Goal: Task Accomplishment & Management: Use online tool/utility

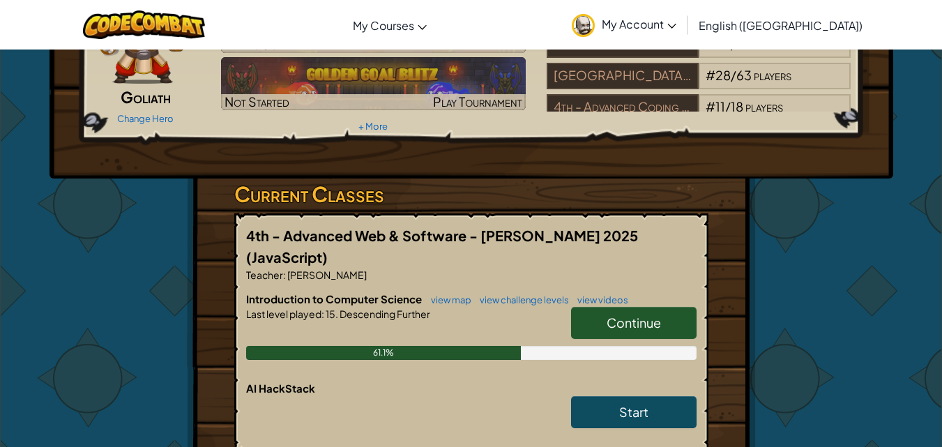
scroll to position [139, 0]
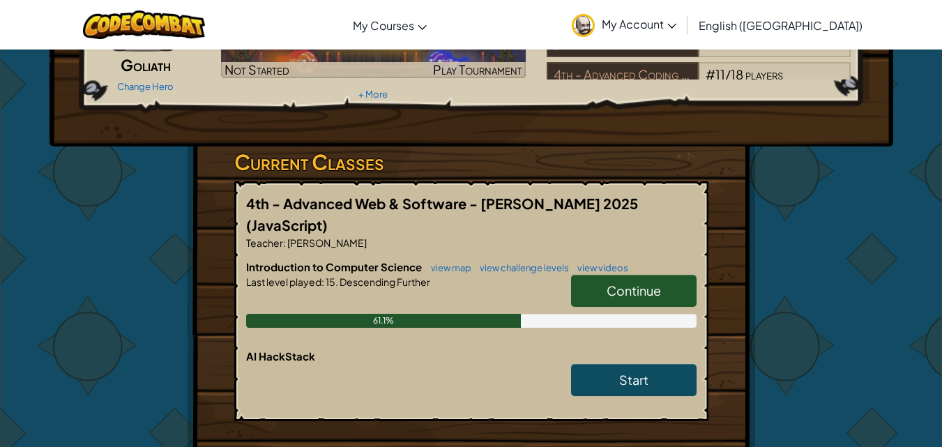
click at [626, 275] on link "Continue" at bounding box center [633, 291] width 125 height 32
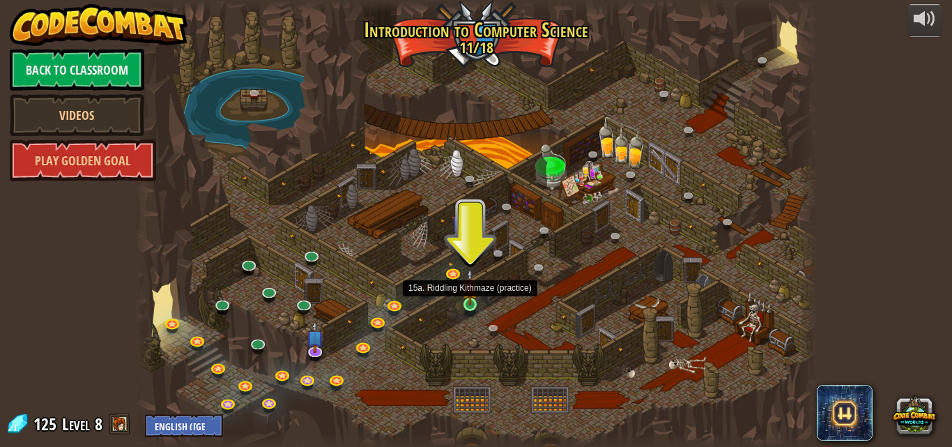
click at [469, 305] on img at bounding box center [470, 286] width 16 height 37
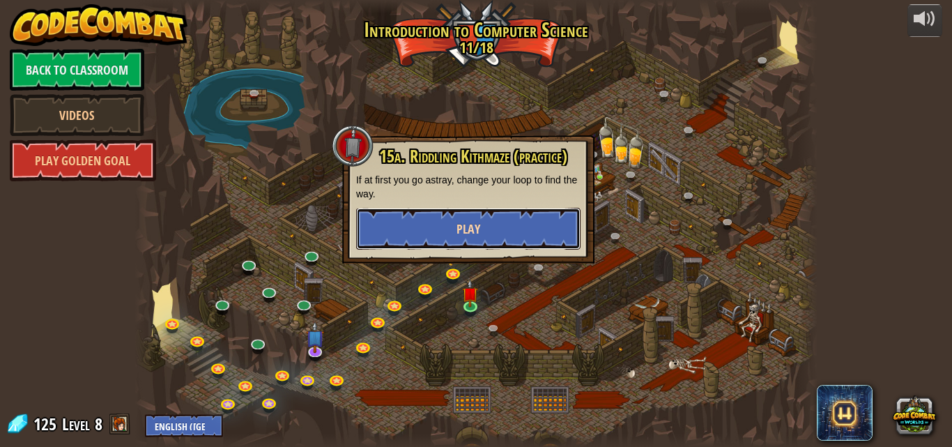
click at [514, 223] on button "Play" at bounding box center [468, 229] width 224 height 42
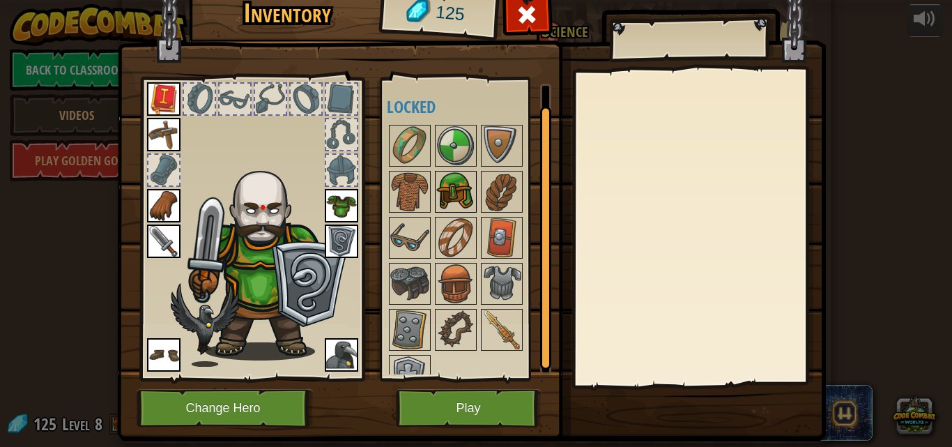
scroll to position [24, 0]
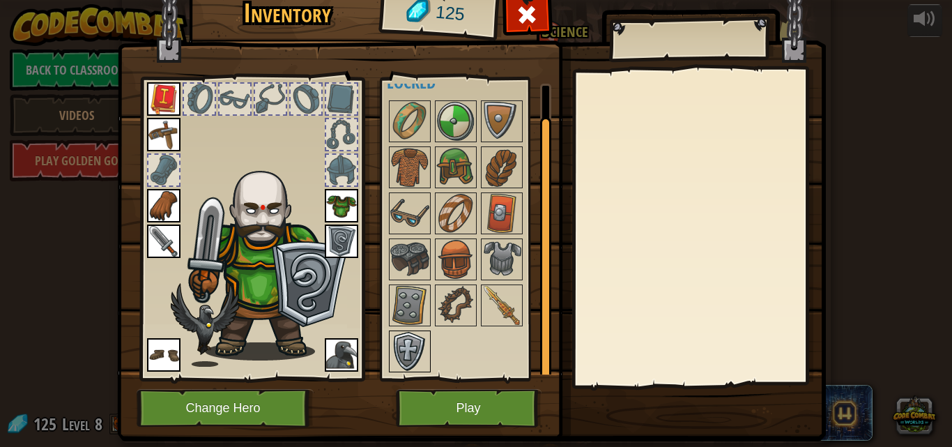
click at [409, 337] on img at bounding box center [409, 351] width 39 height 39
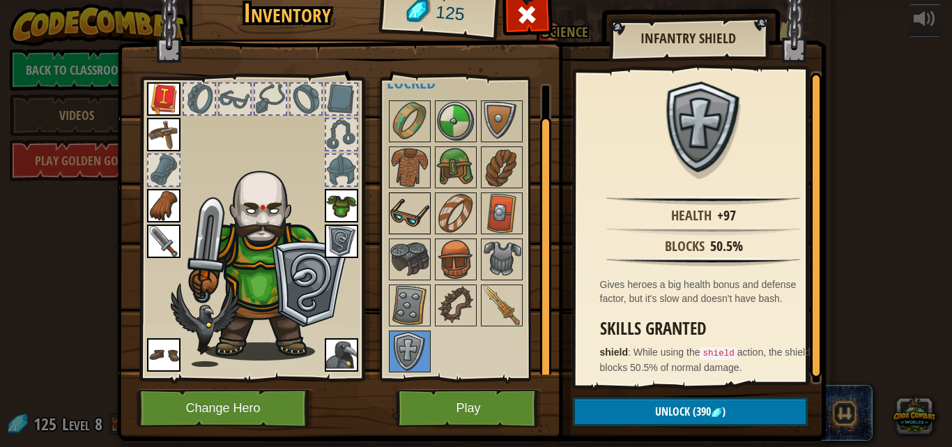
click at [411, 219] on img at bounding box center [409, 213] width 39 height 39
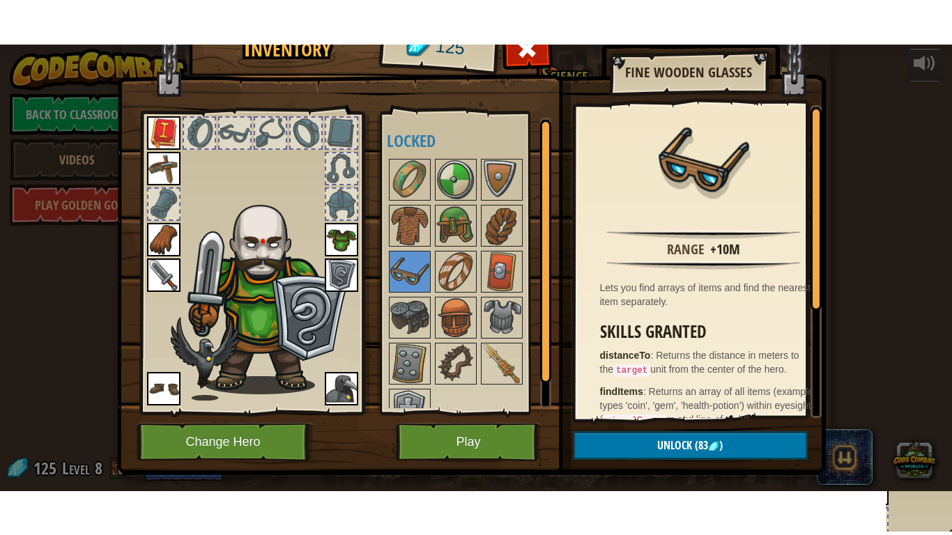
scroll to position [0, 0]
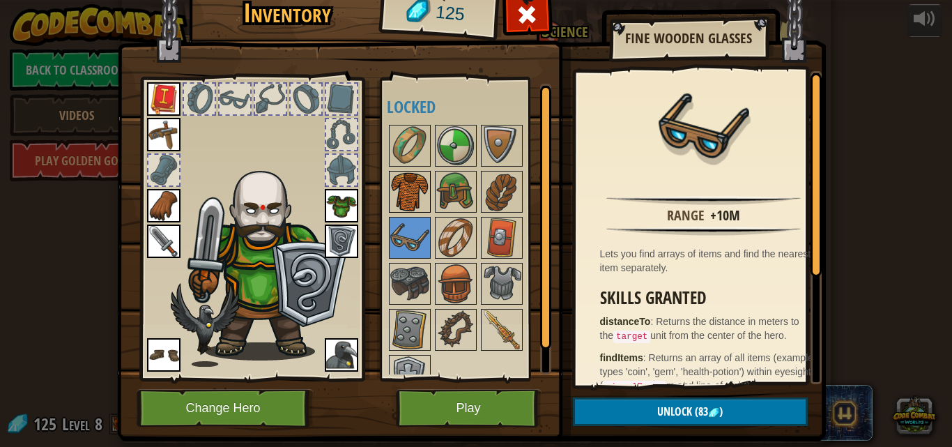
click at [404, 174] on div "Available Equip Equip Equip Equip Equip Equip Equip Equip (double-click to equi…" at bounding box center [474, 229] width 175 height 291
click at [404, 174] on img at bounding box center [409, 191] width 39 height 39
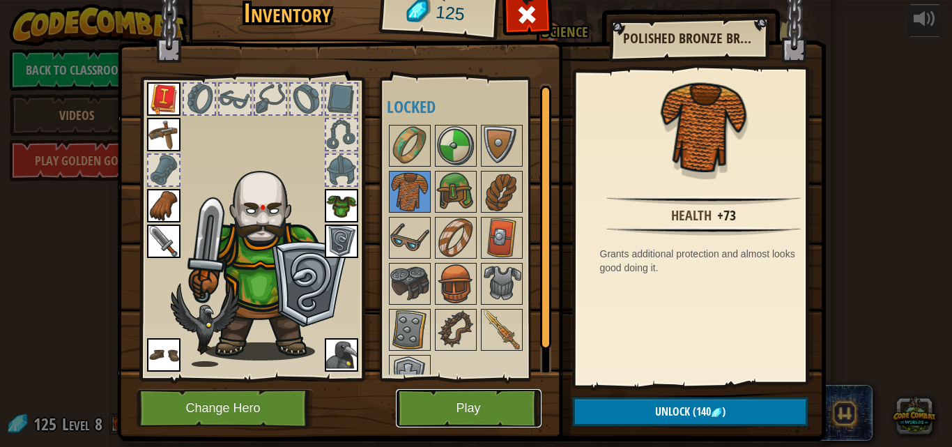
click at [446, 404] on button "Play" at bounding box center [469, 408] width 146 height 38
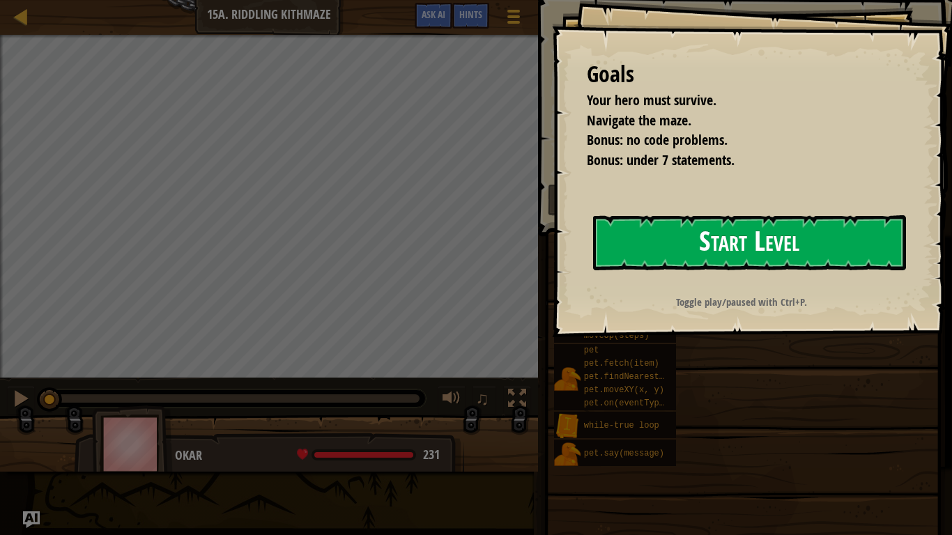
click at [689, 248] on button "Start Level" at bounding box center [749, 242] width 313 height 55
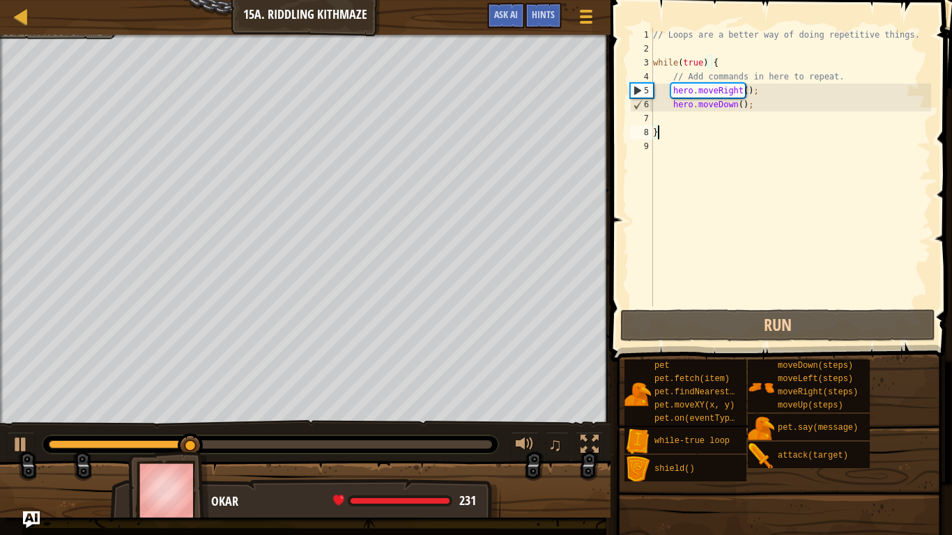
click at [772, 114] on div "// Loops are a better way of doing repetitive things. while ( true ) { // Add c…" at bounding box center [790, 181] width 281 height 307
click at [770, 102] on div "// Loops are a better way of doing repetitive things. while ( true ) { // Add c…" at bounding box center [790, 181] width 281 height 307
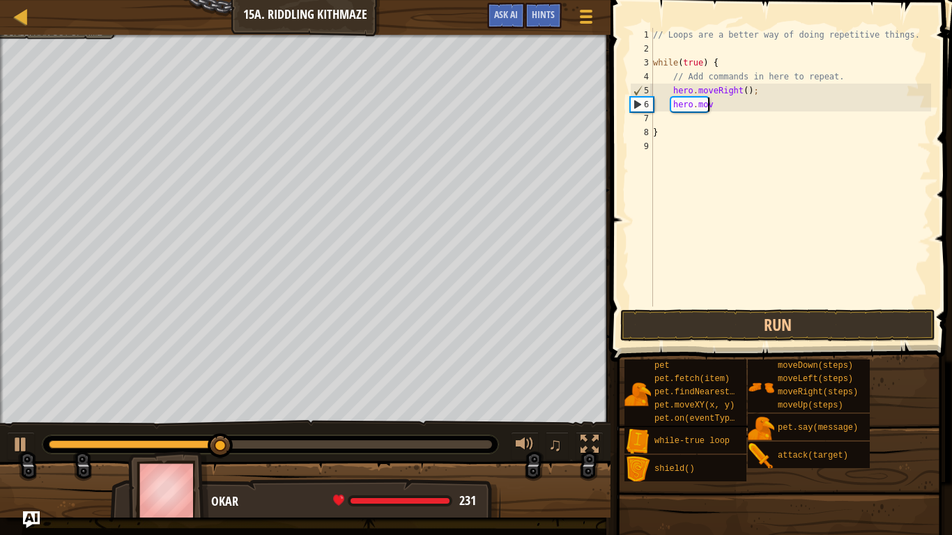
type textarea "h"
click at [758, 90] on div "// Loops are a better way of doing repetitive things. while ( true ) { // Add c…" at bounding box center [790, 181] width 281 height 307
click at [740, 91] on div "// Loops are a better way of doing repetitive things. while ( true ) { // Add c…" at bounding box center [790, 181] width 281 height 307
type textarea "hero.moveRight(2);"
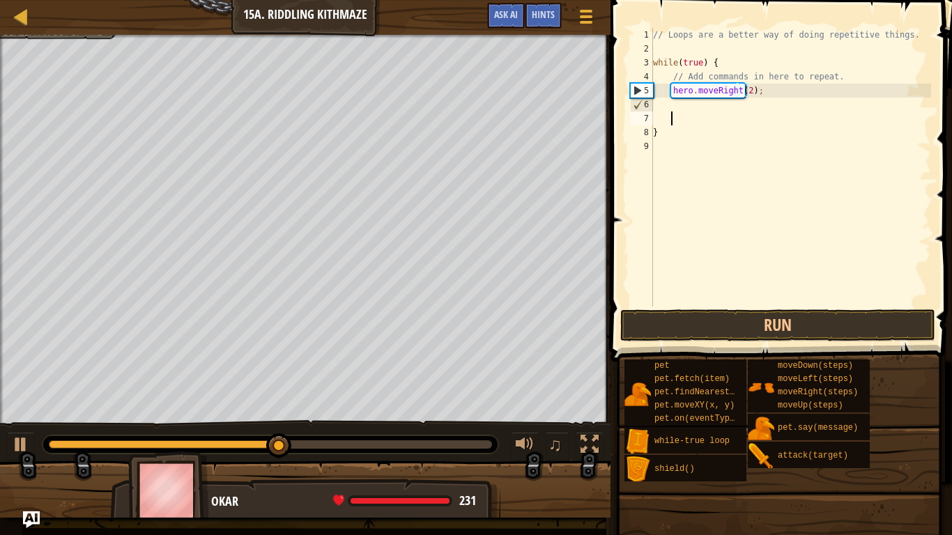
click at [731, 115] on div "// Loops are a better way of doing repetitive things. while ( true ) { // Add c…" at bounding box center [790, 181] width 281 height 307
click at [731, 109] on div "// Loops are a better way of doing repetitive things. while ( true ) { // Add c…" at bounding box center [790, 181] width 281 height 307
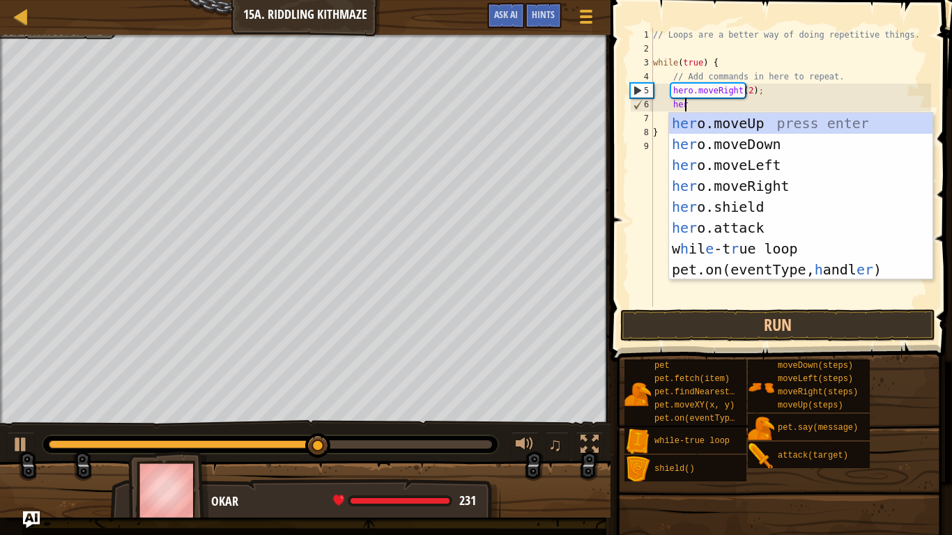
scroll to position [6, 2]
type textarea "hero"
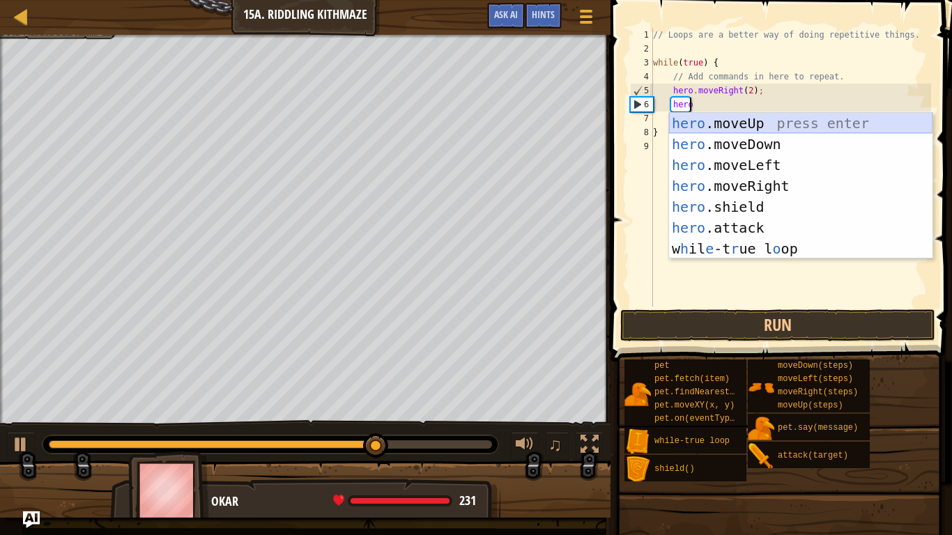
click at [736, 118] on div "hero .moveUp press enter hero .moveDown press enter hero .moveLeft press enter …" at bounding box center [801, 207] width 264 height 188
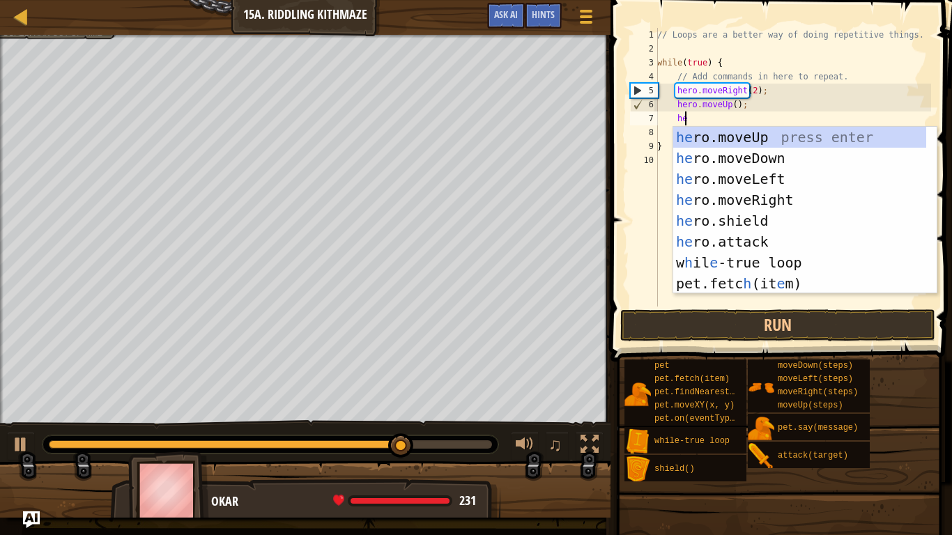
type textarea "her"
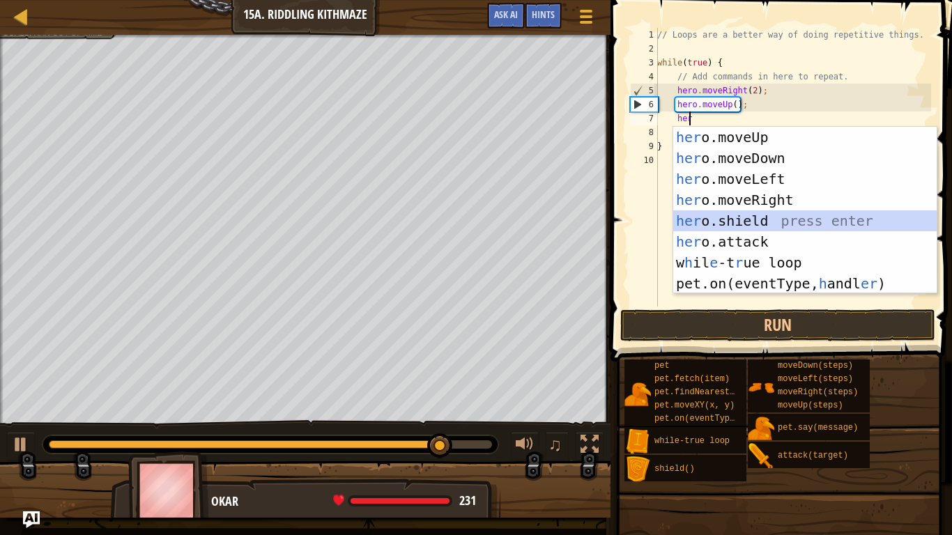
click at [779, 213] on div "her o.moveUp press enter her o.moveDown press enter her o.moveLeft press enter …" at bounding box center [805, 231] width 264 height 209
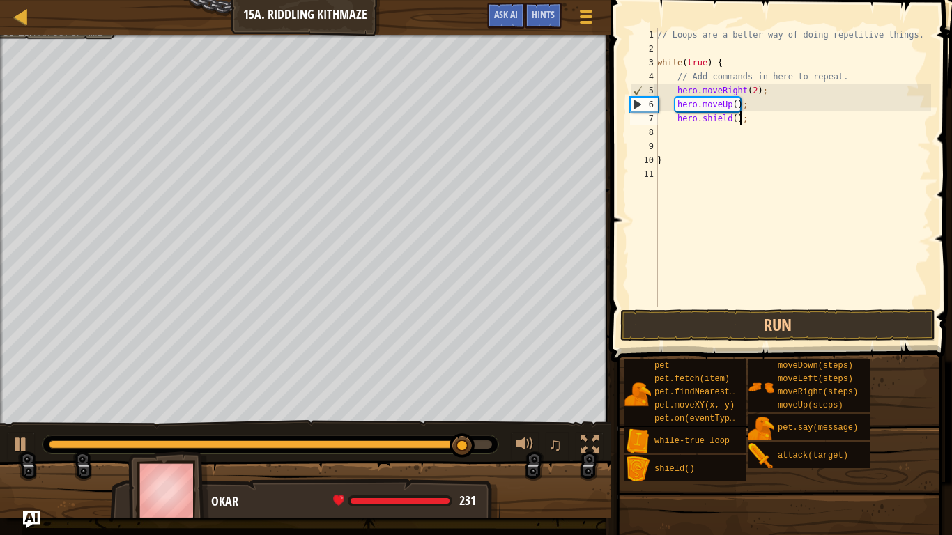
click at [752, 117] on div "// Loops are a better way of doing repetitive things. while ( true ) { // Add c…" at bounding box center [793, 181] width 277 height 307
type textarea "h"
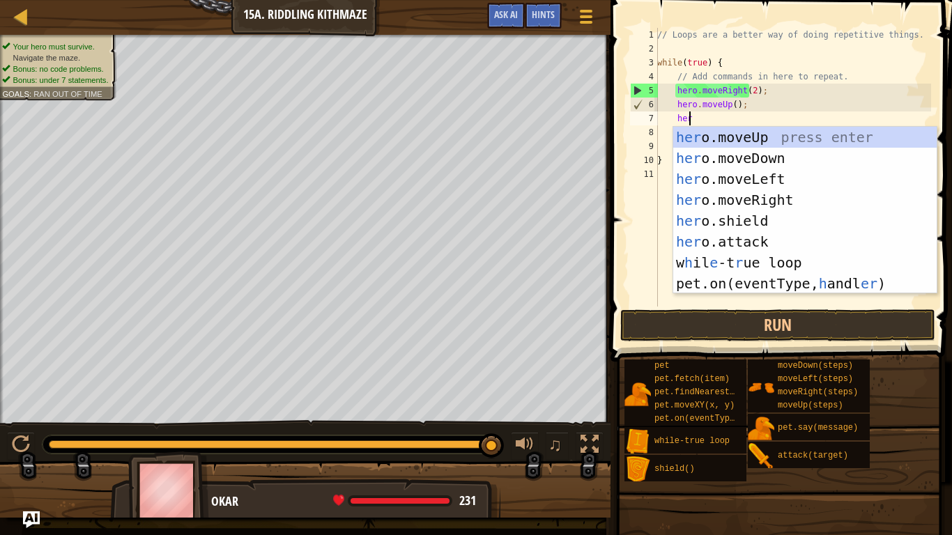
scroll to position [6, 2]
type textarea "hero"
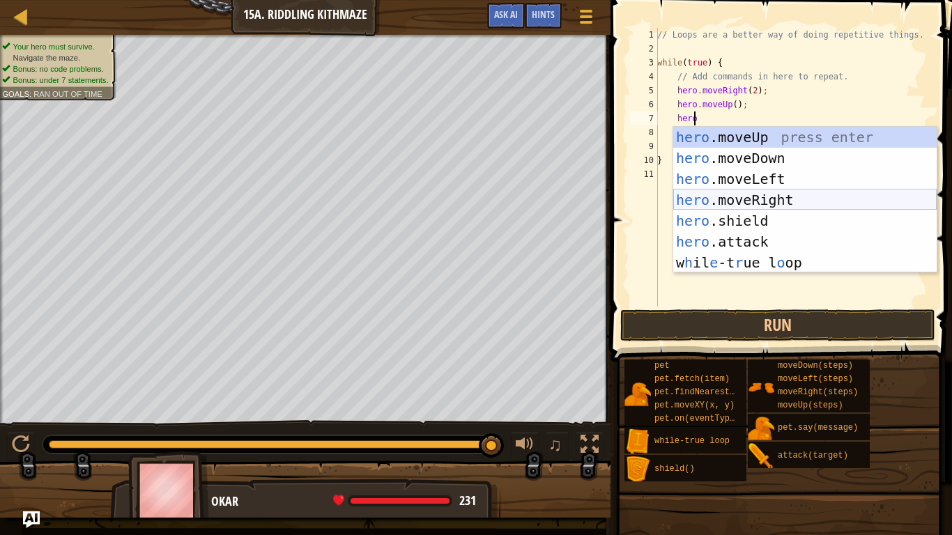
click at [749, 204] on div "hero .moveUp press enter hero .moveDown press enter hero .moveLeft press enter …" at bounding box center [805, 221] width 264 height 188
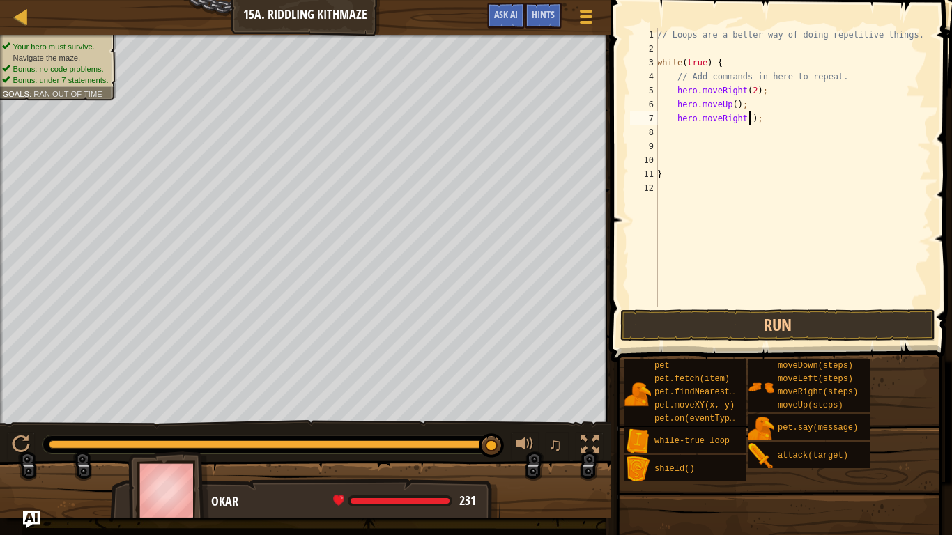
click at [747, 124] on div "// Loops are a better way of doing repetitive things. while ( true ) { // Add c…" at bounding box center [793, 181] width 277 height 307
click at [747, 123] on div "// Loops are a better way of doing repetitive things. while ( true ) { // Add c…" at bounding box center [793, 181] width 277 height 307
click at [747, 123] on div "// Loops are a better way of doing repetitive things. while ( true ) { // Add c…" at bounding box center [793, 167] width 277 height 279
type textarea "hero.moveRight(2);"
click at [783, 324] on button "Run" at bounding box center [778, 326] width 315 height 32
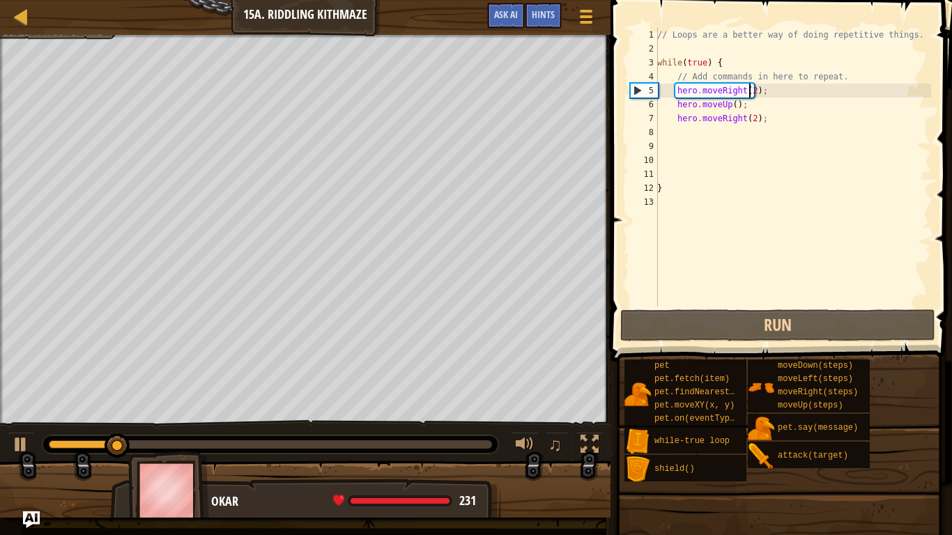
click at [751, 90] on div "// Loops are a better way of doing repetitive things. while ( true ) { // Add c…" at bounding box center [793, 181] width 277 height 307
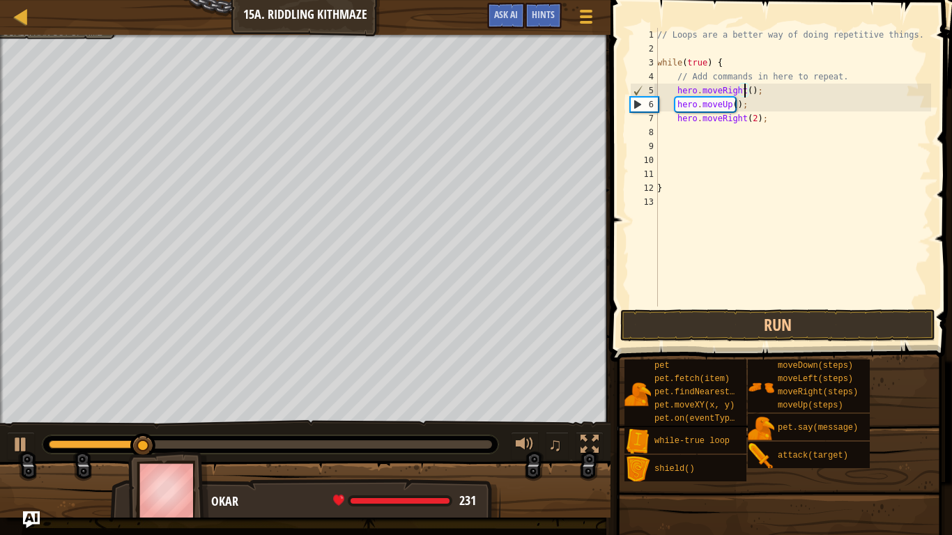
click at [738, 106] on div "// Loops are a better way of doing repetitive things. while ( true ) { // Add c…" at bounding box center [793, 181] width 277 height 307
type textarea "h"
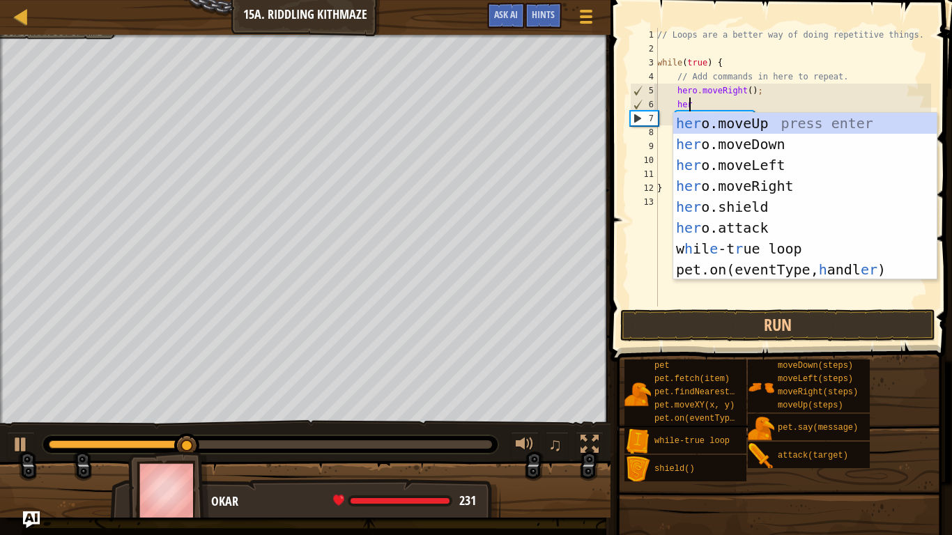
scroll to position [6, 2]
type textarea "hero"
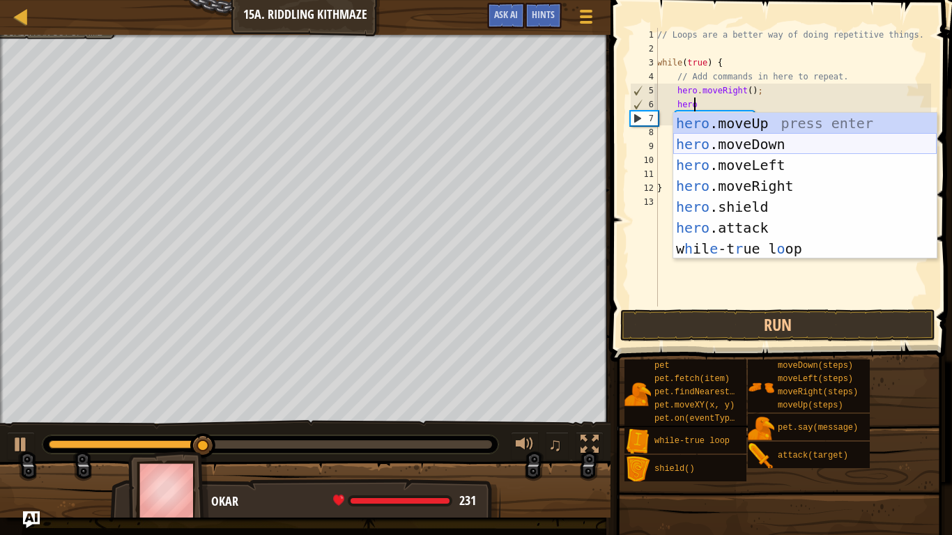
click at [740, 143] on div "hero .moveUp press enter hero .moveDown press enter hero .moveLeft press enter …" at bounding box center [805, 207] width 264 height 188
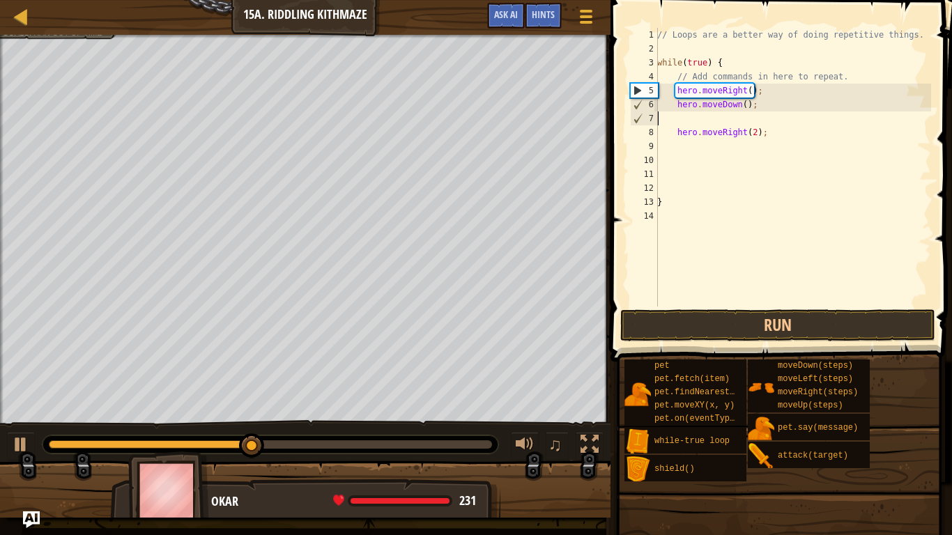
scroll to position [6, 0]
click at [790, 326] on button "Run" at bounding box center [778, 326] width 315 height 32
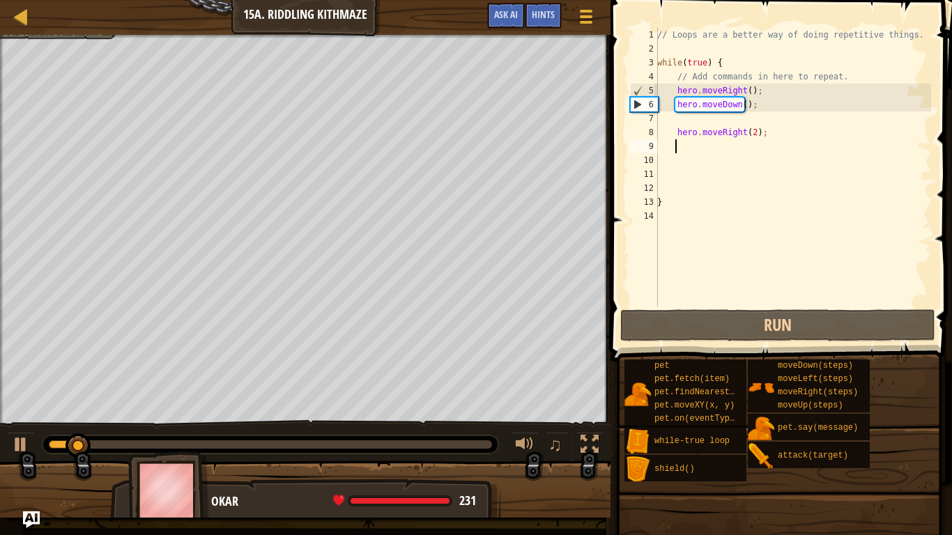
click at [710, 142] on div "// Loops are a better way of doing repetitive things. while ( true ) { // Add c…" at bounding box center [793, 181] width 277 height 307
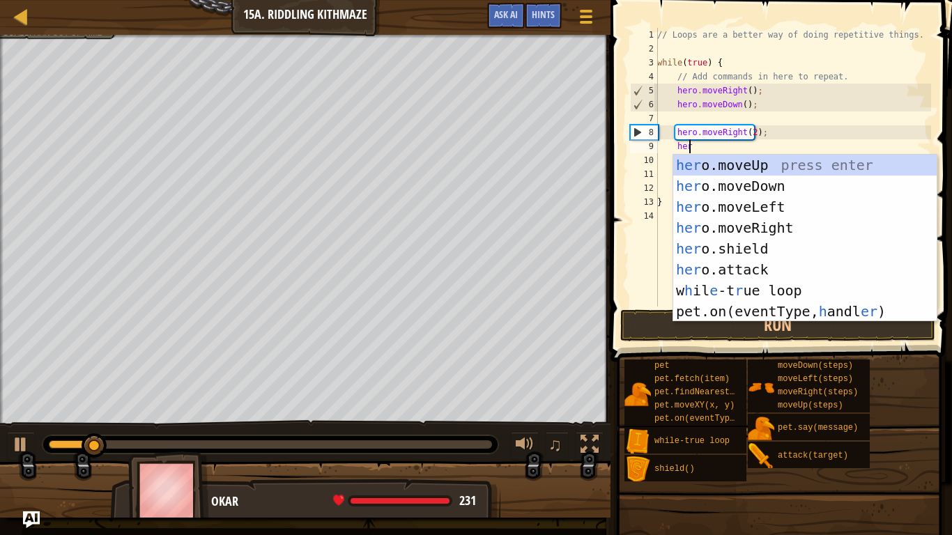
scroll to position [6, 2]
type textarea "hero"
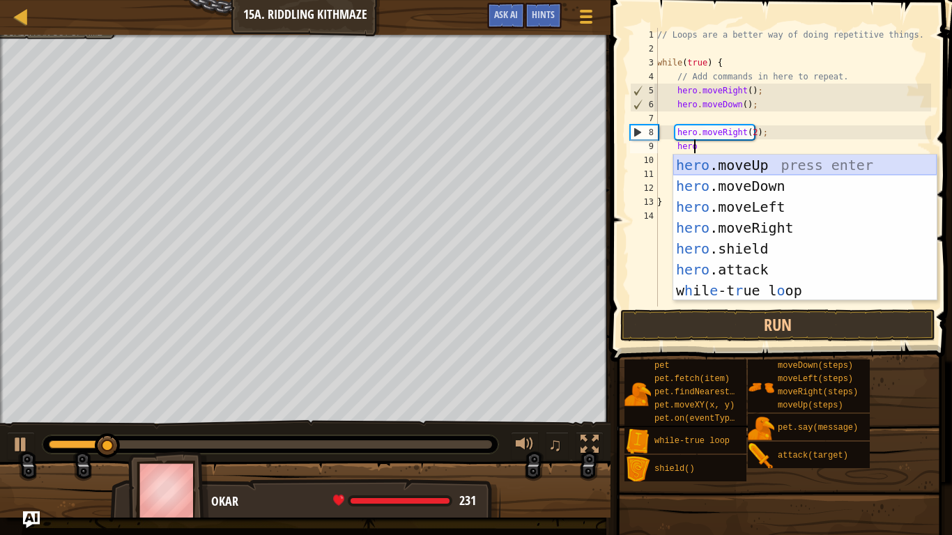
click at [743, 161] on div "hero .moveUp press enter hero .moveDown press enter hero .moveLeft press enter …" at bounding box center [805, 249] width 264 height 188
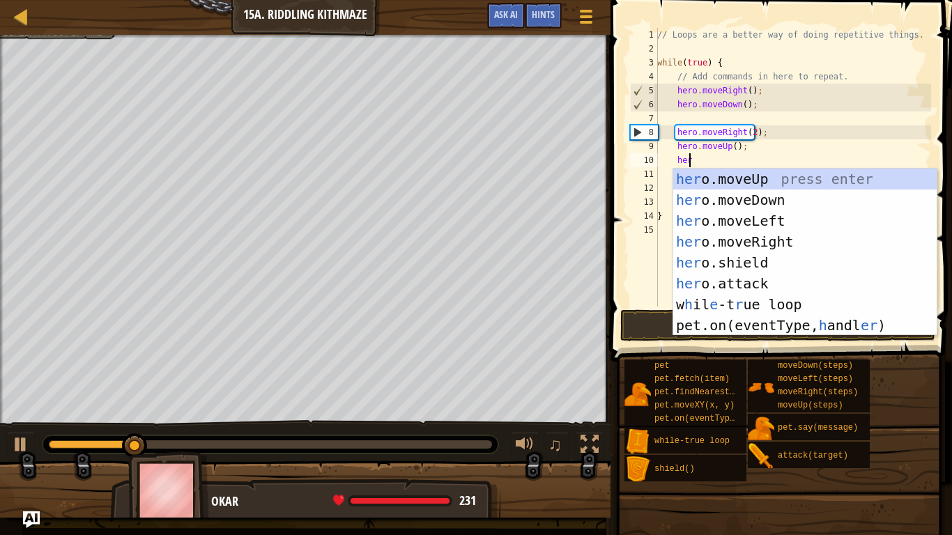
type textarea "hero"
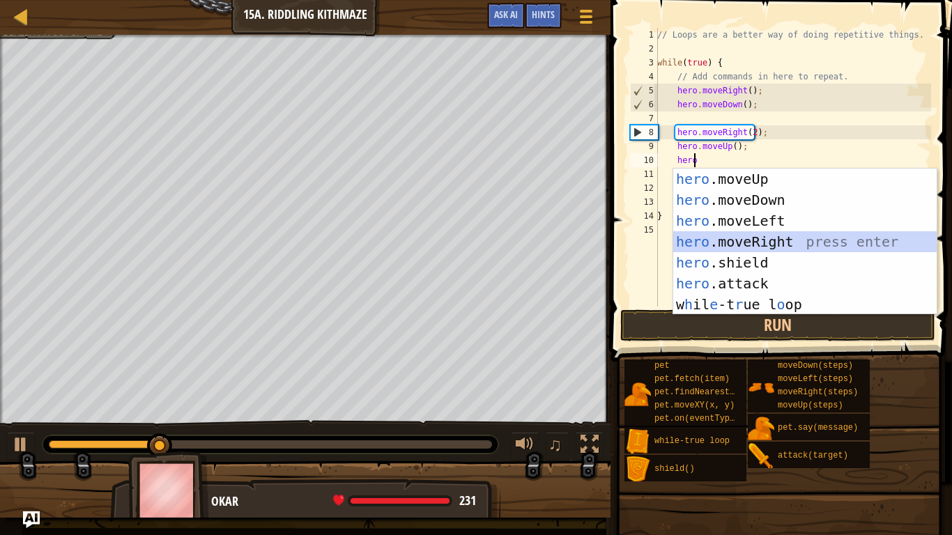
click at [723, 251] on div "hero .moveUp press enter hero .moveDown press enter hero .moveLeft press enter …" at bounding box center [805, 263] width 264 height 188
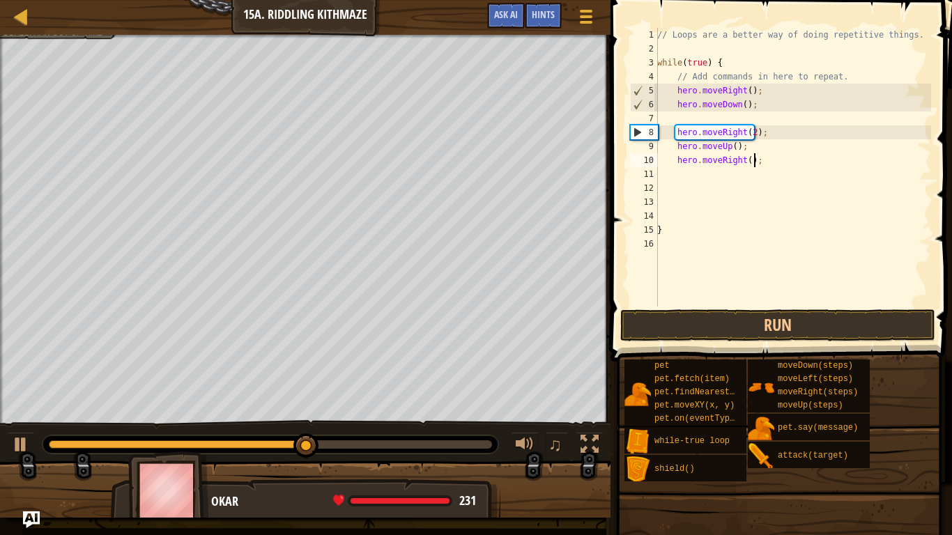
click at [765, 158] on div "// Loops are a better way of doing repetitive things. while ( true ) { // Add c…" at bounding box center [793, 181] width 277 height 307
type textarea "h"
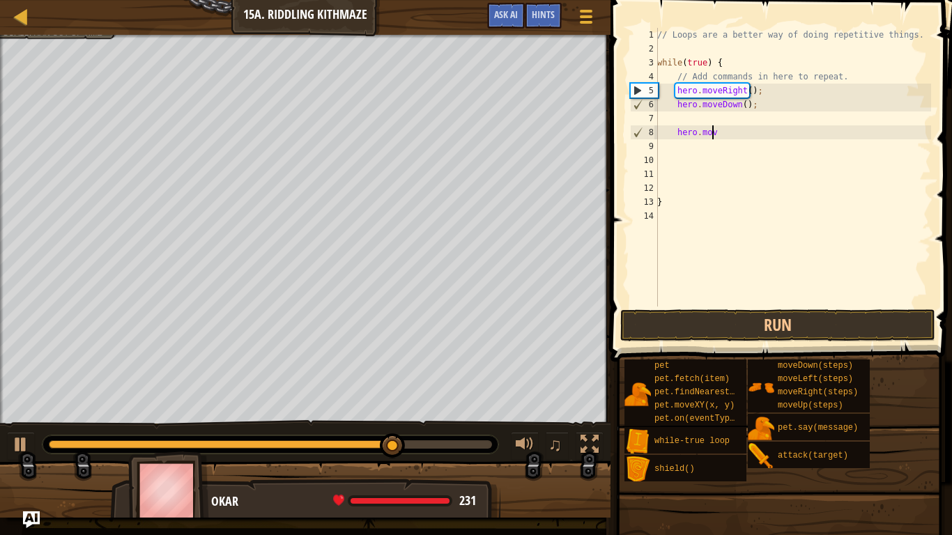
type textarea "h"
click at [764, 106] on div "// Loops are a better way of doing repetitive things. while ( true ) { // Add c…" at bounding box center [793, 181] width 277 height 307
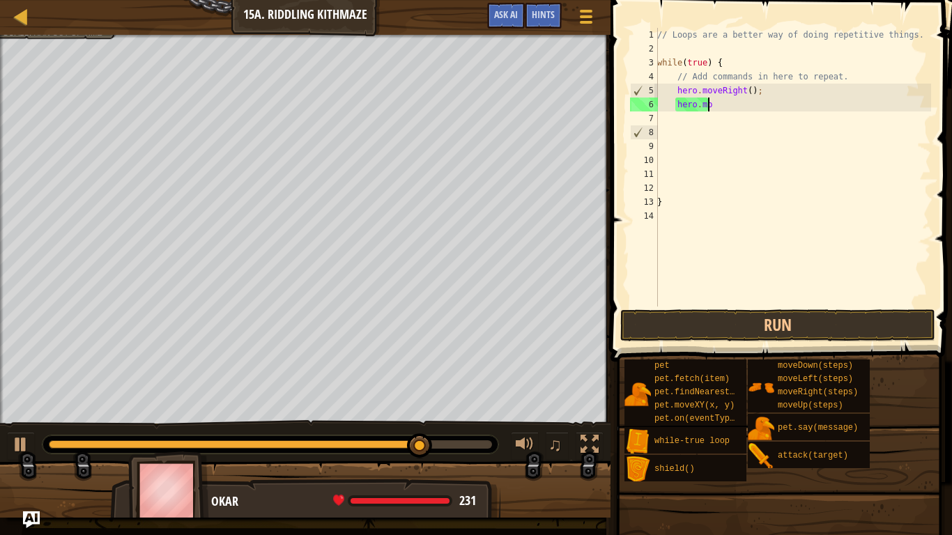
type textarea "h"
click at [701, 209] on div "// Loops are a better way of doing repetitive things. while ( true ) { // Add c…" at bounding box center [793, 181] width 277 height 307
type textarea "}"
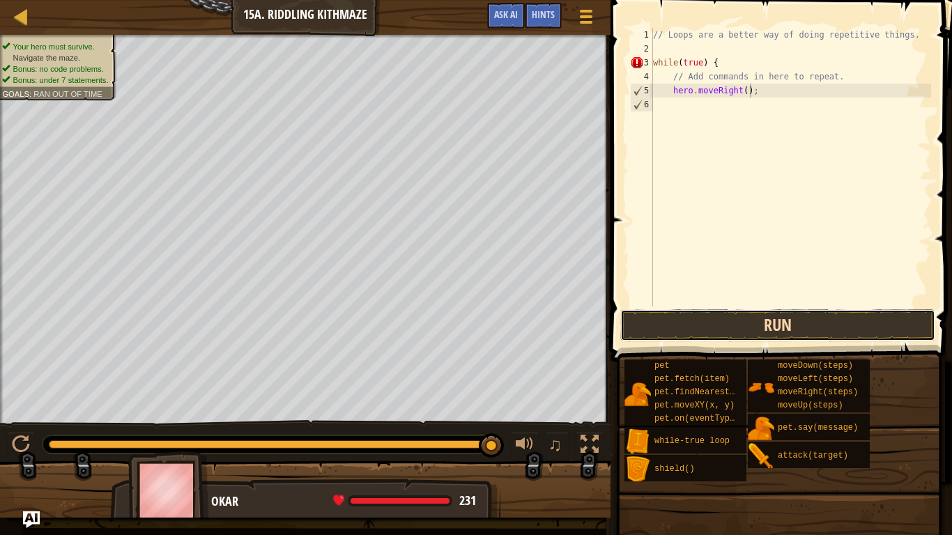
click at [737, 333] on button "Run" at bounding box center [778, 326] width 315 height 32
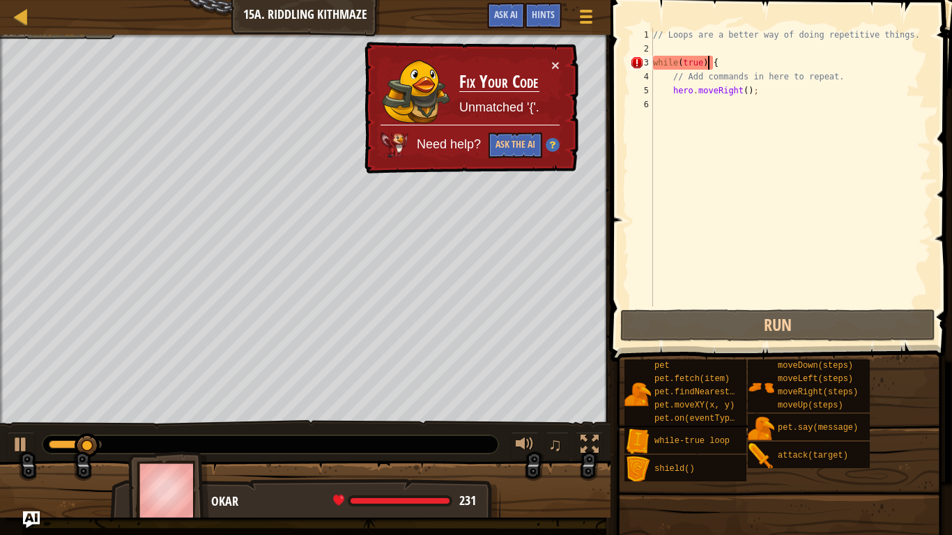
click at [708, 66] on div "// Loops are a better way of doing repetitive things. while ( true ) { // Add c…" at bounding box center [790, 181] width 281 height 307
type textarea "while(true) {"
click at [715, 63] on div "// Loops are a better way of doing repetitive things. while ( true ) { // Add c…" at bounding box center [790, 181] width 281 height 307
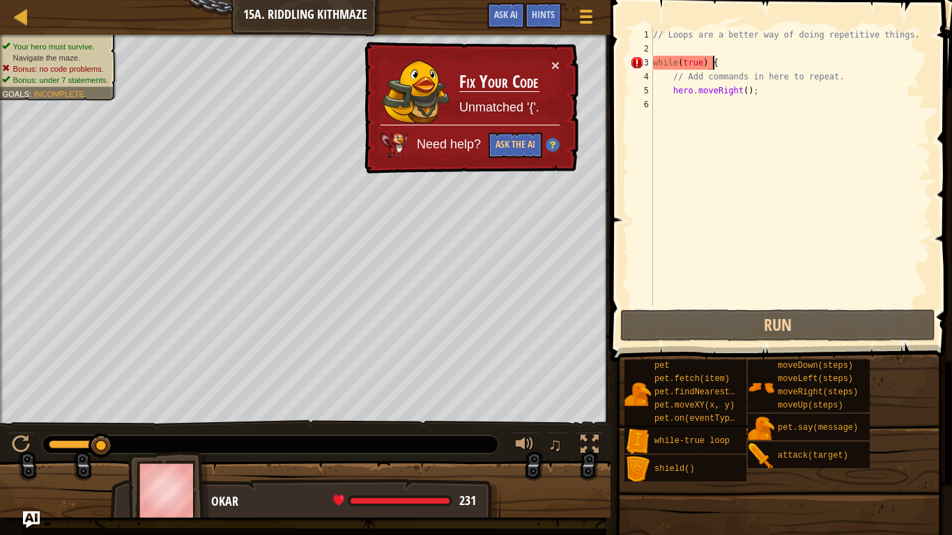
click at [687, 101] on div "// Loops are a better way of doing repetitive things. while ( true ) { // Add c…" at bounding box center [790, 181] width 281 height 307
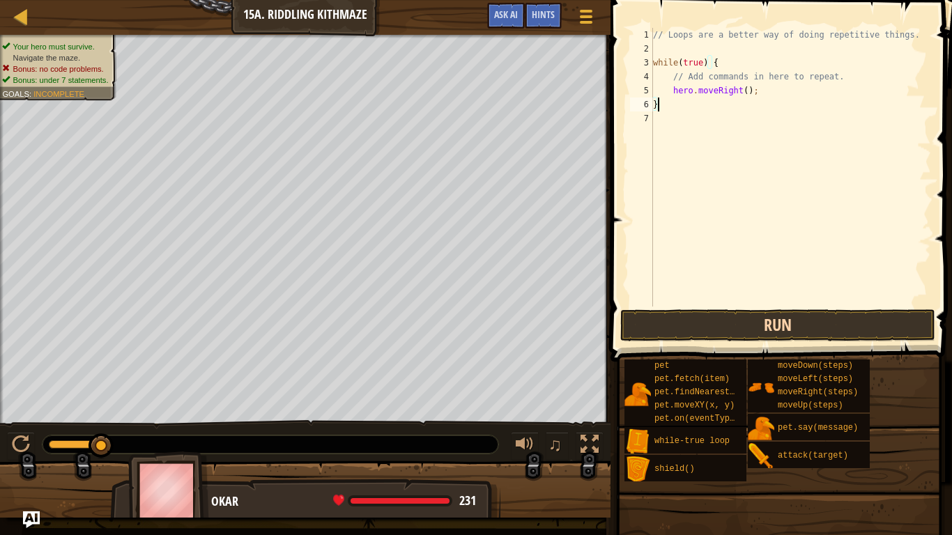
type textarea "}"
click at [771, 330] on button "Run" at bounding box center [778, 326] width 315 height 32
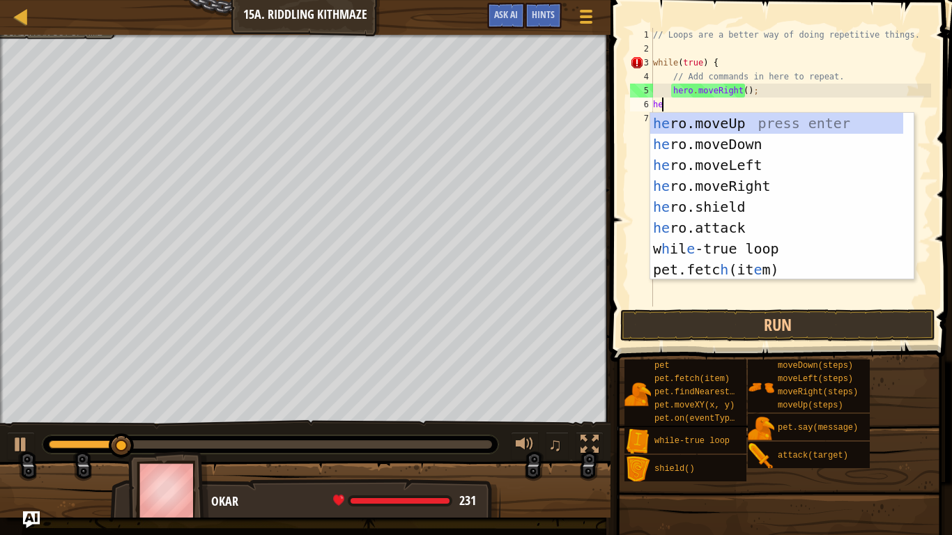
scroll to position [6, 1]
type textarea "hero"
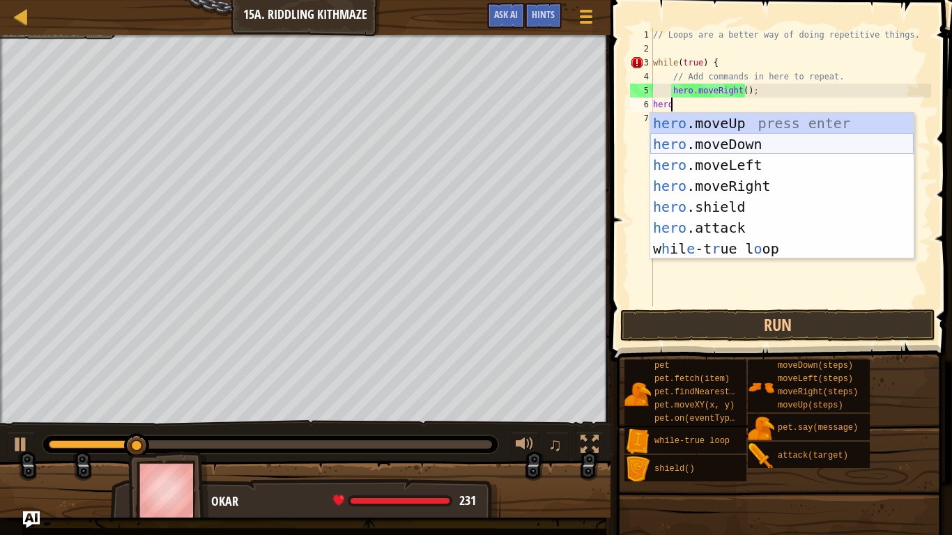
click at [741, 146] on div "hero .moveUp press enter hero .moveDown press enter hero .moveLeft press enter …" at bounding box center [782, 207] width 264 height 188
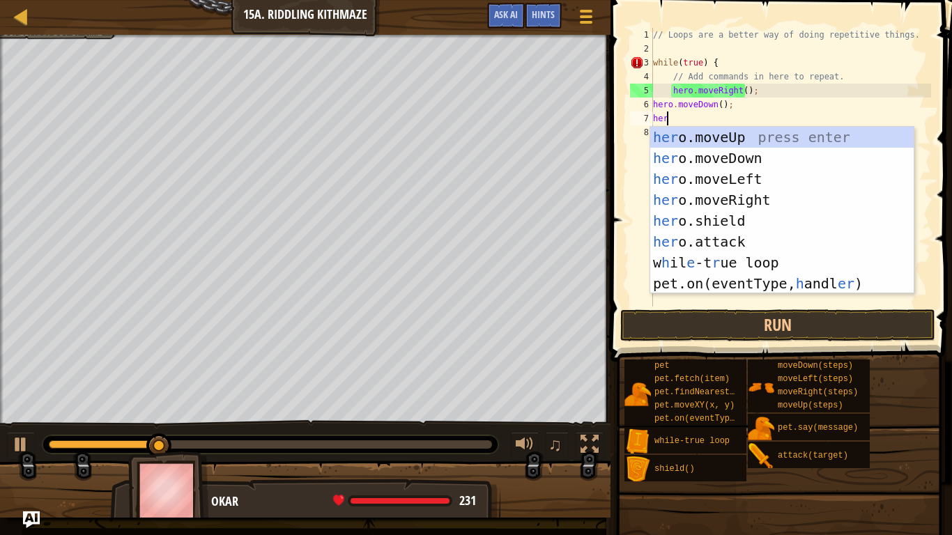
type textarea "hero"
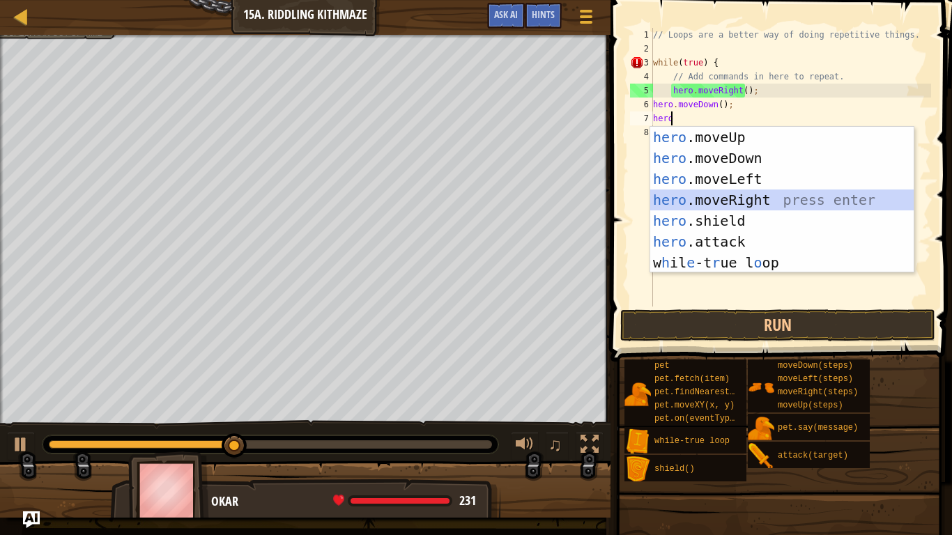
click at [713, 197] on div "hero .moveUp press enter hero .moveDown press enter hero .moveLeft press enter …" at bounding box center [782, 221] width 264 height 188
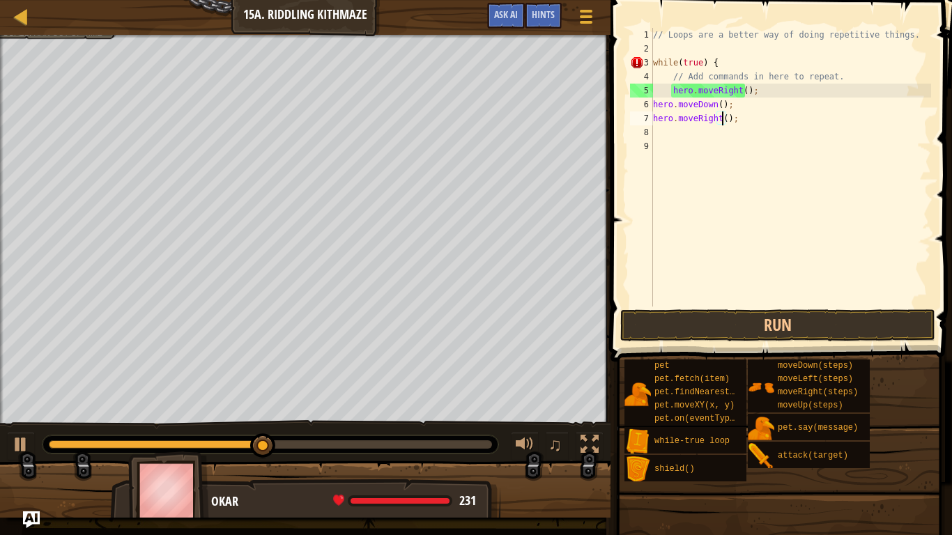
click at [724, 121] on div "// Loops are a better way of doing repetitive things. while ( true ) { // Add c…" at bounding box center [790, 181] width 281 height 307
type textarea "hero.moveRight(2);"
click at [668, 131] on div "// Loops are a better way of doing repetitive things. while ( true ) { // Add c…" at bounding box center [790, 181] width 281 height 307
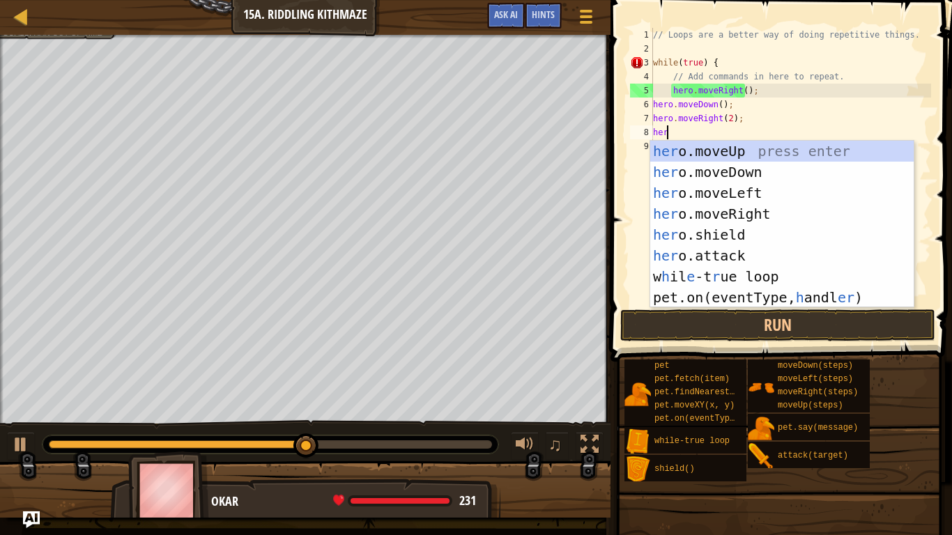
scroll to position [6, 1]
type textarea "hero"
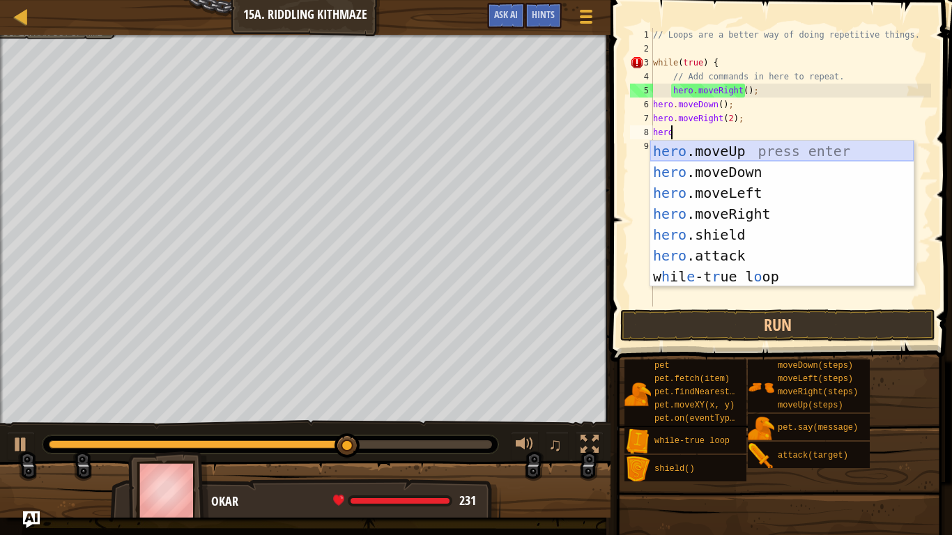
click at [707, 152] on div "hero .moveUp press enter hero .moveDown press enter hero .moveLeft press enter …" at bounding box center [782, 235] width 264 height 188
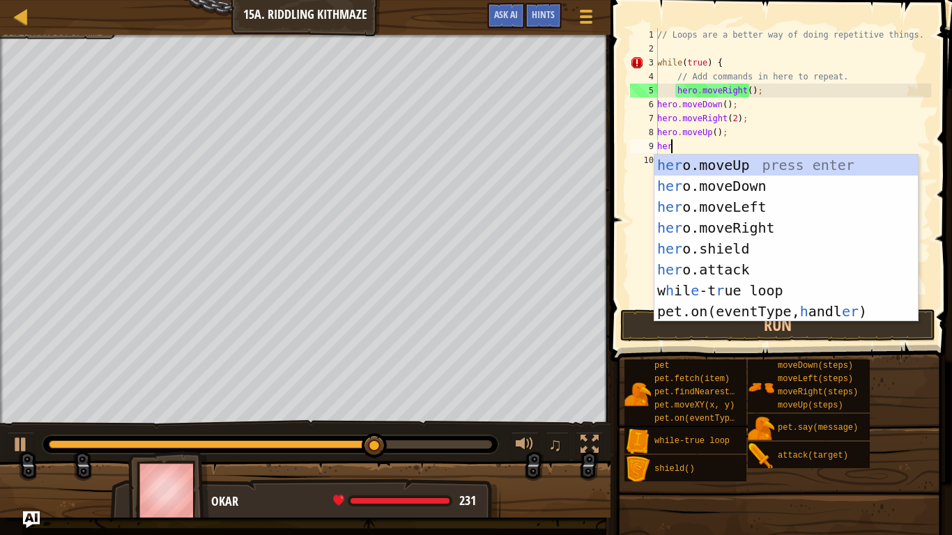
type textarea "hero"
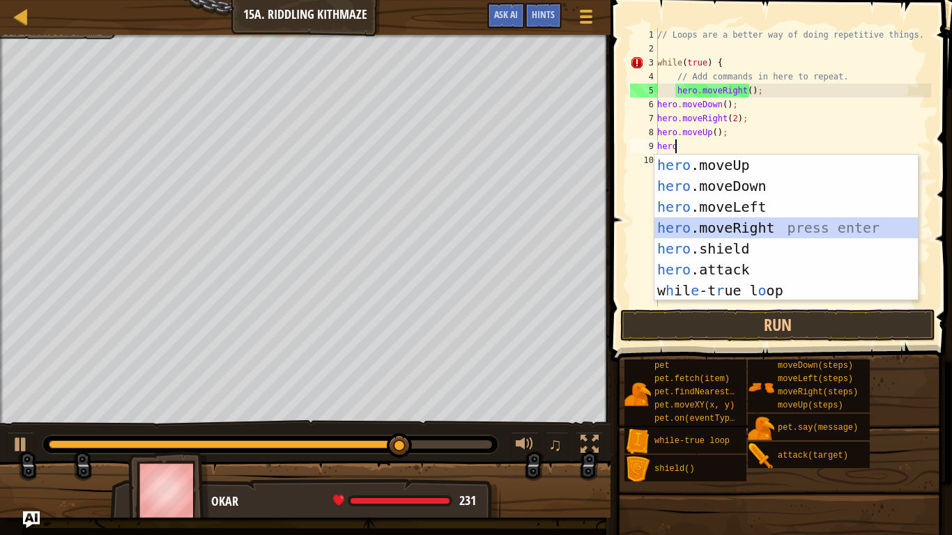
click at [727, 222] on div "hero .moveUp press enter hero .moveDown press enter hero .moveLeft press enter …" at bounding box center [787, 249] width 264 height 188
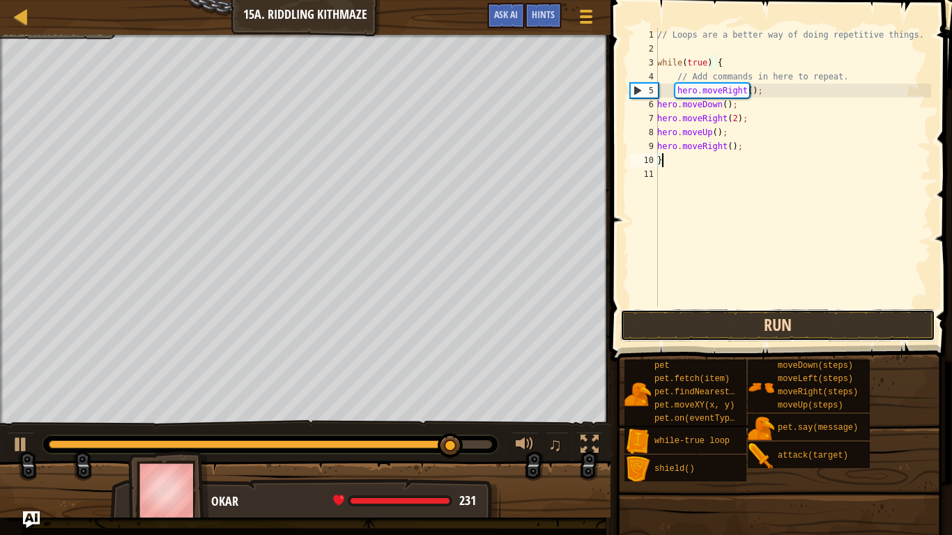
click at [828, 328] on button "Run" at bounding box center [778, 326] width 315 height 32
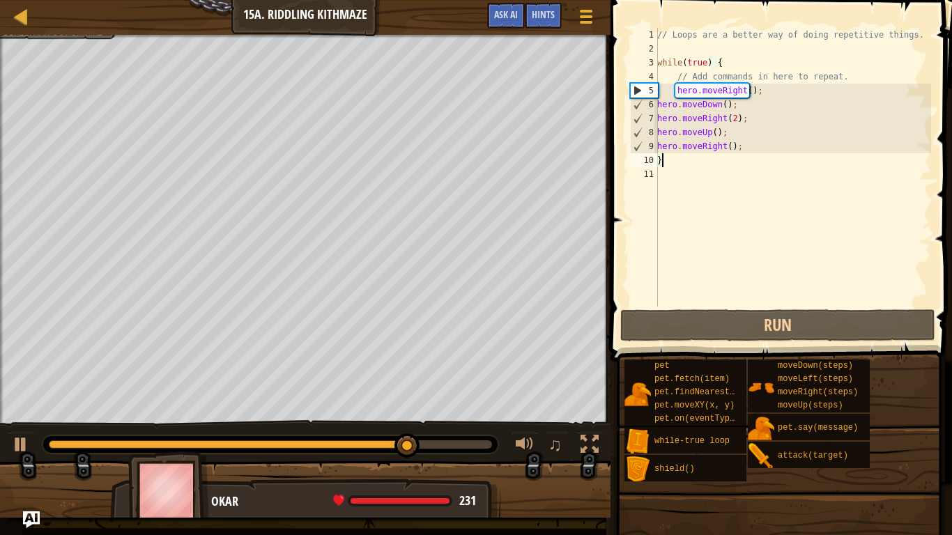
click at [790, 91] on div "// Loops are a better way of doing repetitive things. while ( true ) { // Add c…" at bounding box center [793, 181] width 277 height 307
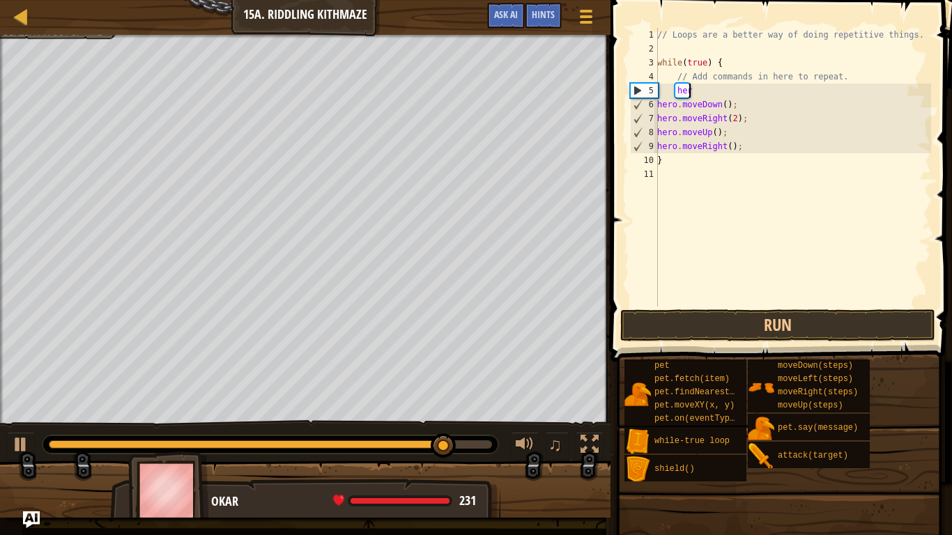
type textarea "h"
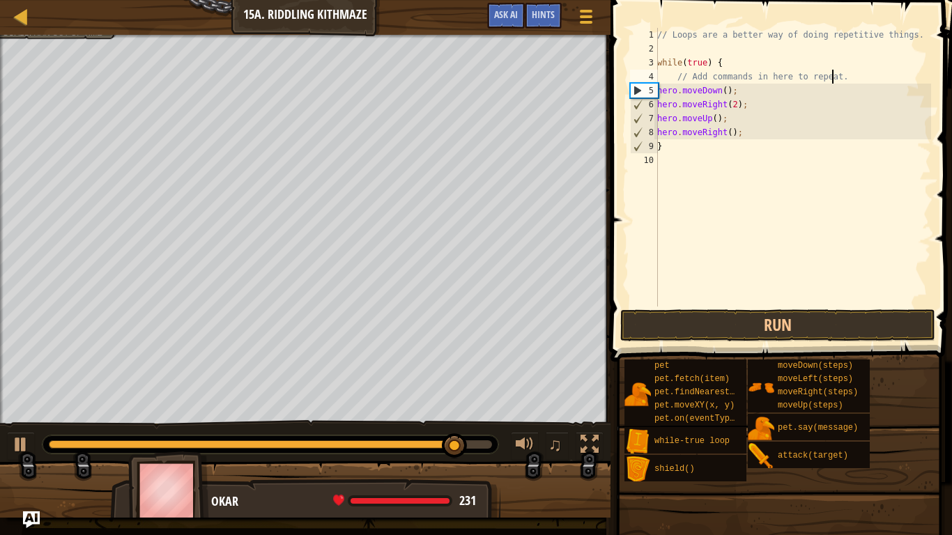
type textarea "// Add commands in here to repeat"
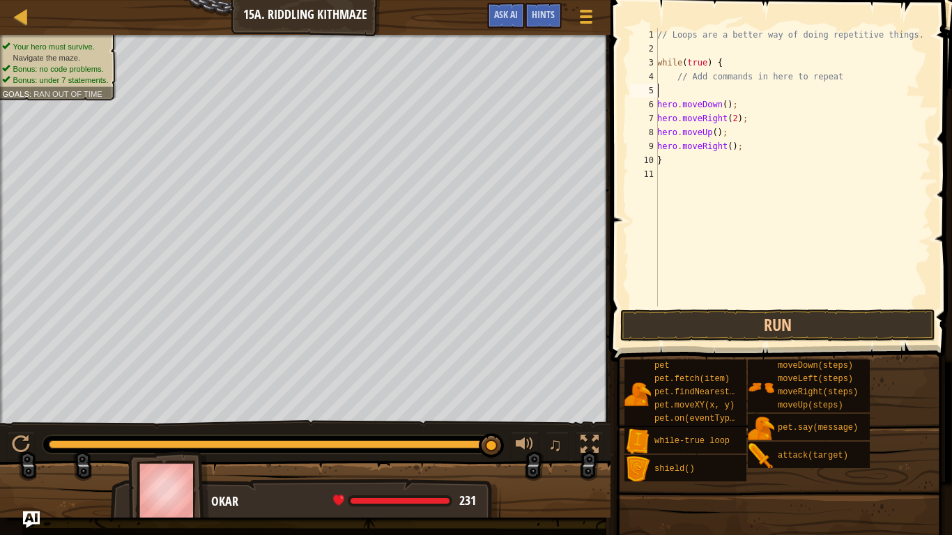
type textarea "h"
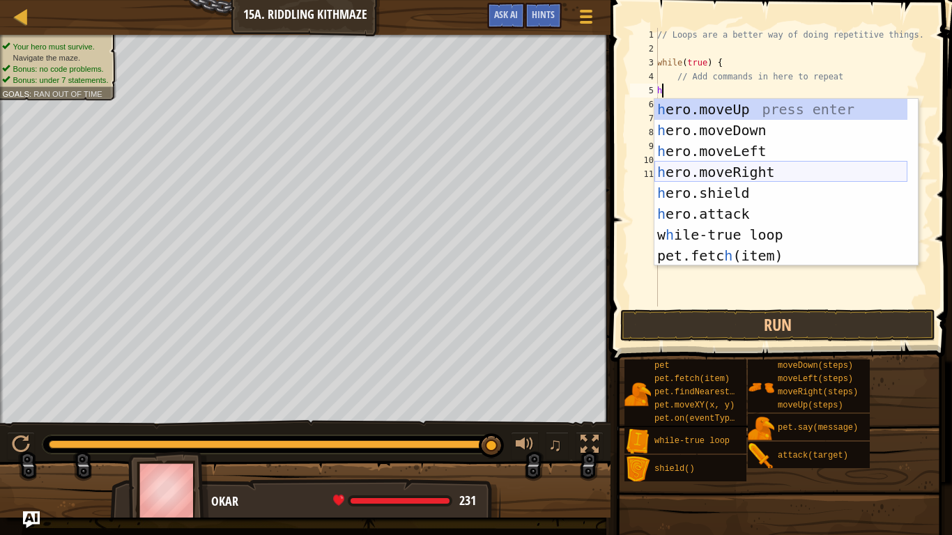
click at [756, 172] on div "h ero.moveUp press enter h ero.moveDown press enter h ero.moveLeft press enter …" at bounding box center [781, 203] width 253 height 209
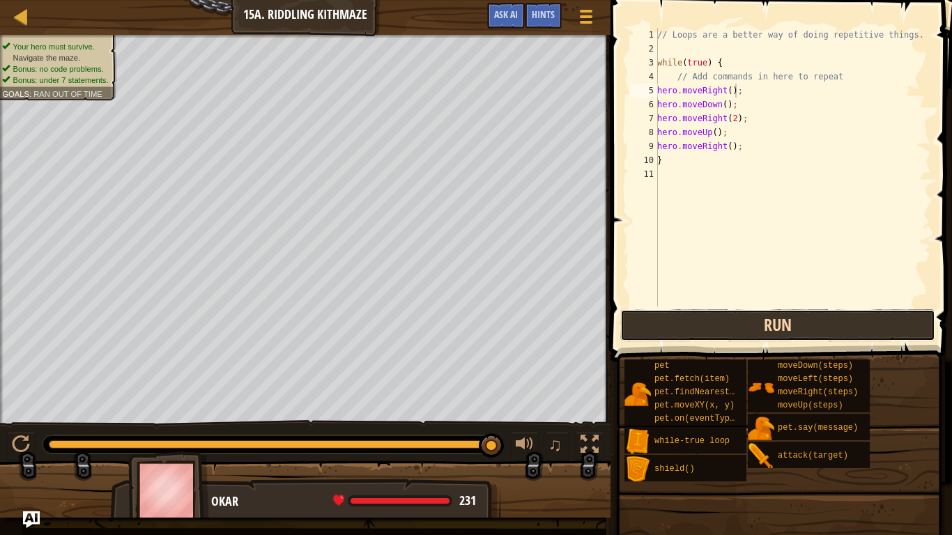
click at [764, 315] on button "Run" at bounding box center [778, 326] width 315 height 32
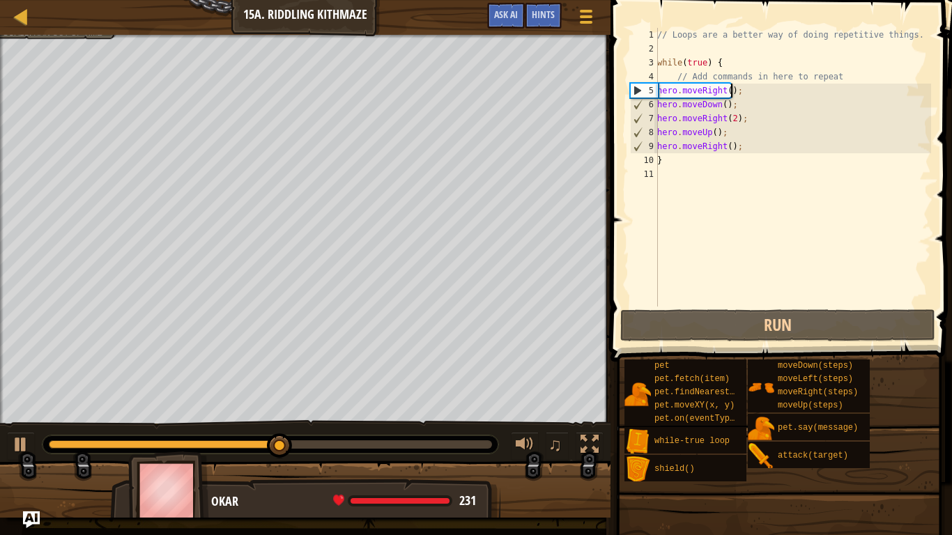
click at [732, 93] on div "// Loops are a better way of doing repetitive things. while ( true ) { // Add c…" at bounding box center [793, 181] width 277 height 307
click at [747, 151] on div "// Loops are a better way of doing repetitive things. while ( true ) { // Add c…" at bounding box center [793, 181] width 277 height 307
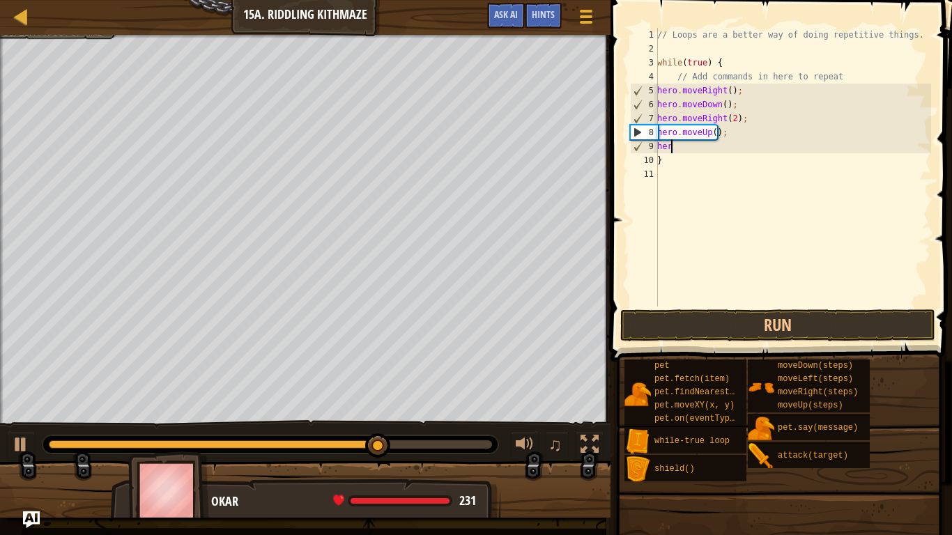
type textarea "h"
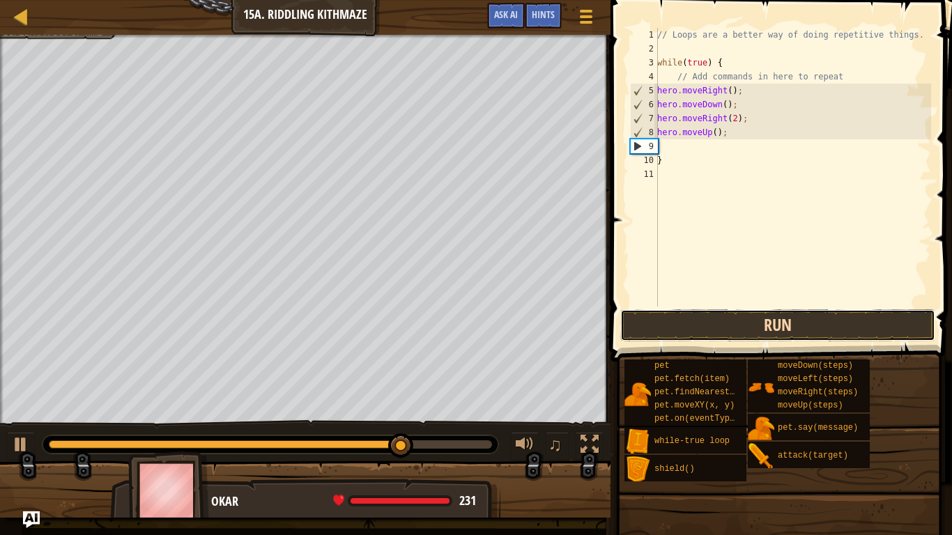
click at [748, 318] on button "Run" at bounding box center [778, 326] width 315 height 32
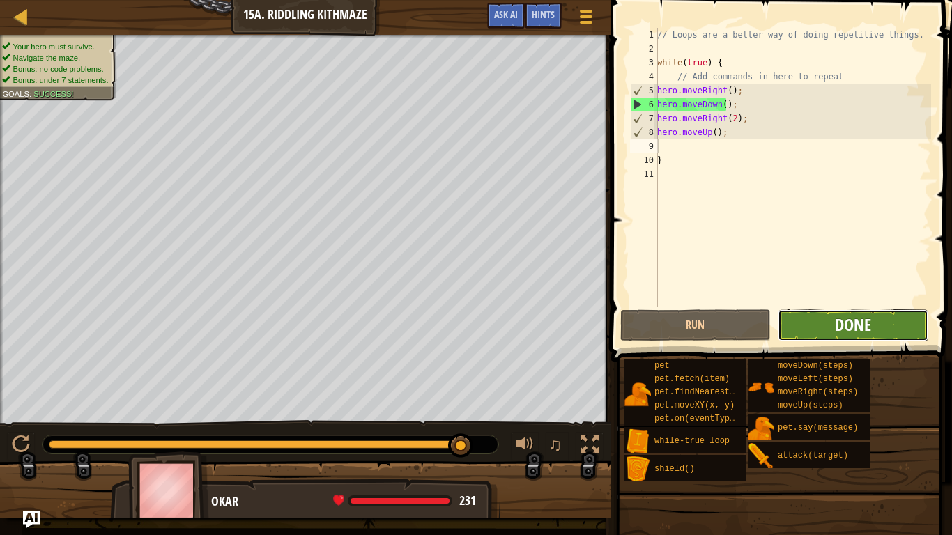
click at [837, 326] on span "Done" at bounding box center [853, 325] width 36 height 22
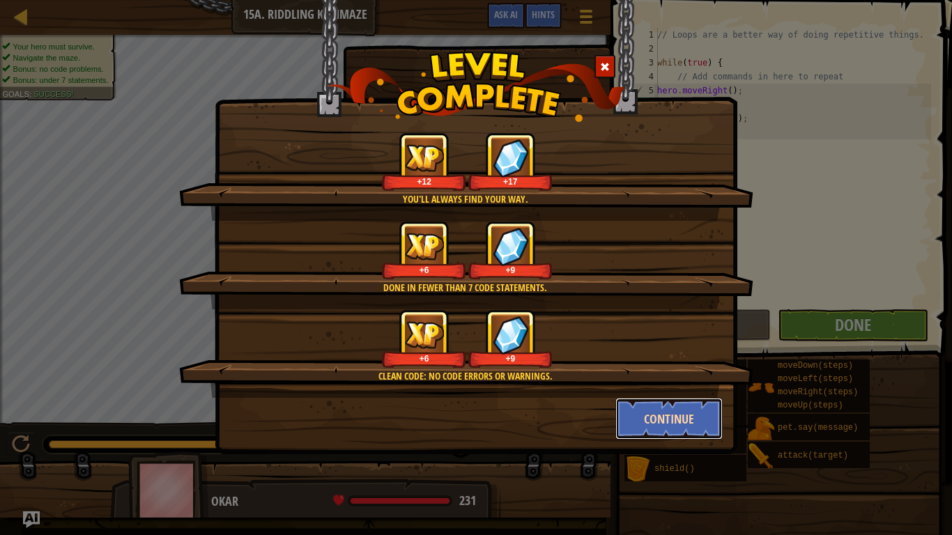
click at [650, 419] on button "Continue" at bounding box center [670, 419] width 108 height 42
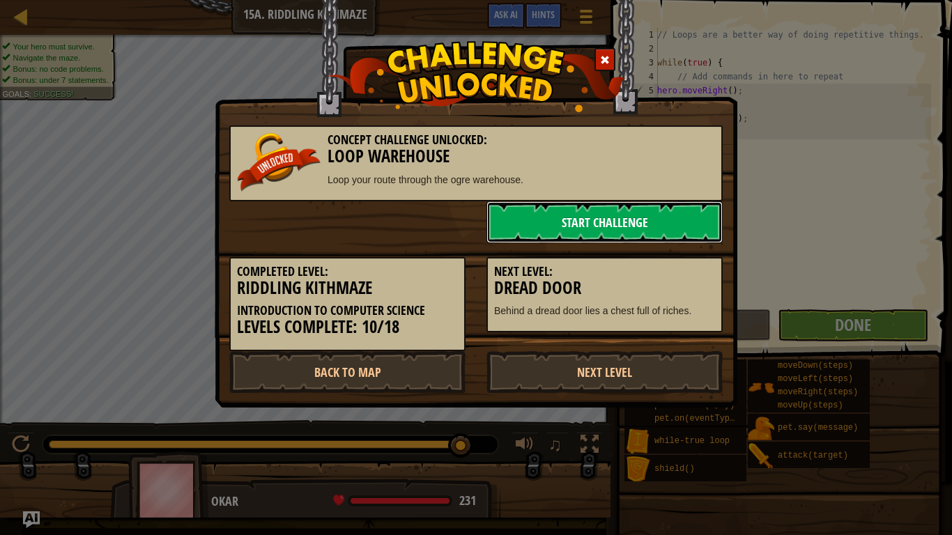
click at [591, 220] on link "Start Challenge" at bounding box center [605, 222] width 236 height 42
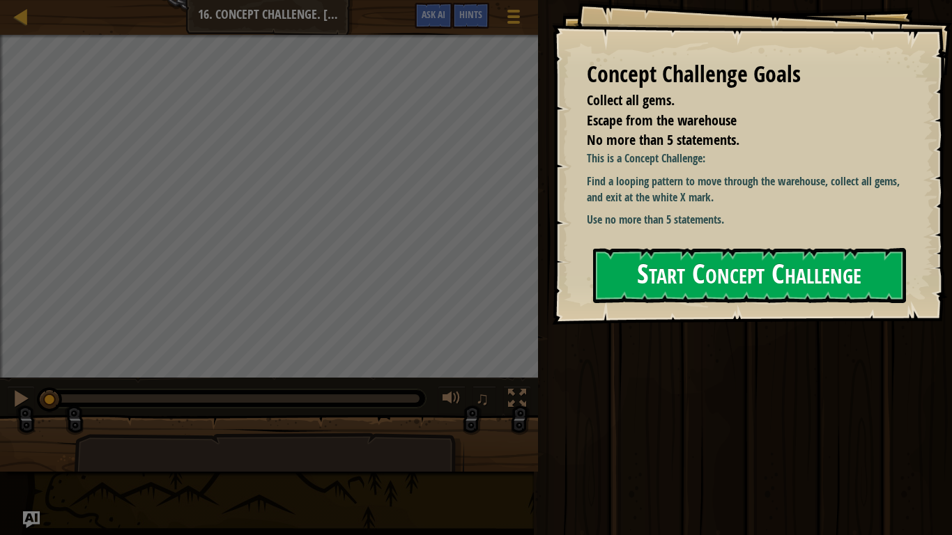
click at [704, 257] on button "Start Concept Challenge" at bounding box center [749, 275] width 313 height 55
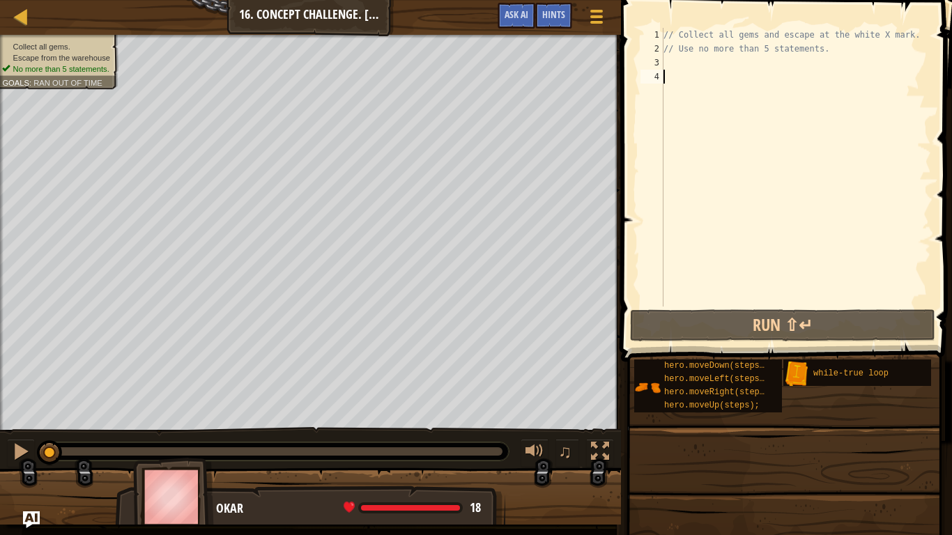
click at [662, 57] on div "3" at bounding box center [652, 63] width 23 height 14
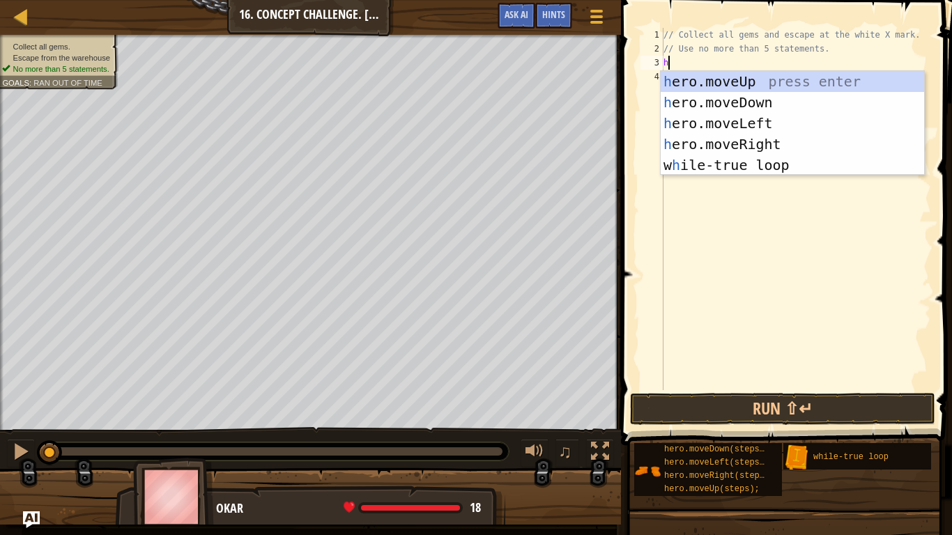
scroll to position [6, 0]
type textarea "hero"
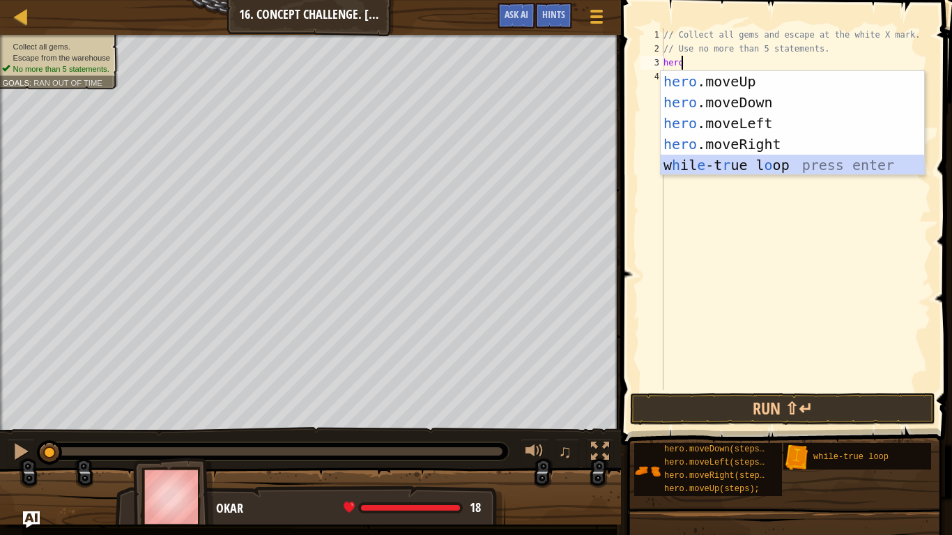
click at [677, 161] on div "hero .moveUp press enter hero .moveDown press enter hero .moveLeft press enter …" at bounding box center [793, 144] width 264 height 146
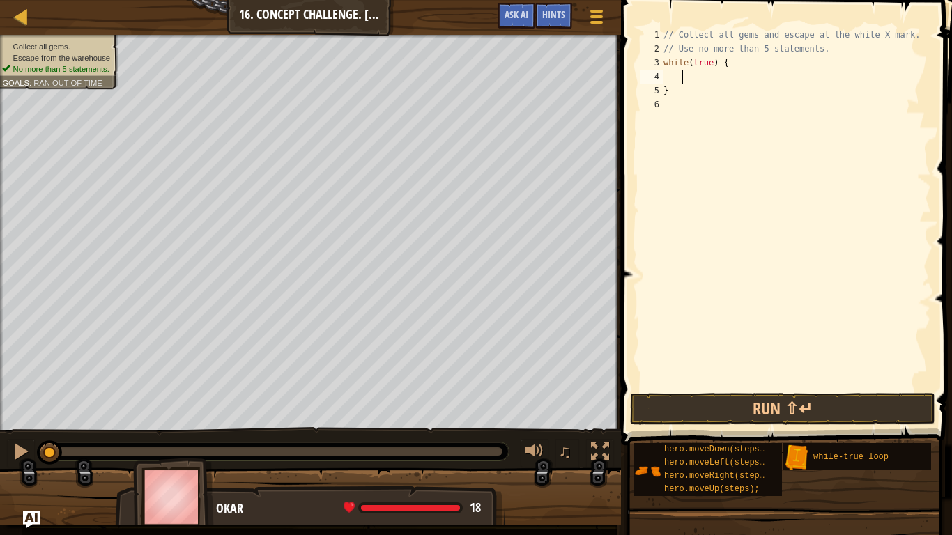
click at [670, 93] on div "// Collect all gems and escape at the white X mark. // Use no more than 5 state…" at bounding box center [796, 223] width 271 height 390
type textarea "}"
click at [673, 79] on div "// Collect all gems and escape at the white X mark. // Use no more than 5 state…" at bounding box center [796, 223] width 271 height 390
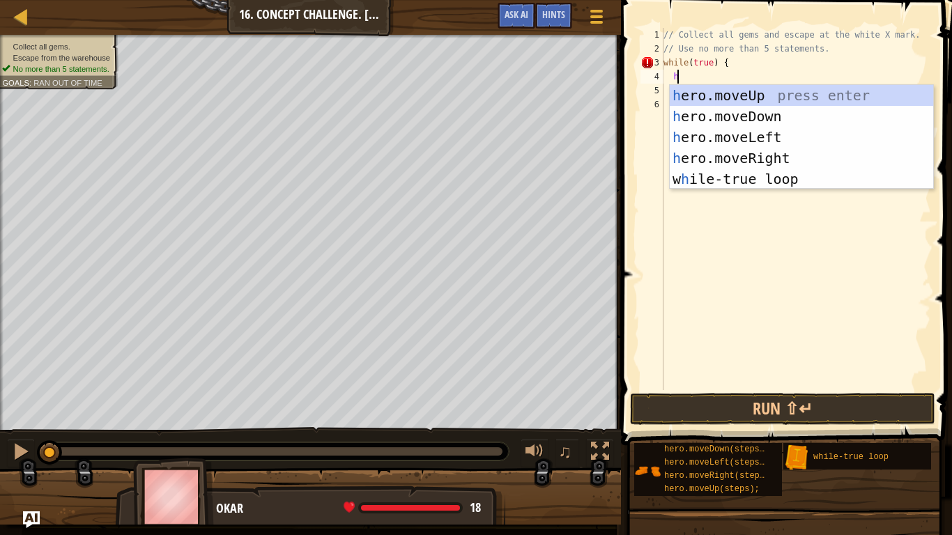
scroll to position [6, 1]
type textarea "her"
click at [692, 96] on div "her o.moveUp press enter her o.moveDown press enter her o.moveLeft press enter …" at bounding box center [802, 158] width 264 height 146
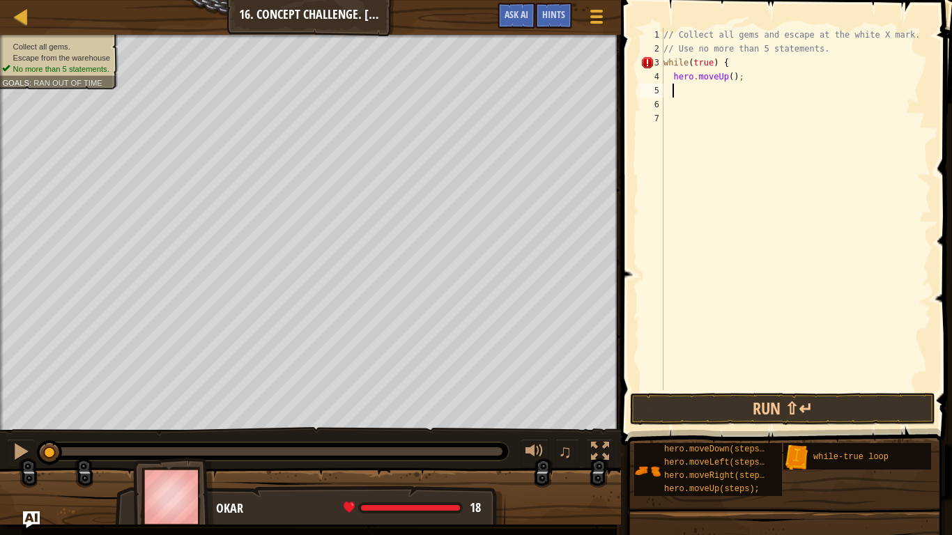
click at [727, 75] on div "// Collect all gems and escape at the white X mark. // Use no more than 5 state…" at bounding box center [796, 223] width 271 height 390
type textarea "hero.moveUp();"
click at [763, 403] on button "Run ⇧↵" at bounding box center [782, 409] width 305 height 32
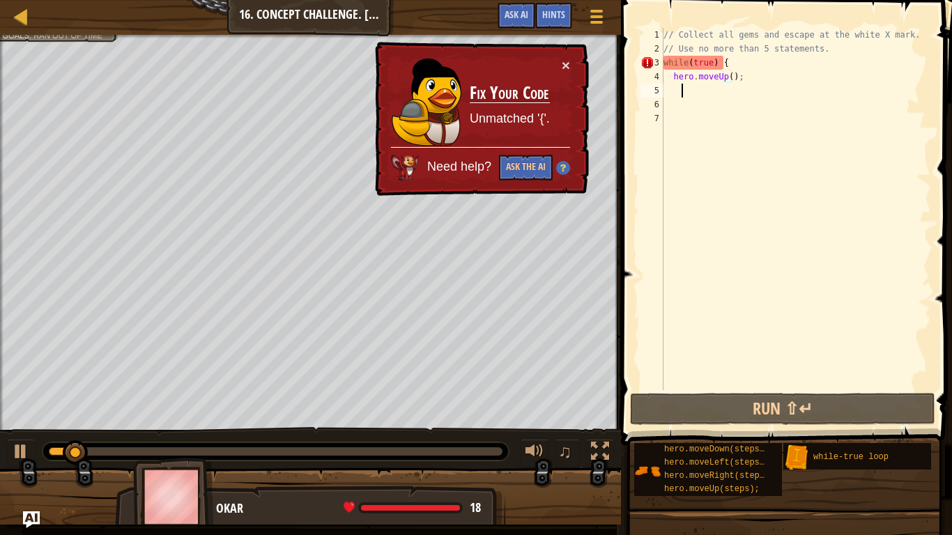
click at [712, 91] on div "// Collect all gems and escape at the white X mark. // Use no more than 5 state…" at bounding box center [796, 223] width 271 height 390
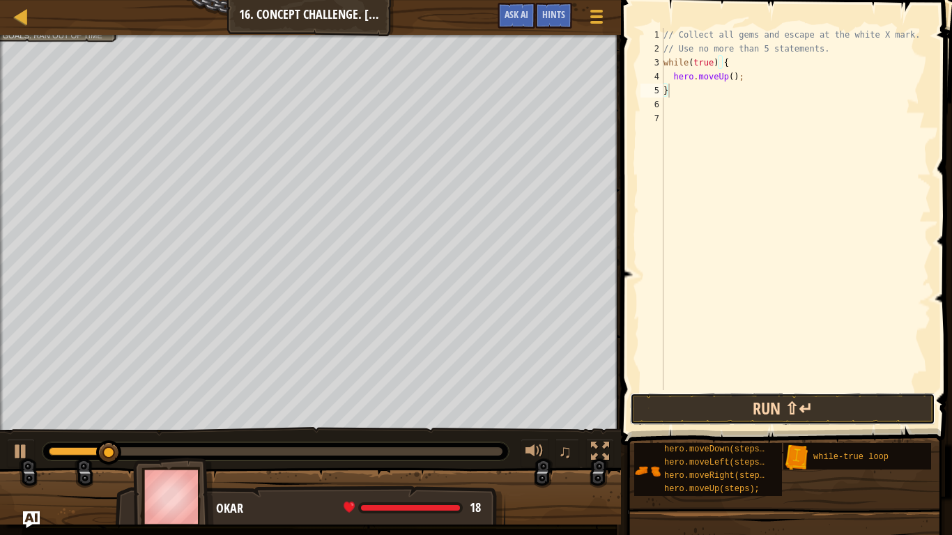
click at [764, 417] on button "Run ⇧↵" at bounding box center [782, 409] width 305 height 32
type textarea "}"
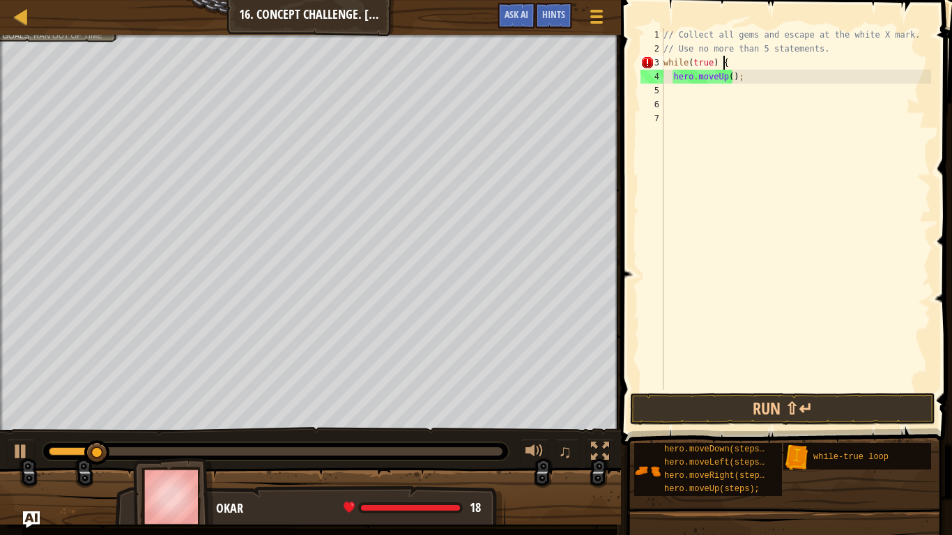
click at [734, 64] on div "// Collect all gems and escape at the white X mark. // Use no more than 5 state…" at bounding box center [796, 223] width 271 height 390
type textarea "w"
click at [790, 393] on span at bounding box center [788, 203] width 342 height 487
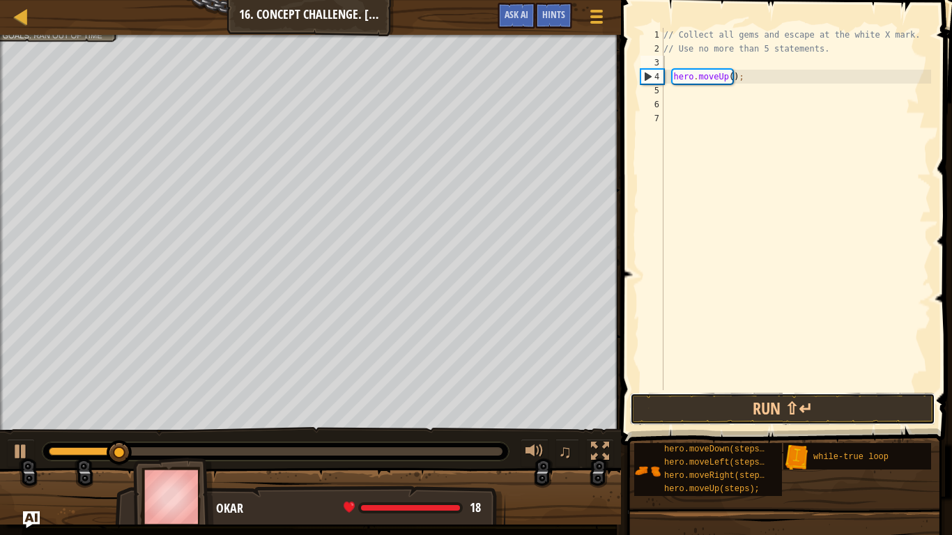
drag, startPoint x: 789, startPoint y: 399, endPoint x: 786, endPoint y: 389, distance: 10.2
click at [789, 399] on button "Run ⇧↵" at bounding box center [782, 409] width 305 height 32
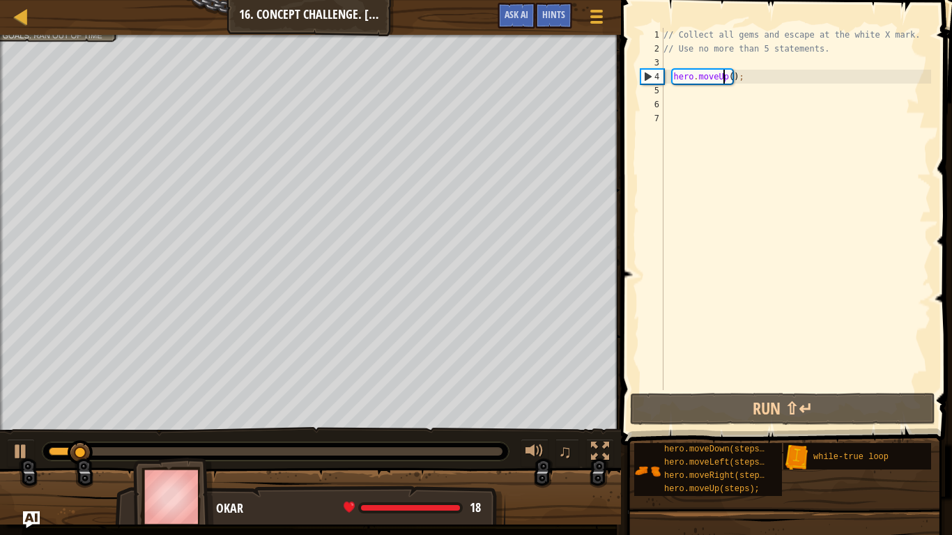
click at [725, 77] on div "// Collect all gems and escape at the white X mark. // Use no more than 5 state…" at bounding box center [796, 223] width 271 height 390
click at [726, 77] on div "// Collect all gems and escape at the white X mark. // Use no more than 5 state…" at bounding box center [796, 223] width 271 height 390
type textarea "hero.moveUp(2);"
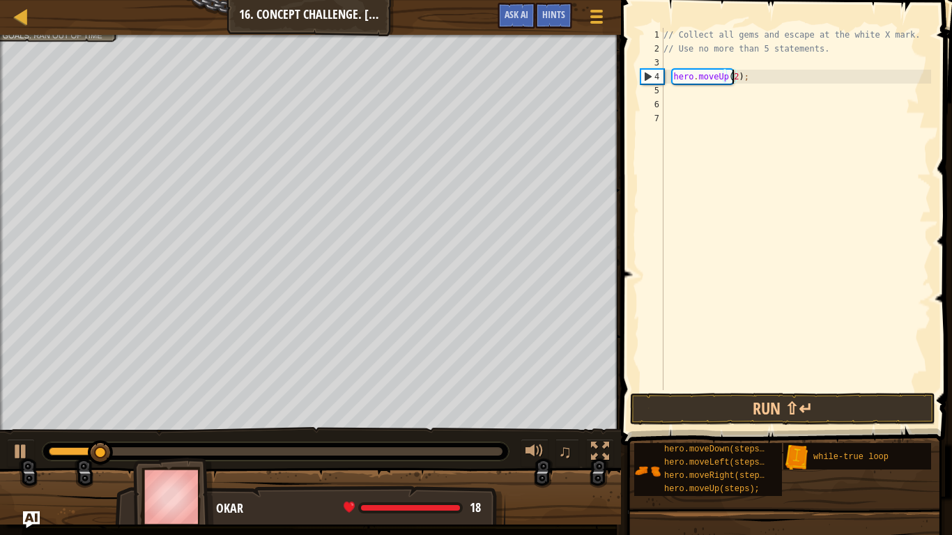
scroll to position [6, 6]
click at [703, 95] on div "// Collect all gems and escape at the white X mark. // Use no more than 5 state…" at bounding box center [796, 223] width 271 height 390
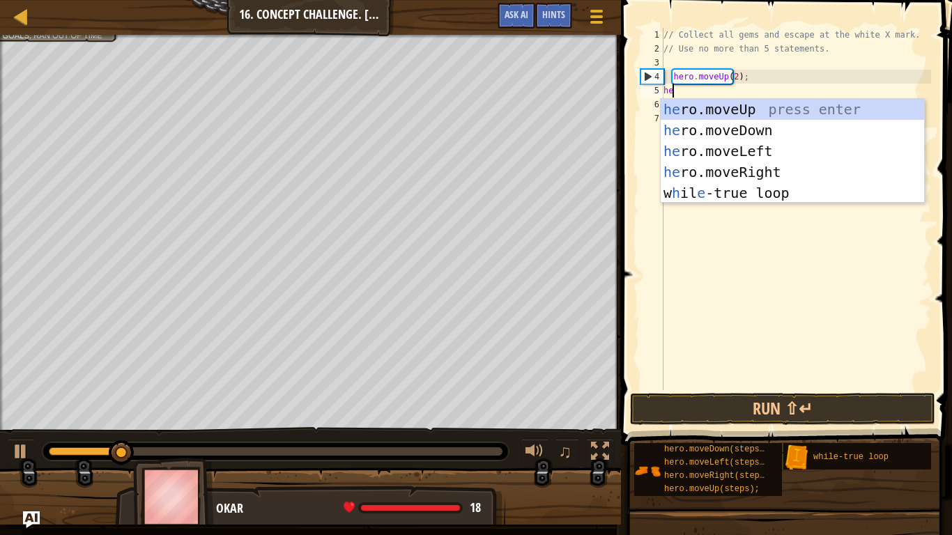
type textarea "her"
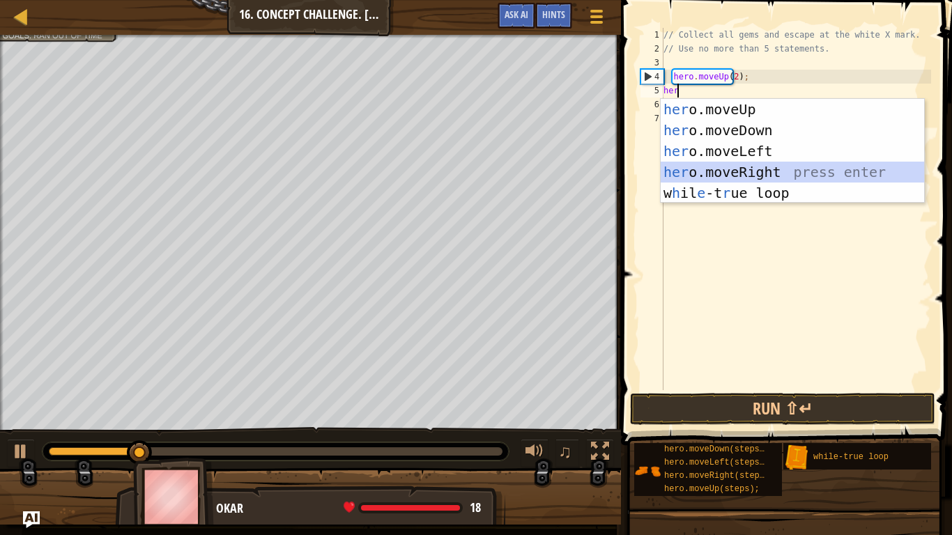
drag, startPoint x: 724, startPoint y: 176, endPoint x: 722, endPoint y: 155, distance: 21.0
click at [724, 175] on div "her o.moveUp press enter her o.moveDown press enter her o.moveLeft press enter …" at bounding box center [793, 172] width 264 height 146
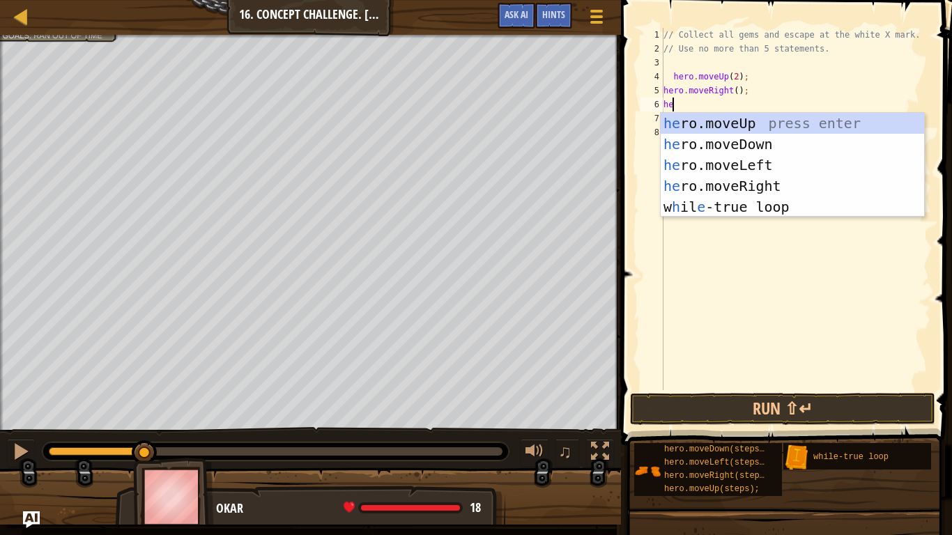
type textarea "her"
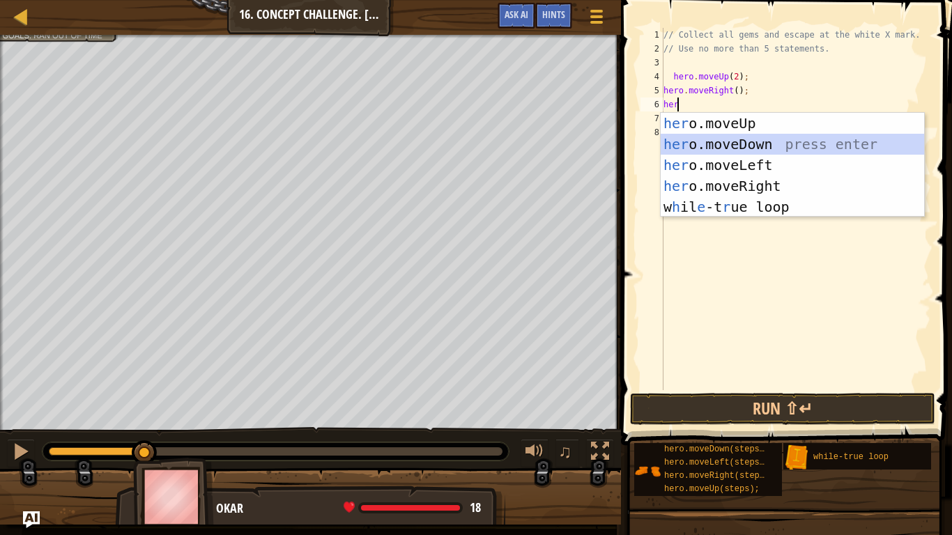
click at [738, 139] on div "her o.moveUp press enter her o.moveDown press enter her o.moveLeft press enter …" at bounding box center [793, 186] width 264 height 146
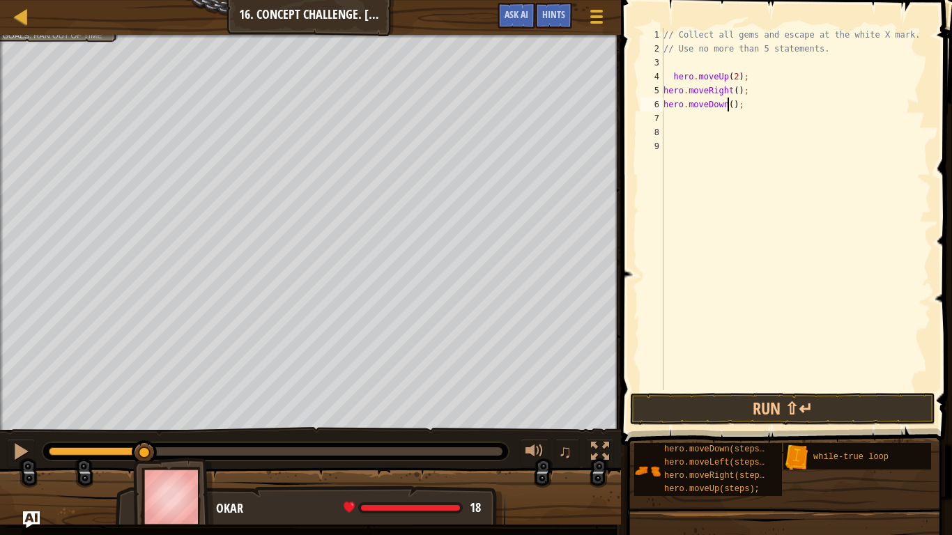
click at [728, 102] on div "// Collect all gems and escape at the white X mark. // Use no more than 5 state…" at bounding box center [796, 223] width 271 height 390
type textarea "hero.moveDown(2);"
click at [719, 114] on div "// Collect all gems and escape at the white X mark. // Use no more than 5 state…" at bounding box center [796, 223] width 271 height 390
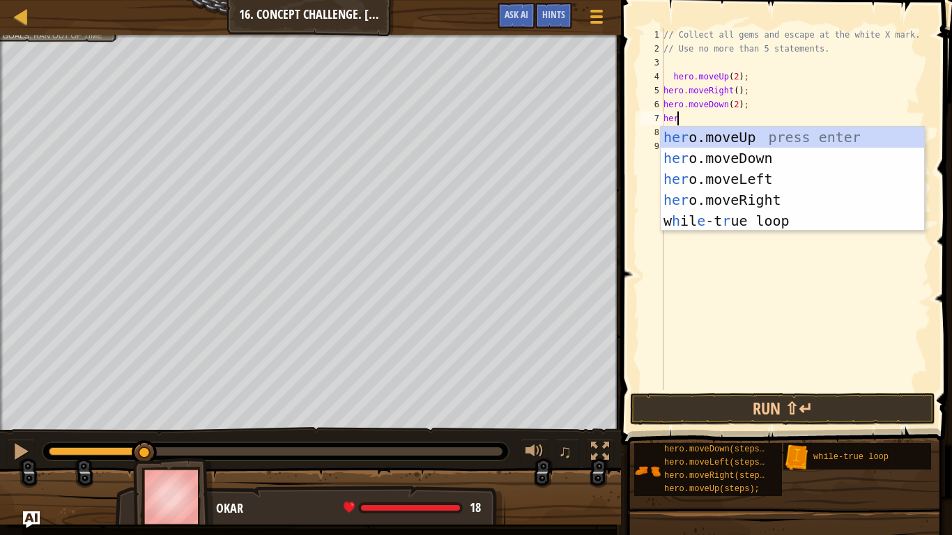
click at [734, 103] on div "// Collect all gems and escape at the white X mark. // Use no more than 5 state…" at bounding box center [796, 223] width 271 height 390
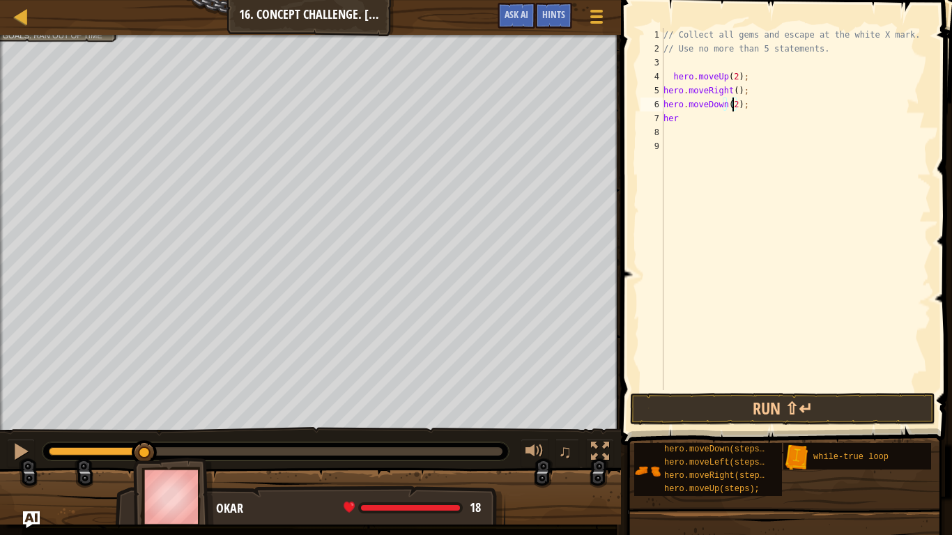
type textarea "hero.moveDown();"
click at [706, 130] on div "// Collect all gems and escape at the white X mark. // Use no more than 5 state…" at bounding box center [796, 223] width 271 height 390
click at [706, 122] on div "// Collect all gems and escape at the white X mark. // Use no more than 5 state…" at bounding box center [796, 223] width 271 height 390
type textarea "hero"
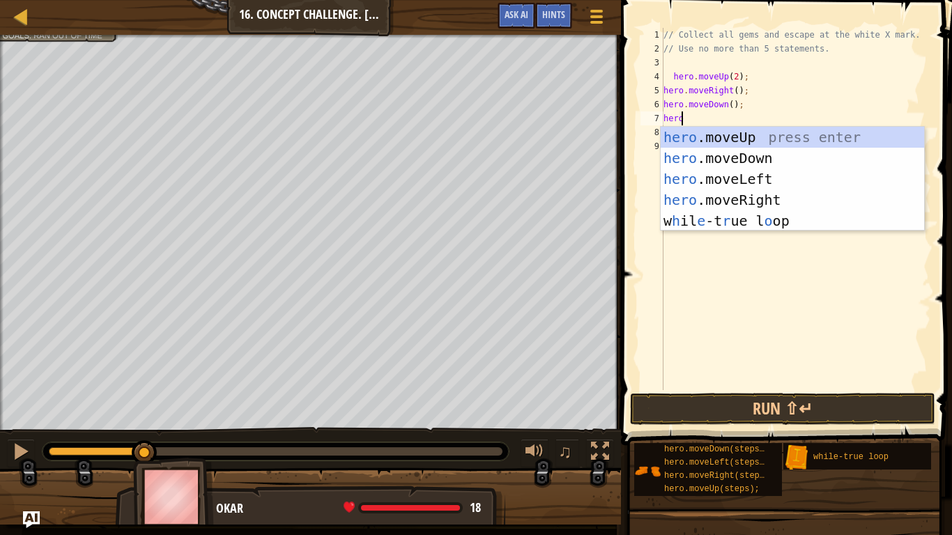
scroll to position [6, 1]
click at [710, 190] on div "hero .moveUp press enter hero .moveDown press enter hero .moveLeft press enter …" at bounding box center [793, 200] width 264 height 146
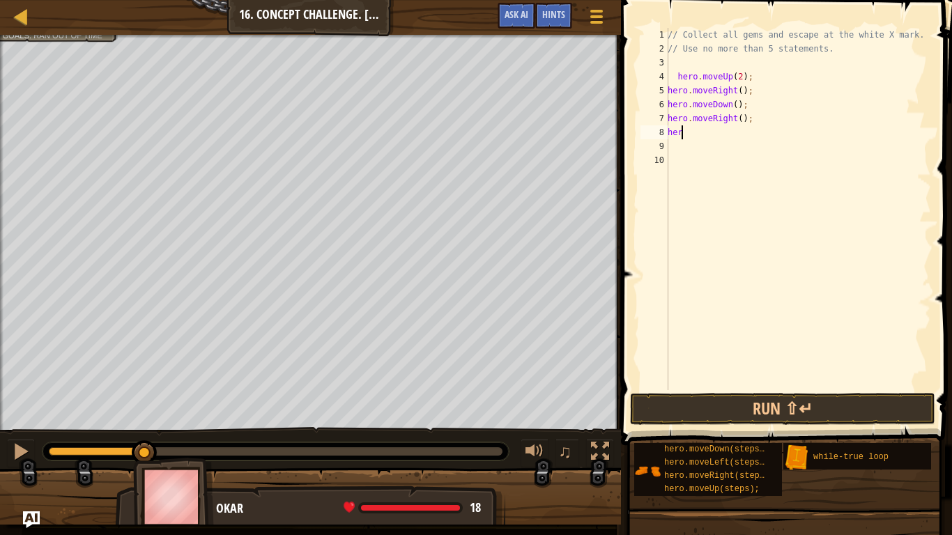
type textarea "hero"
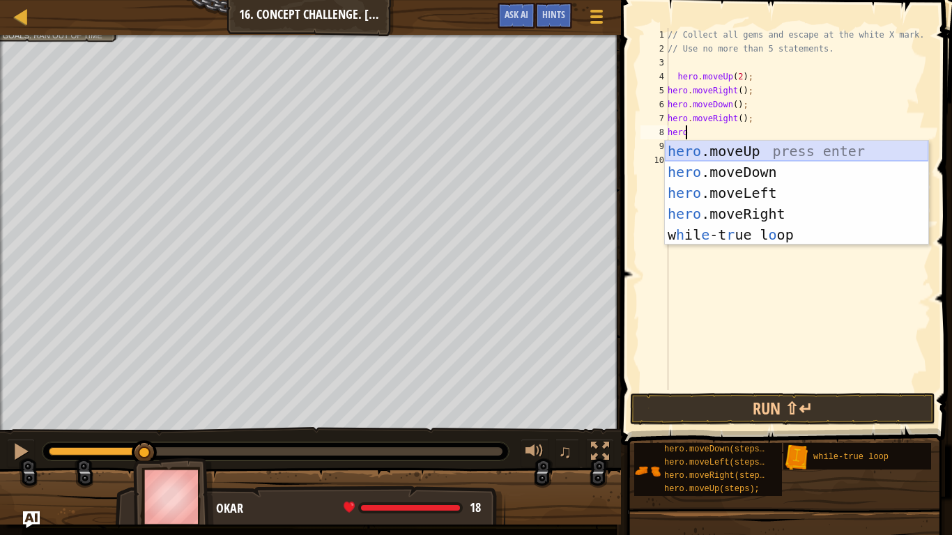
click at [741, 151] on div "hero .moveUp press enter hero .moveDown press enter hero .moveLeft press enter …" at bounding box center [797, 214] width 264 height 146
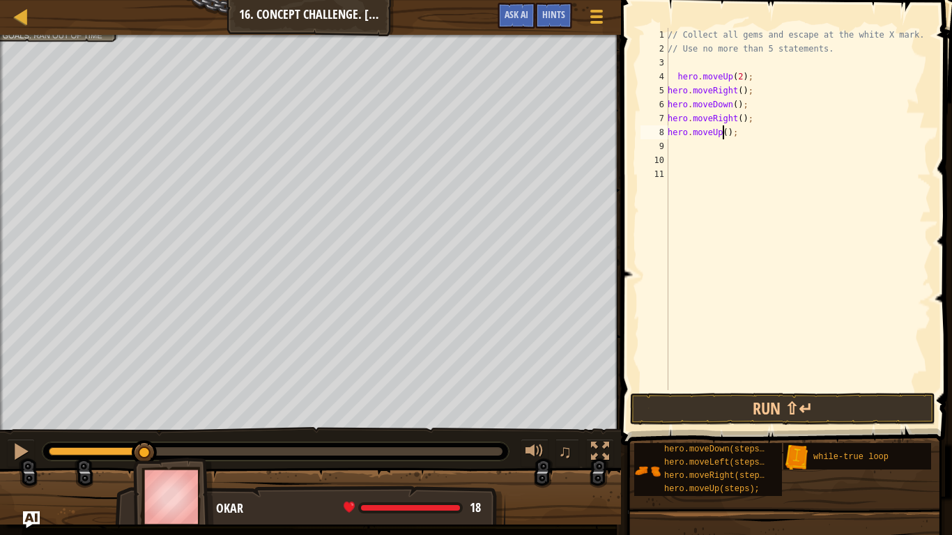
click at [723, 137] on div "// Collect all gems and escape at the white X mark. // Use no more than 5 state…" at bounding box center [798, 223] width 266 height 390
type textarea "hero.moveUp(3);"
click at [690, 142] on div "// Collect all gems and escape at the white X mark. // Use no more than 5 state…" at bounding box center [798, 223] width 266 height 390
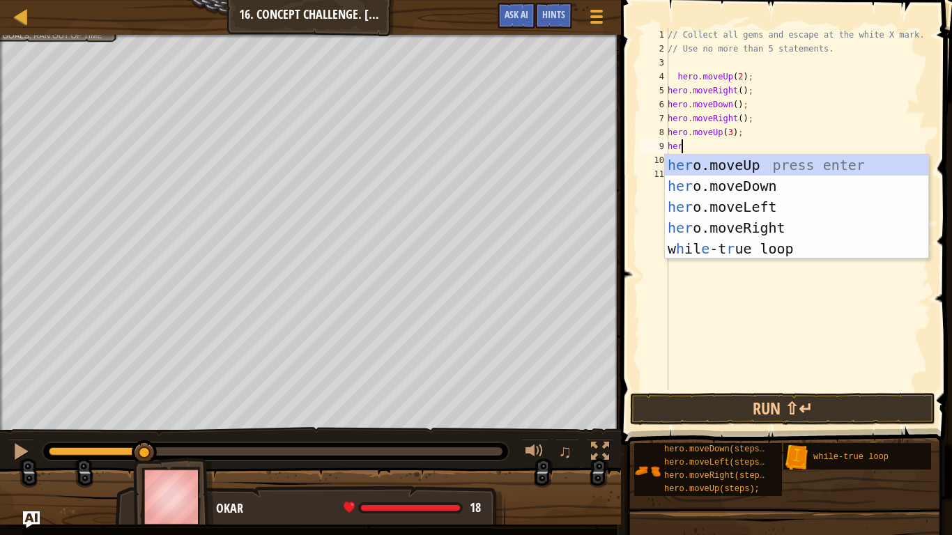
type textarea "hero"
click at [775, 222] on div "hero .moveUp press enter hero .moveDown press enter hero .moveLeft press enter …" at bounding box center [797, 228] width 264 height 146
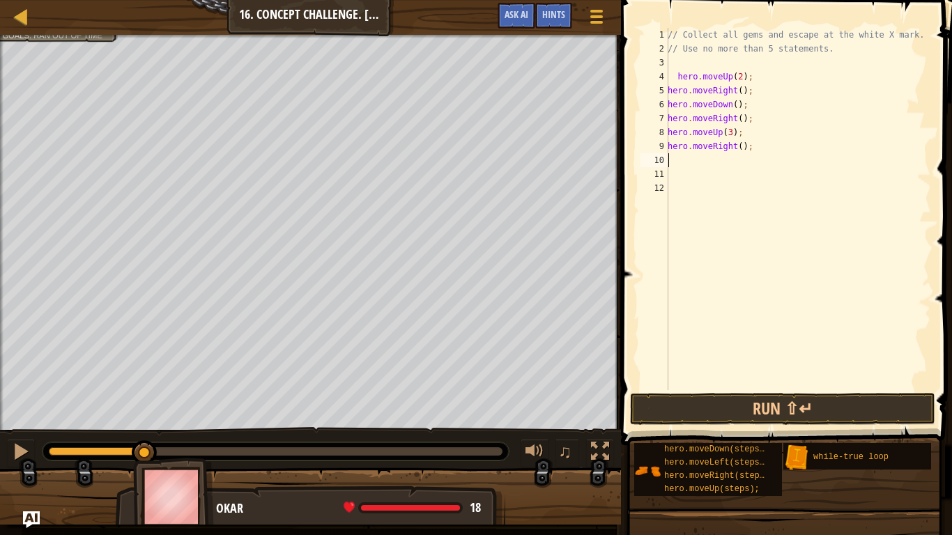
scroll to position [6, 0]
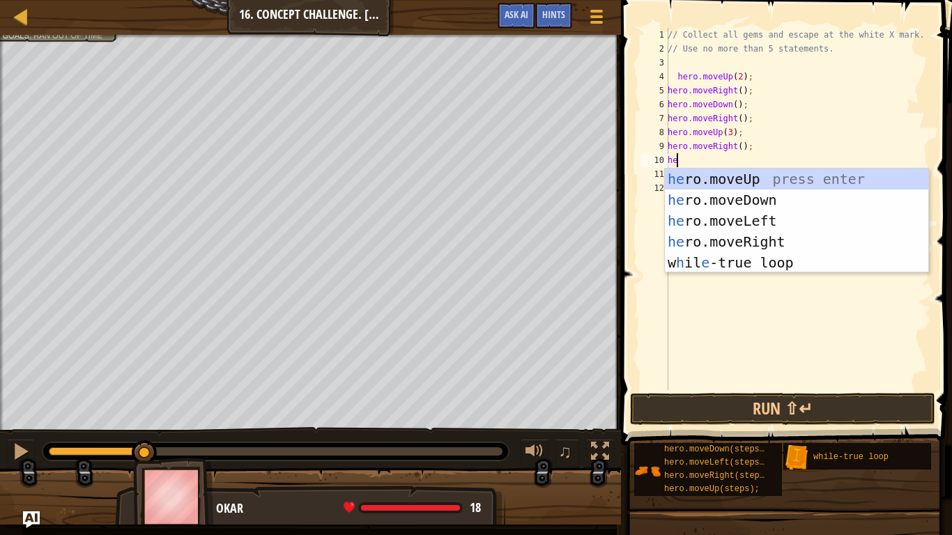
type textarea "hero"
click at [747, 199] on div "hero .moveUp press enter hero .moveDown press enter hero .moveLeft press enter …" at bounding box center [797, 242] width 264 height 146
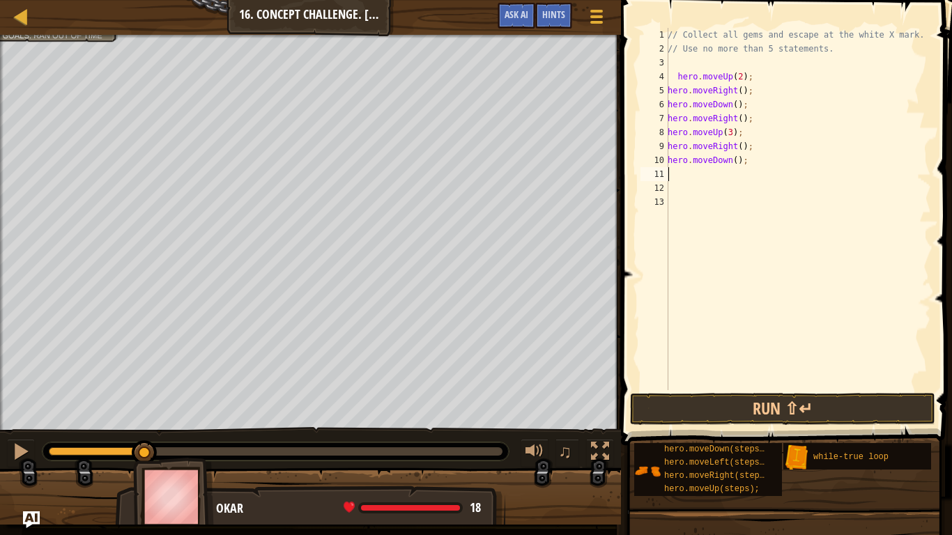
scroll to position [6, 0]
click at [735, 161] on div "// Collect all gems and escape at the white X mark. // Use no more than 5 state…" at bounding box center [798, 223] width 266 height 390
click at [731, 159] on div "// Collect all gems and escape at the white X mark. // Use no more than 5 state…" at bounding box center [798, 223] width 266 height 390
type textarea "hero.moveDown(2);"
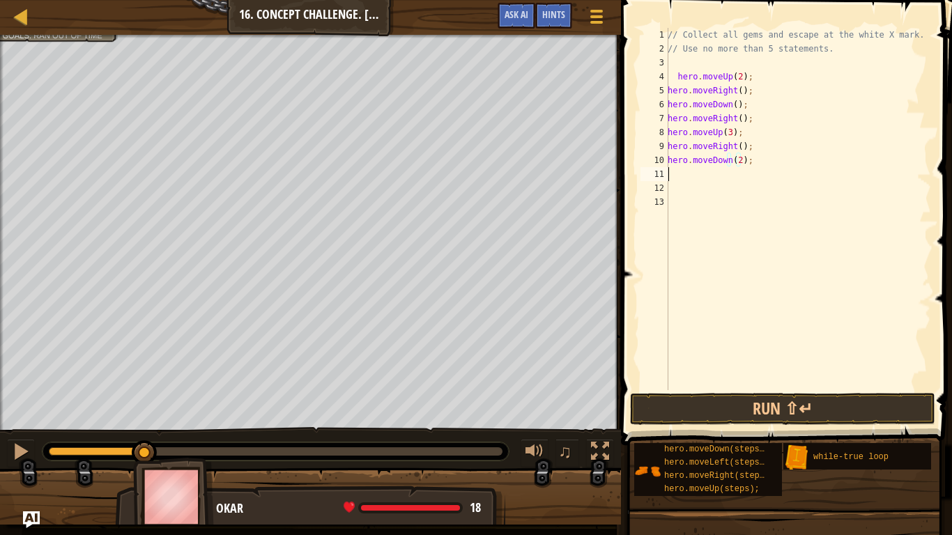
click at [706, 174] on div "// Collect all gems and escape at the white X mark. // Use no more than 5 state…" at bounding box center [798, 223] width 266 height 390
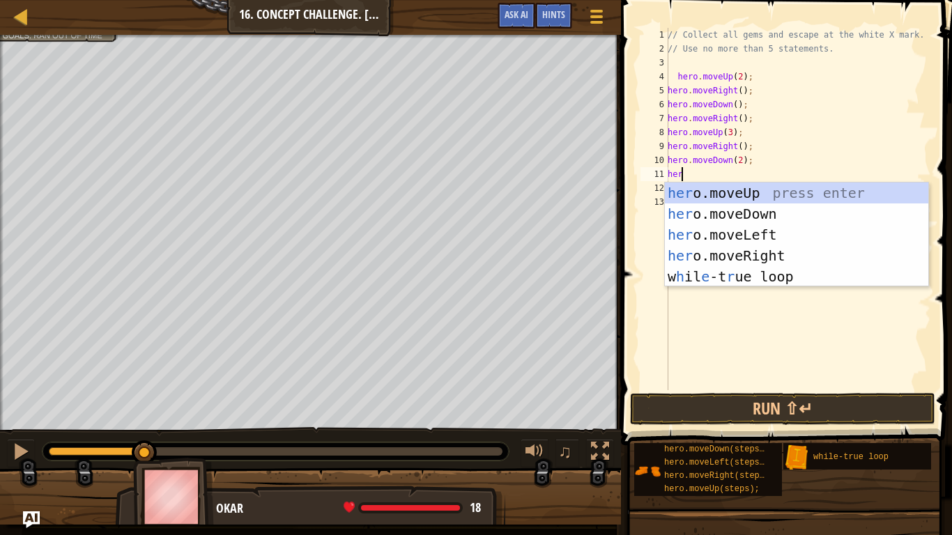
type textarea "hero"
click at [732, 192] on div "hero .moveUp press enter hero .moveDown press enter hero .moveLeft press enter …" at bounding box center [797, 256] width 264 height 146
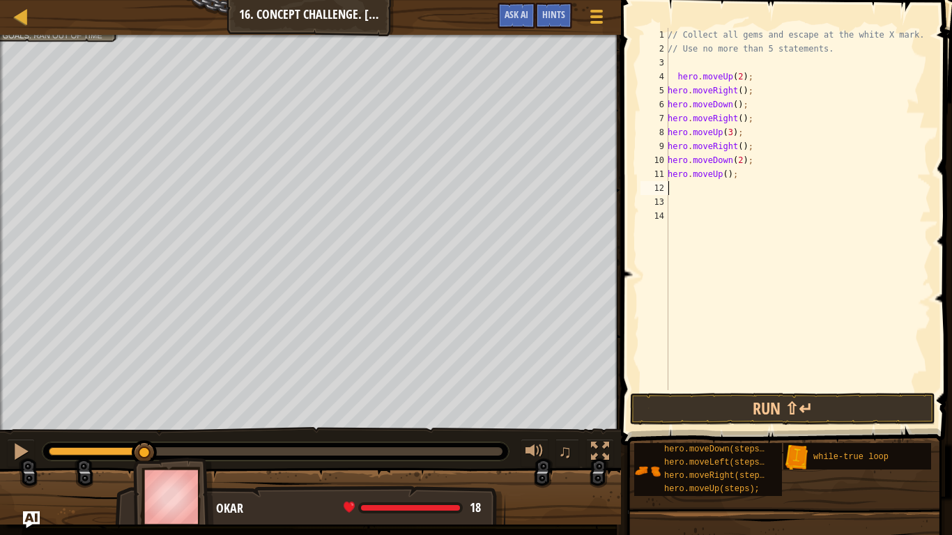
scroll to position [6, 0]
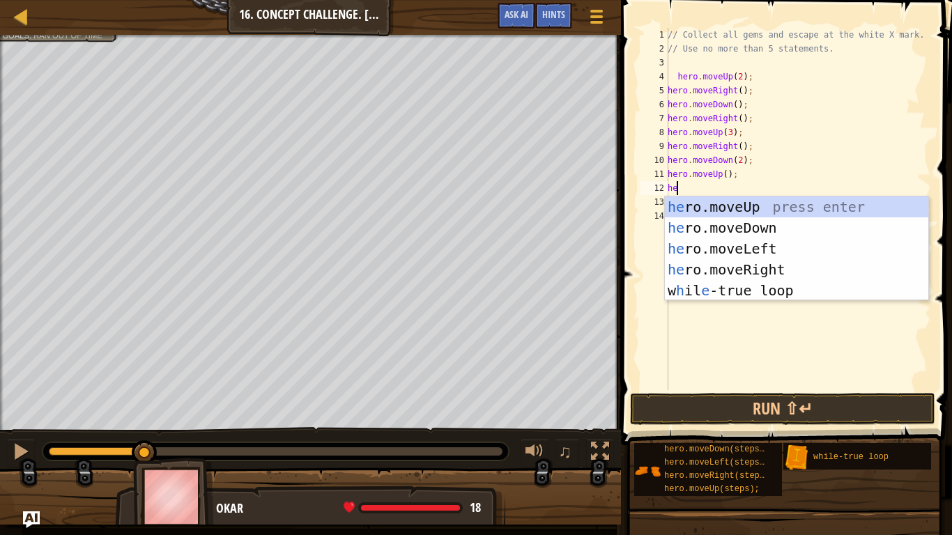
type textarea "hero"
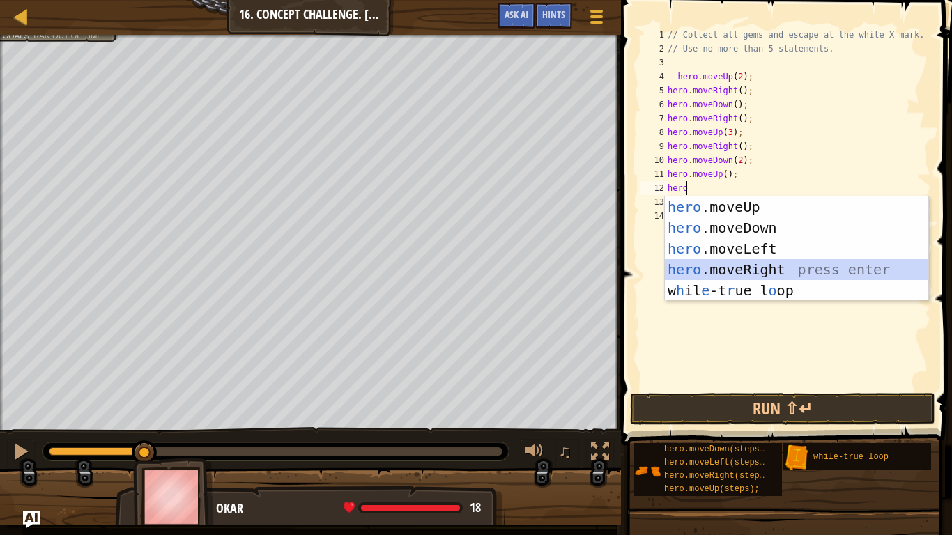
click at [720, 265] on div "hero .moveUp press enter hero .moveDown press enter hero .moveLeft press enter …" at bounding box center [797, 270] width 264 height 146
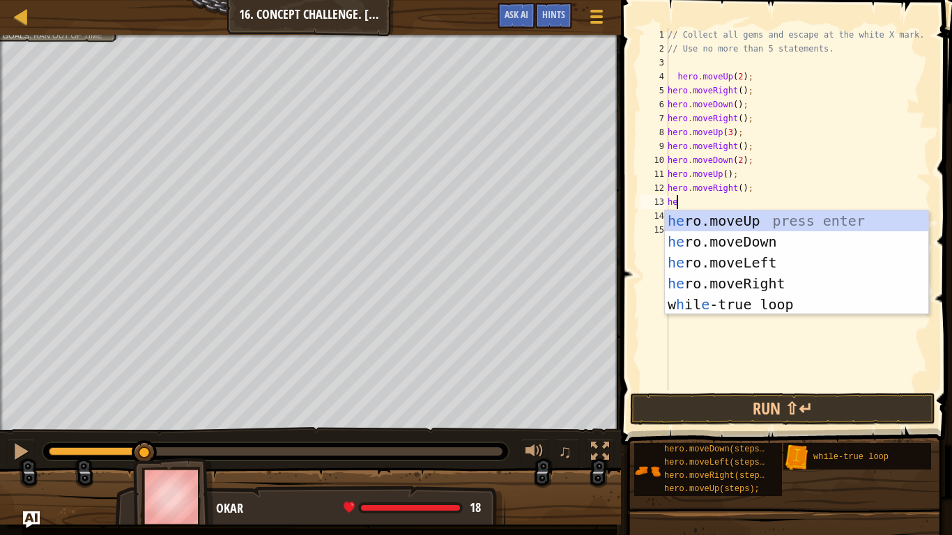
type textarea "her"
click at [828, 211] on div "her o.moveUp press enter her o.moveDown press enter her o.moveLeft press enter …" at bounding box center [797, 284] width 264 height 146
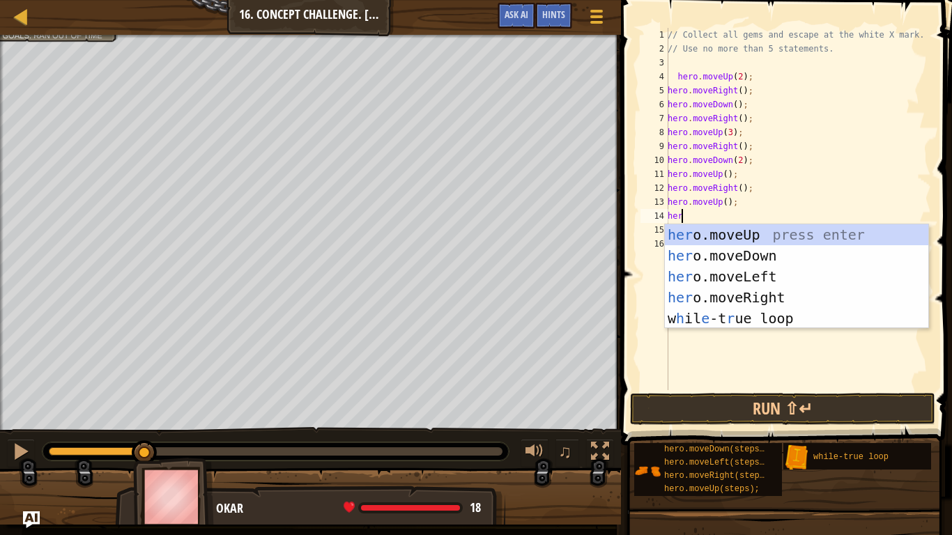
type textarea "hero"
click at [738, 281] on div "hero .moveUp press enter hero .moveDown press enter hero .moveLeft press enter …" at bounding box center [797, 297] width 264 height 146
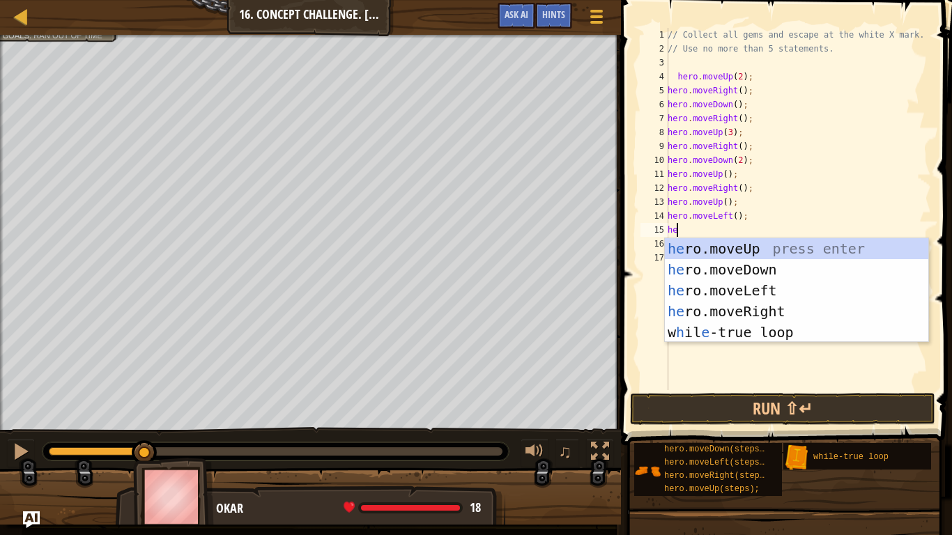
type textarea "hero"
click at [711, 271] on div "hero .moveUp press enter hero .moveDown press enter hero .moveLeft press enter …" at bounding box center [797, 311] width 264 height 146
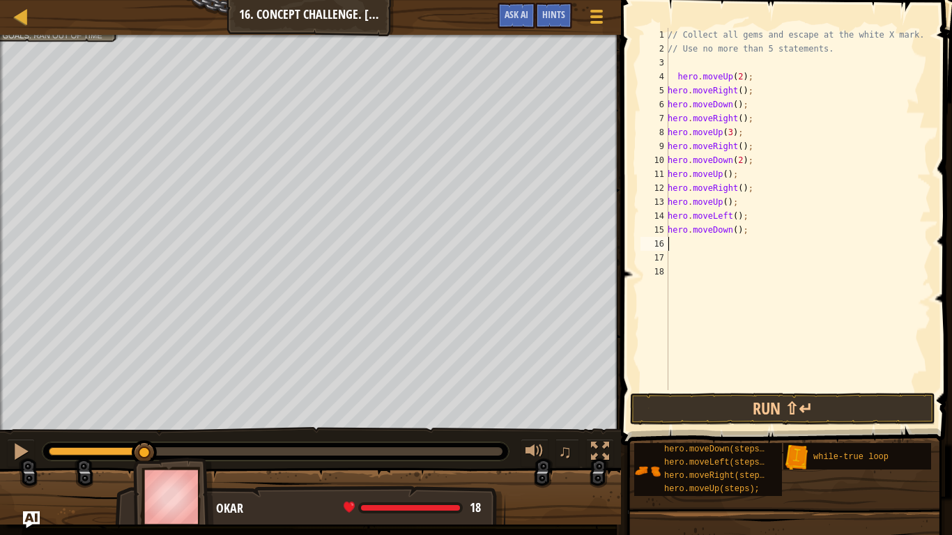
scroll to position [6, 0]
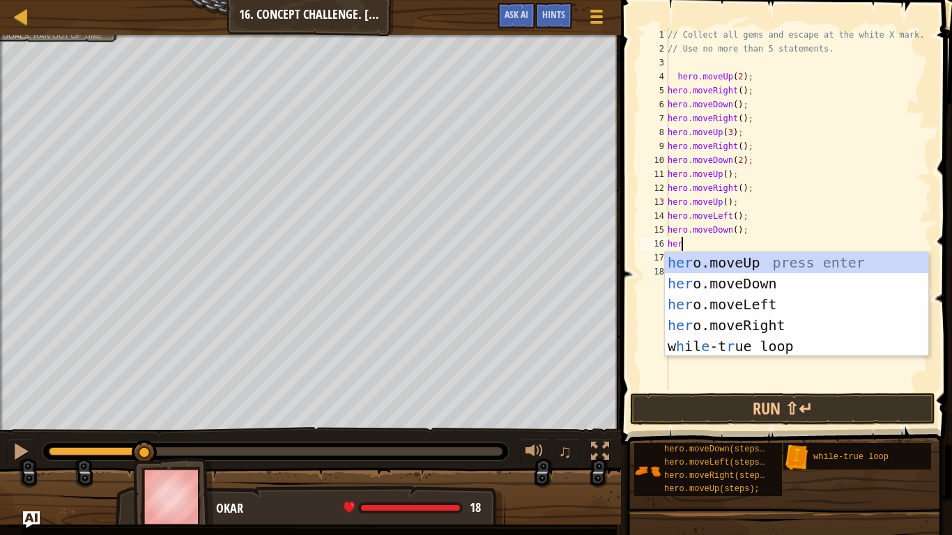
type textarea "hero"
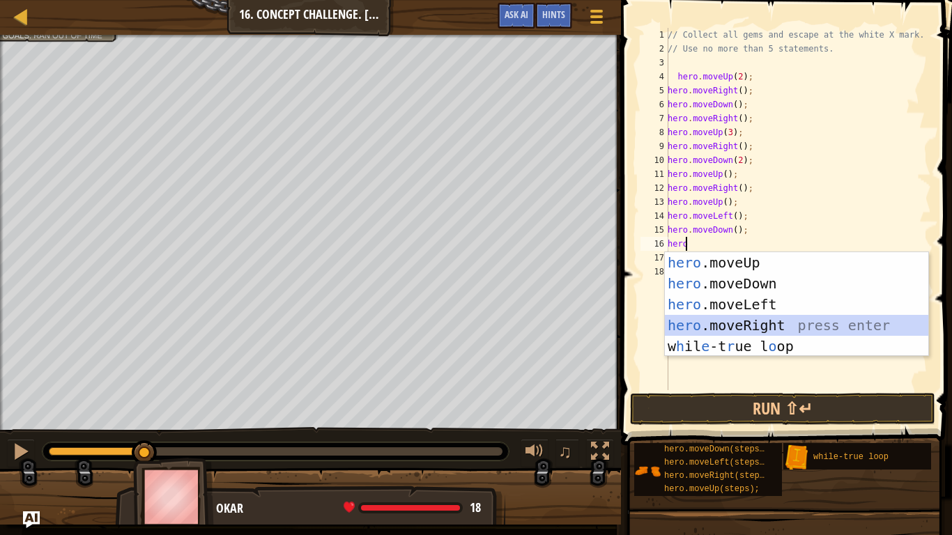
click at [732, 324] on div "hero .moveUp press enter hero .moveDown press enter hero .moveLeft press enter …" at bounding box center [797, 325] width 264 height 146
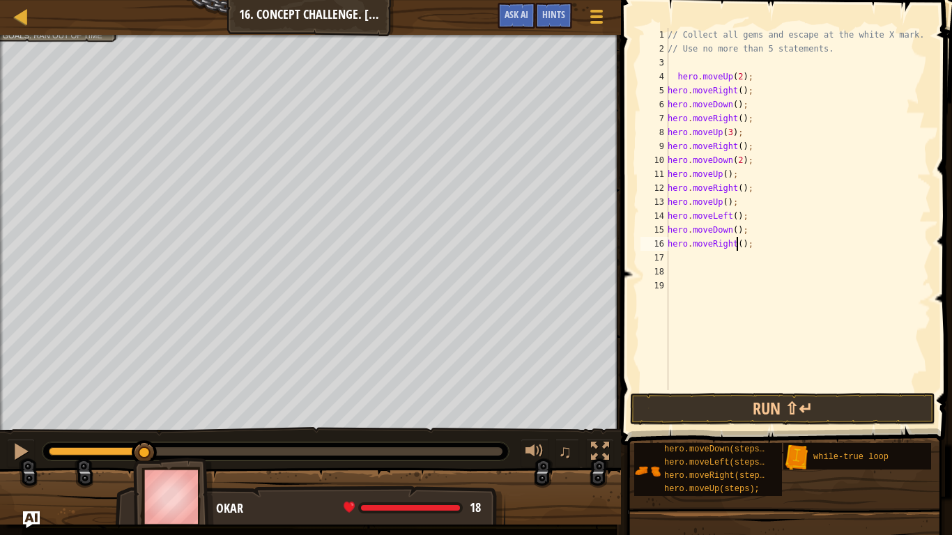
click at [738, 245] on div "// Collect all gems and escape at the white X mark. // Use no more than 5 state…" at bounding box center [798, 223] width 266 height 390
click at [800, 402] on button "Run ⇧↵" at bounding box center [782, 409] width 305 height 32
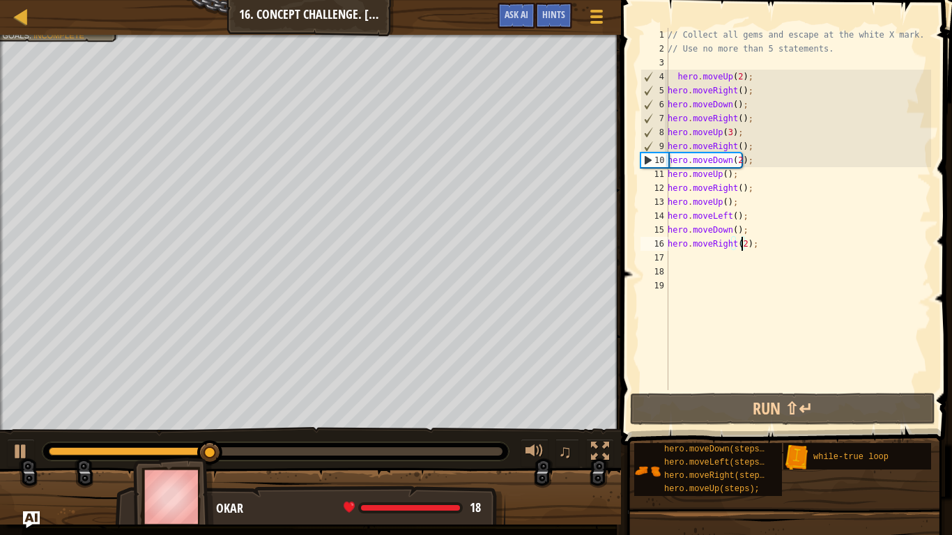
click at [745, 104] on div "// Collect all gems and escape at the white X mark. // Use no more than 5 state…" at bounding box center [798, 223] width 266 height 390
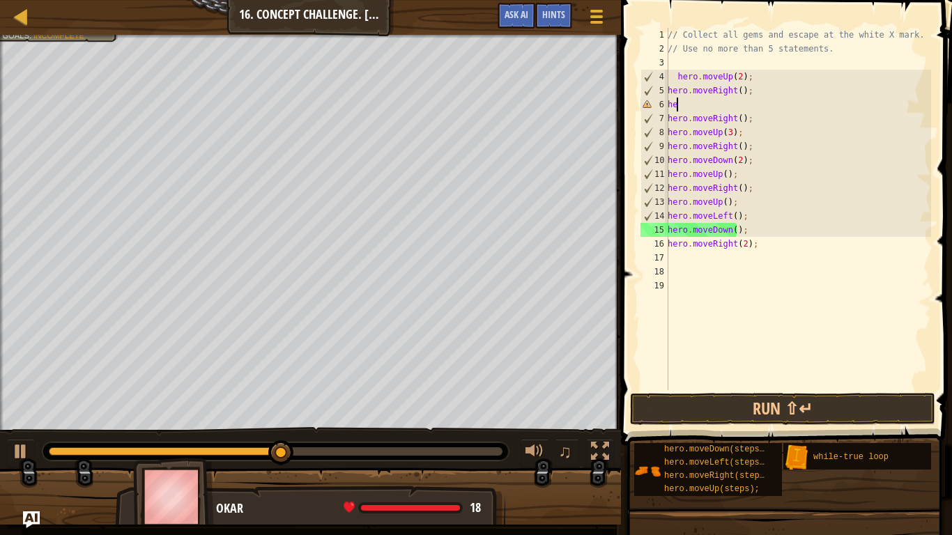
scroll to position [6, 0]
type textarea "h"
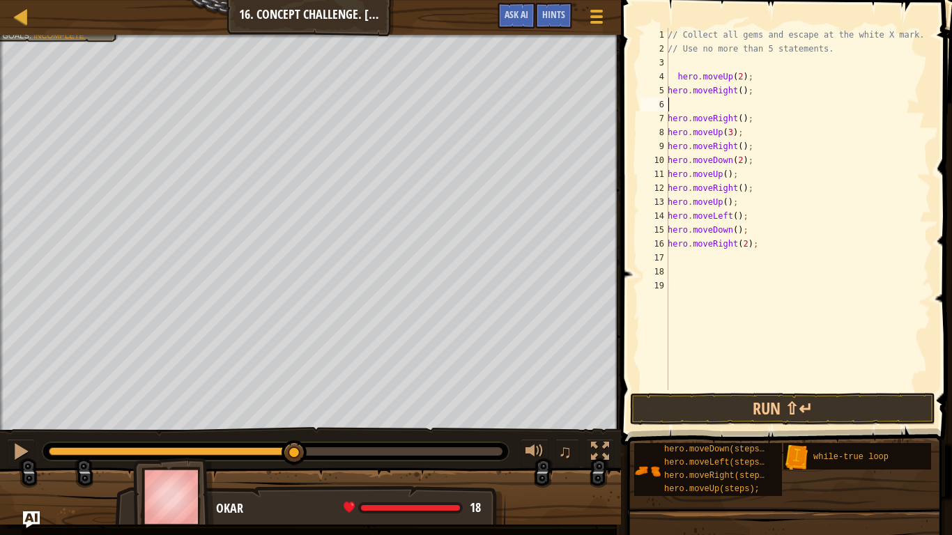
click at [736, 91] on div "// Collect all gems and escape at the white X mark. // Use no more than 5 state…" at bounding box center [798, 223] width 266 height 390
type textarea "hero.moveRight(2);"
click at [722, 108] on div "// Collect all gems and escape at the white X mark. // Use no more than 5 state…" at bounding box center [798, 223] width 266 height 390
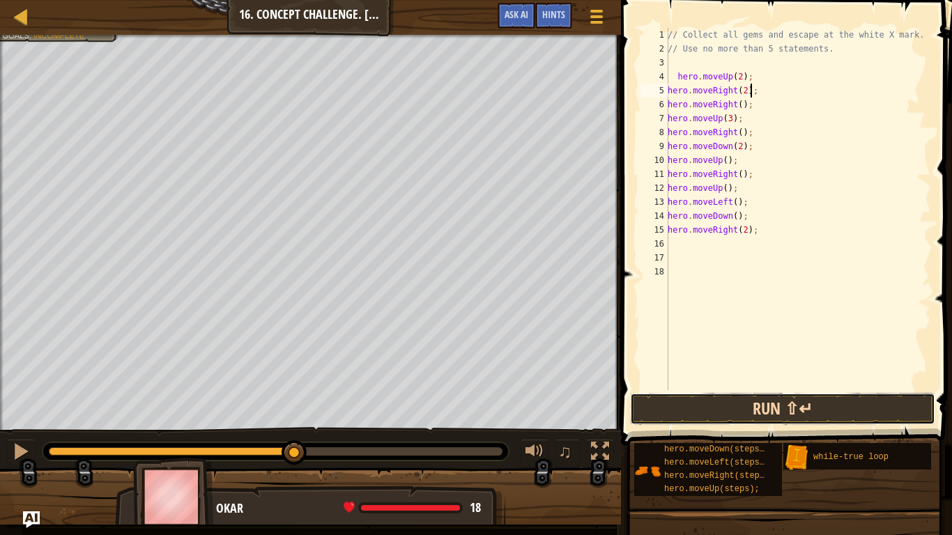
click at [784, 409] on button "Run ⇧↵" at bounding box center [782, 409] width 305 height 32
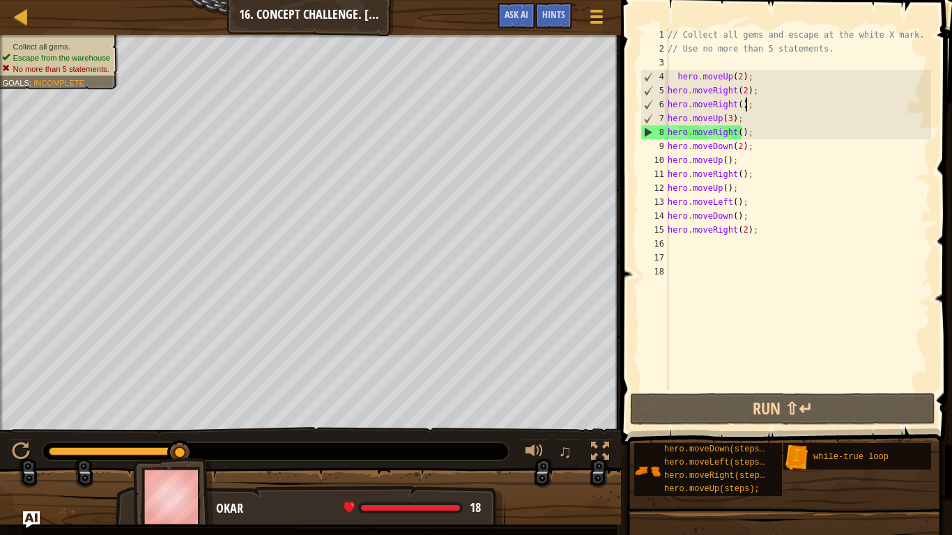
click at [752, 110] on div "// Collect all gems and escape at the white X mark. // Use no more than 5 state…" at bounding box center [798, 223] width 266 height 390
type textarea "hero.moveRight();"
click at [731, 103] on div "// Collect all gems and escape at the white X mark. // Use no more than 5 state…" at bounding box center [798, 223] width 266 height 390
click at [760, 105] on div "// Collect all gems and escape at the white X mark. // Use no more than 5 state…" at bounding box center [798, 223] width 266 height 390
click at [758, 86] on div "// Collect all gems and escape at the white X mark. // Use no more than 5 state…" at bounding box center [798, 223] width 266 height 390
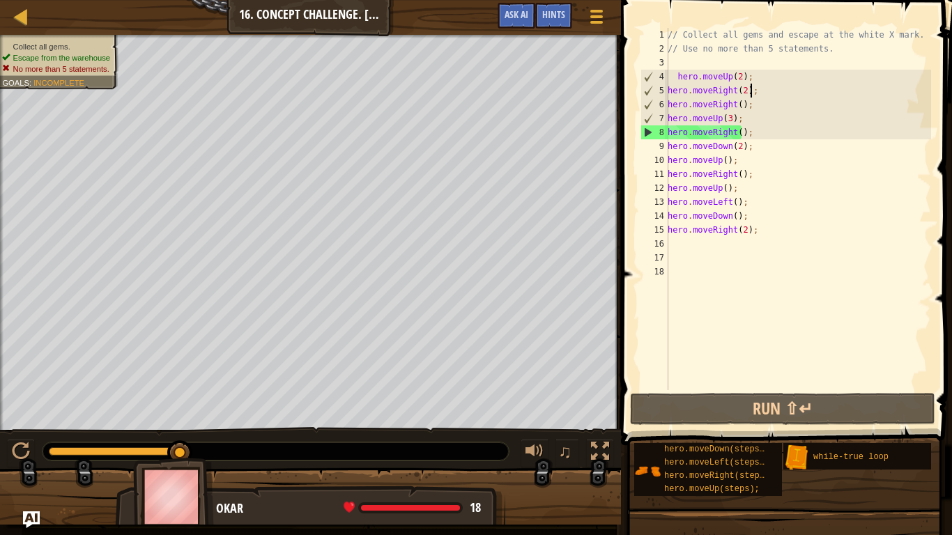
type textarea "hero.moveRight(2);"
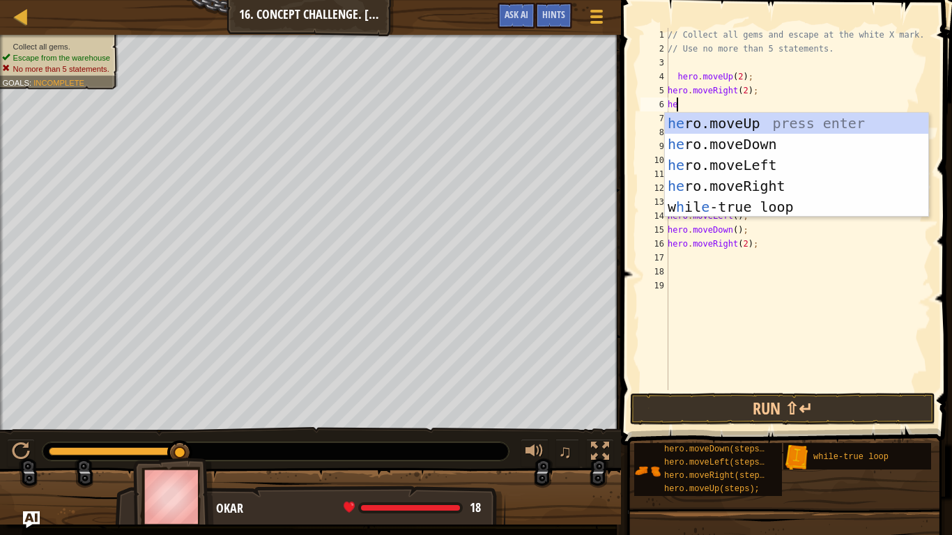
type textarea "hero"
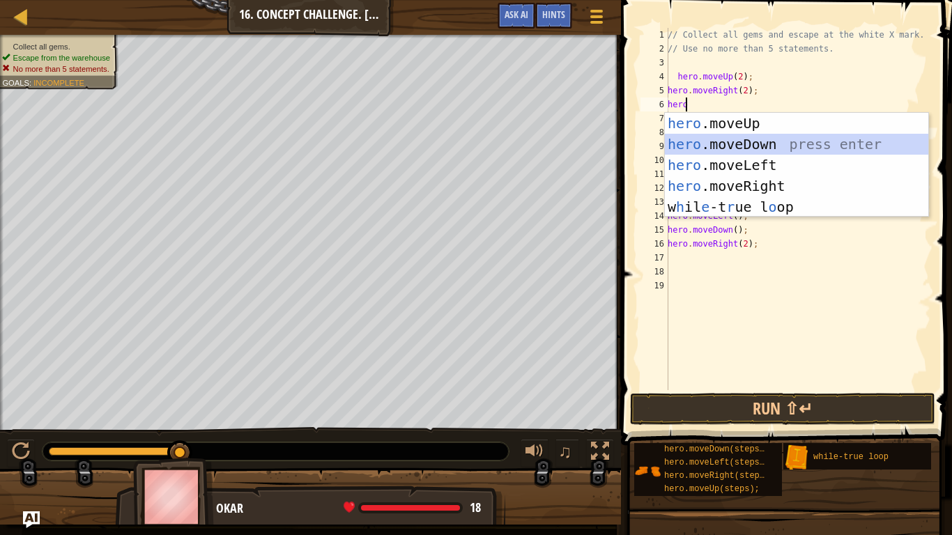
click at [740, 139] on div "hero .moveUp press enter hero .moveDown press enter hero .moveLeft press enter …" at bounding box center [797, 186] width 264 height 146
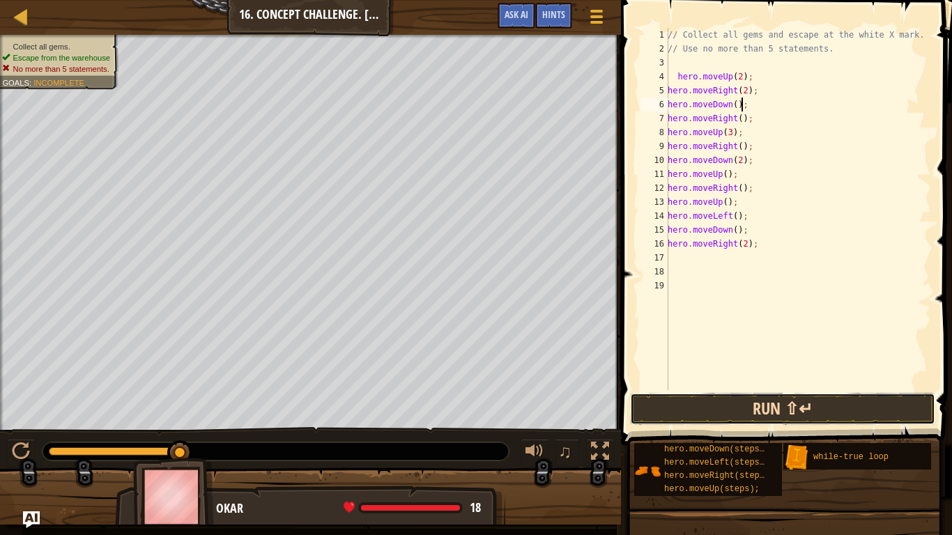
click at [836, 407] on button "Run ⇧↵" at bounding box center [782, 409] width 305 height 32
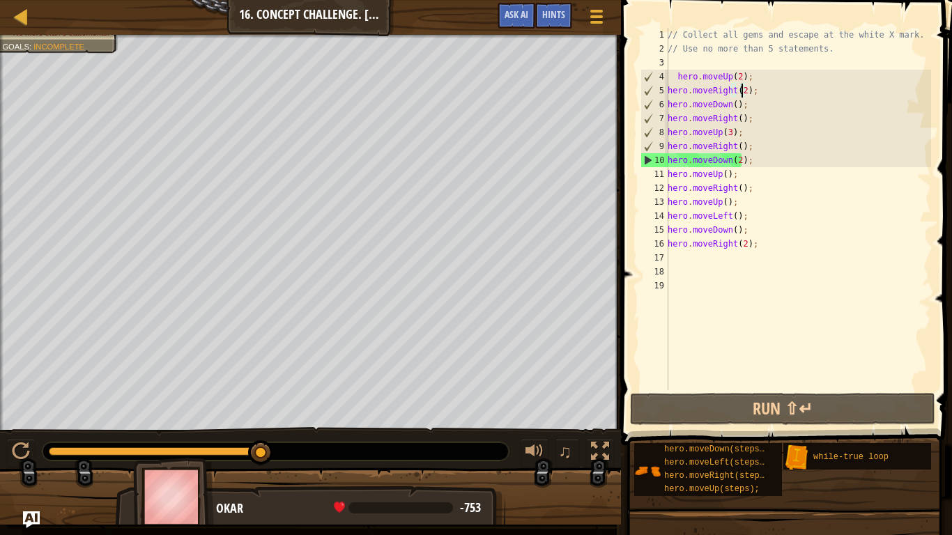
click at [740, 91] on div "// Collect all gems and escape at the white X mark. // Use no more than 5 state…" at bounding box center [798, 223] width 266 height 390
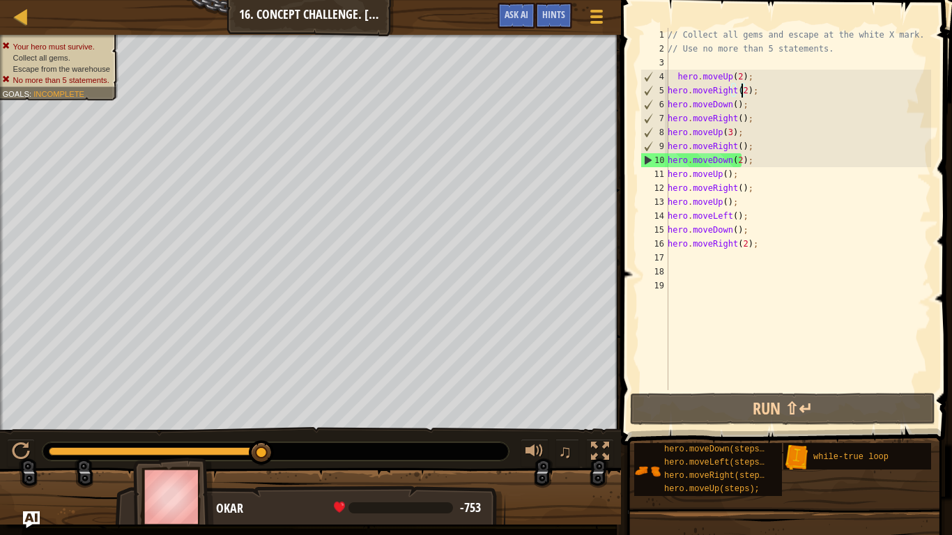
type textarea "hero.moveRight();"
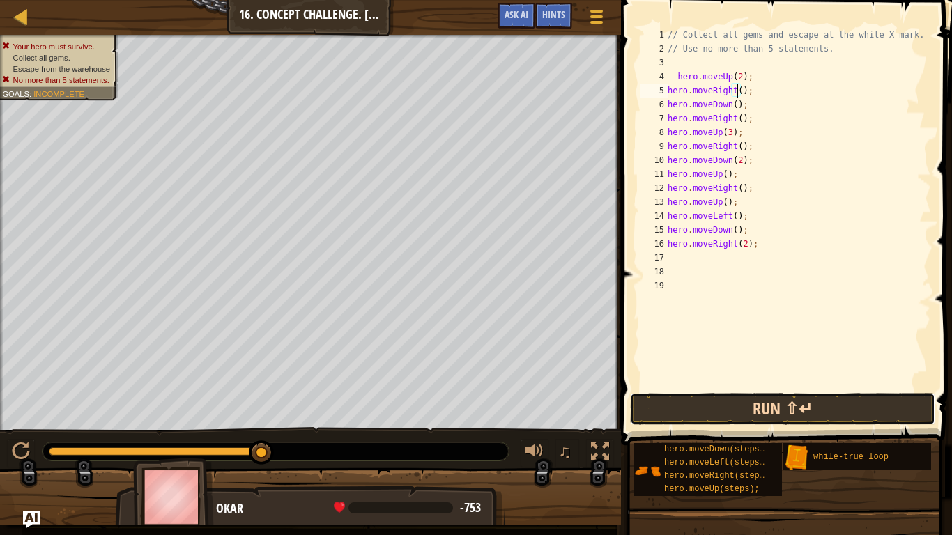
click at [782, 416] on button "Run ⇧↵" at bounding box center [782, 409] width 305 height 32
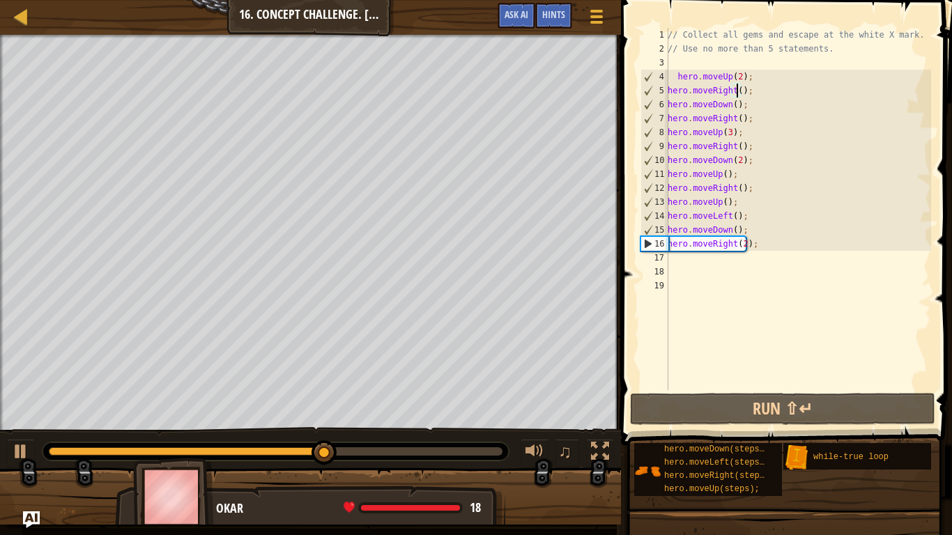
click at [685, 259] on div "// Collect all gems and escape at the white X mark. // Use no more than 5 state…" at bounding box center [798, 223] width 266 height 390
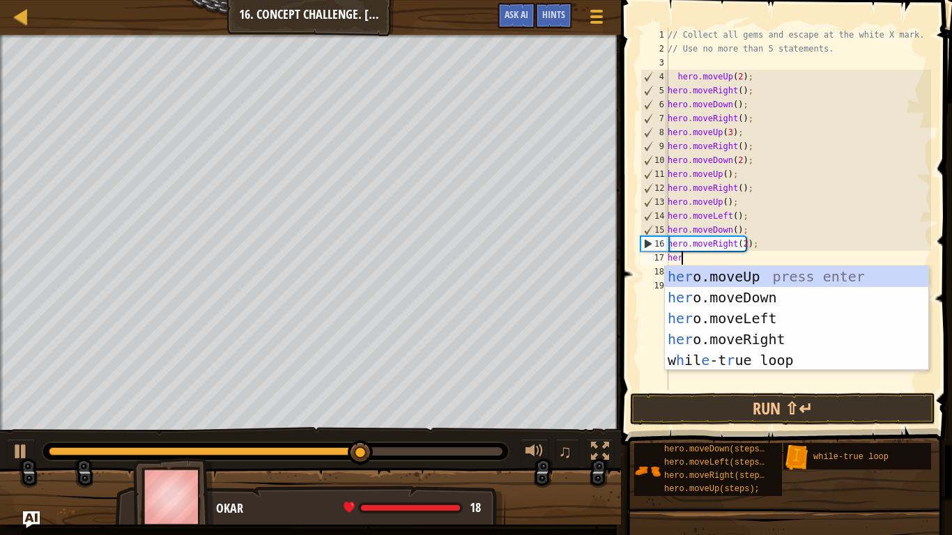
scroll to position [6, 1]
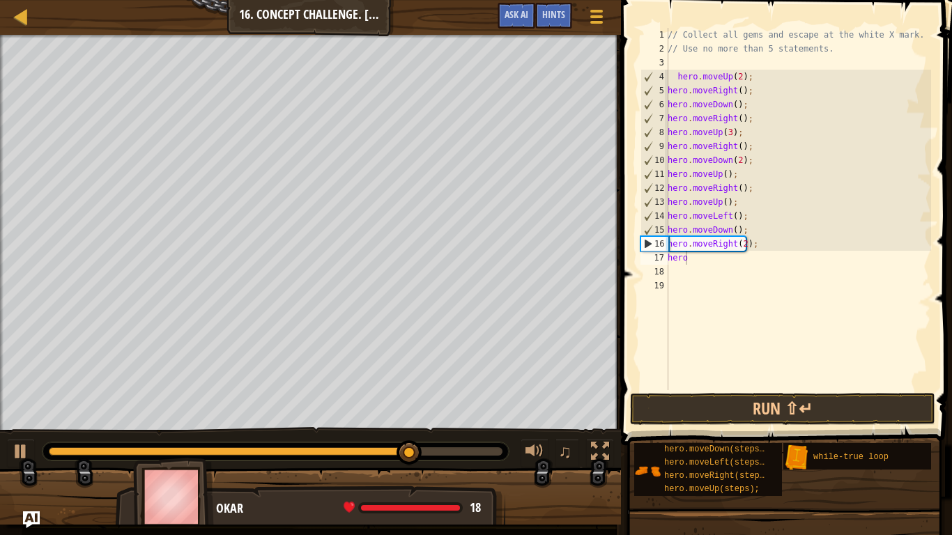
drag, startPoint x: 614, startPoint y: 334, endPoint x: 629, endPoint y: 318, distance: 21.7
click at [618, 328] on div "Hints Videos hero 1 2 3 4 5 6 7 8 9 10 11 12 13 14 15 16 17 18 19 // Collect al…" at bounding box center [784, 267] width 335 height 535
click at [720, 259] on div "// Collect all gems and escape at the white X mark. // Use no more than 5 state…" at bounding box center [798, 223] width 266 height 390
type textarea "h"
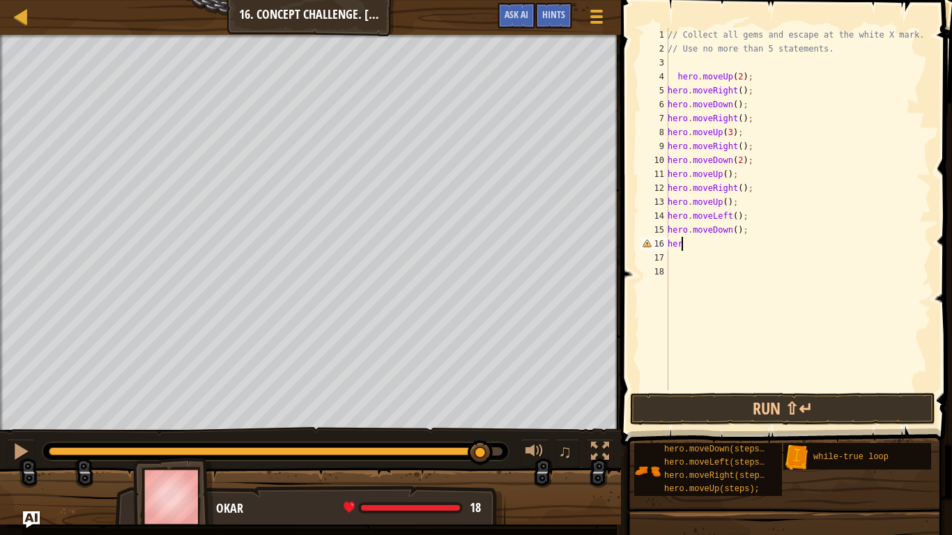
type textarea "h"
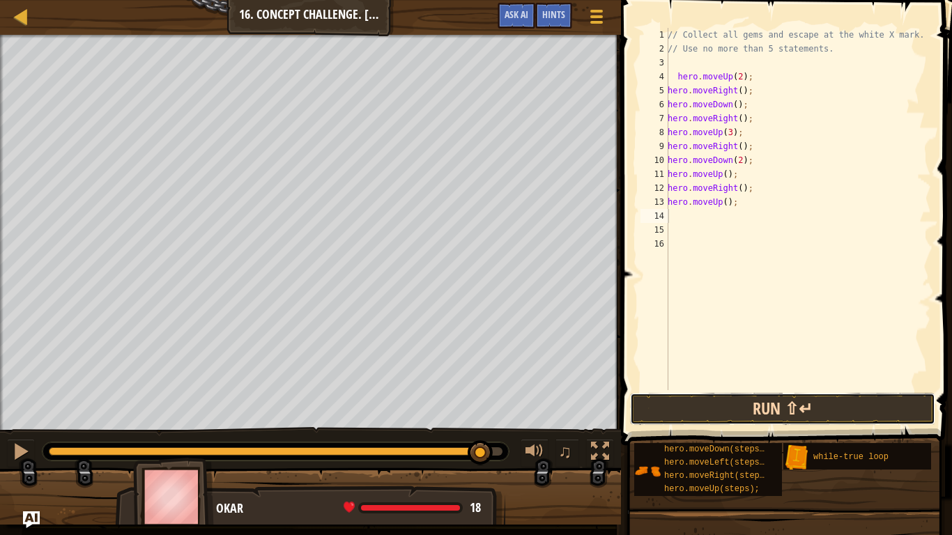
click at [818, 397] on button "Run ⇧↵" at bounding box center [782, 409] width 305 height 32
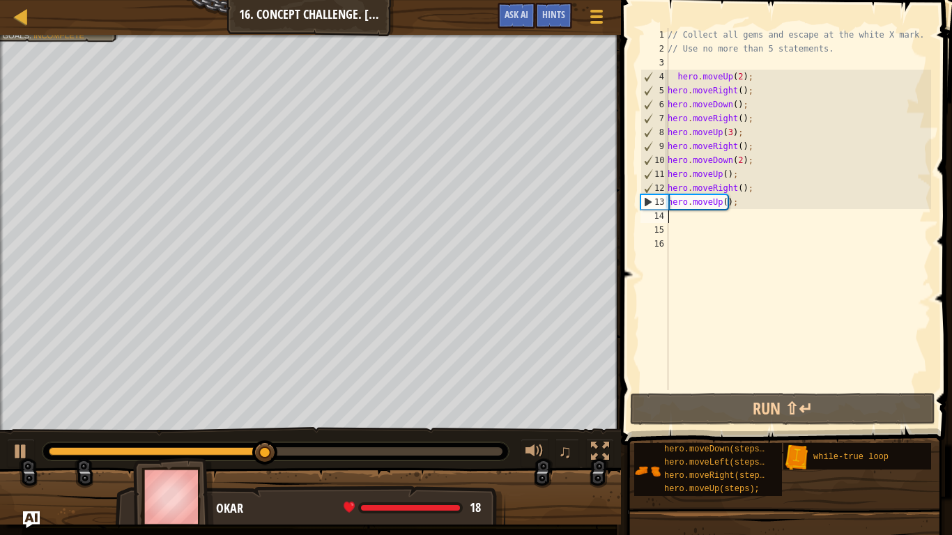
click at [676, 218] on div "// Collect all gems and escape at the white X mark. // Use no more than 5 state…" at bounding box center [798, 223] width 266 height 390
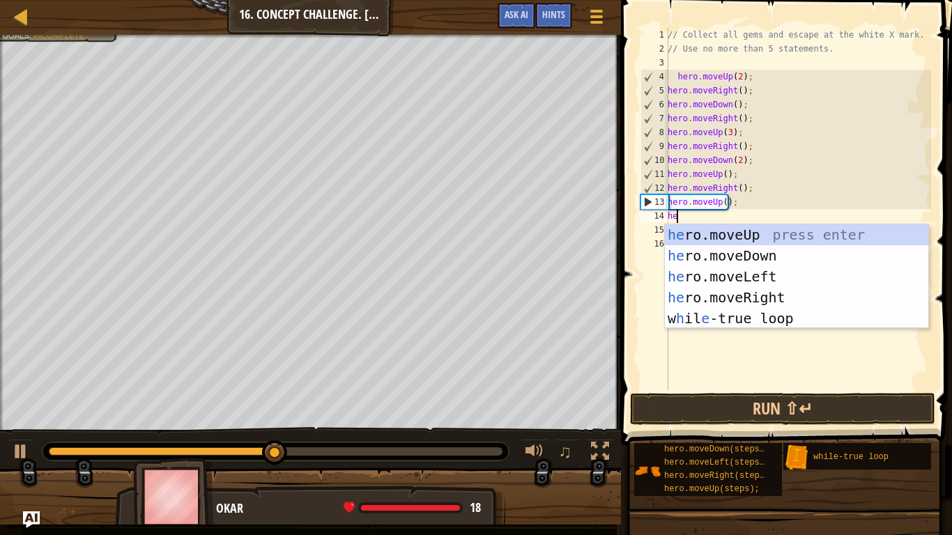
type textarea "hero"
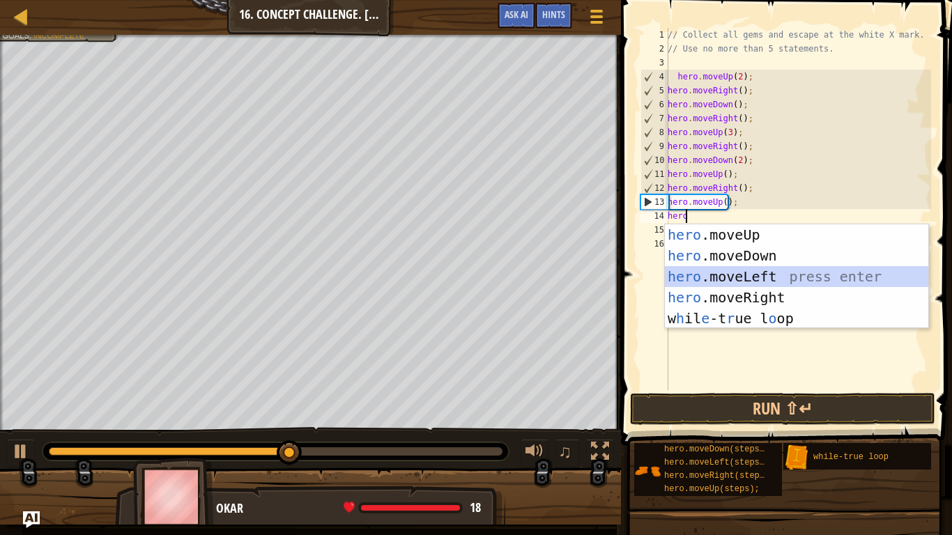
click at [706, 280] on div "hero .moveUp press enter hero .moveDown press enter hero .moveLeft press enter …" at bounding box center [797, 297] width 264 height 146
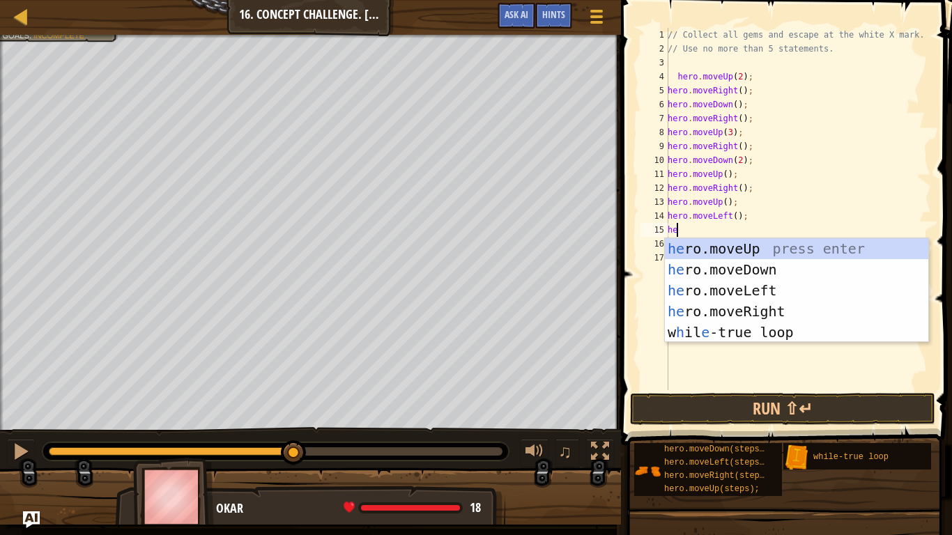
type textarea "hero"
click at [715, 243] on div "hero .moveUp press enter hero .moveDown press enter hero .moveLeft press enter …" at bounding box center [797, 311] width 264 height 146
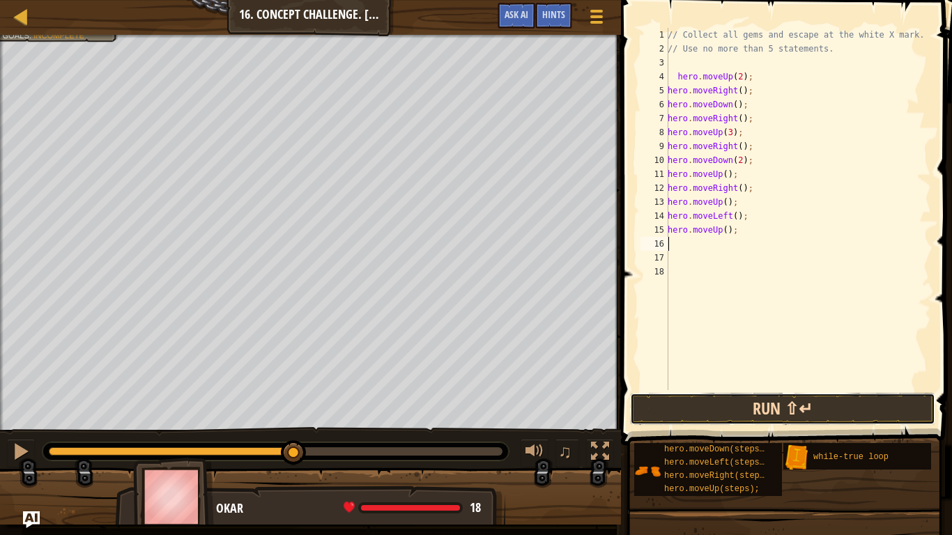
click at [739, 410] on button "Run ⇧↵" at bounding box center [782, 409] width 305 height 32
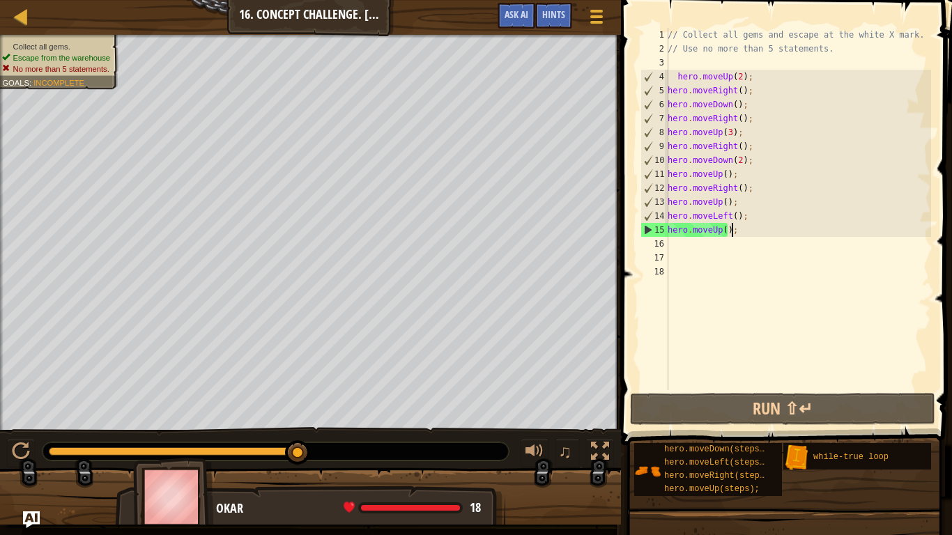
click at [749, 231] on div "// Collect all gems and escape at the white X mark. // Use no more than 5 state…" at bounding box center [798, 223] width 266 height 390
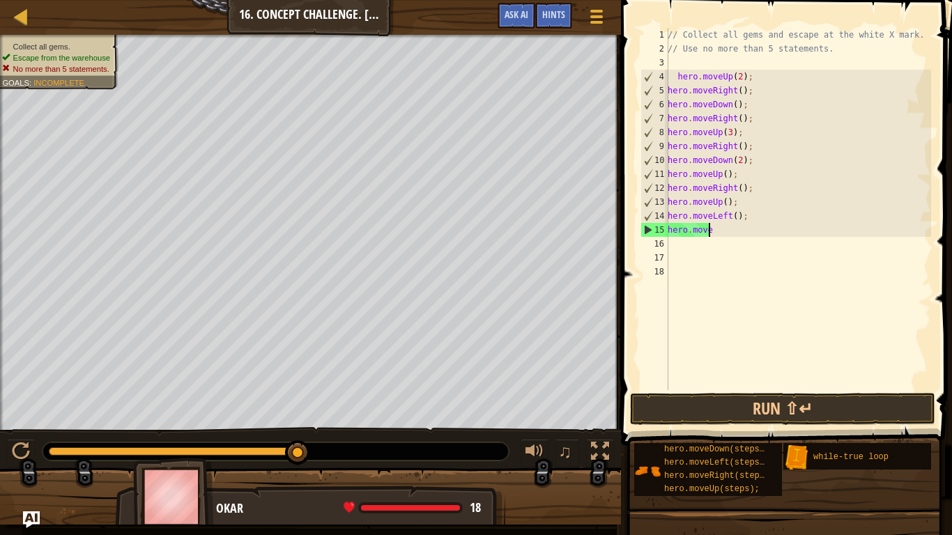
type textarea "h"
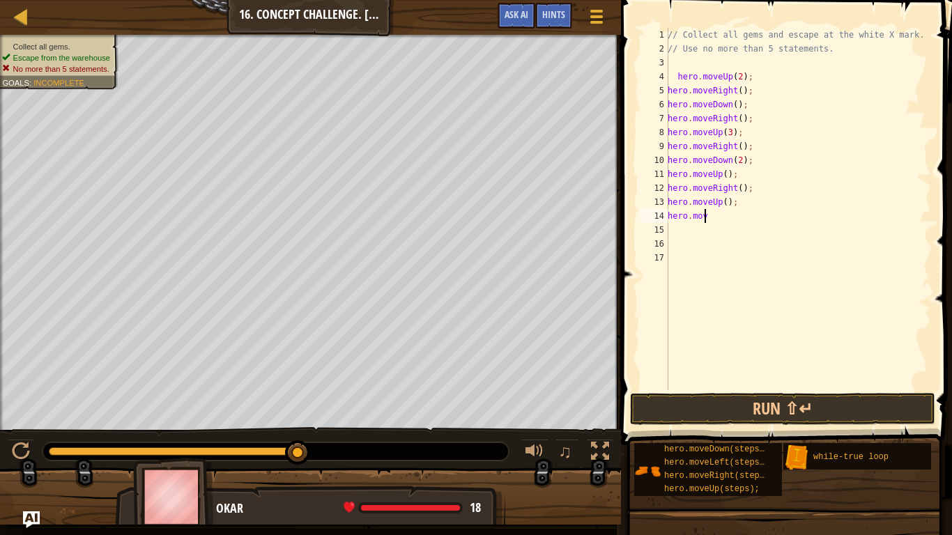
type textarea "h"
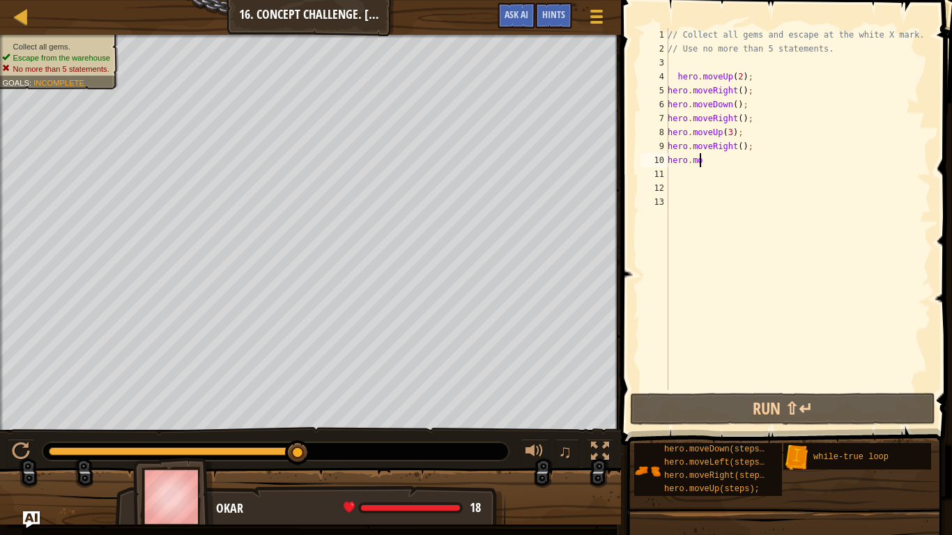
type textarea "h"
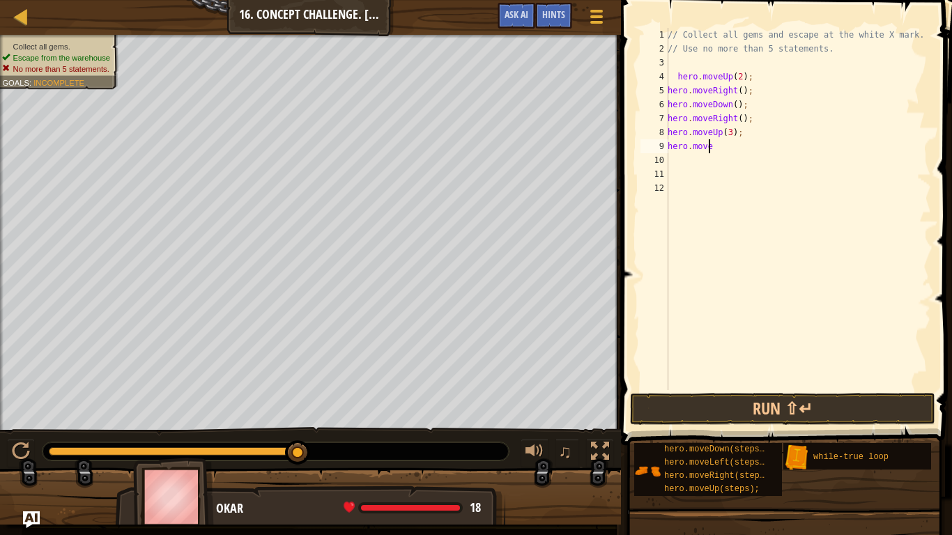
type textarea "h"
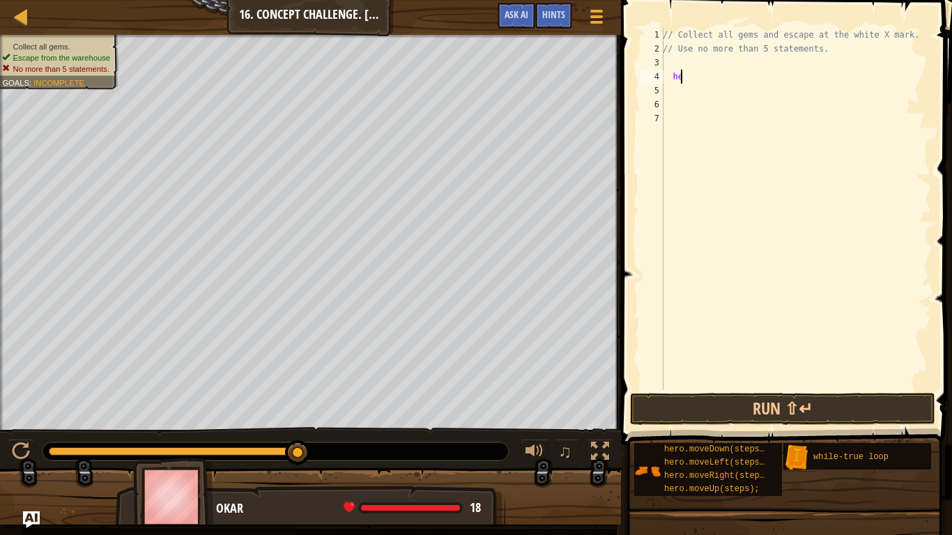
type textarea "h"
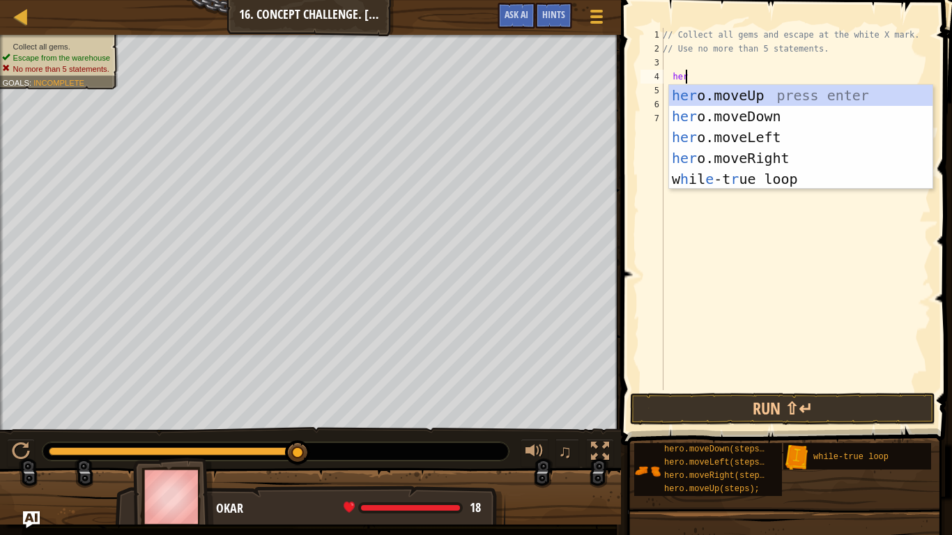
type textarea "hero"
click at [784, 94] on div "hero .moveUp press enter hero .moveDown press enter hero .moveLeft press enter …" at bounding box center [801, 158] width 264 height 146
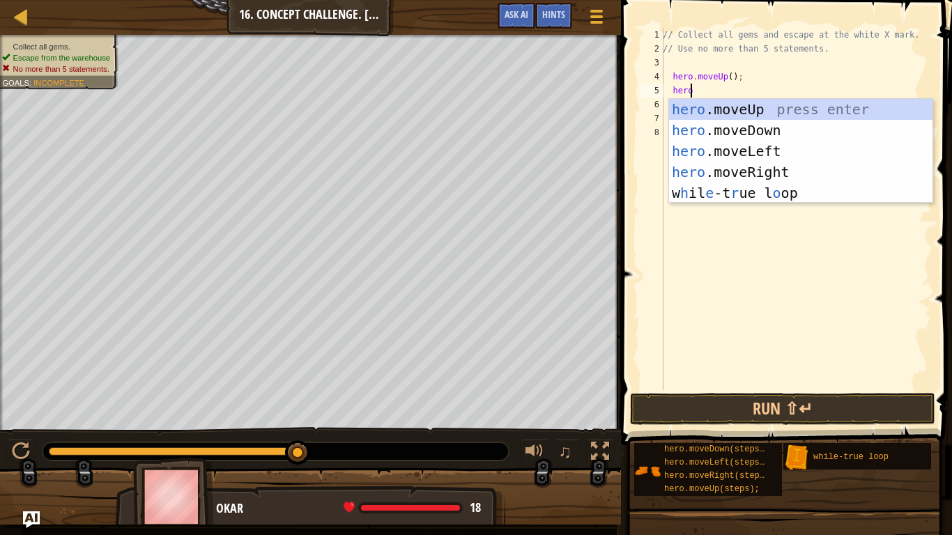
click at [727, 81] on div "// Collect all gems and escape at the white X mark. // Use no more than 5 state…" at bounding box center [795, 223] width 271 height 390
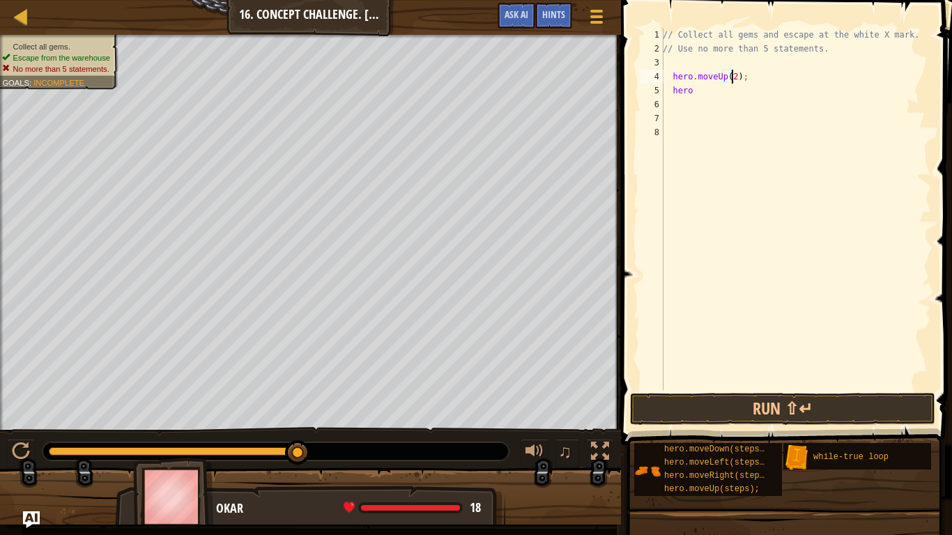
scroll to position [6, 6]
click at [709, 90] on div "// Collect all gems and escape at the white X mark. // Use no more than 5 state…" at bounding box center [795, 223] width 271 height 390
type textarea "heroo"
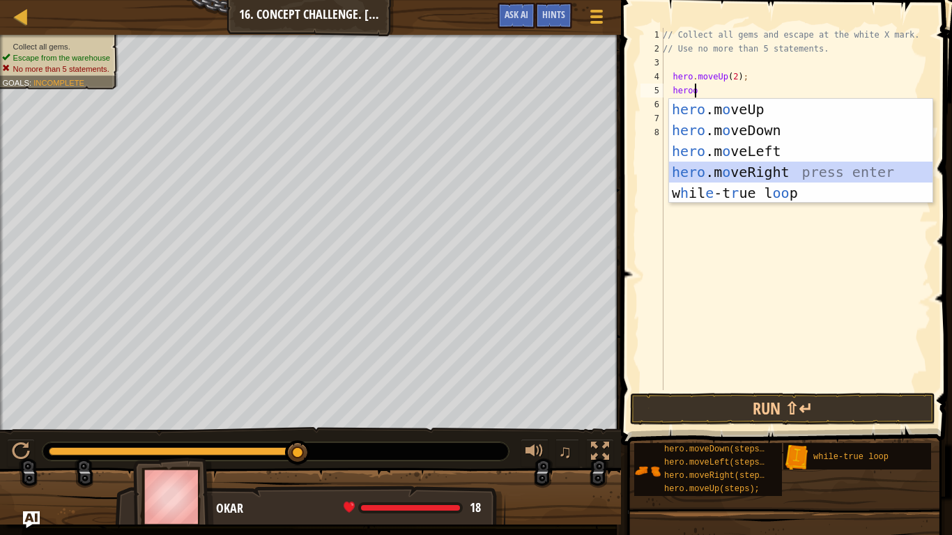
click at [756, 175] on div "hero .m o veUp press enter hero .m o veDown press enter hero .m o veLeft press …" at bounding box center [801, 172] width 264 height 146
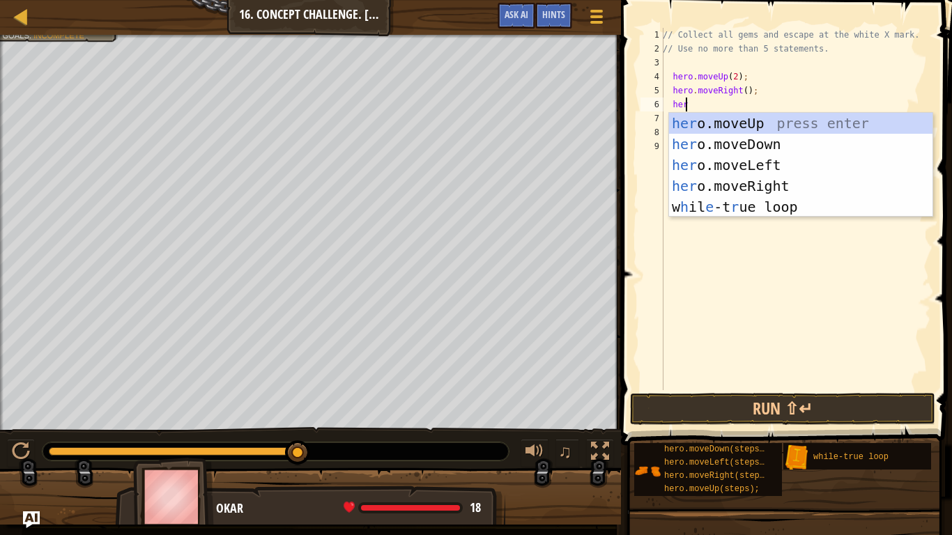
type textarea "hero"
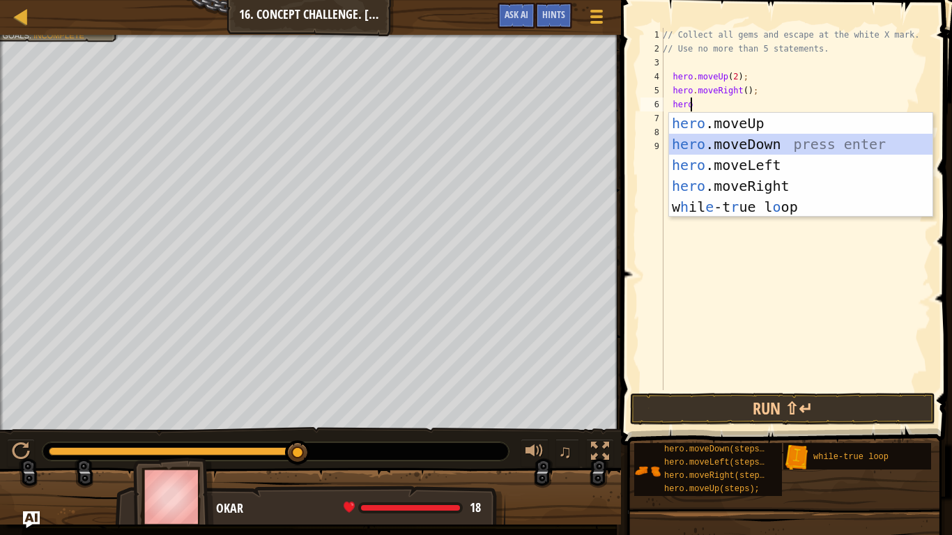
click at [689, 149] on div "hero .moveUp press enter hero .moveDown press enter hero .moveLeft press enter …" at bounding box center [801, 186] width 264 height 146
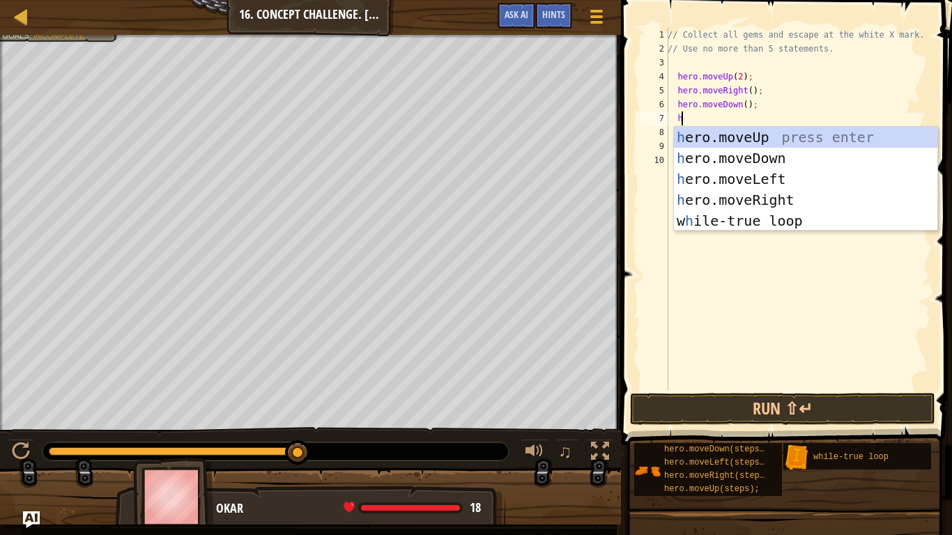
scroll to position [6, 1]
type textarea "her"
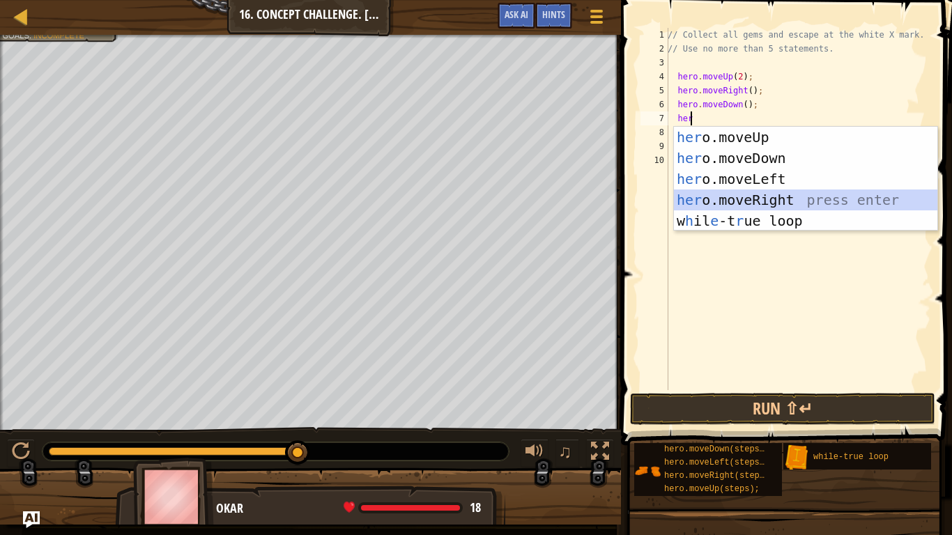
click at [767, 205] on div "her o.moveUp press enter her o.moveDown press enter her o.moveLeft press enter …" at bounding box center [806, 200] width 264 height 146
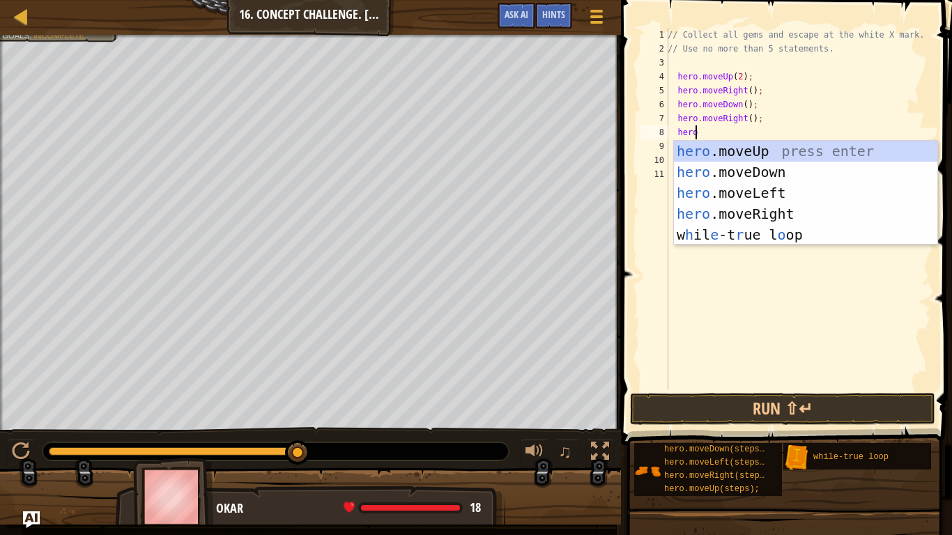
type textarea "hero"
click at [785, 149] on div "hero .moveUp press enter hero .moveDown press enter hero .moveLeft press enter …" at bounding box center [806, 214] width 264 height 146
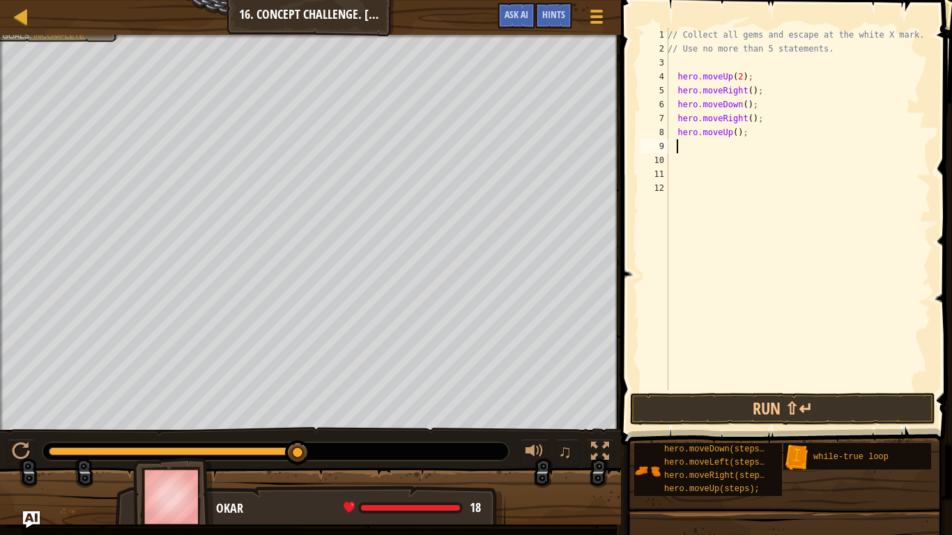
scroll to position [6, 0]
click at [732, 135] on div "// Collect all gems and escape at the white X mark. // Use no more than 5 state…" at bounding box center [798, 223] width 266 height 390
type textarea "hero.moveUp(3);"
click at [729, 145] on div "// Collect all gems and escape at the white X mark. // Use no more than 5 state…" at bounding box center [798, 223] width 266 height 390
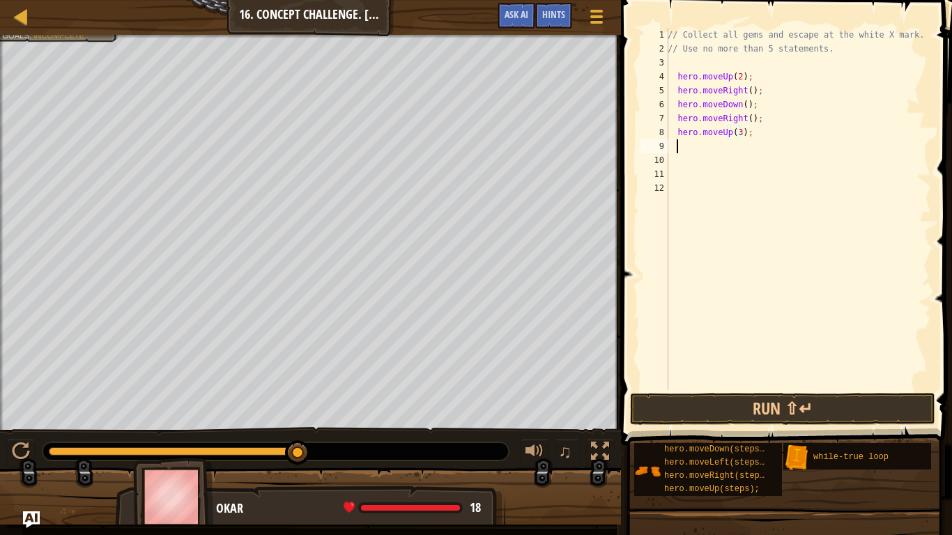
scroll to position [6, 0]
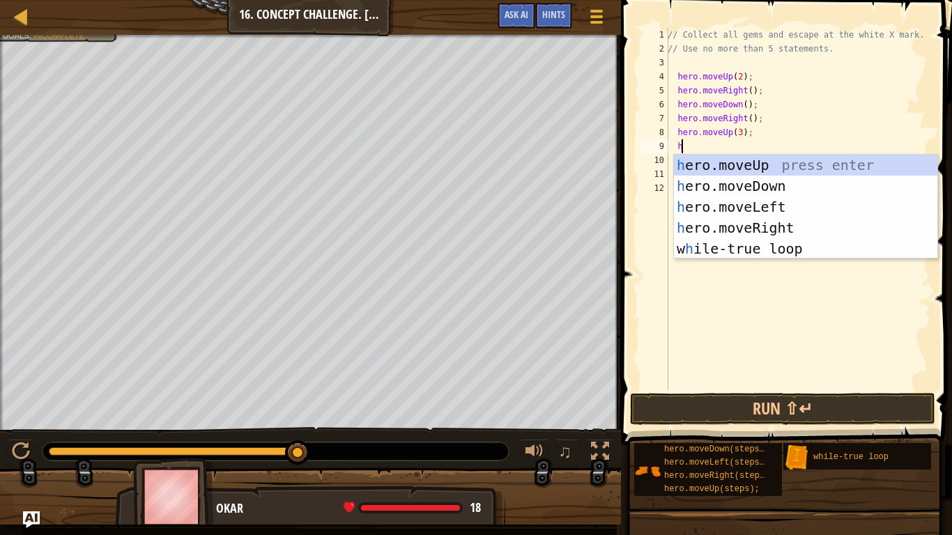
type textarea "hr"
click at [739, 244] on div "h e r o.moveUp press enter h e r o.moveDown press enter h e r o.moveLeft press …" at bounding box center [806, 228] width 264 height 146
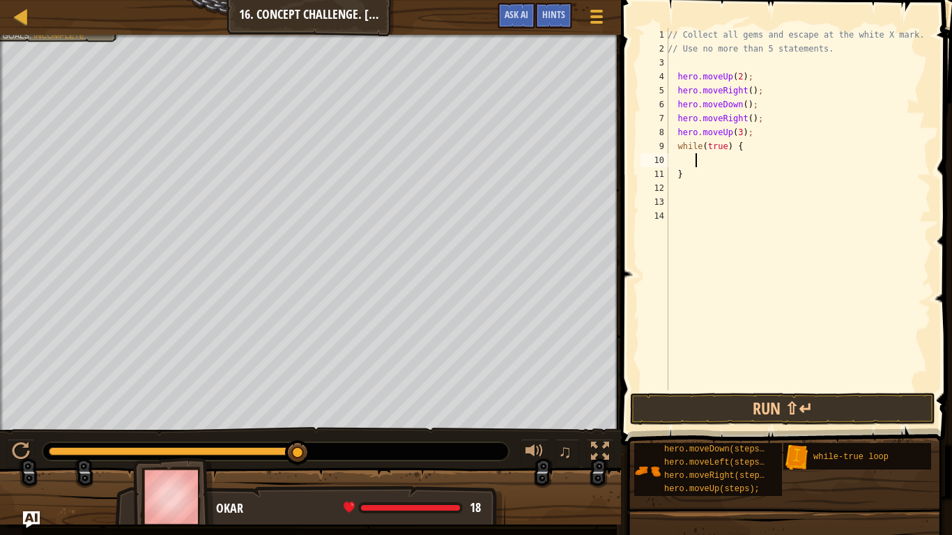
click at [746, 153] on div "// Collect all gems and escape at the white X mark. // Use no more than 5 state…" at bounding box center [798, 223] width 266 height 390
click at [747, 143] on div "// Collect all gems and escape at the white X mark. // Use no more than 5 state…" at bounding box center [798, 223] width 266 height 390
type textarea "w"
click at [720, 176] on div "// Collect all gems and escape at the white X mark. // Use no more than 5 state…" at bounding box center [798, 223] width 266 height 390
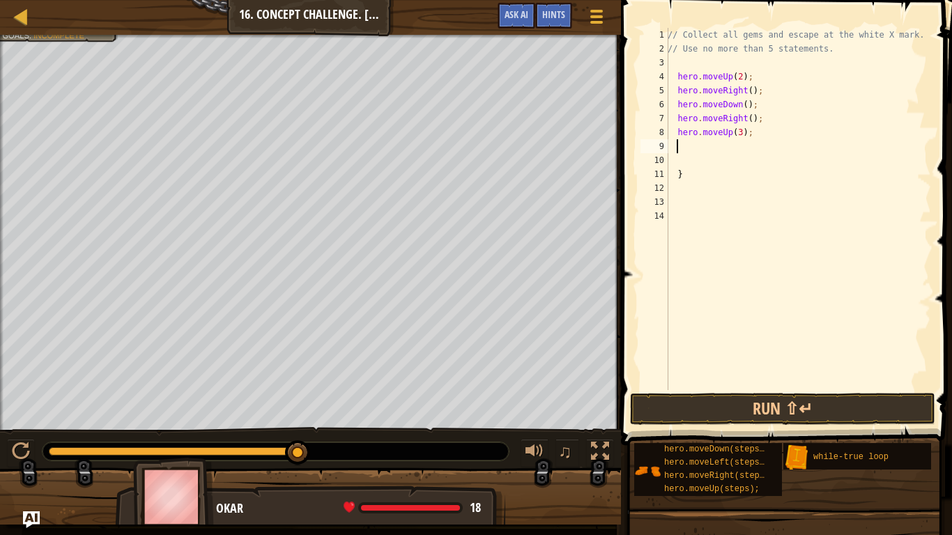
type textarea "}"
click at [678, 65] on div "// Collect all gems and escape at the white X mark. // Use no more than 5 state…" at bounding box center [798, 223] width 266 height 390
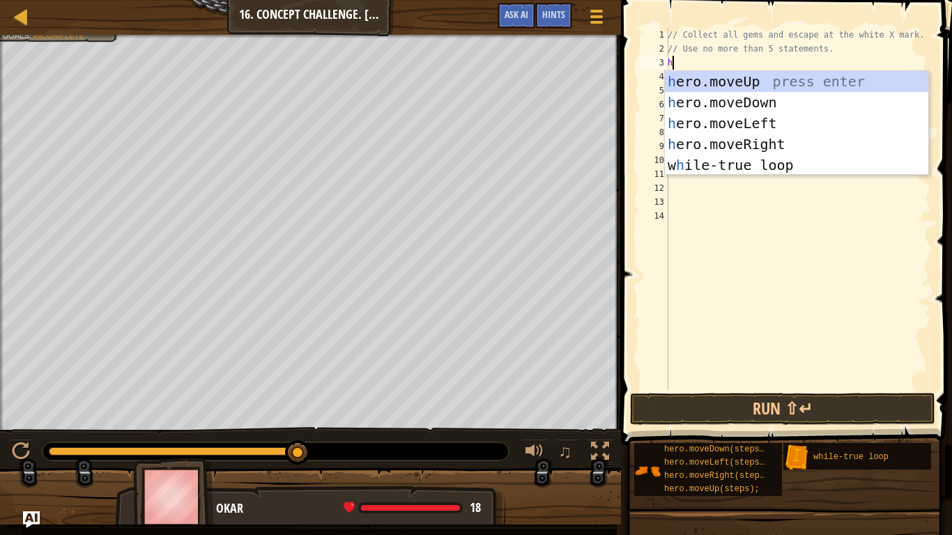
type textarea "her"
click at [716, 168] on div "her o.moveUp press enter her o.moveDown press enter her o.moveLeft press enter …" at bounding box center [797, 144] width 264 height 146
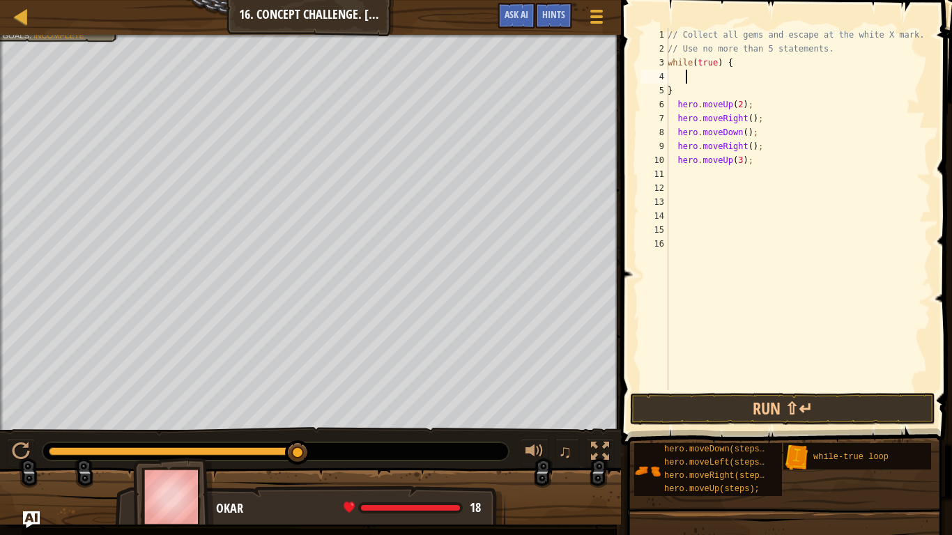
click at [678, 87] on div "// Collect all gems and escape at the white X mark. // Use no more than 5 state…" at bounding box center [798, 223] width 266 height 390
type textarea "}"
click at [708, 174] on div "// Collect all gems and escape at the white X mark. // Use no more than 5 state…" at bounding box center [798, 223] width 266 height 390
click at [721, 407] on button "Run ⇧↵" at bounding box center [782, 409] width 305 height 32
type textarea "}"
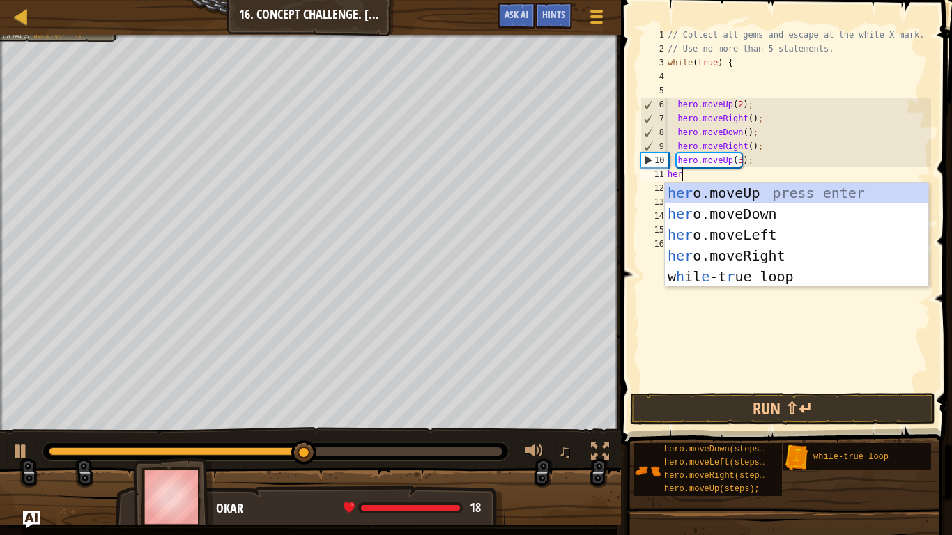
type textarea "hero"
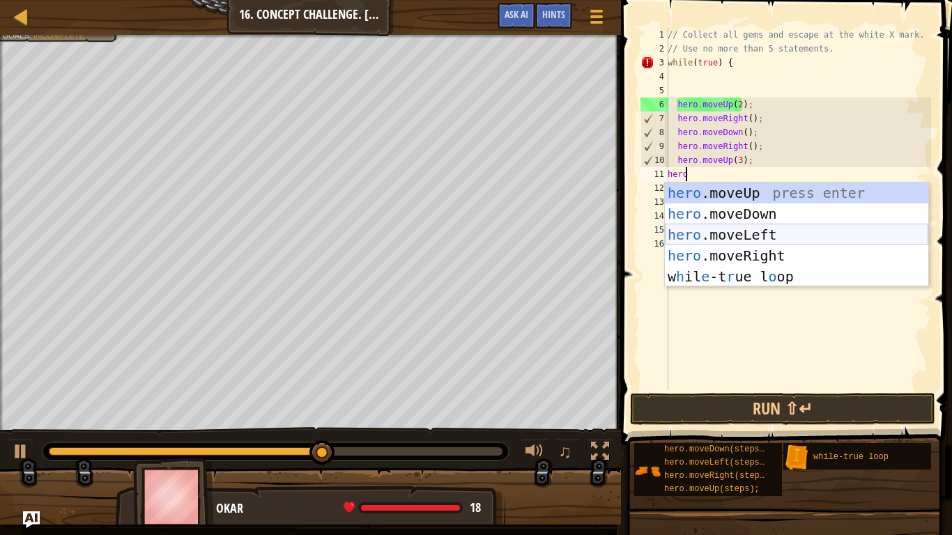
click at [794, 227] on div "hero .moveUp press enter hero .moveDown press enter hero .moveLeft press enter …" at bounding box center [797, 256] width 264 height 146
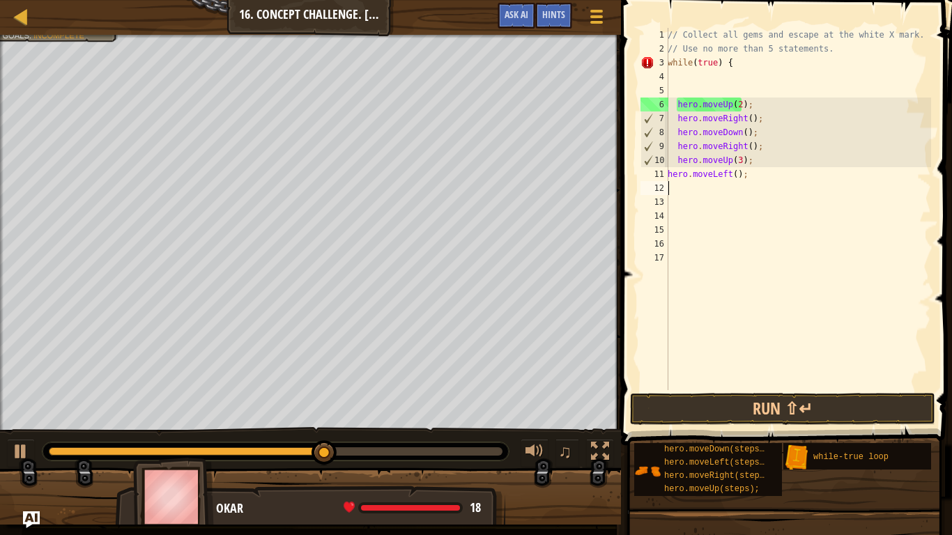
scroll to position [6, 0]
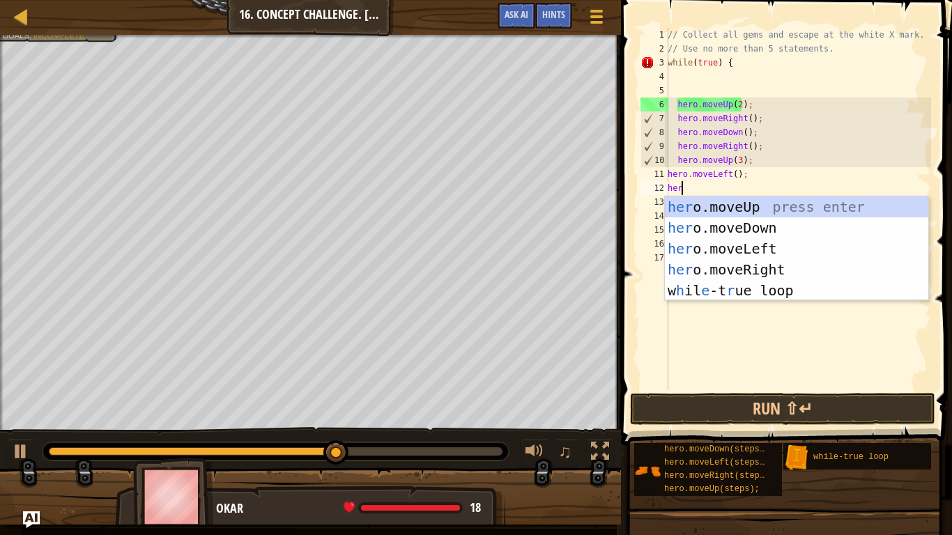
type textarea "hero"
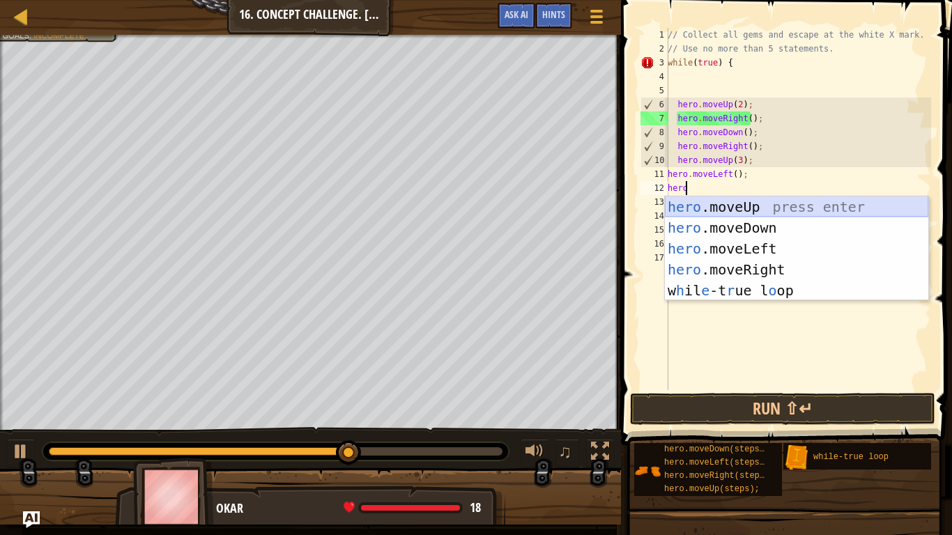
click at [714, 197] on div "hero .moveUp press enter hero .moveDown press enter hero .moveLeft press enter …" at bounding box center [797, 270] width 264 height 146
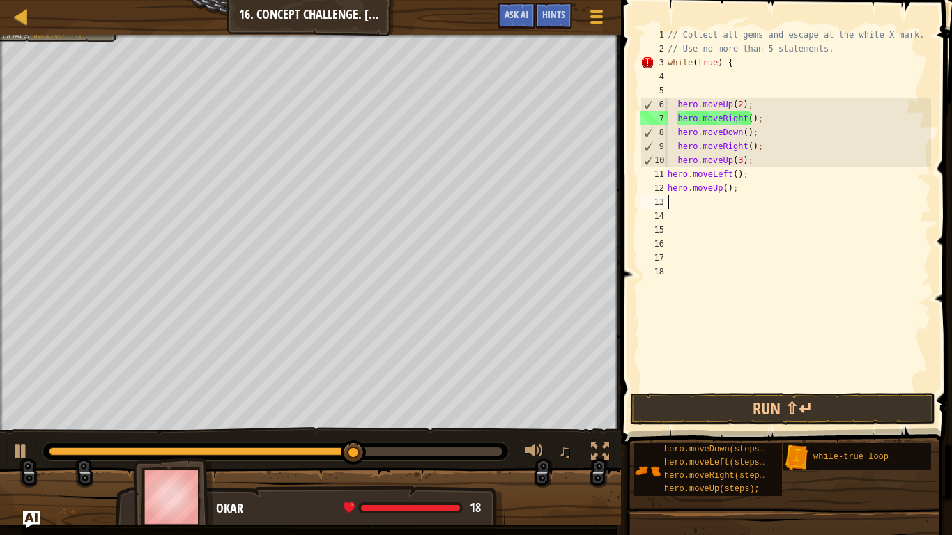
click at [714, 196] on div "// Collect all gems and escape at the white X mark. // Use no more than 5 state…" at bounding box center [798, 223] width 266 height 390
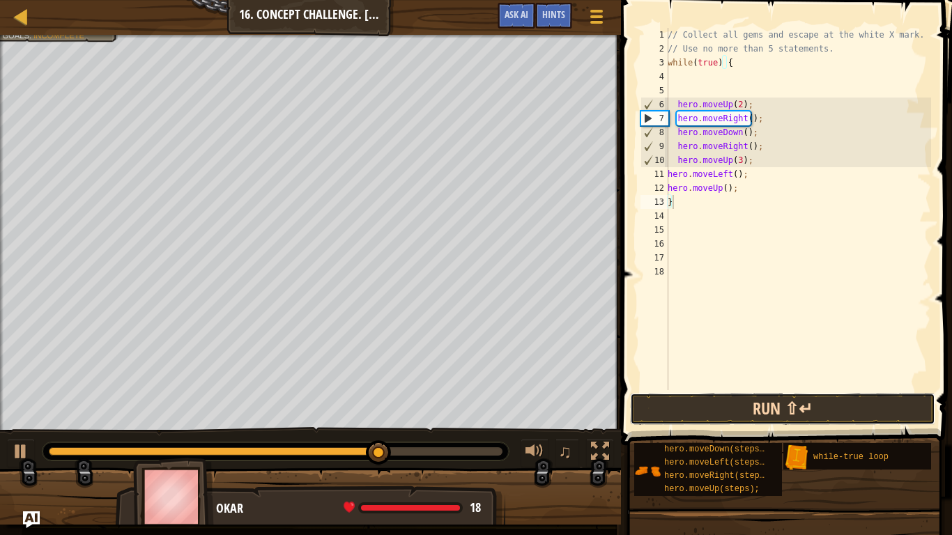
click at [654, 409] on button "Run ⇧↵" at bounding box center [782, 409] width 305 height 32
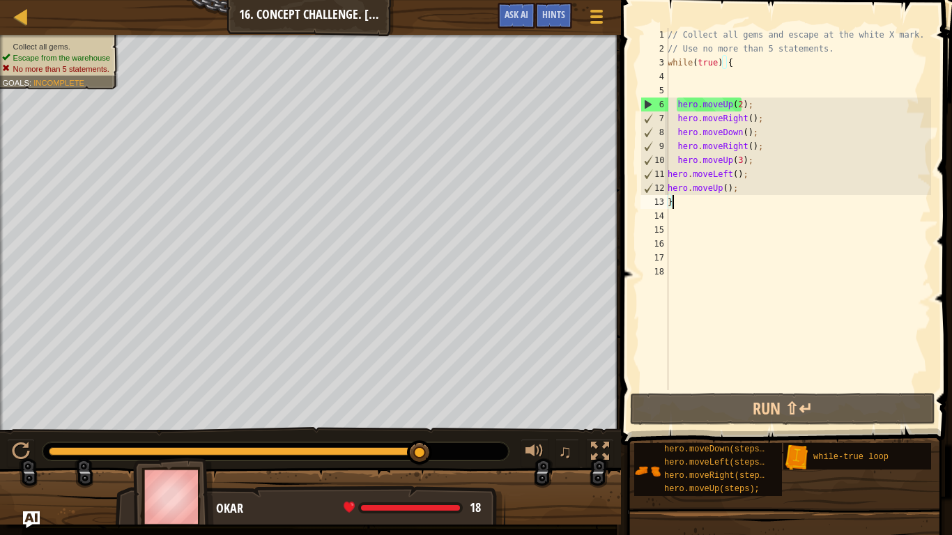
click at [756, 160] on div "// Collect all gems and escape at the white X mark. // Use no more than 5 state…" at bounding box center [798, 223] width 266 height 390
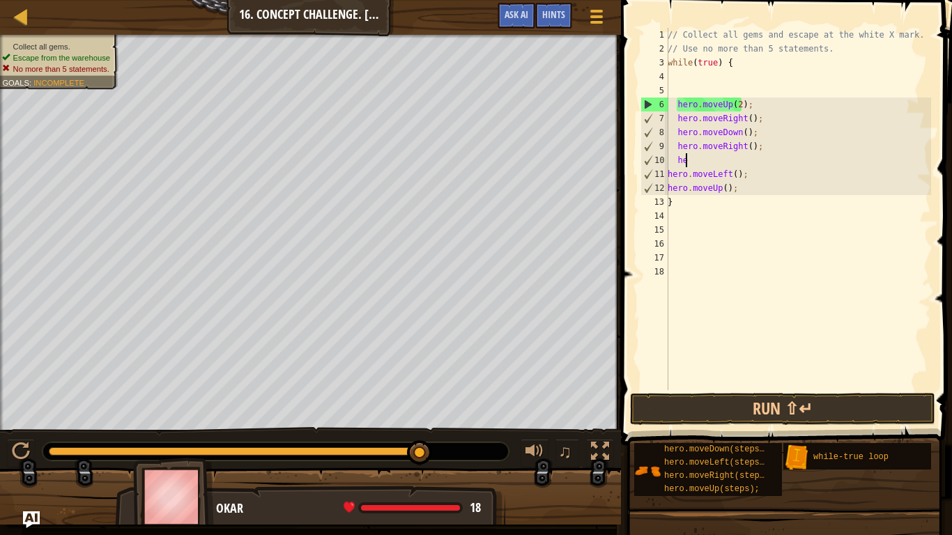
type textarea "h"
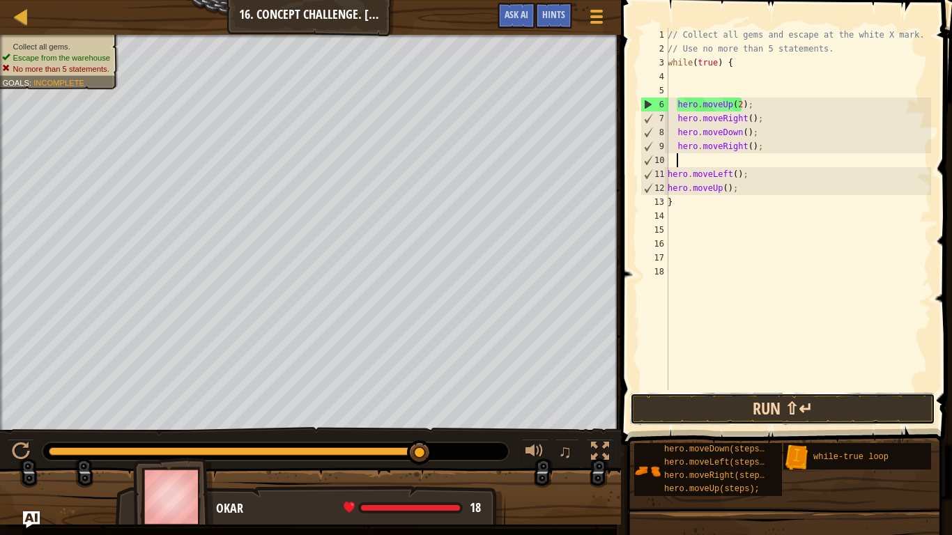
click at [791, 416] on button "Run ⇧↵" at bounding box center [782, 409] width 305 height 32
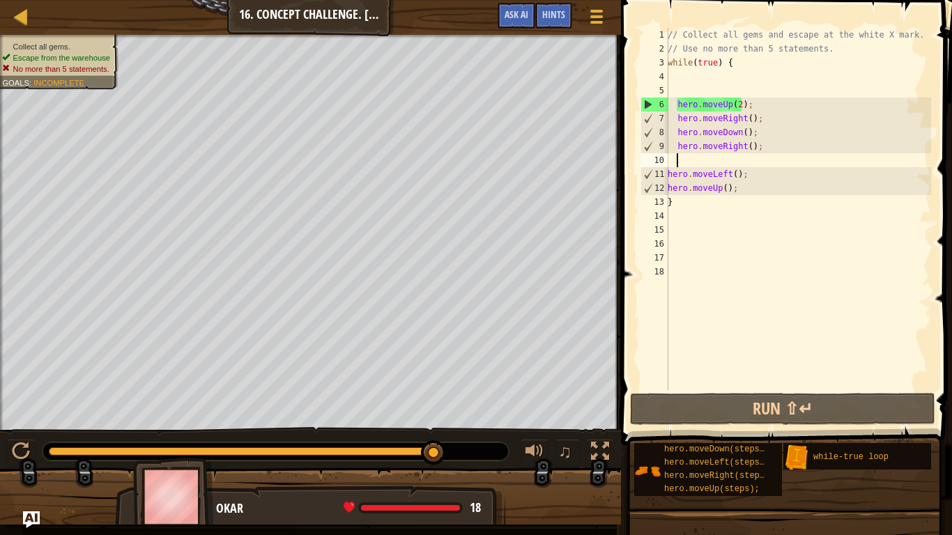
click at [748, 206] on div "// Collect all gems and escape at the white X mark. // Use no more than 5 state…" at bounding box center [798, 223] width 266 height 390
click at [746, 197] on div "// Collect all gems and escape at the white X mark. // Use no more than 5 state…" at bounding box center [798, 223] width 266 height 390
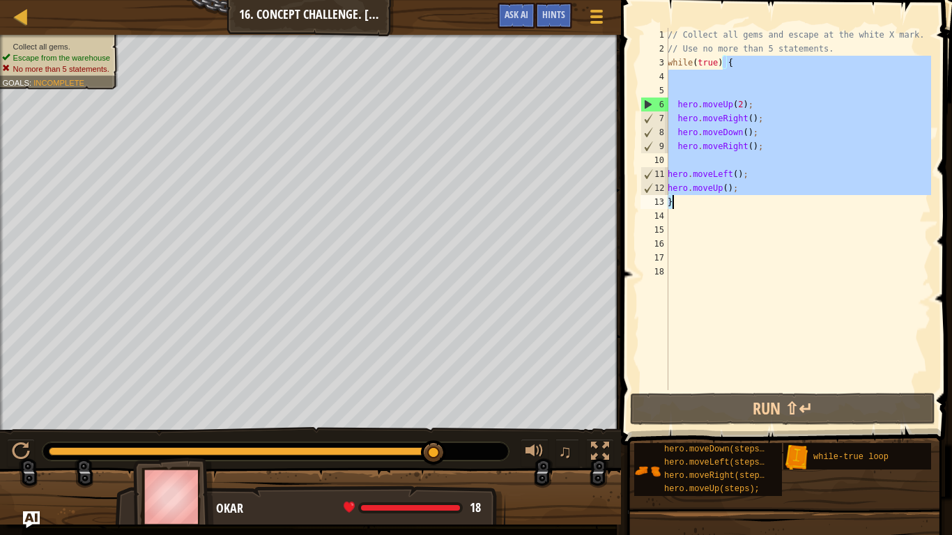
click at [746, 196] on div "// Collect all gems and escape at the white X mark. // Use no more than 5 state…" at bounding box center [798, 223] width 266 height 390
click at [745, 192] on div "// Collect all gems and escape at the white X mark. // Use no more than 5 state…" at bounding box center [798, 209] width 266 height 363
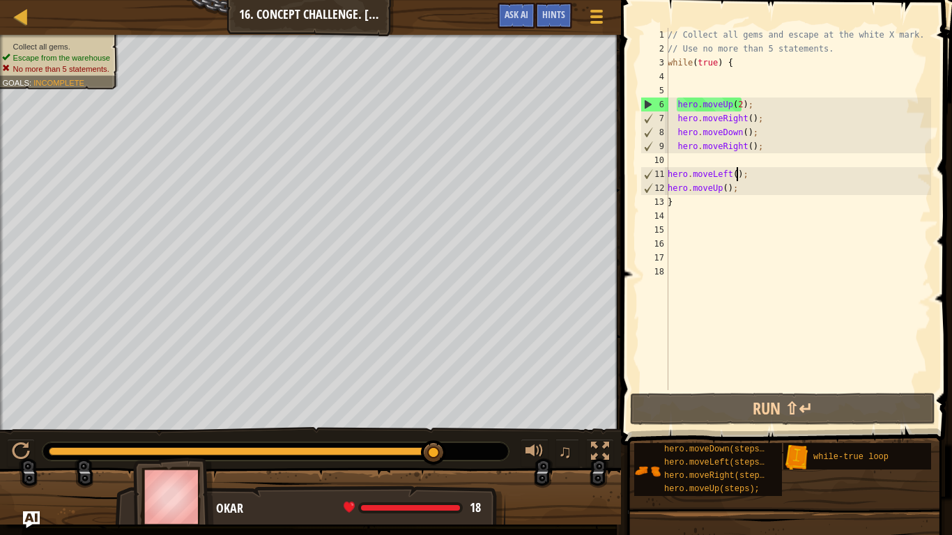
click at [735, 175] on div "// Collect all gems and escape at the white X mark. // Use no more than 5 state…" at bounding box center [798, 223] width 266 height 390
click at [739, 184] on div "// Collect all gems and escape at the white X mark. // Use no more than 5 state…" at bounding box center [798, 223] width 266 height 390
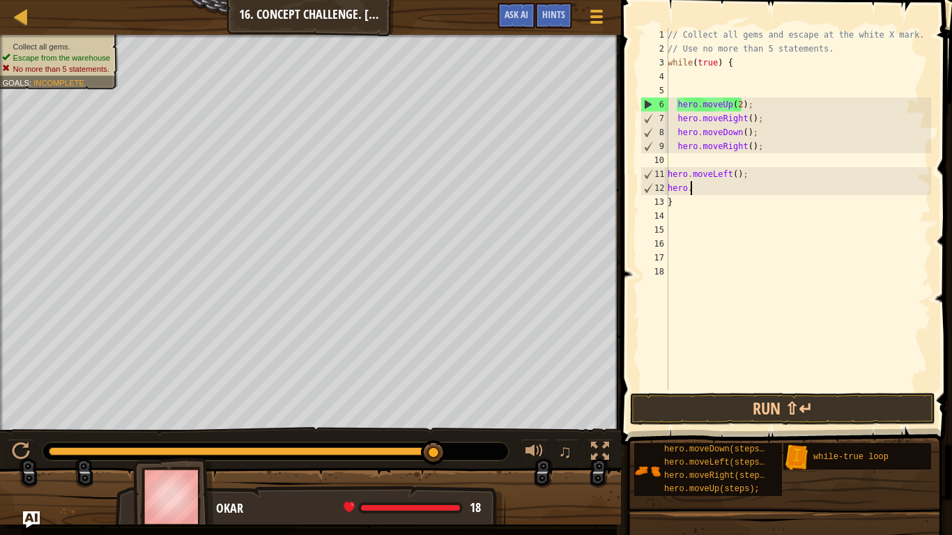
type textarea "h"
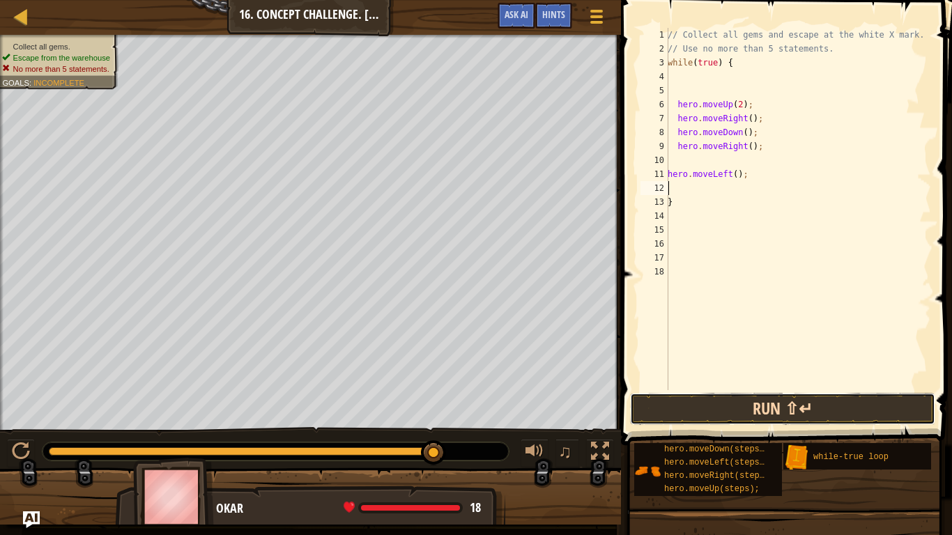
click at [728, 404] on button "Run ⇧↵" at bounding box center [782, 409] width 305 height 32
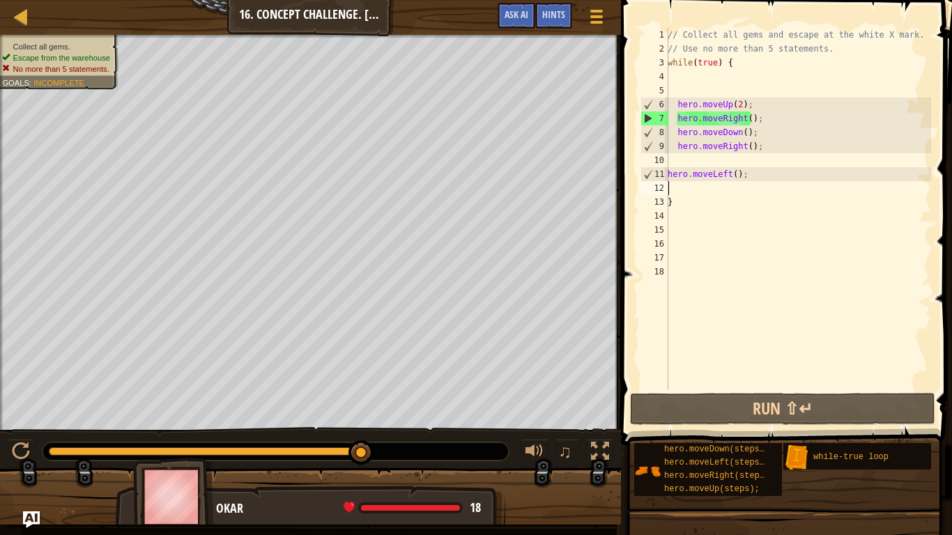
click at [752, 178] on div "// Collect all gems and escape at the white X mark. // Use no more than 5 state…" at bounding box center [798, 223] width 266 height 390
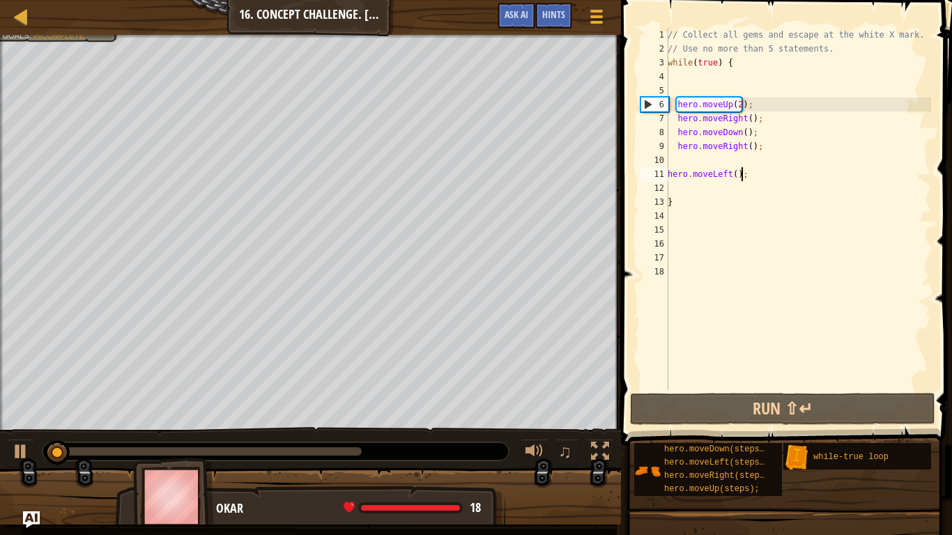
click at [745, 180] on div "// Collect all gems and escape at the white X mark. // Use no more than 5 state…" at bounding box center [798, 223] width 266 height 390
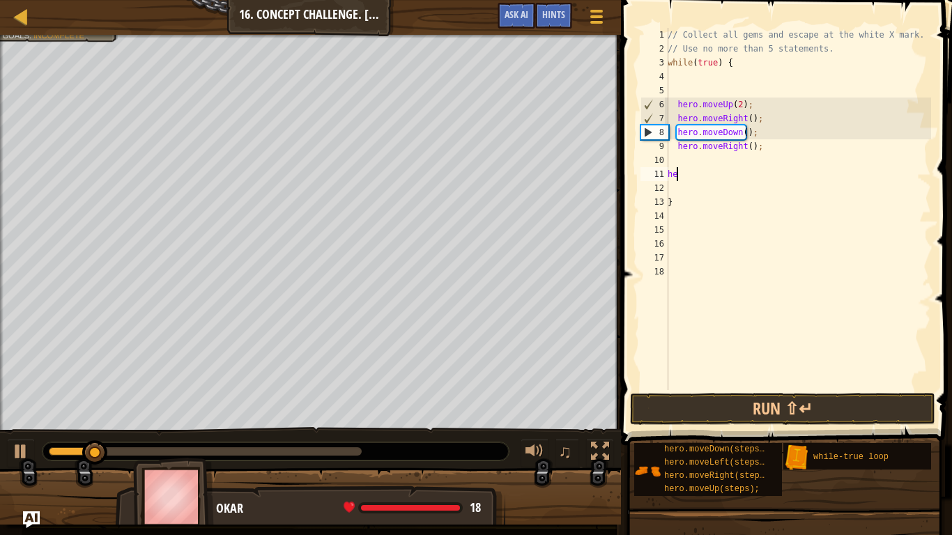
type textarea "h"
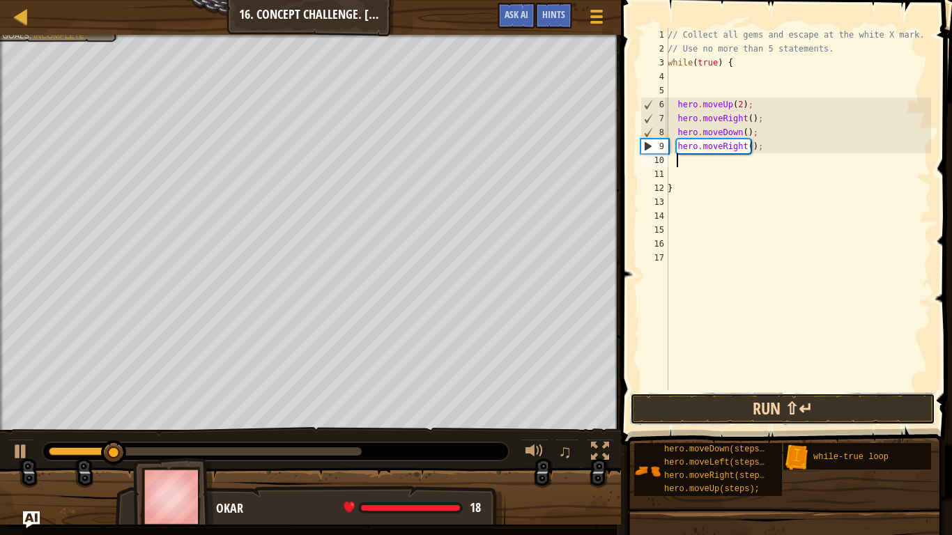
click at [825, 407] on button "Run ⇧↵" at bounding box center [782, 409] width 305 height 32
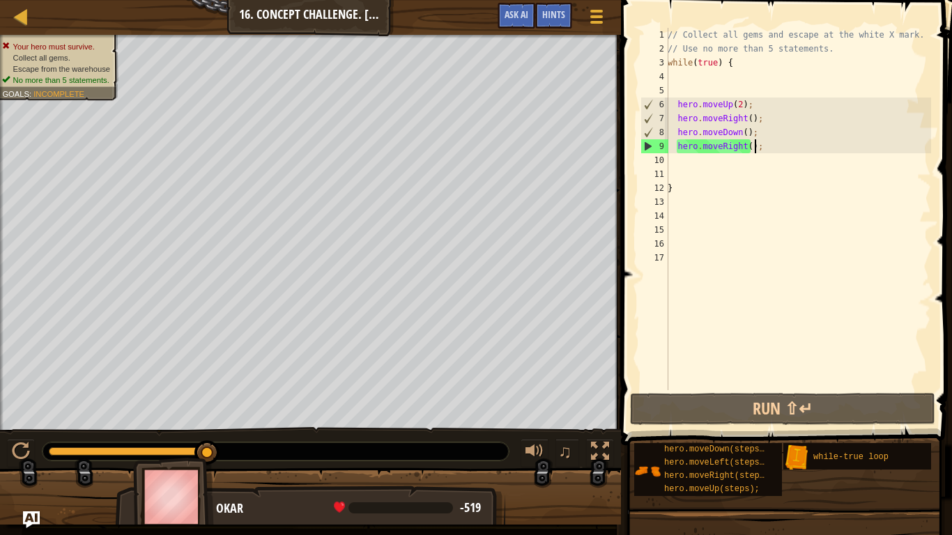
click at [761, 146] on div "// Collect all gems and escape at the white X mark. // Use no more than 5 state…" at bounding box center [798, 223] width 266 height 390
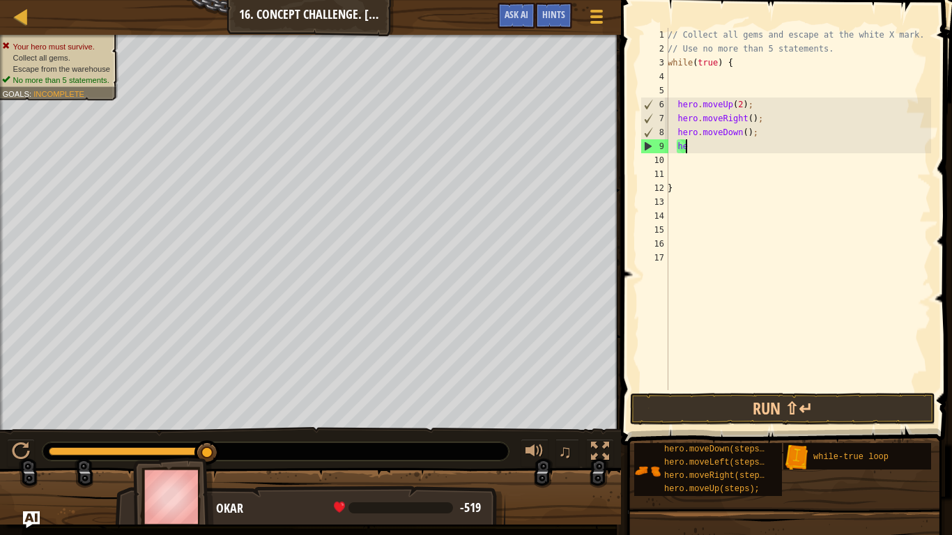
type textarea "h"
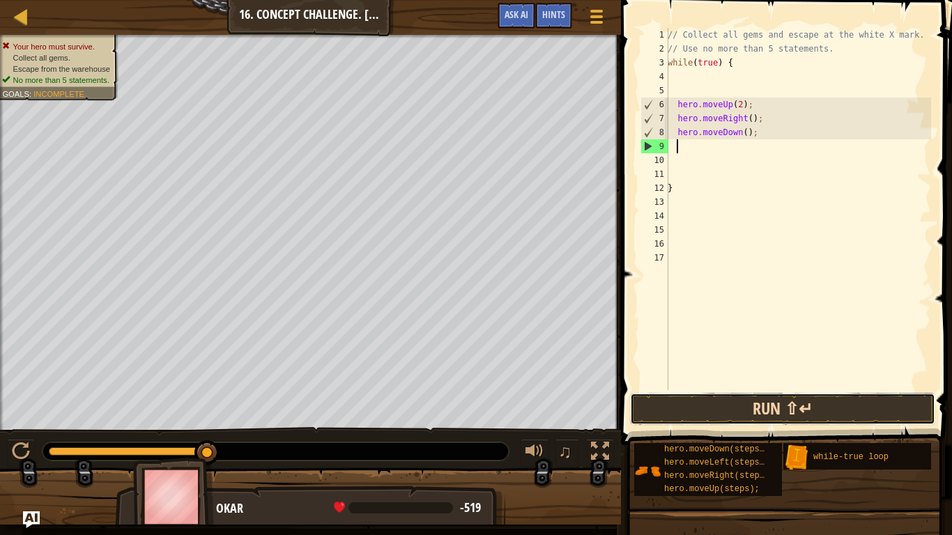
click at [763, 406] on button "Run ⇧↵" at bounding box center [782, 409] width 305 height 32
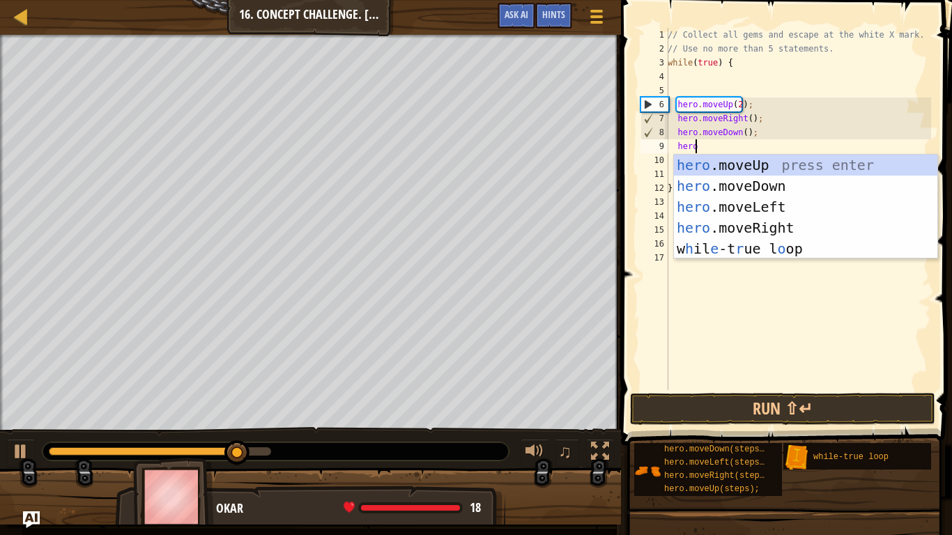
scroll to position [6, 1]
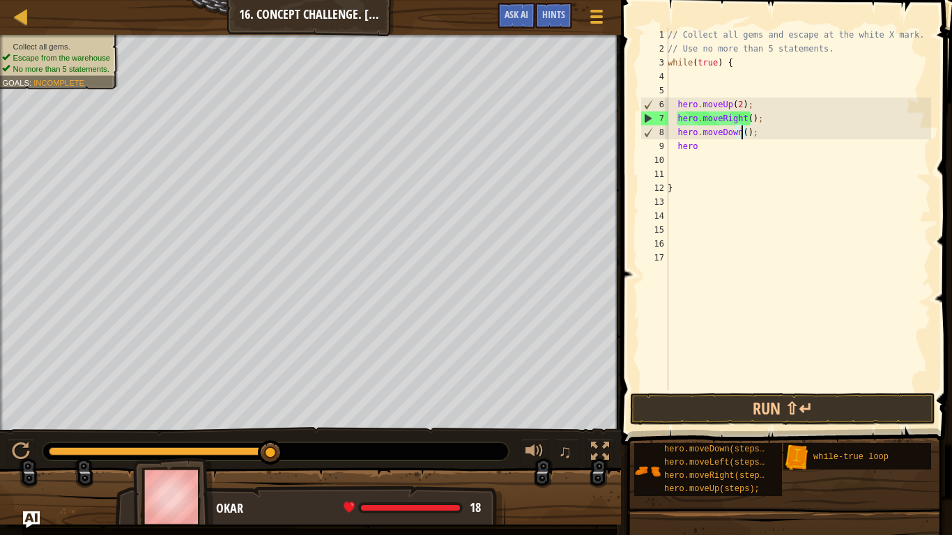
click at [739, 133] on div "// Collect all gems and escape at the white X mark. // Use no more than 5 state…" at bounding box center [798, 223] width 266 height 390
type textarea "hero.moveDown(2);"
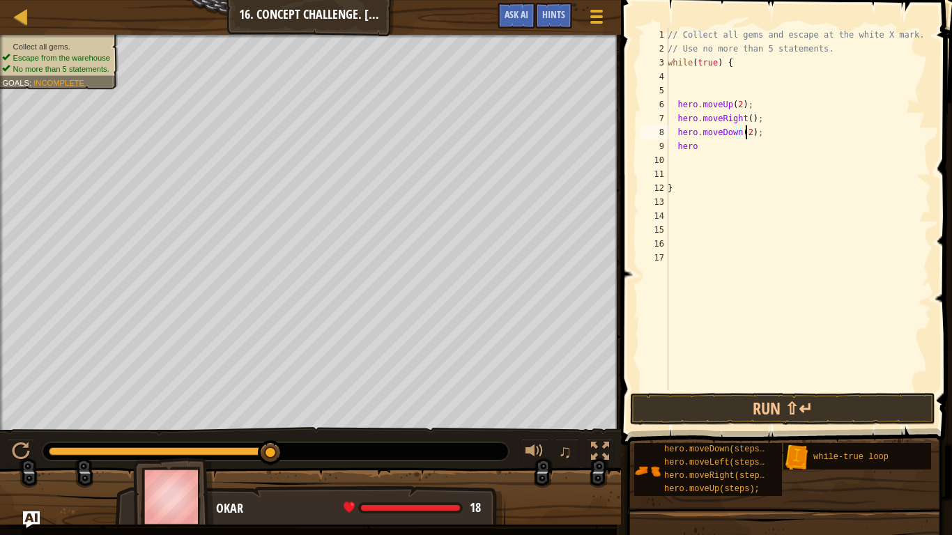
click at [717, 157] on div "// Collect all gems and escape at the white X mark. // Use no more than 5 state…" at bounding box center [798, 223] width 266 height 390
click at [717, 147] on div "// Collect all gems and escape at the white X mark. // Use no more than 5 state…" at bounding box center [798, 223] width 266 height 390
type textarea "h"
click at [789, 403] on button "Run ⇧↵" at bounding box center [782, 409] width 305 height 32
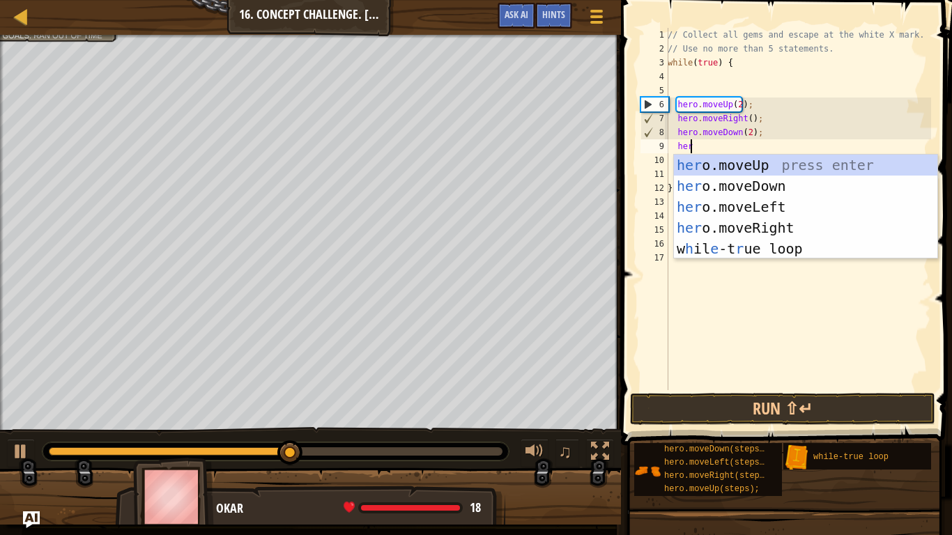
type textarea "hero"
click at [711, 162] on div "hero .moveUp press enter hero .moveDown press enter hero .moveLeft press enter …" at bounding box center [806, 228] width 264 height 146
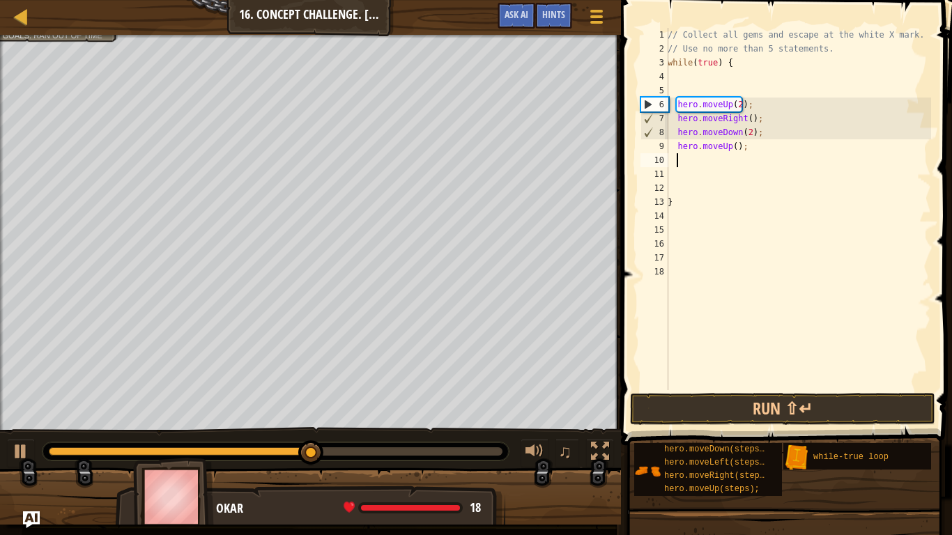
scroll to position [6, 0]
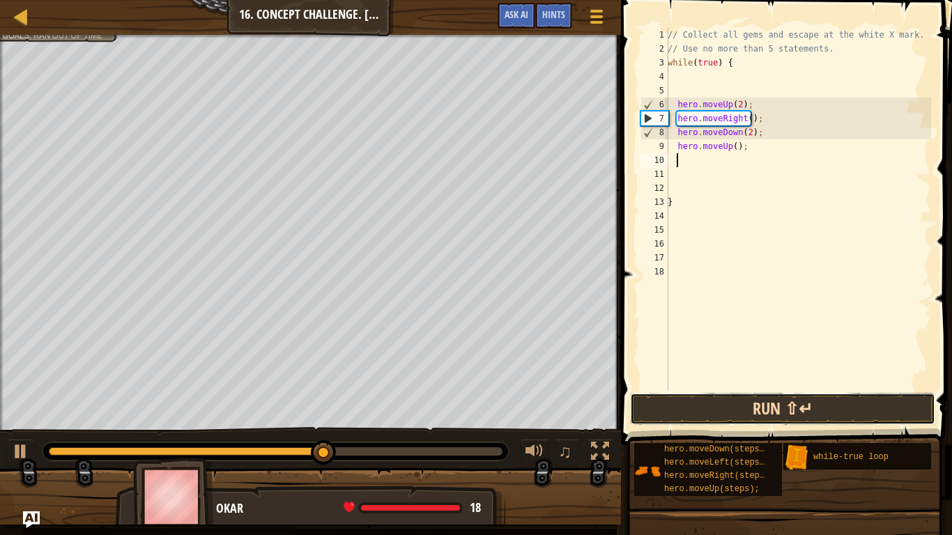
click at [690, 404] on button "Run ⇧↵" at bounding box center [782, 409] width 305 height 32
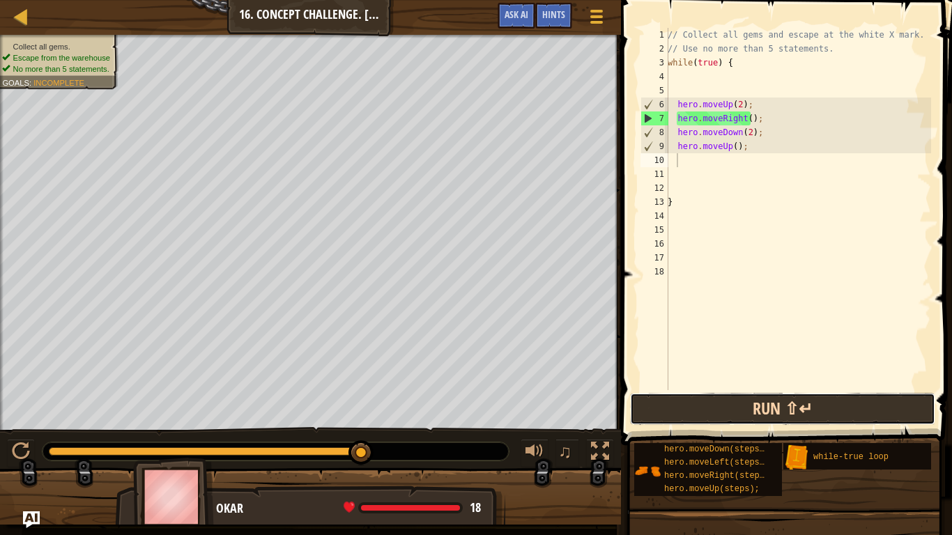
click at [837, 421] on button "Run ⇧↵" at bounding box center [782, 409] width 305 height 32
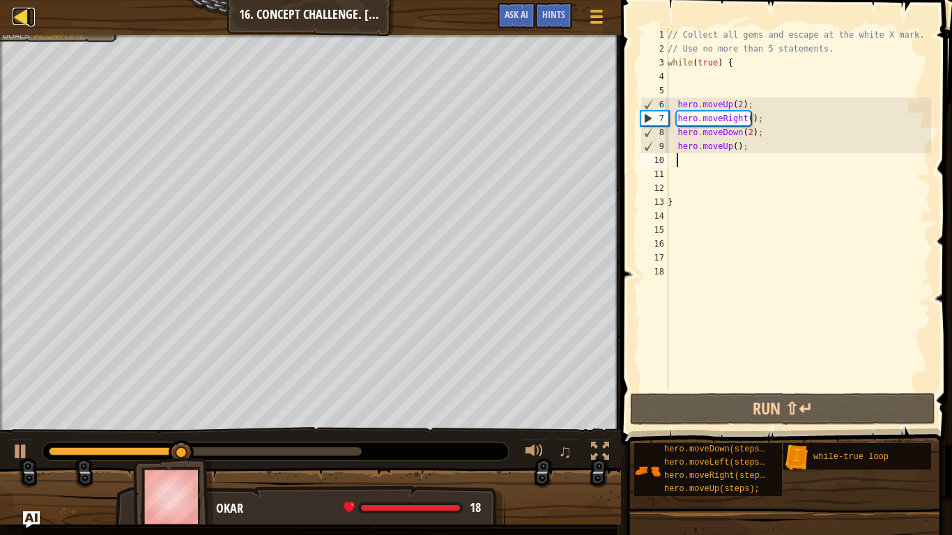
click at [19, 17] on div at bounding box center [21, 16] width 17 height 17
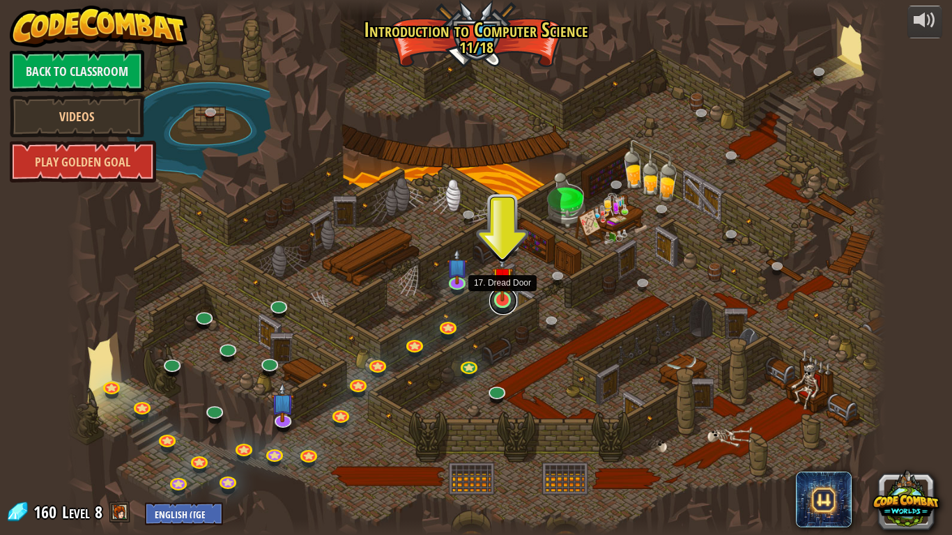
click at [501, 302] on link at bounding box center [503, 301] width 28 height 28
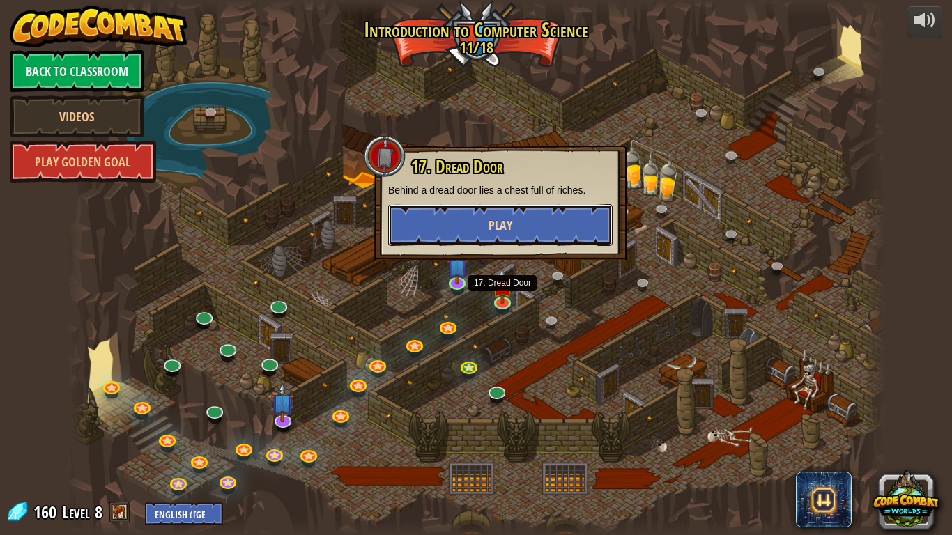
click at [566, 229] on button "Play" at bounding box center [500, 225] width 224 height 42
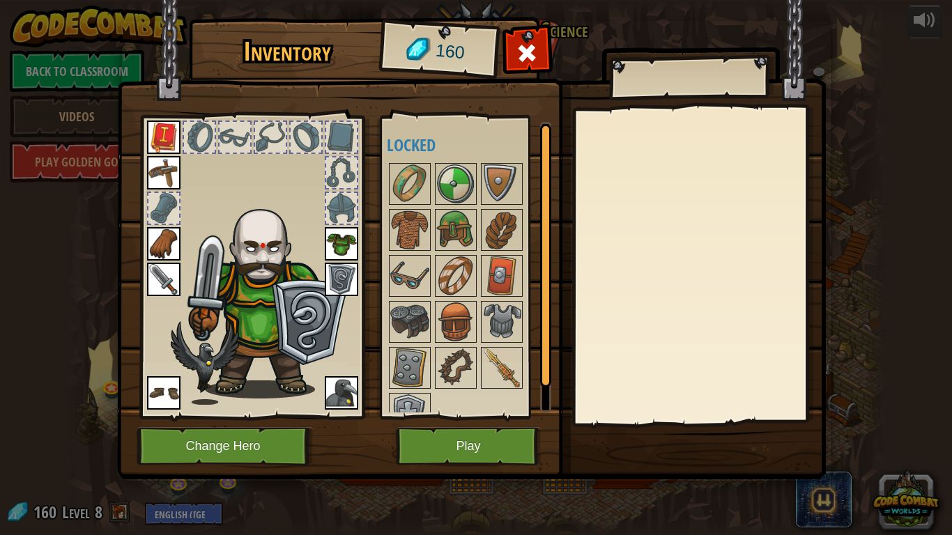
click at [439, 413] on div "Available Equip Equip Equip Equip Equip Equip Equip Equip (double-click to equi…" at bounding box center [466, 267] width 171 height 303
click at [443, 438] on button "Play" at bounding box center [469, 446] width 146 height 38
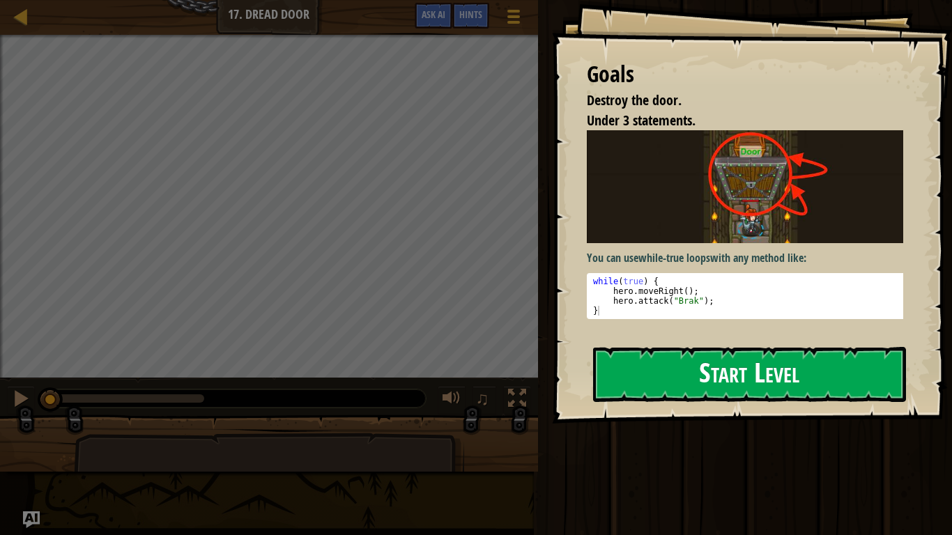
click at [779, 347] on button "Start Level" at bounding box center [749, 374] width 313 height 55
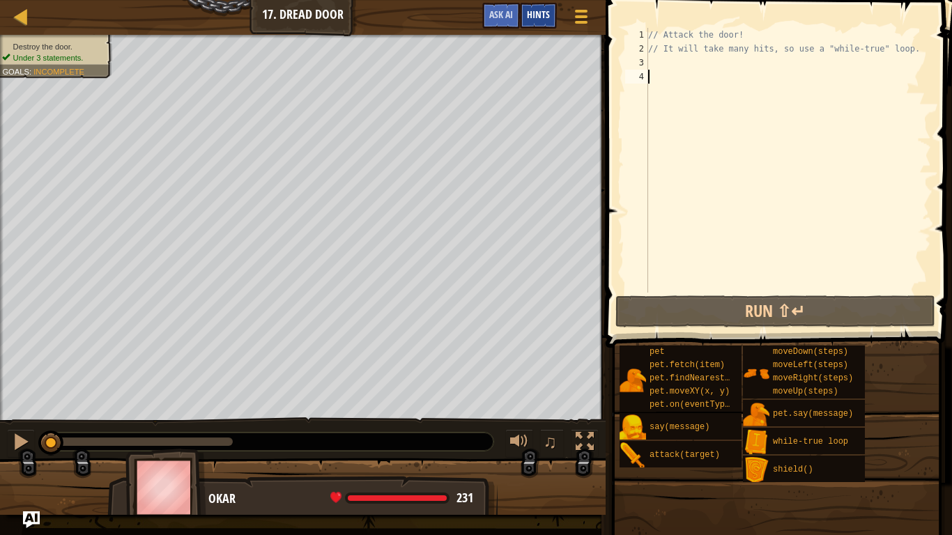
click at [545, 5] on div "Hints" at bounding box center [538, 16] width 37 height 26
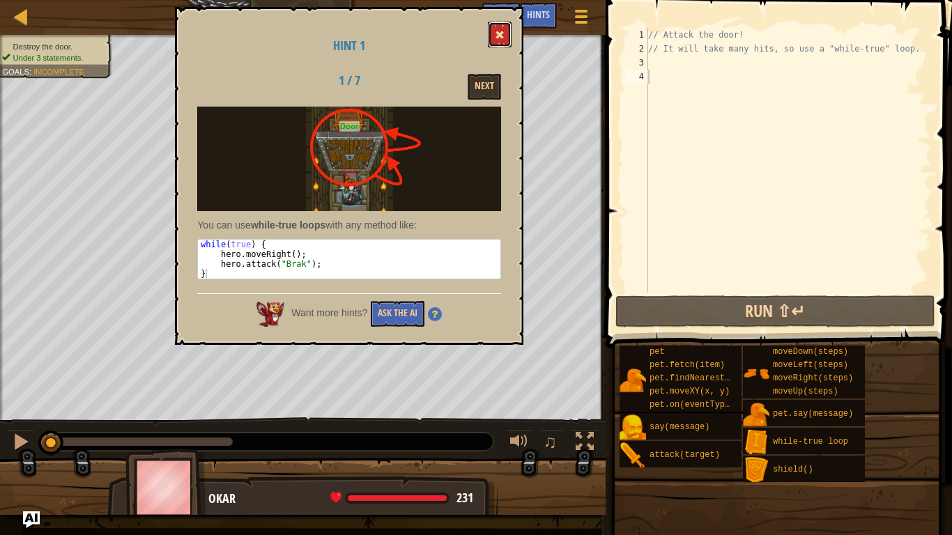
click at [489, 27] on button at bounding box center [500, 35] width 24 height 26
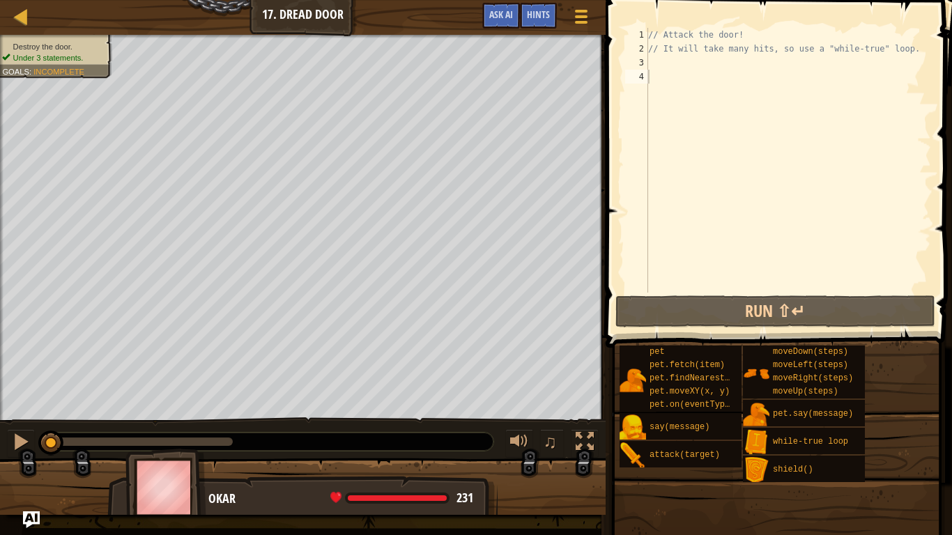
click at [656, 68] on div "// Attack the door! // It will take many hits, so use a "while-true" loop." at bounding box center [789, 174] width 286 height 293
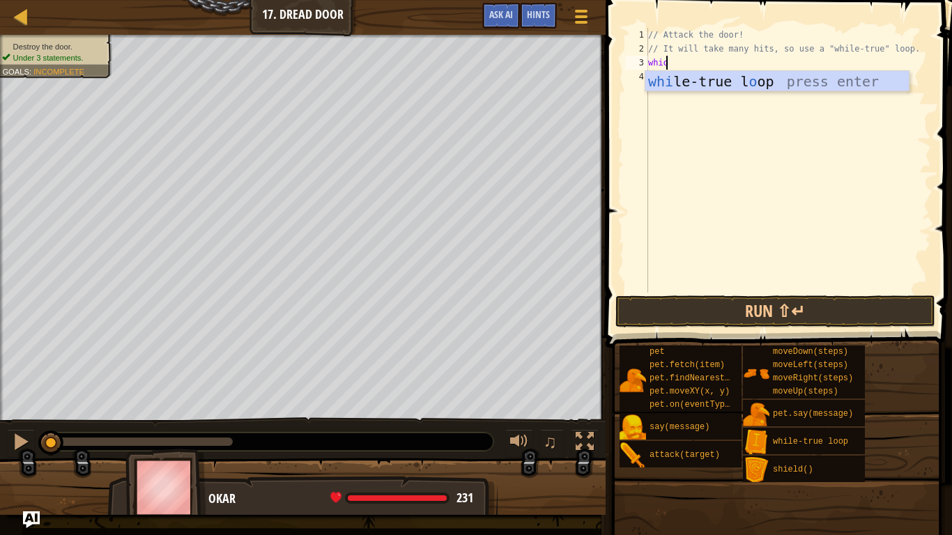
scroll to position [6, 1]
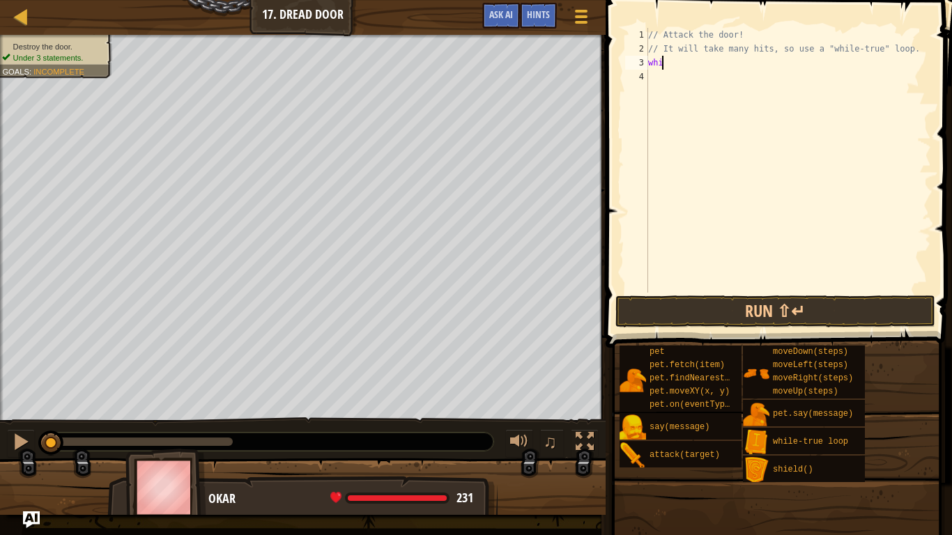
type textarea "whil"
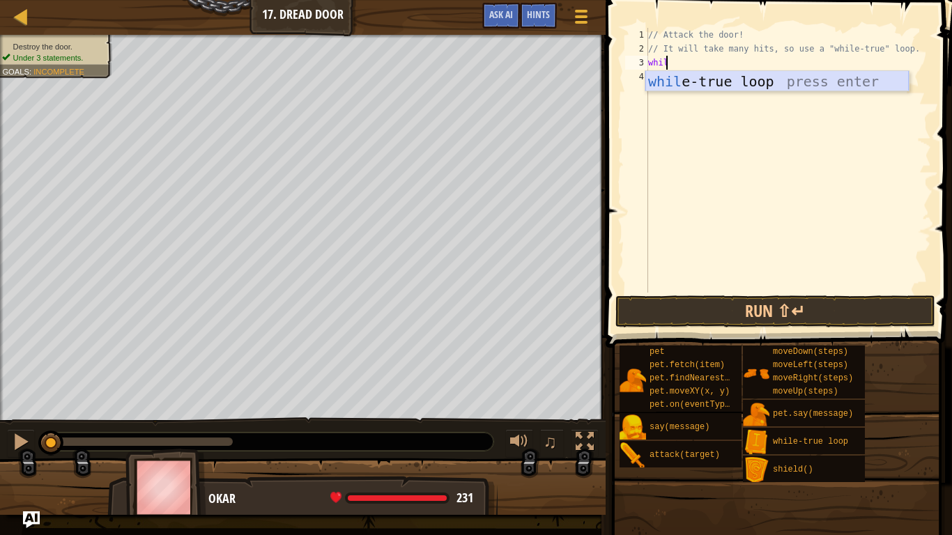
click at [849, 84] on div "whil e-true loop press enter" at bounding box center [778, 102] width 264 height 63
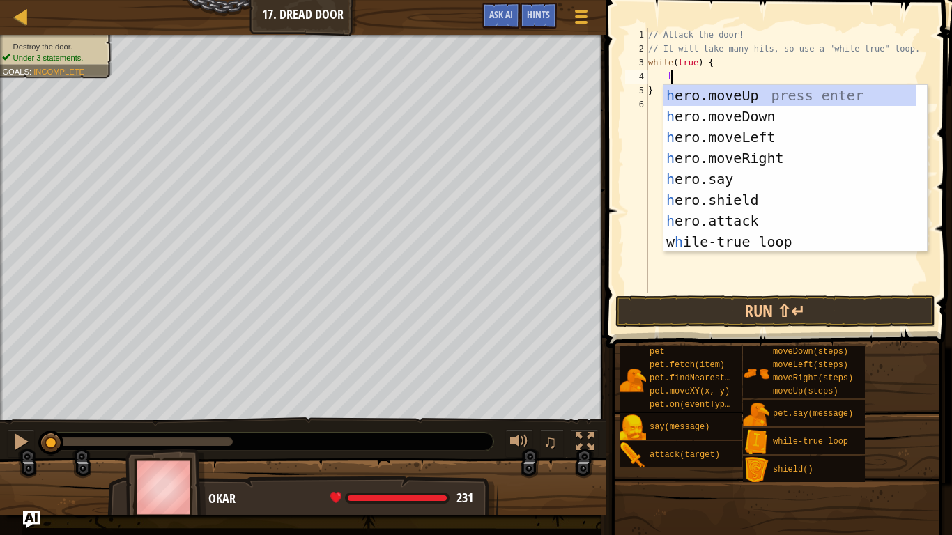
scroll to position [6, 1]
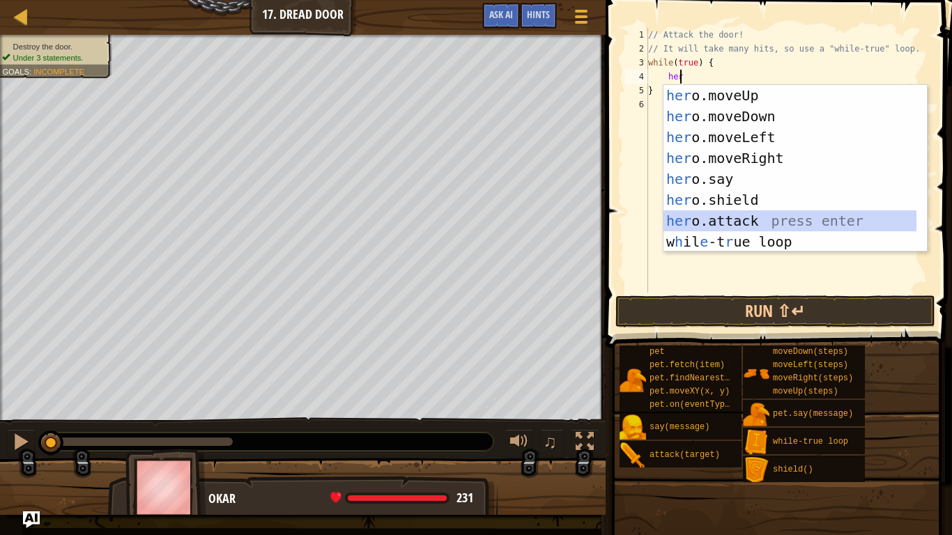
click at [787, 213] on div "her o.moveUp press enter her o.moveDown press enter her o.moveLeft press enter …" at bounding box center [790, 189] width 253 height 209
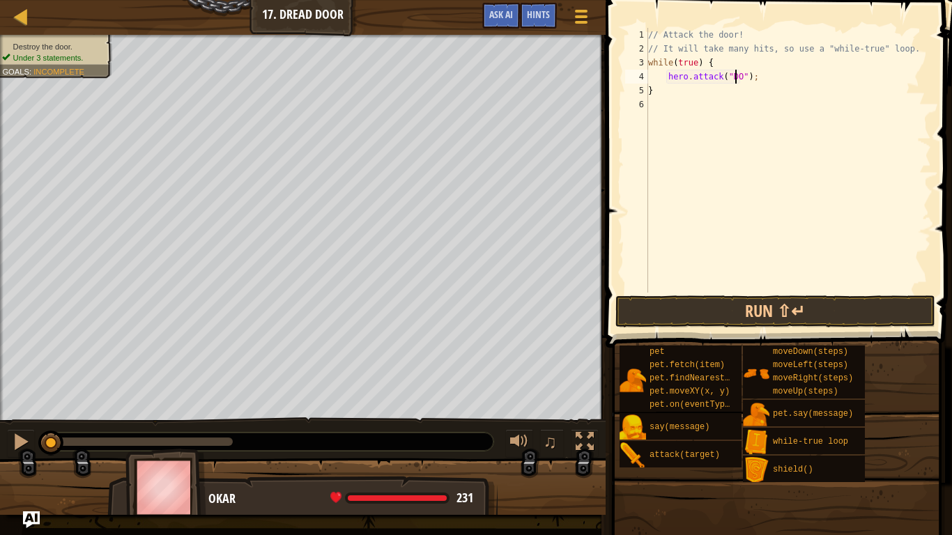
scroll to position [6, 7]
type textarea "hero.attack("Door");"
click at [819, 297] on button "Run ⇧↵" at bounding box center [776, 312] width 320 height 32
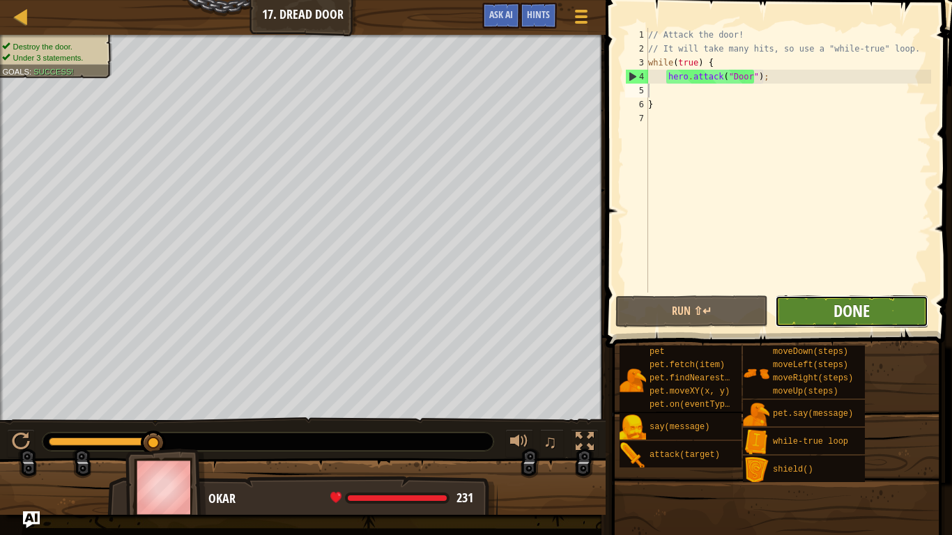
click at [865, 305] on span "Done" at bounding box center [852, 311] width 36 height 22
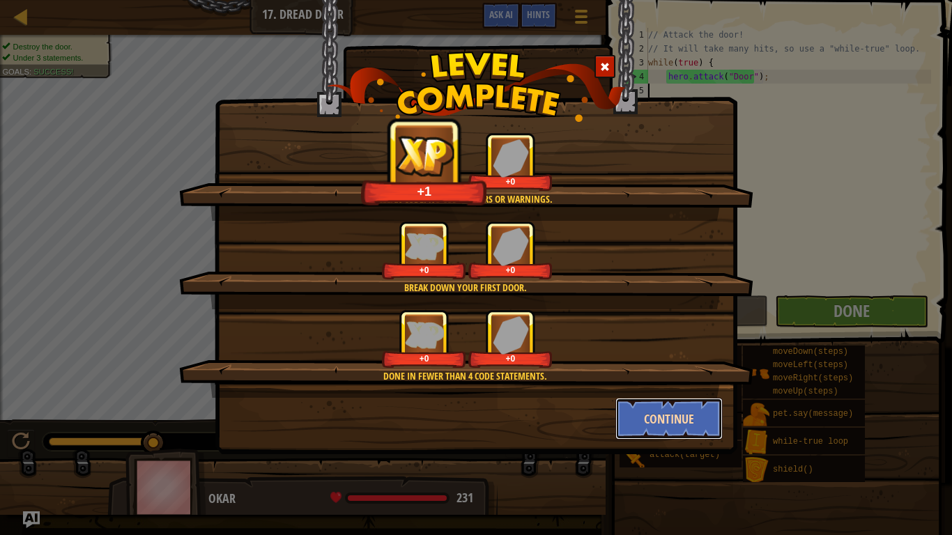
click at [660, 409] on button "Continue" at bounding box center [670, 419] width 108 height 42
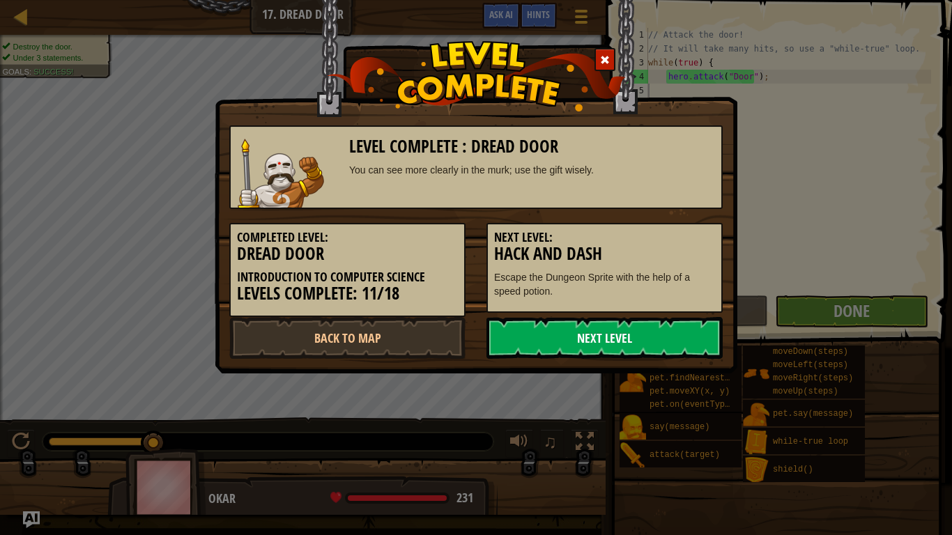
click at [680, 351] on link "Next Level" at bounding box center [605, 338] width 236 height 42
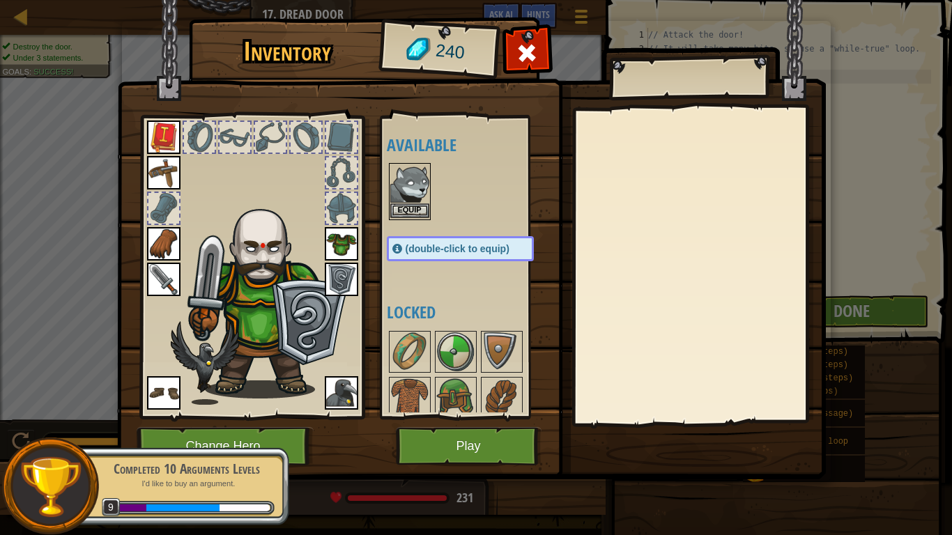
click at [426, 198] on img at bounding box center [409, 184] width 39 height 39
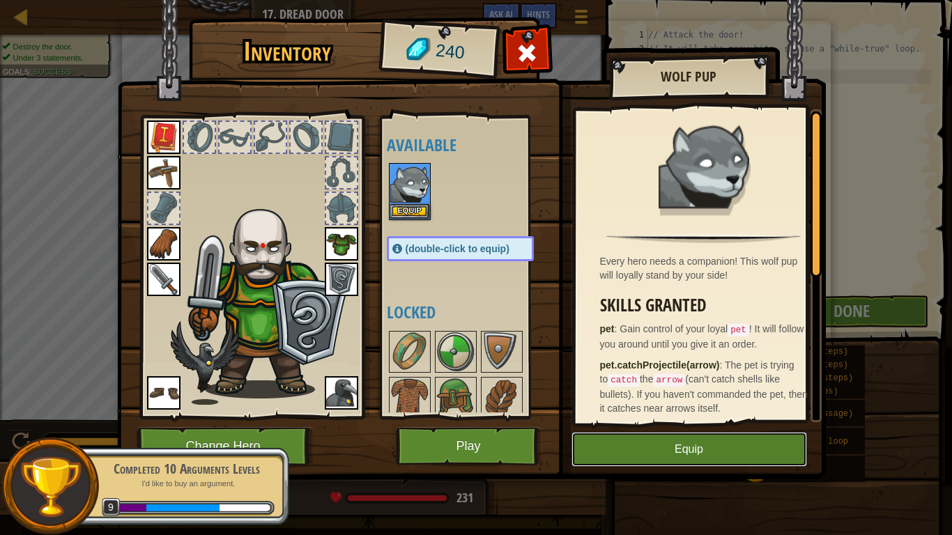
click at [658, 443] on button "Equip" at bounding box center [690, 449] width 236 height 35
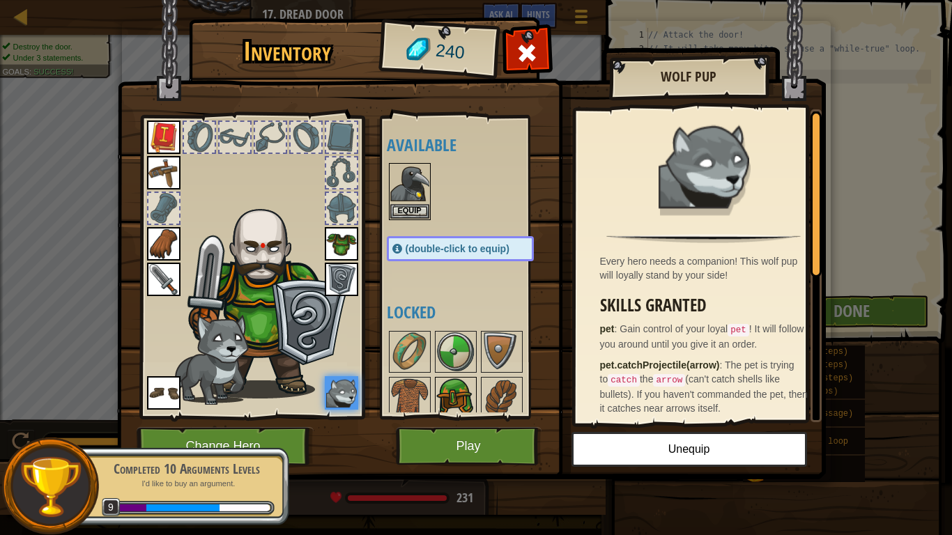
scroll to position [70, 0]
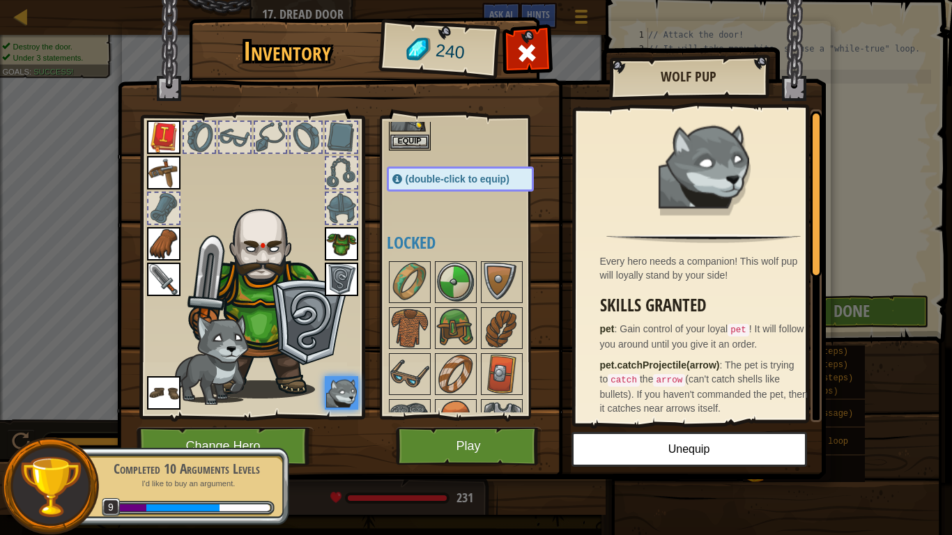
drag, startPoint x: 430, startPoint y: 352, endPoint x: 444, endPoint y: 351, distance: 14.0
click at [434, 351] on div at bounding box center [474, 420] width 175 height 322
click at [487, 381] on img at bounding box center [501, 374] width 39 height 39
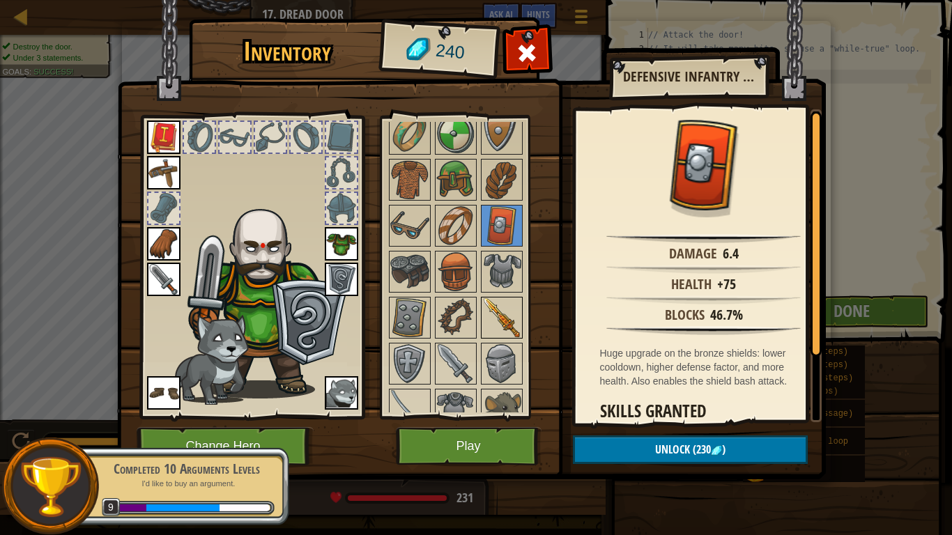
scroll to position [238, 0]
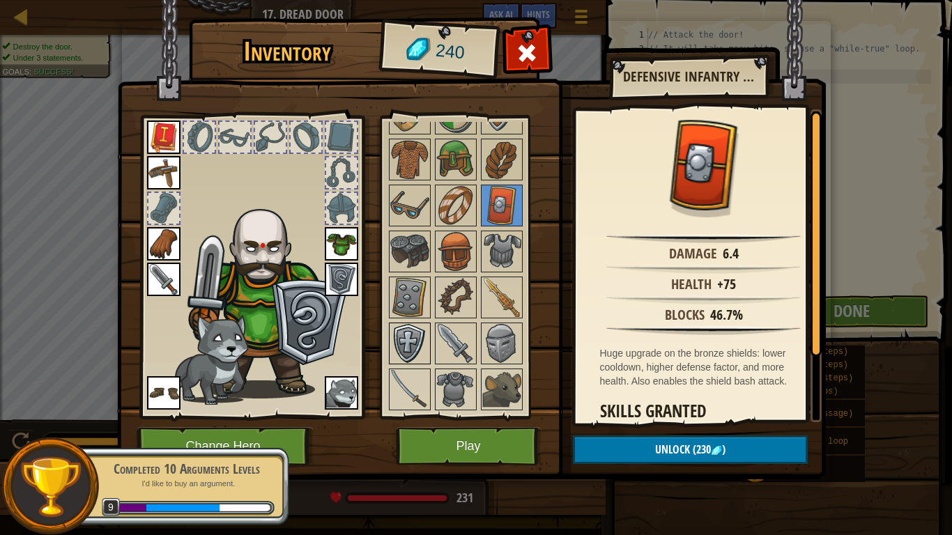
drag, startPoint x: 508, startPoint y: 284, endPoint x: 394, endPoint y: 328, distance: 121.8
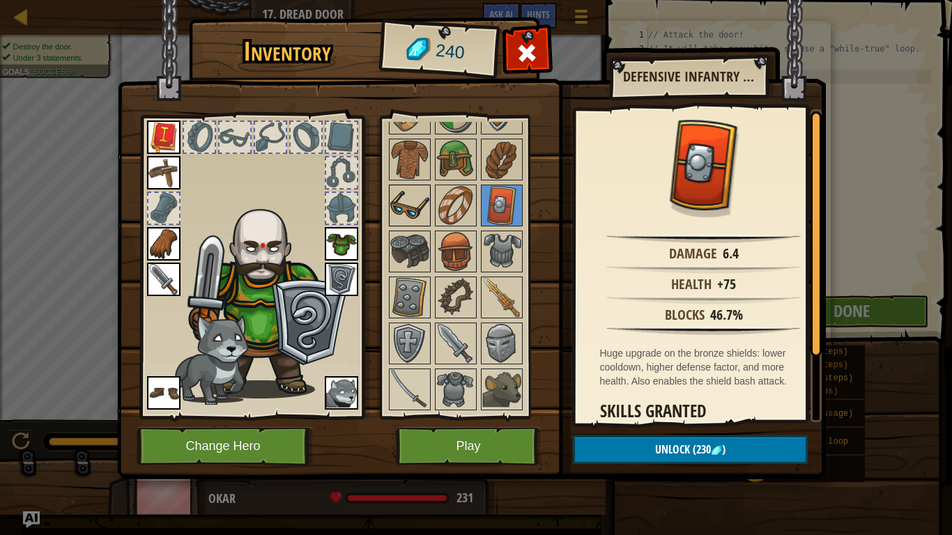
drag, startPoint x: 394, startPoint y: 328, endPoint x: 421, endPoint y: 212, distance: 119.6
click at [421, 212] on img at bounding box center [409, 205] width 39 height 39
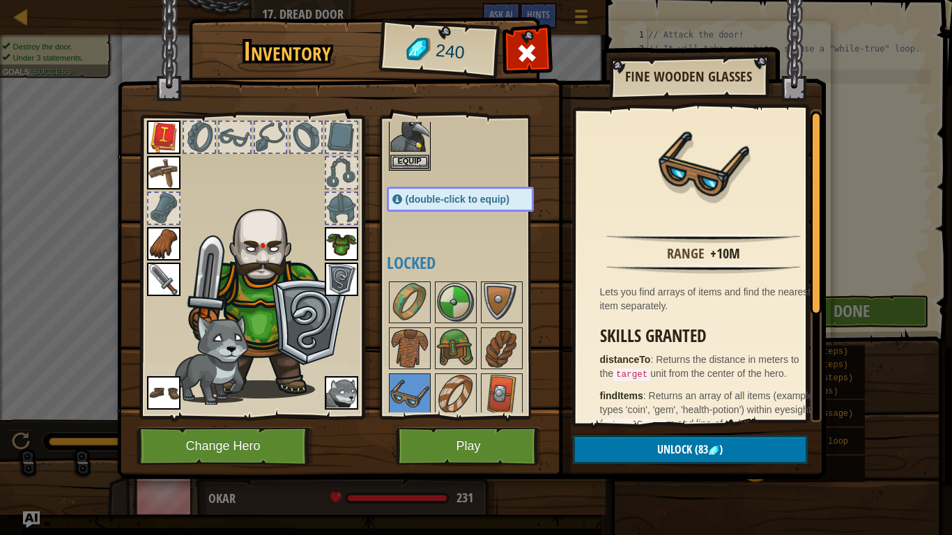
scroll to position [29, 0]
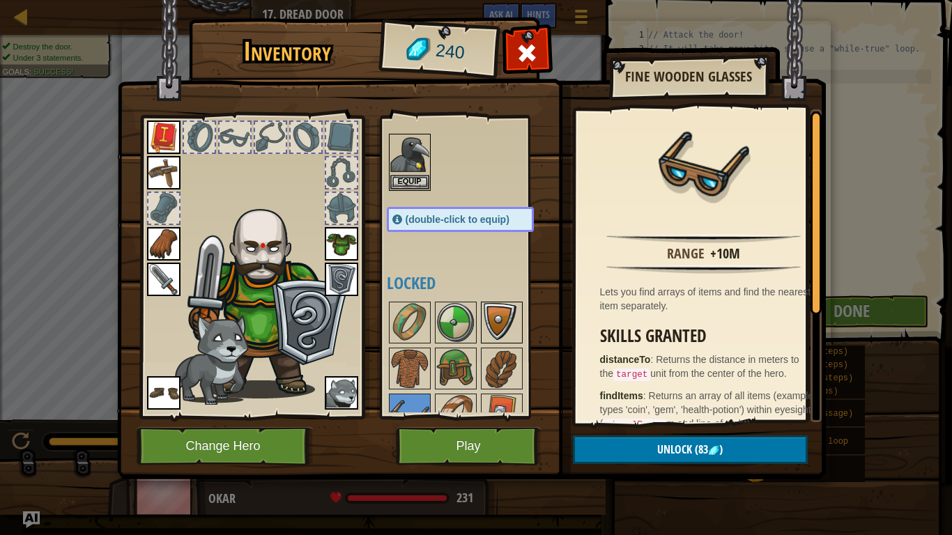
click at [520, 312] on img at bounding box center [501, 322] width 39 height 39
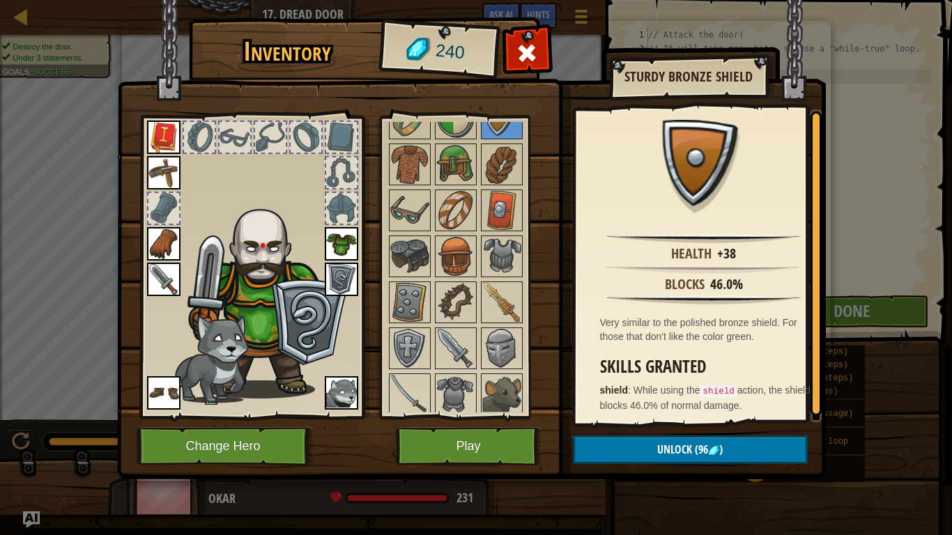
scroll to position [238, 0]
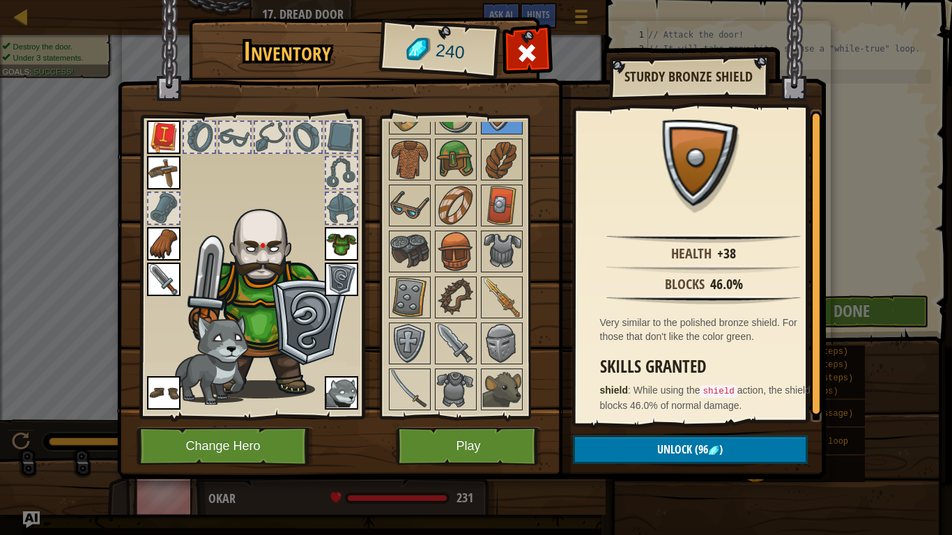
click at [467, 286] on img at bounding box center [455, 297] width 39 height 39
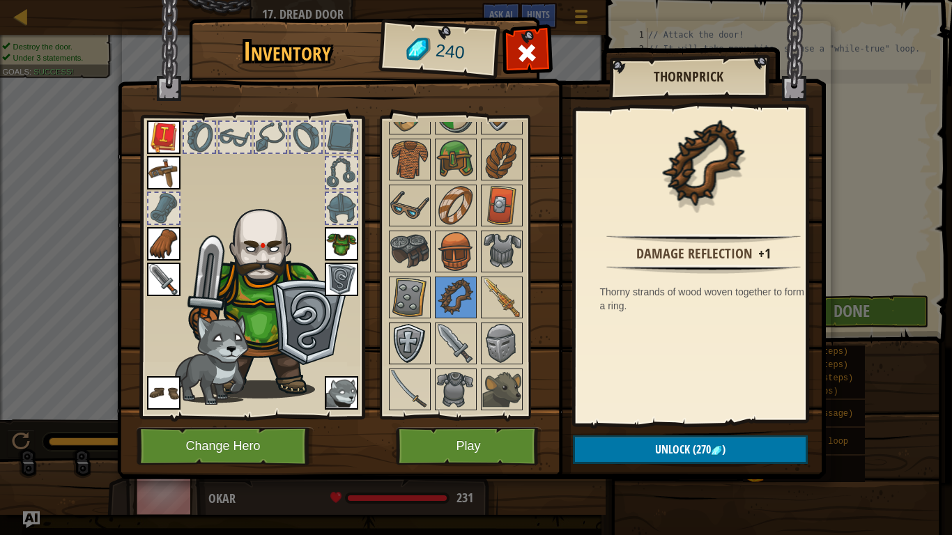
click at [400, 341] on img at bounding box center [409, 343] width 39 height 39
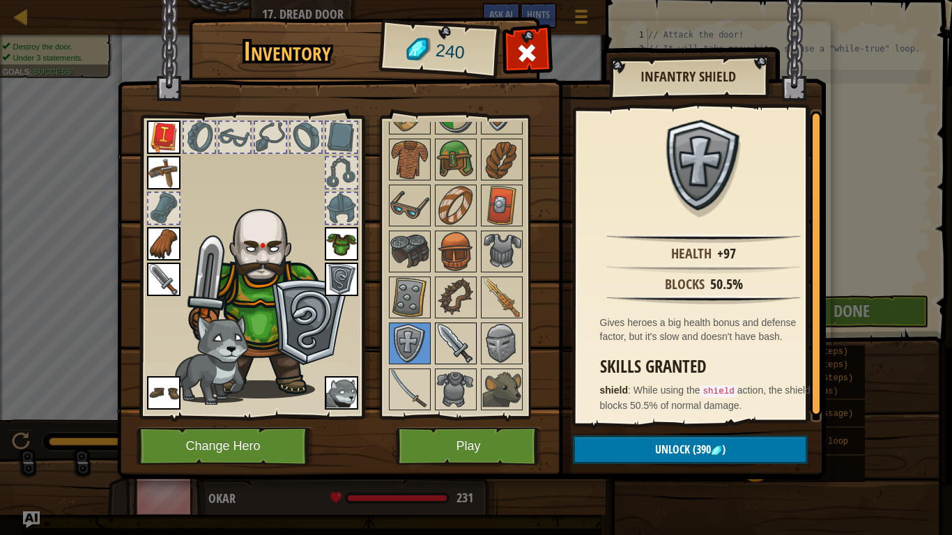
click at [464, 340] on img at bounding box center [455, 343] width 39 height 39
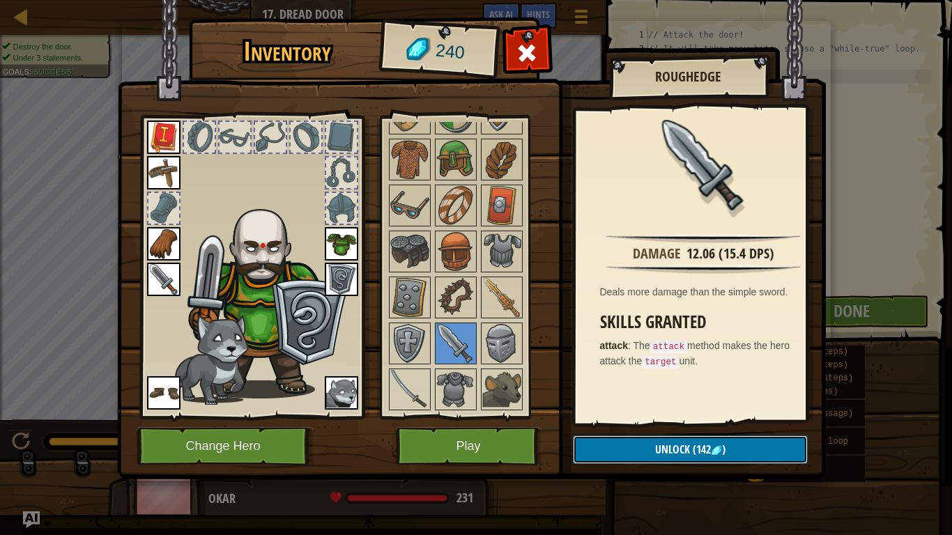
click at [678, 446] on span "Unlock" at bounding box center [672, 449] width 35 height 15
click at [682, 444] on button "Confirm" at bounding box center [690, 450] width 235 height 29
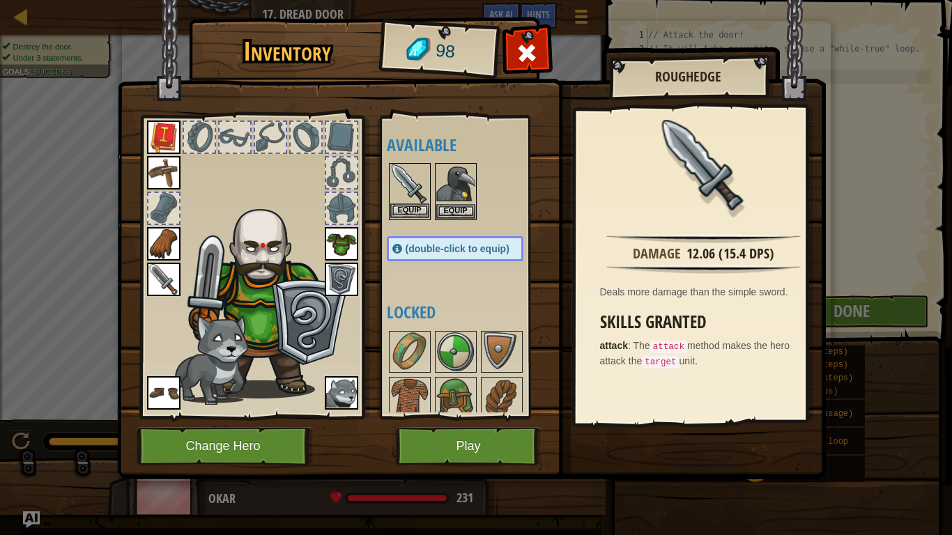
click at [411, 200] on img at bounding box center [409, 184] width 39 height 39
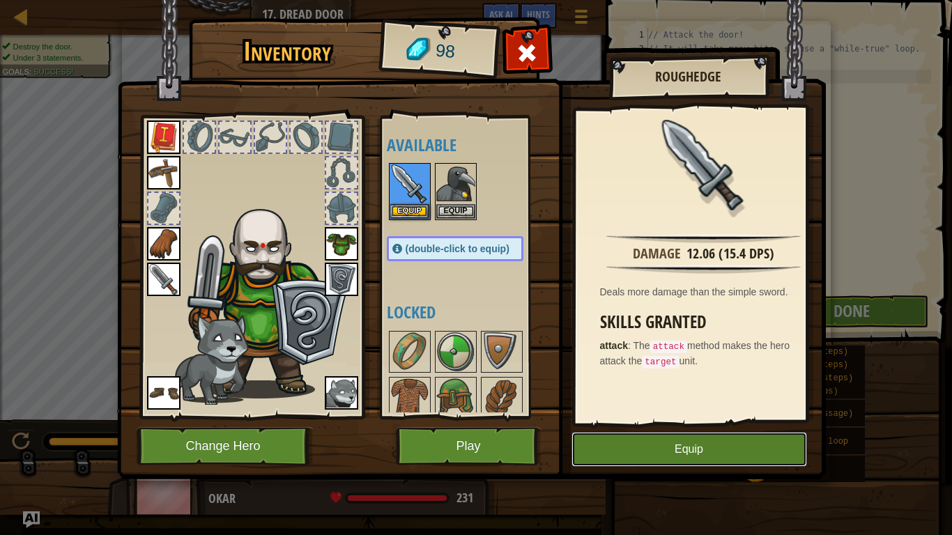
click at [709, 439] on button "Equip" at bounding box center [690, 449] width 236 height 35
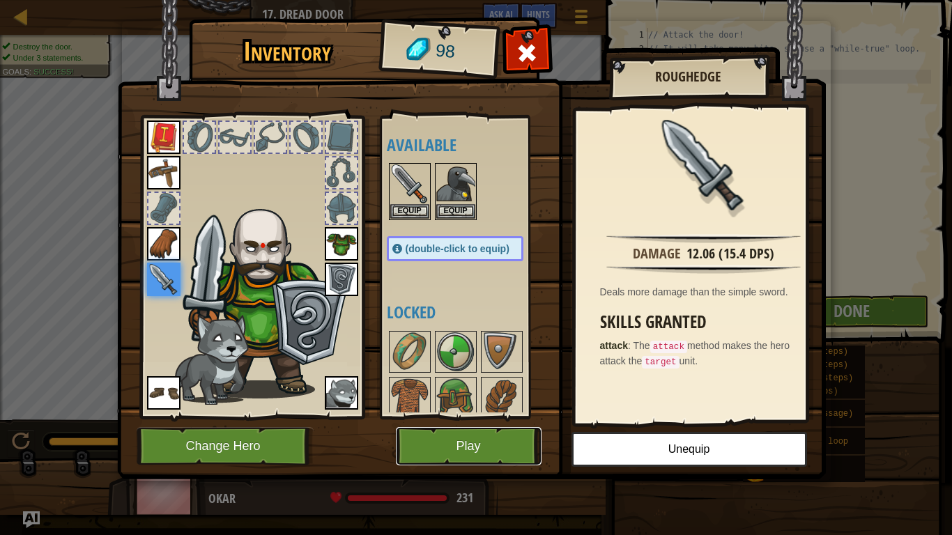
click at [441, 446] on button "Play" at bounding box center [469, 446] width 146 height 38
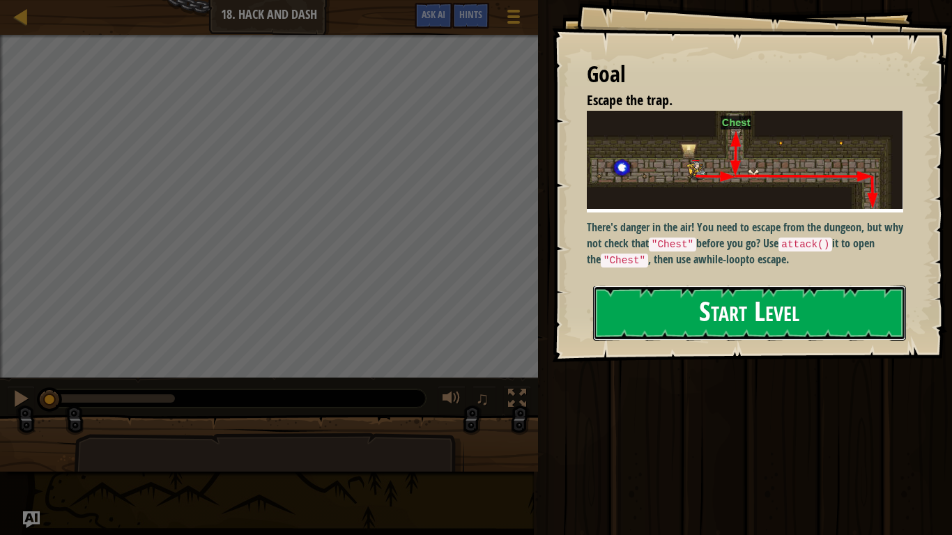
click at [714, 286] on button "Start Level" at bounding box center [749, 313] width 313 height 55
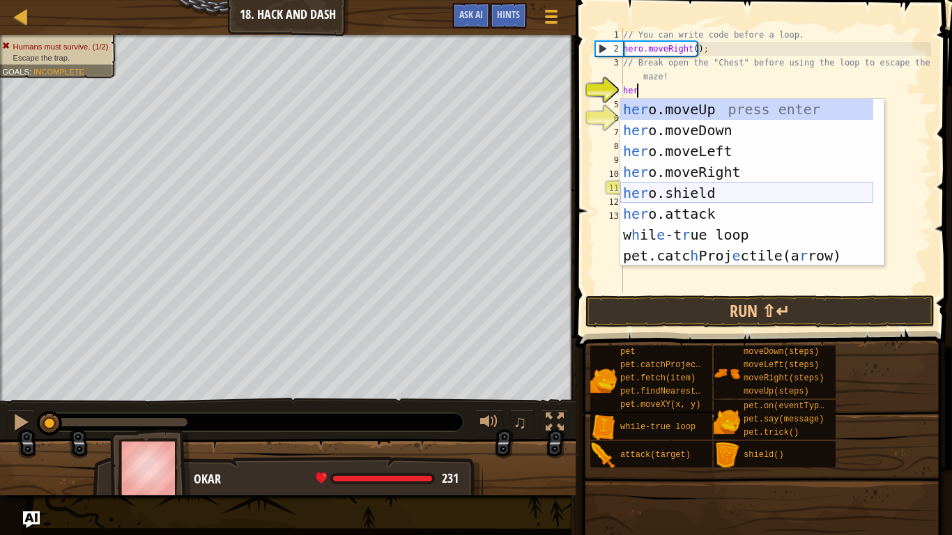
scroll to position [6, 1]
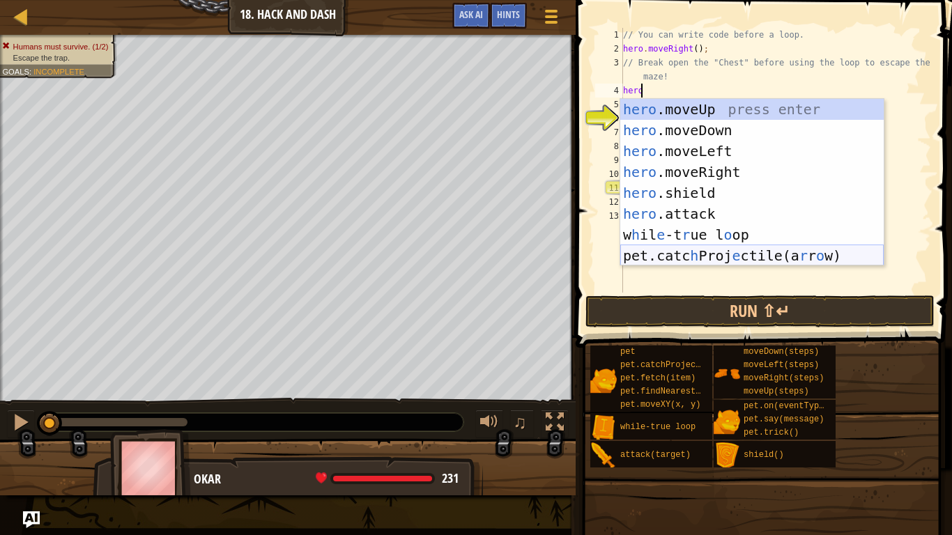
click at [830, 258] on div "hero .moveUp press enter hero .moveDown press enter hero .moveLeft press enter …" at bounding box center [753, 203] width 264 height 209
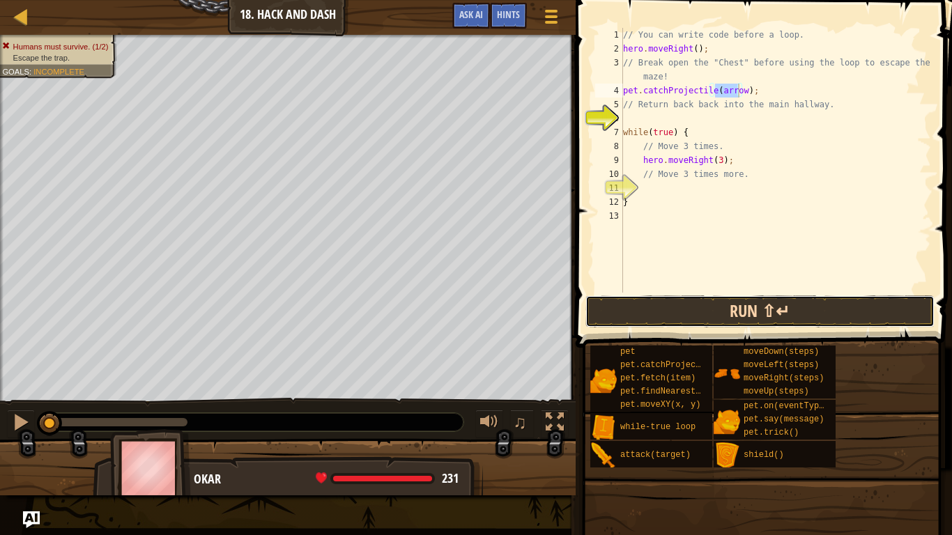
click at [814, 319] on button "Run ⇧↵" at bounding box center [760, 312] width 349 height 32
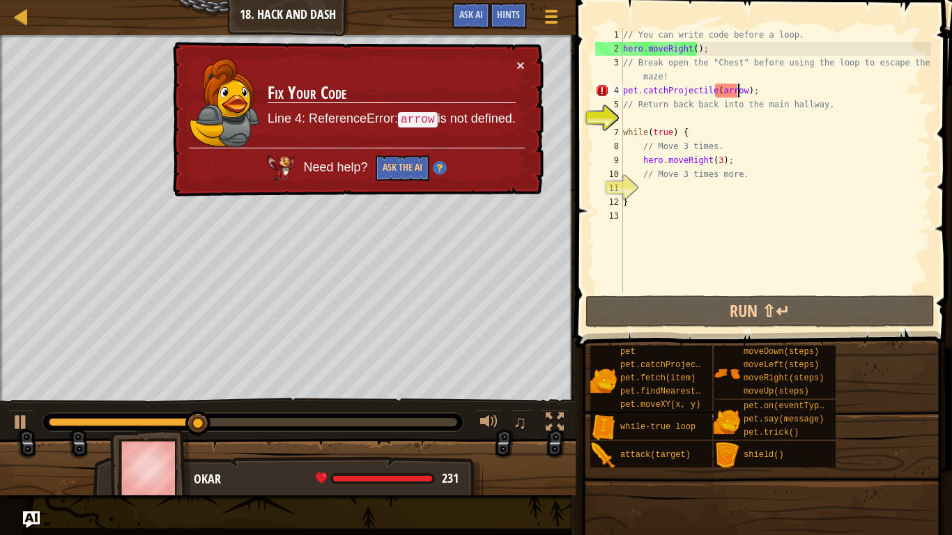
click at [768, 87] on div "// You can write code before a loop. hero . moveRight ( ) ; // Break open the "…" at bounding box center [776, 174] width 311 height 293
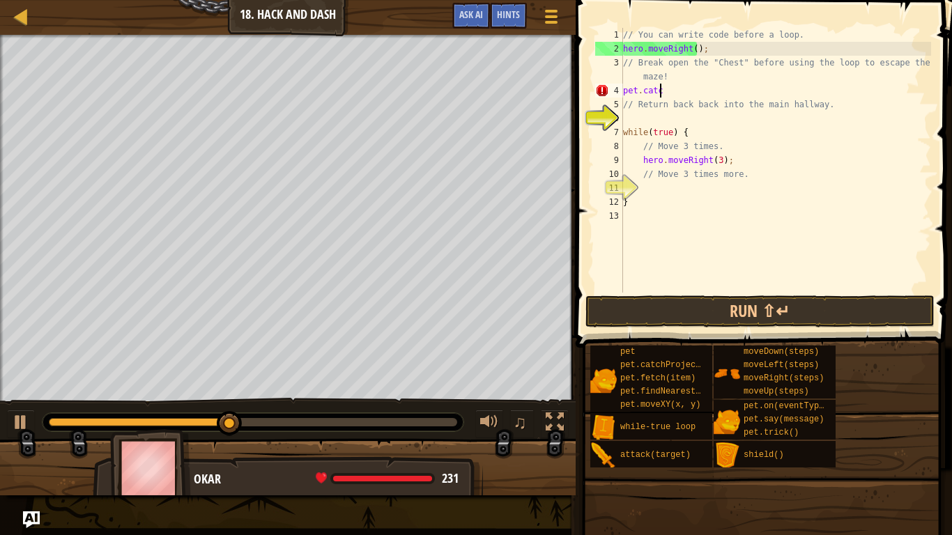
type textarea "p"
click at [743, 330] on span at bounding box center [766, 154] width 388 height 389
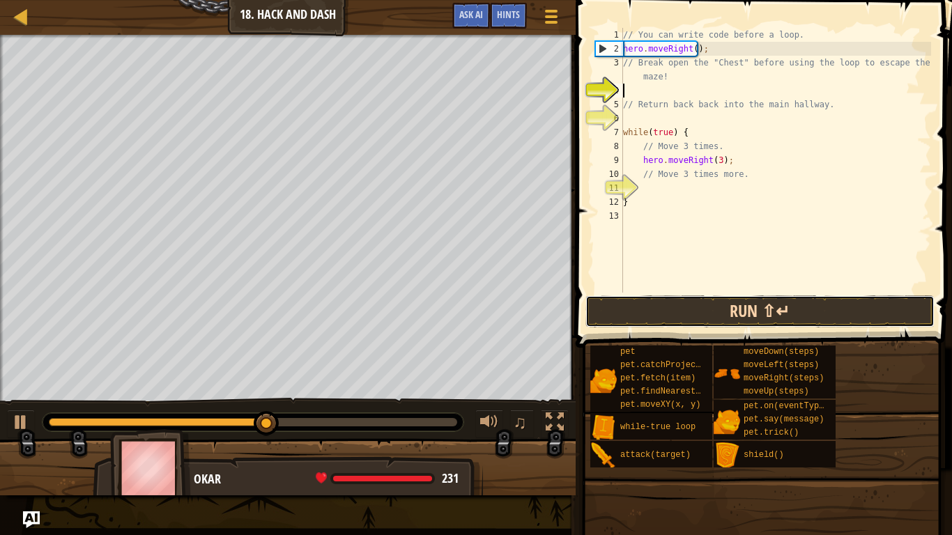
click at [749, 318] on button "Run ⇧↵" at bounding box center [760, 312] width 349 height 32
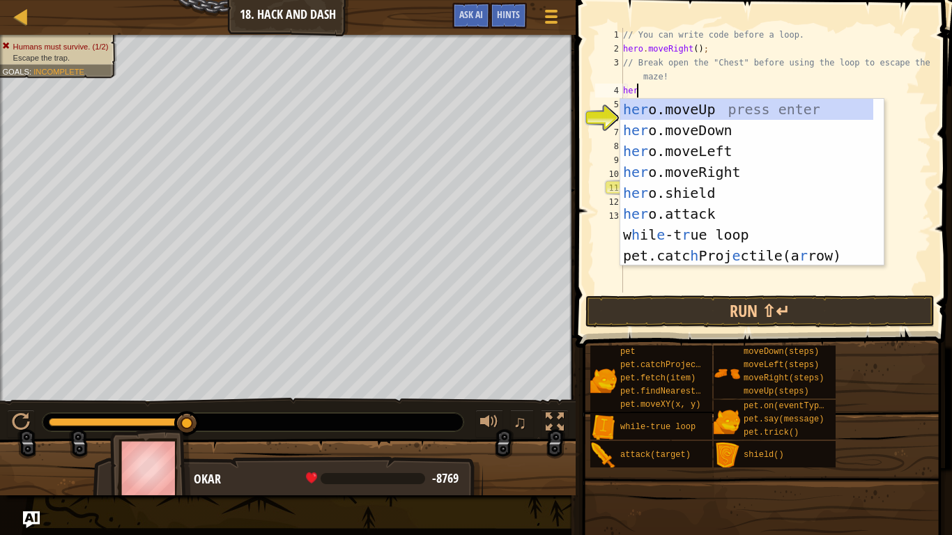
type textarea "hero"
click at [698, 124] on div "hero .moveUp press enter hero .moveDown press enter hero .moveLeft press enter …" at bounding box center [753, 203] width 264 height 209
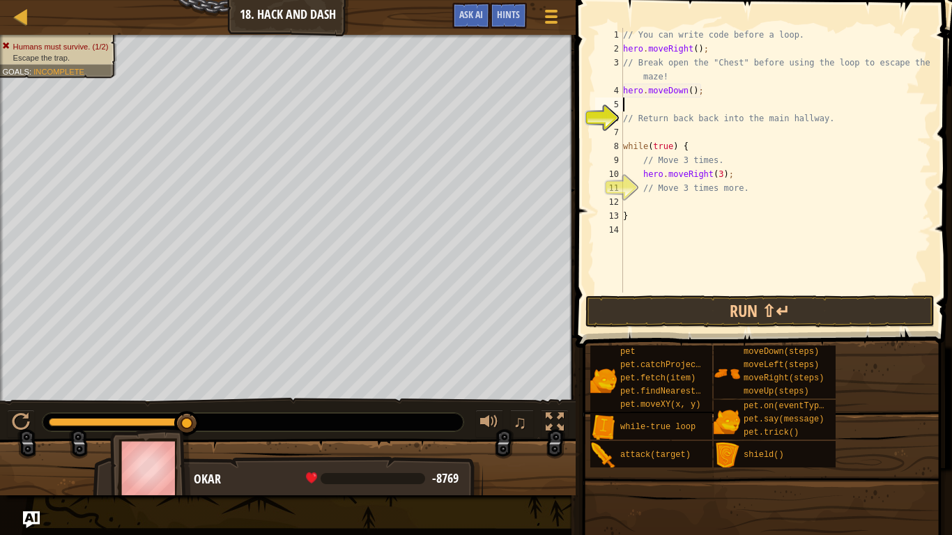
scroll to position [6, 0]
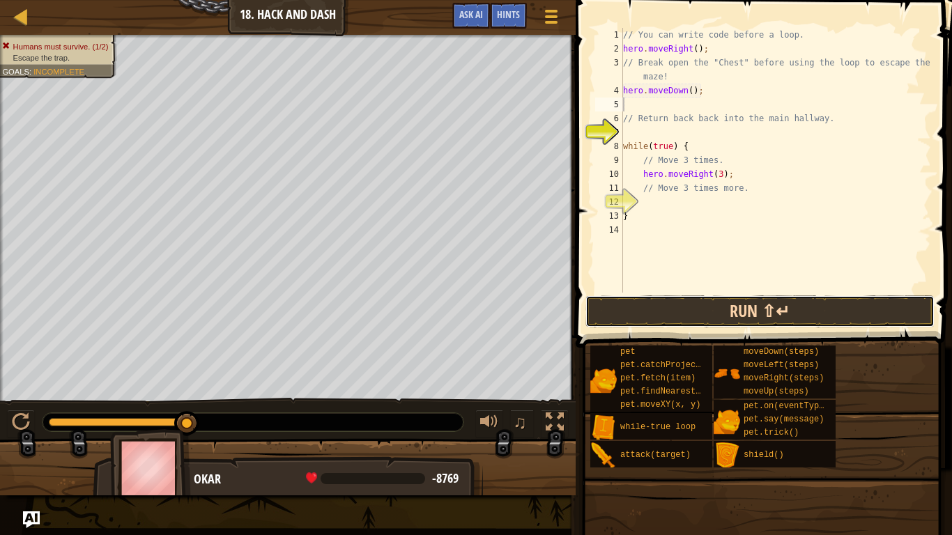
click at [715, 299] on button "Run ⇧↵" at bounding box center [760, 312] width 349 height 32
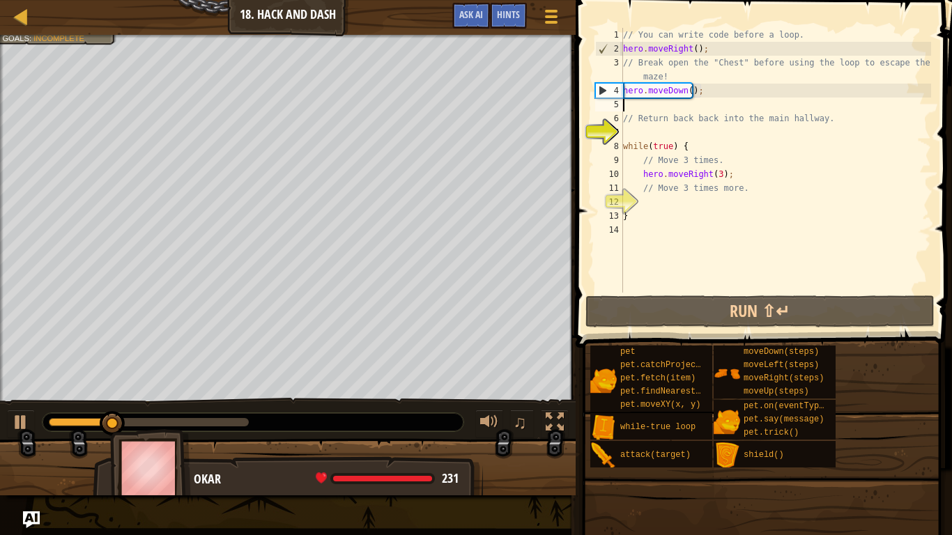
click at [802, 93] on div "// You can write code before a loop. hero . moveRight ( ) ; // Break open the "…" at bounding box center [776, 174] width 311 height 293
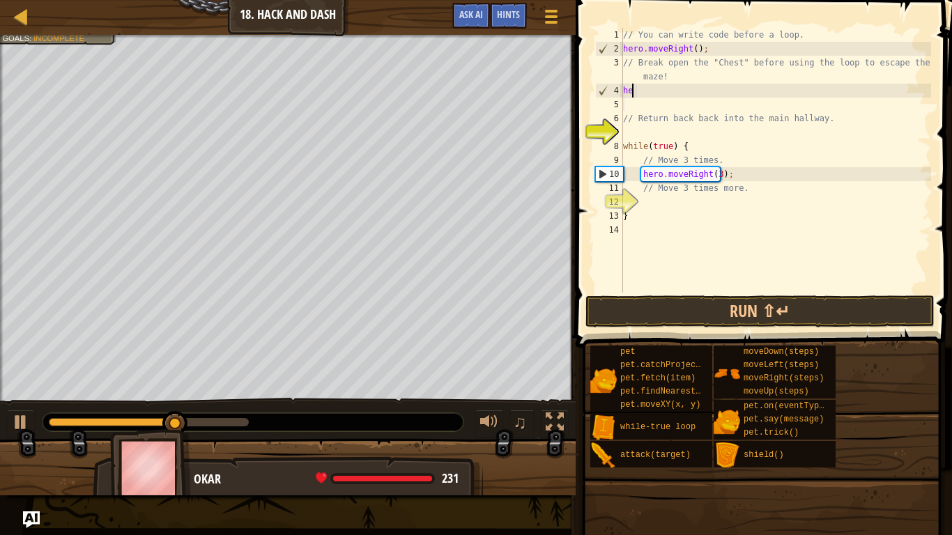
type textarea "h"
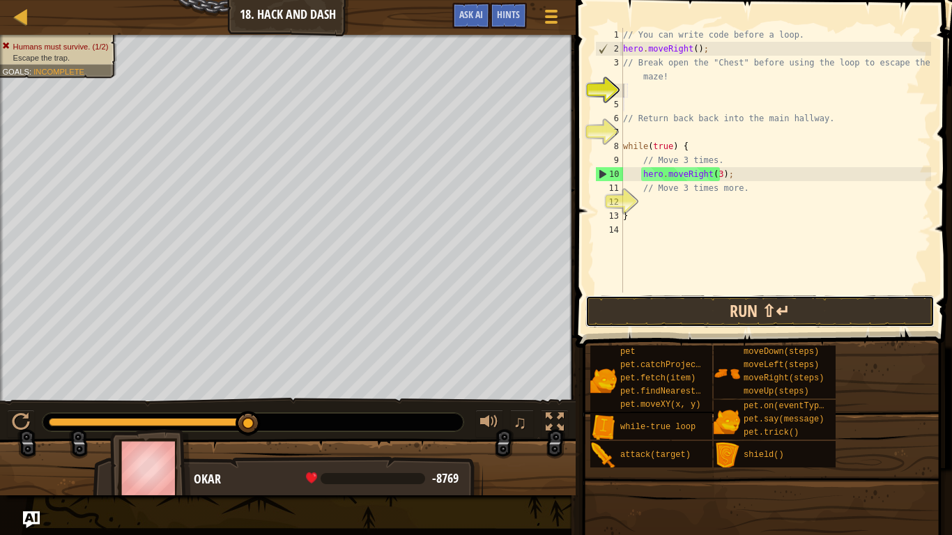
click at [729, 304] on button "Run ⇧↵" at bounding box center [760, 312] width 349 height 32
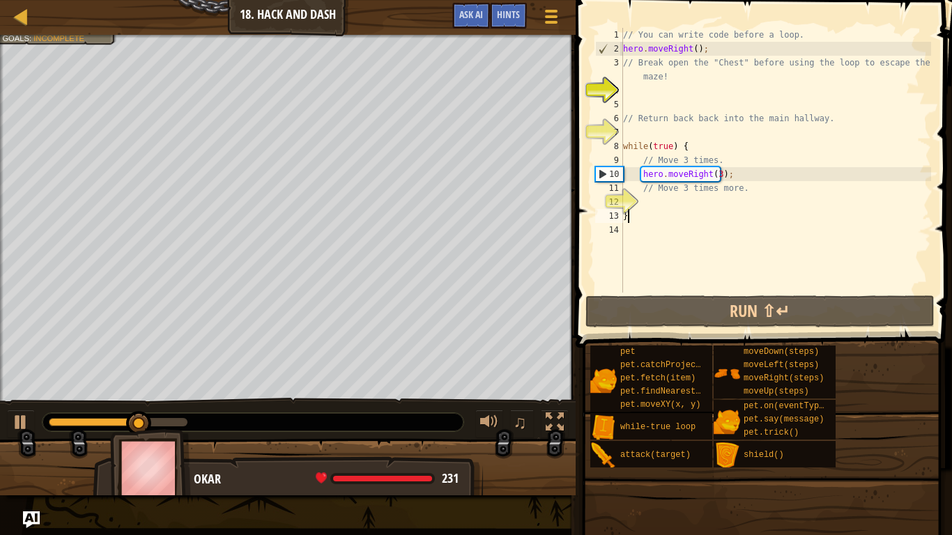
click at [673, 211] on div "// You can write code before a loop. hero . moveRight ( ) ; // Break open the "…" at bounding box center [776, 174] width 311 height 293
click at [674, 191] on div "// You can write code before a loop. hero . moveRight ( ) ; // Break open the "…" at bounding box center [776, 174] width 311 height 293
type textarea "// Move 3 times more."
click at [676, 198] on div "// You can write code before a loop. hero . moveRight ( ) ; // Break open the "…" at bounding box center [776, 174] width 311 height 293
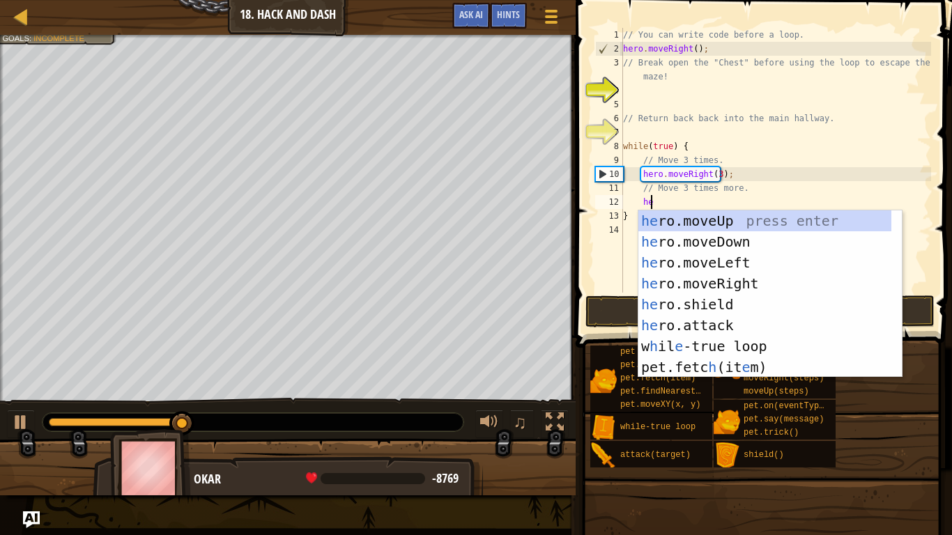
type textarea "hero"
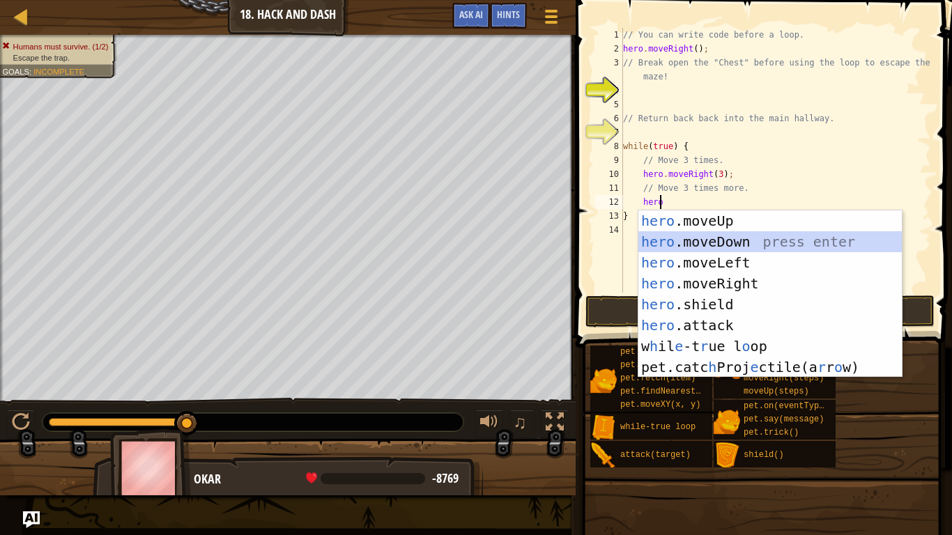
click at [695, 238] on div "hero .moveUp press enter hero .moveDown press enter hero .moveLeft press enter …" at bounding box center [771, 315] width 264 height 209
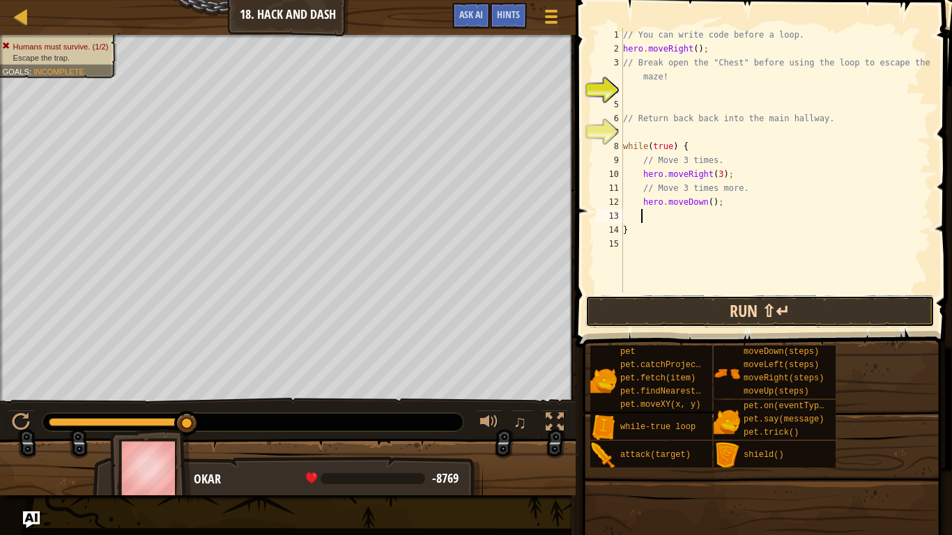
click at [717, 312] on button "Run ⇧↵" at bounding box center [760, 312] width 349 height 32
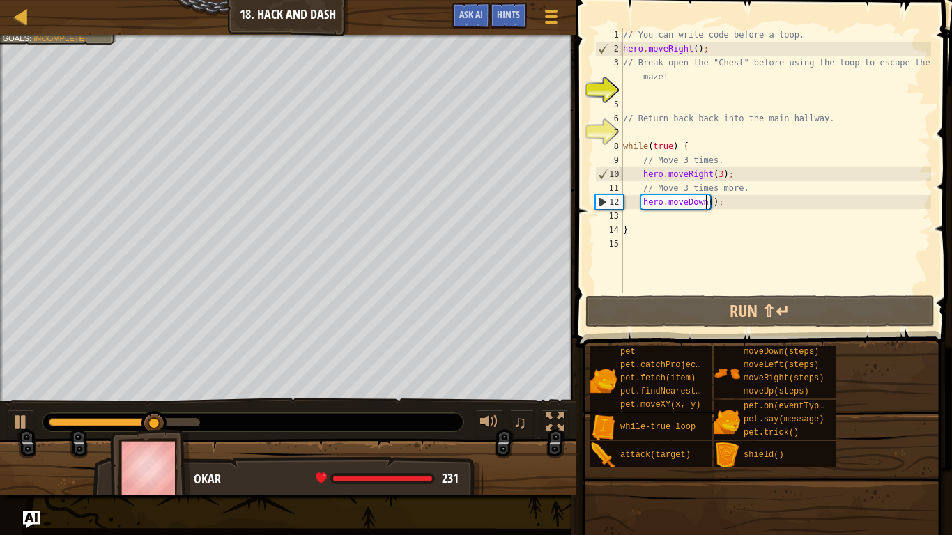
click at [706, 200] on div "// You can write code before a loop. hero . moveRight ( ) ; // Break open the "…" at bounding box center [776, 174] width 311 height 293
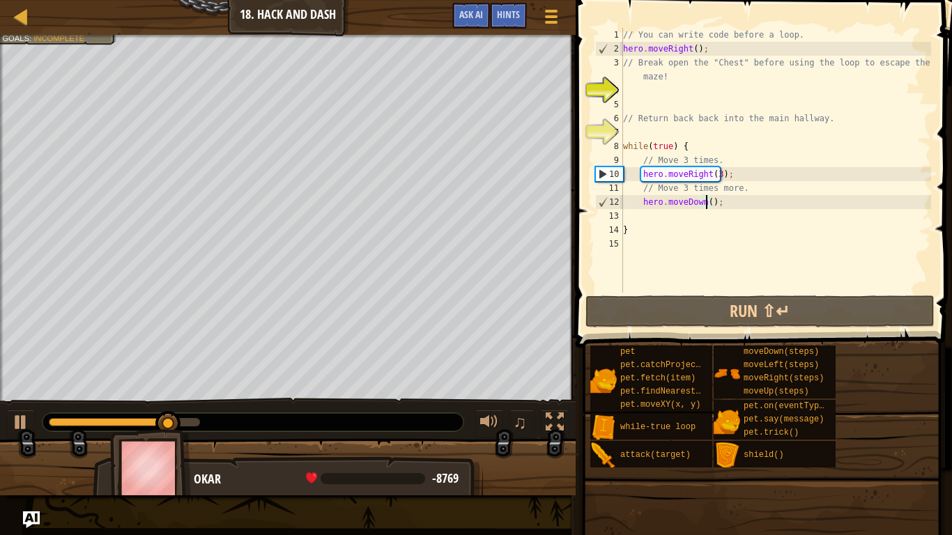
scroll to position [6, 7]
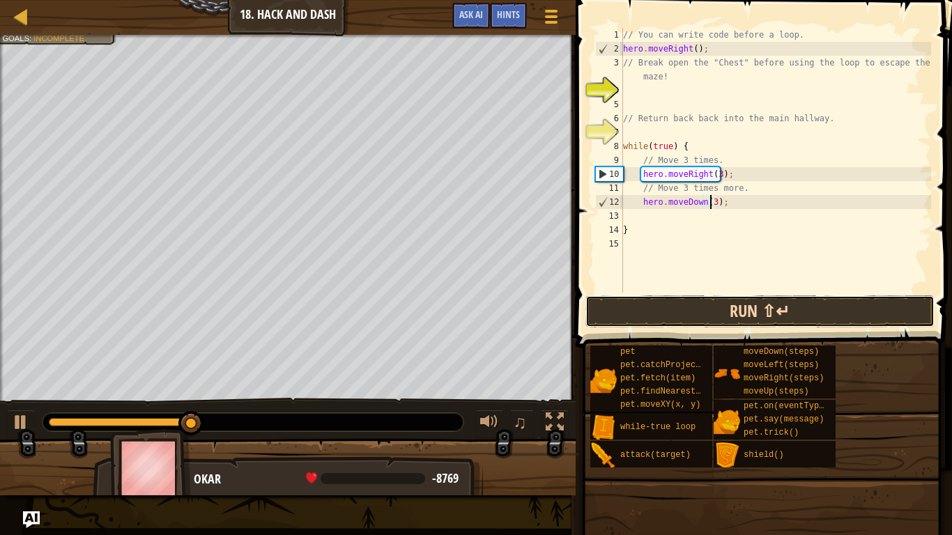
click at [765, 308] on button "Run ⇧↵" at bounding box center [760, 312] width 349 height 32
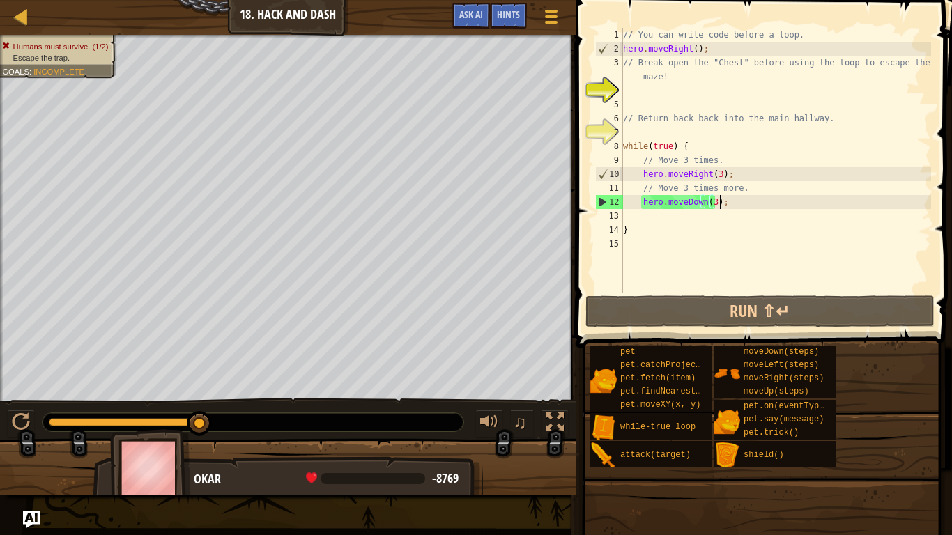
click at [749, 197] on div "// You can write code before a loop. hero . moveRight ( ) ; // Break open the "…" at bounding box center [776, 174] width 311 height 293
click at [691, 142] on div "// You can write code before a loop. hero . moveRight ( ) ; // Break open the "…" at bounding box center [776, 174] width 311 height 293
type textarea "while(true)"
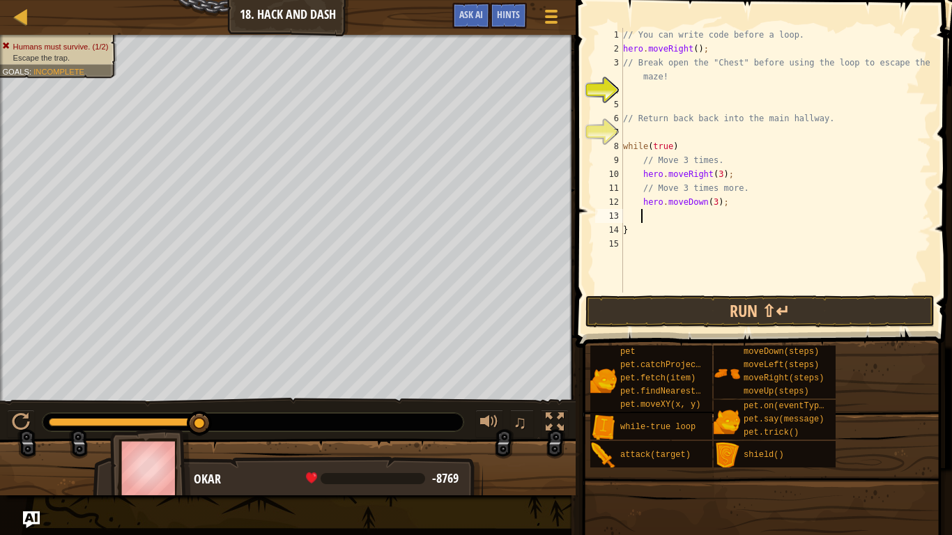
click at [664, 214] on div "// You can write code before a loop. hero . moveRight ( ) ; // Break open the "…" at bounding box center [776, 174] width 311 height 293
click at [722, 305] on button "Run ⇧↵" at bounding box center [760, 312] width 349 height 32
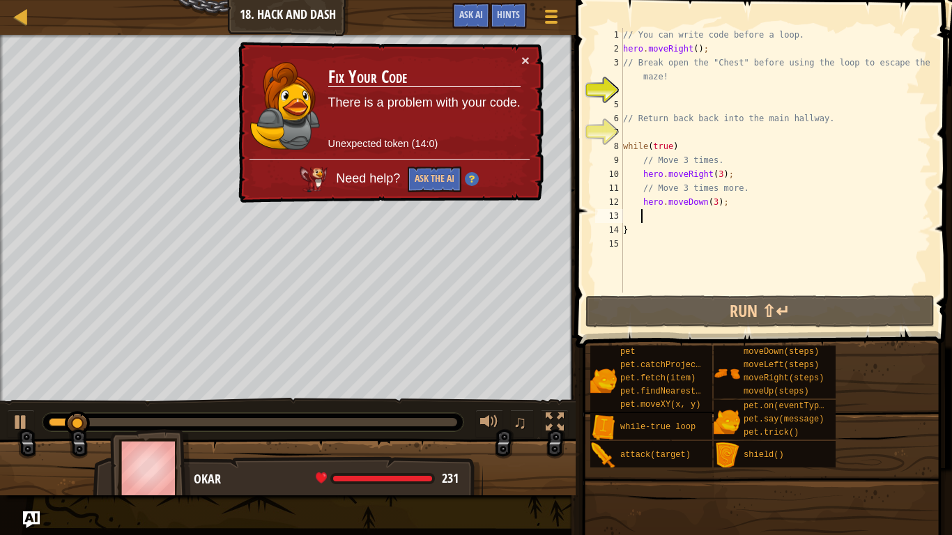
click at [645, 233] on div "// You can write code before a loop. hero . moveRight ( ) ; // Break open the "…" at bounding box center [776, 174] width 311 height 293
type textarea "}"
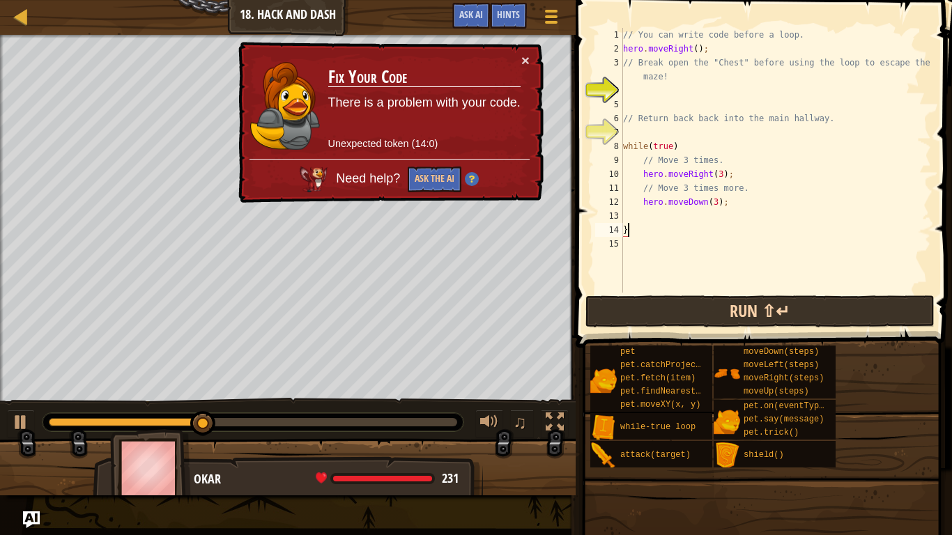
type textarea "}"
drag, startPoint x: 752, startPoint y: 305, endPoint x: 749, endPoint y: 296, distance: 8.6
click at [751, 298] on button "Run ⇧↵" at bounding box center [760, 312] width 349 height 32
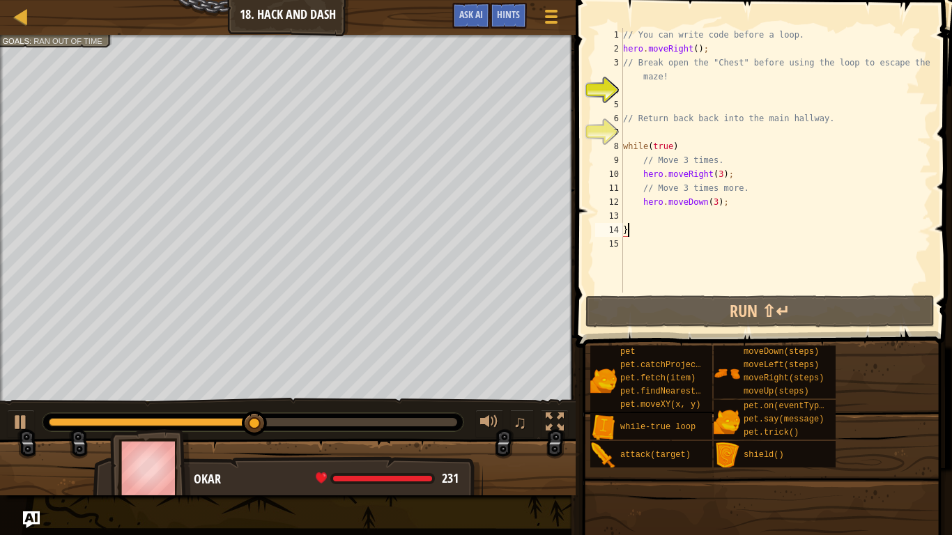
click at [726, 289] on div "// You can write code before a loop. hero . moveRight ( ) ; // Break open the "…" at bounding box center [776, 174] width 311 height 293
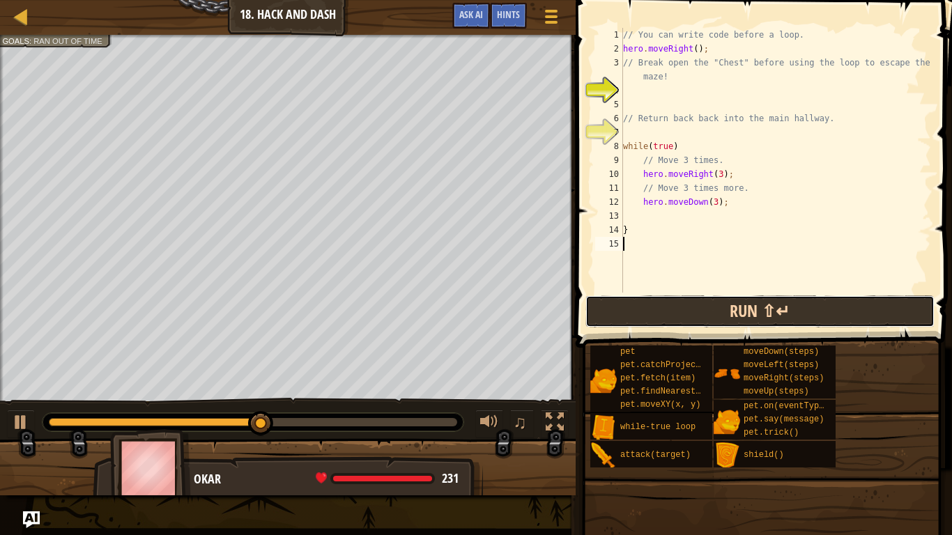
click at [726, 301] on button "Run ⇧↵" at bounding box center [760, 312] width 349 height 32
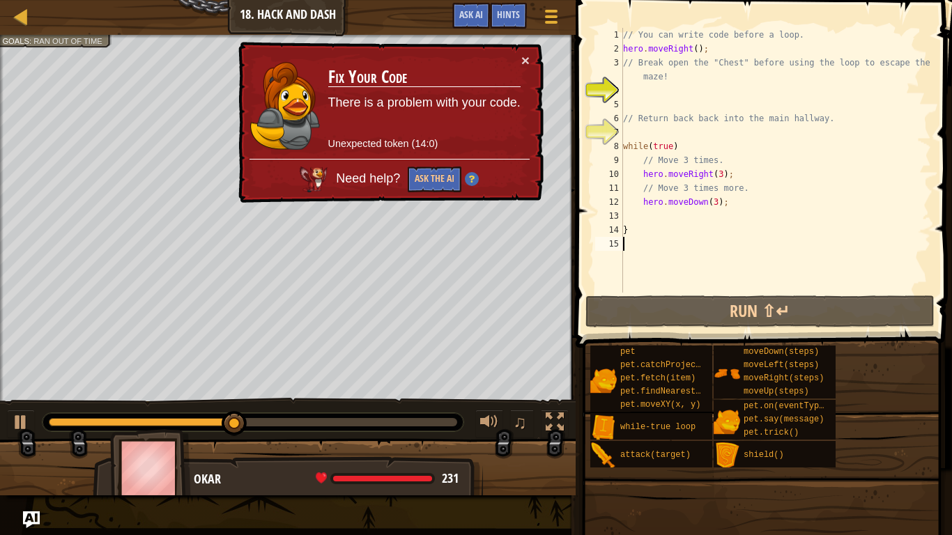
click at [635, 224] on div "// You can write code before a loop. hero . moveRight ( ) ; // Break open the "…" at bounding box center [776, 174] width 311 height 293
type textarea "}"
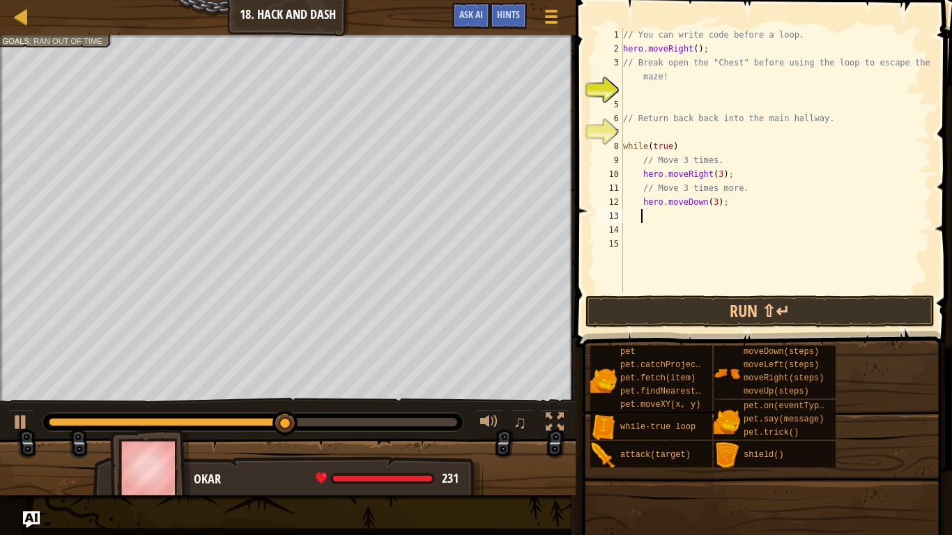
click at [665, 215] on div "// You can write code before a loop. hero . moveRight ( ) ; // Break open the "…" at bounding box center [776, 174] width 311 height 293
drag, startPoint x: 747, startPoint y: 317, endPoint x: 747, endPoint y: 305, distance: 12.6
click at [747, 316] on button "Run ⇧↵" at bounding box center [760, 312] width 349 height 32
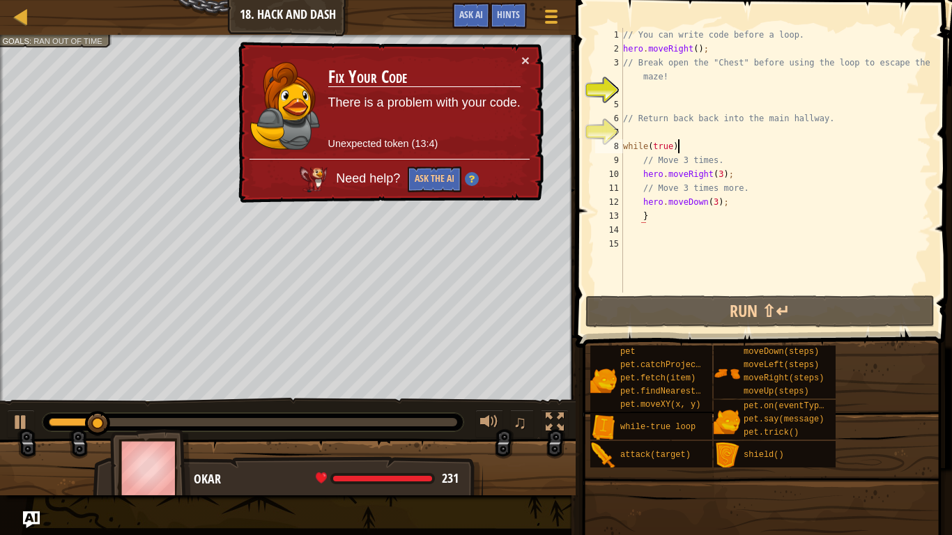
click at [687, 141] on div "// You can write code before a loop. hero . moveRight ( ) ; // Break open the "…" at bounding box center [776, 174] width 311 height 293
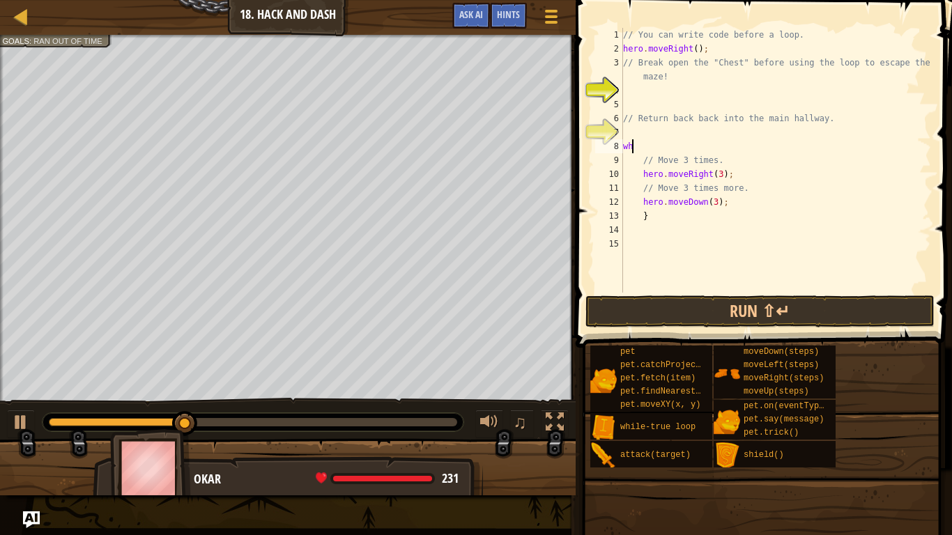
scroll to position [6, 0]
type textarea "w"
click at [667, 209] on div "// You can write code before a loop. hero . moveRight ( ) ; // Break open the "…" at bounding box center [776, 174] width 311 height 293
type textarea "}"
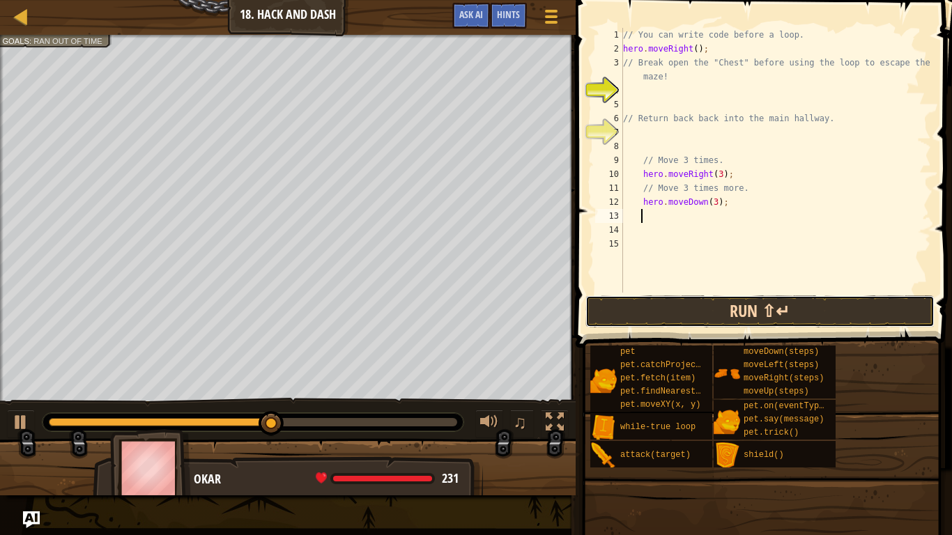
click at [743, 300] on button "Run ⇧↵" at bounding box center [760, 312] width 349 height 32
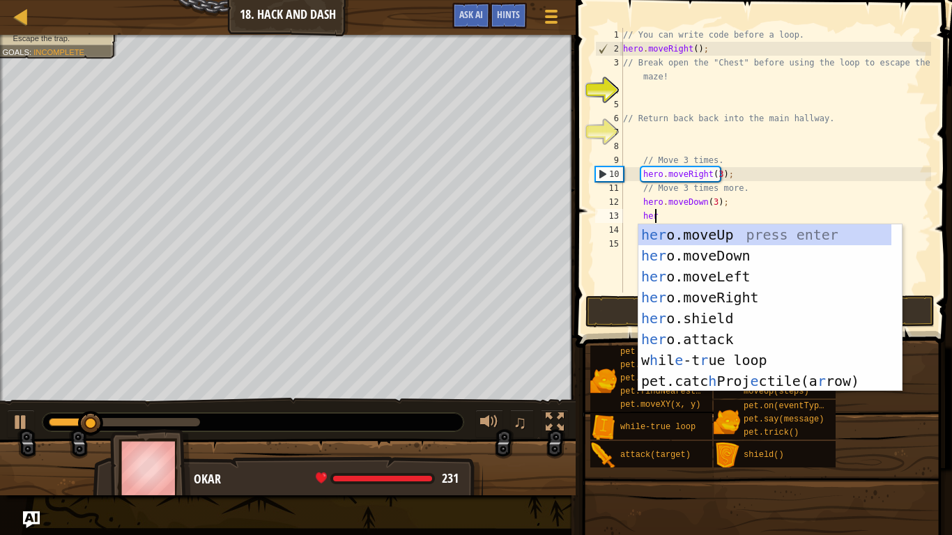
type textarea "hero"
click at [709, 302] on div "hero .moveUp press enter hero .moveDown press enter hero .moveLeft press enter …" at bounding box center [771, 328] width 264 height 209
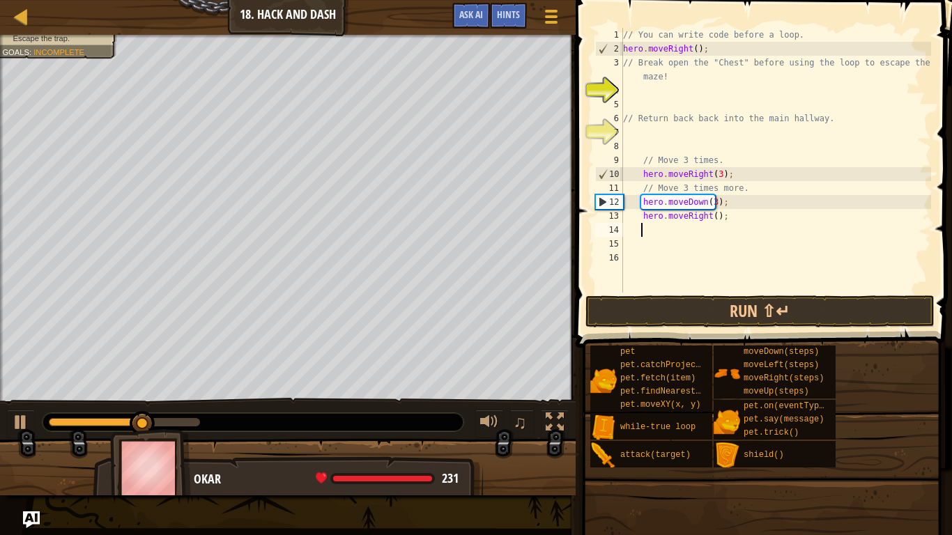
scroll to position [6, 1]
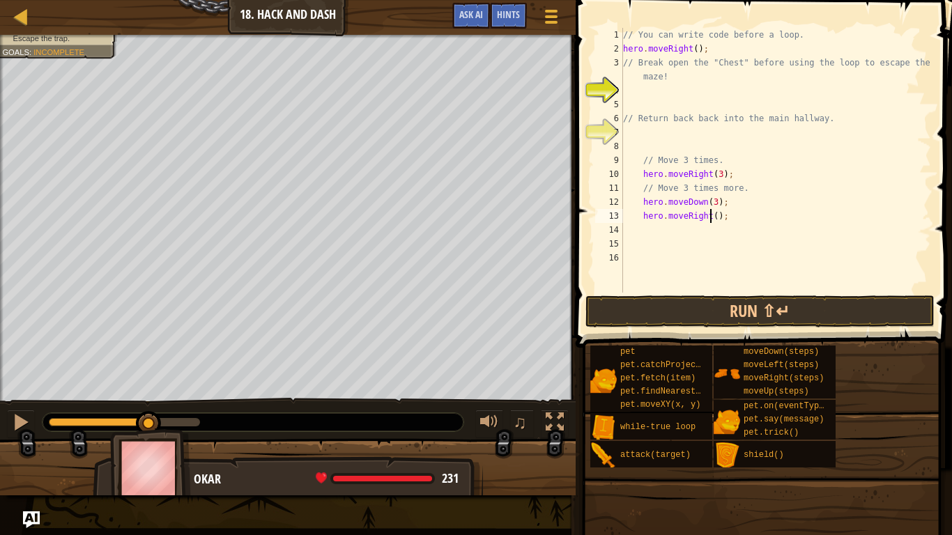
click at [710, 216] on div "// You can write code before a loop. hero . moveRight ( ) ; // Break open the "…" at bounding box center [776, 174] width 311 height 293
type textarea "hero.moveRight(3);"
click at [702, 315] on button "Run ⇧↵" at bounding box center [760, 312] width 349 height 32
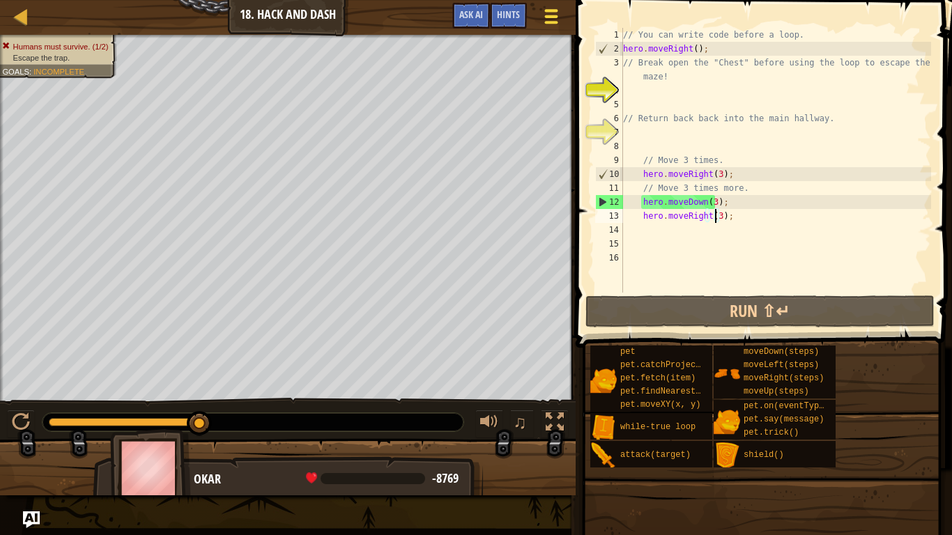
click at [547, 10] on span at bounding box center [551, 10] width 13 height 3
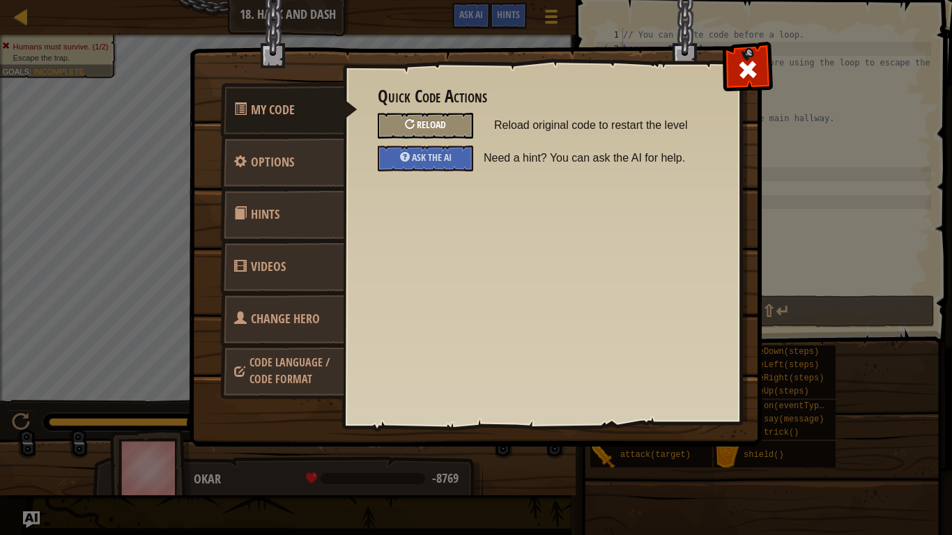
click at [455, 121] on div "Reload" at bounding box center [426, 126] width 96 height 26
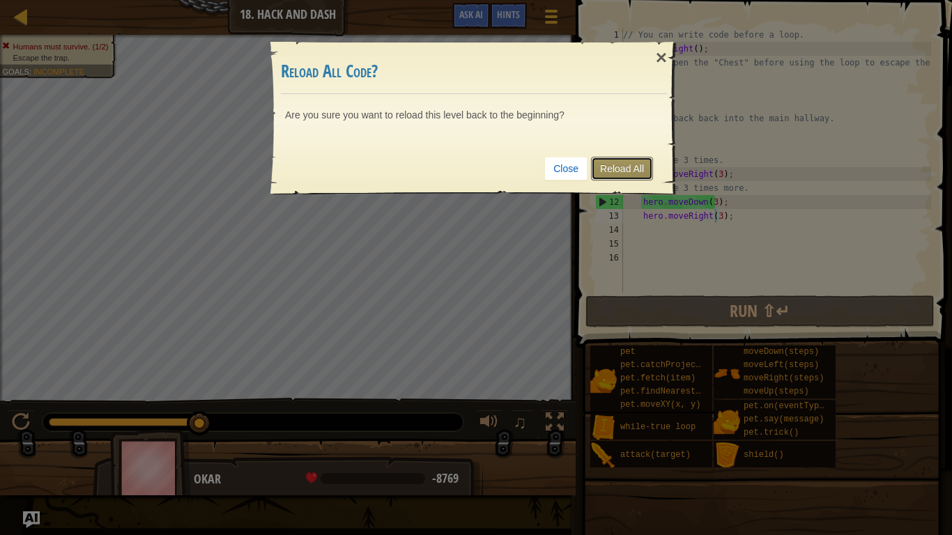
click at [626, 165] on link "Reload All" at bounding box center [622, 169] width 62 height 24
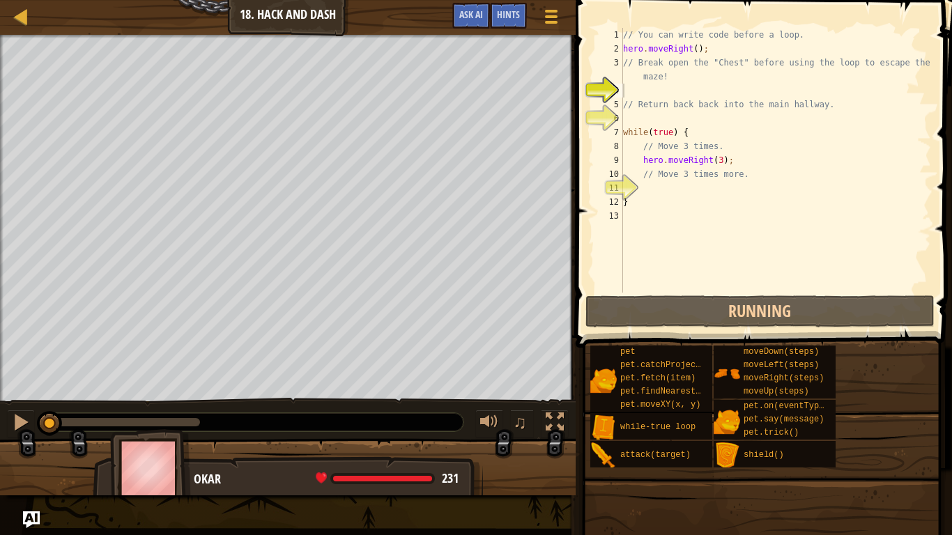
scroll to position [6, 0]
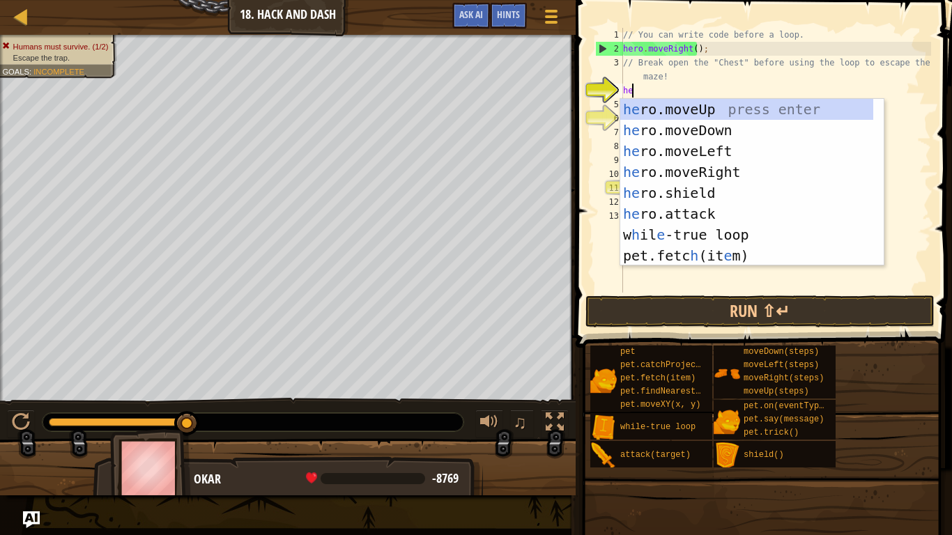
type textarea "hero"
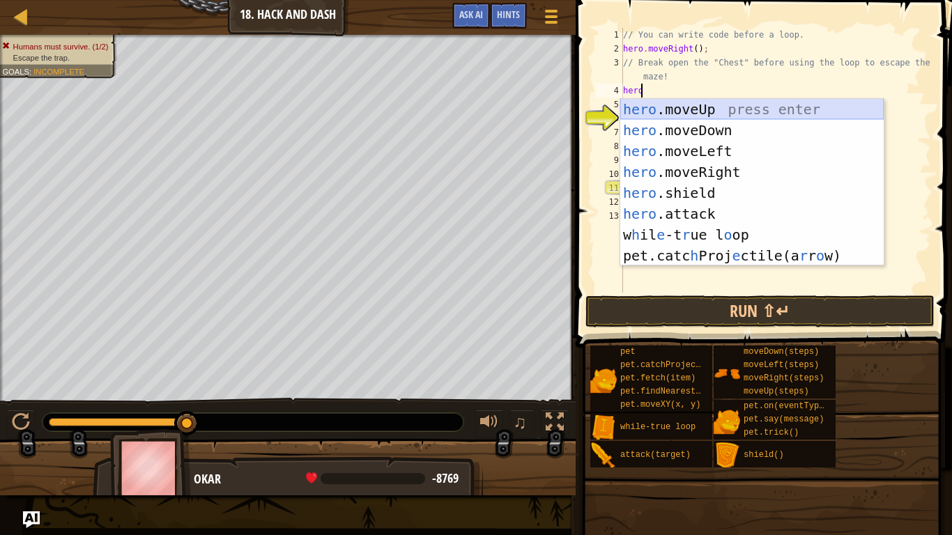
click at [659, 107] on div "hero .moveUp press enter hero .moveDown press enter hero .moveLeft press enter …" at bounding box center [753, 203] width 264 height 209
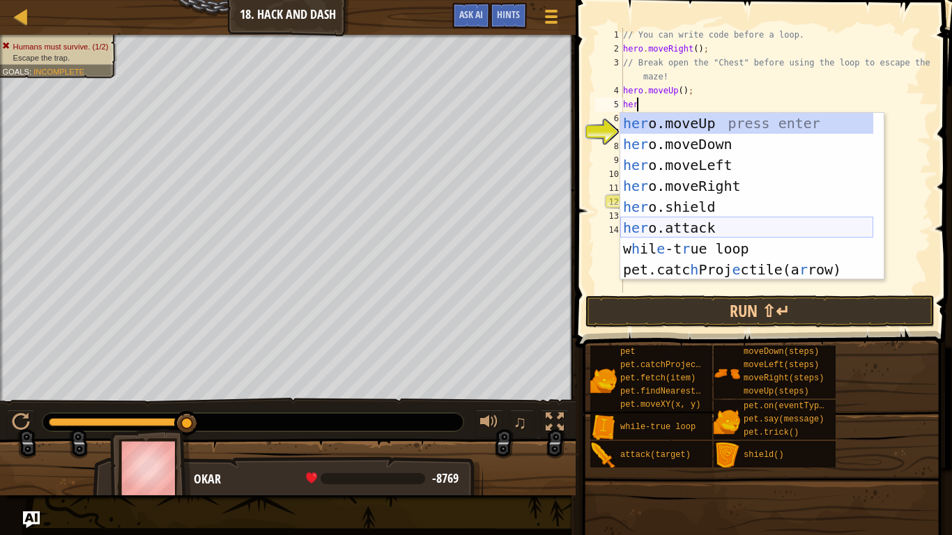
click at [683, 227] on div "her o.moveUp press enter her o.moveDown press enter her o.moveLeft press enter …" at bounding box center [747, 217] width 253 height 209
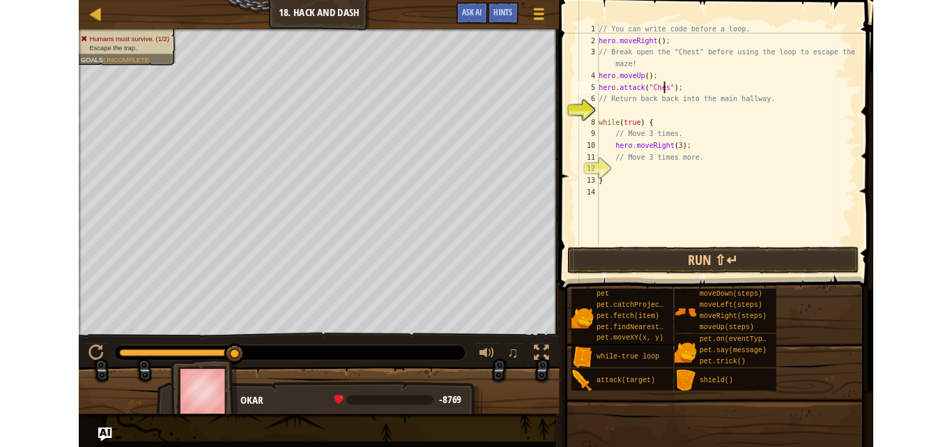
scroll to position [6, 6]
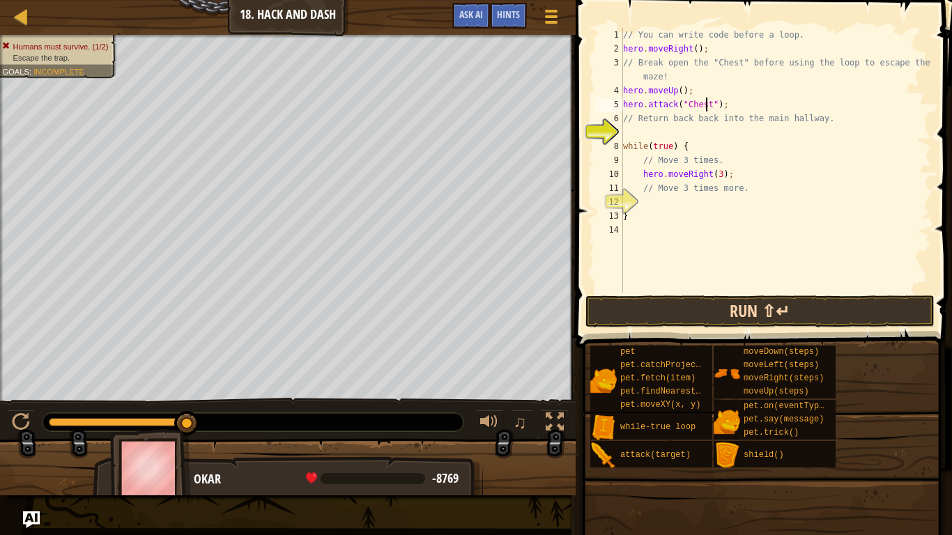
type textarea "hero.attack("Chest");"
click at [816, 303] on button "Run ⇧↵" at bounding box center [760, 312] width 349 height 32
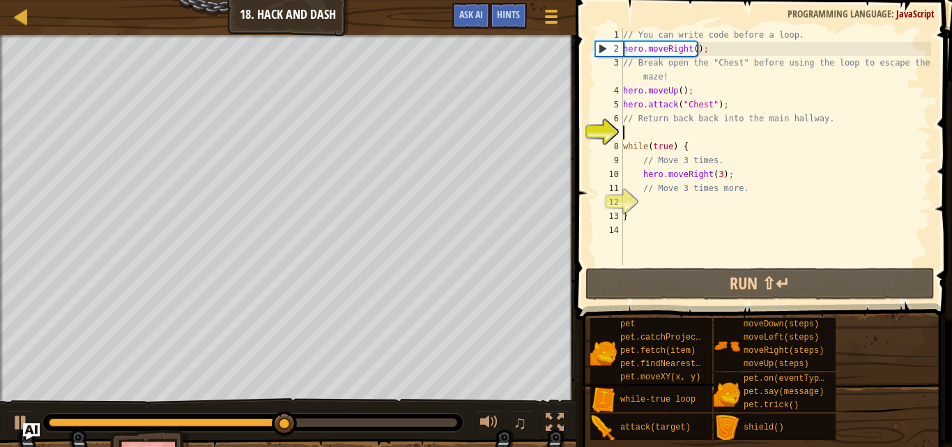
click at [650, 132] on div "// You can write code before a loop. hero . moveRight ( ) ; // Break open the "…" at bounding box center [776, 160] width 311 height 265
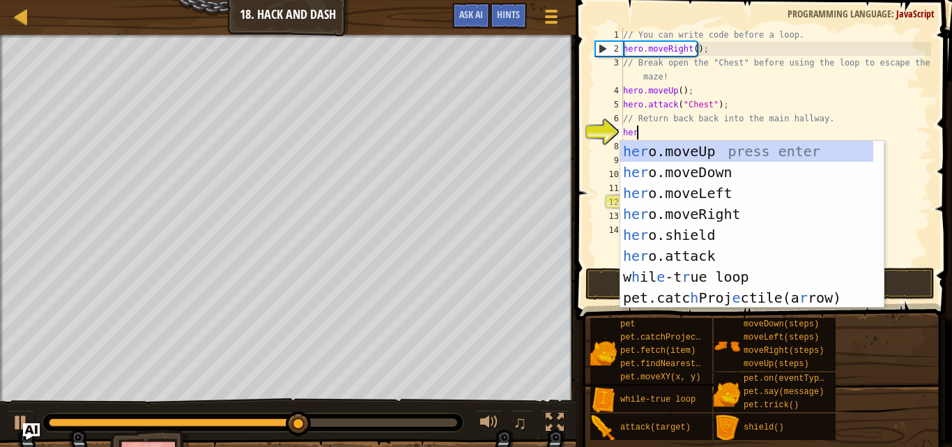
type textarea "hero"
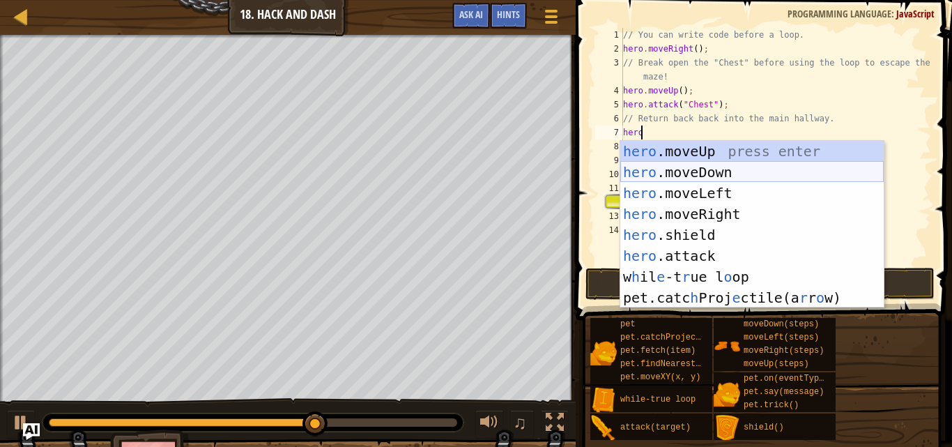
click at [684, 171] on div "hero .moveUp press enter hero .moveDown press enter hero .moveLeft press enter …" at bounding box center [753, 245] width 264 height 209
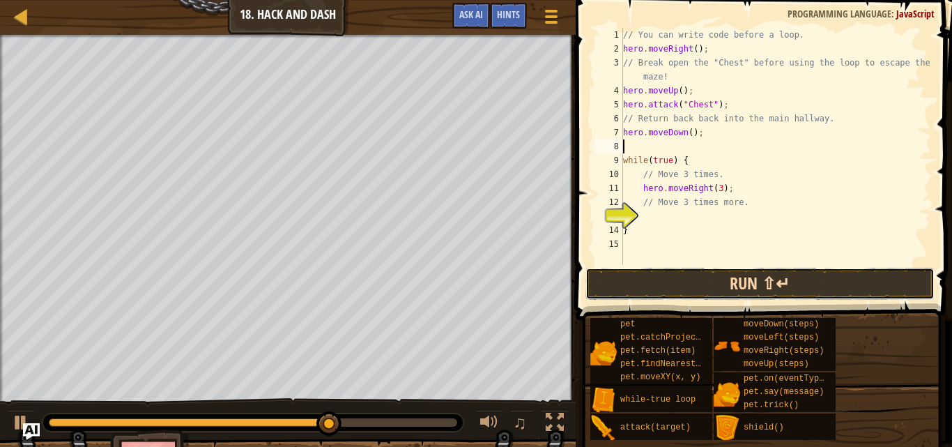
click at [722, 277] on button "Run ⇧↵" at bounding box center [760, 284] width 349 height 32
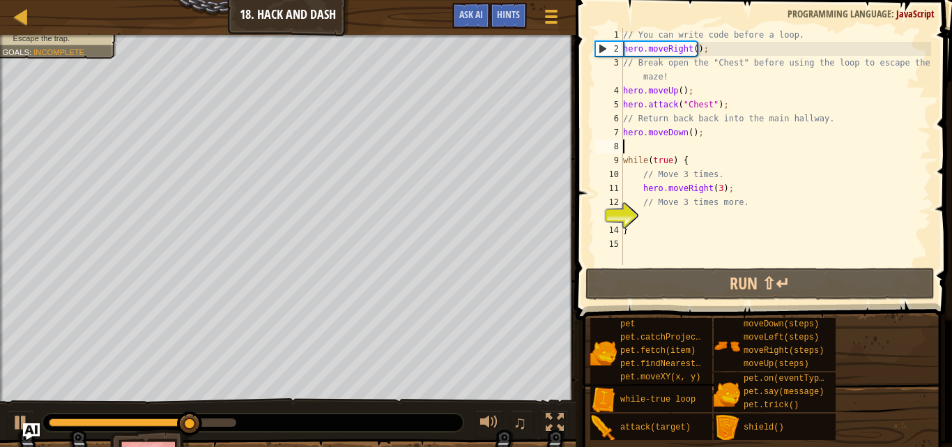
click at [646, 220] on div "// You can write code before a loop. hero . moveRight ( ) ; // Break open the "…" at bounding box center [776, 160] width 311 height 265
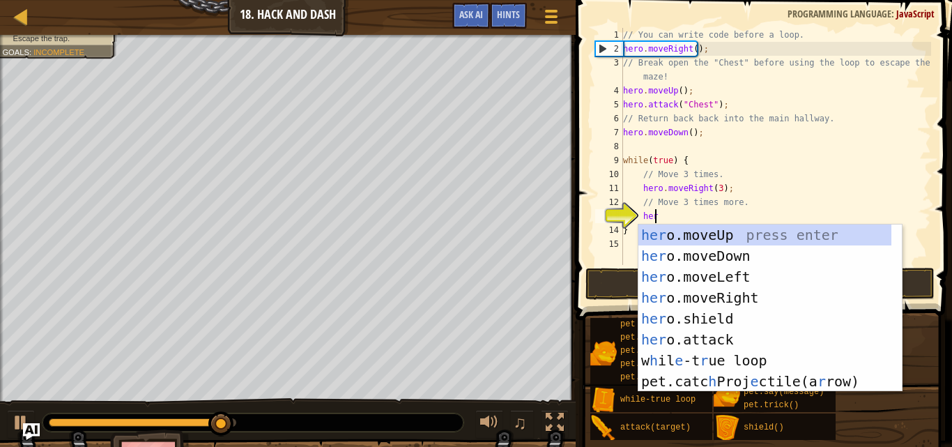
type textarea "hero"
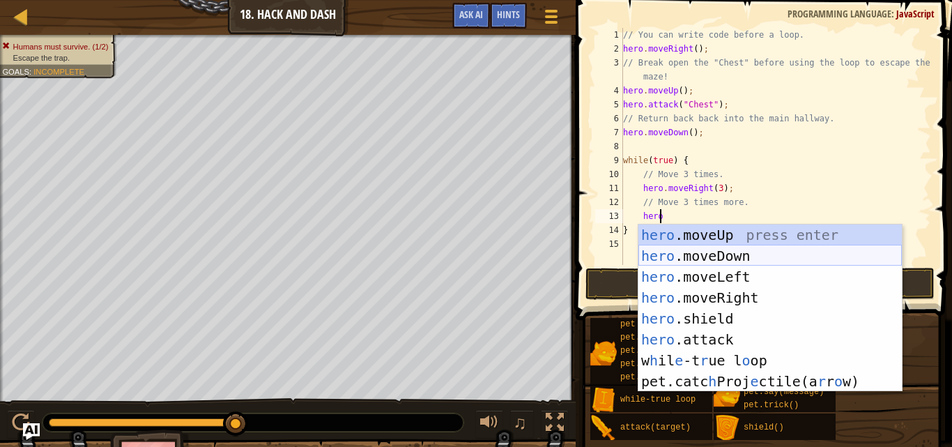
click at [701, 250] on div "hero .moveUp press enter hero .moveDown press enter hero .moveLeft press enter …" at bounding box center [771, 328] width 264 height 209
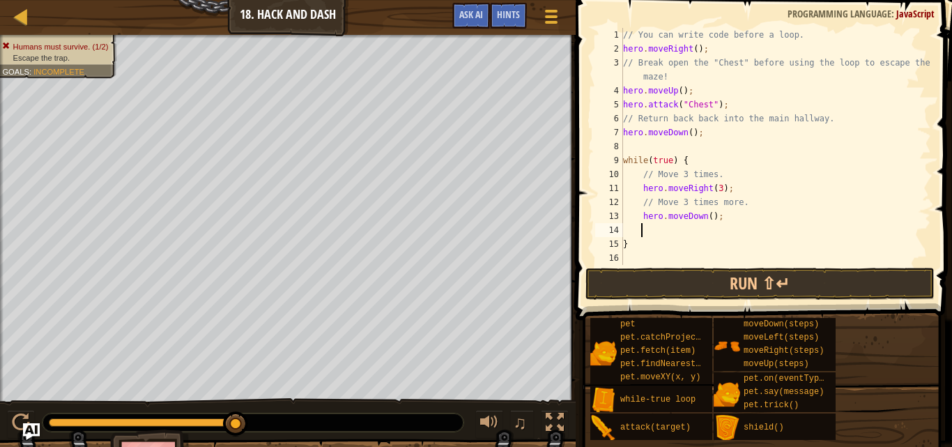
scroll to position [6, 1]
click at [703, 214] on div "// You can write code before a loop. hero . moveRight ( ) ; // Break open the "…" at bounding box center [776, 160] width 311 height 265
click at [708, 213] on div "// You can write code before a loop. hero . moveRight ( ) ; // Break open the "…" at bounding box center [776, 160] width 311 height 265
click at [704, 220] on div "// You can write code before a loop. hero . moveRight ( ) ; // Break open the "…" at bounding box center [776, 160] width 311 height 265
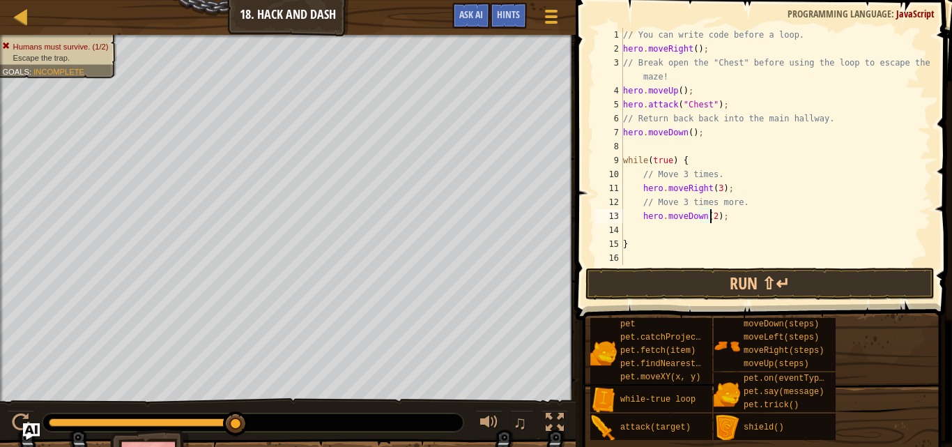
scroll to position [6, 7]
click at [766, 284] on button "Run ⇧↵" at bounding box center [760, 284] width 349 height 32
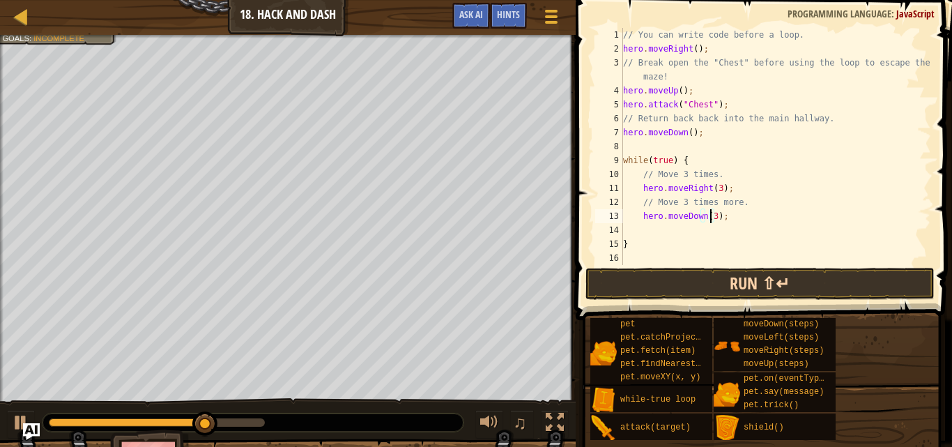
type textarea "hero.moveDown(3);"
click at [745, 280] on button "Run ⇧↵" at bounding box center [760, 284] width 349 height 32
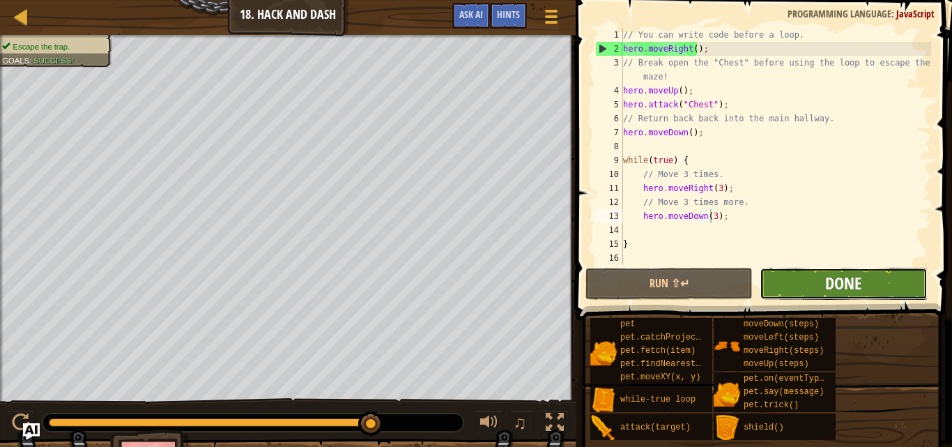
click at [861, 289] on span "Done" at bounding box center [843, 283] width 36 height 22
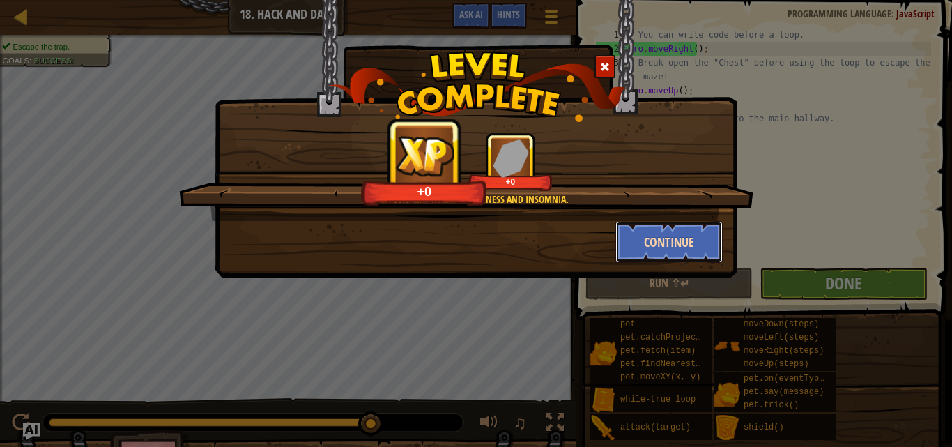
click at [674, 231] on button "Continue" at bounding box center [670, 242] width 108 height 42
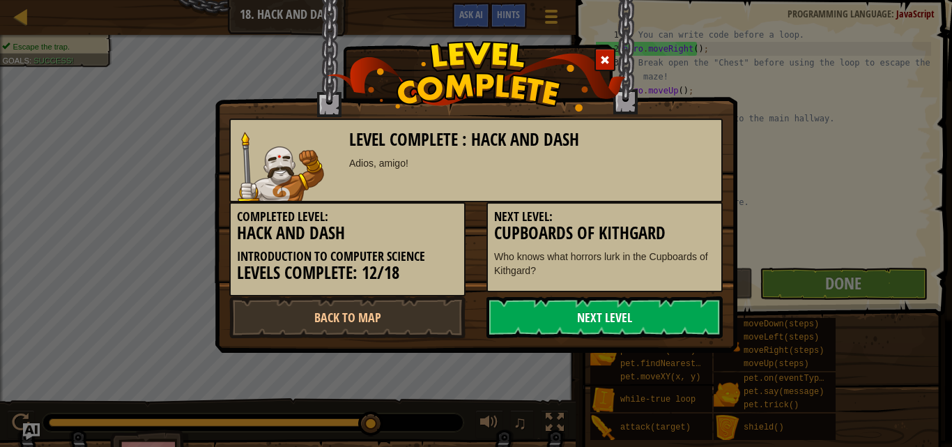
click at [641, 323] on link "Next Level" at bounding box center [605, 317] width 236 height 42
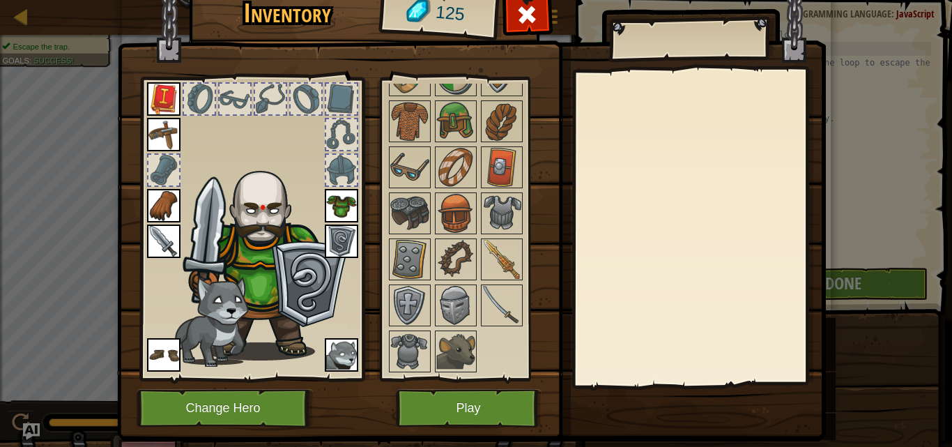
scroll to position [34, 0]
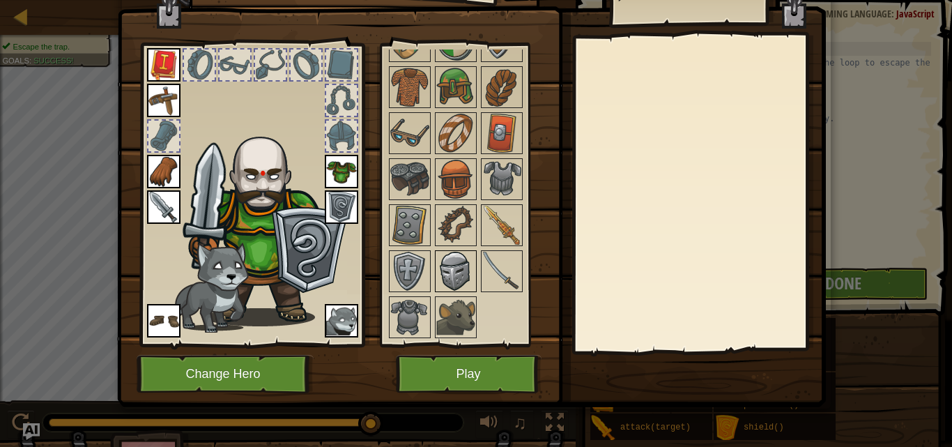
click at [467, 268] on img at bounding box center [455, 271] width 39 height 39
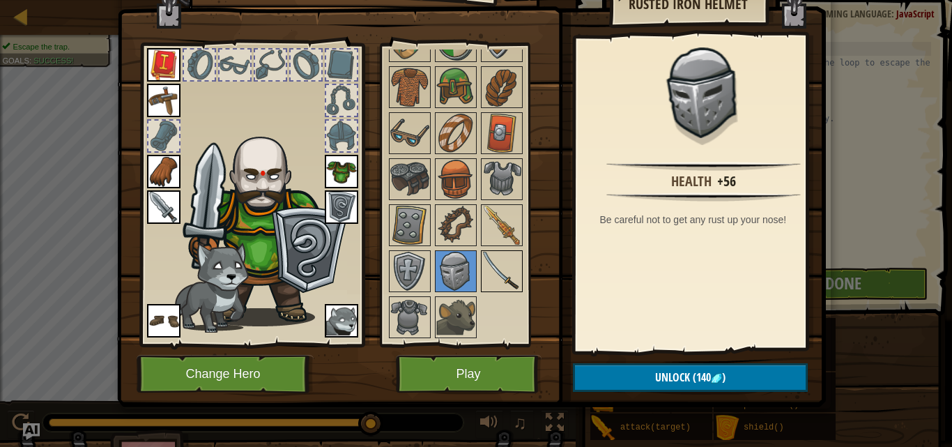
click at [494, 259] on img at bounding box center [501, 271] width 39 height 39
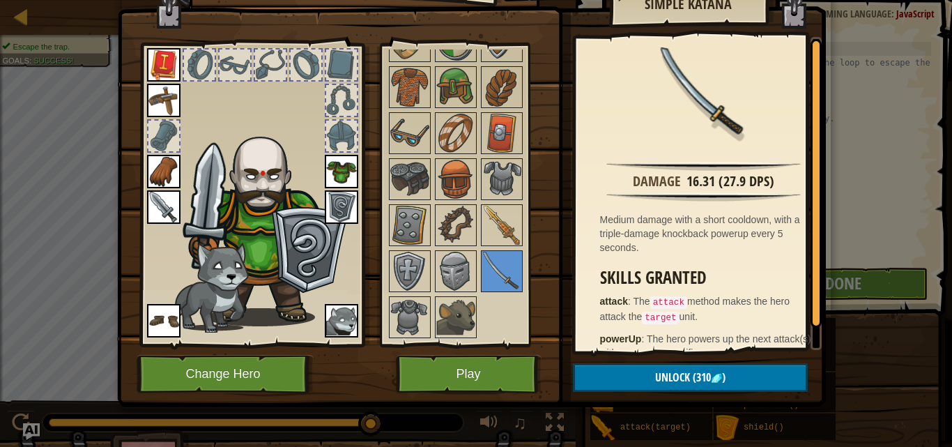
click at [427, 269] on div at bounding box center [474, 179] width 175 height 322
click at [413, 266] on img at bounding box center [409, 271] width 39 height 39
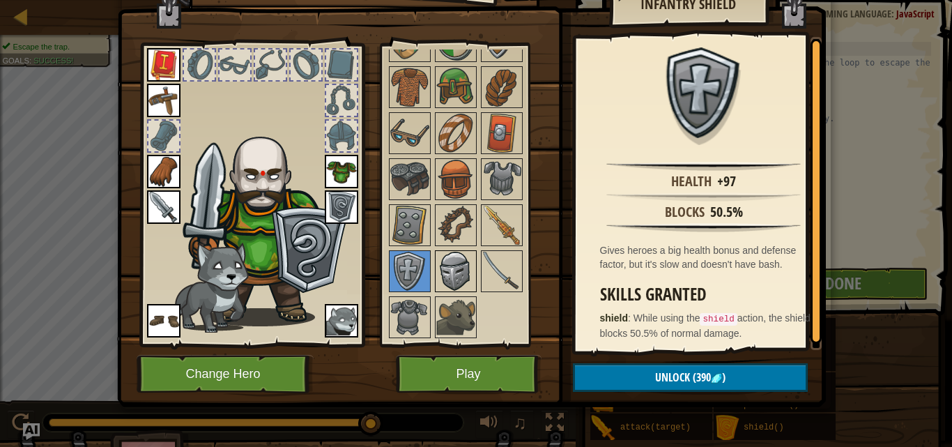
click at [450, 257] on img at bounding box center [455, 271] width 39 height 39
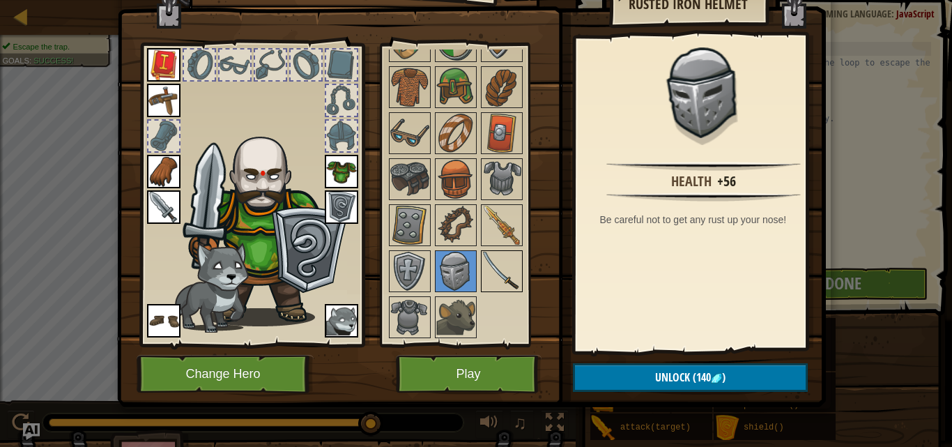
click at [486, 262] on img at bounding box center [501, 271] width 39 height 39
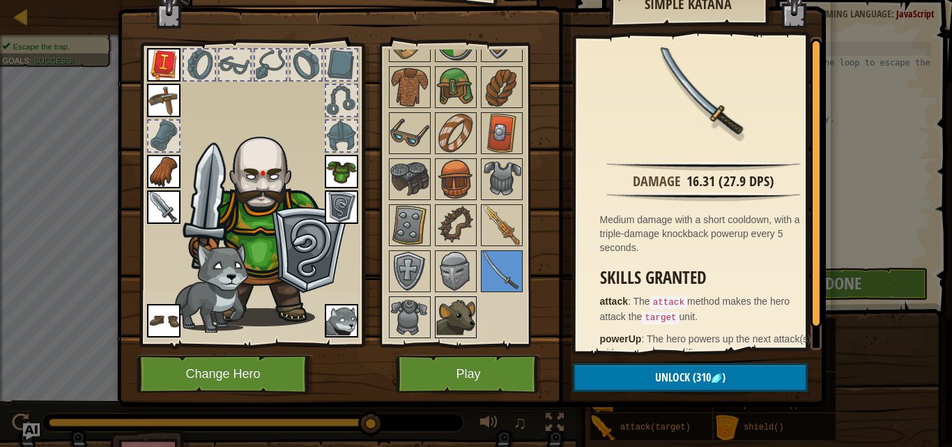
click at [436, 319] on img at bounding box center [455, 317] width 39 height 39
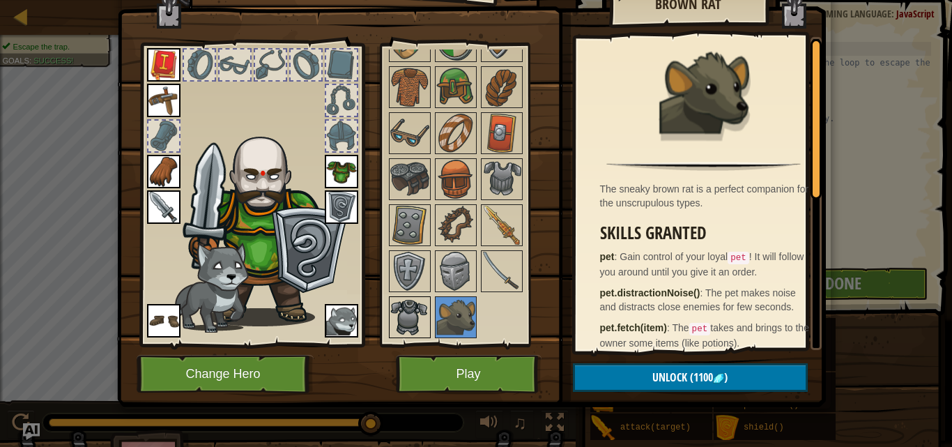
click at [390, 305] on img at bounding box center [409, 317] width 39 height 39
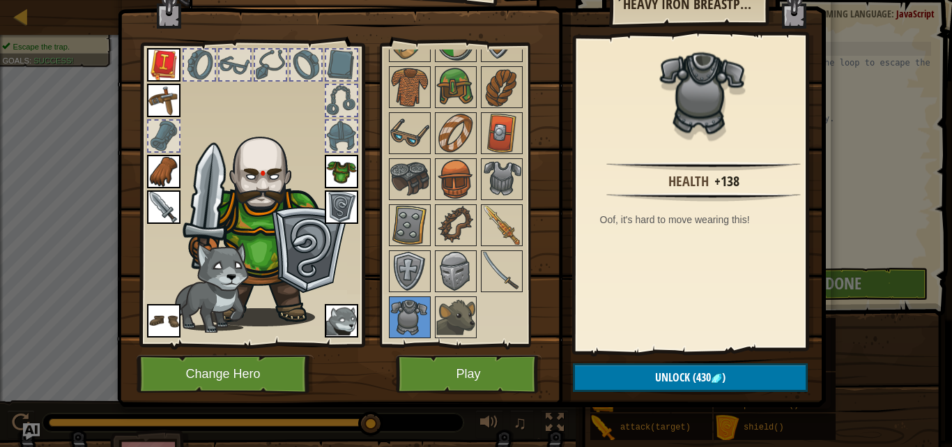
scroll to position [0, 0]
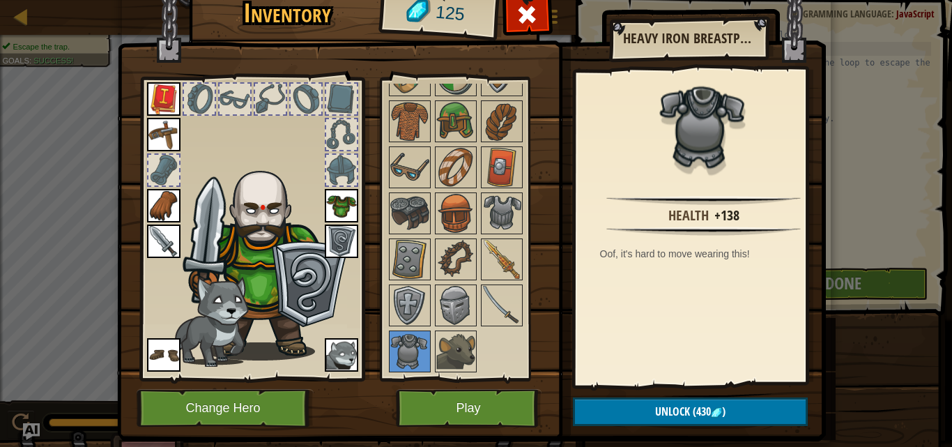
click at [719, 29] on div "Heavy Iron Breastplate" at bounding box center [688, 39] width 159 height 35
click at [458, 389] on button "Play" at bounding box center [469, 408] width 146 height 38
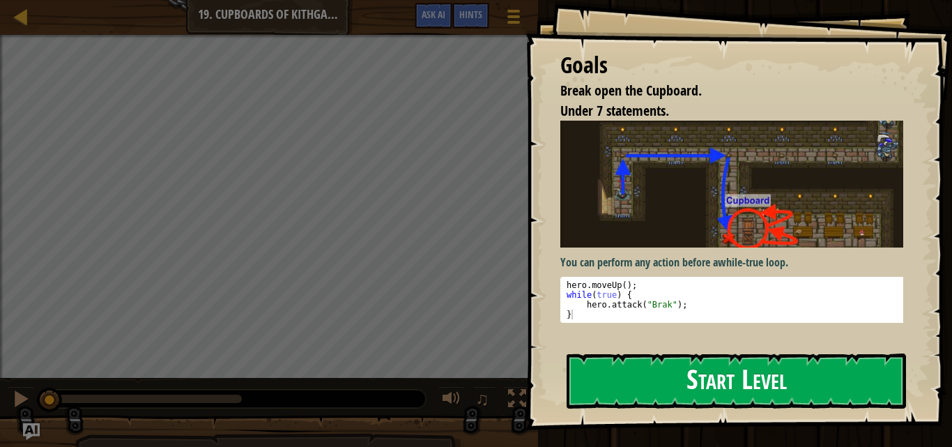
click at [724, 369] on button "Start Level" at bounding box center [737, 380] width 340 height 55
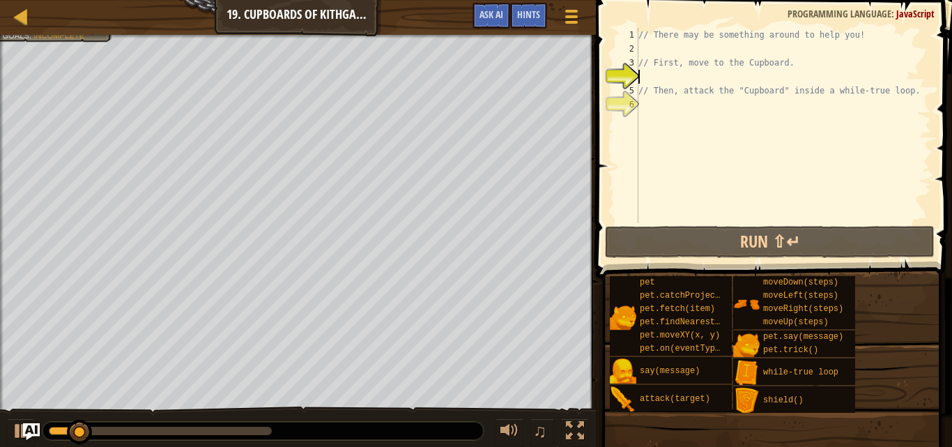
click at [656, 79] on div "// There may be something around to help you! // First, move to the Cupboard. /…" at bounding box center [784, 139] width 296 height 223
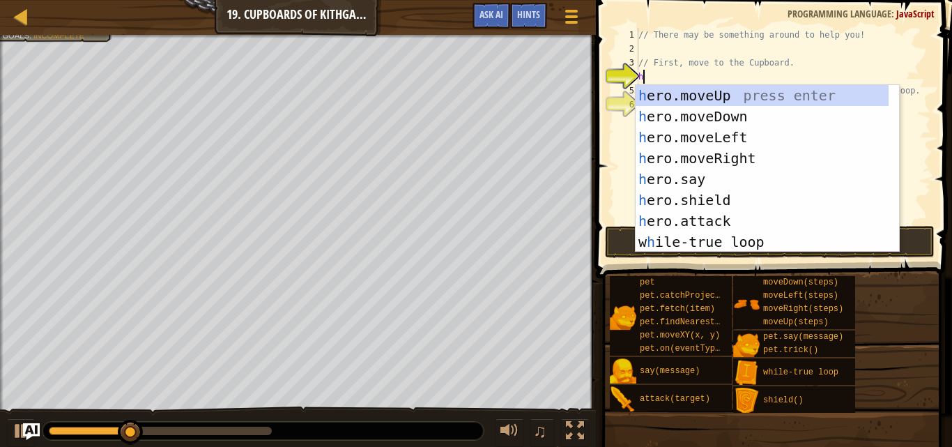
scroll to position [6, 0]
type textarea "her"
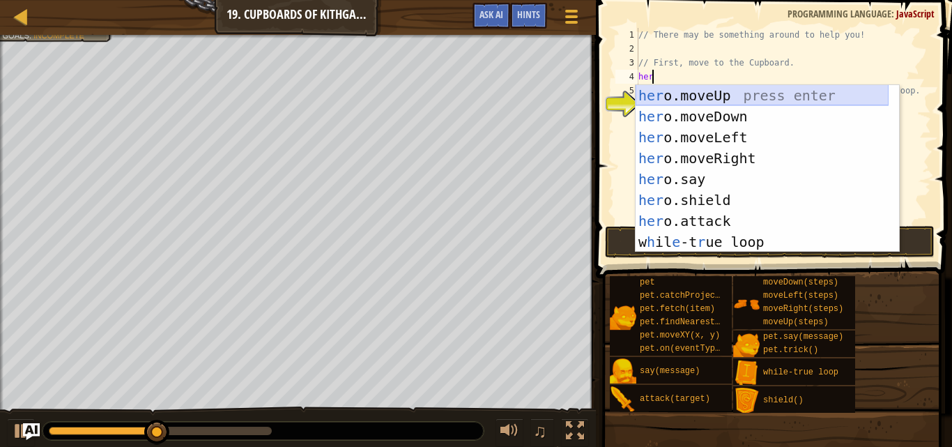
click at [678, 87] on div "her o.moveUp press enter her o.moveDown press enter her o.moveLeft press enter …" at bounding box center [762, 189] width 253 height 209
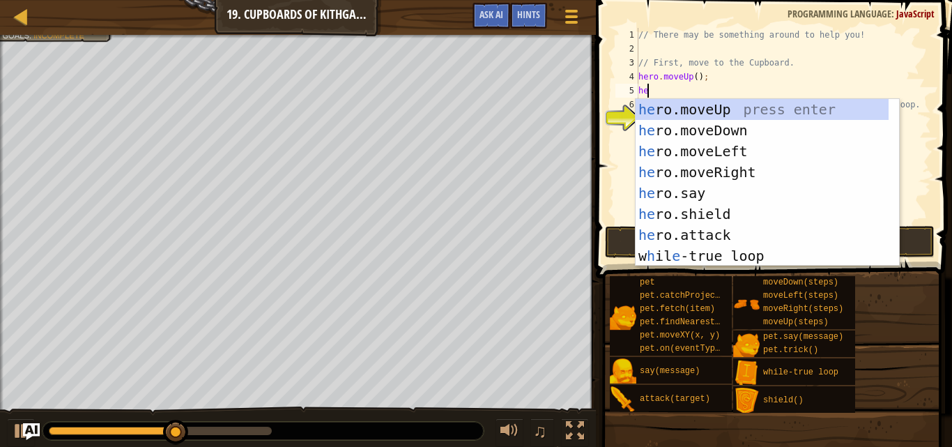
type textarea "her"
click at [711, 168] on div "her o.moveUp press enter her o.moveDown press enter her o.moveLeft press enter …" at bounding box center [762, 203] width 253 height 209
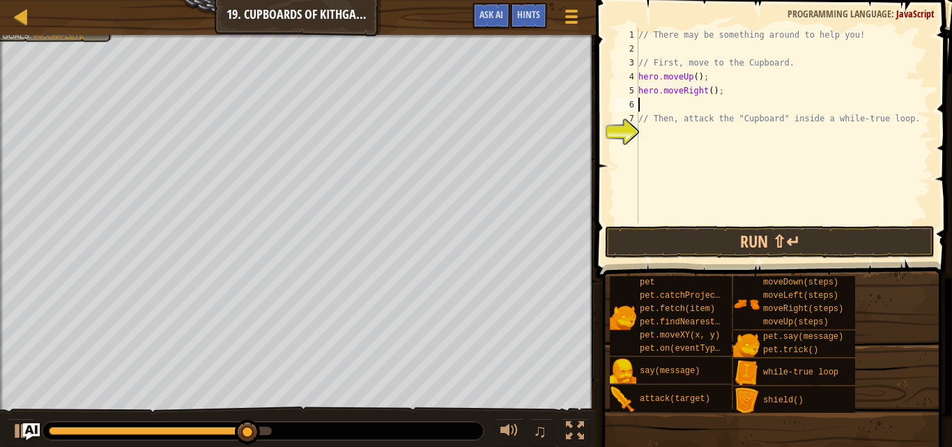
click at [708, 90] on div "// There may be something around to help you! // First, move to the Cupboard. h…" at bounding box center [784, 139] width 296 height 223
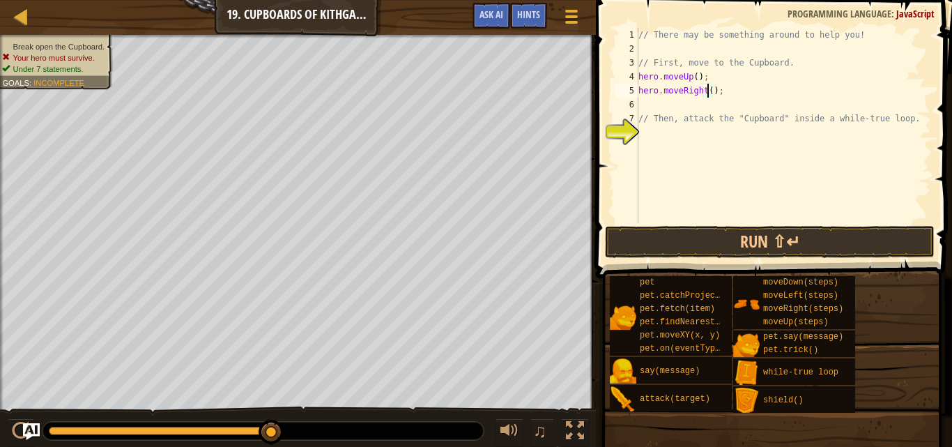
type textarea "hero.moveRight(2);"
click at [657, 105] on div "// There may be something around to help you! // First, move to the Cupboard. h…" at bounding box center [784, 139] width 296 height 223
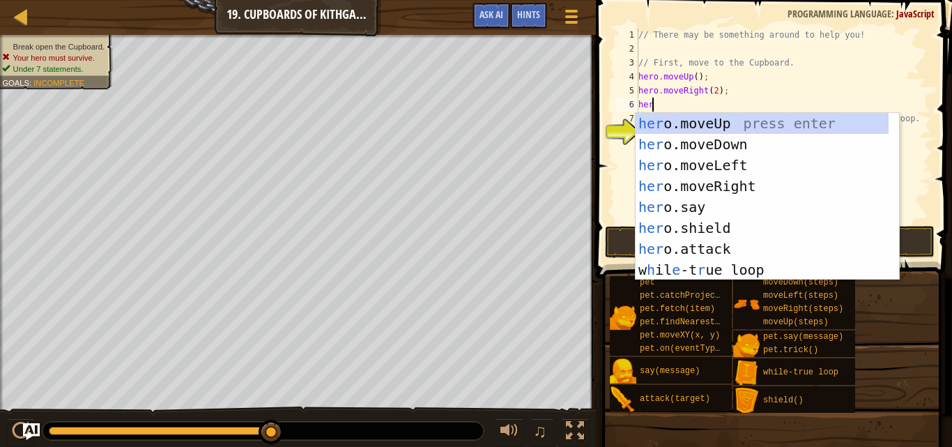
type textarea "hero"
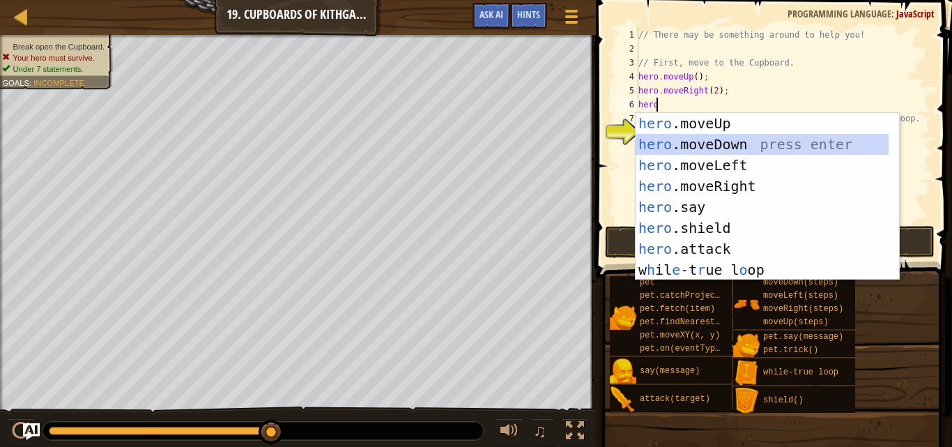
click at [733, 150] on div "hero .moveUp press enter hero .moveDown press enter hero .moveLeft press enter …" at bounding box center [762, 217] width 253 height 209
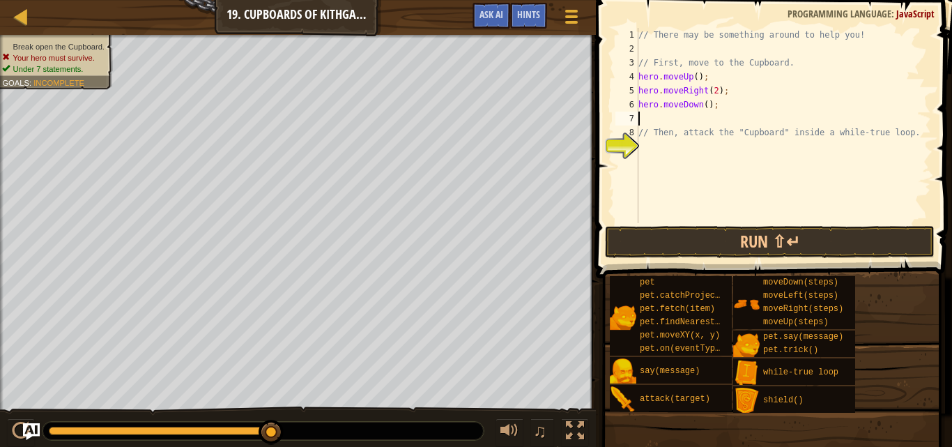
click at [700, 108] on div "// There may be something around to help you! // First, move to the Cupboard. h…" at bounding box center [784, 139] width 296 height 223
click at [701, 108] on div "// There may be something around to help you! // First, move to the Cupboard. h…" at bounding box center [784, 139] width 296 height 223
type textarea "hero.moveDown(2);"
click at [655, 116] on div "// There may be something around to help you! // First, move to the Cupboard. h…" at bounding box center [784, 139] width 296 height 223
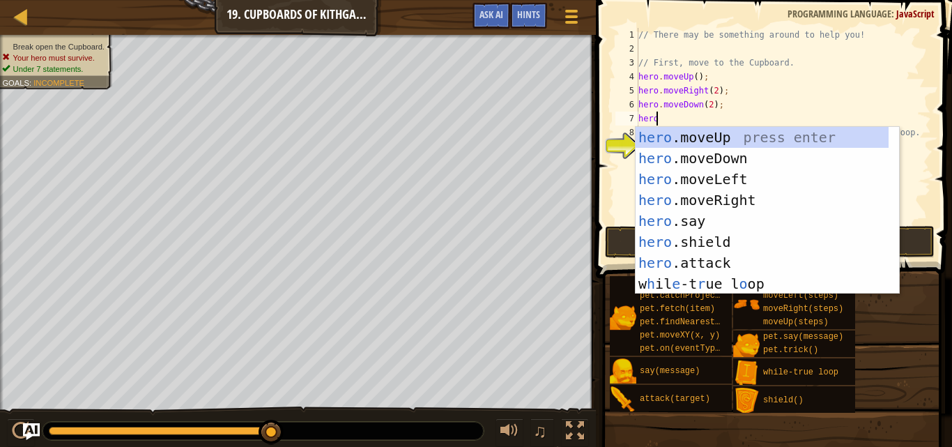
scroll to position [6, 1]
click at [666, 263] on div "hero .moveUp press enter hero .moveDown press enter hero .moveLeft press enter …" at bounding box center [762, 231] width 253 height 209
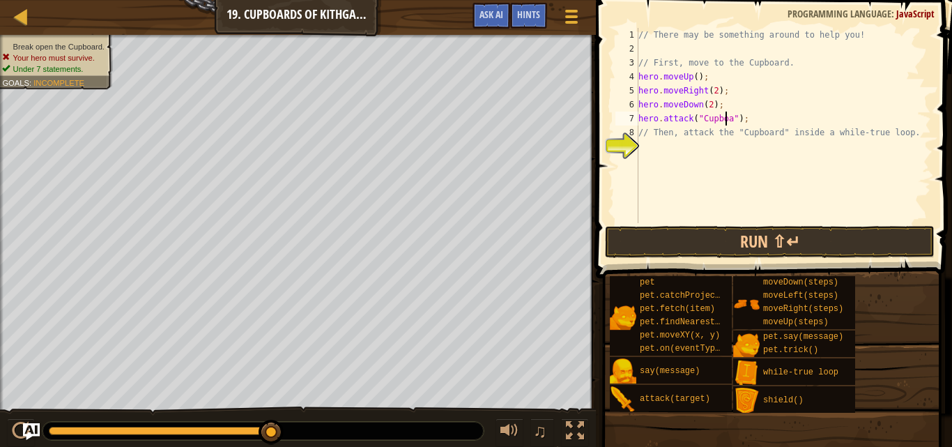
scroll to position [6, 8]
type textarea "hero.attack("Cupboard");"
click at [740, 241] on button "Run ⇧↵" at bounding box center [770, 242] width 330 height 32
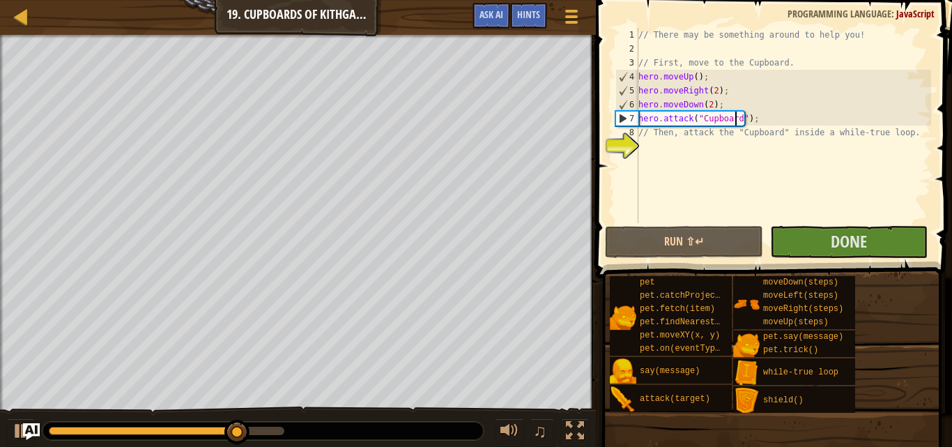
click at [655, 149] on div "// There may be something around to help you! // First, move to the Cupboard. h…" at bounding box center [784, 139] width 296 height 223
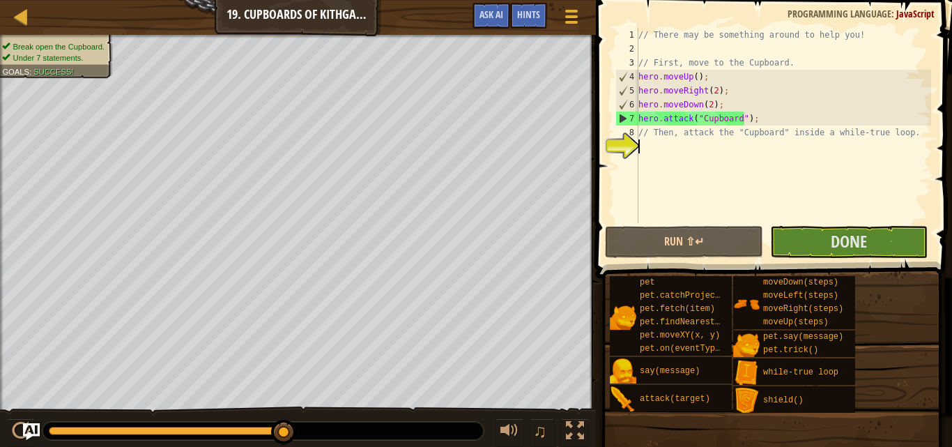
click at [666, 152] on div "// There may be something around to help you! // First, move to the Cupboard. h…" at bounding box center [784, 139] width 296 height 223
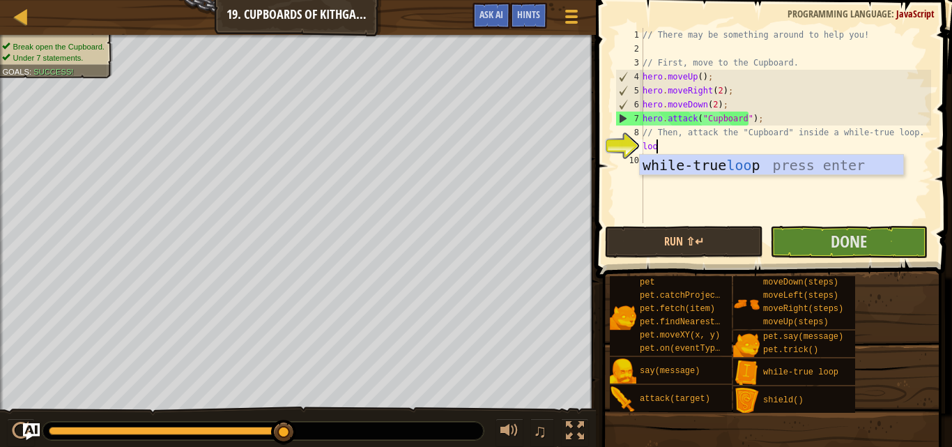
type textarea "loop"
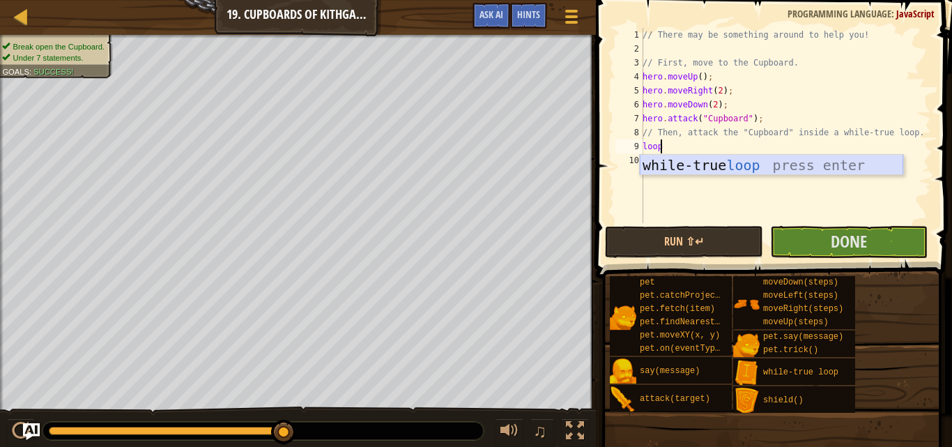
click at [690, 163] on div "while-true loop press enter" at bounding box center [772, 186] width 264 height 63
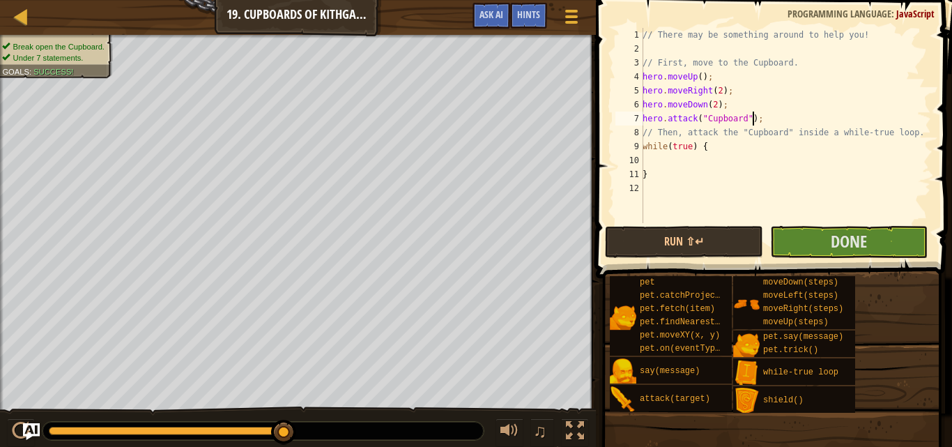
click at [763, 120] on div "// There may be something around to help you! // First, move to the Cupboard. h…" at bounding box center [785, 139] width 291 height 223
type textarea "h"
click at [700, 160] on div "// There may be something around to help you! // First, move to the Cupboard. h…" at bounding box center [785, 139] width 291 height 223
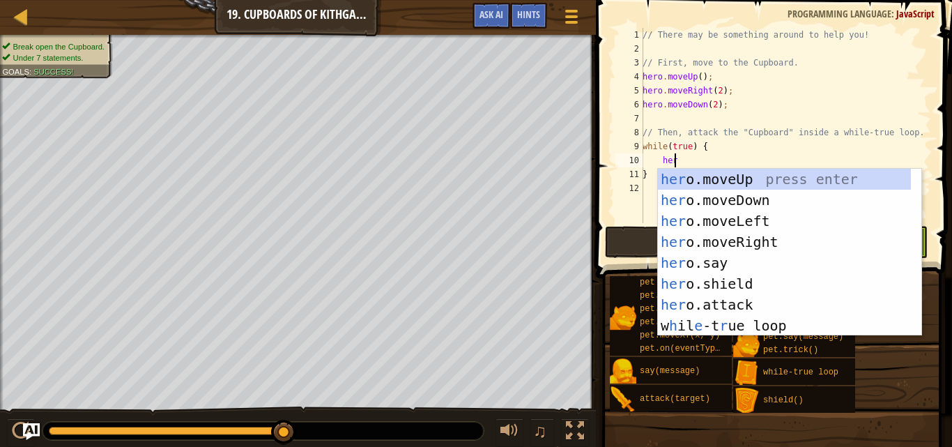
scroll to position [6, 2]
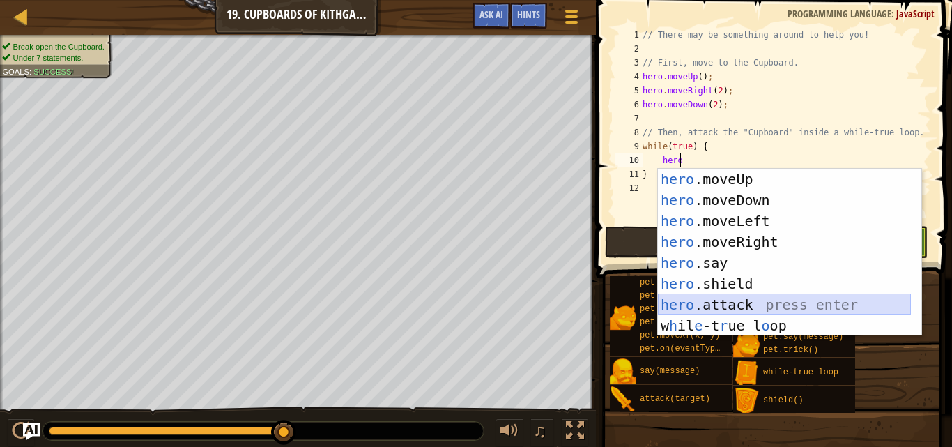
click at [742, 298] on div "hero .moveUp press enter hero .moveDown press enter hero .moveLeft press enter …" at bounding box center [784, 273] width 253 height 209
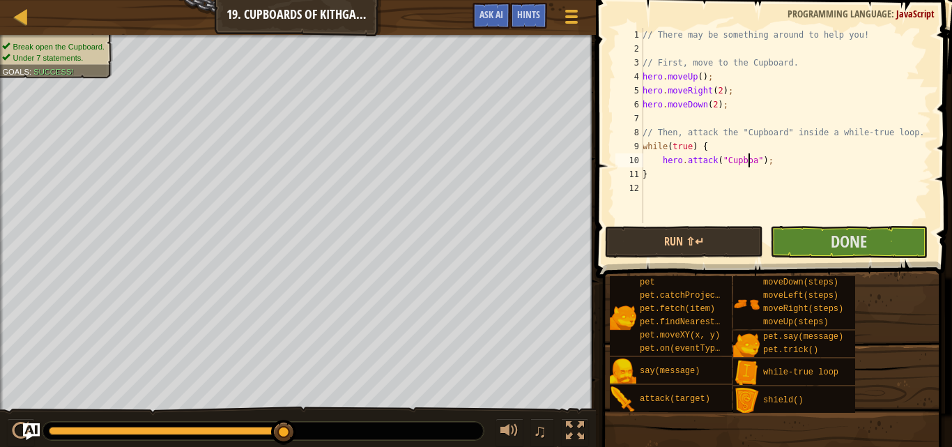
scroll to position [6, 9]
type textarea "hero.attack("Cupboard");"
click at [805, 228] on button "Done" at bounding box center [849, 242] width 158 height 32
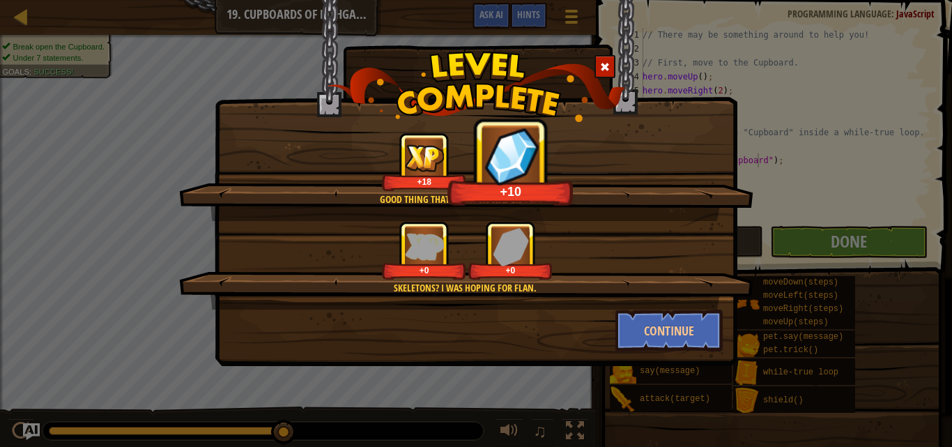
click at [607, 65] on span at bounding box center [605, 67] width 10 height 10
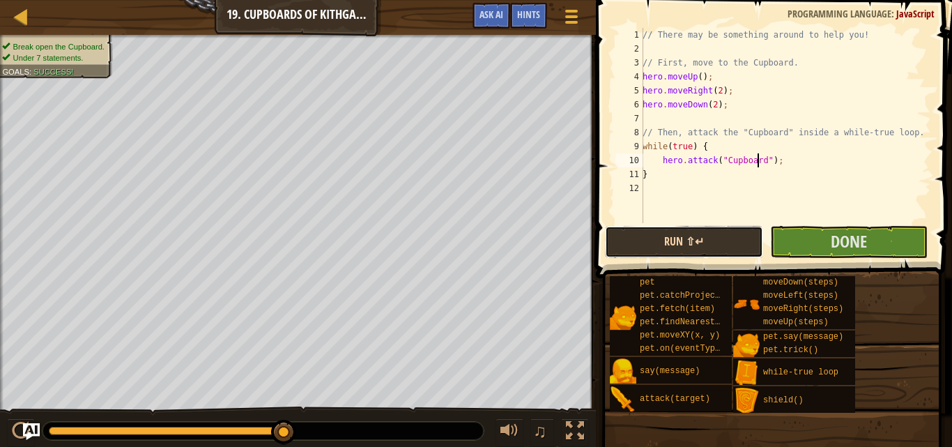
click at [678, 232] on button "Run ⇧↵" at bounding box center [684, 242] width 158 height 32
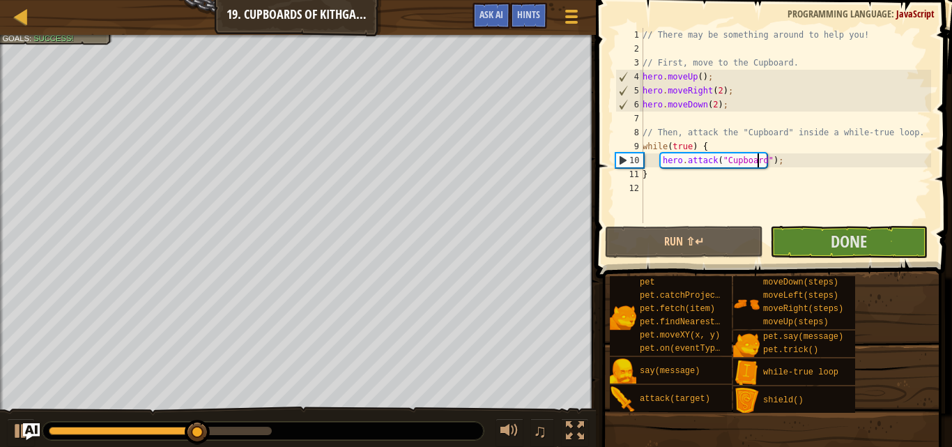
click at [656, 185] on div "// There may be something around to help you! // First, move to the Cupboard. h…" at bounding box center [785, 139] width 291 height 223
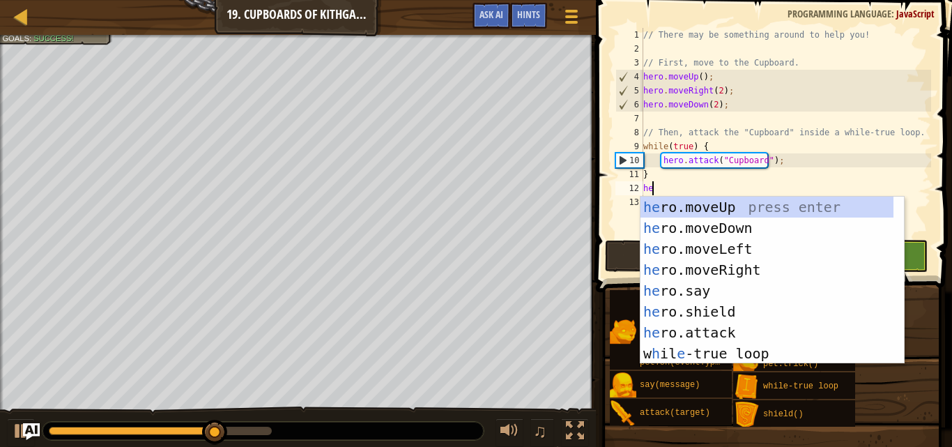
type textarea "her"
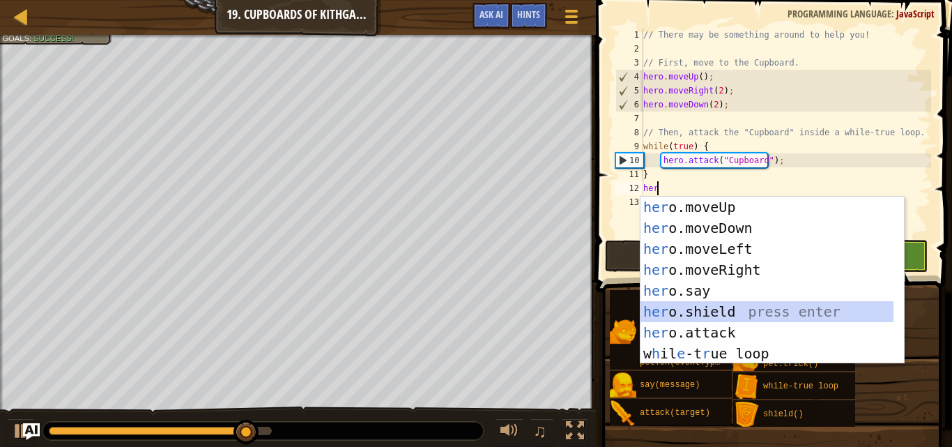
click at [744, 317] on div "her o.moveUp press enter her o.moveDown press enter her o.moveLeft press enter …" at bounding box center [767, 301] width 253 height 209
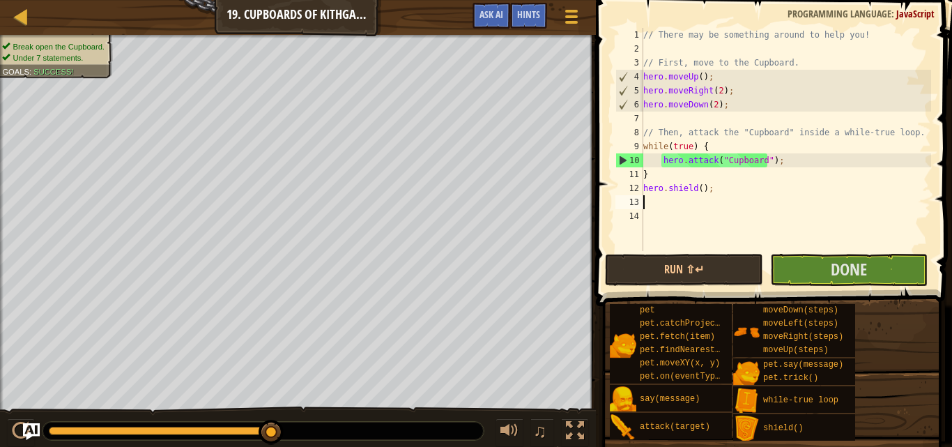
click at [697, 190] on div "// There may be something around to help you! // First, move to the Cupboard. h…" at bounding box center [786, 153] width 291 height 251
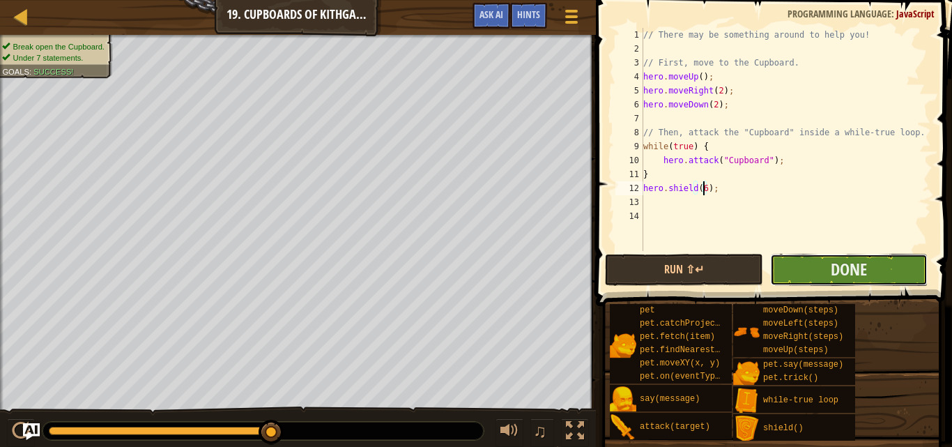
click at [831, 257] on button "Done" at bounding box center [849, 270] width 158 height 32
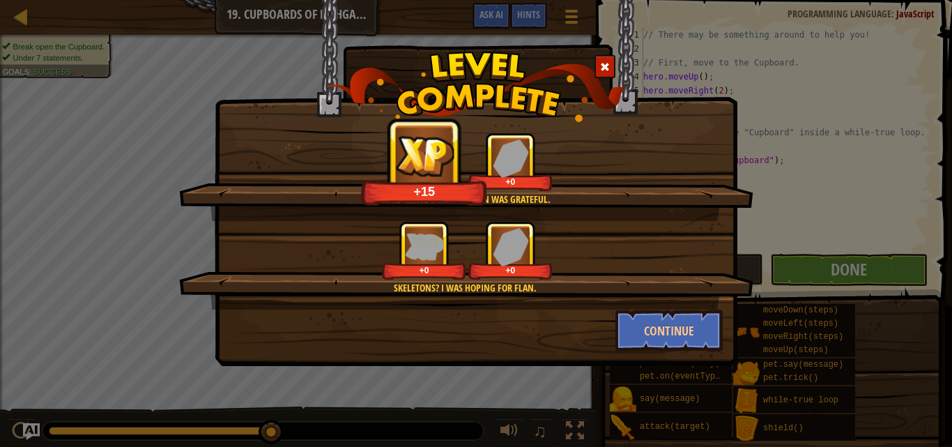
click at [602, 55] on div at bounding box center [605, 66] width 21 height 23
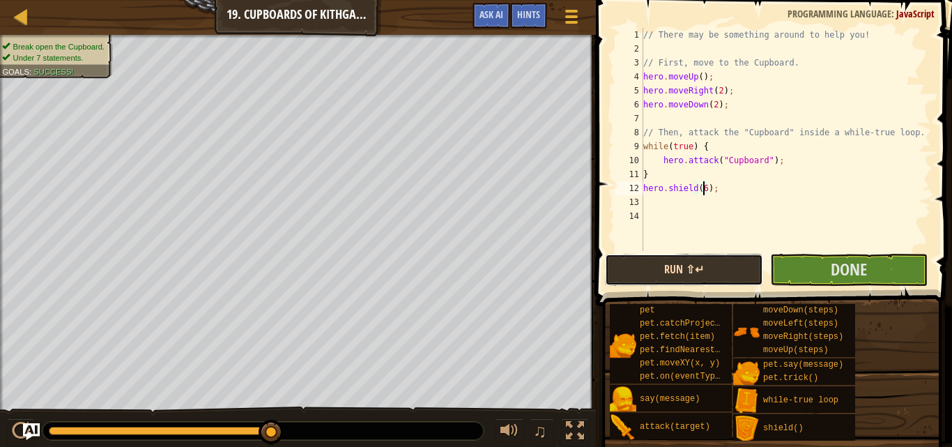
click at [703, 268] on button "Run ⇧↵" at bounding box center [684, 270] width 158 height 32
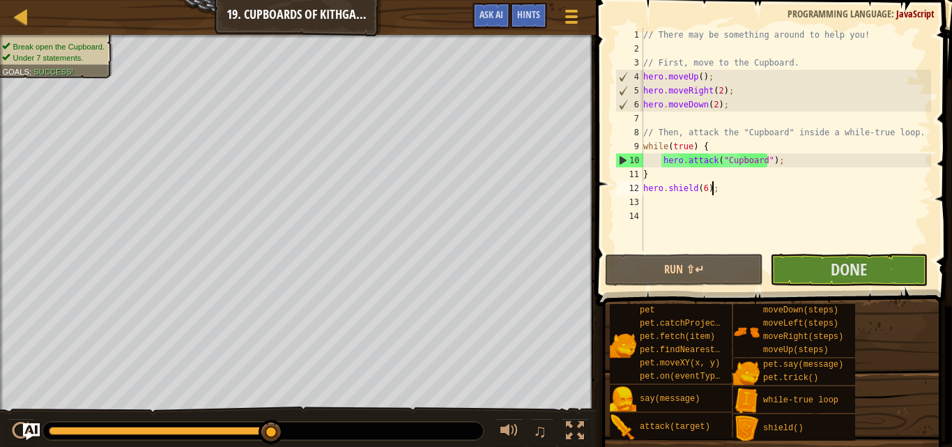
click at [717, 190] on div "// There may be something around to help you! // First, move to the Cupboard. h…" at bounding box center [786, 153] width 291 height 251
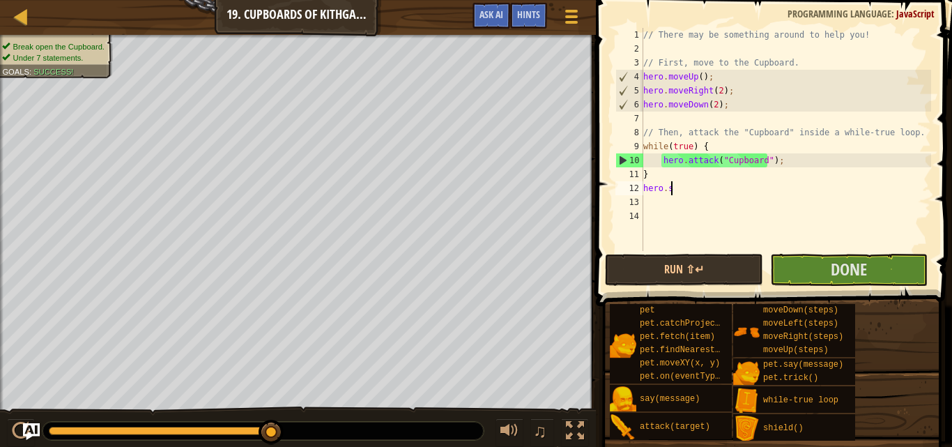
scroll to position [6, 0]
type textarea "h"
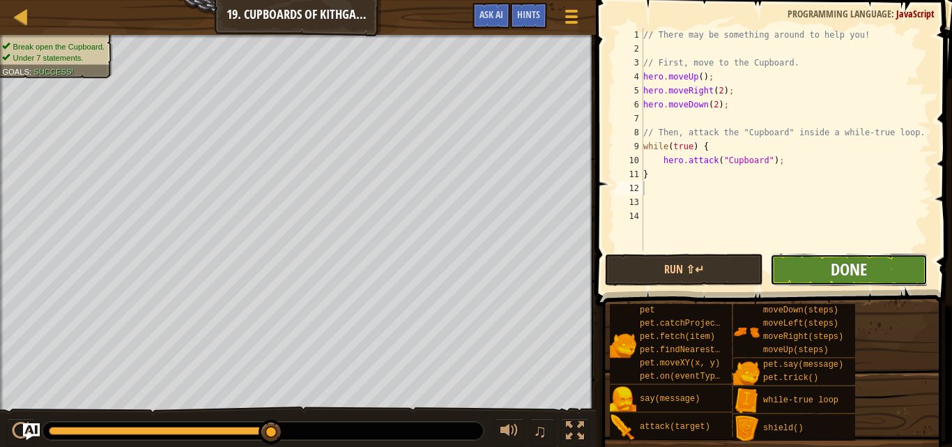
click at [857, 272] on span "Done" at bounding box center [849, 269] width 36 height 22
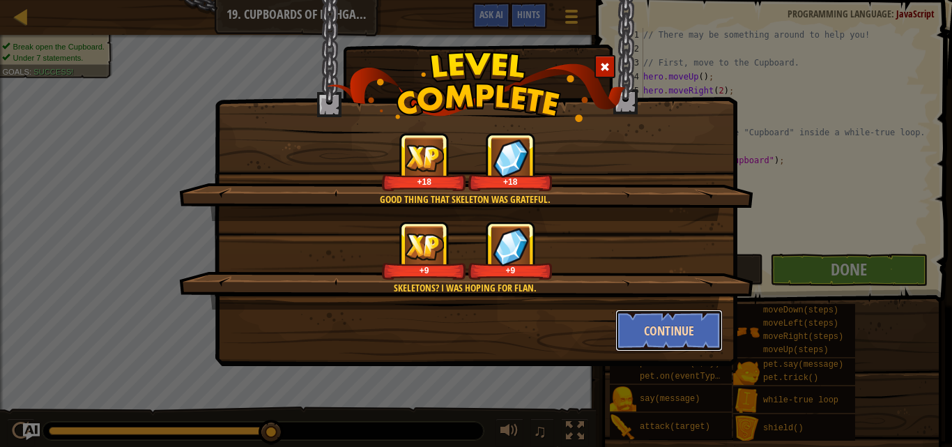
click at [673, 335] on button "Continue" at bounding box center [670, 331] width 108 height 42
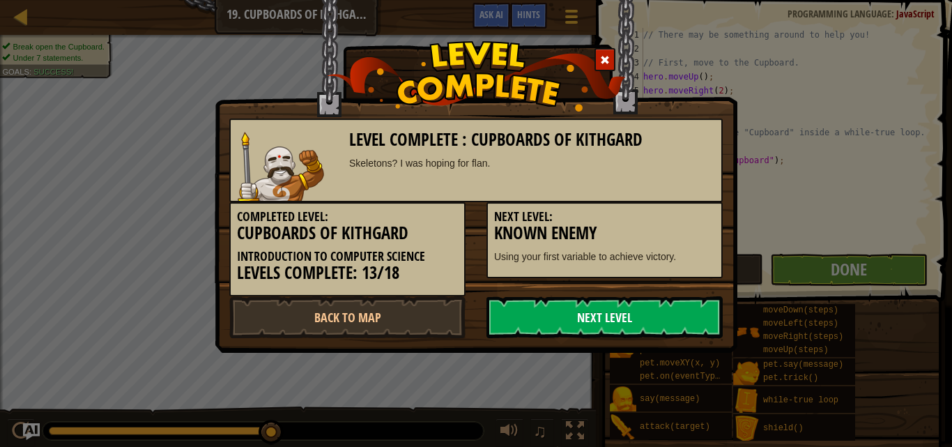
click at [689, 333] on link "Next Level" at bounding box center [605, 317] width 236 height 42
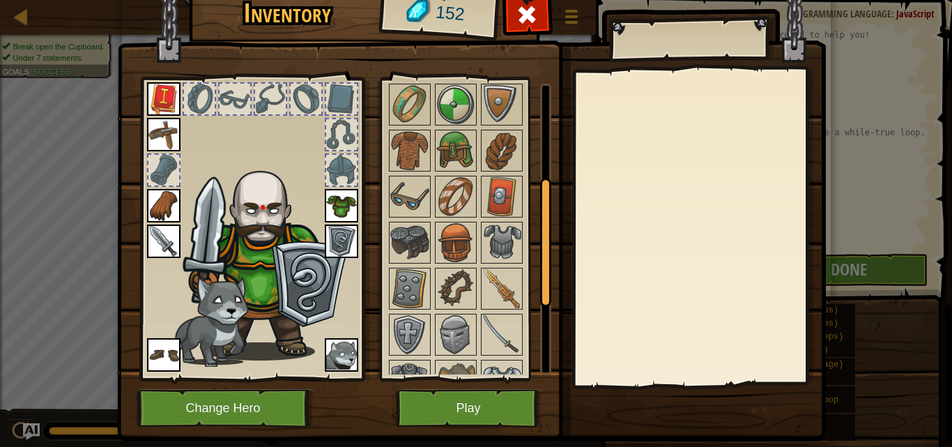
scroll to position [376, 0]
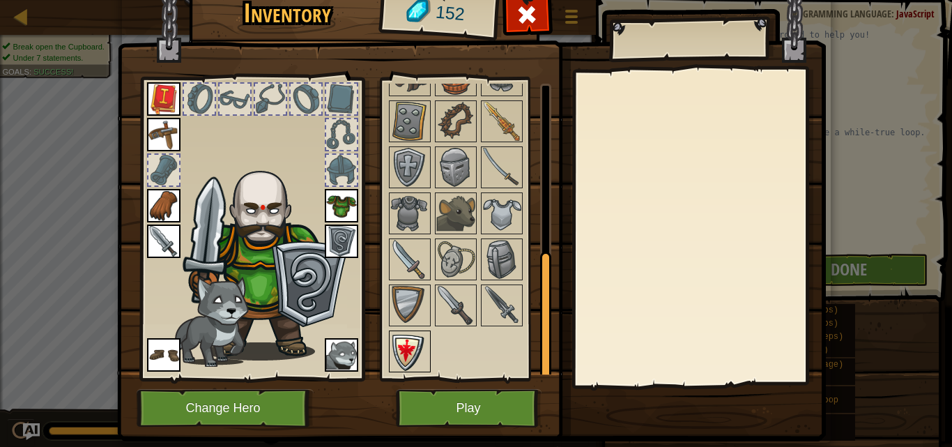
click at [400, 356] on img at bounding box center [409, 351] width 39 height 39
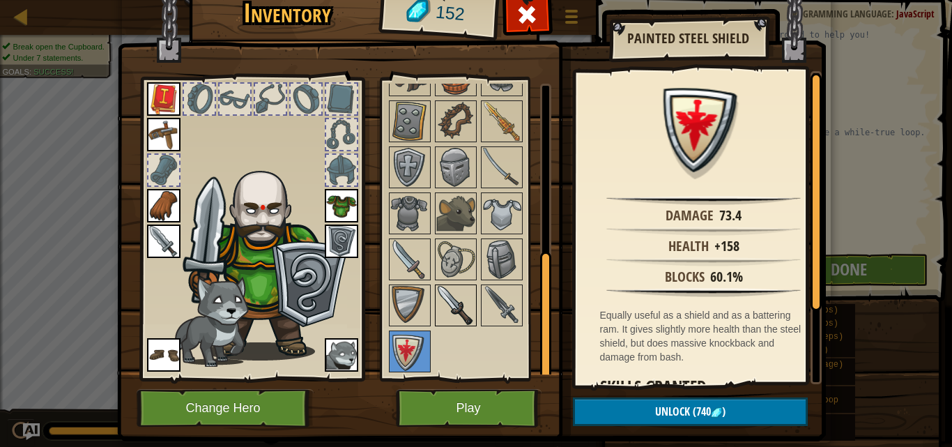
click at [459, 299] on img at bounding box center [455, 305] width 39 height 39
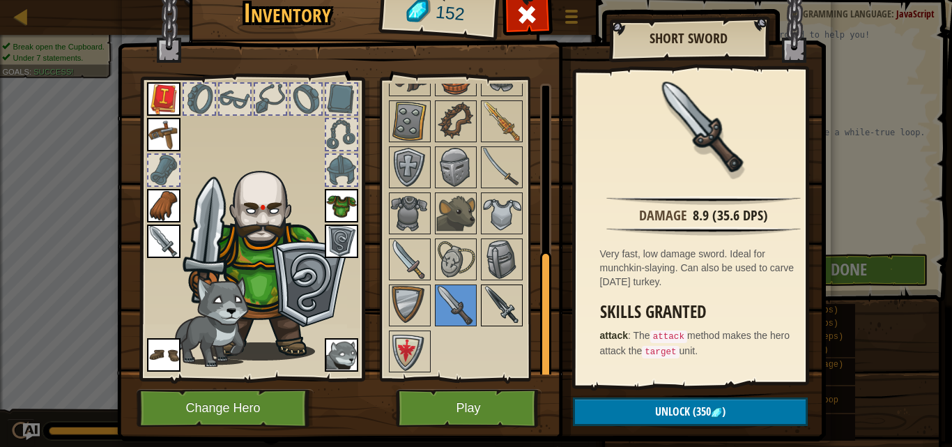
click at [494, 305] on img at bounding box center [501, 305] width 39 height 39
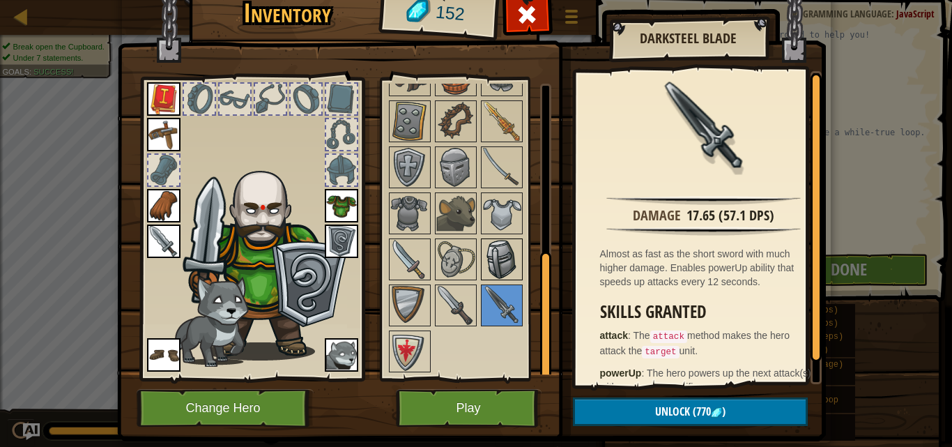
click at [483, 243] on img at bounding box center [501, 259] width 39 height 39
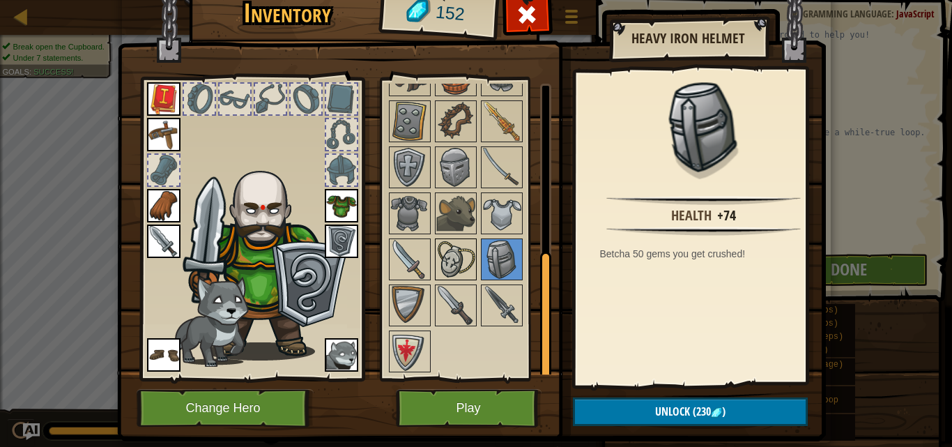
click at [462, 248] on img at bounding box center [455, 259] width 39 height 39
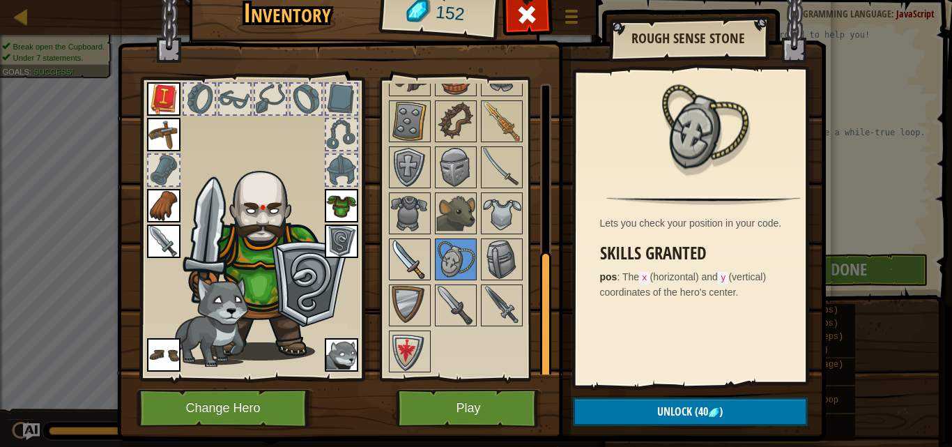
drag, startPoint x: 416, startPoint y: 257, endPoint x: 419, endPoint y: 250, distance: 8.2
click at [416, 254] on img at bounding box center [409, 259] width 39 height 39
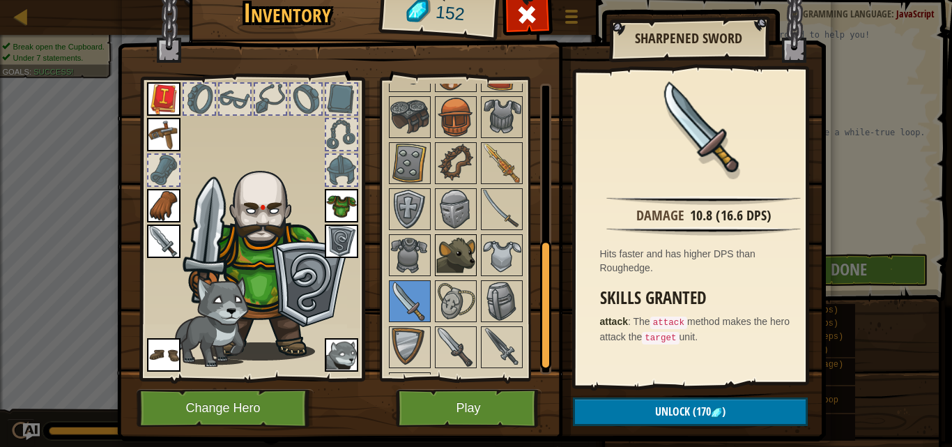
scroll to position [98, 0]
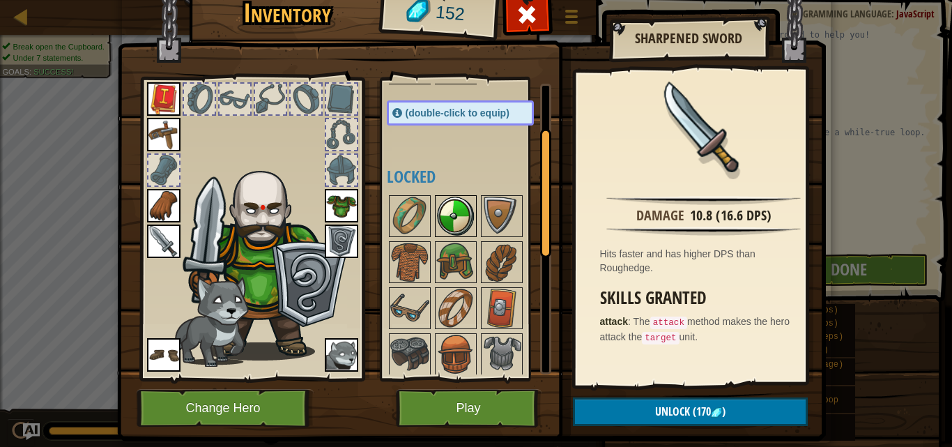
click at [451, 224] on img at bounding box center [455, 216] width 39 height 39
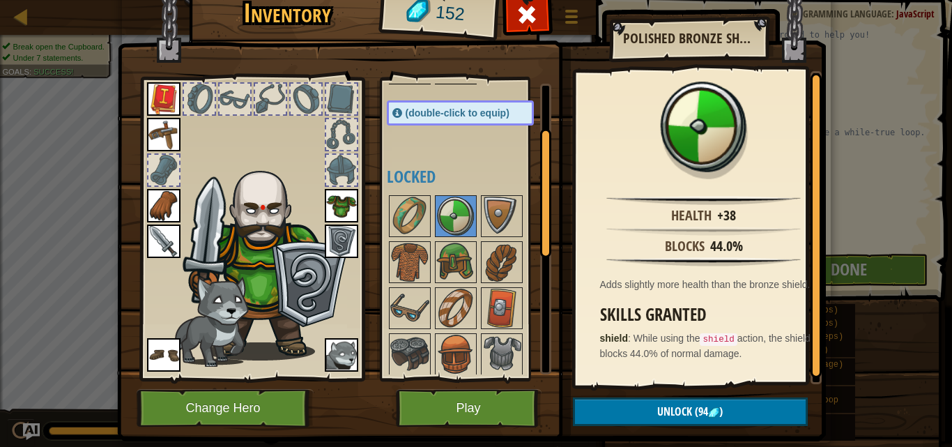
scroll to position [3, 0]
click at [477, 399] on button "Play" at bounding box center [469, 408] width 146 height 38
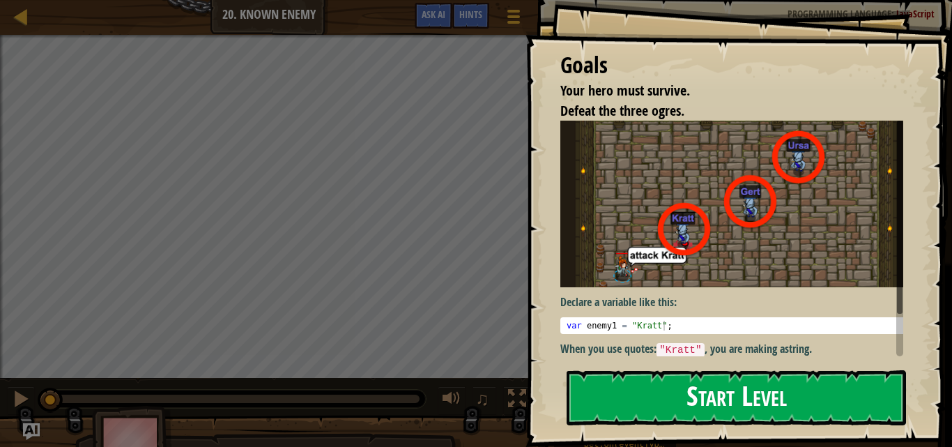
click at [708, 399] on button "Start Level" at bounding box center [737, 397] width 340 height 55
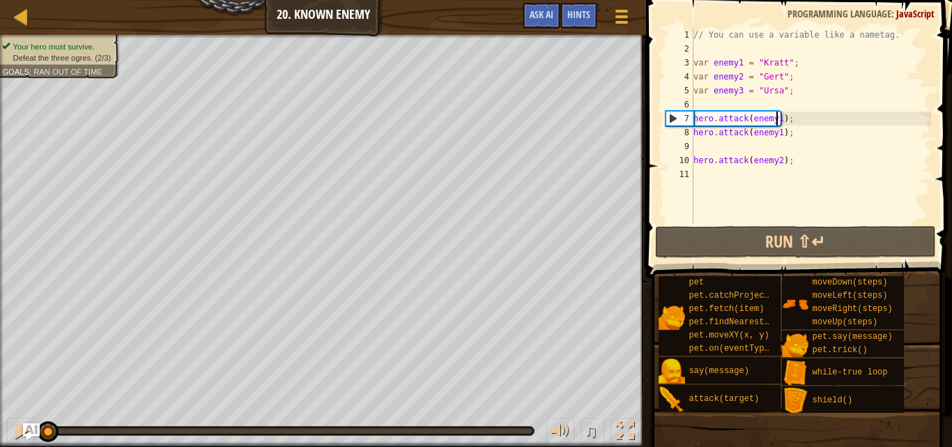
click at [777, 116] on div "// You can use a variable like a nametag. var enemy1 = "[PERSON_NAME]" ; var en…" at bounding box center [811, 139] width 241 height 223
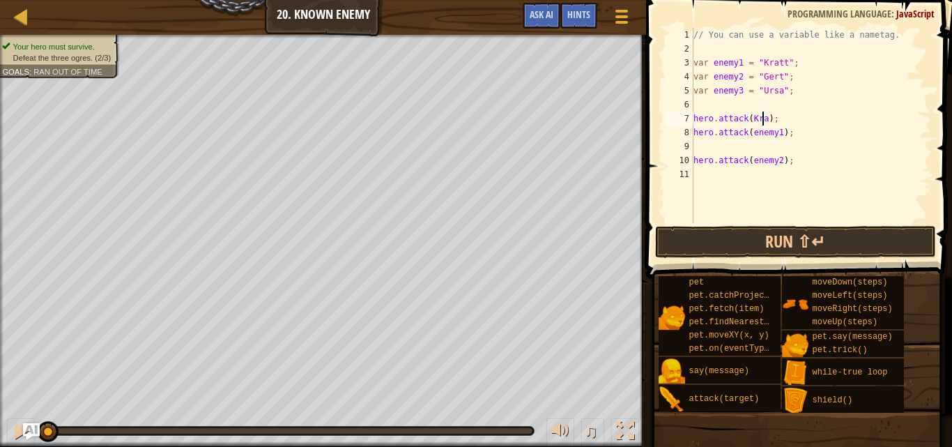
scroll to position [6, 6]
click at [777, 137] on div "// You can use a variable like a nametag. var enemy1 = "[PERSON_NAME]" ; var en…" at bounding box center [811, 139] width 241 height 223
click at [777, 160] on div "// You can use a variable like a nametag. var enemy1 = "[PERSON_NAME]" ; var en…" at bounding box center [811, 139] width 241 height 223
click at [777, 252] on button "Run ⇧↵" at bounding box center [795, 242] width 280 height 32
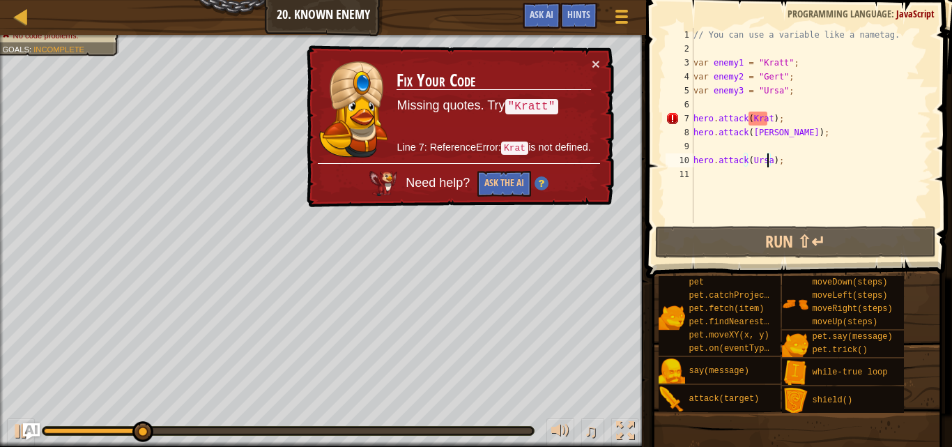
click at [765, 120] on div "// You can use a variable like a nametag. var enemy1 = "[PERSON_NAME]" ; var en…" at bounding box center [811, 139] width 241 height 223
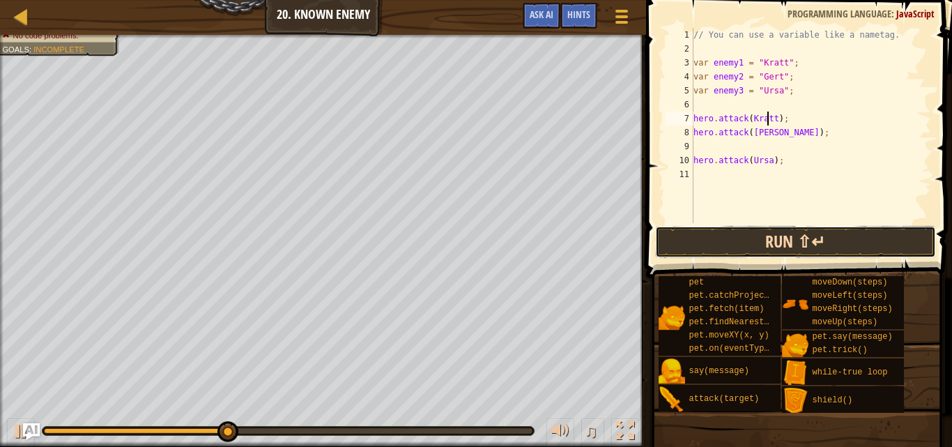
click at [778, 236] on button "Run ⇧↵" at bounding box center [795, 242] width 280 height 32
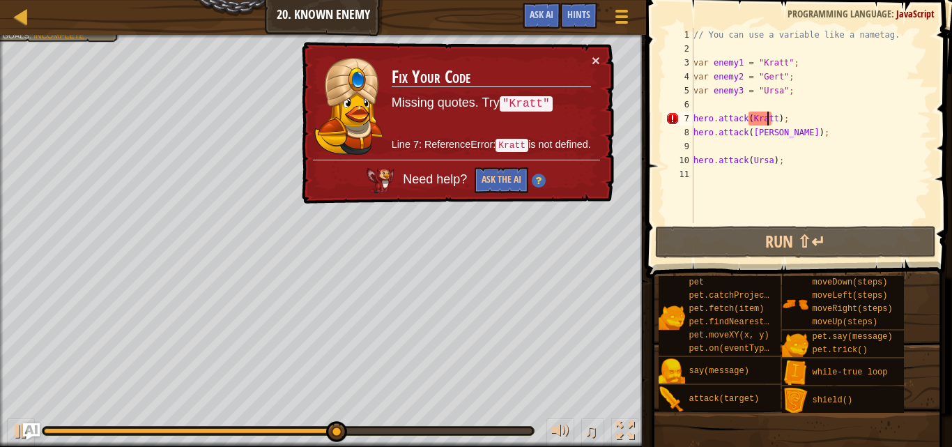
click at [754, 117] on div "// You can use a variable like a nametag. var enemy1 = "[PERSON_NAME]" ; var en…" at bounding box center [811, 139] width 241 height 223
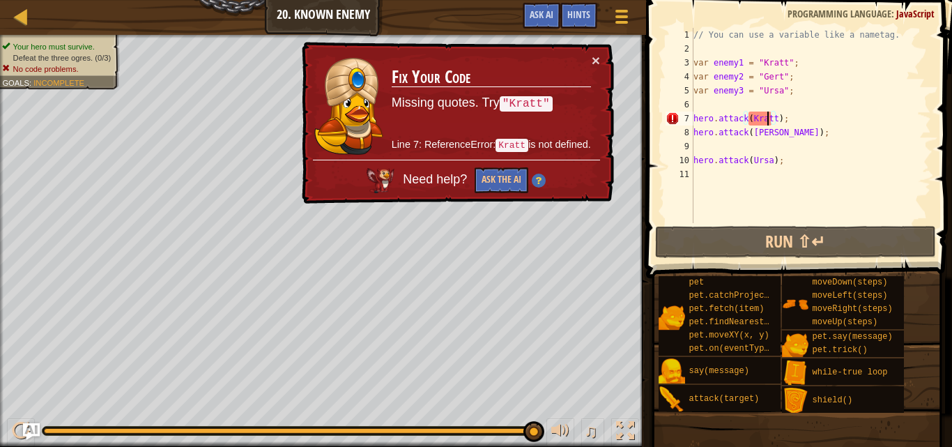
click at [768, 116] on div "// You can use a variable like a nametag. var enemy1 = "[PERSON_NAME]" ; var en…" at bounding box center [811, 139] width 241 height 223
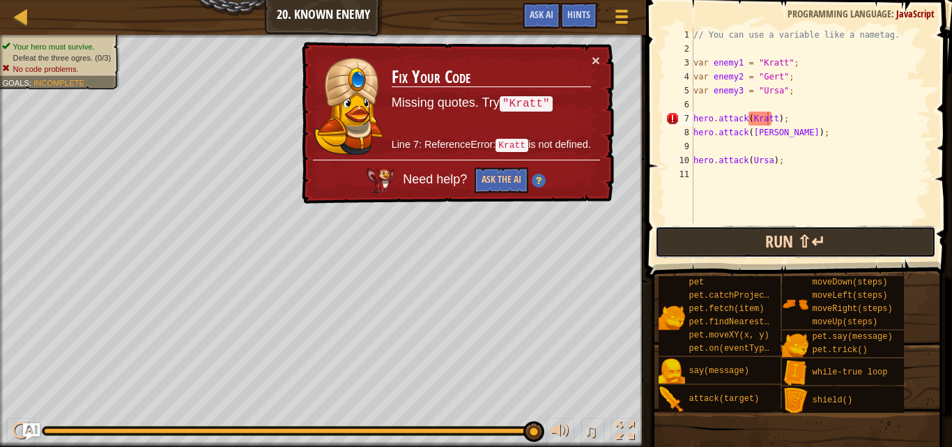
click at [822, 241] on button "Run ⇧↵" at bounding box center [795, 242] width 280 height 32
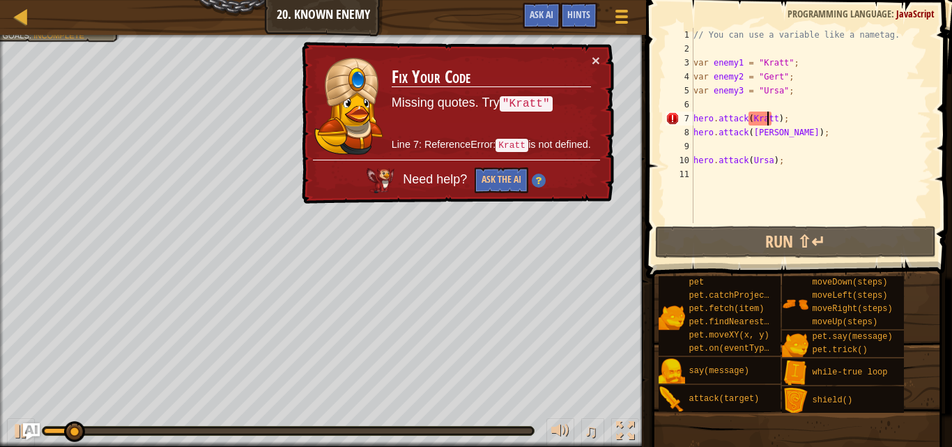
click at [801, 116] on div "// You can use a variable like a nametag. var enemy1 = "[PERSON_NAME]" ; var en…" at bounding box center [811, 139] width 241 height 223
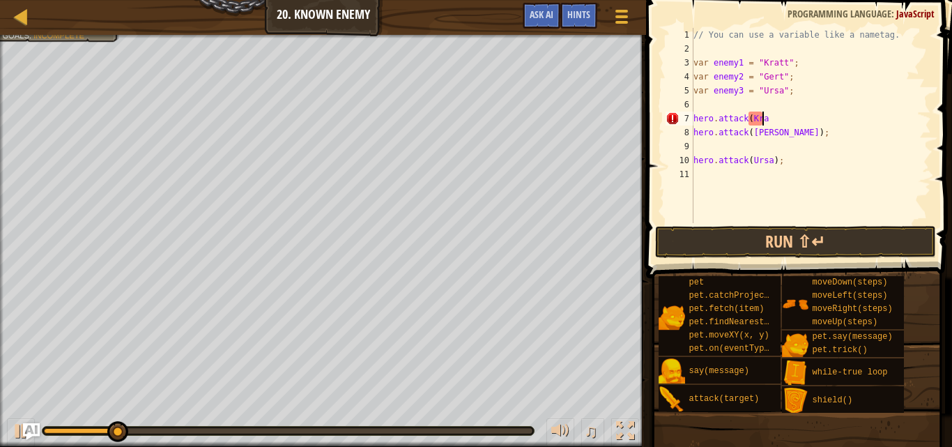
scroll to position [6, 3]
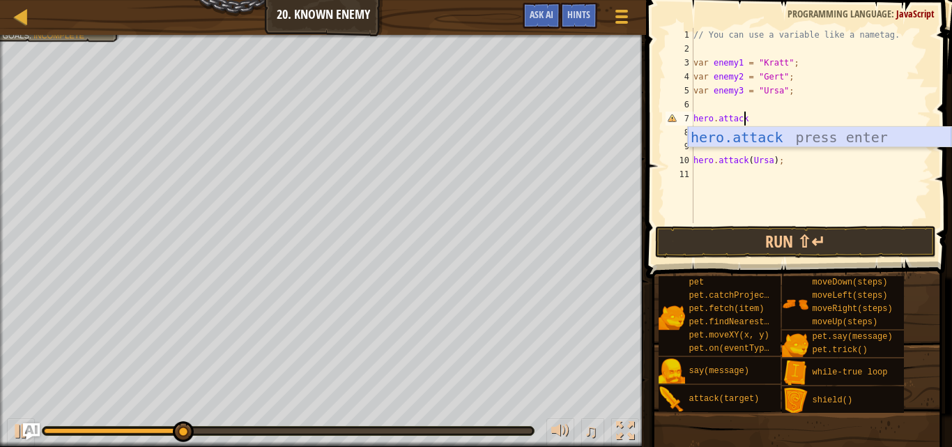
click at [786, 132] on div "hero.attack press enter" at bounding box center [820, 158] width 264 height 63
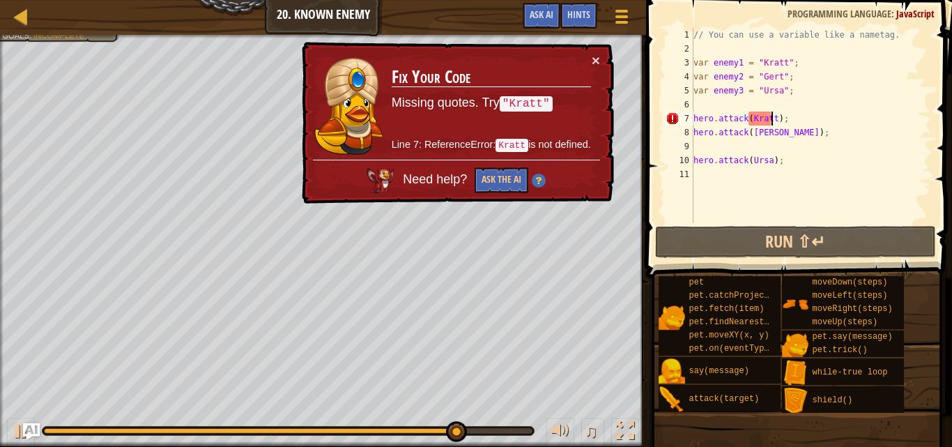
scroll to position [6, 7]
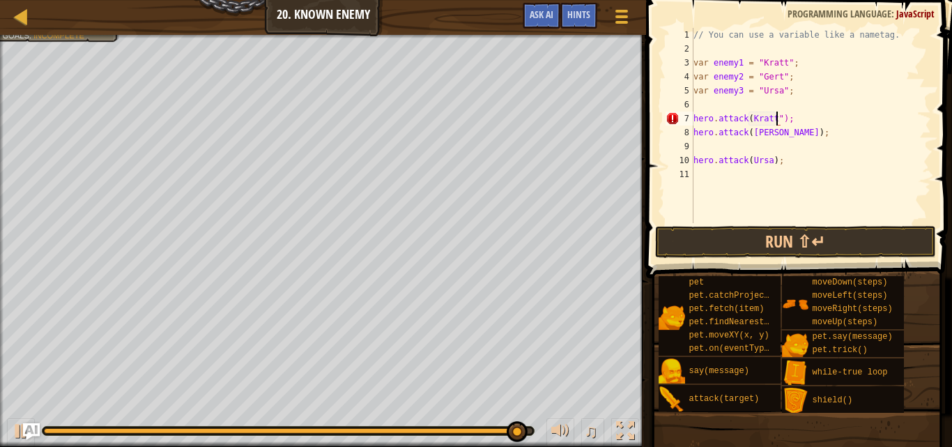
click at [747, 120] on div "// You can use a variable like a nametag. var enemy1 = "[PERSON_NAME]" ; var en…" at bounding box center [811, 139] width 241 height 223
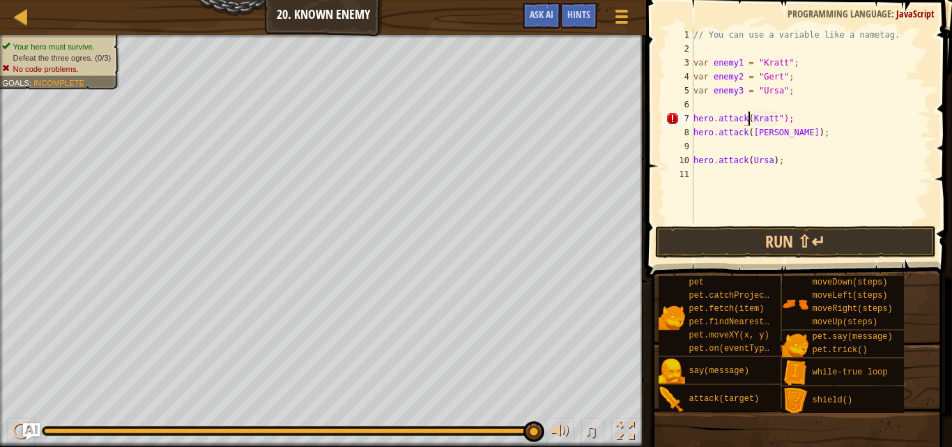
scroll to position [6, 6]
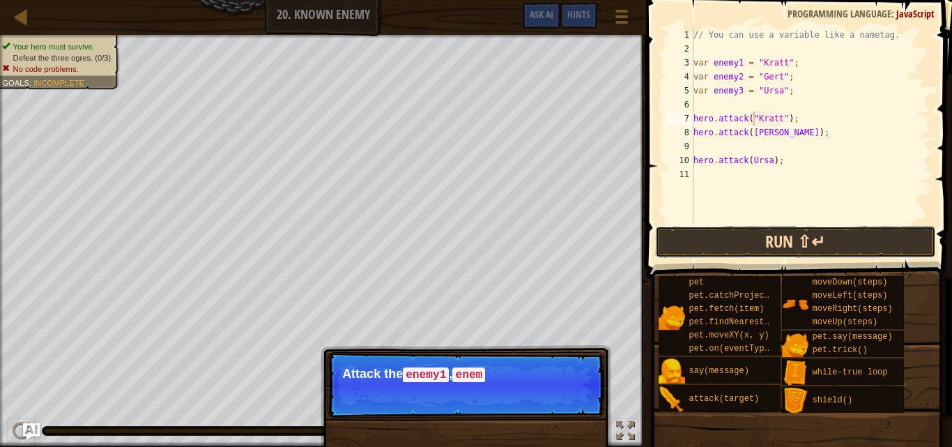
click at [753, 241] on button "Run ⇧↵" at bounding box center [795, 242] width 280 height 32
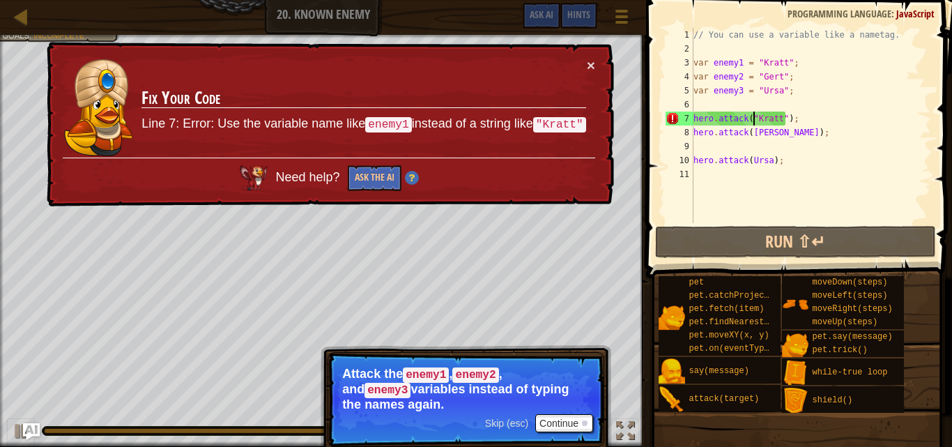
click at [778, 116] on div "// You can use a variable like a nametag. var enemy1 = "[PERSON_NAME]" ; var en…" at bounding box center [811, 139] width 241 height 223
click at [782, 116] on div "// You can use a variable like a nametag. var enemy1 = "[PERSON_NAME]" ; var en…" at bounding box center [811, 139] width 241 height 223
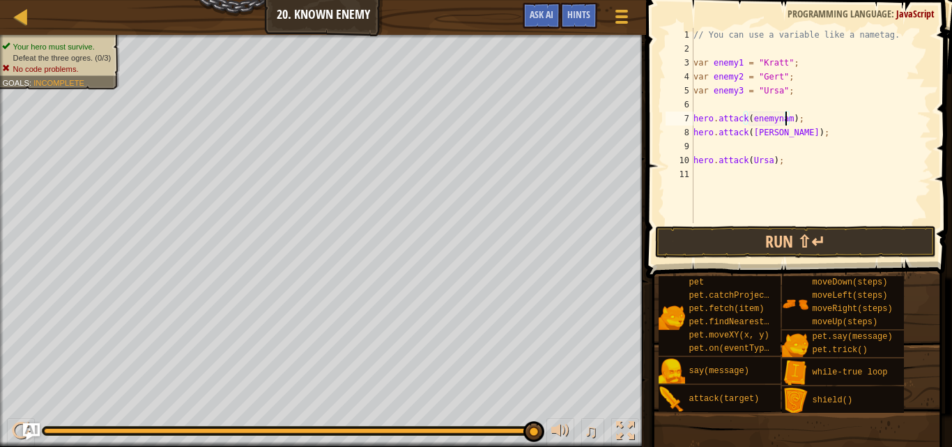
scroll to position [6, 8]
type textarea "hero.attack(enemyname1);"
click at [726, 228] on button "Run ⇧↵" at bounding box center [795, 242] width 280 height 32
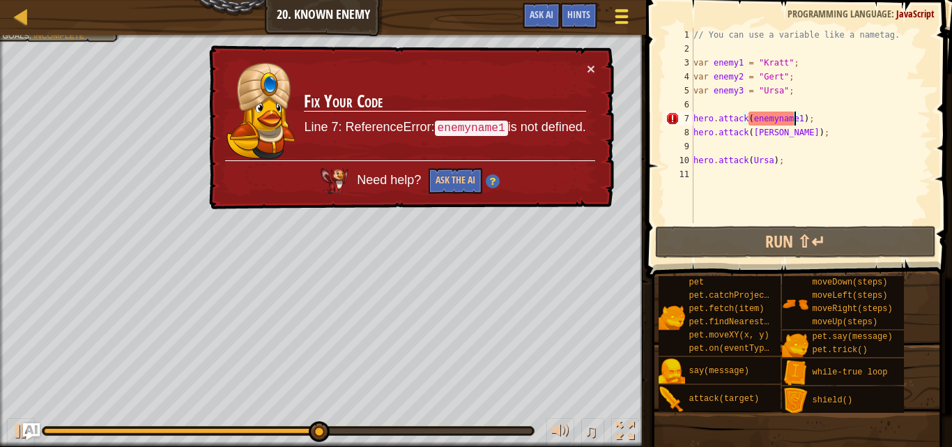
click at [628, 13] on div at bounding box center [621, 16] width 19 height 20
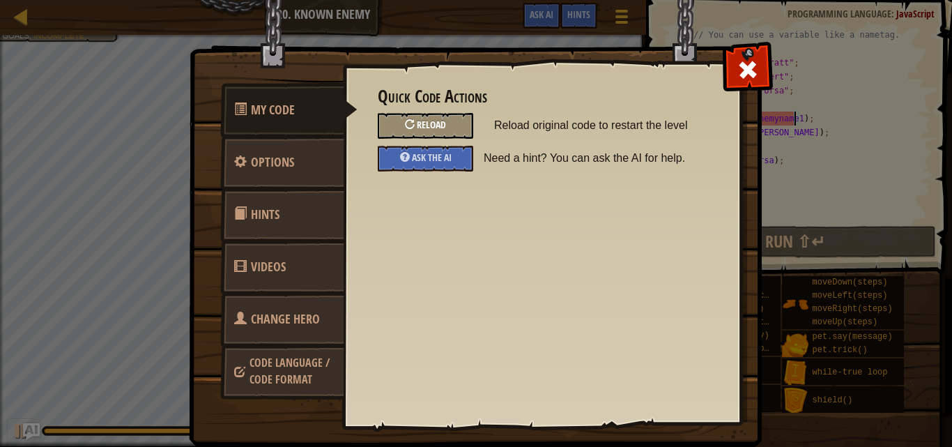
click at [417, 126] on div "Reload" at bounding box center [426, 126] width 96 height 26
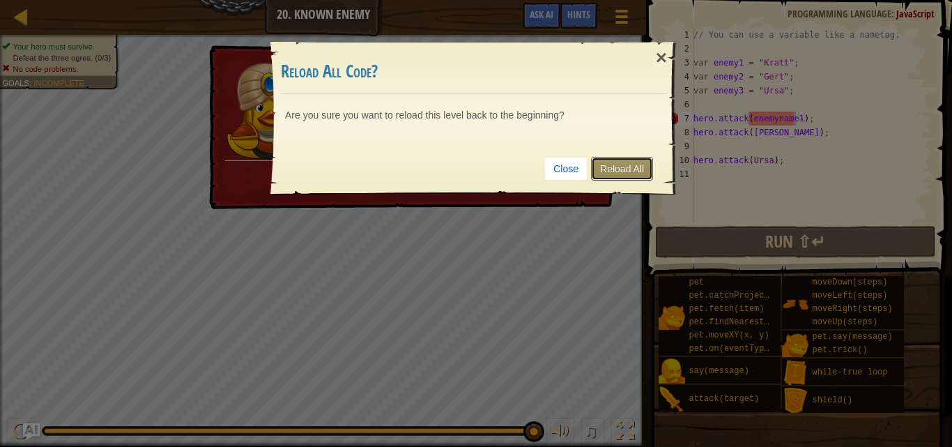
click at [642, 161] on link "Reload All" at bounding box center [622, 169] width 62 height 24
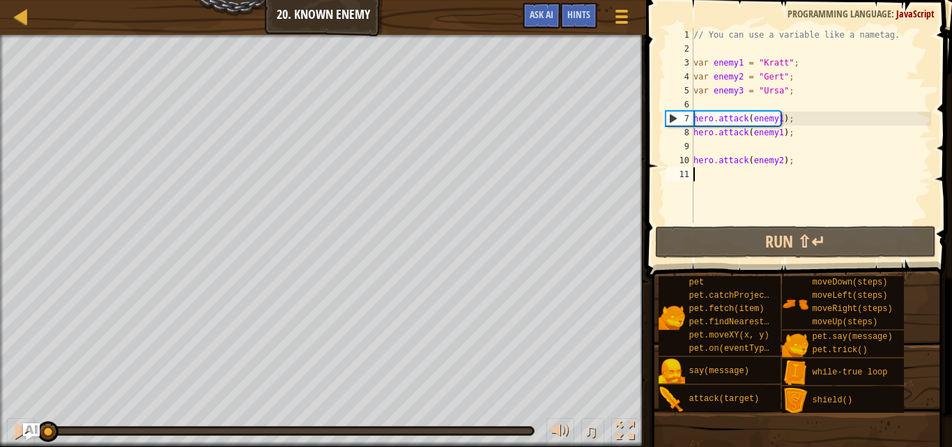
scroll to position [6, 0]
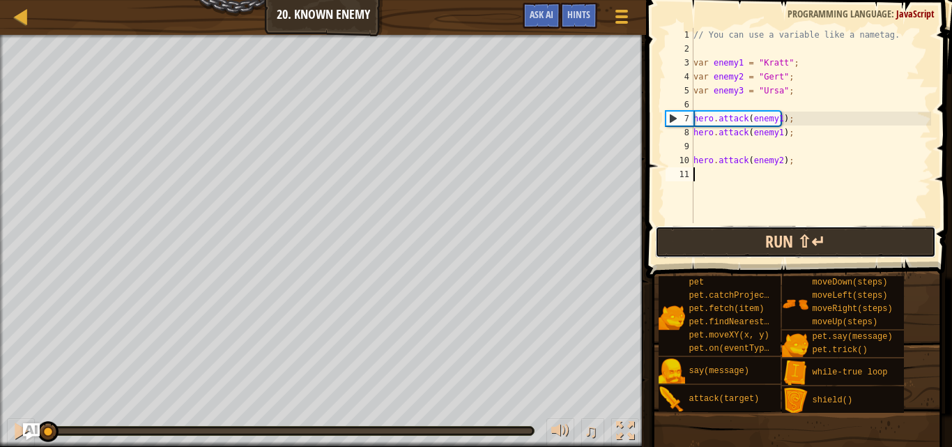
click at [712, 231] on button "Run ⇧↵" at bounding box center [795, 242] width 280 height 32
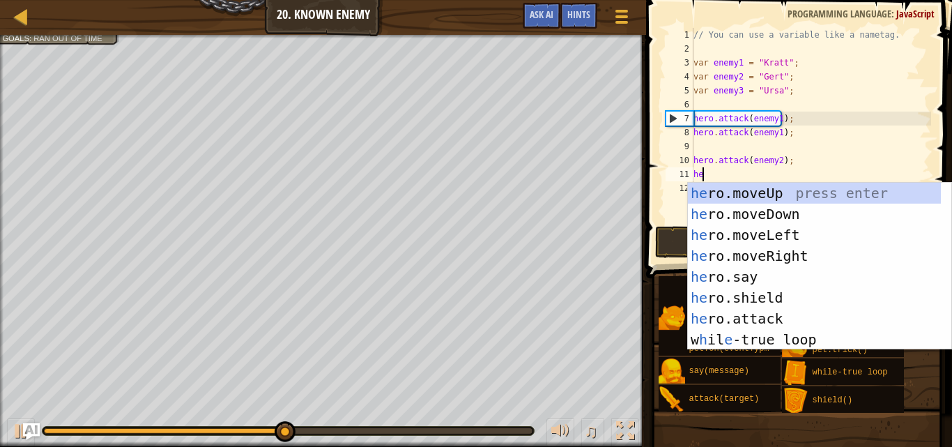
scroll to position [6, 1]
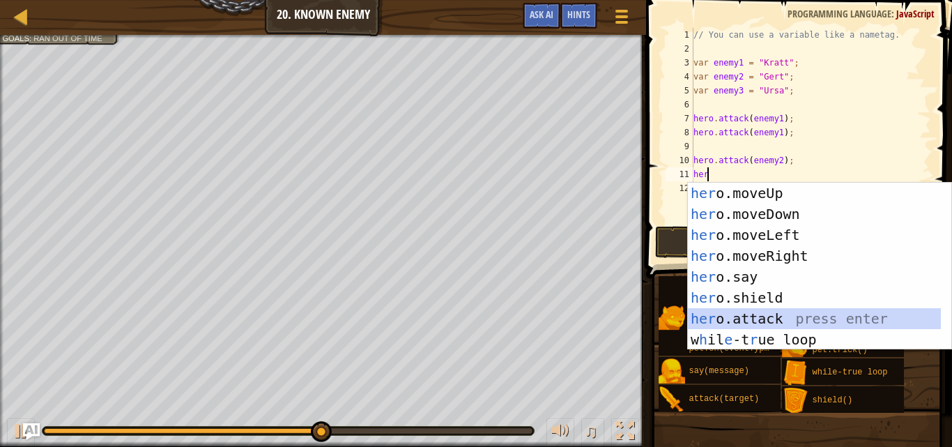
click at [740, 315] on div "her o.moveUp press enter her o.moveDown press enter her o.moveLeft press enter …" at bounding box center [814, 287] width 253 height 209
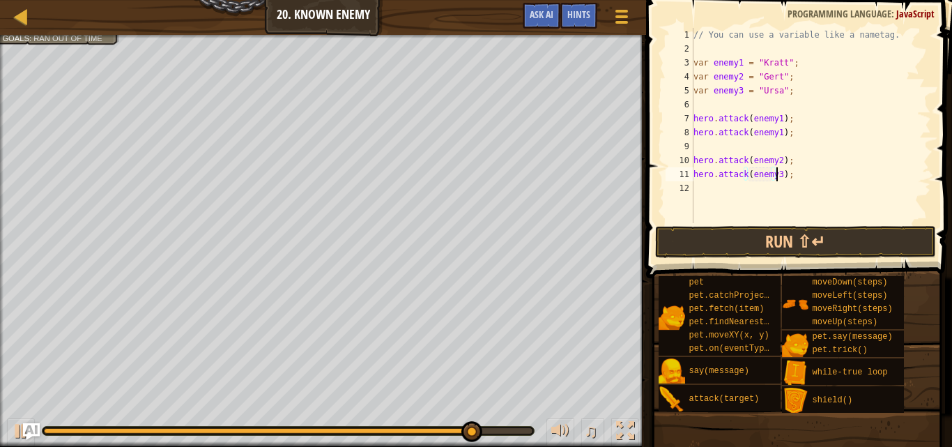
scroll to position [6, 7]
type textarea "hero.attack(enemy3);"
click at [739, 238] on button "Run ⇧↵" at bounding box center [795, 242] width 280 height 32
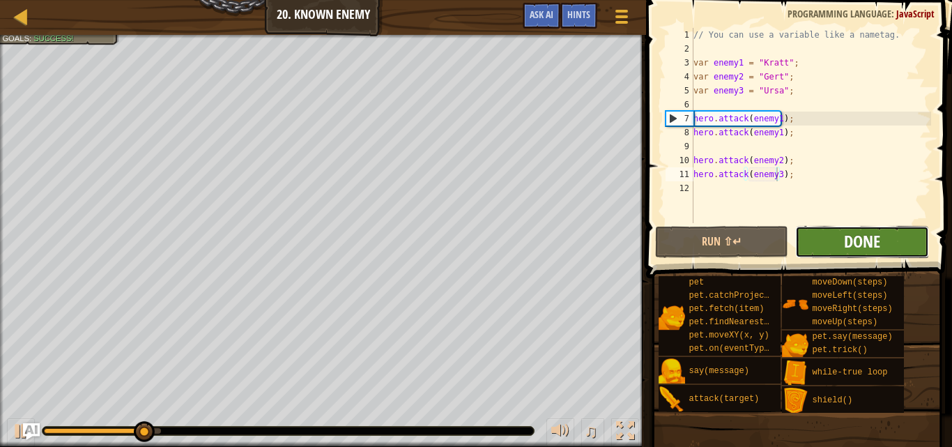
click at [859, 234] on span "Done" at bounding box center [862, 241] width 36 height 22
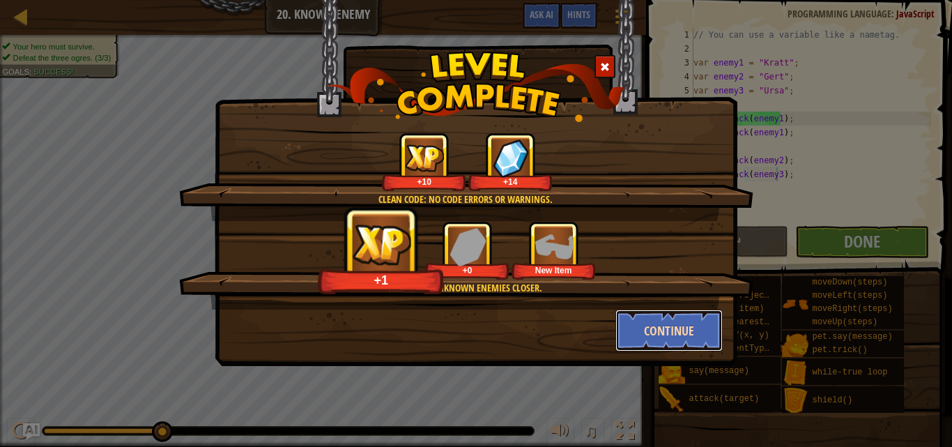
click at [658, 325] on button "Continue" at bounding box center [670, 331] width 108 height 42
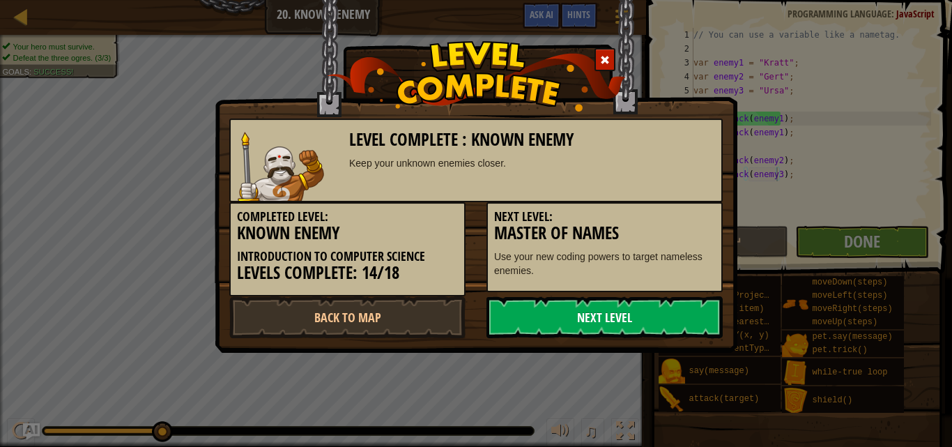
drag, startPoint x: 611, startPoint y: 316, endPoint x: 612, endPoint y: 303, distance: 12.6
click at [611, 313] on link "Next Level" at bounding box center [605, 317] width 236 height 42
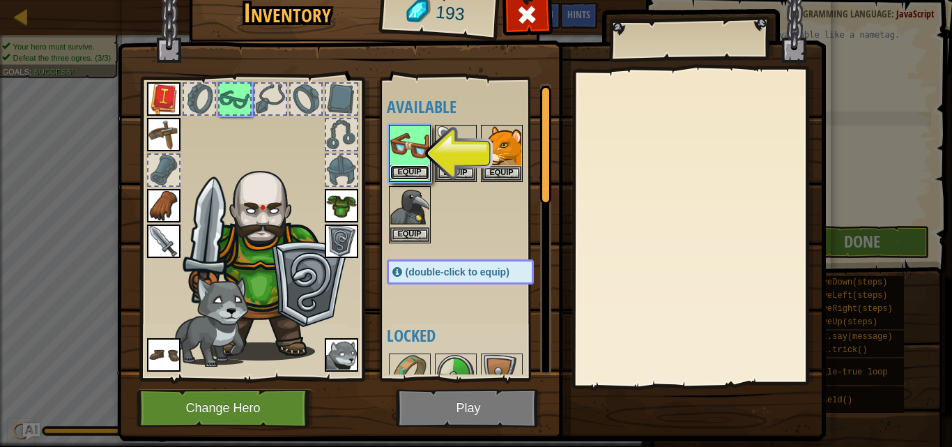
click at [399, 170] on button "Equip" at bounding box center [409, 172] width 39 height 15
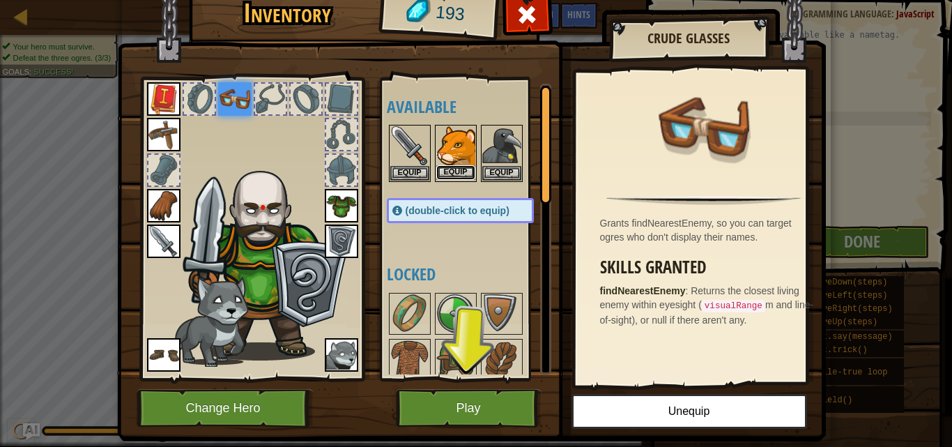
click at [455, 169] on button "Equip" at bounding box center [455, 172] width 39 height 15
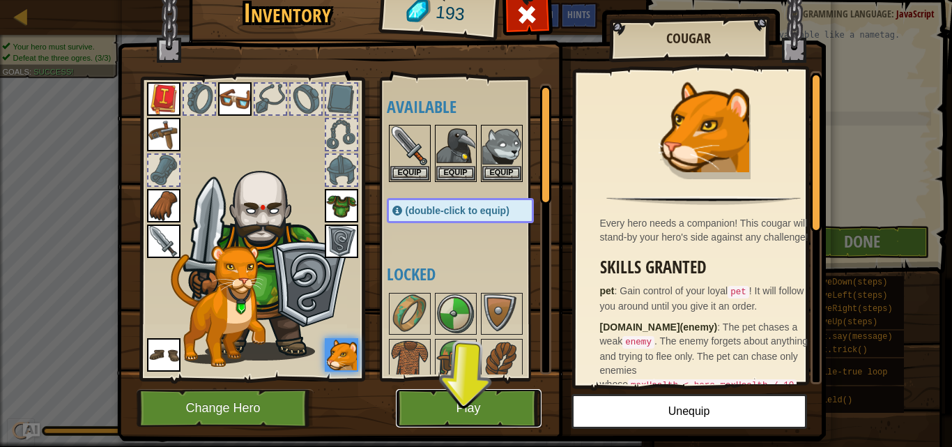
click at [487, 390] on button "Play" at bounding box center [469, 408] width 146 height 38
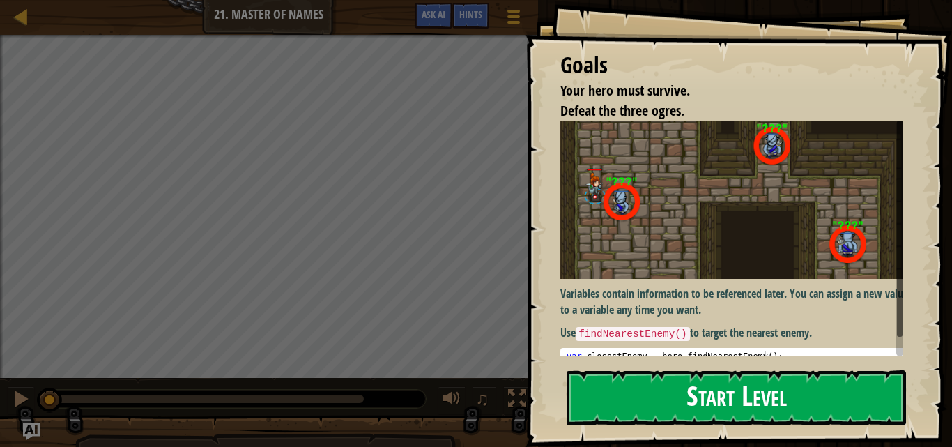
click at [671, 409] on button "Start Level" at bounding box center [737, 397] width 340 height 55
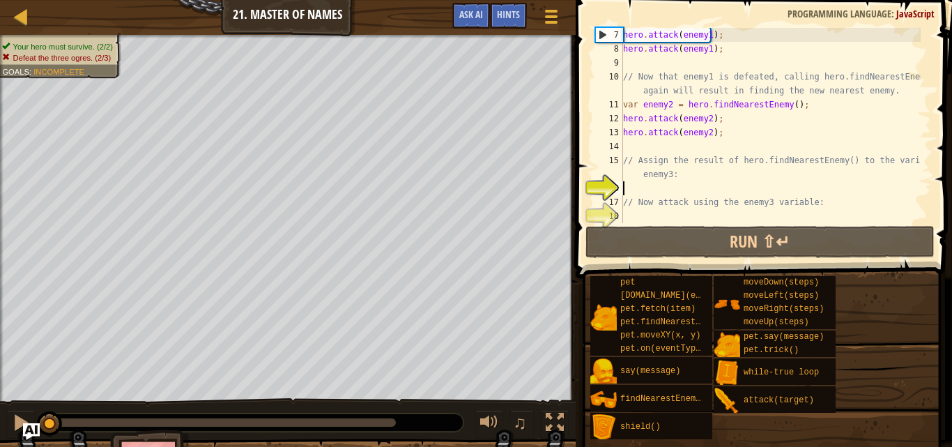
scroll to position [6, 0]
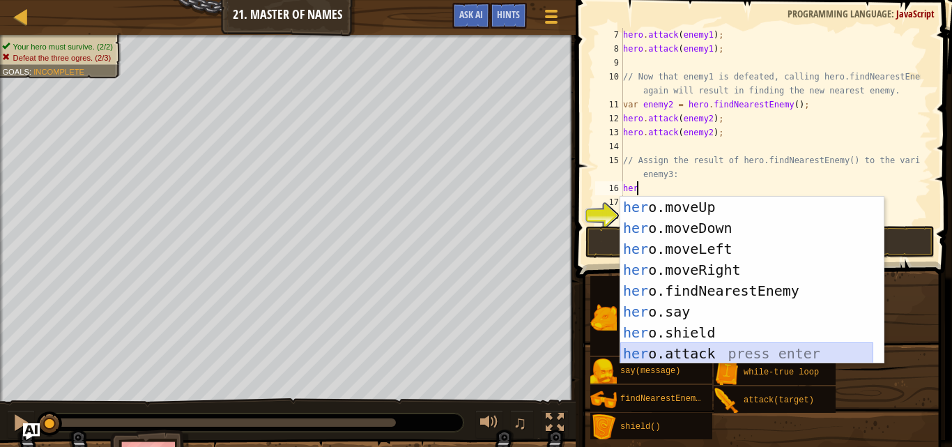
click at [706, 357] on div "her o.moveUp press enter her o.moveDown press enter her o.moveLeft press enter …" at bounding box center [747, 301] width 253 height 209
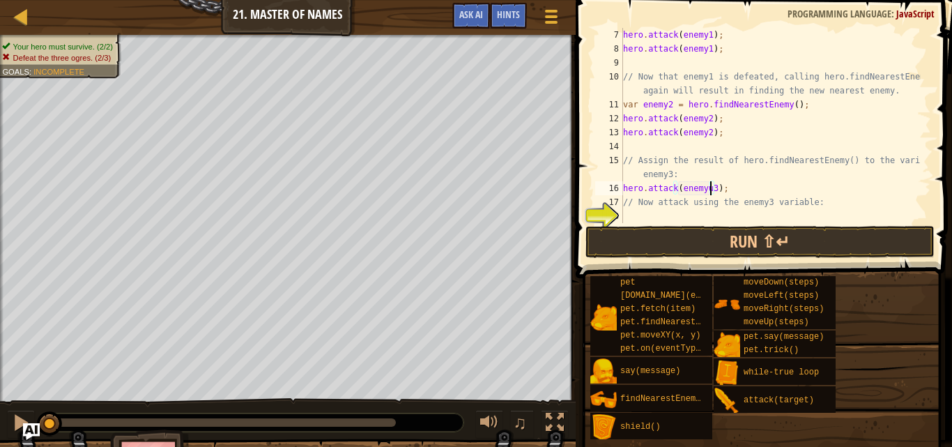
scroll to position [6, 6]
type textarea "hero.attack(enemy3);"
click at [647, 219] on div "hero . attack ( enemy1 ) ; hero . attack ( enemy1 ) ; // Now that enemy1 is def…" at bounding box center [771, 139] width 300 height 223
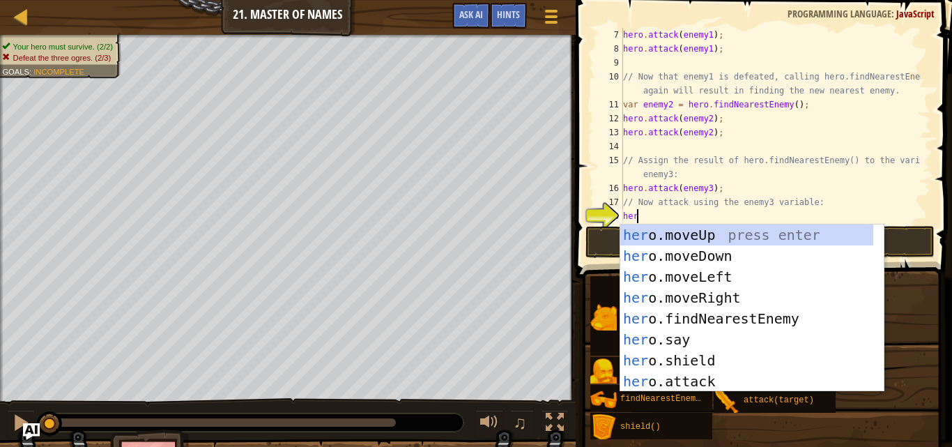
scroll to position [6, 1]
click at [679, 379] on div "hero .moveUp press enter hero .moveDown press enter hero .moveLeft press enter …" at bounding box center [747, 328] width 253 height 209
type textarea "hero.attack(enemy);"
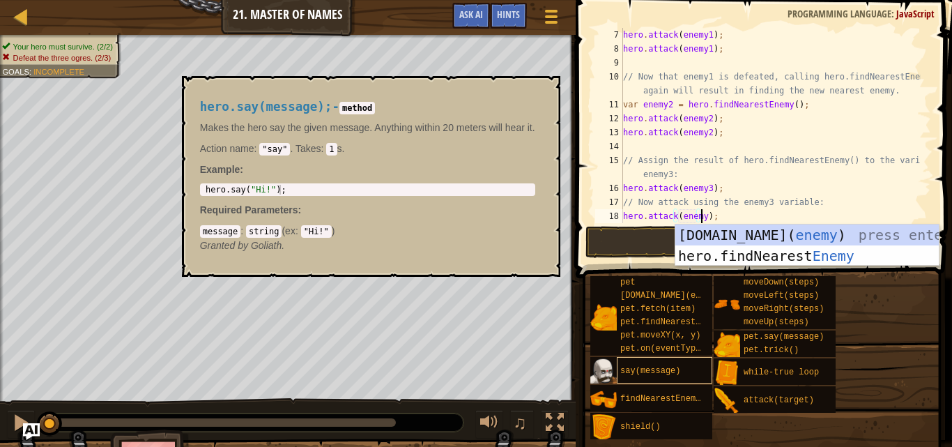
scroll to position [6, 6]
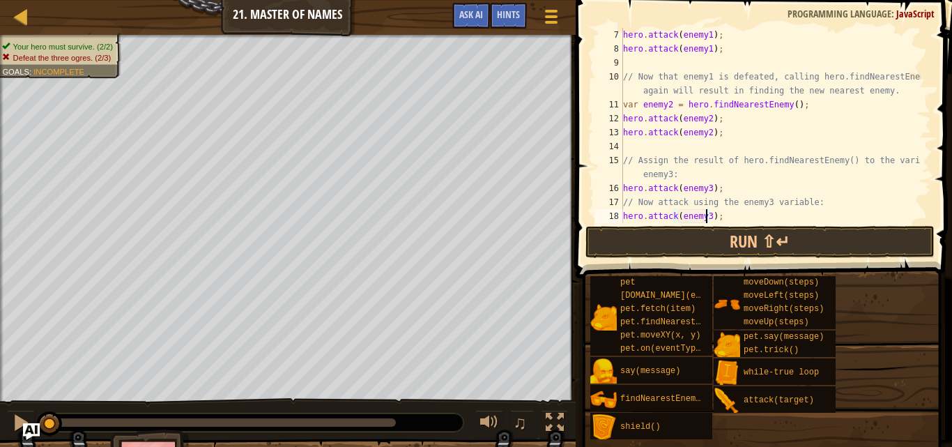
click at [715, 190] on div "hero . attack ( enemy1 ) ; hero . attack ( enemy1 ) ; // Now that enemy1 is def…" at bounding box center [771, 139] width 300 height 223
type textarea "h"
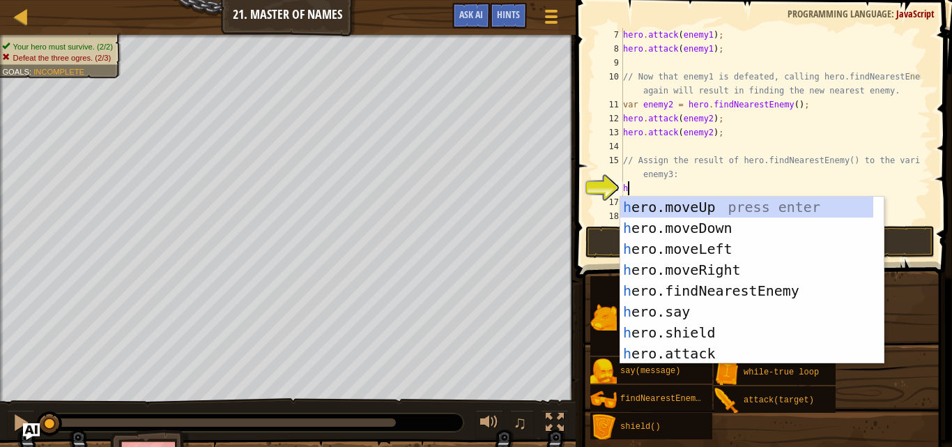
type textarea "her"
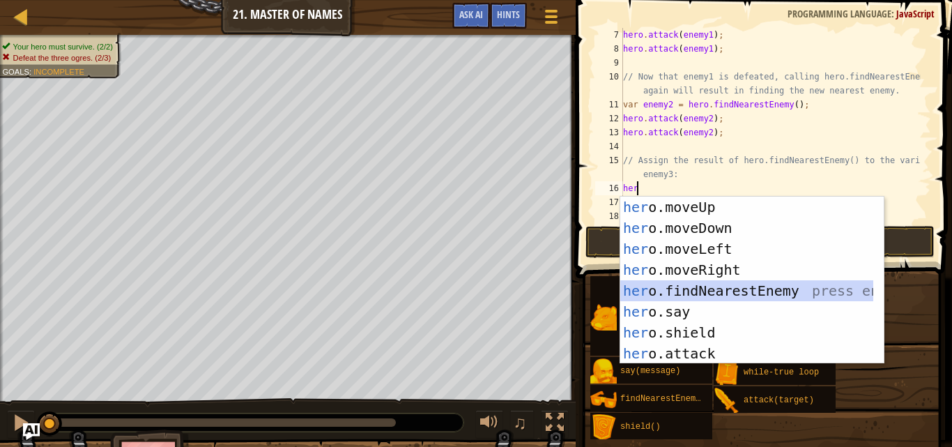
click at [687, 290] on div "her o.moveUp press enter her o.moveDown press enter her o.moveLeft press enter …" at bounding box center [747, 301] width 253 height 209
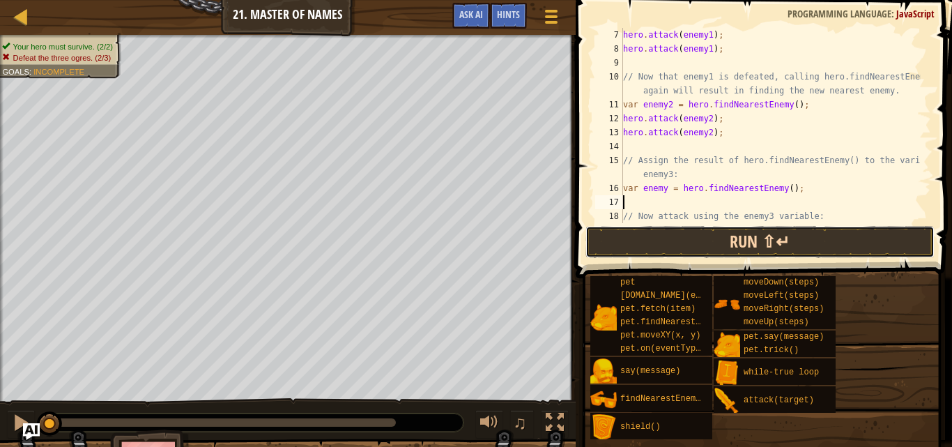
click at [703, 236] on button "Run ⇧↵" at bounding box center [760, 242] width 349 height 32
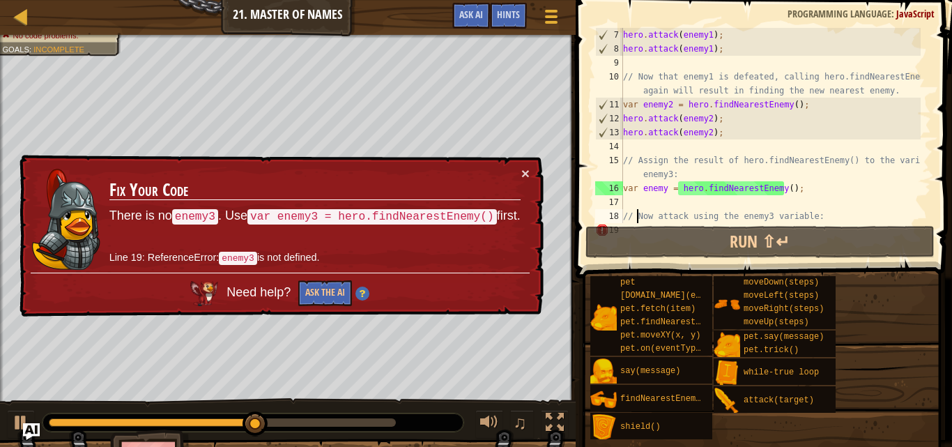
click at [635, 222] on div "hero . attack ( enemy1 ) ; hero . attack ( enemy1 ) ; // Now that enemy1 is def…" at bounding box center [771, 139] width 300 height 223
click at [635, 225] on span at bounding box center [766, 119] width 388 height 319
click at [633, 224] on span at bounding box center [766, 119] width 388 height 319
click at [623, 221] on div "hero . attack ( enemy1 ) ; hero . attack ( enemy1 ) ; // Now that enemy1 is def…" at bounding box center [771, 139] width 300 height 223
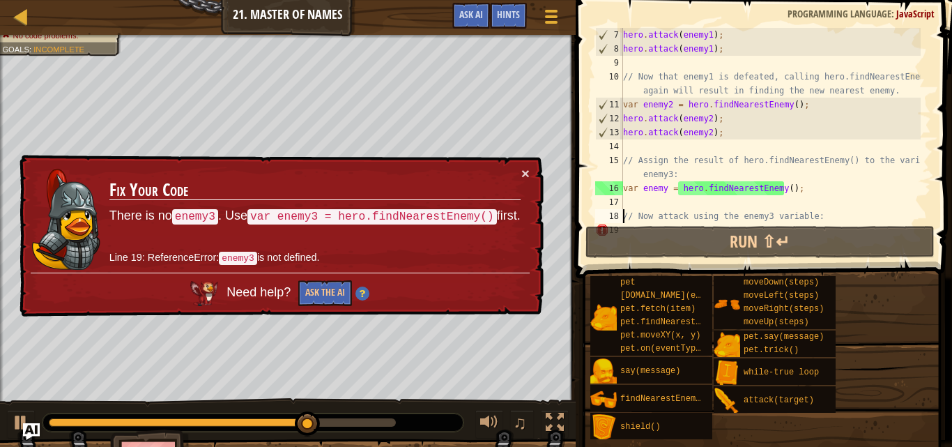
scroll to position [139, 0]
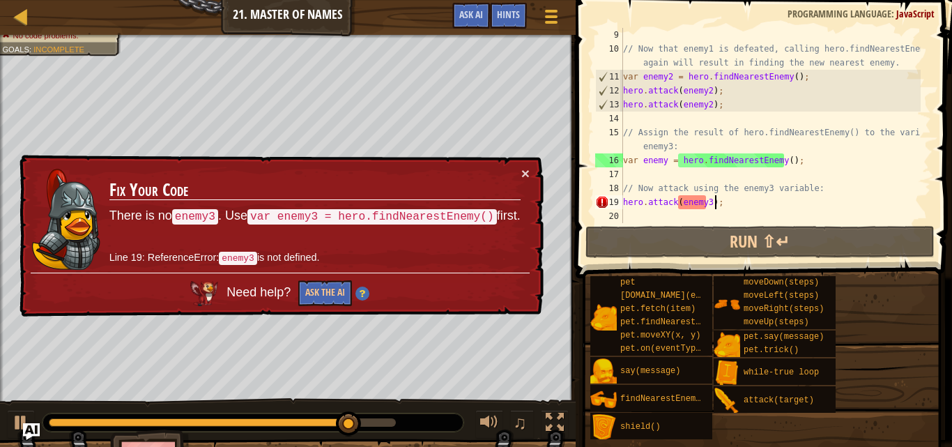
click at [713, 204] on div "// Now that enemy1 is defeated, calling hero.findNearestEnemy() again will resu…" at bounding box center [771, 139] width 300 height 223
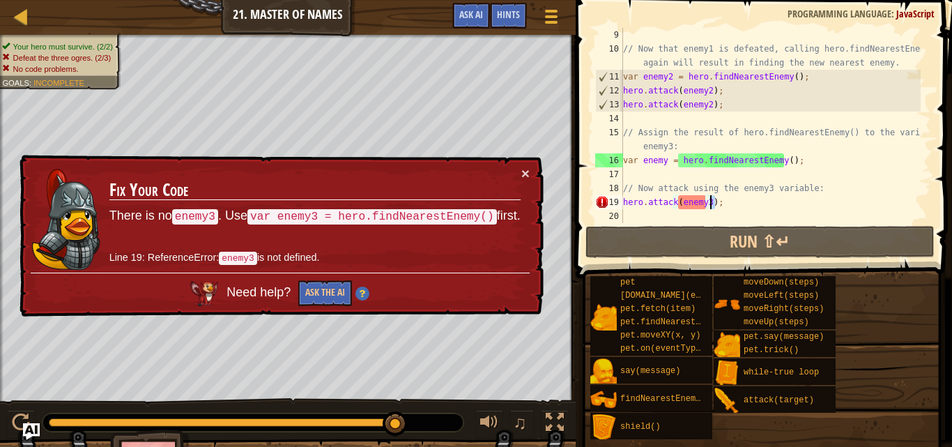
click at [703, 202] on div "// Now that enemy1 is defeated, calling hero.findNearestEnemy() again will resu…" at bounding box center [771, 139] width 300 height 223
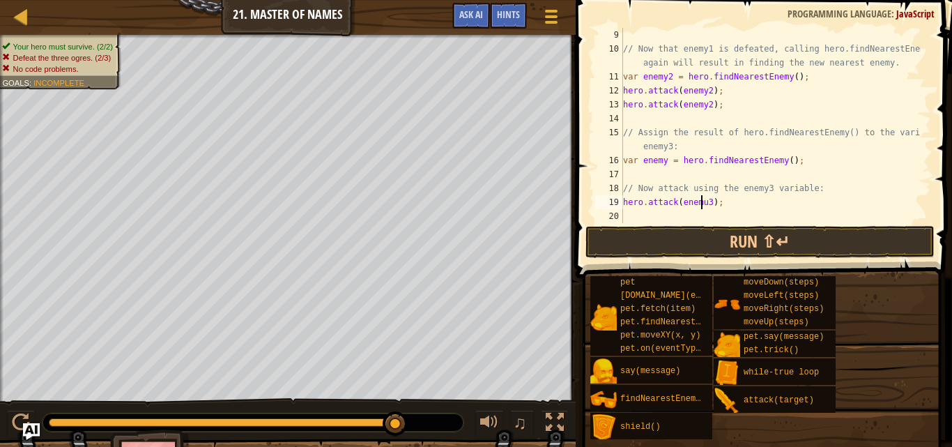
scroll to position [6, 6]
type textarea "hero.attack(enemy3);"
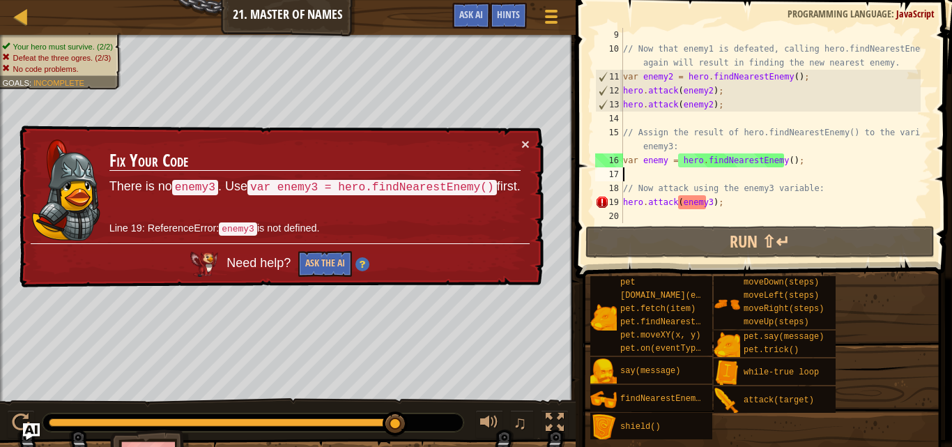
click at [833, 176] on div "// Now that enemy1 is defeated, calling hero.findNearestEnemy() again will resu…" at bounding box center [771, 139] width 300 height 223
click at [717, 197] on div "// Now that enemy1 is defeated, calling hero.findNearestEnemy() again will resu…" at bounding box center [771, 139] width 300 height 223
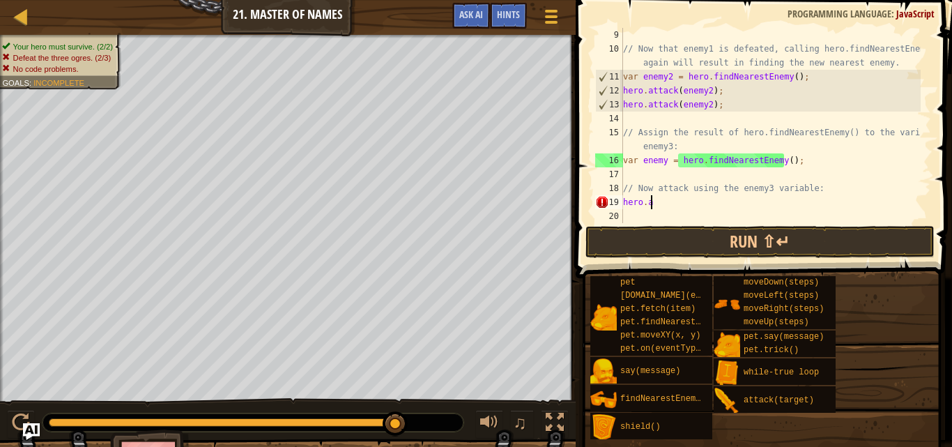
type textarea "h"
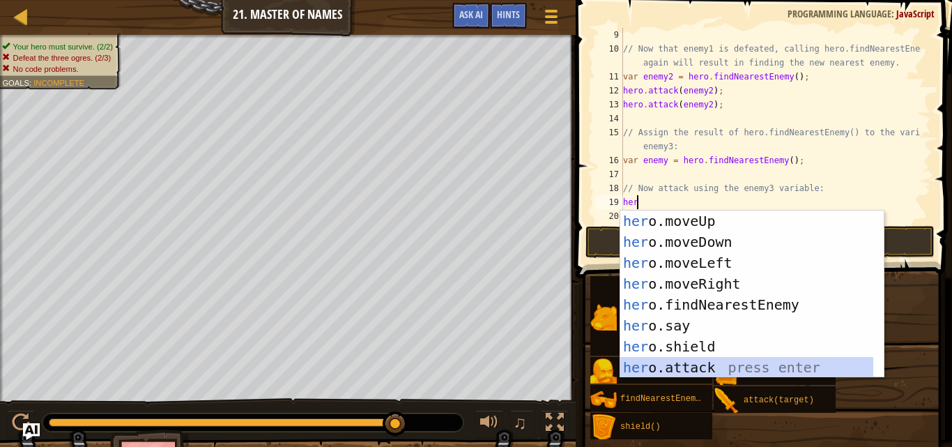
click at [664, 365] on div "her o.moveUp press enter her o.moveDown press enter her o.moveLeft press enter …" at bounding box center [747, 315] width 253 height 209
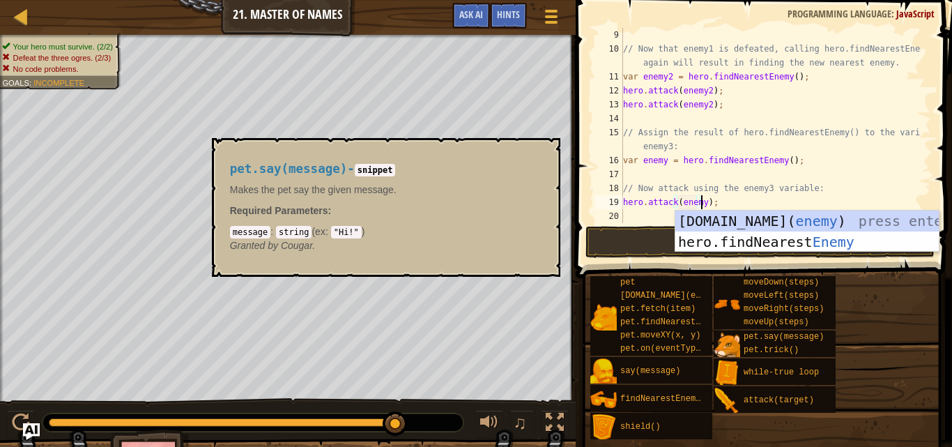
scroll to position [6, 6]
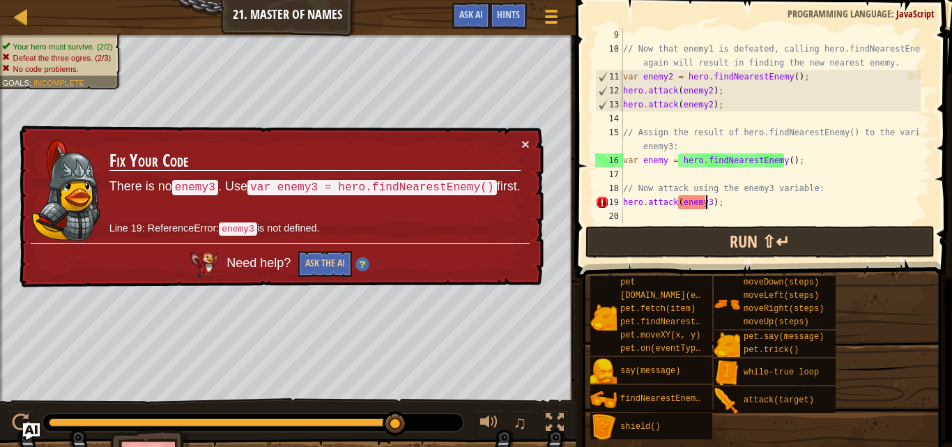
type textarea "hero.attack(enemy3);"
click at [770, 243] on button "Run ⇧↵" at bounding box center [760, 242] width 349 height 32
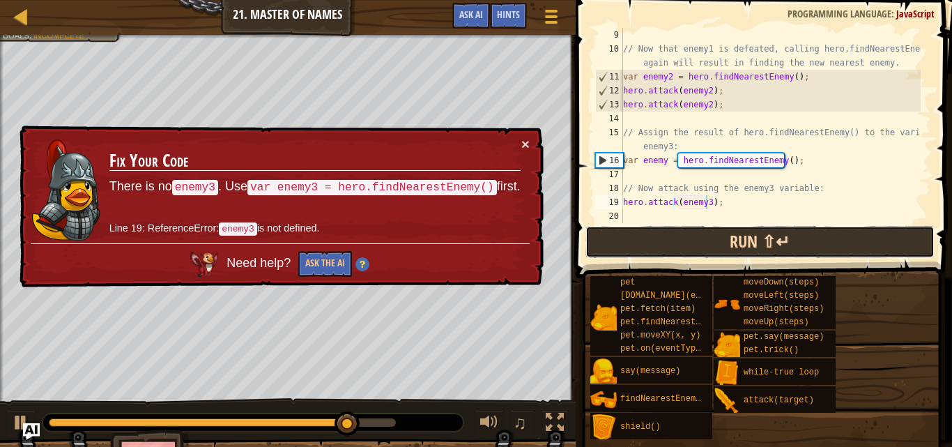
click at [763, 250] on button "Run ⇧↵" at bounding box center [760, 242] width 349 height 32
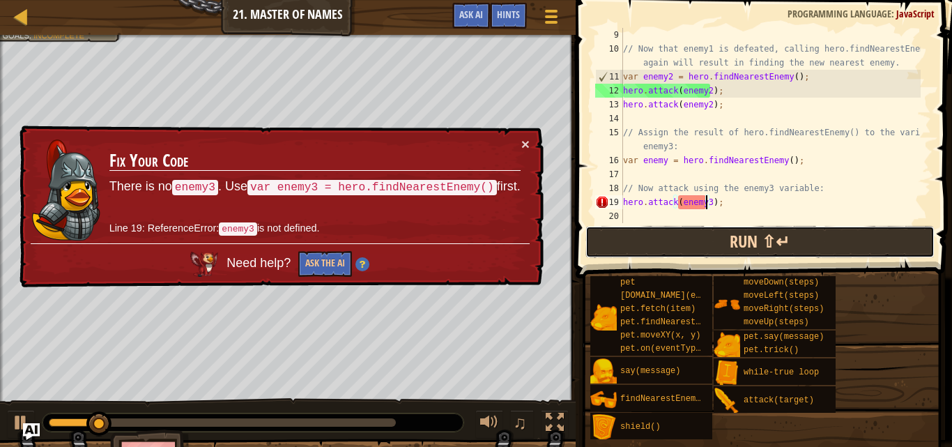
click at [756, 230] on button "Run ⇧↵" at bounding box center [760, 242] width 349 height 32
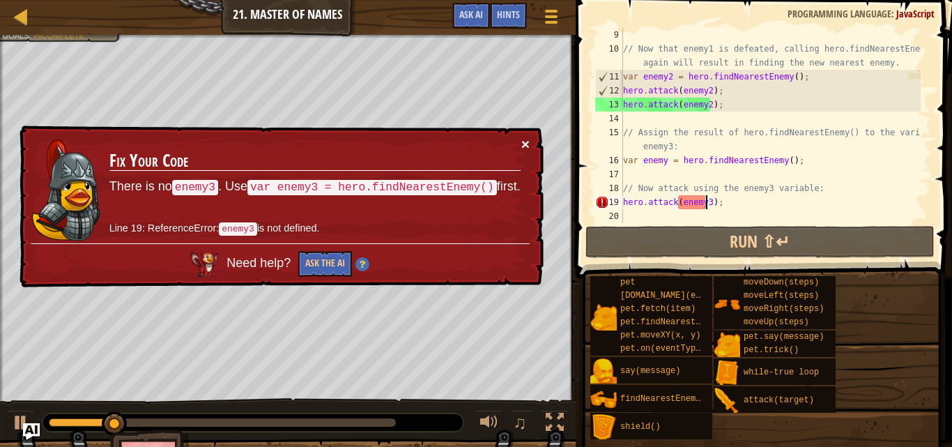
click at [523, 143] on button "×" at bounding box center [526, 146] width 9 height 15
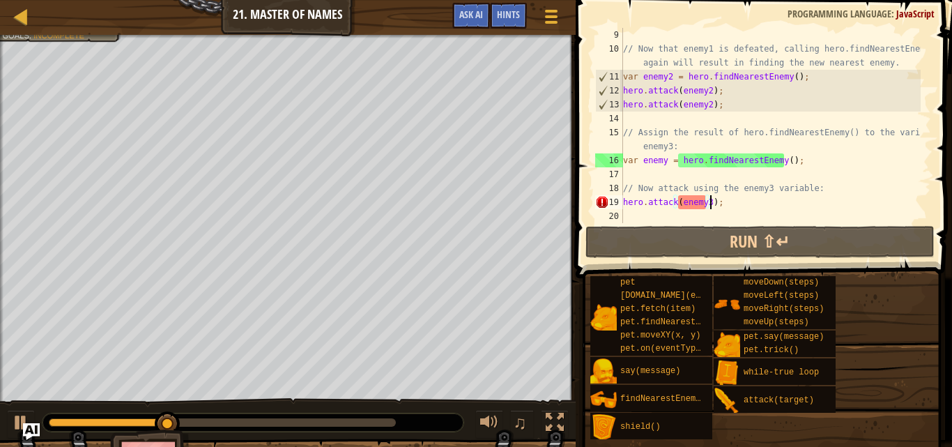
click at [710, 208] on div "// Now that enemy1 is defeated, calling hero.findNearestEnemy() again will resu…" at bounding box center [771, 139] width 300 height 223
click at [714, 201] on div "// Now that enemy1 is defeated, calling hero.findNearestEnemy() again will resu…" at bounding box center [771, 139] width 300 height 223
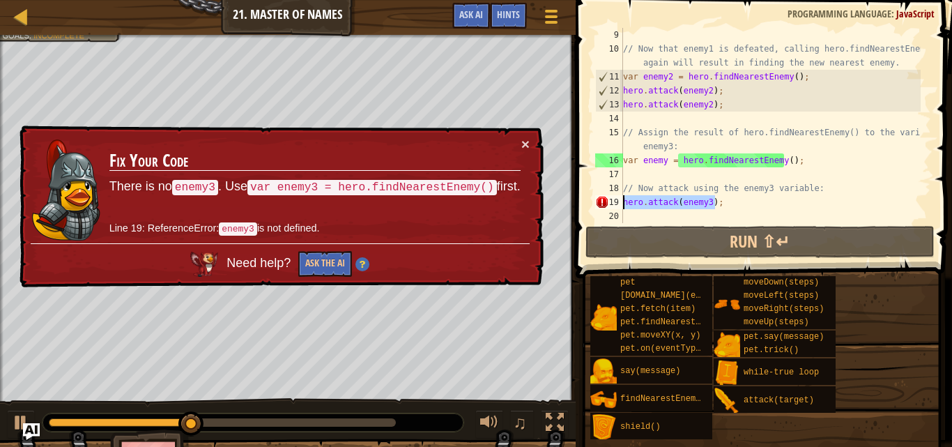
drag, startPoint x: 716, startPoint y: 197, endPoint x: 602, endPoint y: 195, distance: 114.4
click at [602, 195] on div "hero.attack(enemy3); 9 10 11 12 13 14 15 16 17 18 19 20 // Now that enemy1 is d…" at bounding box center [762, 125] width 339 height 195
click at [690, 204] on div "hero.attack(enemy3); 9 10 11 12 13 14 15 16 17 18 19 20 // Now that enemy1 is d…" at bounding box center [762, 125] width 339 height 195
drag, startPoint x: 690, startPoint y: 204, endPoint x: 641, endPoint y: 216, distance: 50.4
click at [636, 219] on div "// Now that enemy1 is defeated, calling hero.findNearestEnemy() again will resu…" at bounding box center [771, 139] width 300 height 223
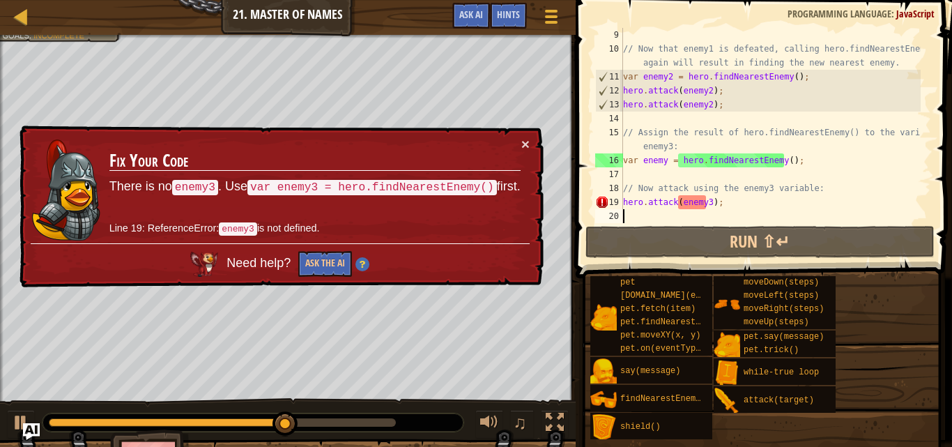
scroll to position [6, 0]
click at [748, 201] on div "// Now that enemy1 is defeated, calling hero.findNearestEnemy() again will resu…" at bounding box center [771, 139] width 300 height 223
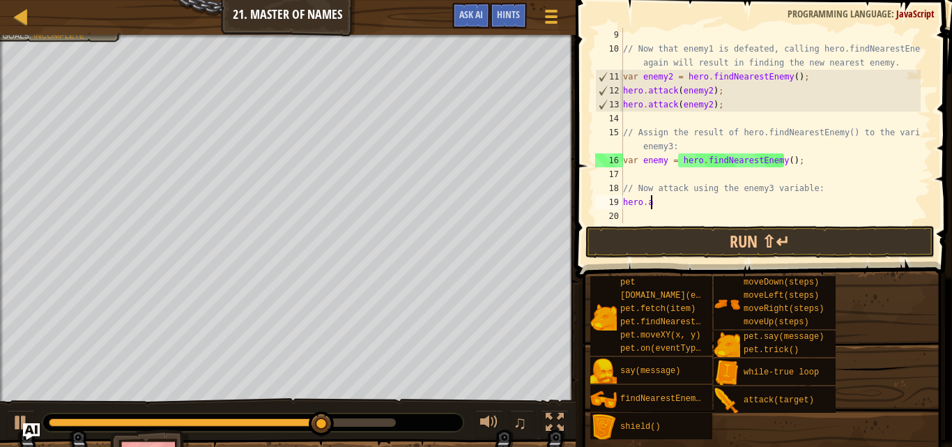
type textarea "her"
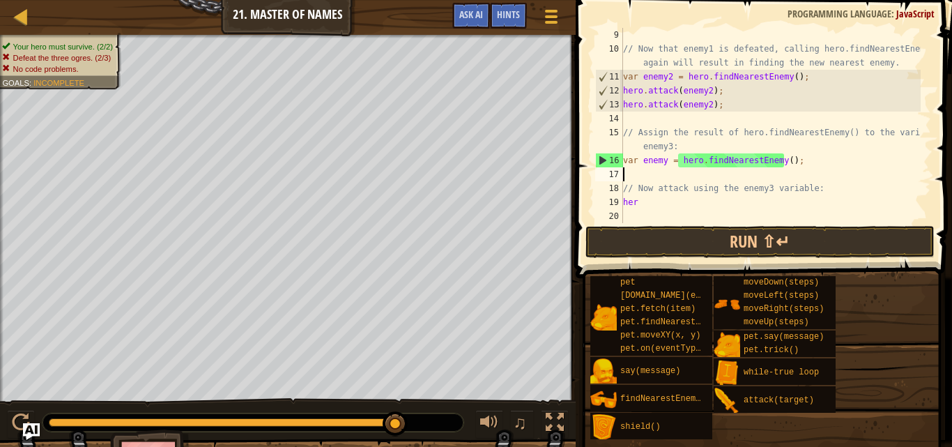
click at [685, 174] on div "// Now that enemy1 is defeated, calling hero.findNearestEnemy() again will resu…" at bounding box center [771, 139] width 300 height 223
click at [643, 203] on div "// Now that enemy1 is defeated, calling hero.findNearestEnemy() again will resu…" at bounding box center [771, 139] width 300 height 223
type textarea "h"
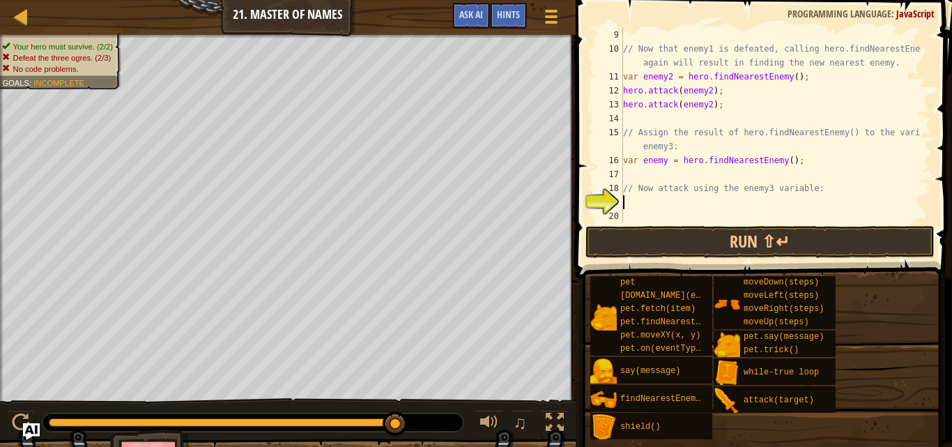
click at [646, 172] on div "// Now that enemy1 is defeated, calling hero.findNearestEnemy() again will resu…" at bounding box center [771, 139] width 300 height 223
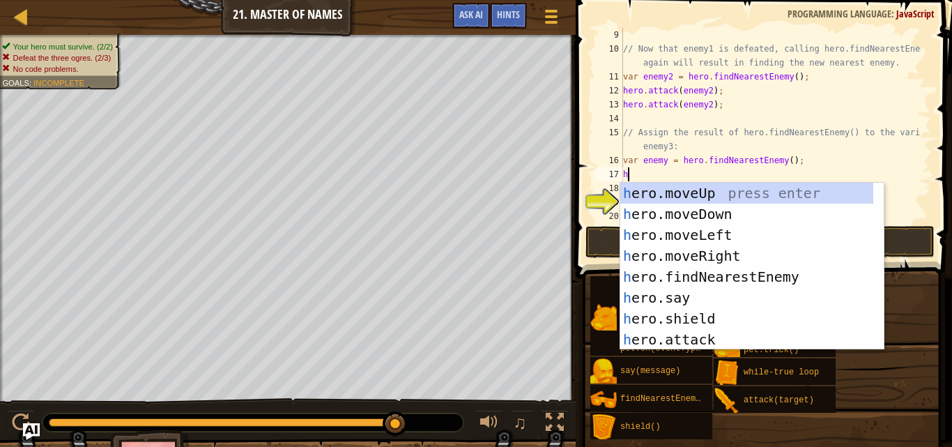
click at [665, 158] on div "// Now that enemy1 is defeated, calling hero.findNearestEnemy() again will resu…" at bounding box center [771, 139] width 300 height 223
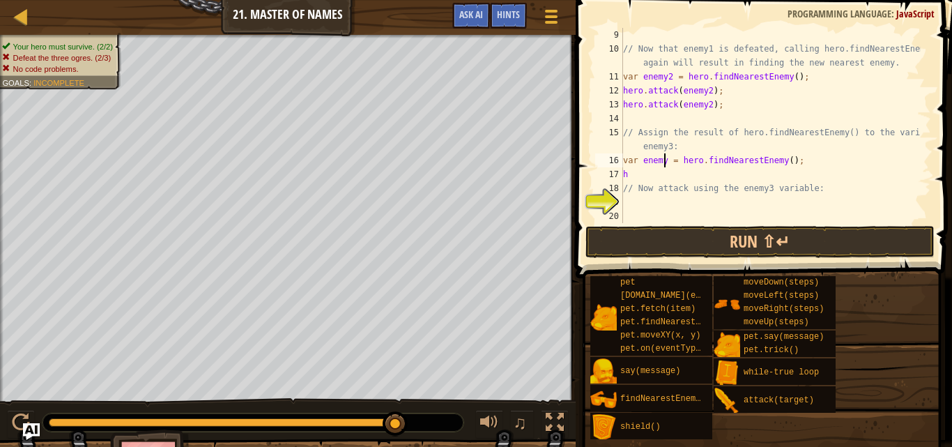
scroll to position [6, 3]
click at [657, 168] on div "// Now that enemy1 is defeated, calling hero.findNearestEnemy() again will resu…" at bounding box center [771, 139] width 300 height 223
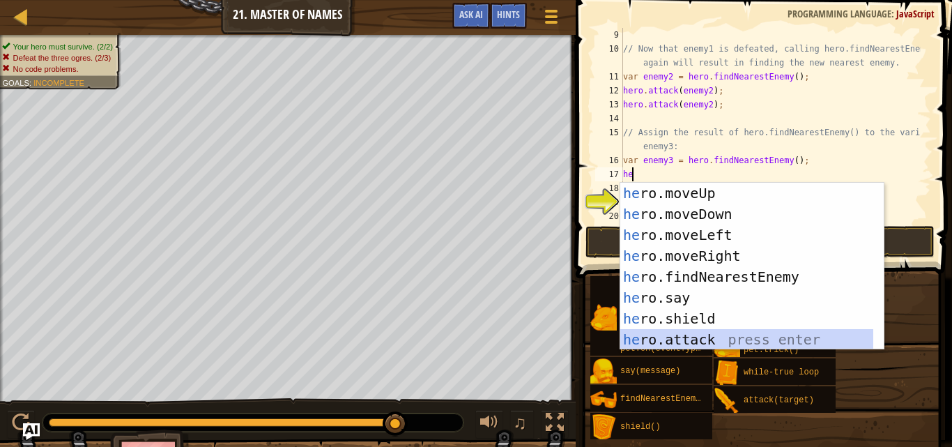
click at [732, 331] on div "he ro.moveUp press enter he ro.moveDown press enter he ro.moveLeft press enter …" at bounding box center [747, 287] width 253 height 209
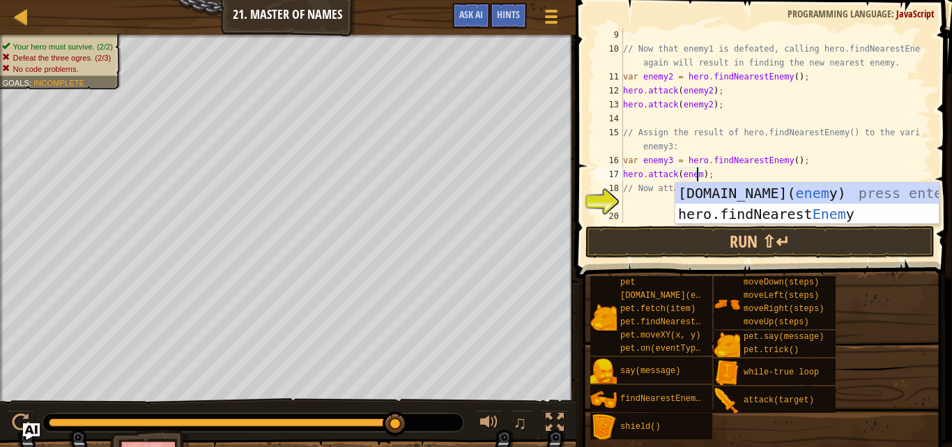
scroll to position [6, 6]
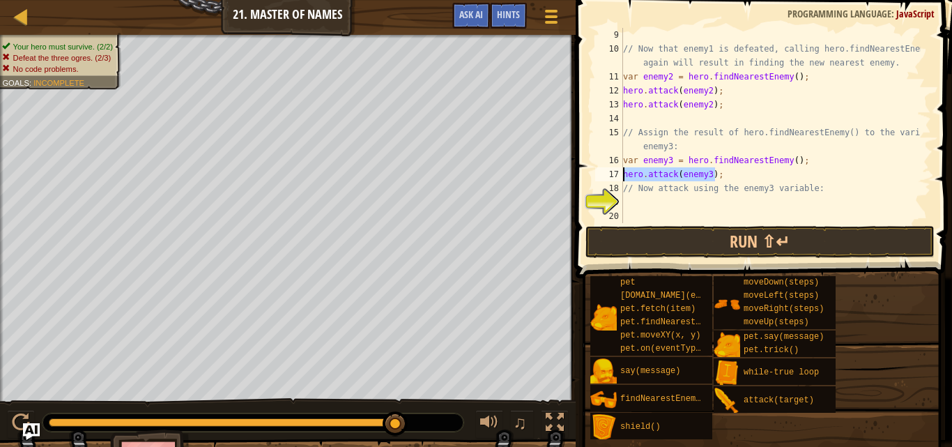
drag, startPoint x: 730, startPoint y: 176, endPoint x: 569, endPoint y: 172, distance: 161.1
click at [572, 172] on div "Hints Videos hero.attack(enemy3); 9 10 11 12 13 14 15 16 17 18 19 20 // Now tha…" at bounding box center [762, 223] width 381 height 447
type textarea "hero.attack(enemy3);"
click at [730, 180] on div "// Now that enemy1 is defeated, calling hero.findNearestEnemy() again will resu…" at bounding box center [771, 125] width 300 height 195
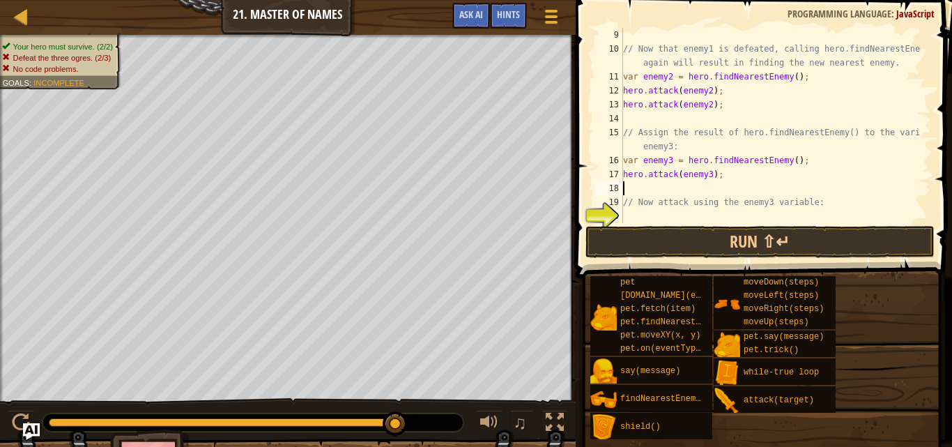
paste textarea "hero.attack(enemy3);"
type textarea "hero.attack(enemy3);"
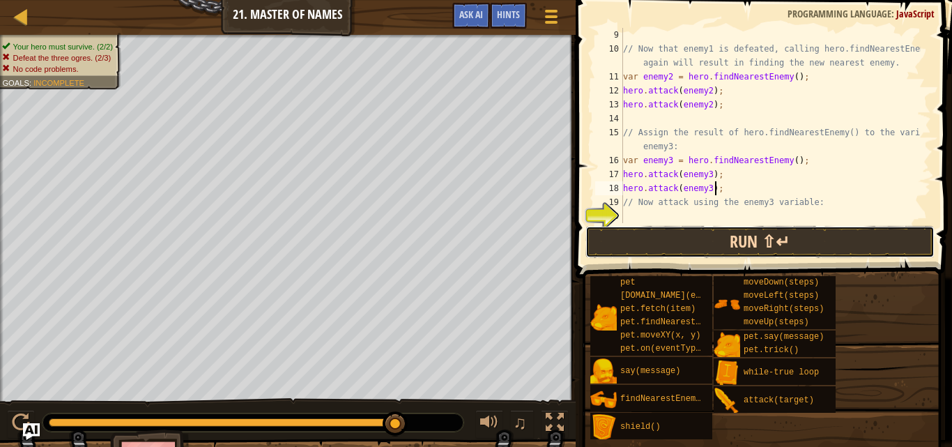
click at [696, 243] on button "Run ⇧↵" at bounding box center [760, 242] width 349 height 32
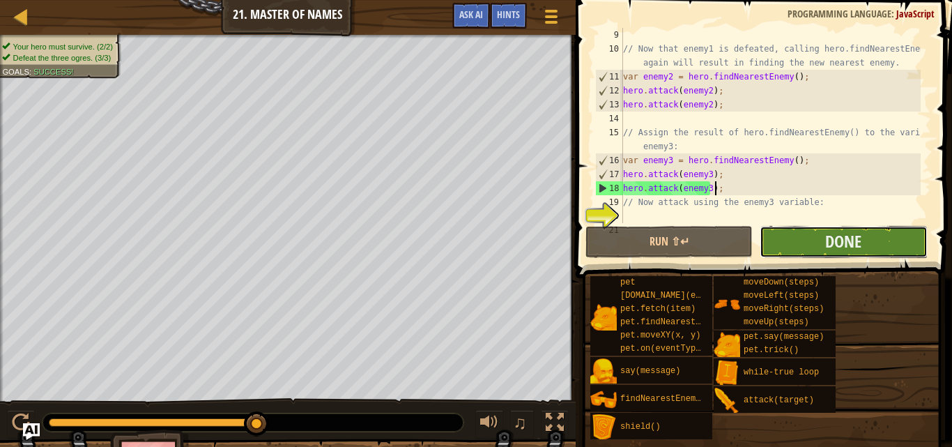
click at [871, 244] on button "Done" at bounding box center [843, 242] width 167 height 32
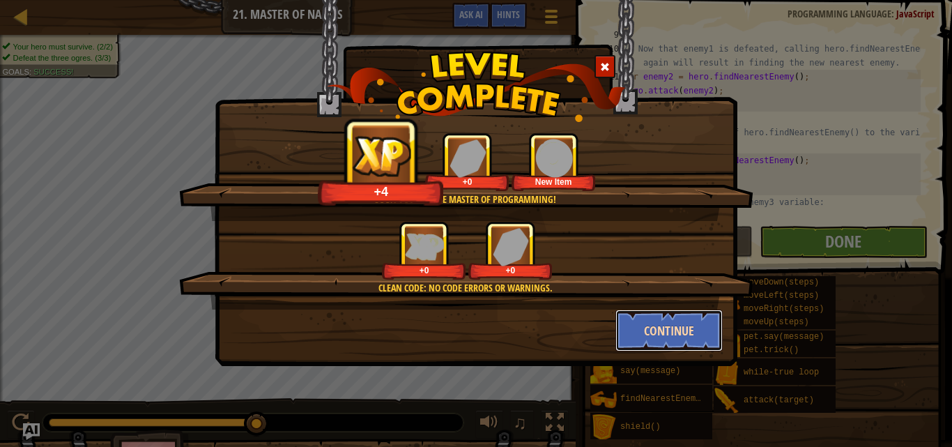
click at [685, 324] on button "Continue" at bounding box center [670, 331] width 108 height 42
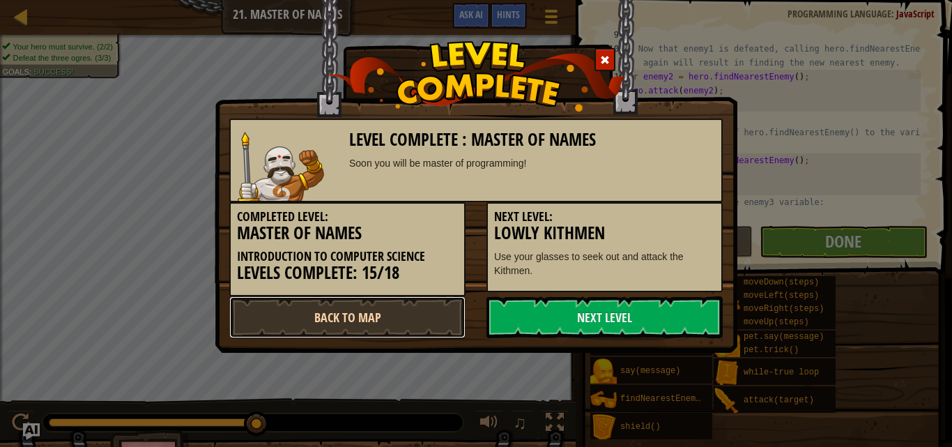
click at [335, 314] on link "Back to Map" at bounding box center [347, 317] width 236 height 42
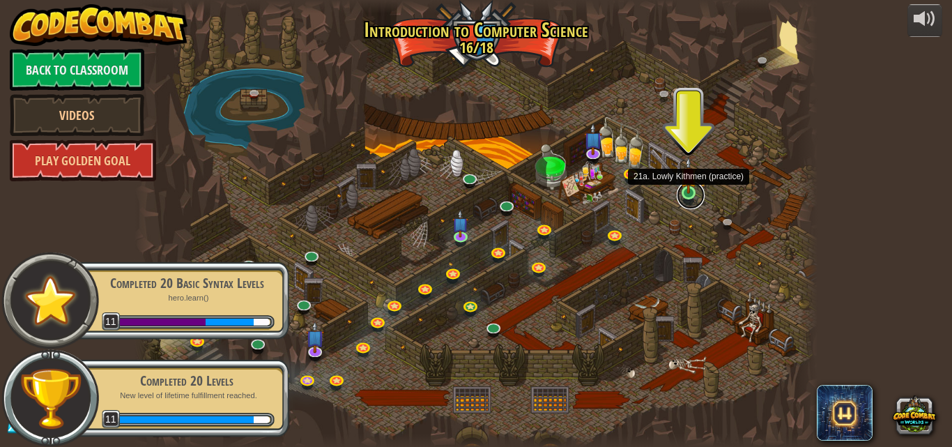
click at [686, 202] on link at bounding box center [691, 195] width 28 height 28
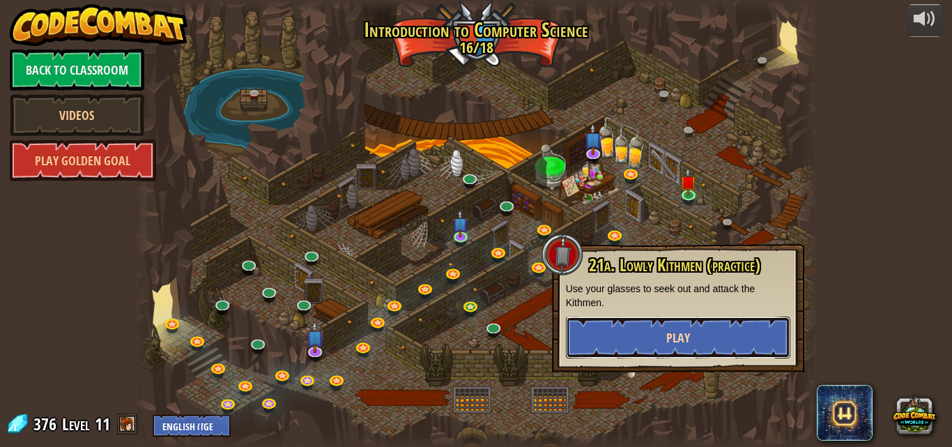
click at [694, 353] on button "Play" at bounding box center [678, 338] width 224 height 42
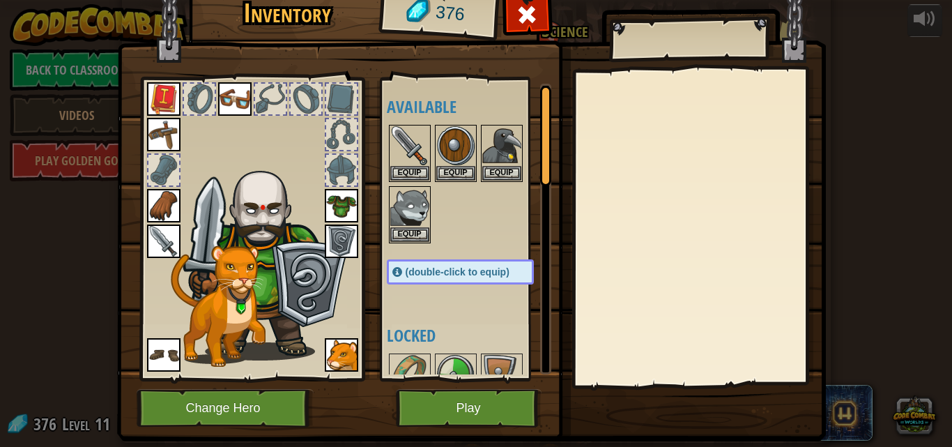
click at [469, 268] on span "(double-click to equip)" at bounding box center [458, 271] width 104 height 11
click at [456, 187] on div at bounding box center [474, 184] width 175 height 123
drag, startPoint x: 456, startPoint y: 187, endPoint x: 443, endPoint y: 168, distance: 22.6
click at [443, 168] on button "Equip" at bounding box center [455, 172] width 39 height 15
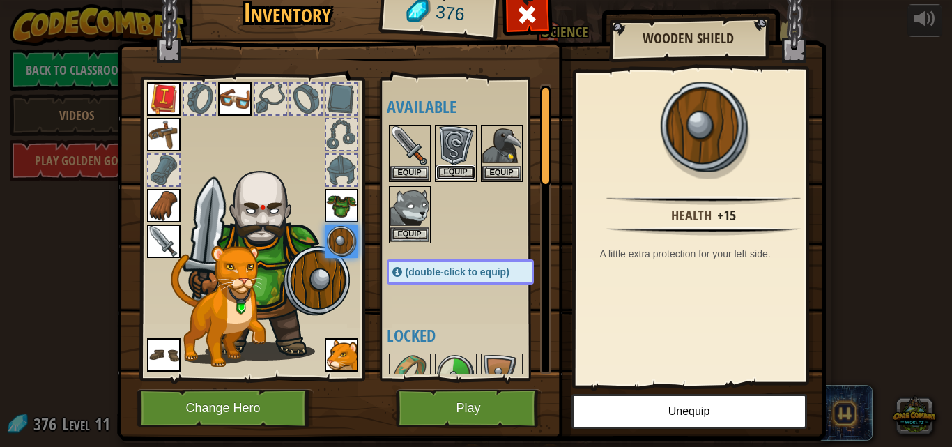
click at [443, 168] on button "Equip" at bounding box center [455, 172] width 39 height 15
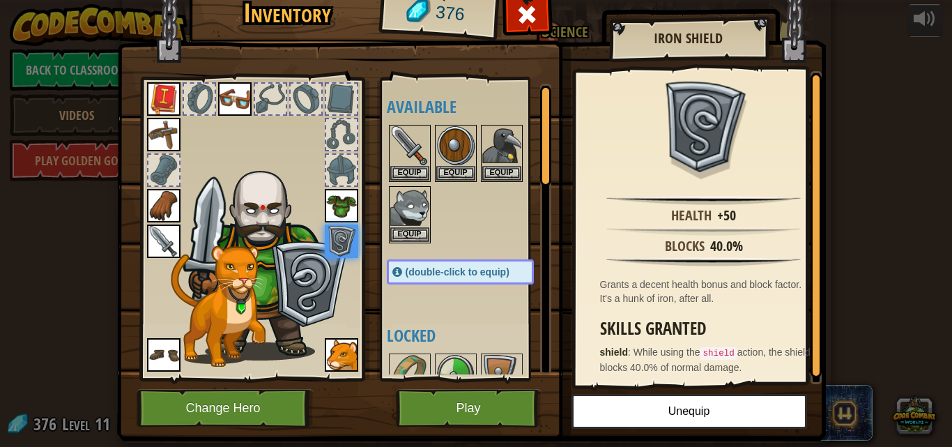
drag, startPoint x: 443, startPoint y: 168, endPoint x: 390, endPoint y: 273, distance: 117.2
click at [393, 273] on span at bounding box center [398, 272] width 10 height 10
click at [462, 405] on button "Play" at bounding box center [469, 408] width 146 height 38
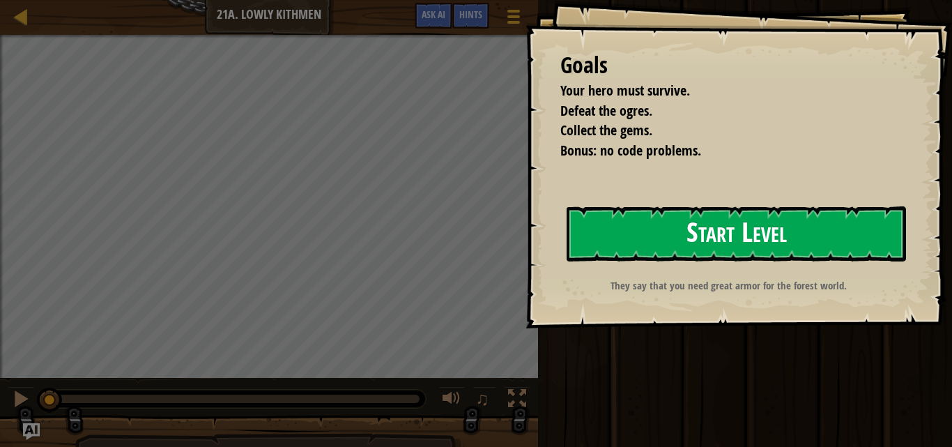
click at [763, 244] on button "Start Level" at bounding box center [737, 233] width 340 height 55
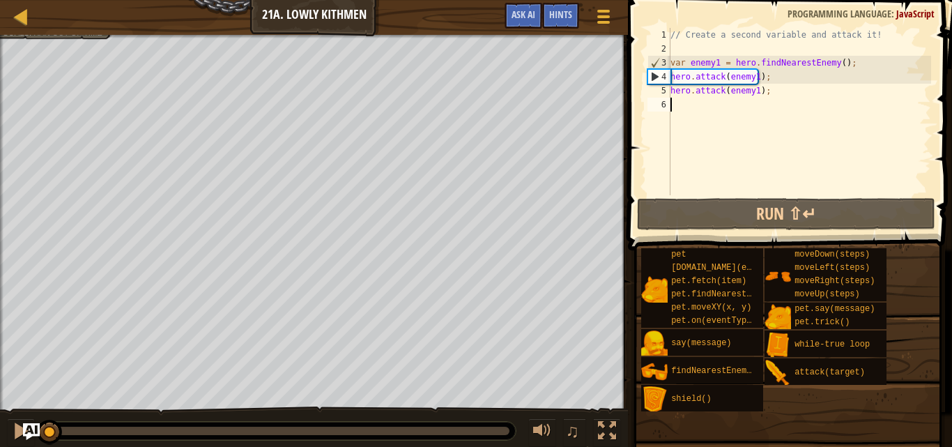
click at [688, 103] on div "// Create a second variable and attack it! var enemy1 = hero . findNearestEnemy…" at bounding box center [800, 125] width 264 height 195
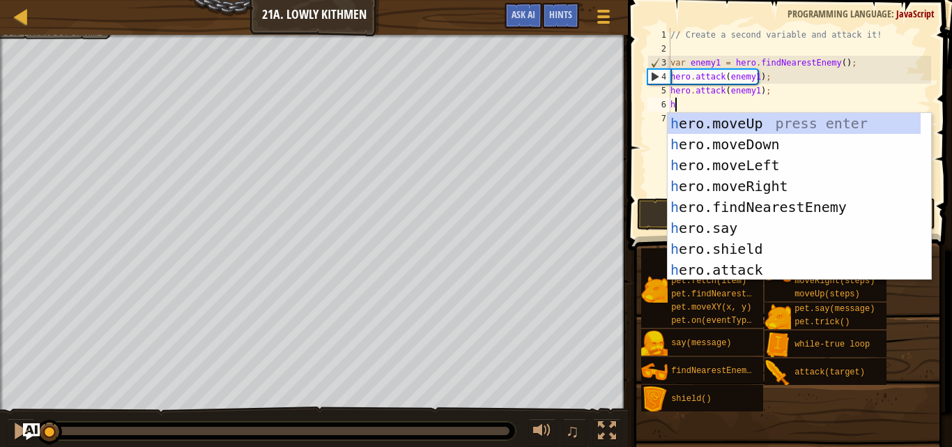
scroll to position [6, 0]
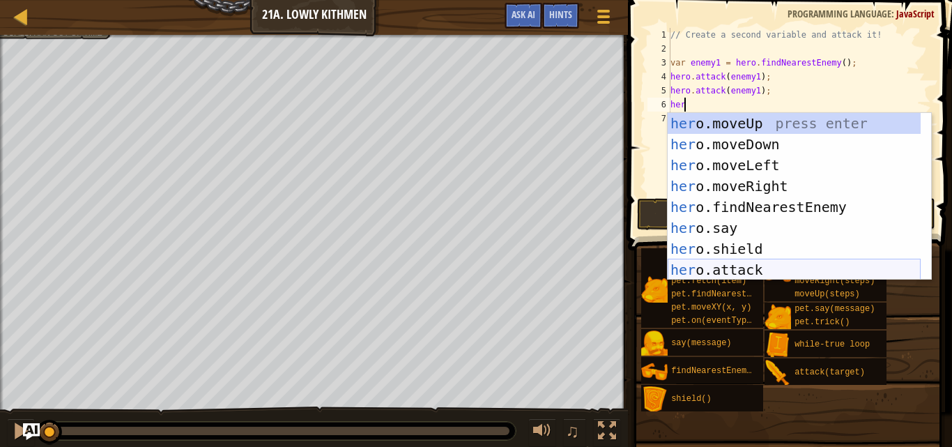
click at [737, 267] on div "her o.moveUp press enter her o.moveDown press enter her o.moveLeft press enter …" at bounding box center [794, 217] width 253 height 209
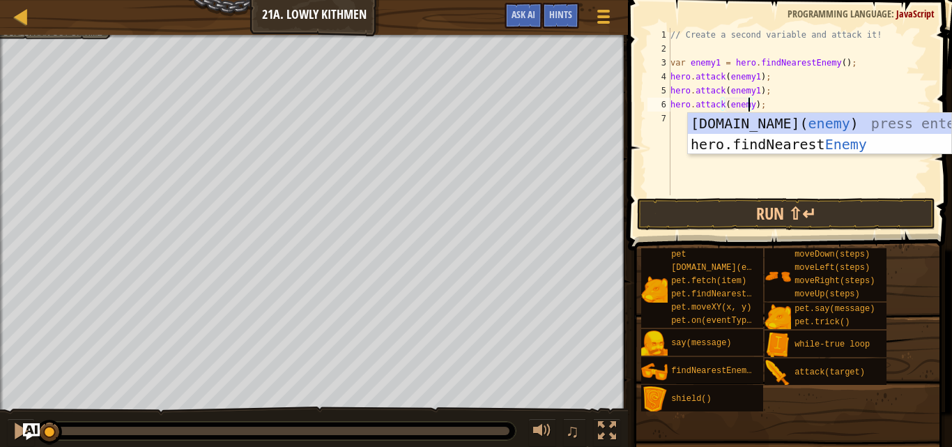
scroll to position [6, 6]
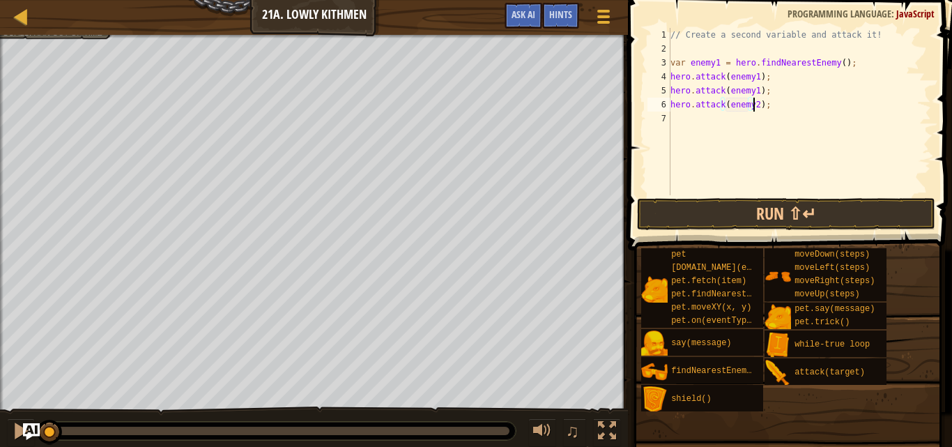
type textarea "hero.attack(enemy2);"
click at [733, 129] on div "// Create a second variable and attack it! var enemy1 = hero . findNearestEnemy…" at bounding box center [800, 125] width 264 height 195
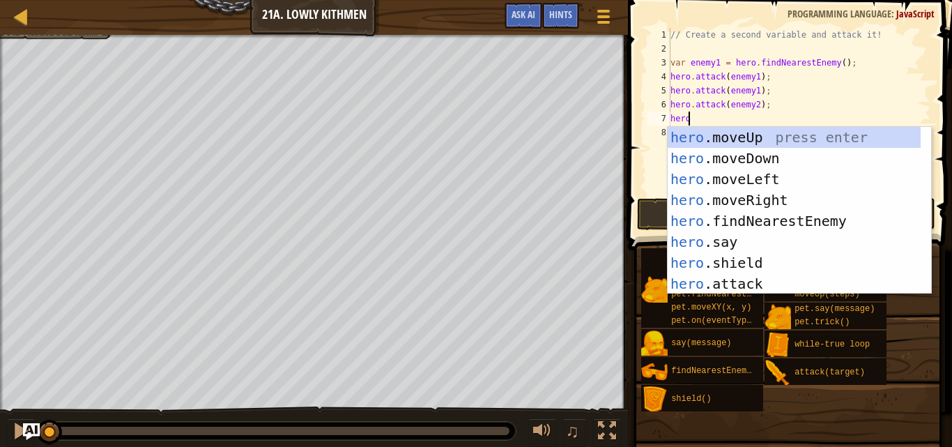
scroll to position [6, 1]
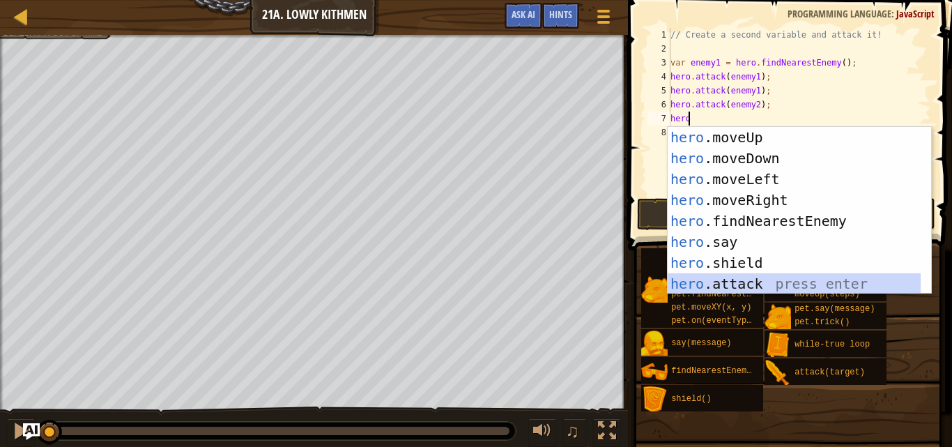
click at [712, 278] on div "hero .moveUp press enter hero .moveDown press enter hero .moveLeft press enter …" at bounding box center [794, 231] width 253 height 209
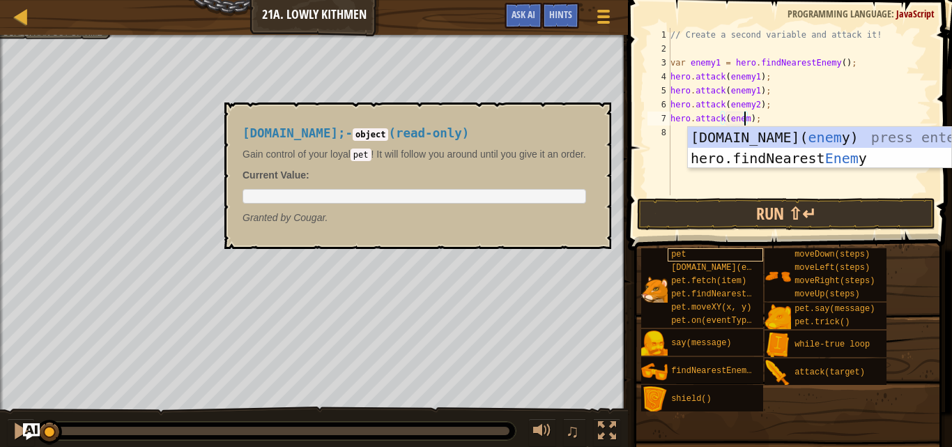
scroll to position [6, 6]
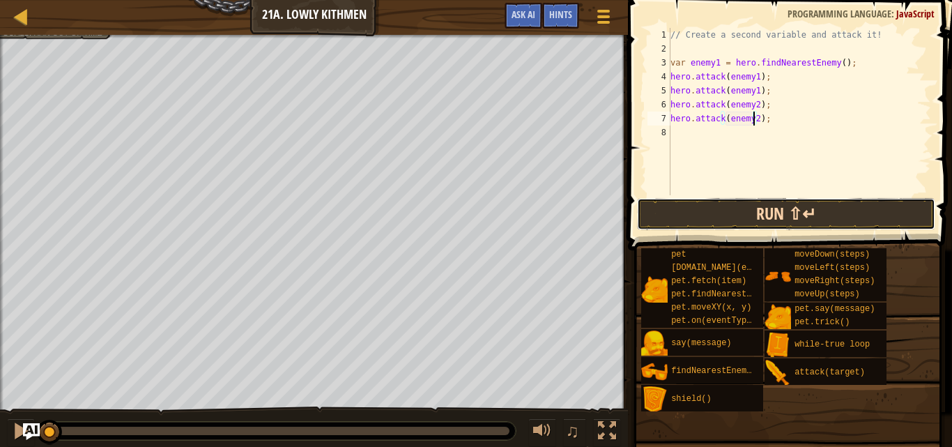
click at [738, 223] on button "Run ⇧↵" at bounding box center [786, 214] width 298 height 32
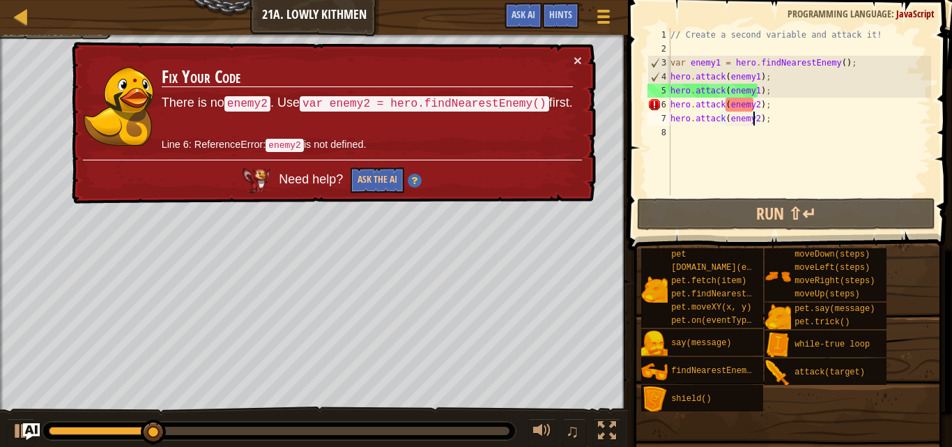
click at [782, 105] on div "// Create a second variable and attack it! var enemy1 = hero . findNearestEnemy…" at bounding box center [800, 125] width 264 height 195
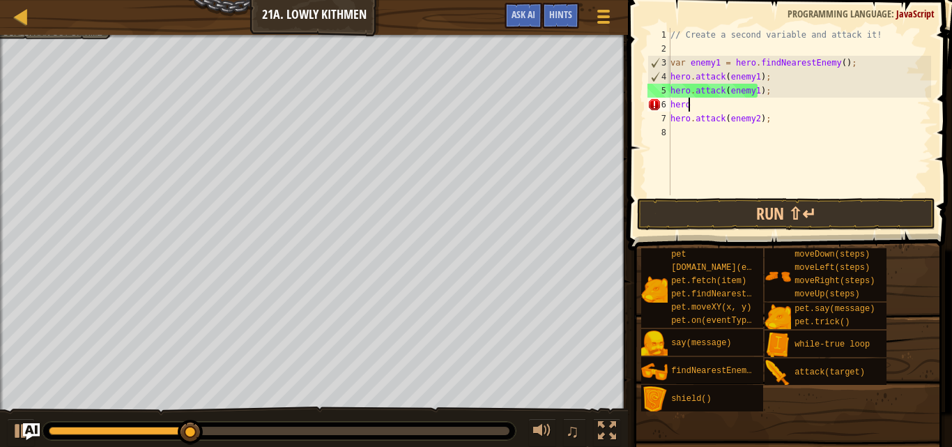
scroll to position [6, 1]
type textarea "hero"
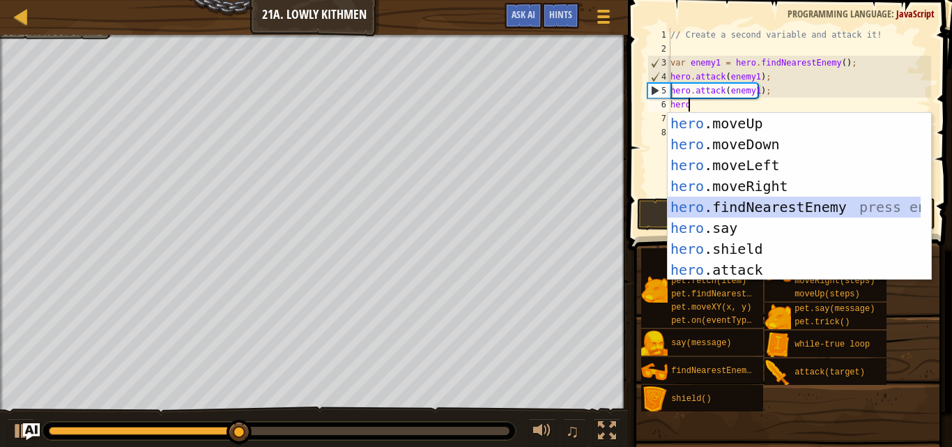
click at [804, 216] on div "hero .moveUp press enter hero .moveDown press enter hero .moveLeft press enter …" at bounding box center [800, 217] width 264 height 209
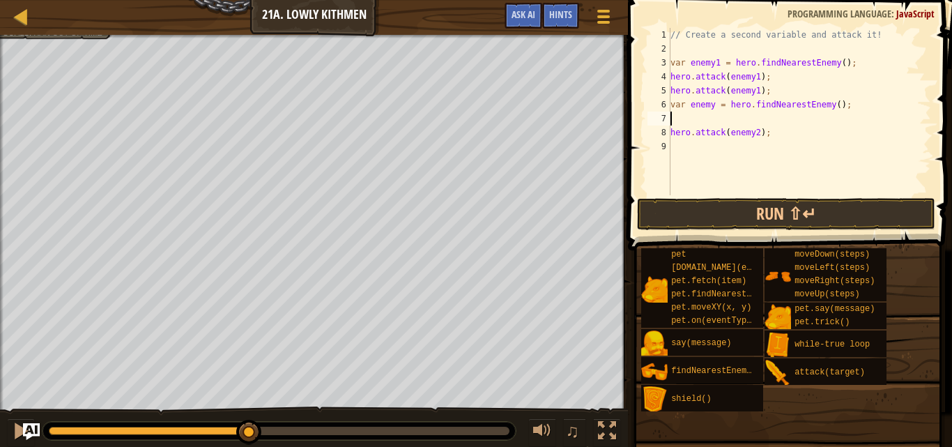
click at [710, 106] on div "// Create a second variable and attack it! var enemy1 = hero . findNearestEnemy…" at bounding box center [800, 125] width 264 height 195
type textarea "var enemy3 = hero.findNearestEnemy();"
click at [748, 119] on div "// Create a second variable and attack it! var enemy1 = hero . findNearestEnemy…" at bounding box center [800, 125] width 264 height 195
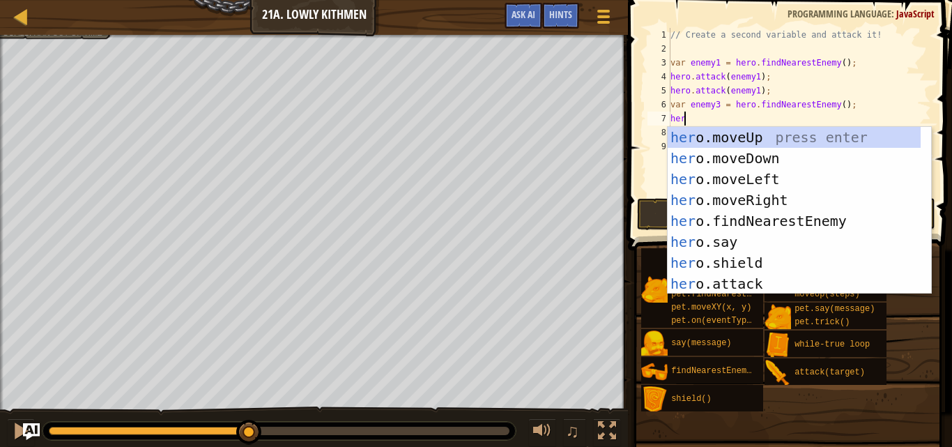
type textarea "hero"
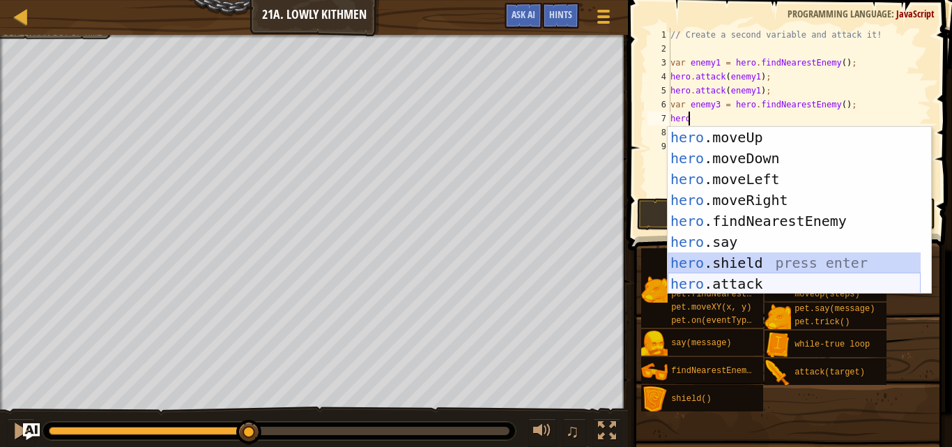
drag, startPoint x: 772, startPoint y: 272, endPoint x: 770, endPoint y: 283, distance: 11.5
click at [770, 283] on div "hero .moveUp press enter hero .moveDown press enter hero .moveLeft press enter …" at bounding box center [794, 231] width 253 height 209
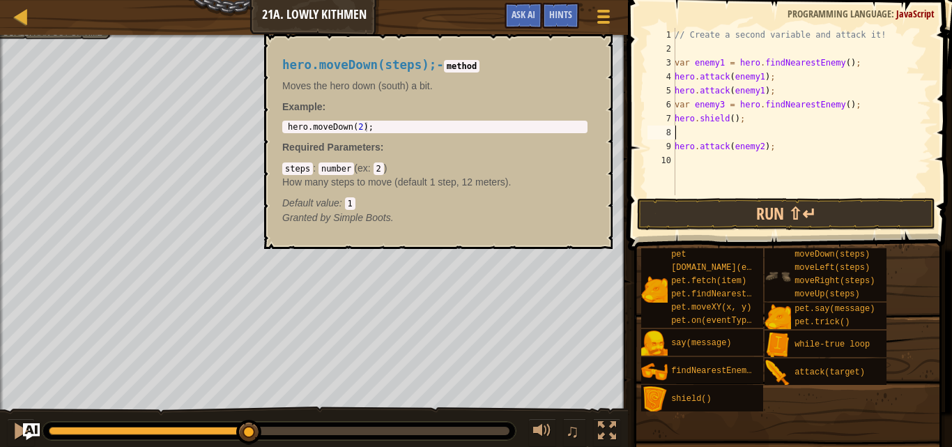
scroll to position [6, 0]
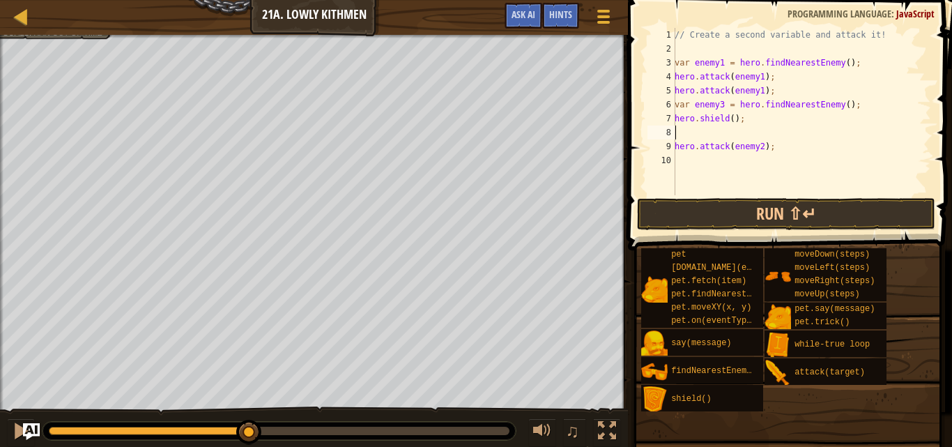
click at [696, 130] on div "// Create a second variable and attack it! var enemy1 = hero . findNearestEnemy…" at bounding box center [801, 125] width 259 height 195
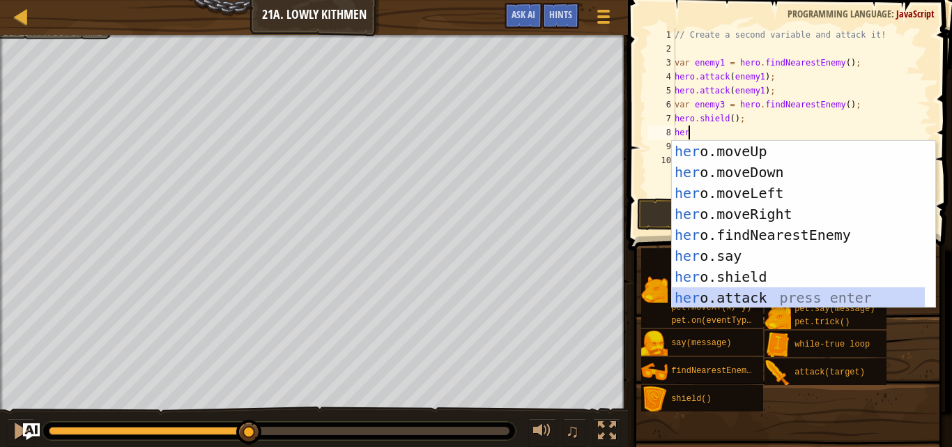
click at [727, 287] on div "her o.moveUp press enter her o.moveDown press enter her o.moveLeft press enter …" at bounding box center [798, 245] width 253 height 209
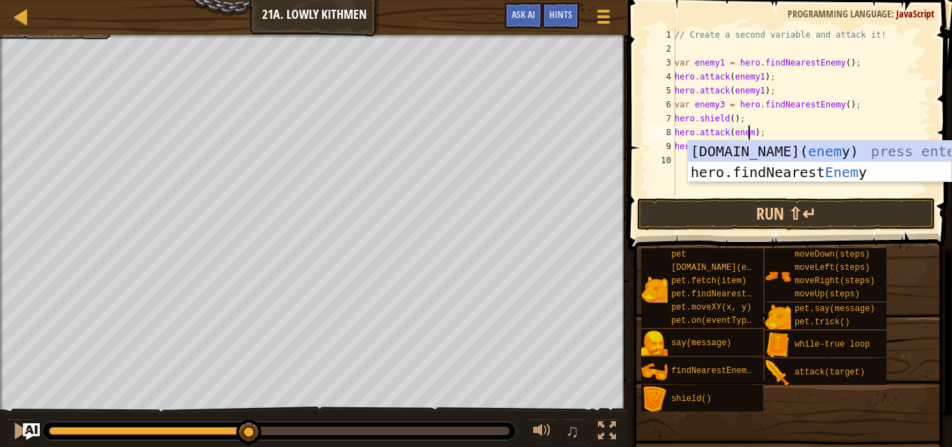
scroll to position [6, 6]
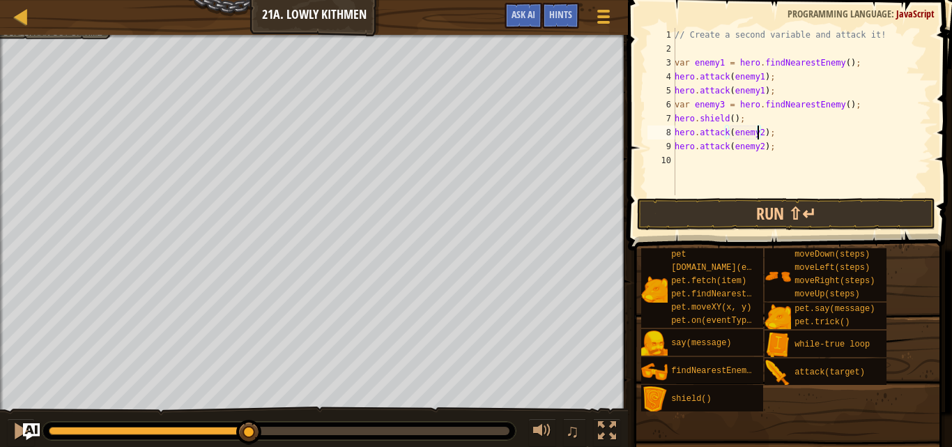
click at [742, 115] on div "// Create a second variable and attack it! var enemy1 = hero . findNearestEnemy…" at bounding box center [801, 125] width 259 height 195
type textarea "h"
click at [715, 213] on button "Run ⇧↵" at bounding box center [786, 214] width 298 height 32
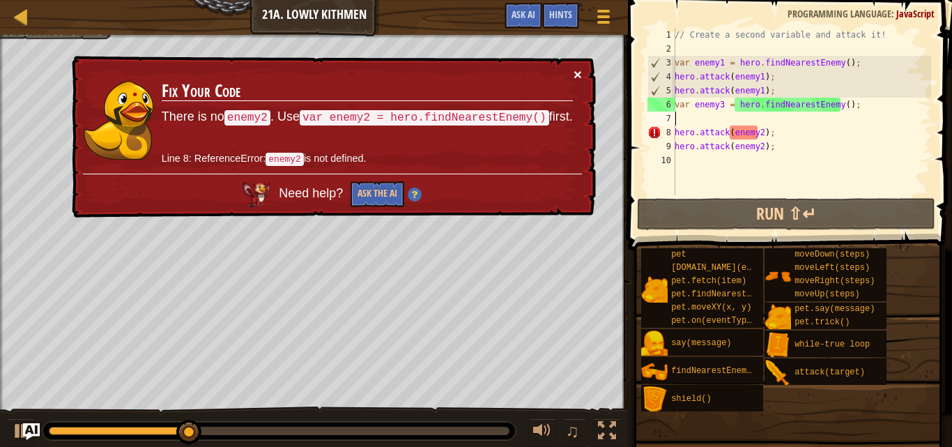
click at [575, 73] on button "×" at bounding box center [578, 74] width 8 height 15
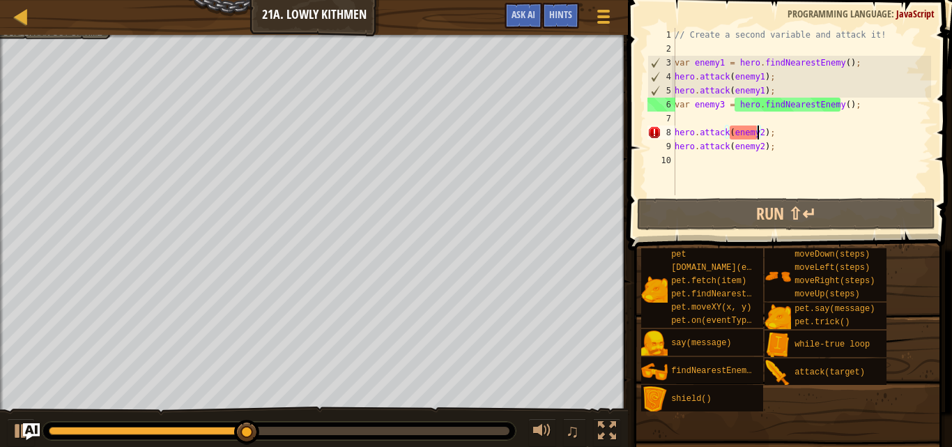
click at [759, 133] on div "// Create a second variable and attack it! var enemy1 = hero . findNearestEnemy…" at bounding box center [801, 125] width 259 height 195
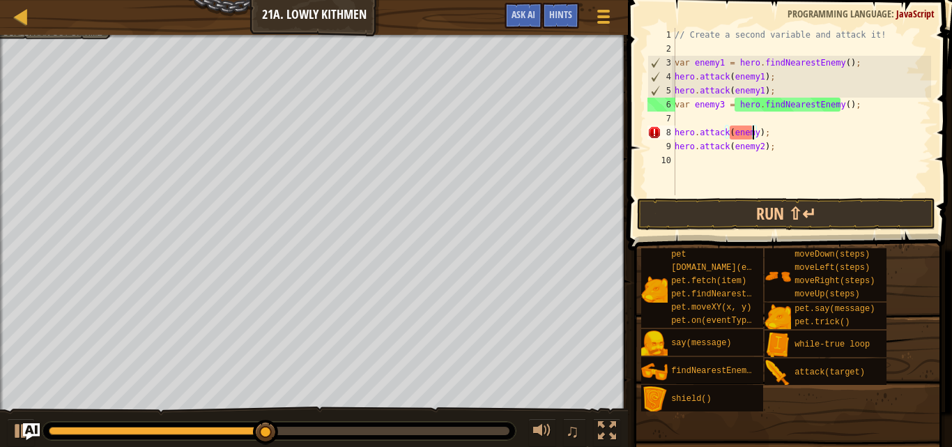
type textarea "hero.attack(enemy3);"
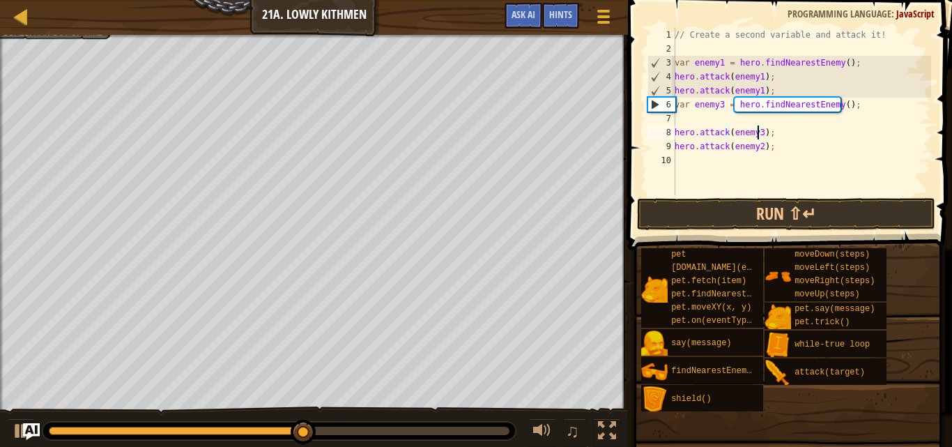
click at [759, 153] on div "// Create a second variable and attack it! var enemy1 = hero . findNearestEnemy…" at bounding box center [801, 125] width 259 height 195
click at [758, 146] on div "// Create a second variable and attack it! var enemy1 = hero . findNearestEnemy…" at bounding box center [801, 125] width 259 height 195
type textarea "hero.attack(enemy3);"
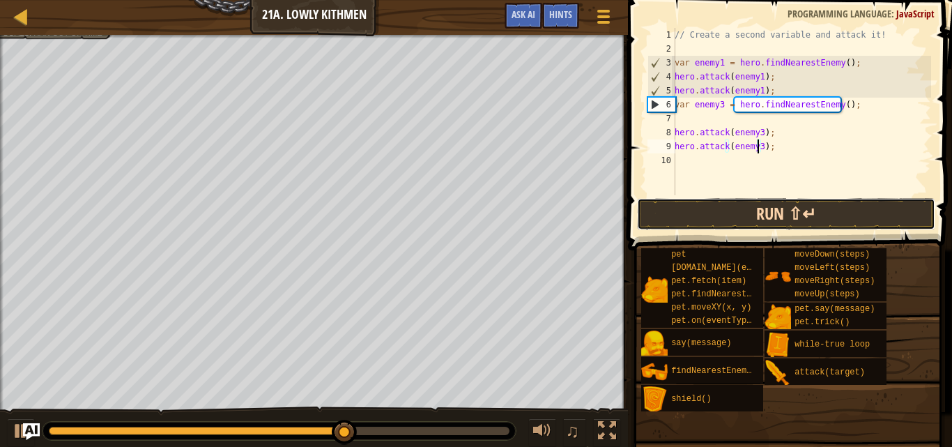
click at [756, 211] on button "Run ⇧↵" at bounding box center [786, 214] width 298 height 32
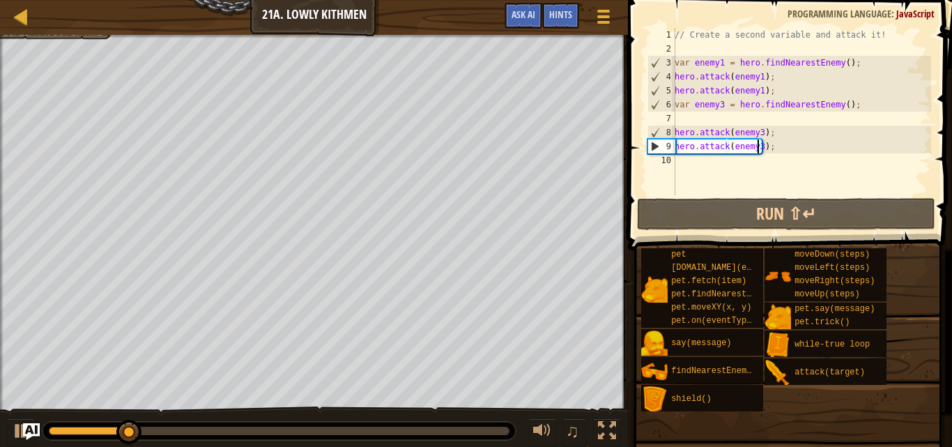
click at [678, 162] on div "// Create a second variable and attack it! var enemy1 = hero . findNearestEnemy…" at bounding box center [801, 125] width 259 height 195
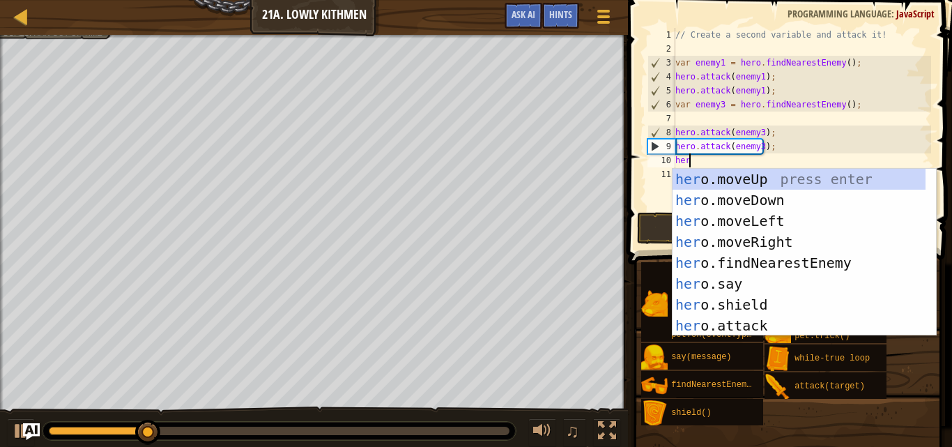
type textarea "hero"
click at [721, 198] on div "hero .moveUp press enter hero .moveDown press enter hero .moveLeft press enter …" at bounding box center [799, 273] width 253 height 209
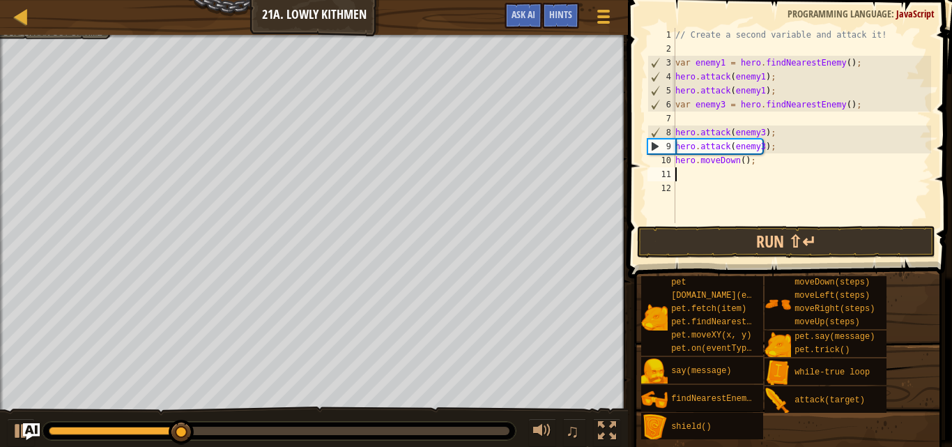
scroll to position [6, 0]
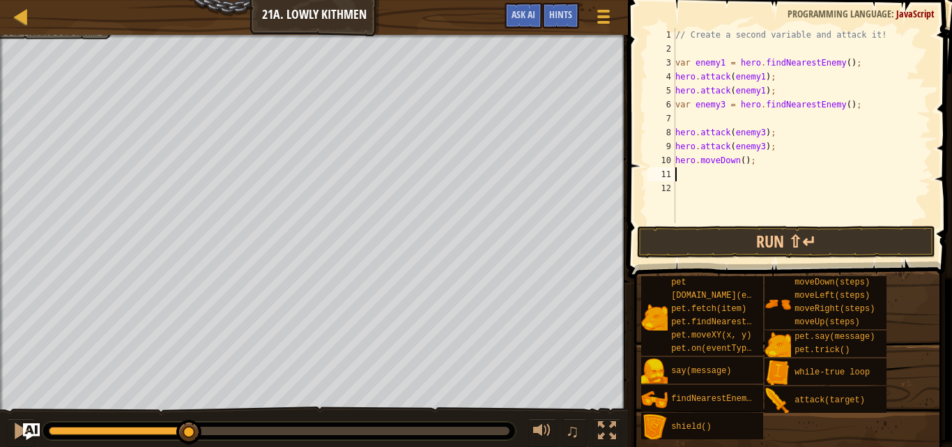
click at [705, 181] on div "// Create a second variable and attack it! var enemy1 = hero . findNearestEnemy…" at bounding box center [802, 139] width 259 height 223
click at [702, 169] on div "// Create a second variable and attack it! var enemy1 = hero . findNearestEnemy…" at bounding box center [802, 139] width 259 height 223
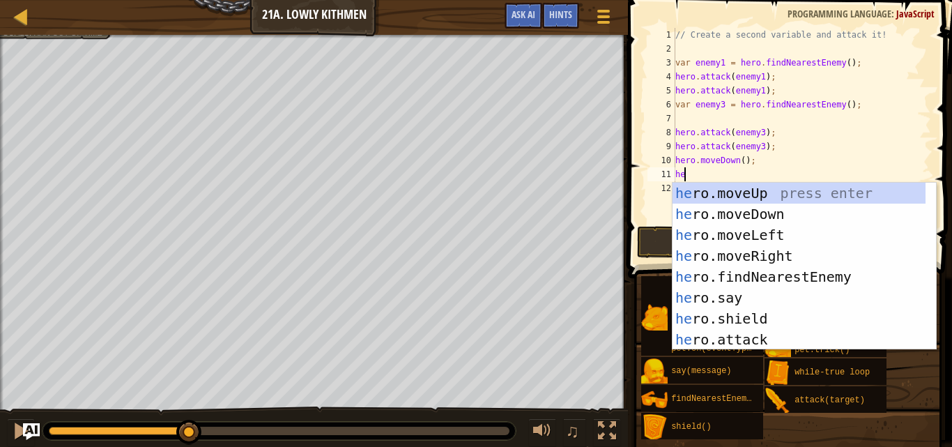
type textarea "hero"
click at [712, 264] on div "hero .moveUp press enter hero .moveDown press enter hero .moveLeft press enter …" at bounding box center [799, 287] width 253 height 209
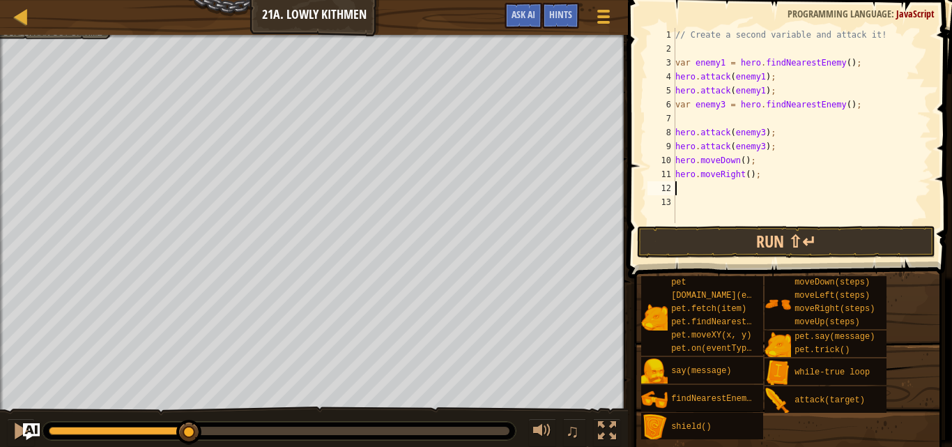
scroll to position [6, 0]
click at [741, 172] on div "// Create a second variable and attack it! var enemy1 = hero . findNearestEnemy…" at bounding box center [802, 139] width 259 height 223
click at [745, 176] on div "// Create a second variable and attack it! var enemy1 = hero . findNearestEnemy…" at bounding box center [802, 139] width 259 height 223
type textarea "hero.moveRight(2);"
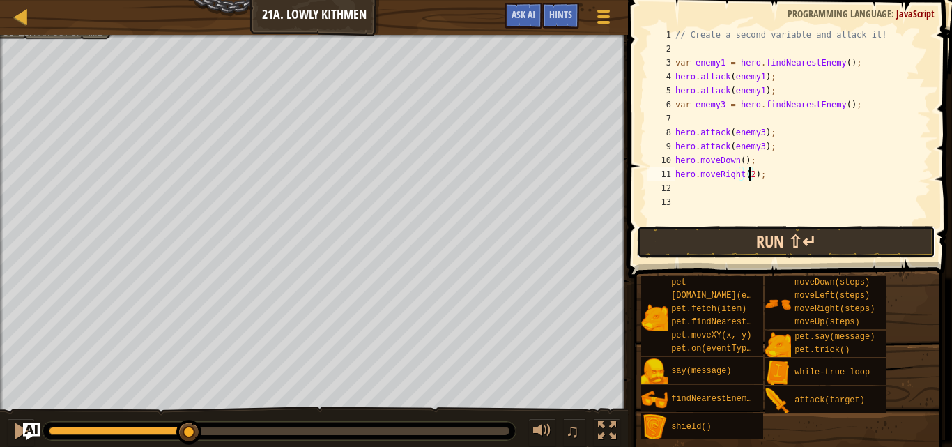
click at [752, 231] on button "Run ⇧↵" at bounding box center [786, 242] width 298 height 32
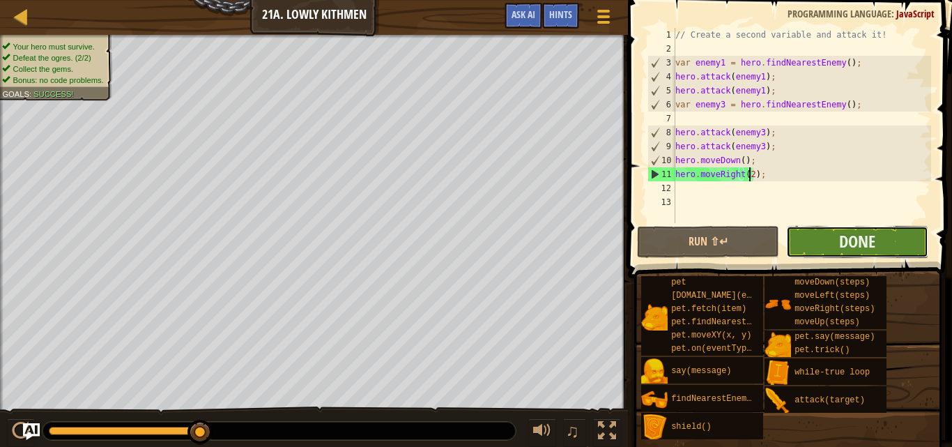
click at [879, 243] on button "Done" at bounding box center [857, 242] width 142 height 32
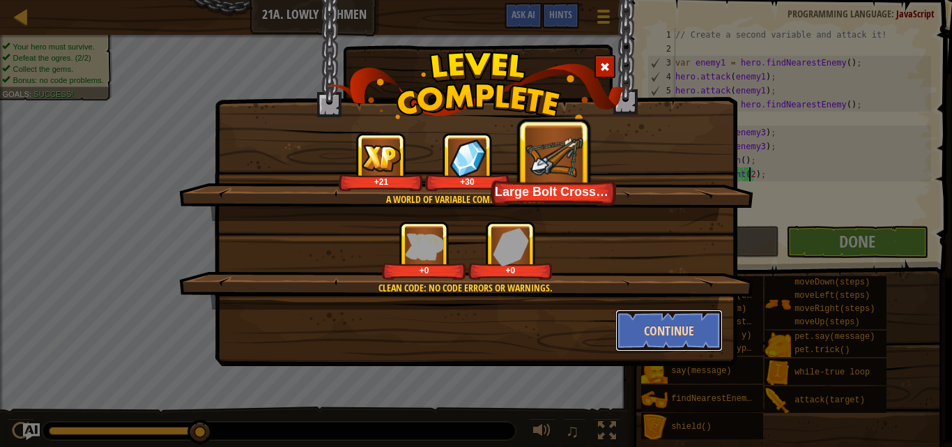
click at [672, 340] on button "Continue" at bounding box center [670, 331] width 108 height 42
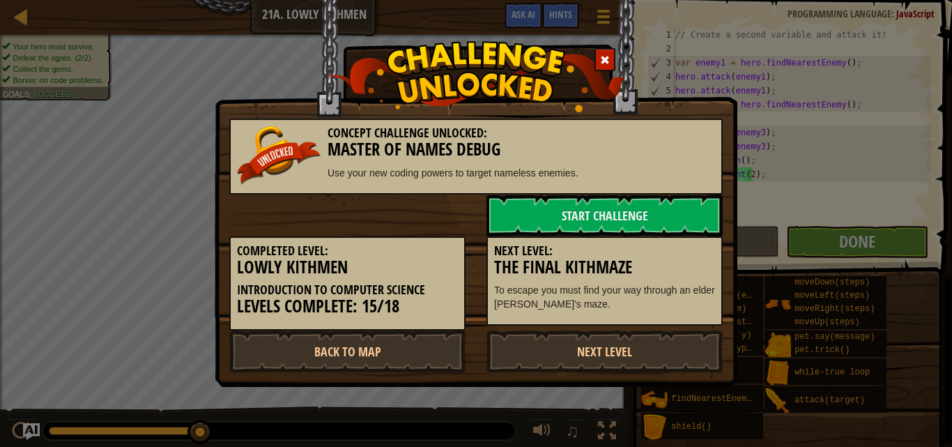
click at [673, 333] on link "Next Level" at bounding box center [605, 351] width 236 height 42
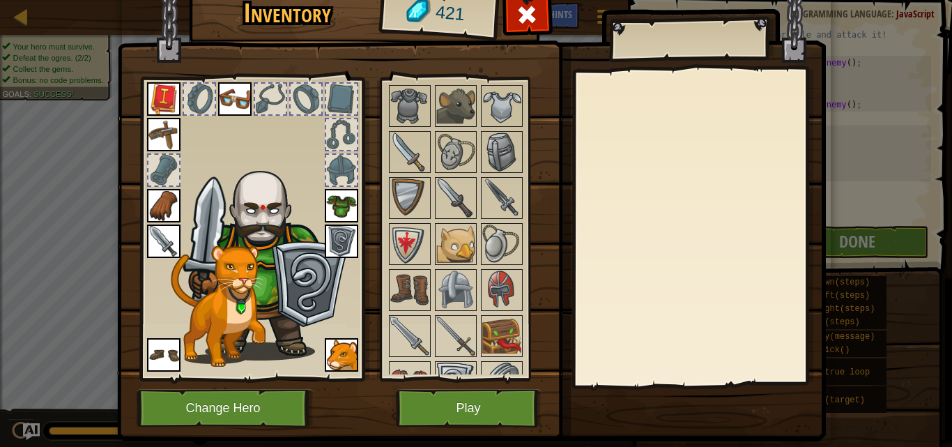
scroll to position [627, 0]
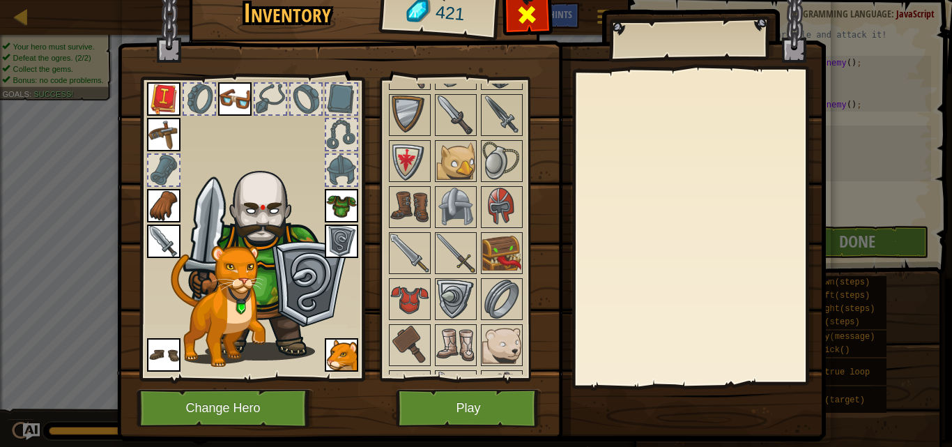
click at [510, 8] on div at bounding box center [527, 19] width 44 height 44
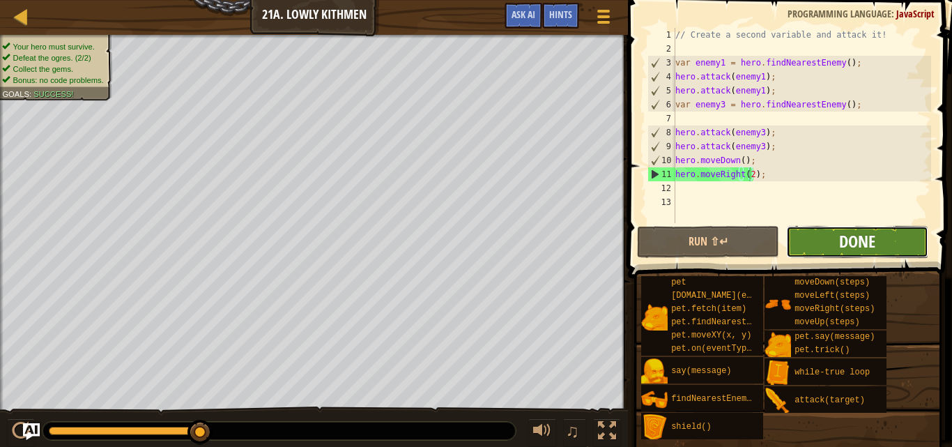
click at [850, 245] on span "Done" at bounding box center [857, 241] width 36 height 22
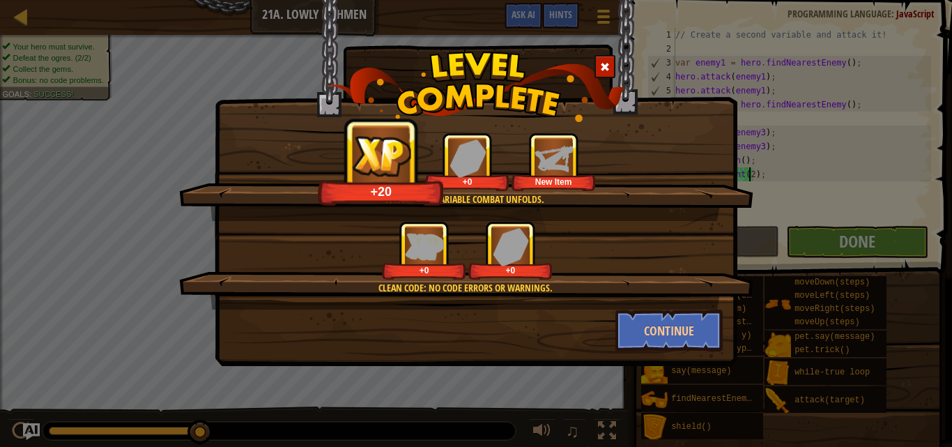
click at [573, 162] on img at bounding box center [554, 158] width 38 height 38
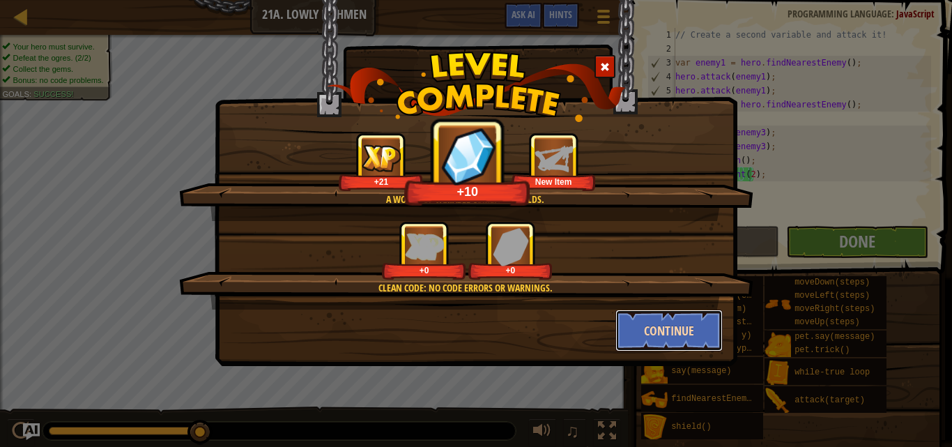
click at [710, 326] on button "Continue" at bounding box center [670, 331] width 108 height 42
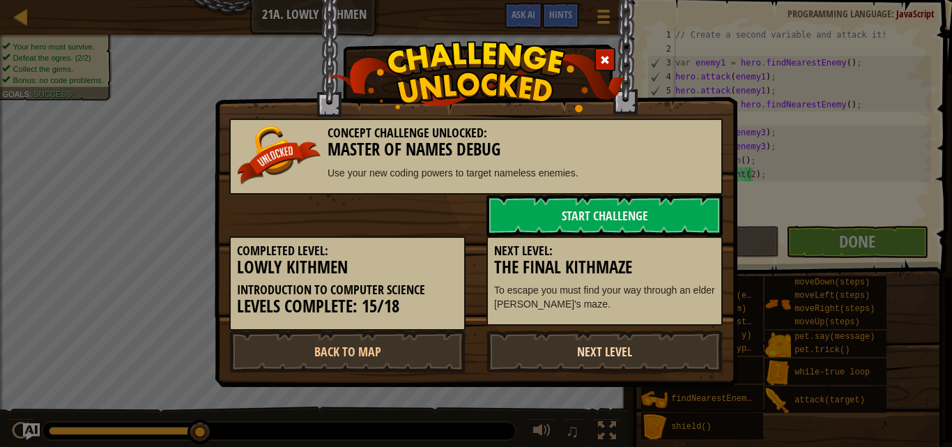
click at [583, 362] on link "Next Level" at bounding box center [605, 351] width 236 height 42
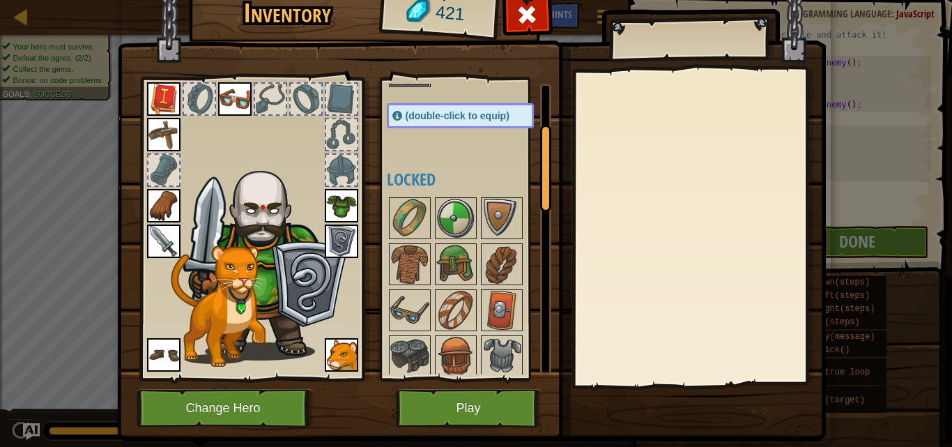
scroll to position [0, 0]
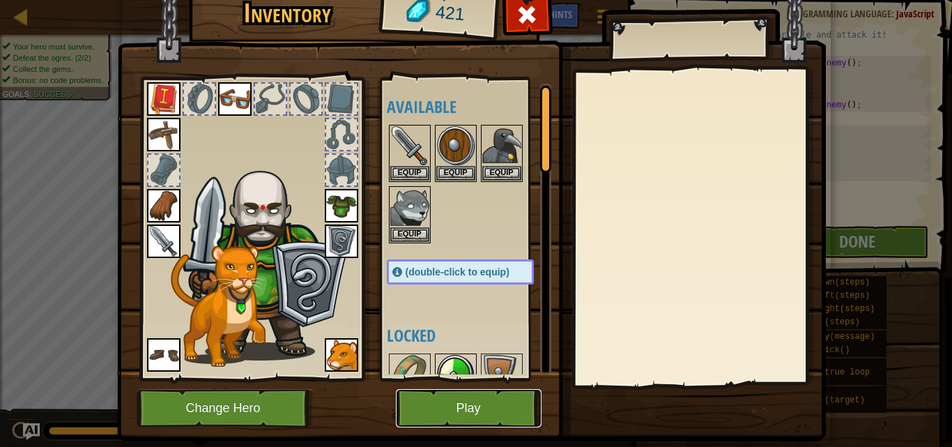
drag, startPoint x: 446, startPoint y: 395, endPoint x: 455, endPoint y: 369, distance: 28.0
click at [450, 383] on div "Inventory 421 Available Equip Equip Equip Equip Equip Equip Equip Equip Equip E…" at bounding box center [476, 213] width 709 height 460
click at [462, 412] on button "Play" at bounding box center [469, 408] width 146 height 38
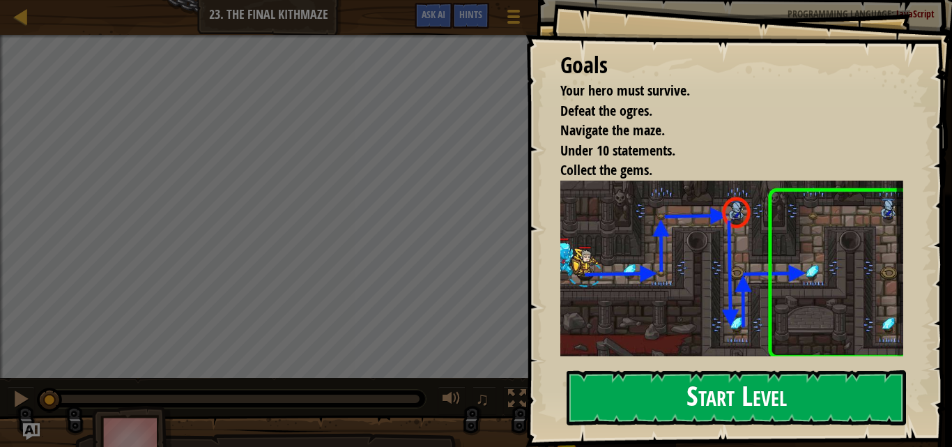
click at [832, 370] on button "Start Level" at bounding box center [737, 397] width 340 height 55
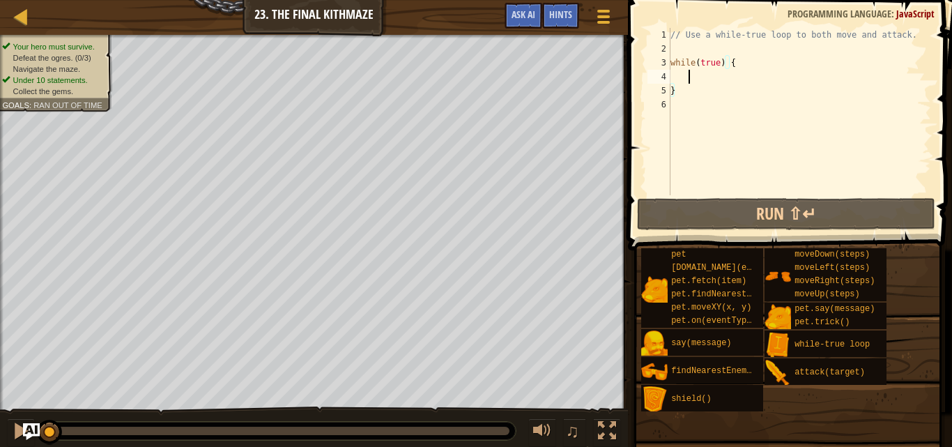
click at [691, 77] on div "// Use a while-true loop to both move and attack. while ( true ) { }" at bounding box center [800, 125] width 264 height 195
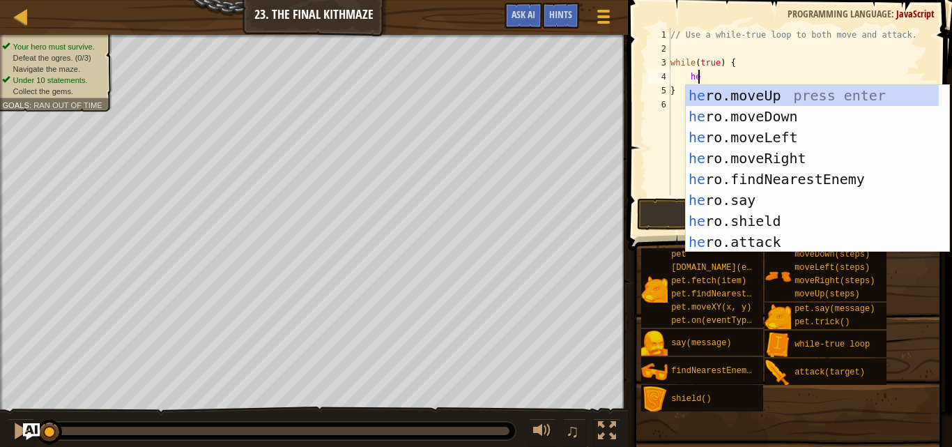
type textarea "hero"
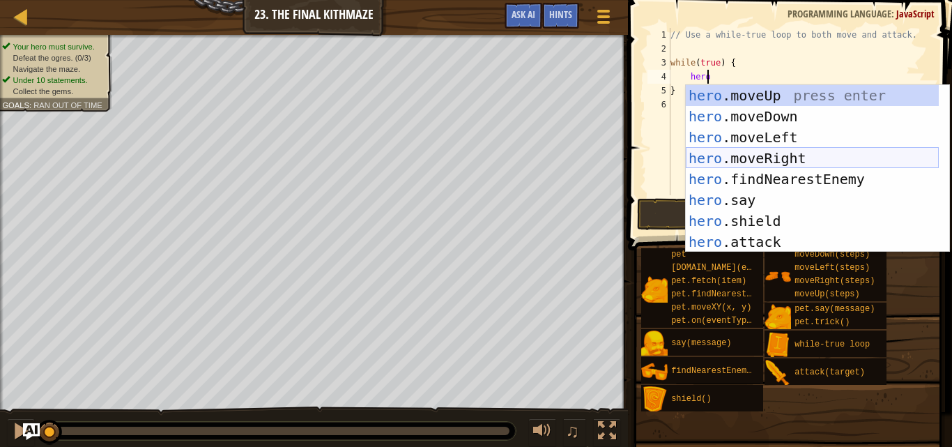
click at [770, 165] on div "hero .moveUp press enter hero .moveDown press enter hero .moveLeft press enter …" at bounding box center [812, 189] width 253 height 209
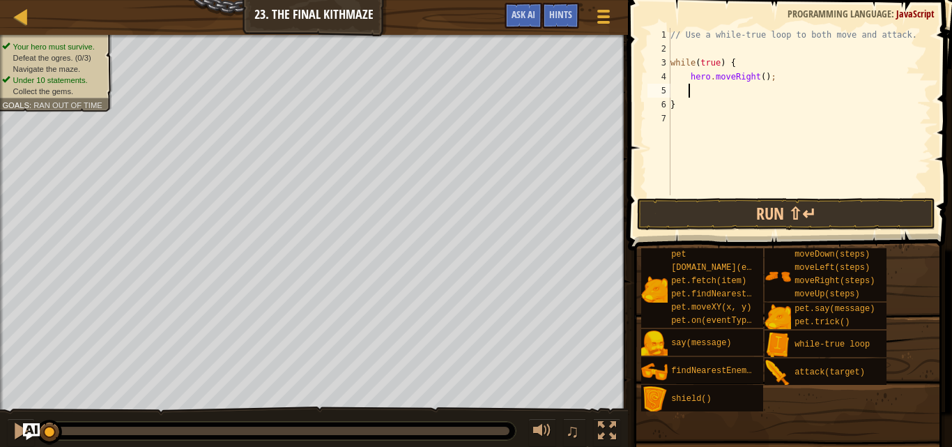
scroll to position [6, 1]
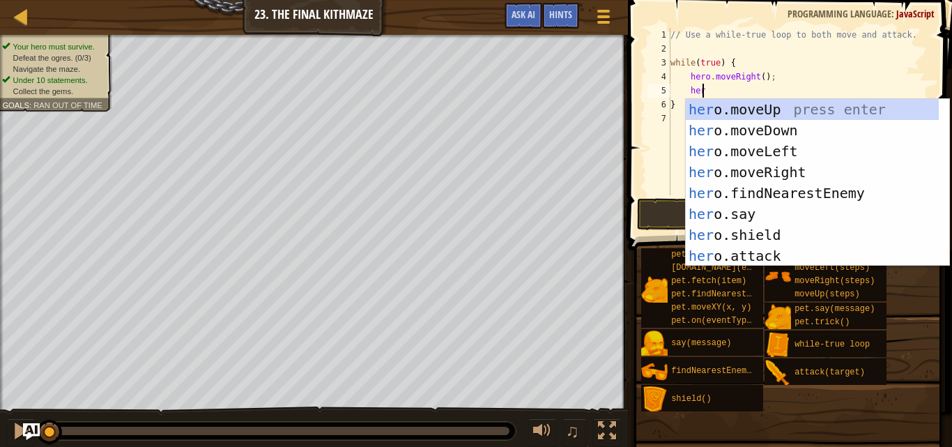
type textarea "hero"
click at [765, 112] on div "hero .moveUp press enter hero .moveDown press enter hero .moveLeft press enter …" at bounding box center [812, 203] width 253 height 209
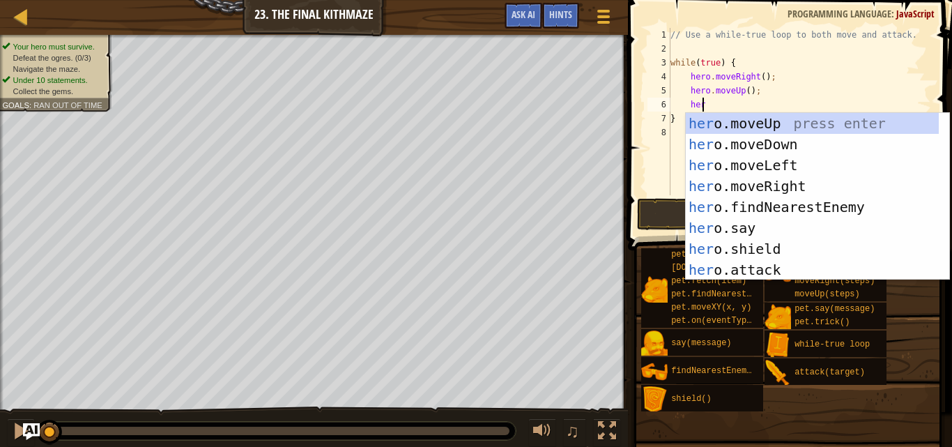
type textarea "hero"
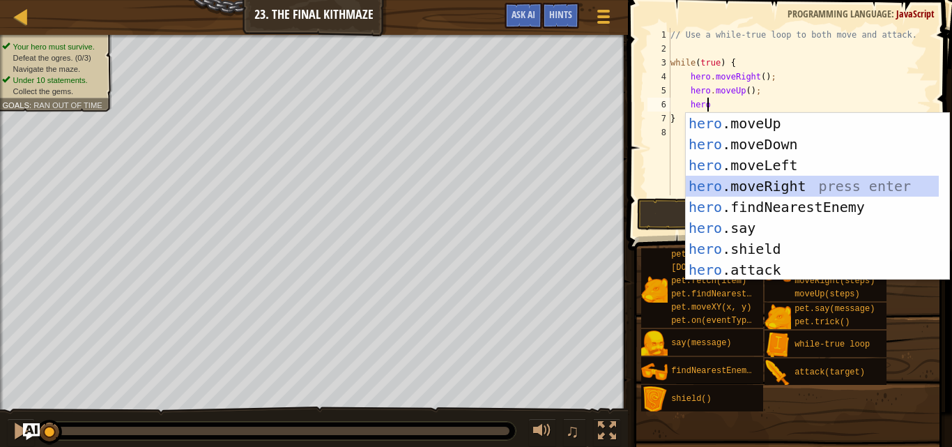
click at [759, 182] on div "hero .moveUp press enter hero .moveDown press enter hero .moveLeft press enter …" at bounding box center [812, 217] width 253 height 209
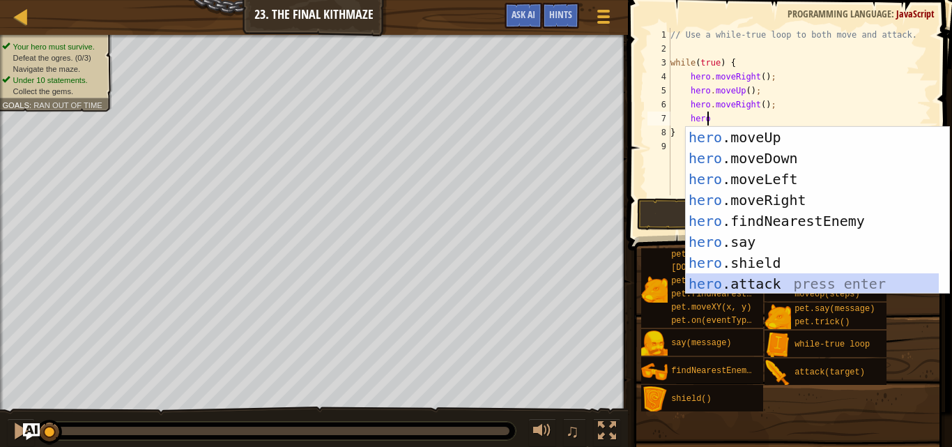
click at [748, 276] on div "hero .moveUp press enter hero .moveDown press enter hero .moveLeft press enter …" at bounding box center [812, 231] width 253 height 209
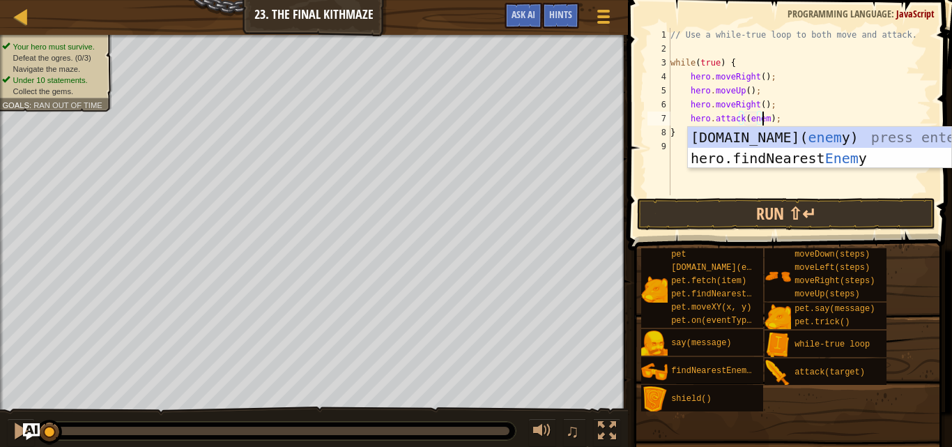
scroll to position [6, 8]
click at [761, 160] on div "pet.chase( enemy ) press enter hero.findNearest Enemy press enter" at bounding box center [820, 169] width 264 height 84
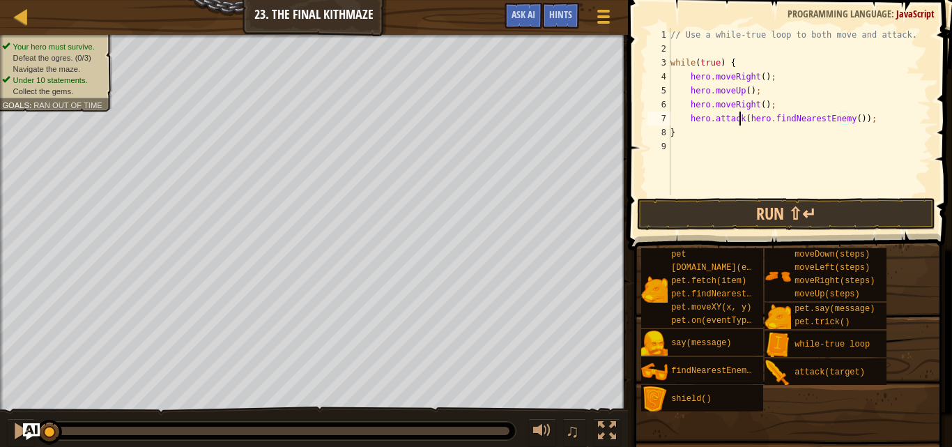
click at [738, 118] on div "// Use a while-true loop to both move and attack. while ( true ) { hero . moveR…" at bounding box center [800, 125] width 264 height 195
click at [813, 205] on button "Run ⇧↵" at bounding box center [786, 214] width 298 height 32
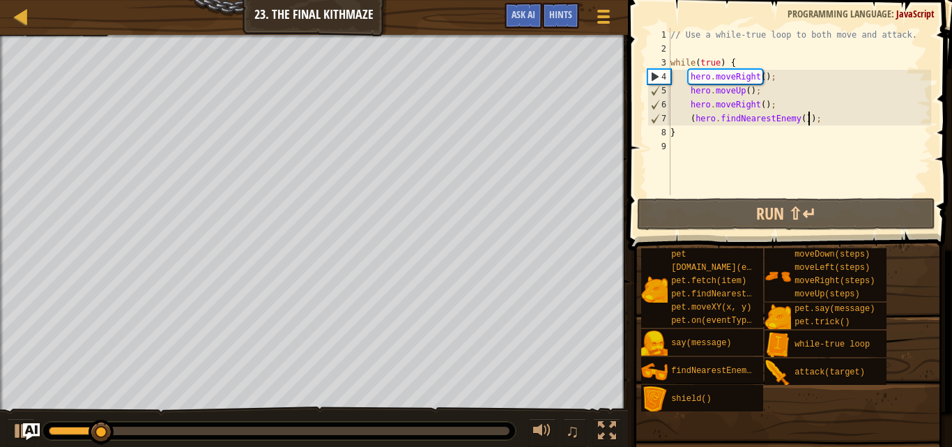
click at [809, 124] on div "// Use a while-true loop to both move and attack. while ( true ) { hero . moveR…" at bounding box center [800, 125] width 264 height 195
click at [807, 121] on div "// Use a while-true loop to both move and attack. while ( true ) { hero . moveR…" at bounding box center [800, 125] width 264 height 195
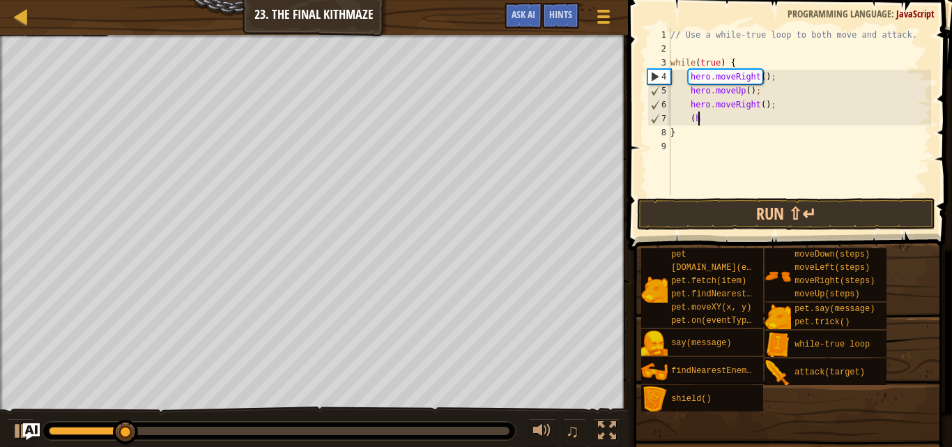
type textarea "("
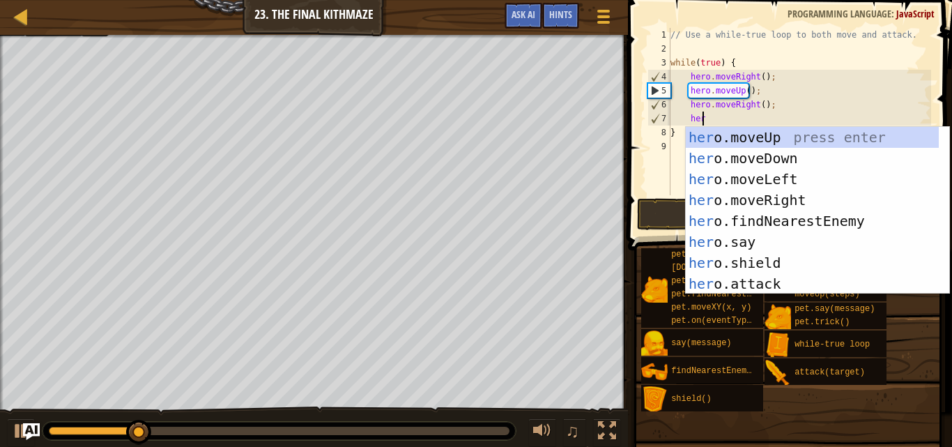
type textarea "hero"
click at [796, 211] on div "hero .moveUp press enter hero .moveDown press enter hero .moveLeft press enter …" at bounding box center [812, 231] width 253 height 209
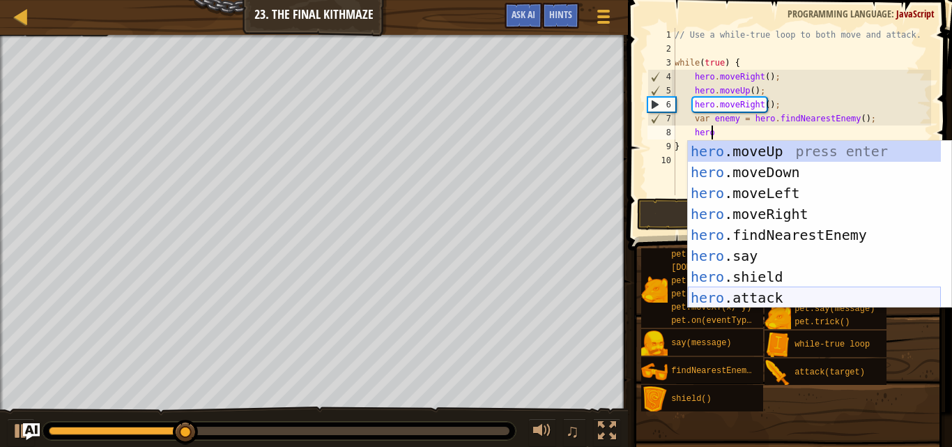
click at [800, 301] on div "hero .moveUp press enter hero .moveDown press enter hero .moveLeft press enter …" at bounding box center [814, 245] width 253 height 209
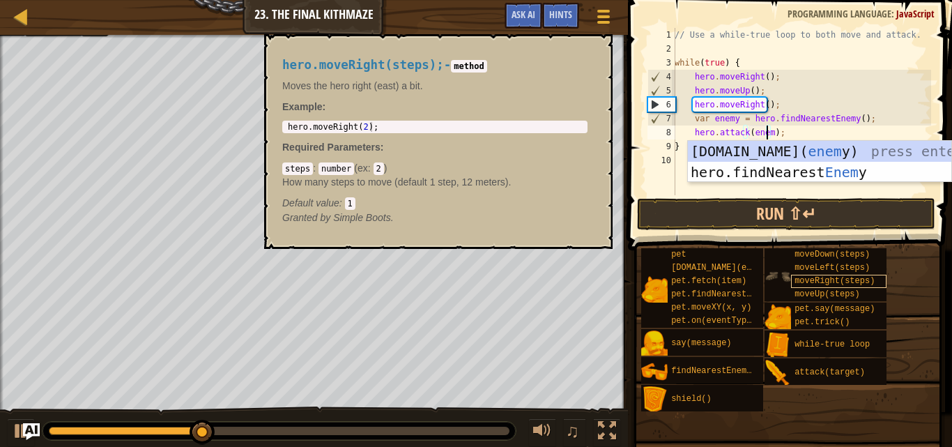
scroll to position [6, 8]
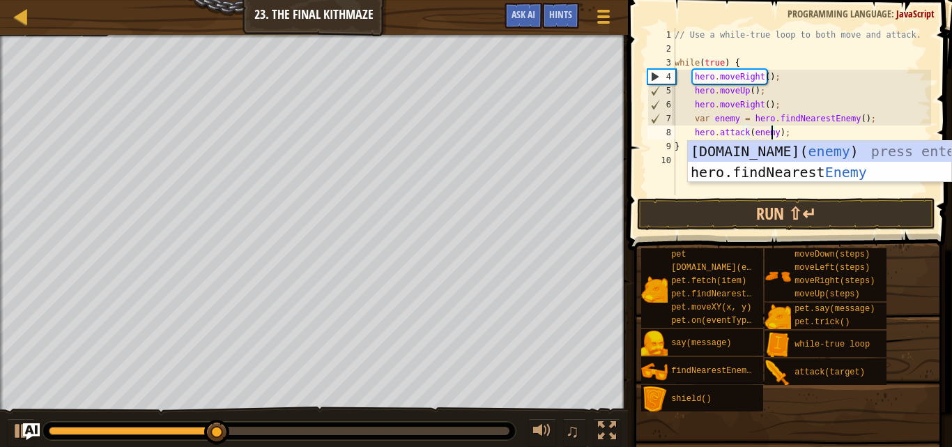
click at [679, 148] on div "// Use a while-true loop to both move and attack. while ( true ) { hero . moveR…" at bounding box center [801, 125] width 259 height 195
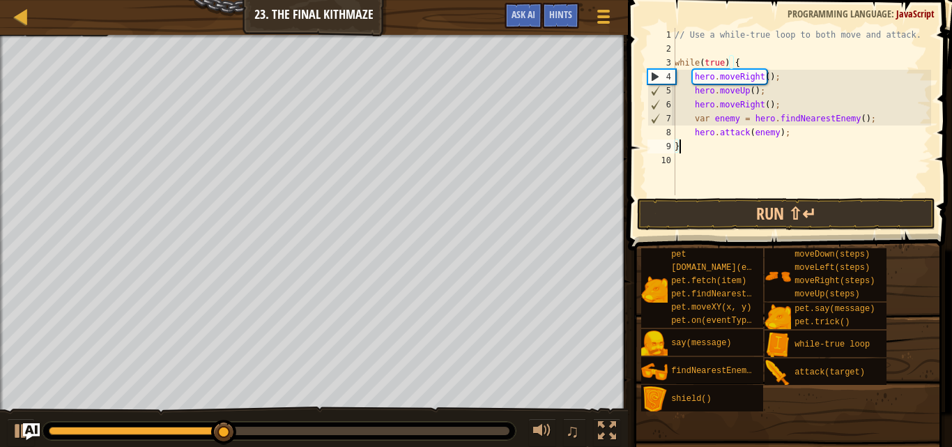
click at [787, 137] on div "// Use a while-true loop to both move and attack. while ( true ) { hero . moveR…" at bounding box center [801, 125] width 259 height 195
type textarea "hero.attack(enemy);"
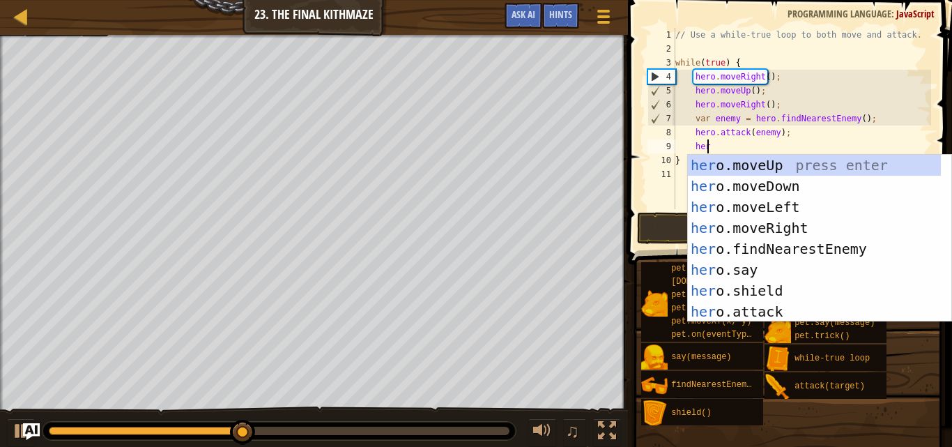
scroll to position [6, 2]
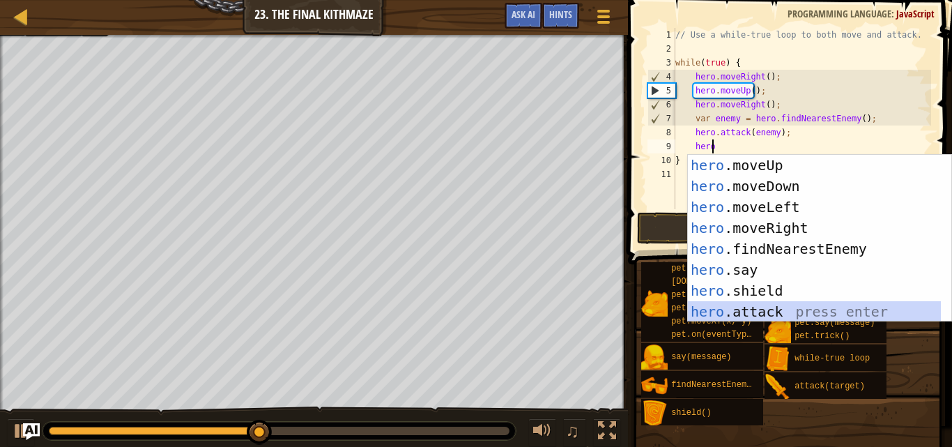
click at [770, 312] on div "hero .moveUp press enter hero .moveDown press enter hero .moveLeft press enter …" at bounding box center [814, 259] width 253 height 209
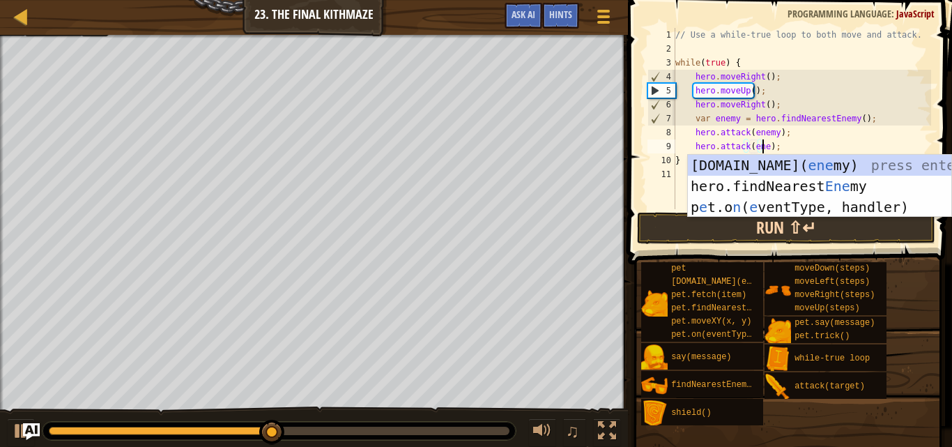
scroll to position [6, 8]
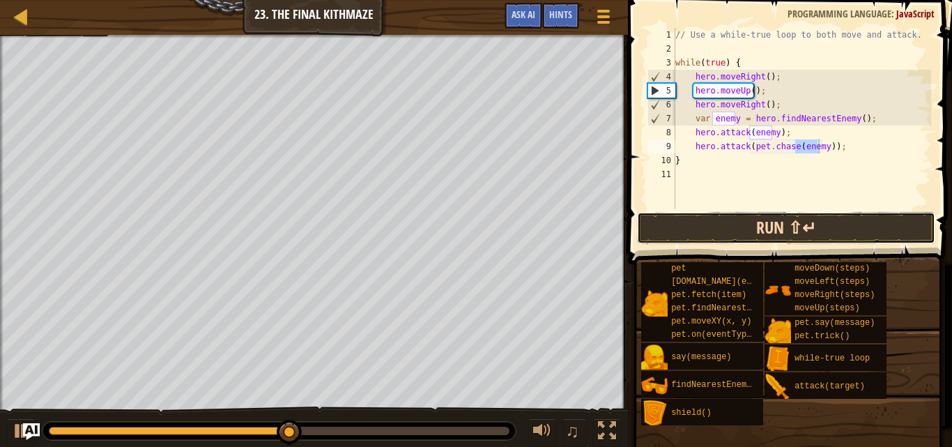
click at [772, 231] on button "Run ⇧↵" at bounding box center [786, 228] width 298 height 32
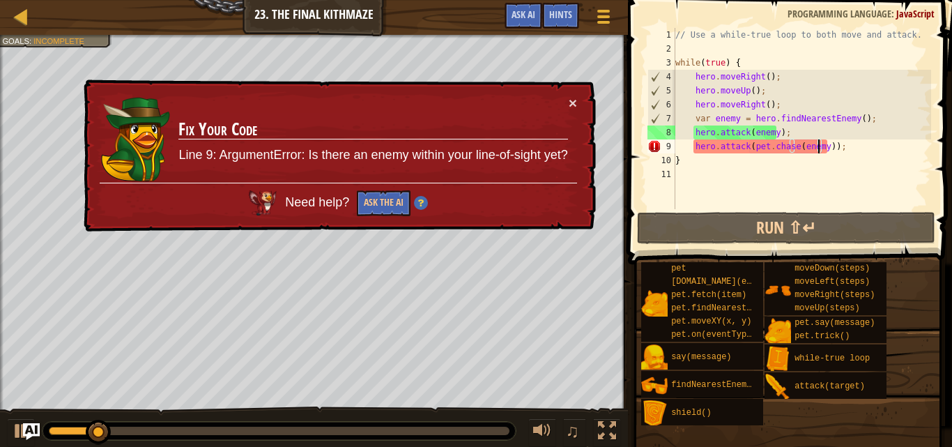
click at [840, 166] on div "// Use a while-true loop to both move and attack. while ( true ) { hero . moveR…" at bounding box center [802, 132] width 259 height 209
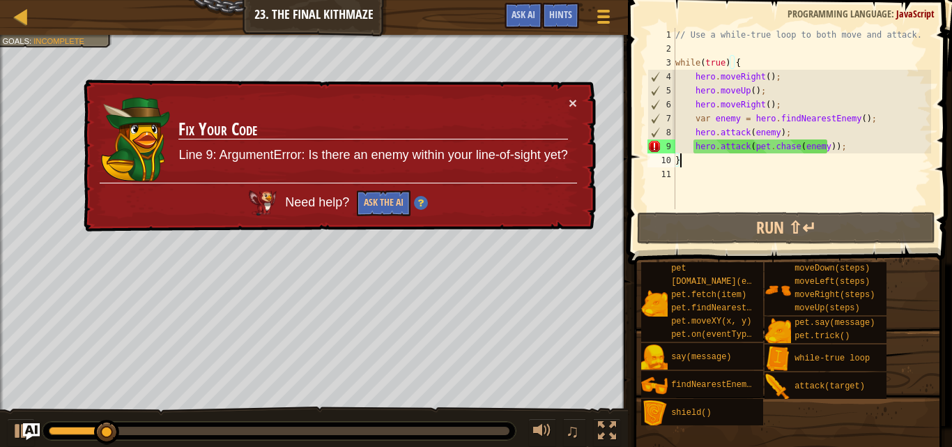
click at [844, 157] on div "// Use a while-true loop to both move and attack. while ( true ) { hero . moveR…" at bounding box center [802, 132] width 259 height 209
click at [843, 142] on div "// Use a while-true loop to both move and attack. while ( true ) { hero . moveR…" at bounding box center [802, 132] width 259 height 209
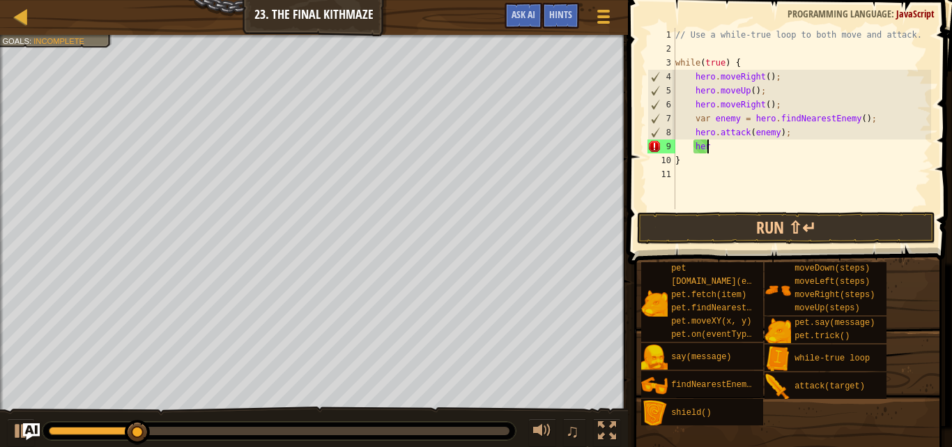
type textarea "h"
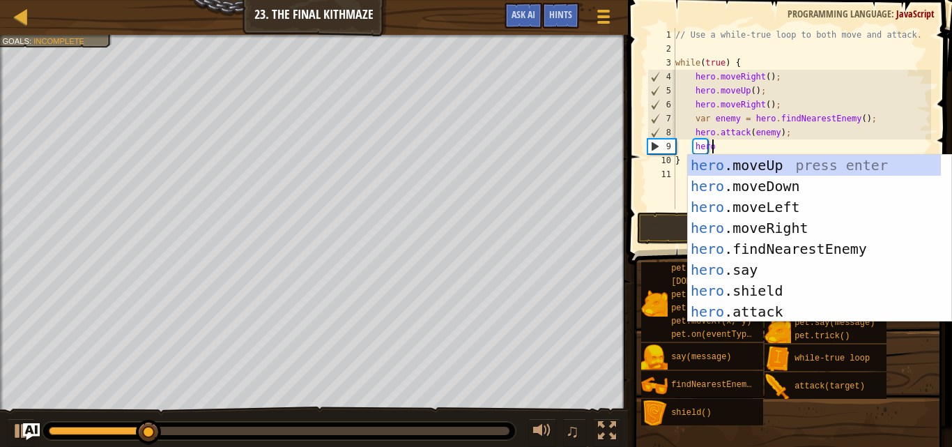
scroll to position [6, 2]
click at [712, 307] on div "hero .moveUp press enter hero .moveDown press enter hero .moveLeft press enter …" at bounding box center [814, 259] width 253 height 209
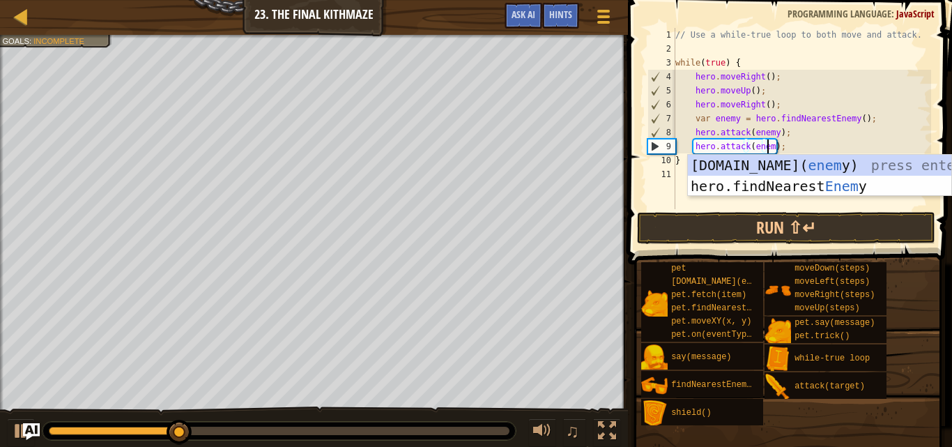
scroll to position [6, 8]
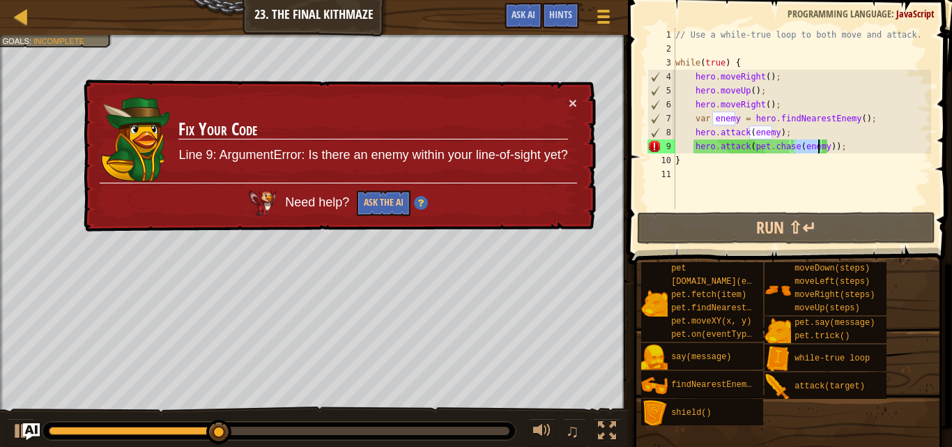
click at [843, 150] on div "// Use a while-true loop to both move and attack. while ( true ) { hero . moveR…" at bounding box center [802, 132] width 259 height 209
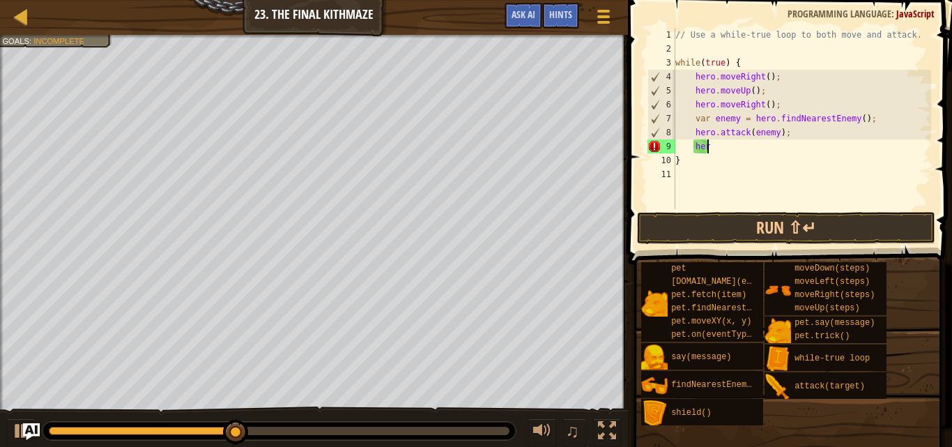
type textarea "h"
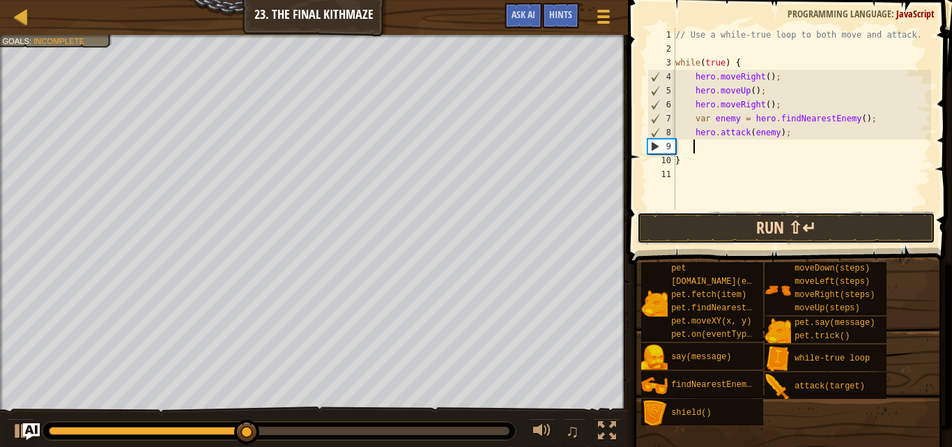
click at [784, 229] on button "Run ⇧↵" at bounding box center [786, 228] width 298 height 32
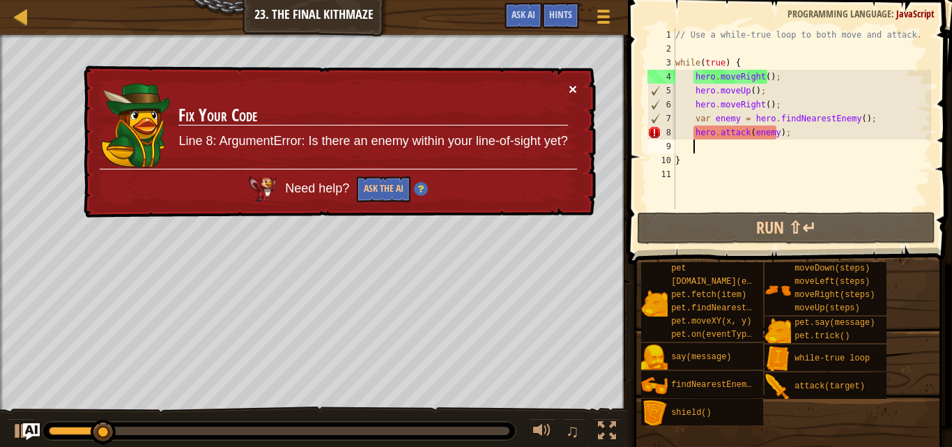
click at [570, 86] on button "×" at bounding box center [573, 89] width 8 height 15
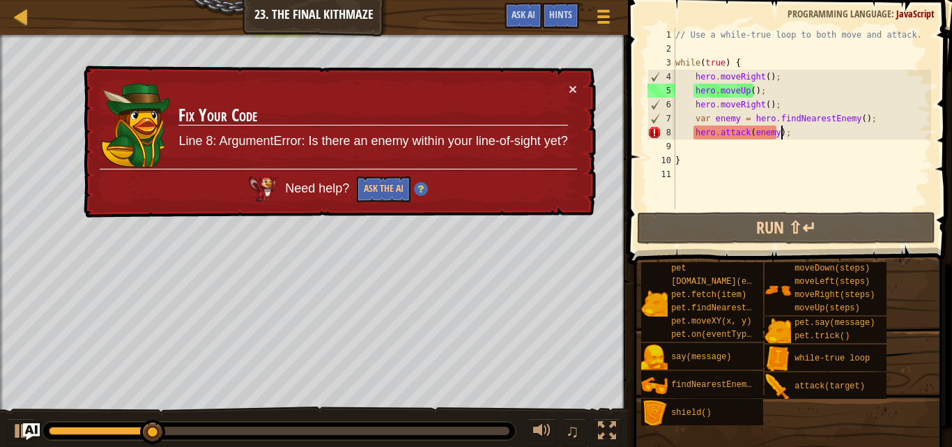
click at [791, 127] on div "// Use a while-true loop to both move and attack. while ( true ) { hero . moveR…" at bounding box center [802, 132] width 259 height 209
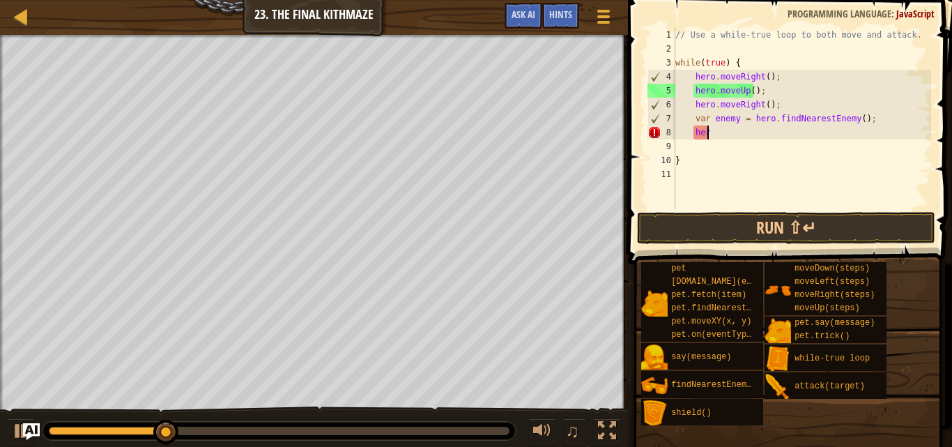
type textarea "h"
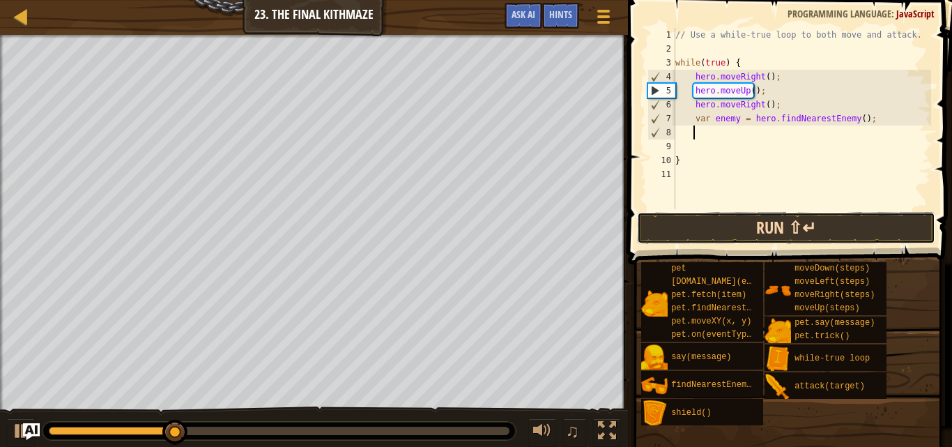
click at [784, 227] on button "Run ⇧↵" at bounding box center [786, 228] width 298 height 32
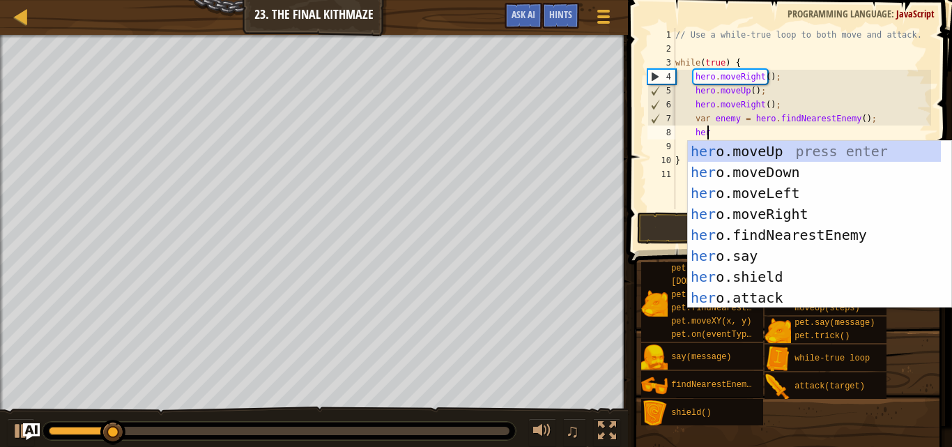
type textarea "hero"
click at [756, 172] on div "hero .moveUp press enter hero .moveDown press enter hero .moveLeft press enter …" at bounding box center [814, 245] width 253 height 209
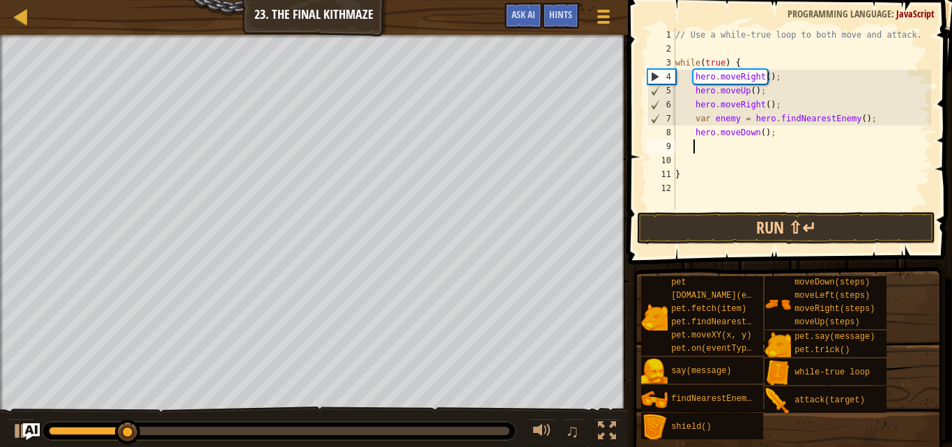
scroll to position [6, 1]
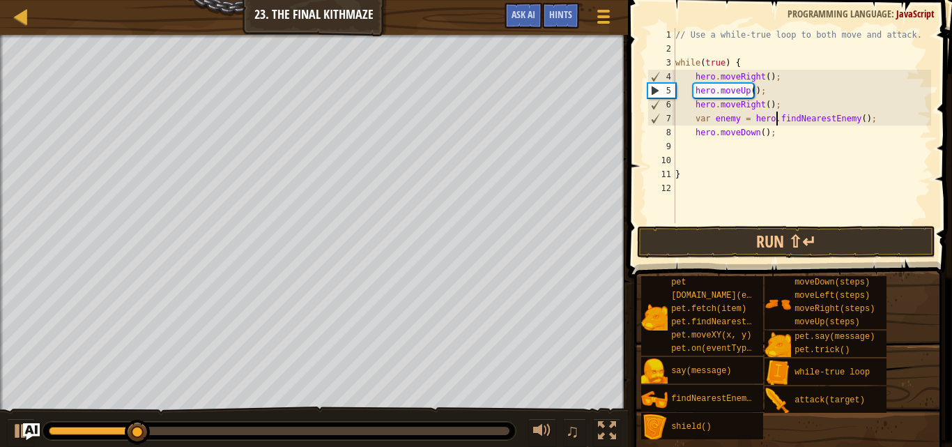
click at [779, 116] on div "// Use a while-true loop to both move and attack. while ( true ) { hero . moveR…" at bounding box center [802, 139] width 259 height 223
click at [777, 130] on div "// Use a while-true loop to both move and attack. while ( true ) { hero . moveR…" at bounding box center [802, 139] width 259 height 223
click at [756, 130] on div "// Use a while-true loop to both move and attack. while ( true ) { hero . moveR…" at bounding box center [802, 139] width 259 height 223
type textarea "hero.moveDown(2);"
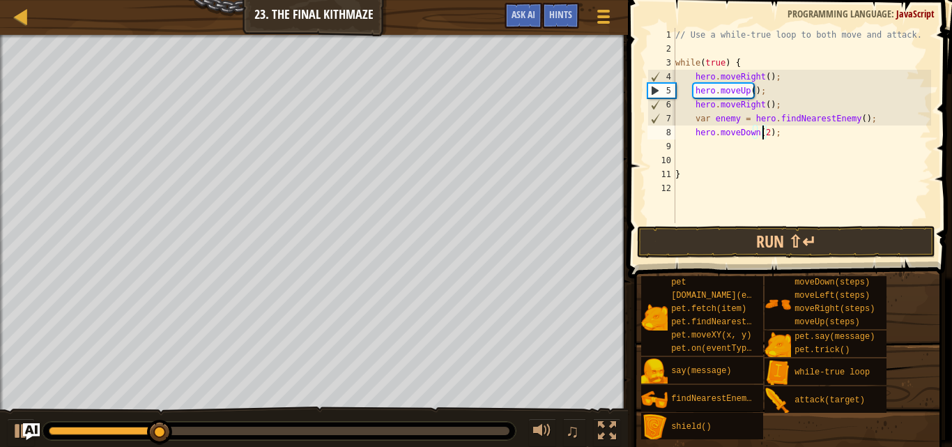
click at [747, 148] on div "// Use a while-true loop to both move and attack. while ( true ) { hero . moveR…" at bounding box center [802, 139] width 259 height 223
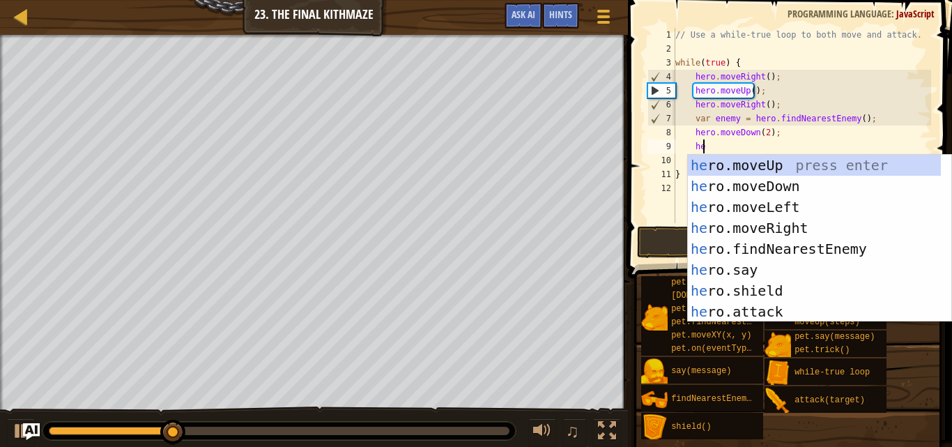
type textarea "her"
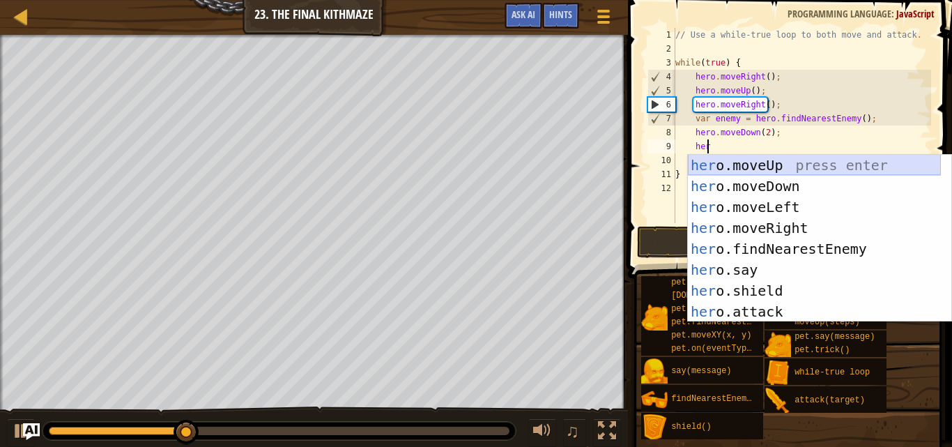
click at [773, 159] on div "her o.moveUp press enter her o.moveDown press enter her o.moveLeft press enter …" at bounding box center [814, 259] width 253 height 209
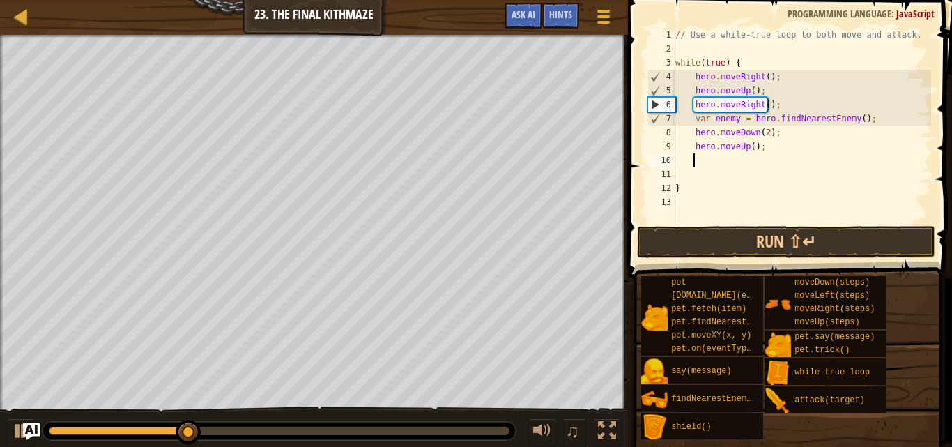
scroll to position [6, 1]
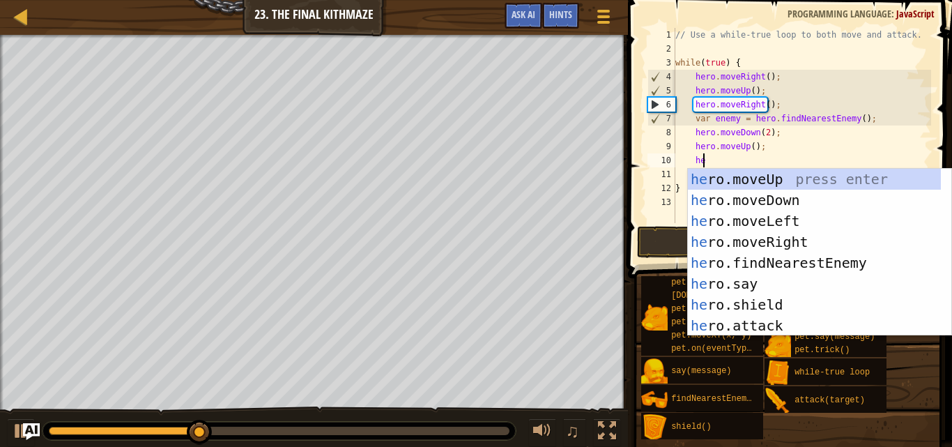
type textarea "hero"
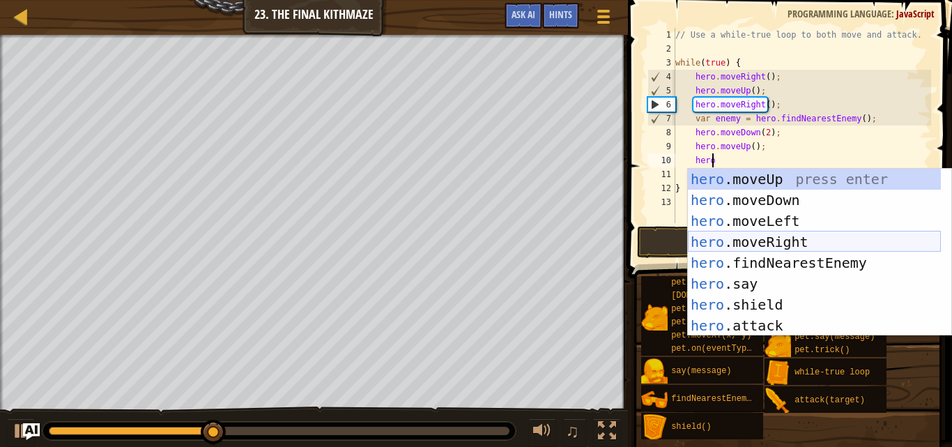
click at [737, 237] on div "hero .moveUp press enter hero .moveDown press enter hero .moveLeft press enter …" at bounding box center [814, 273] width 253 height 209
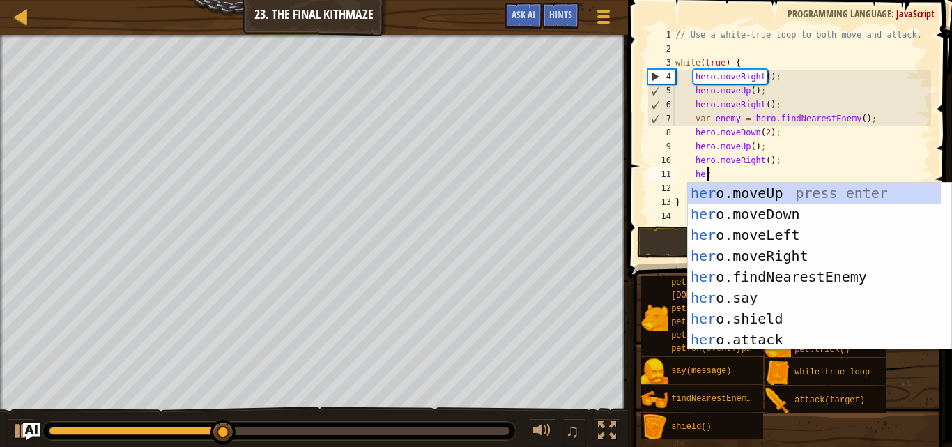
type textarea "hero"
click at [779, 186] on div "hero .moveUp press enter hero .moveDown press enter hero .moveLeft press enter …" at bounding box center [814, 287] width 253 height 209
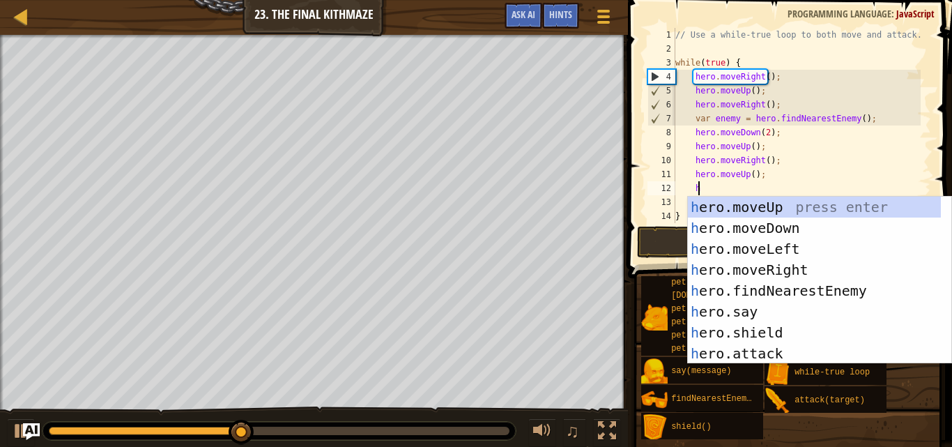
scroll to position [6, 1]
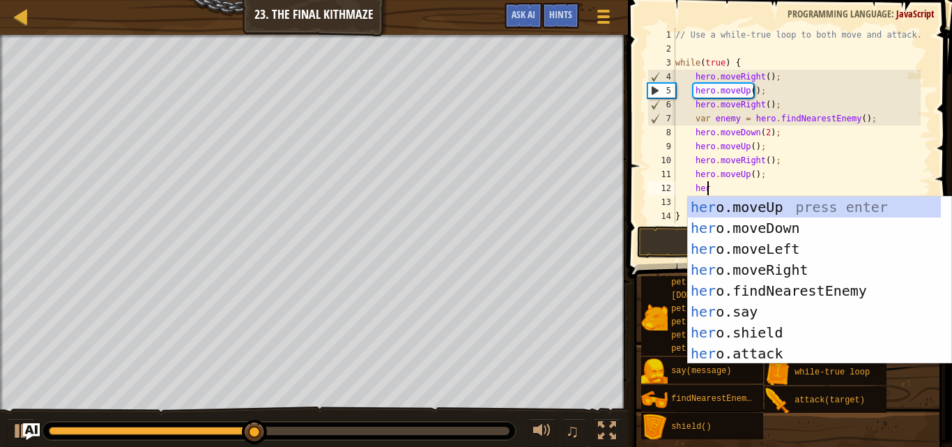
type textarea "hero"
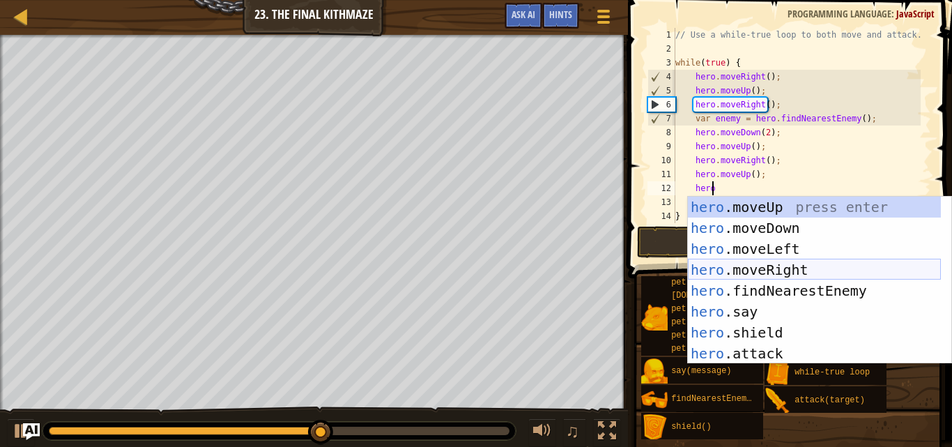
click at [773, 266] on div "hero .moveUp press enter hero .moveDown press enter hero .moveLeft press enter …" at bounding box center [814, 301] width 253 height 209
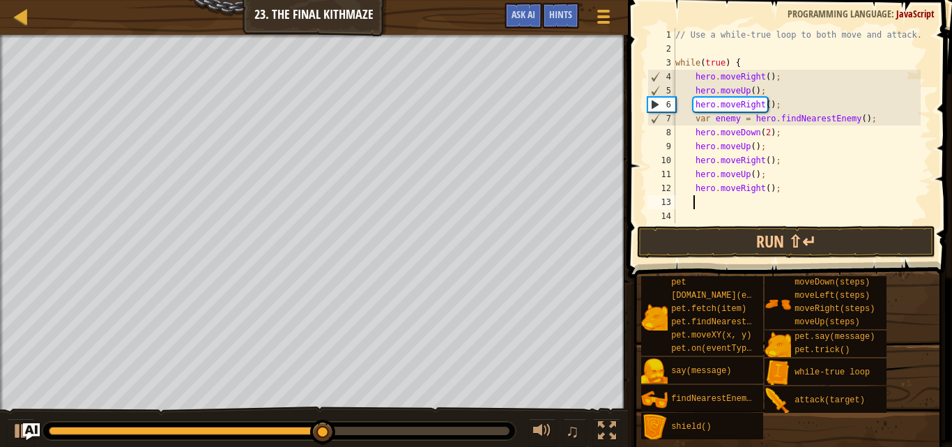
scroll to position [6, 1]
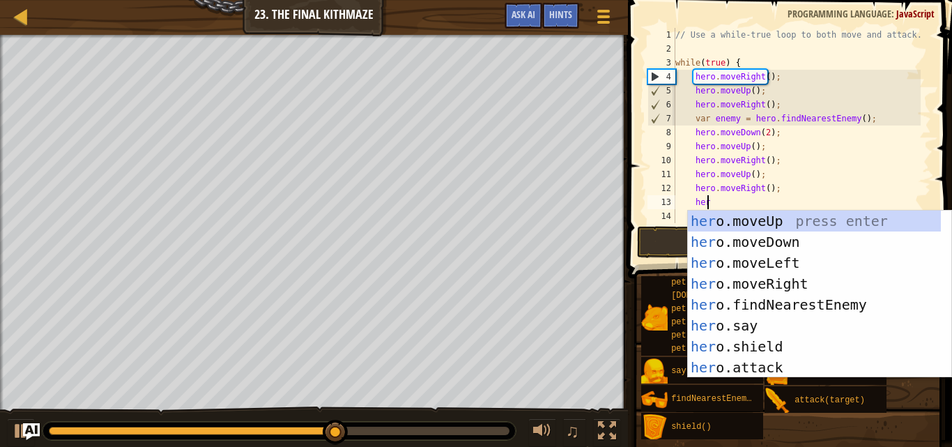
type textarea "hero"
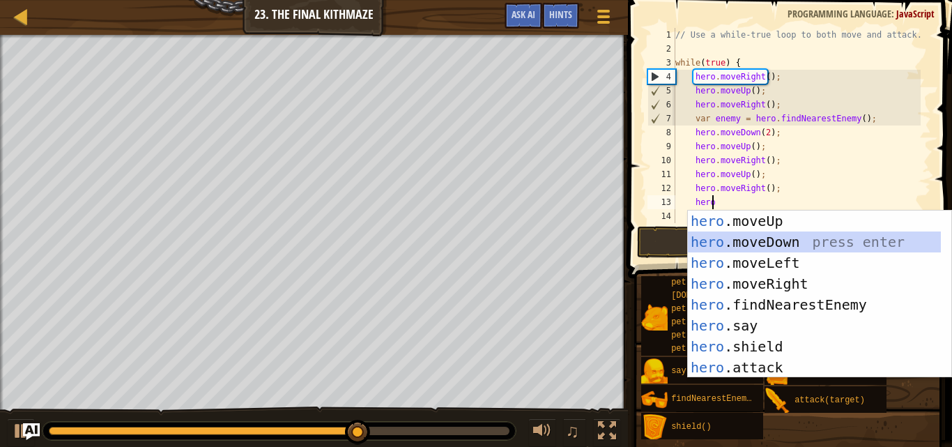
click at [747, 243] on div "hero .moveUp press enter hero .moveDown press enter hero .moveLeft press enter …" at bounding box center [814, 315] width 253 height 209
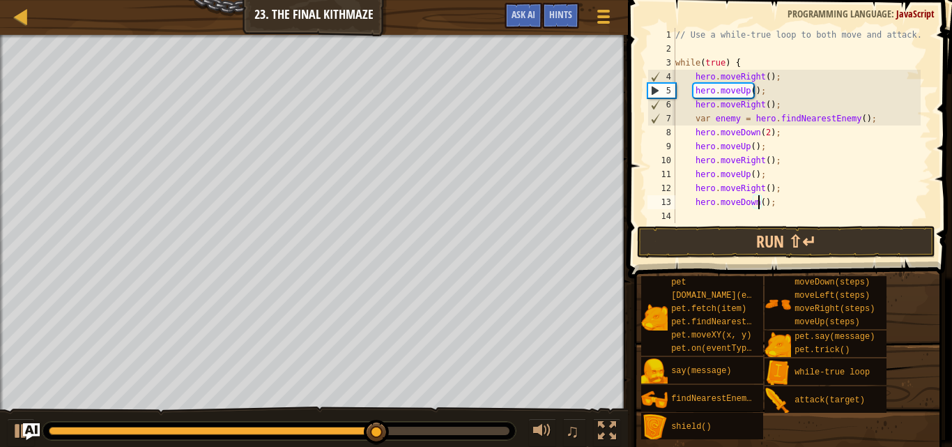
click at [759, 203] on div "// Use a while-true loop to both move and attack. while ( true ) { hero . moveR…" at bounding box center [797, 139] width 248 height 223
type textarea "hero.moveDown(2);"
drag, startPoint x: 702, startPoint y: 212, endPoint x: 711, endPoint y: 216, distance: 10.0
click at [702, 213] on div "// Use a while-true loop to both move and attack. while ( true ) { hero . moveR…" at bounding box center [797, 139] width 248 height 223
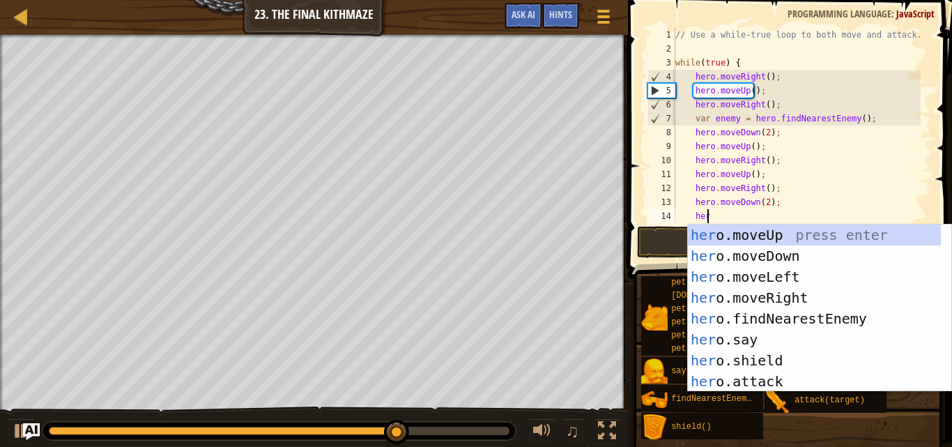
type textarea "hero"
click at [765, 238] on div "hero .moveUp press enter hero .moveDown press enter hero .moveLeft press enter …" at bounding box center [814, 328] width 253 height 209
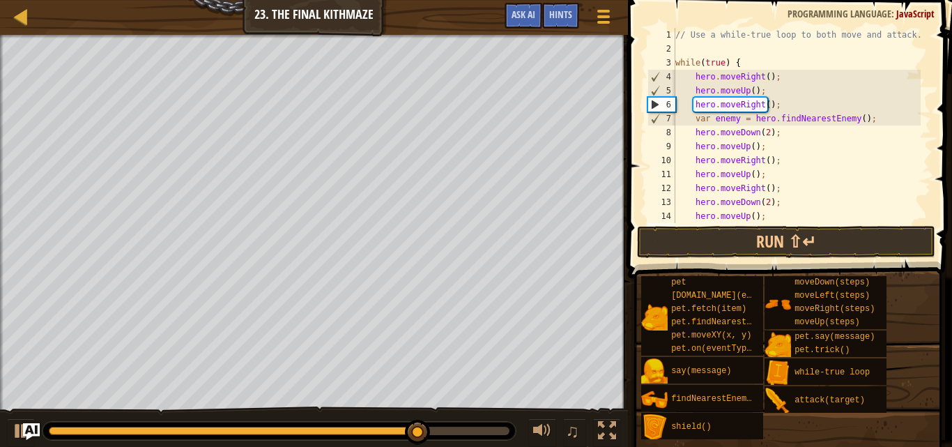
scroll to position [56, 0]
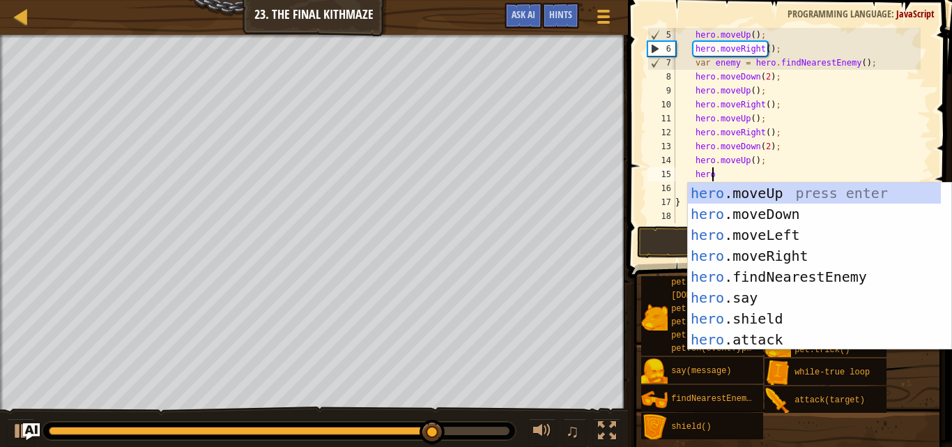
type textarea "hero"
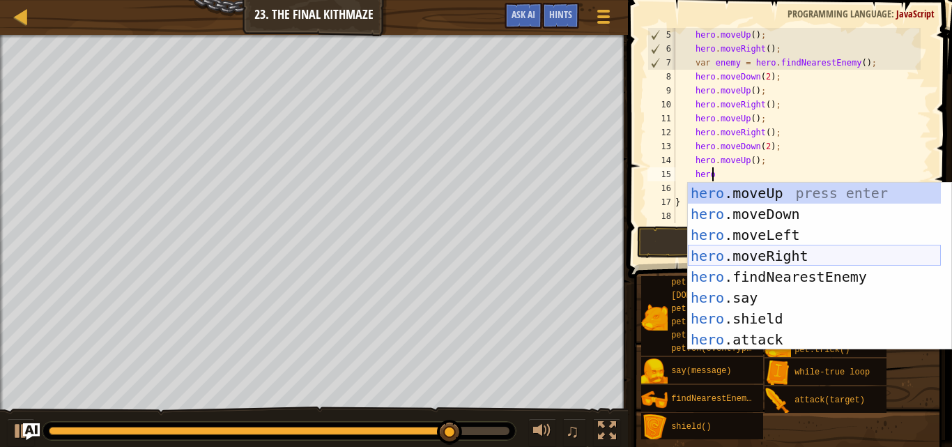
click at [780, 247] on div "hero .moveUp press enter hero .moveDown press enter hero .moveLeft press enter …" at bounding box center [814, 287] width 253 height 209
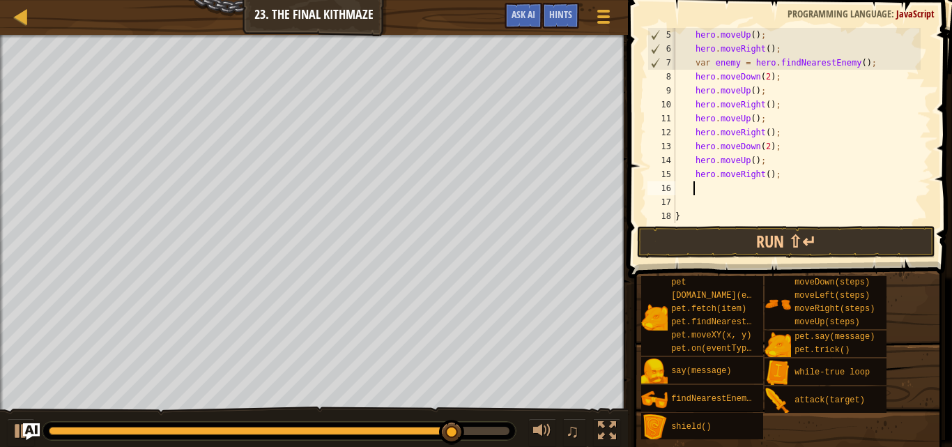
scroll to position [6, 1]
click at [848, 231] on button "Run ⇧↵" at bounding box center [786, 242] width 298 height 32
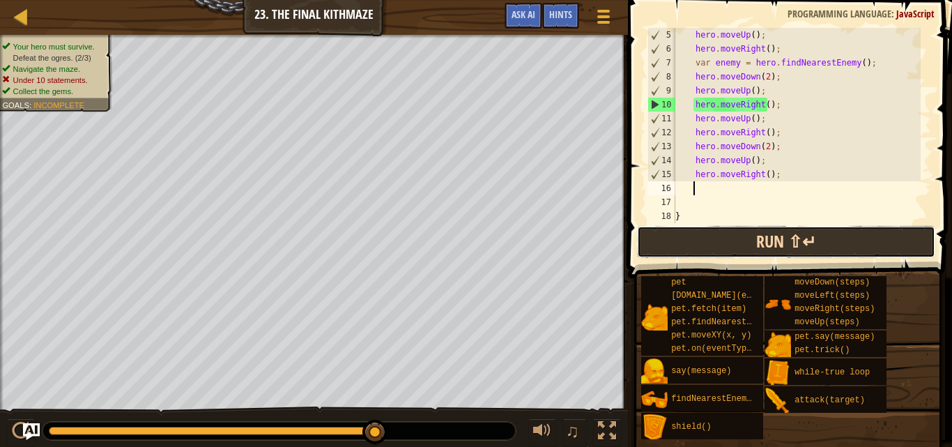
click at [752, 245] on button "Run ⇧↵" at bounding box center [786, 242] width 298 height 32
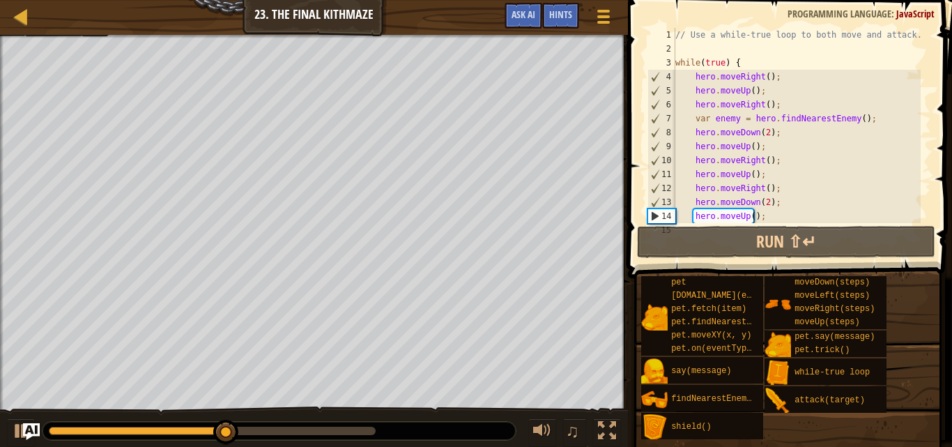
scroll to position [70, 0]
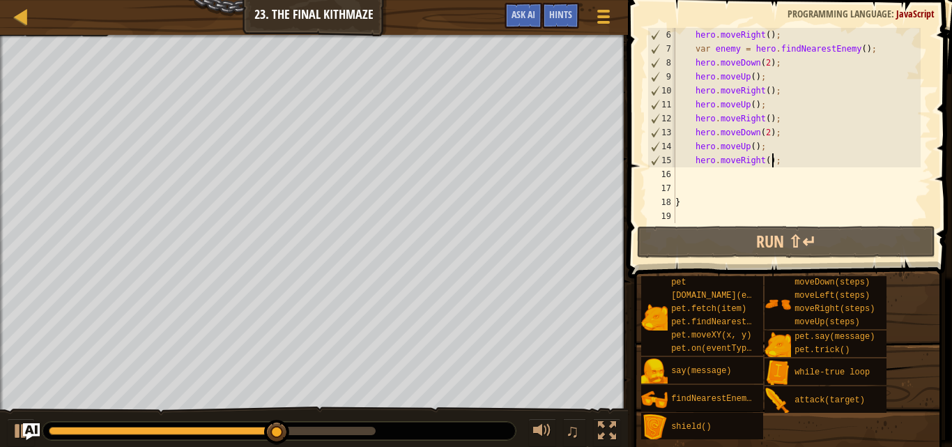
click at [789, 166] on div "hero . moveRight ( ) ; var enemy = hero . findNearestEnemy ( ) ; hero . moveDow…" at bounding box center [797, 139] width 248 height 223
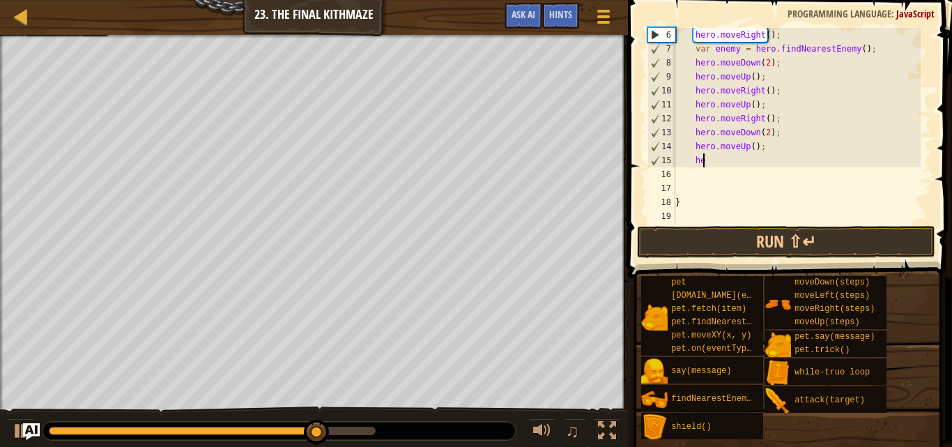
type textarea "h"
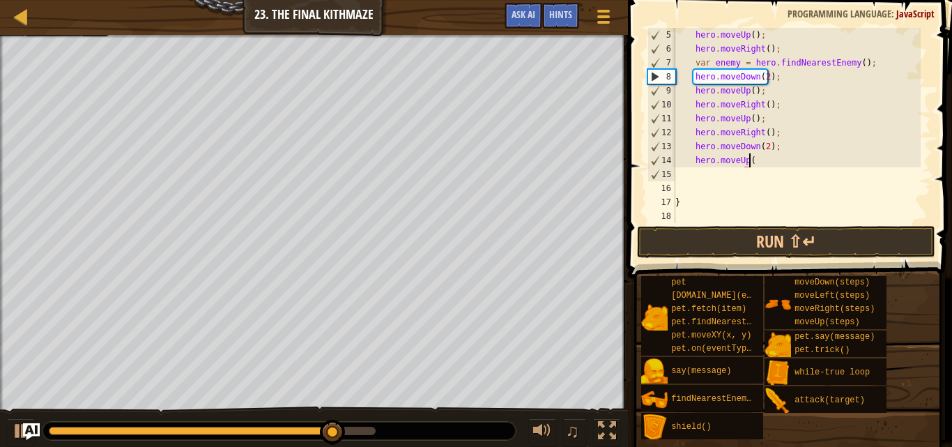
scroll to position [56, 0]
type textarea "h"
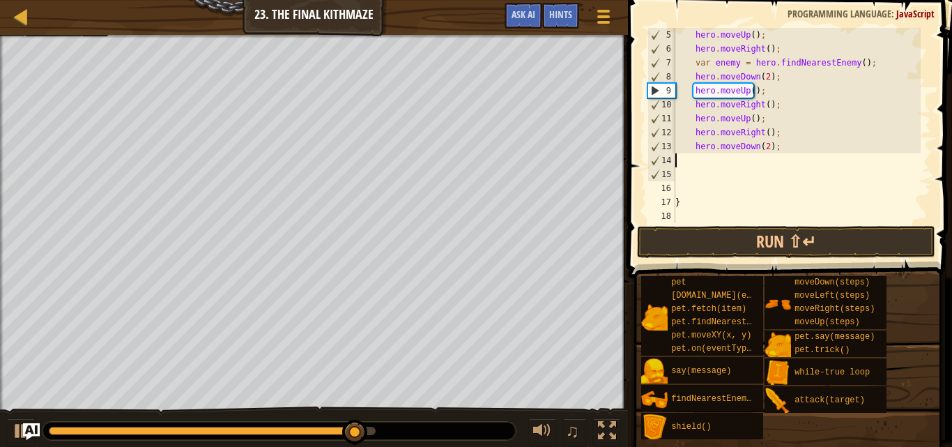
scroll to position [42, 0]
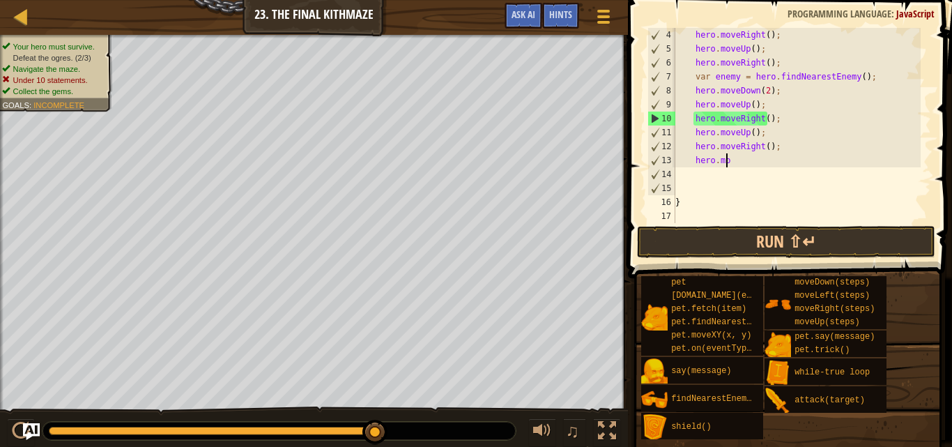
type textarea "h"
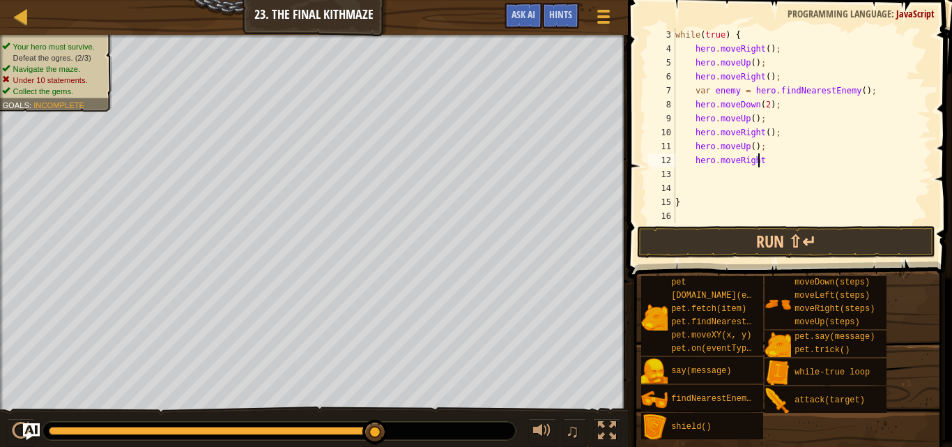
scroll to position [28, 0]
type textarea "h"
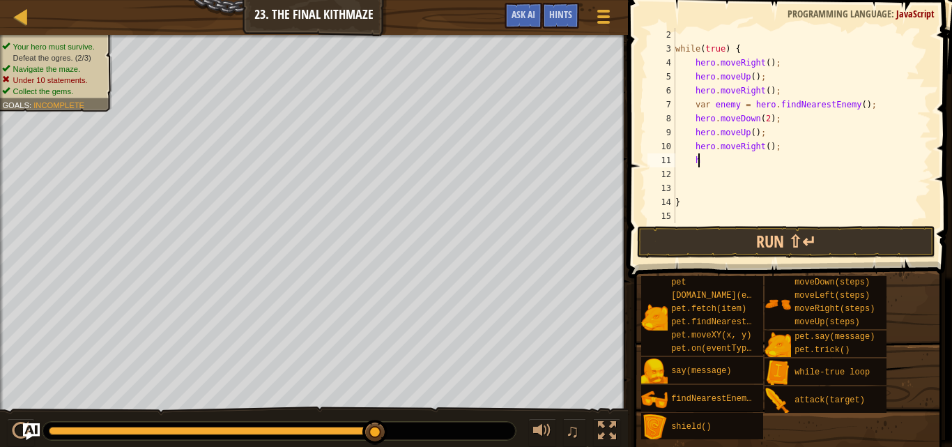
type textarea "h"
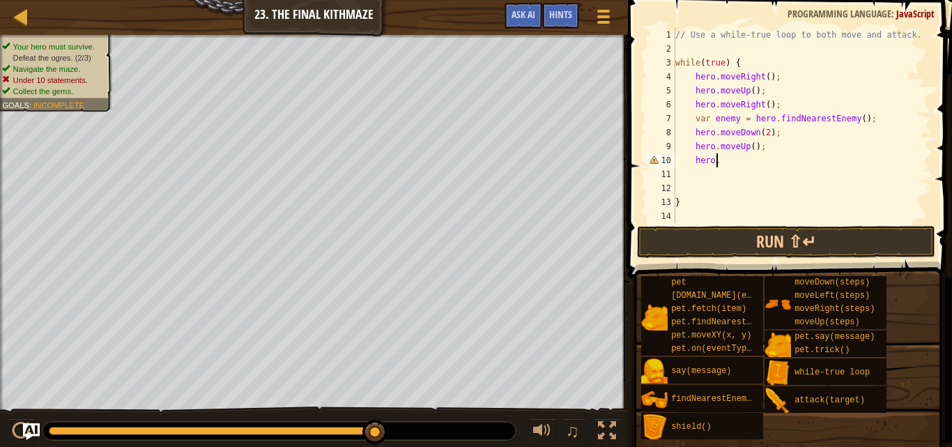
type textarea "h"
click at [782, 241] on button "Run ⇧↵" at bounding box center [786, 242] width 298 height 32
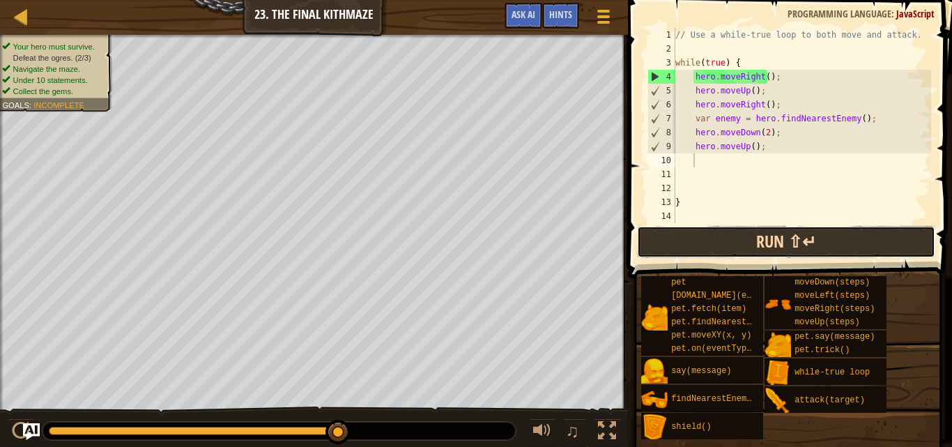
click at [787, 237] on button "Run ⇧↵" at bounding box center [786, 242] width 298 height 32
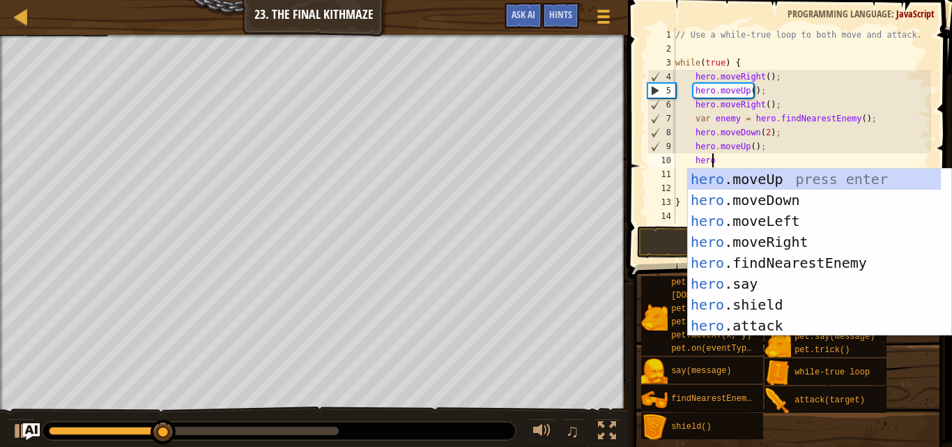
scroll to position [6, 2]
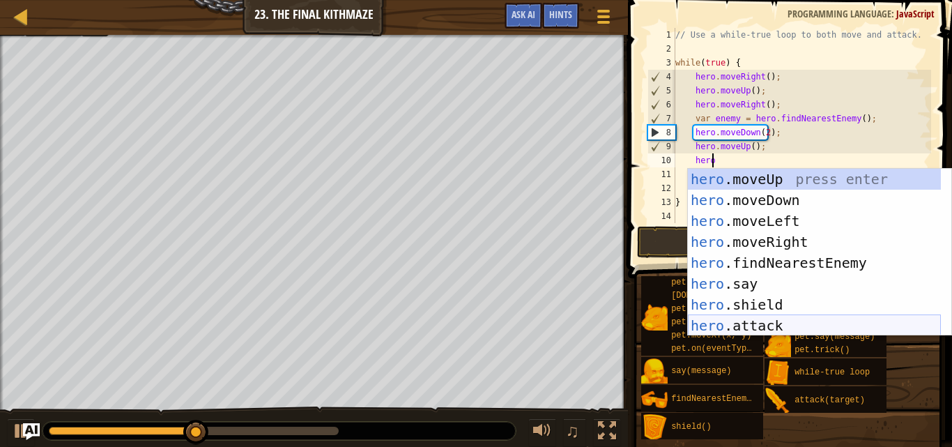
click at [737, 321] on div "hero .moveUp press enter hero .moveDown press enter hero .moveLeft press enter …" at bounding box center [814, 273] width 253 height 209
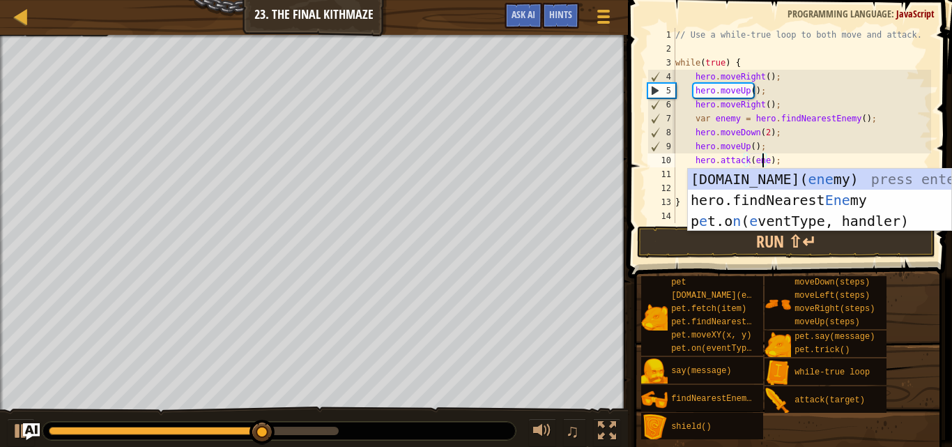
scroll to position [6, 8]
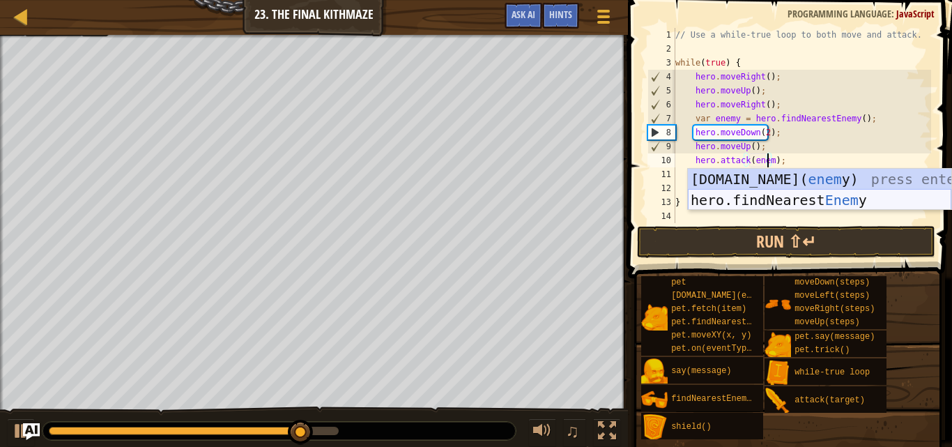
click at [781, 199] on div "pet.chase( enem y) press enter hero.findNearest Enem y press enter" at bounding box center [820, 211] width 264 height 84
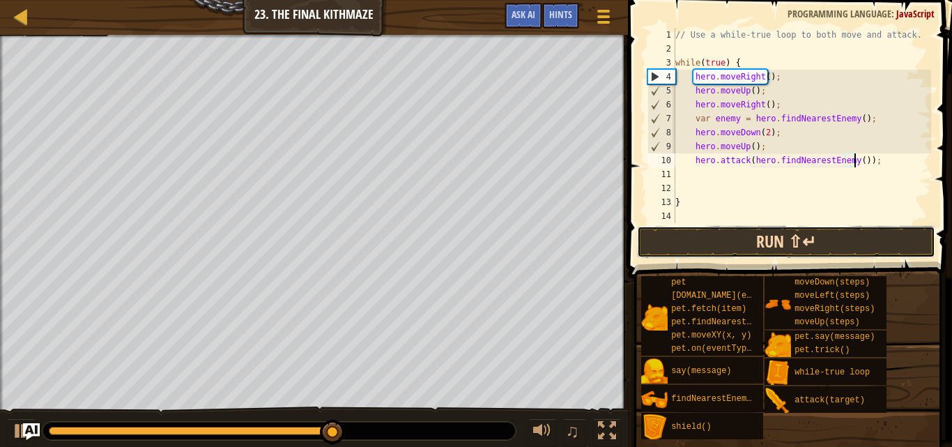
click at [804, 245] on button "Run ⇧↵" at bounding box center [786, 242] width 298 height 32
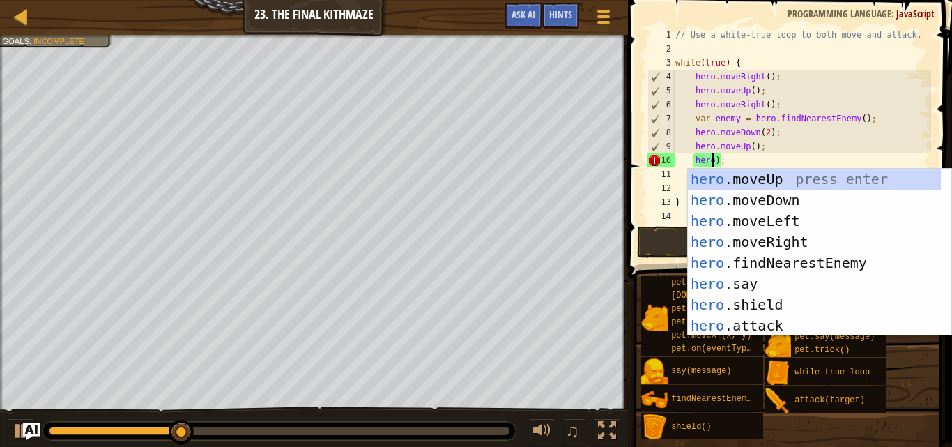
scroll to position [6, 3]
click at [726, 259] on div "hero .moveUp press enter hero .moveDown press enter hero .moveLeft press enter …" at bounding box center [814, 273] width 253 height 209
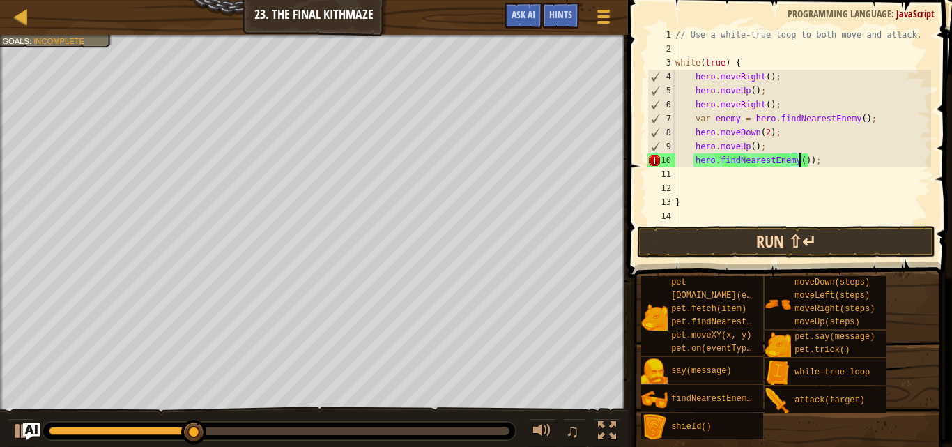
type textarea "hero.findNearestEnemy());"
click at [731, 245] on button "Run ⇧↵" at bounding box center [786, 242] width 298 height 32
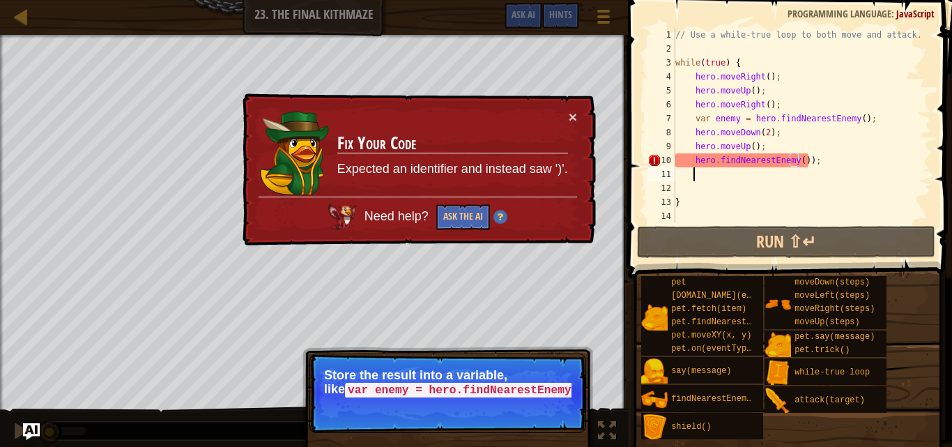
click at [852, 168] on div "// Use a while-true loop to both move and attack. while ( true ) { hero . moveR…" at bounding box center [802, 139] width 259 height 223
click at [849, 165] on div "// Use a while-true loop to both move and attack. while ( true ) { hero . moveR…" at bounding box center [802, 139] width 259 height 223
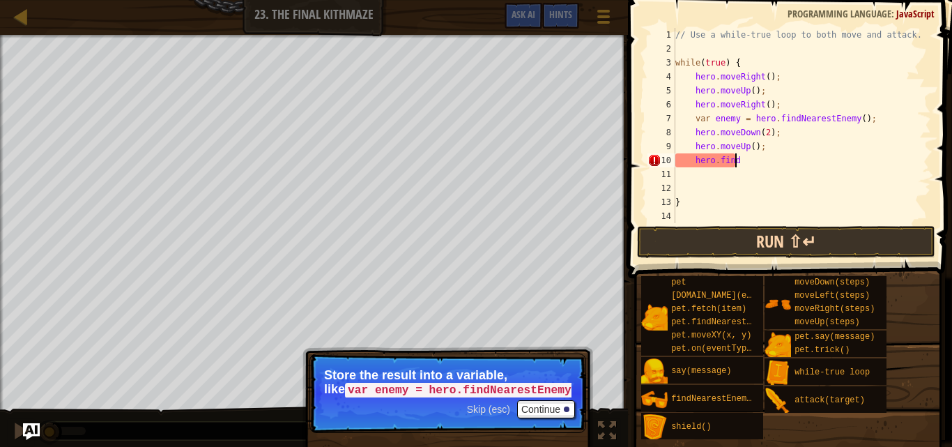
type textarea "h"
click at [731, 245] on button "Run ⇧↵" at bounding box center [786, 242] width 298 height 32
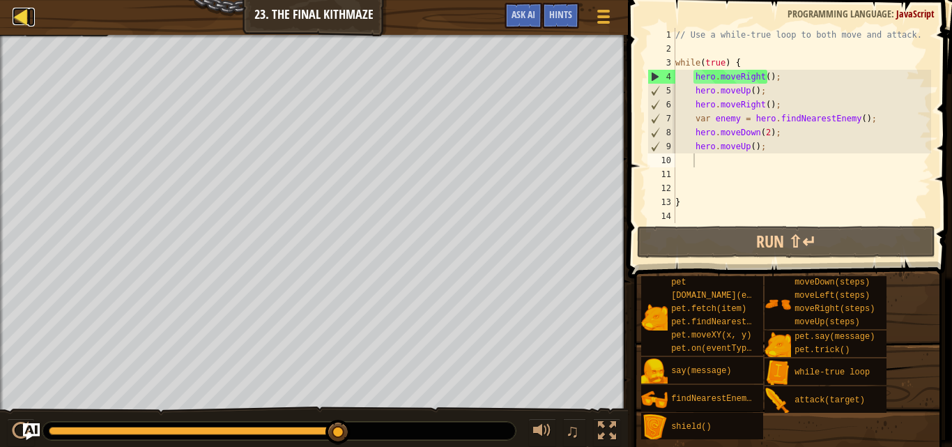
click at [29, 22] on div at bounding box center [21, 16] width 17 height 17
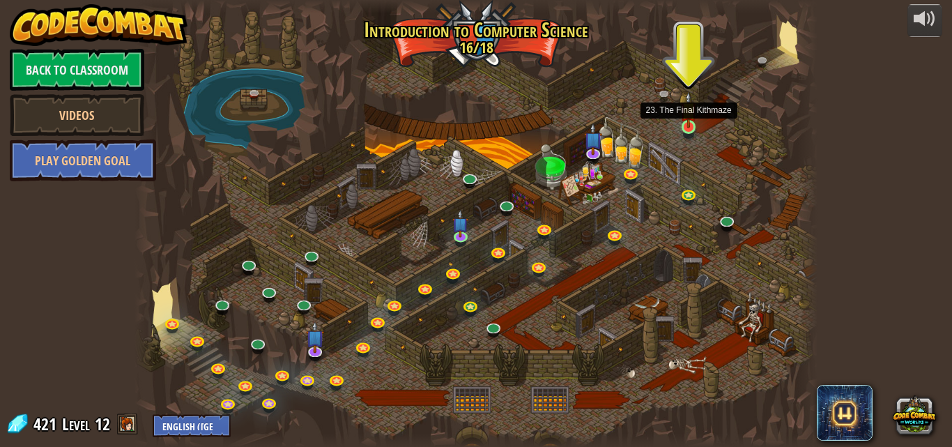
click at [692, 113] on img at bounding box center [688, 109] width 16 height 37
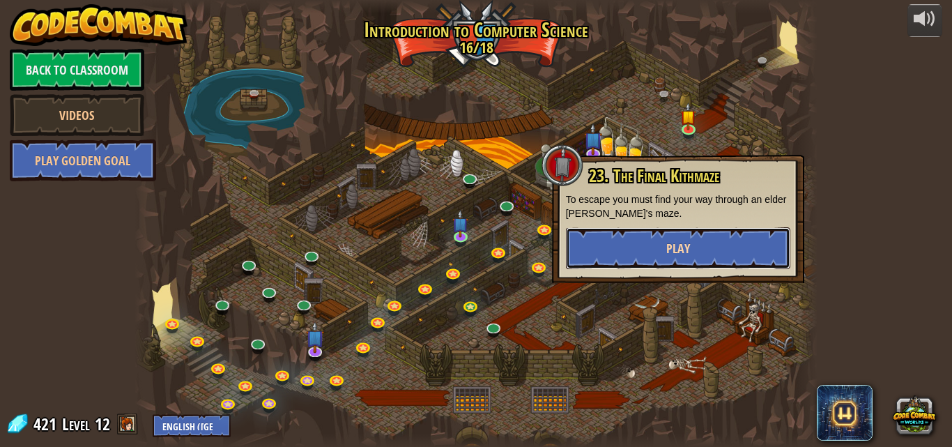
click at [687, 235] on button "Play" at bounding box center [678, 248] width 224 height 42
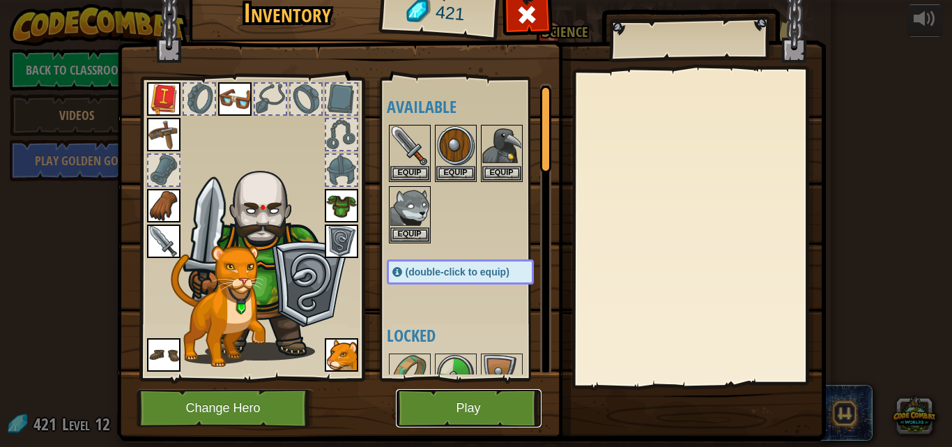
drag, startPoint x: 475, startPoint y: 403, endPoint x: 476, endPoint y: 392, distance: 11.2
click at [476, 392] on button "Play" at bounding box center [469, 408] width 146 height 38
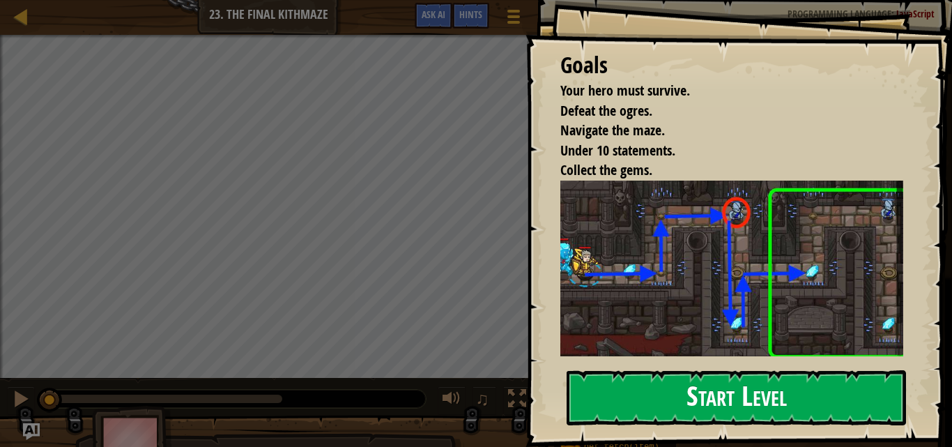
drag, startPoint x: 702, startPoint y: 321, endPoint x: 704, endPoint y: 305, distance: 16.2
click at [702, 370] on button "Start Level" at bounding box center [737, 397] width 340 height 55
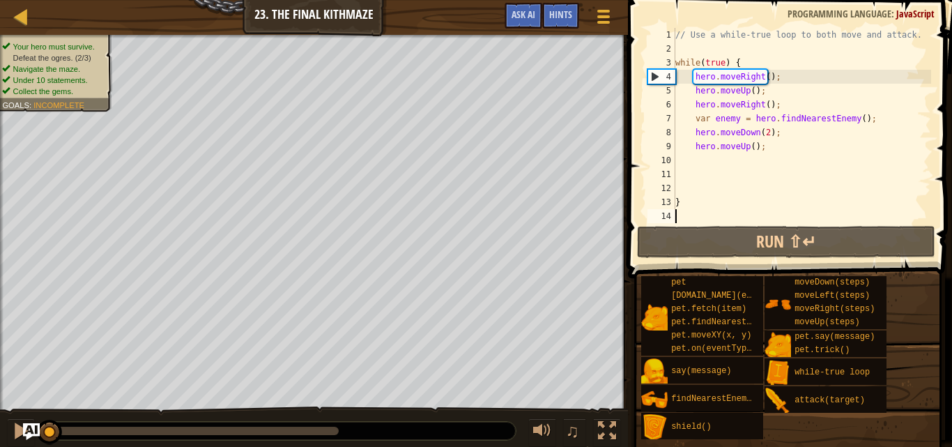
click at [761, 155] on div "// Use a while-true loop to both move and attack. while ( true ) { hero . moveR…" at bounding box center [802, 139] width 259 height 223
click at [765, 144] on div "// Use a while-true loop to both move and attack. while ( true ) { hero . moveR…" at bounding box center [802, 139] width 259 height 223
type textarea "hero.moveUp();"
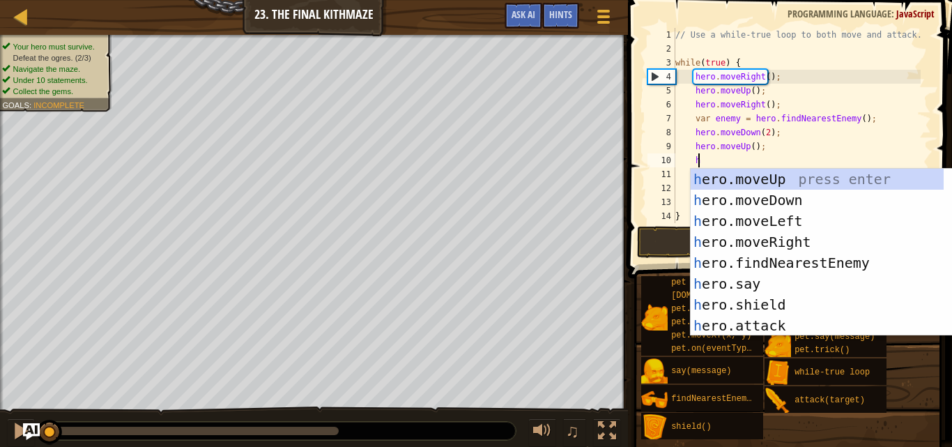
scroll to position [6, 1]
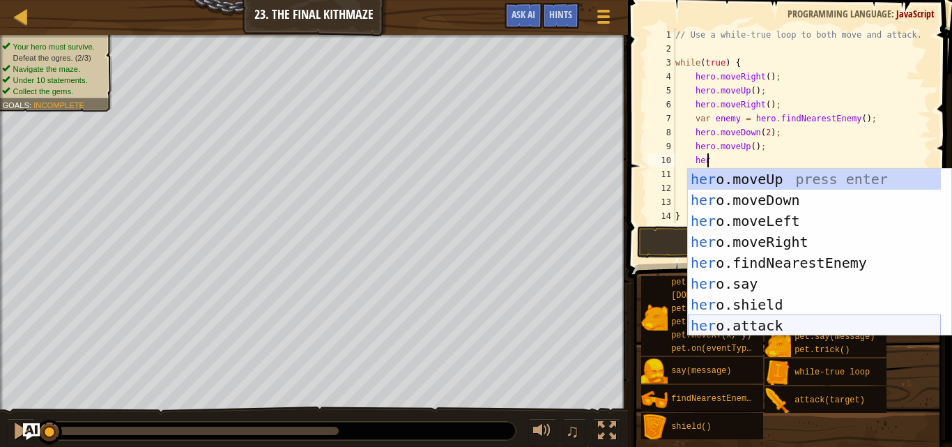
click at [731, 325] on div "her o.moveUp press enter her o.moveDown press enter her o.moveLeft press enter …" at bounding box center [814, 273] width 253 height 209
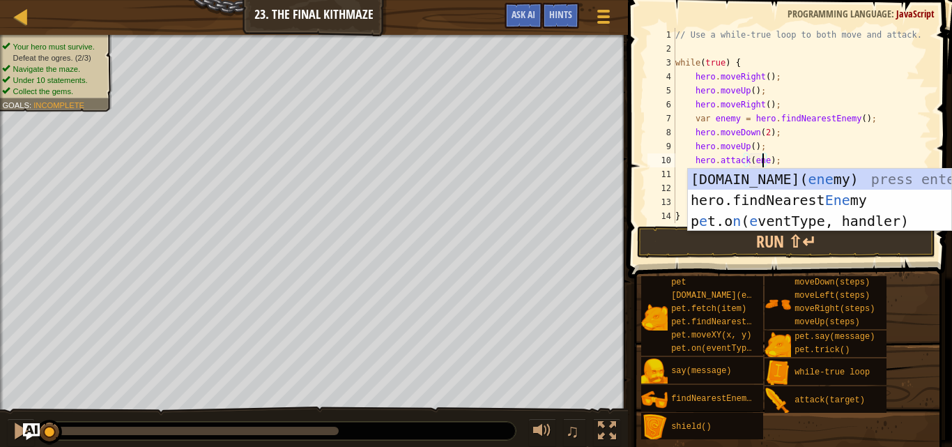
scroll to position [6, 8]
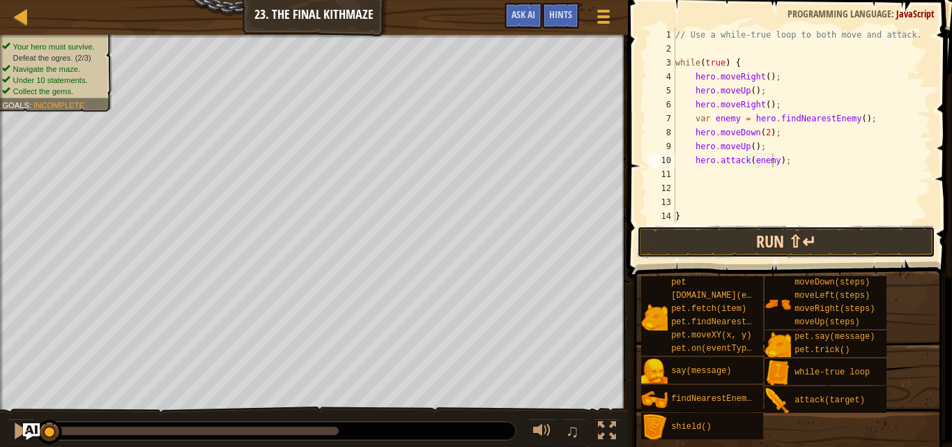
click at [746, 241] on button "Run ⇧↵" at bounding box center [786, 242] width 298 height 32
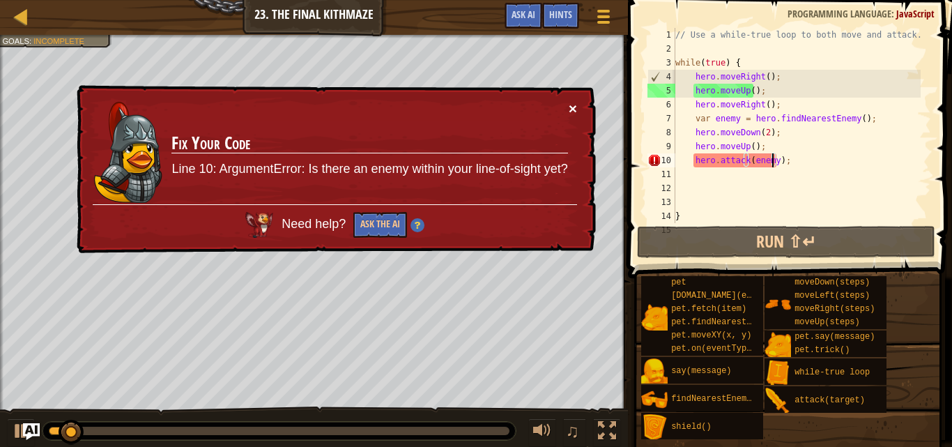
click at [568, 107] on div "× Fix Your Code Line 10: ArgumentError: Is there an enemy within your line-of-s…" at bounding box center [335, 169] width 522 height 169
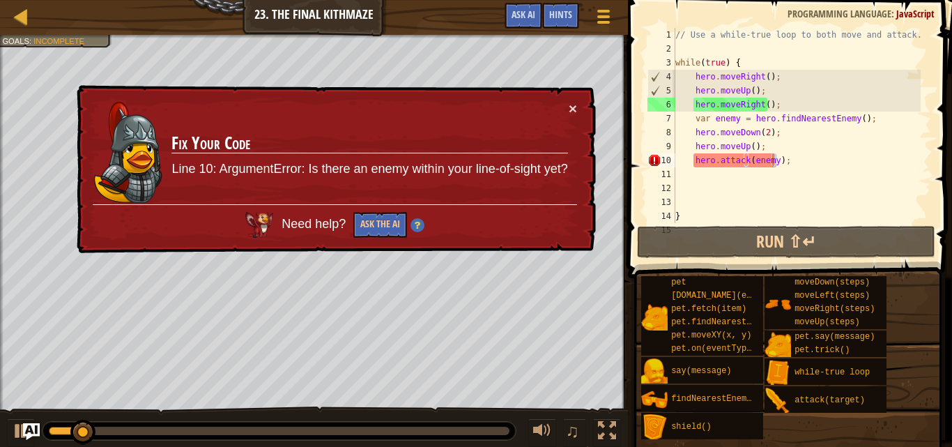
click at [568, 106] on td "Fix Your Code Line 10: ArgumentError: Is there an enemy within your line-of-sig…" at bounding box center [369, 152] width 397 height 103
click at [568, 112] on td "Fix Your Code Line 10: ArgumentError: Is there an enemy within your line-of-sig…" at bounding box center [369, 152] width 397 height 103
click at [574, 112] on button "×" at bounding box center [573, 108] width 8 height 15
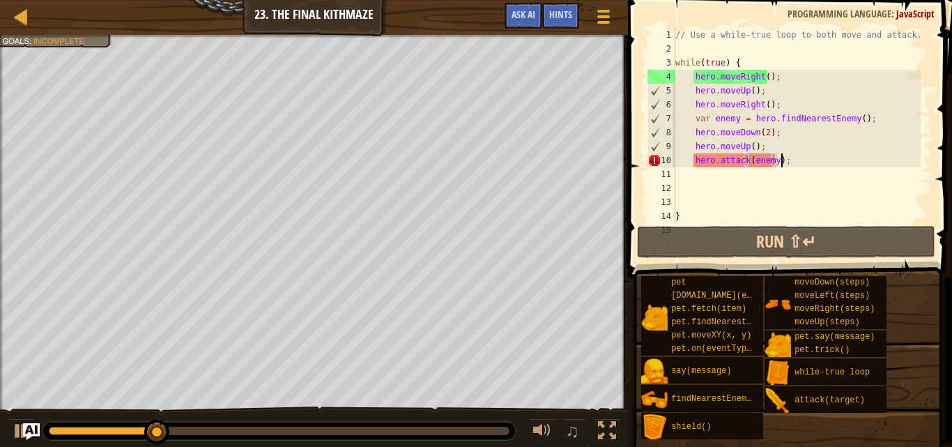
click at [800, 162] on div "// Use a while-true loop to both move and attack. while ( true ) { hero . moveR…" at bounding box center [797, 139] width 248 height 223
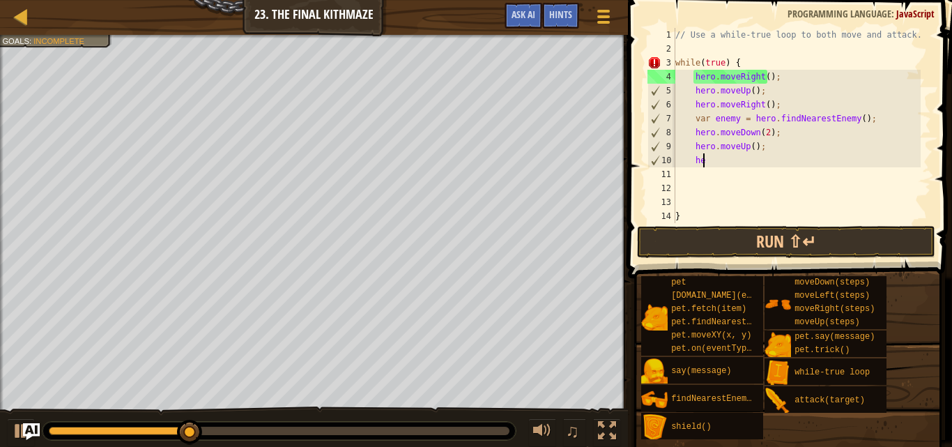
type textarea "h"
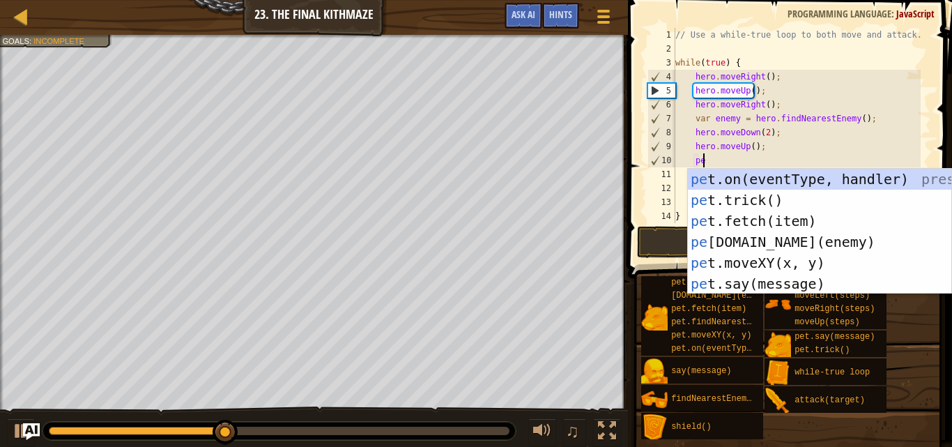
scroll to position [6, 1]
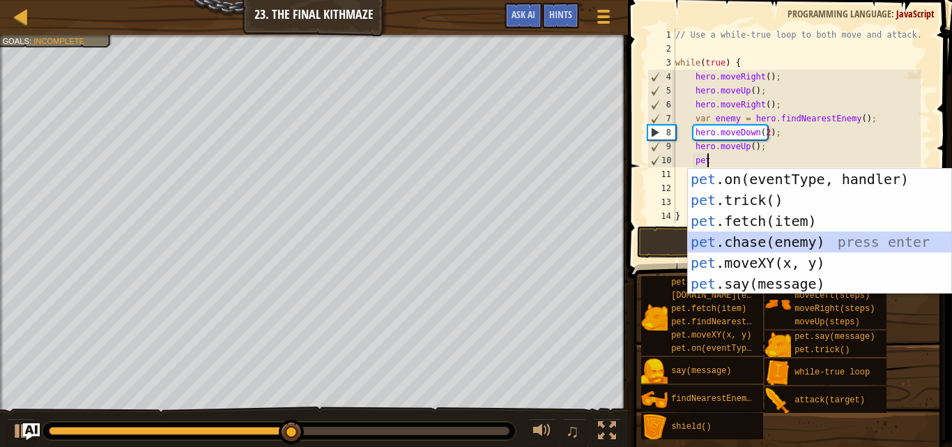
click at [776, 241] on div "pet .on(eventType, handler) press enter pet .trick() press enter pet .fetch(ite…" at bounding box center [820, 252] width 264 height 167
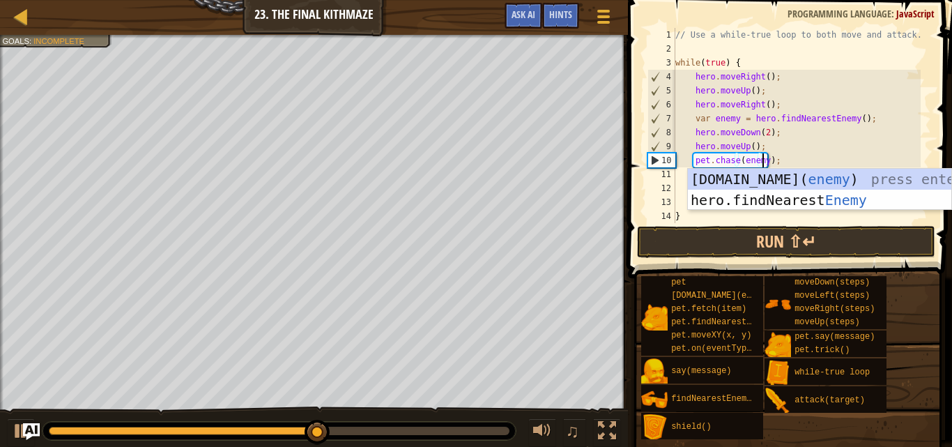
scroll to position [6, 7]
type textarea "pet.chase(enemy);"
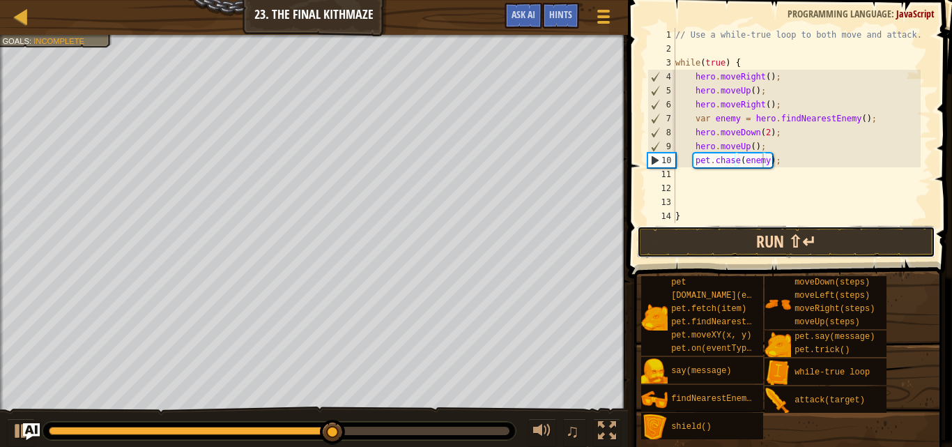
click at [743, 231] on button "Run ⇧↵" at bounding box center [786, 242] width 298 height 32
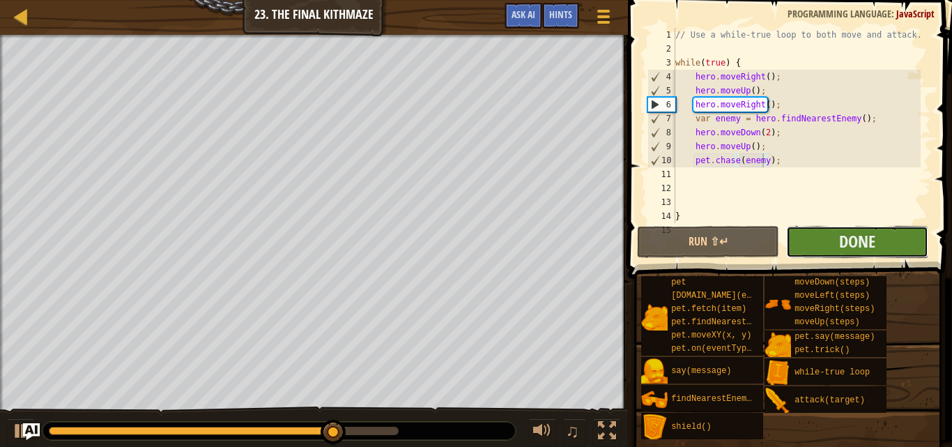
click at [795, 235] on button "Done" at bounding box center [857, 242] width 142 height 32
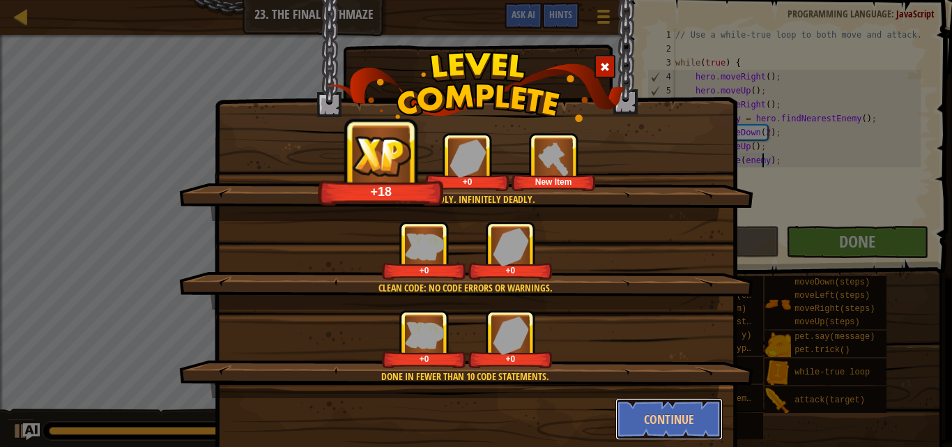
click at [664, 423] on button "Continue" at bounding box center [670, 419] width 108 height 42
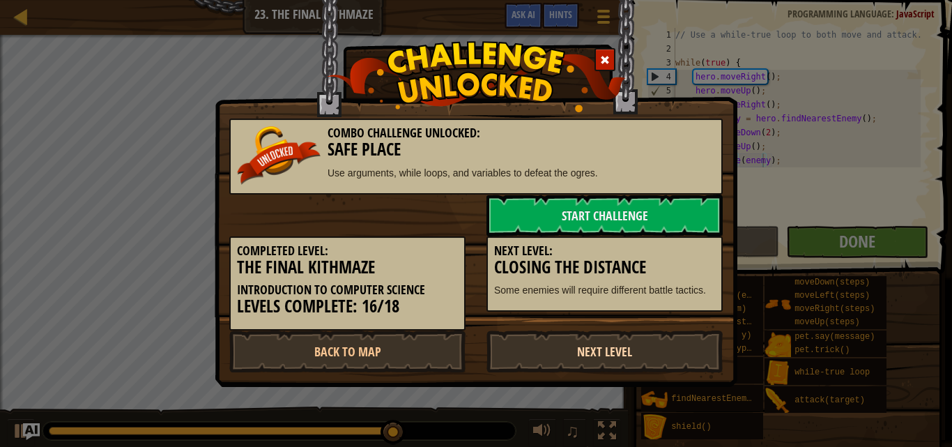
click at [600, 358] on link "Next Level" at bounding box center [605, 351] width 236 height 42
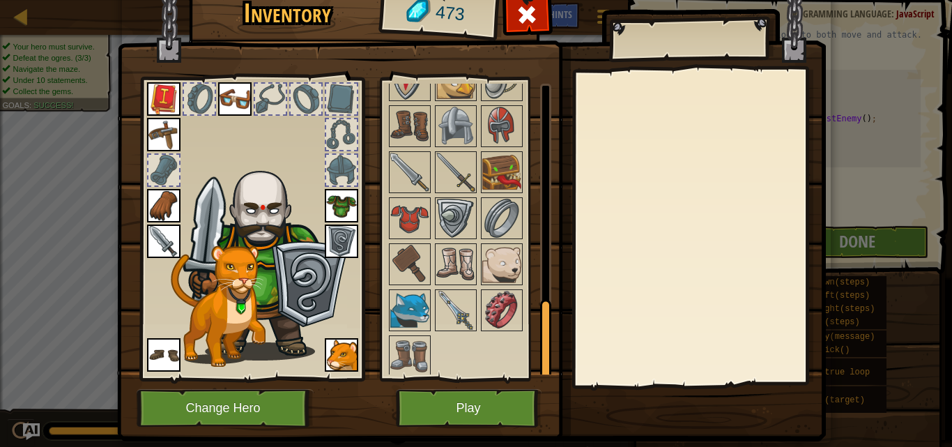
scroll to position [799, 0]
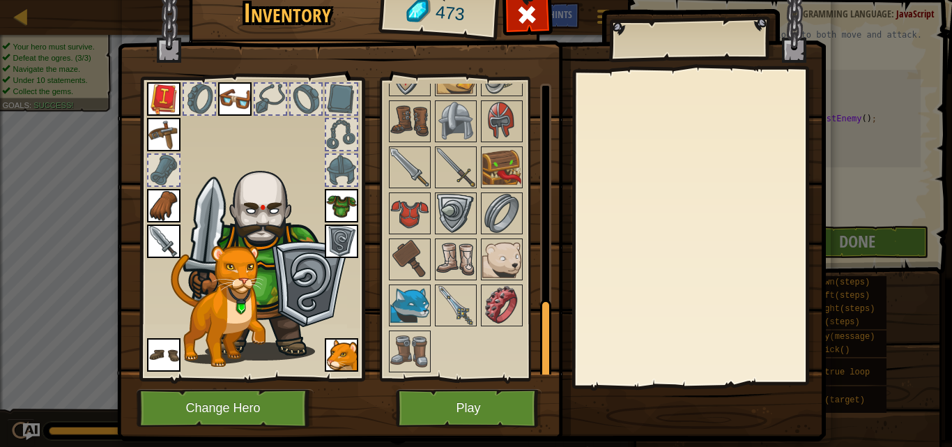
click at [576, 301] on div at bounding box center [699, 227] width 246 height 313
click at [458, 300] on img at bounding box center [455, 305] width 39 height 39
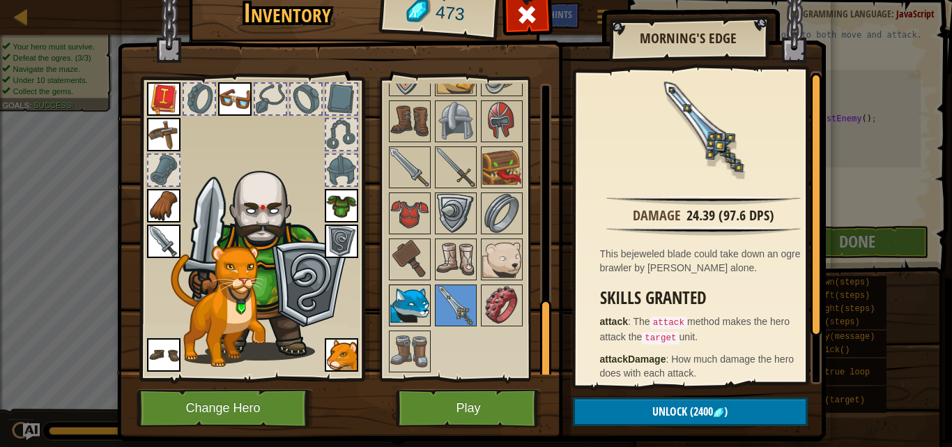
click at [413, 300] on img at bounding box center [409, 305] width 39 height 39
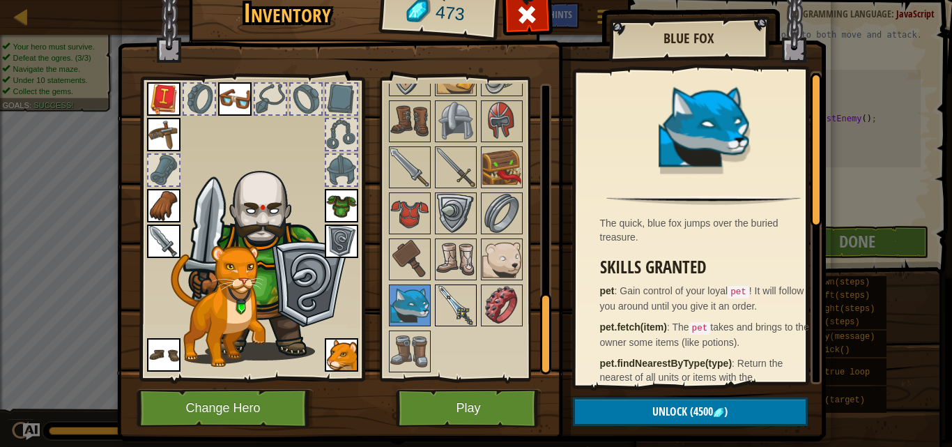
scroll to position [590, 0]
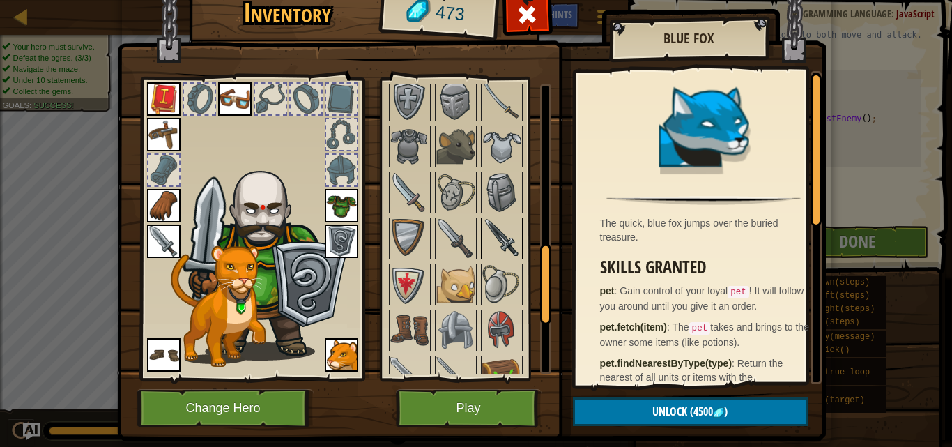
click at [496, 247] on img at bounding box center [501, 238] width 39 height 39
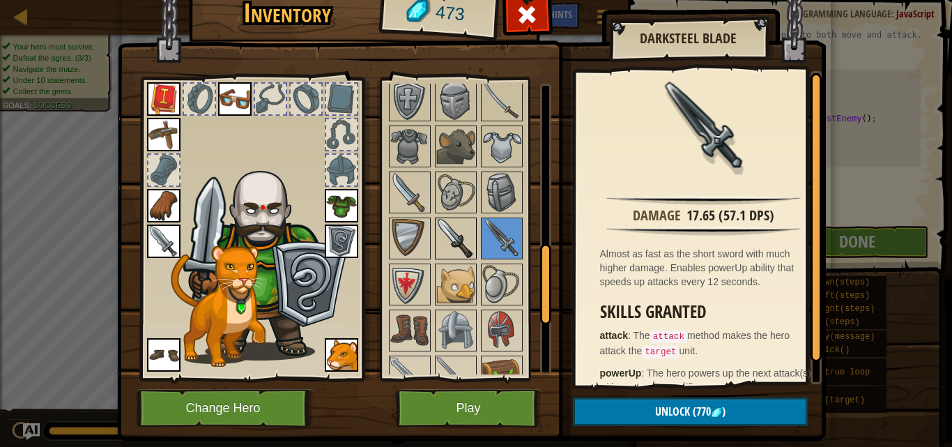
click at [459, 245] on img at bounding box center [455, 238] width 39 height 39
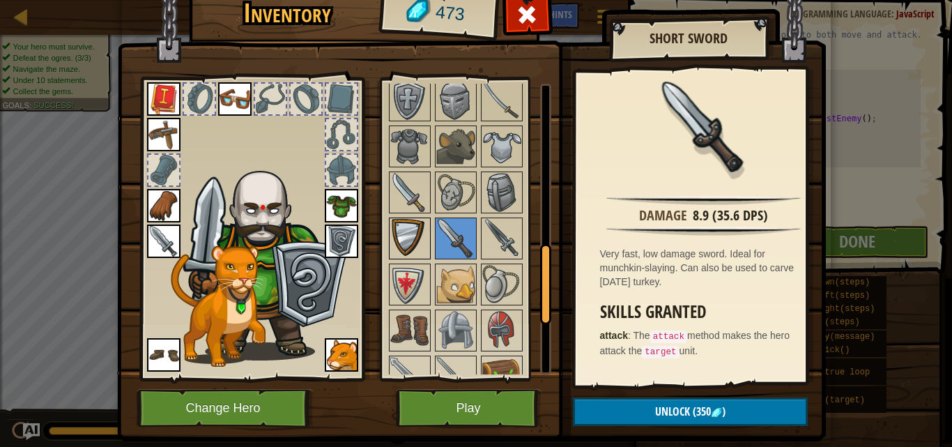
click at [390, 241] on img at bounding box center [409, 238] width 39 height 39
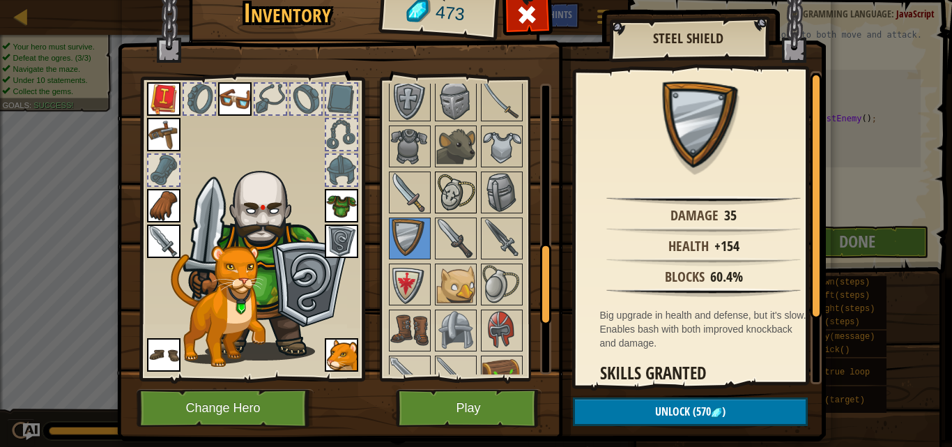
click at [453, 200] on img at bounding box center [455, 192] width 39 height 39
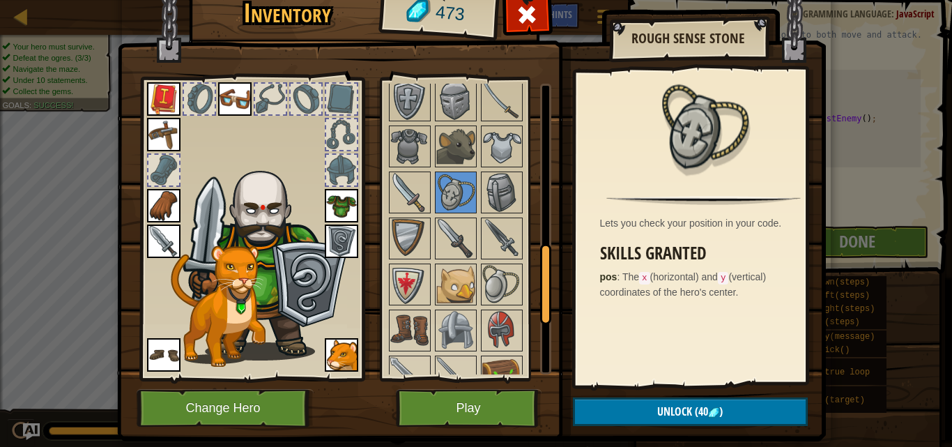
click at [473, 132] on div at bounding box center [474, 215] width 175 height 736
click at [436, 179] on img at bounding box center [455, 192] width 39 height 39
click at [437, 193] on img at bounding box center [455, 192] width 39 height 39
click at [436, 240] on img at bounding box center [455, 238] width 39 height 39
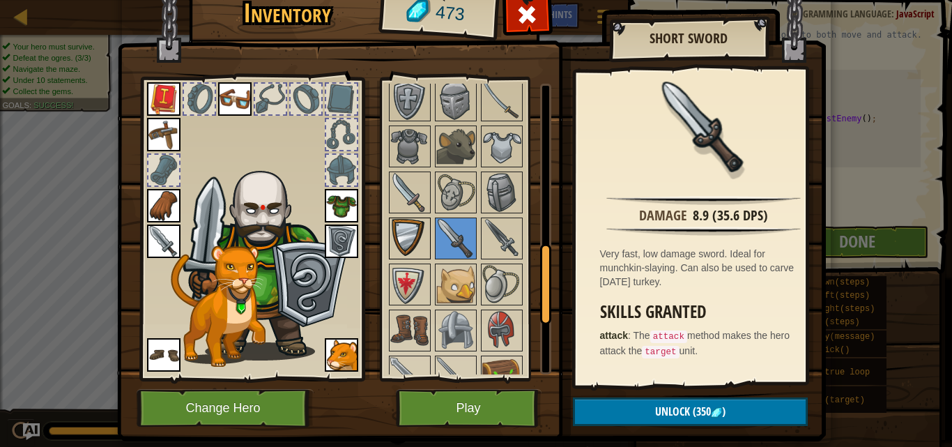
drag, startPoint x: 390, startPoint y: 263, endPoint x: 399, endPoint y: 234, distance: 30.9
click at [392, 257] on div "Available Equip Equip Equip Equip Equip Equip Equip Equip Equip Equip Equip Equ…" at bounding box center [474, 229] width 175 height 291
click at [400, 230] on img at bounding box center [409, 238] width 39 height 39
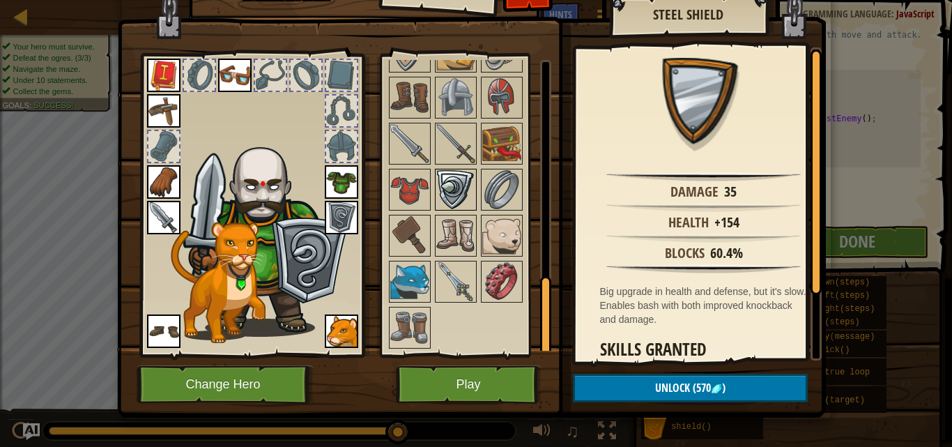
scroll to position [34, 0]
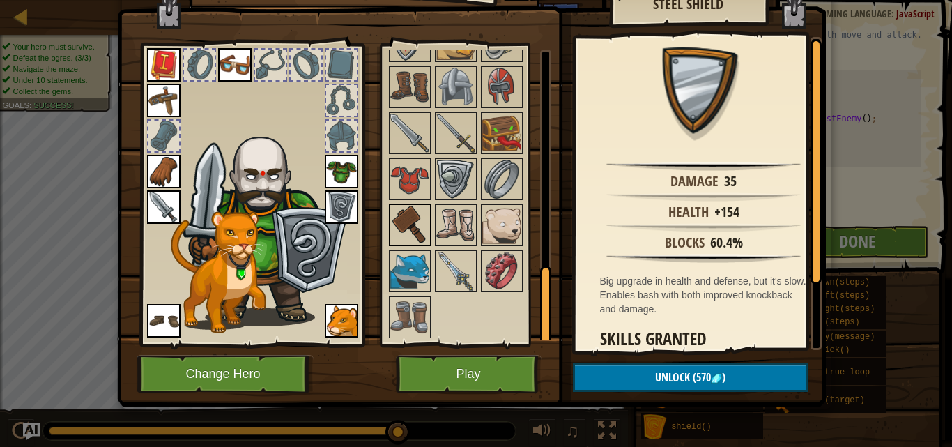
click at [392, 233] on img at bounding box center [409, 225] width 39 height 39
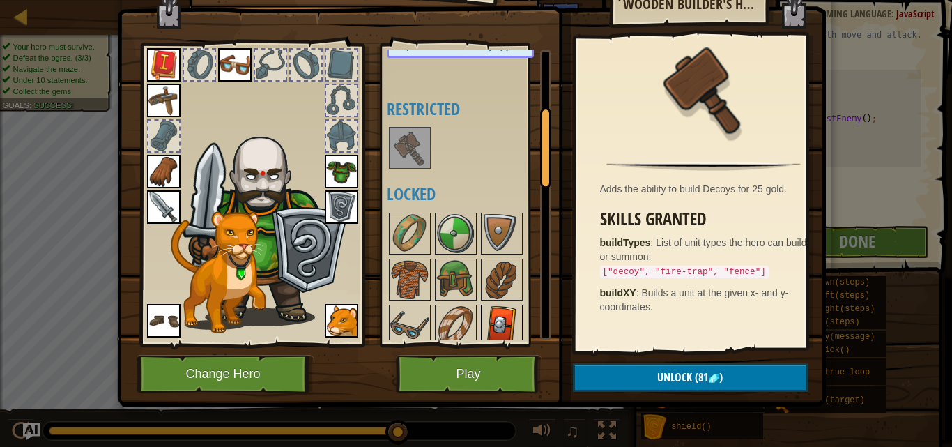
scroll to position [209, 0]
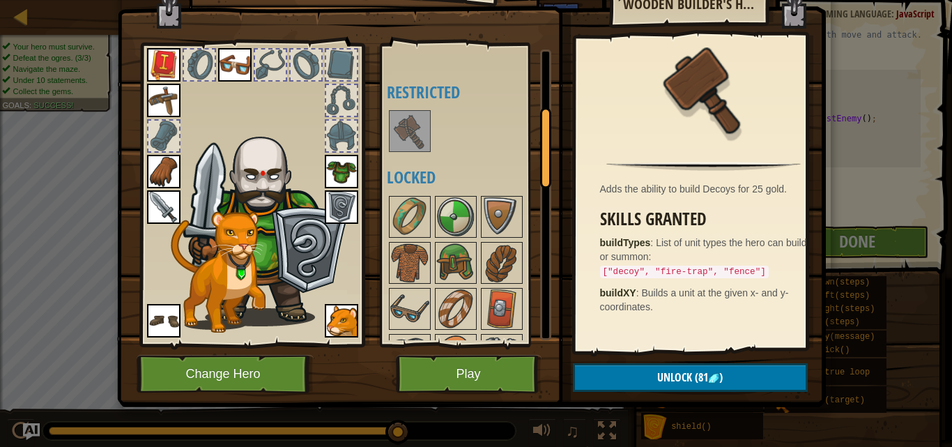
click at [409, 111] on div at bounding box center [410, 131] width 42 height 42
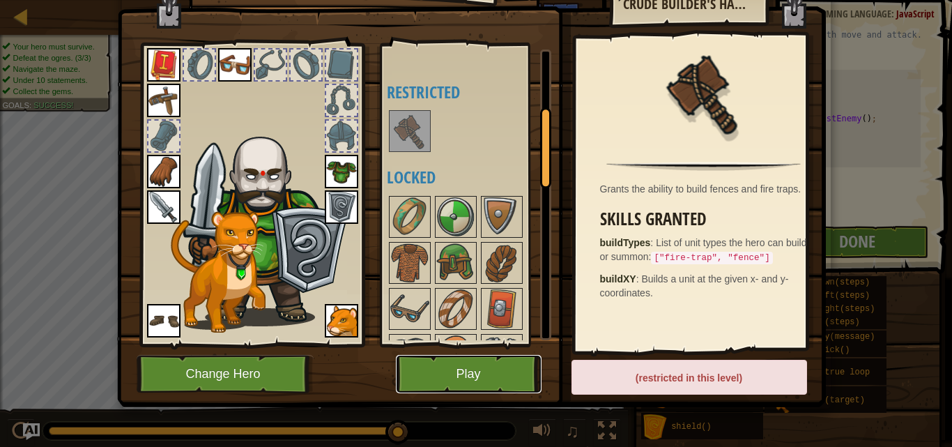
drag, startPoint x: 484, startPoint y: 358, endPoint x: 1251, endPoint y: 188, distance: 786.1
click at [952, 1] on html "Map Introduction to Computer Science 23. The Final Kithmaze Game Menu Done Hint…" at bounding box center [476, 0] width 952 height 1
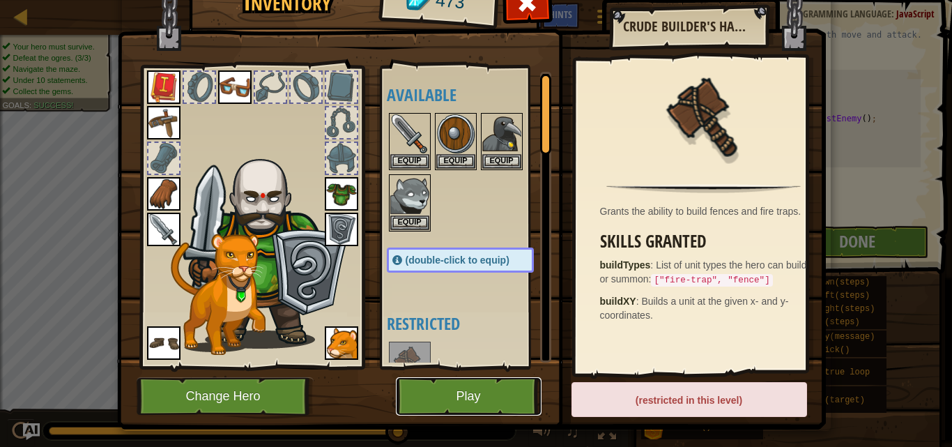
scroll to position [0, 0]
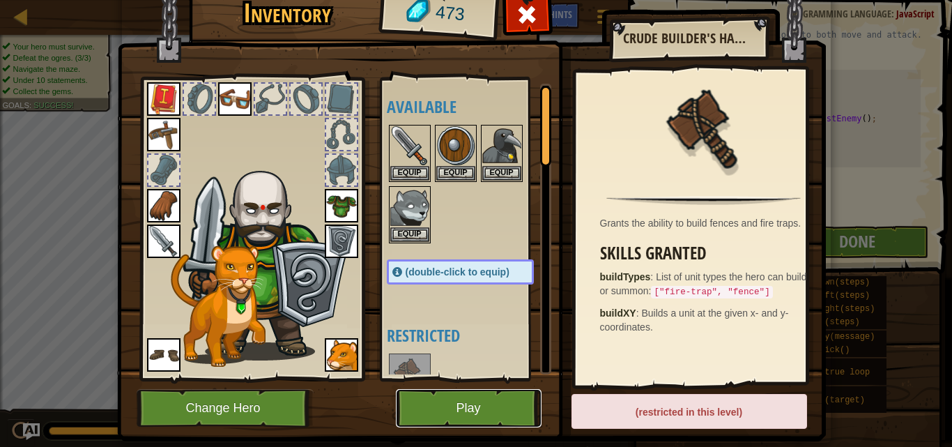
click at [481, 401] on button "Play" at bounding box center [469, 408] width 146 height 38
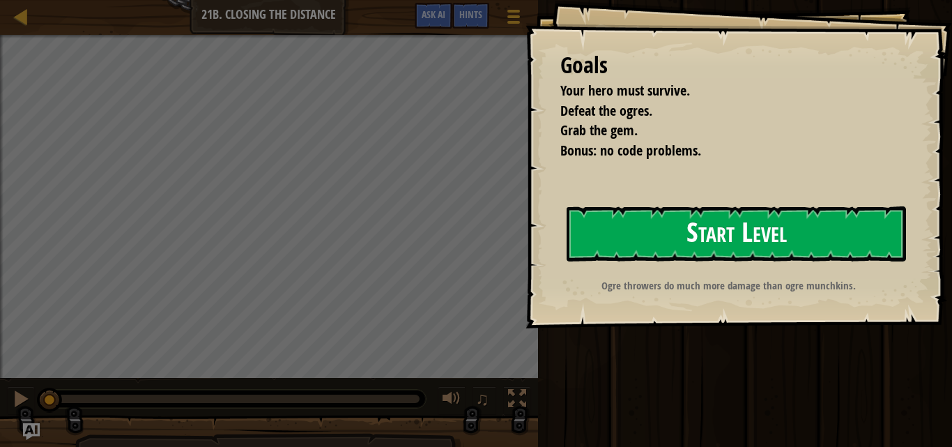
click at [715, 248] on button "Start Level" at bounding box center [737, 233] width 340 height 55
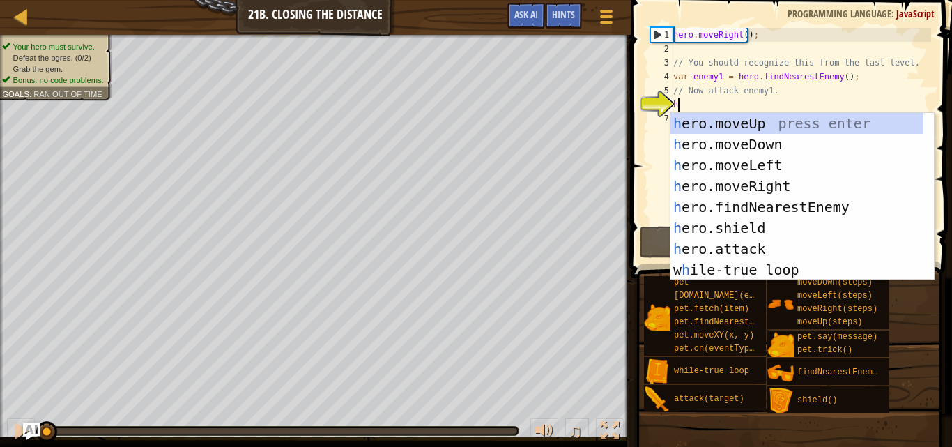
scroll to position [6, 0]
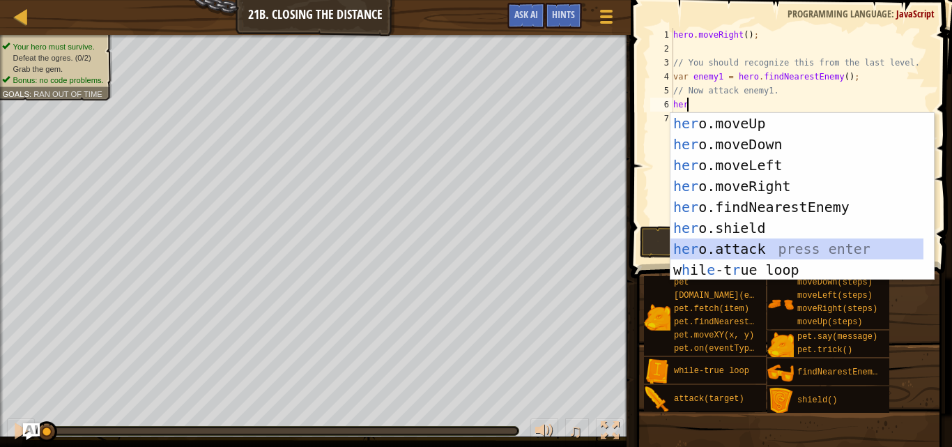
drag, startPoint x: 736, startPoint y: 252, endPoint x: 736, endPoint y: 242, distance: 9.8
click at [736, 250] on div "her o.moveUp press enter her o.moveDown press enter her o.moveLeft press enter …" at bounding box center [797, 217] width 253 height 209
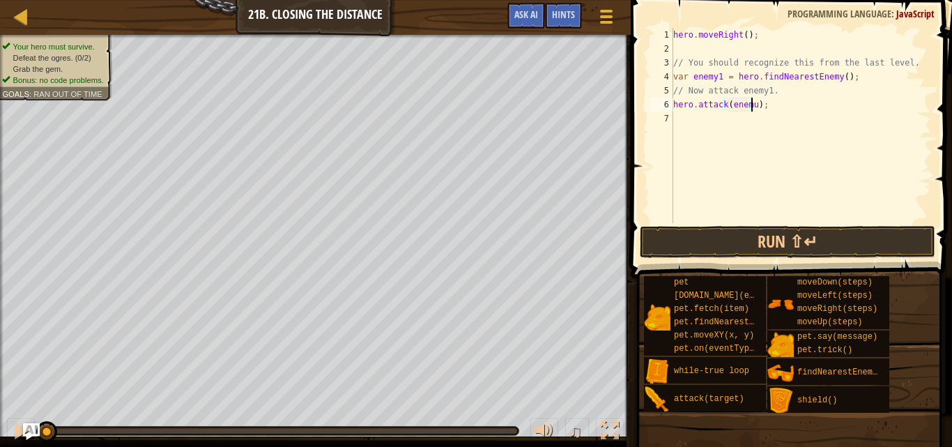
scroll to position [6, 6]
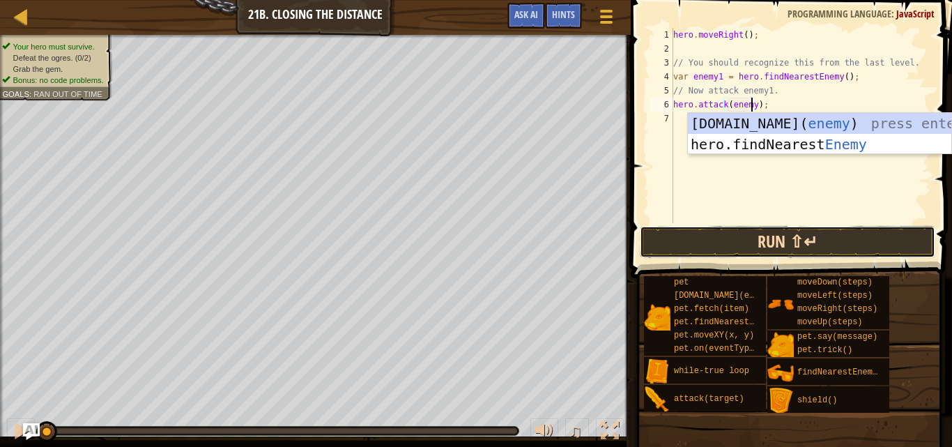
click at [749, 250] on button "Run ⇧↵" at bounding box center [788, 242] width 296 height 32
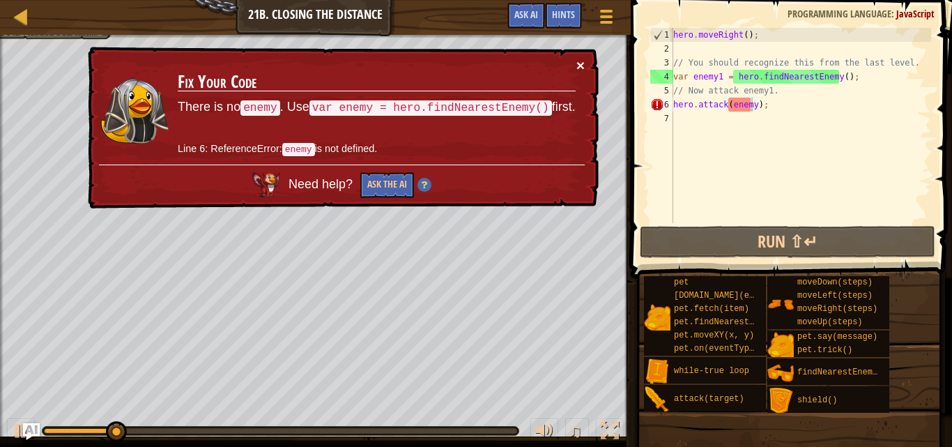
click at [584, 68] on button "×" at bounding box center [581, 65] width 8 height 15
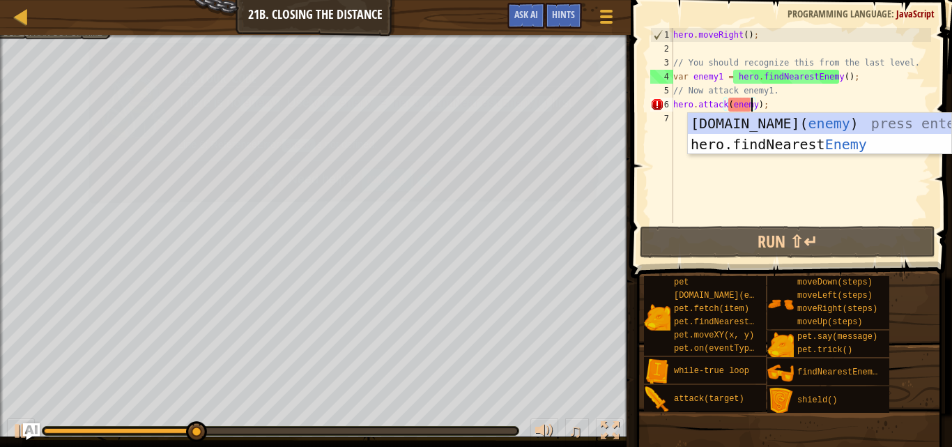
type textarea "hero.attack(enemy1);"
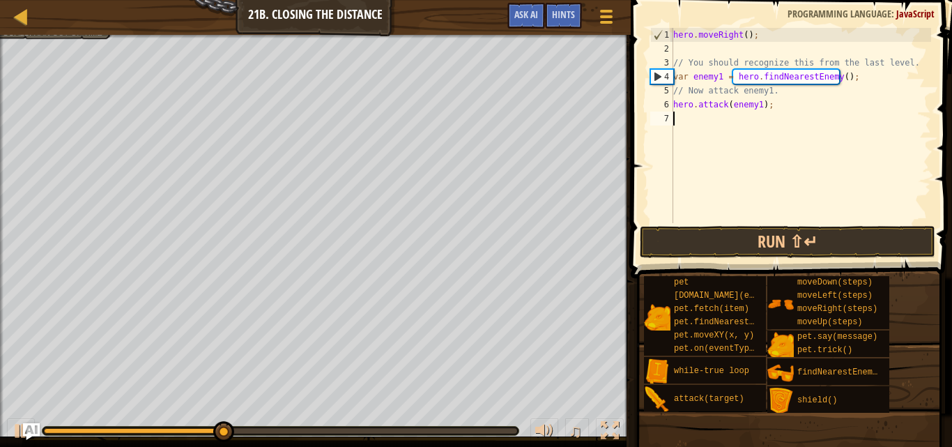
click at [710, 118] on div "hero . moveRight ( ) ; // You should recognize this from the last level. var en…" at bounding box center [801, 139] width 261 height 223
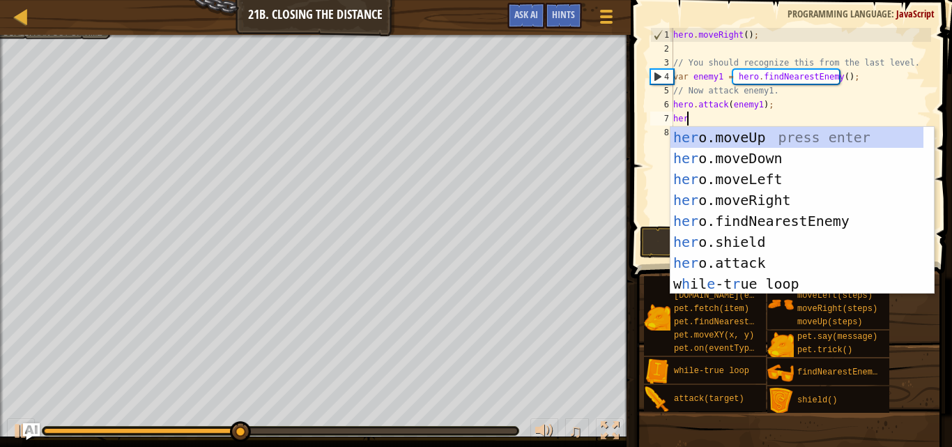
type textarea "hero"
click at [747, 213] on div "hero .moveUp press enter hero .moveDown press enter hero .moveLeft press enter …" at bounding box center [803, 231] width 264 height 209
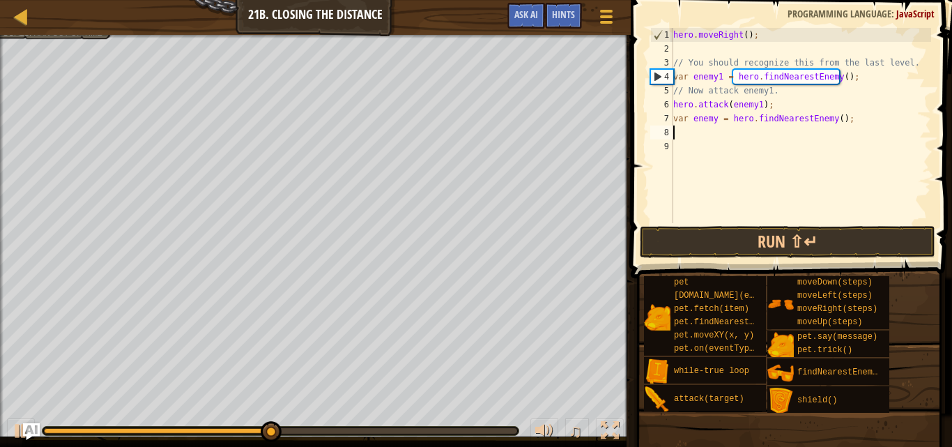
scroll to position [6, 0]
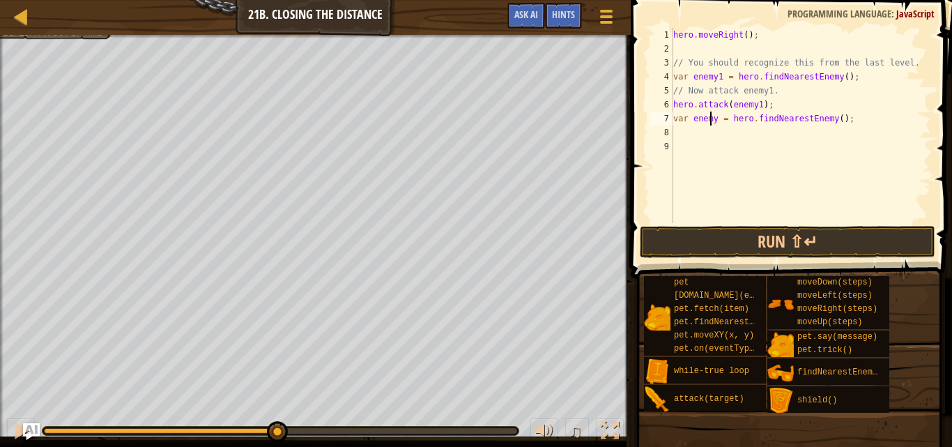
click at [712, 121] on div "hero . moveRight ( ) ; // You should recognize this from the last level. var en…" at bounding box center [801, 139] width 261 height 223
click at [713, 123] on div "hero . moveRight ( ) ; // You should recognize this from the last level. var en…" at bounding box center [801, 139] width 261 height 223
type textarea "var enemy2 = hero.findNearestEnemy();"
click at [681, 139] on div "hero . moveRight ( ) ; // You should recognize this from the last level. var en…" at bounding box center [801, 139] width 261 height 223
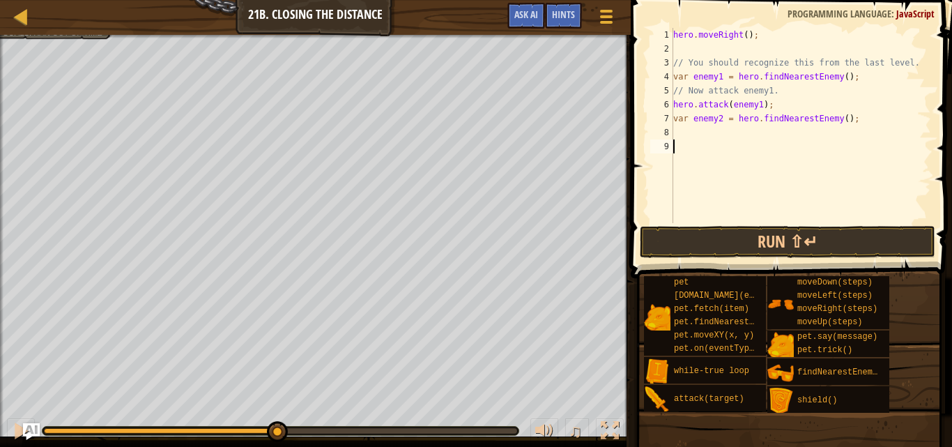
scroll to position [6, 0]
click at [681, 137] on div "hero . moveRight ( ) ; // You should recognize this from the last level. var en…" at bounding box center [801, 139] width 261 height 223
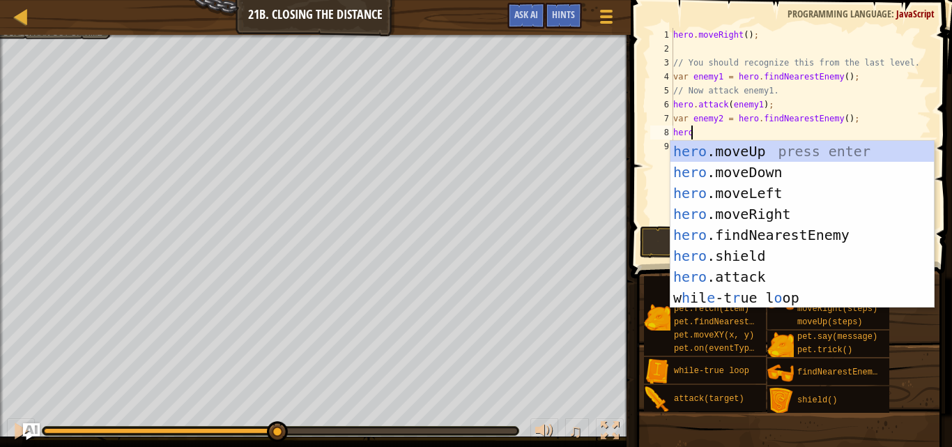
scroll to position [6, 1]
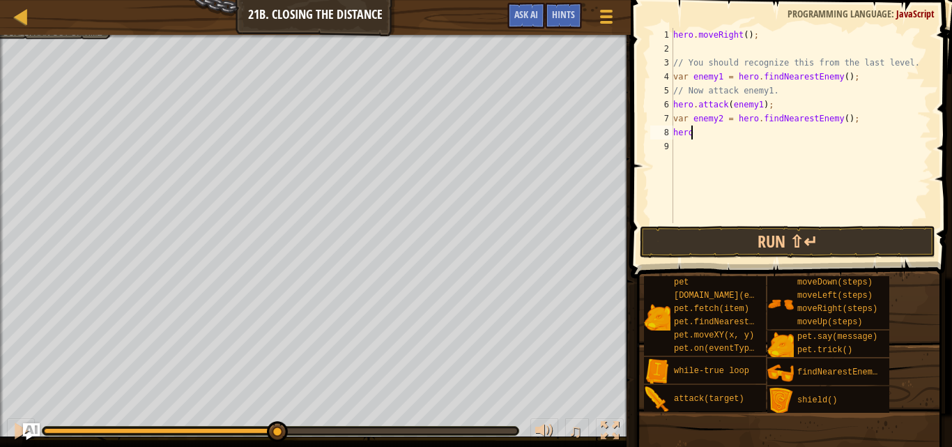
click at [697, 137] on div "hero . moveRight ( ) ; // You should recognize this from the last level. var en…" at bounding box center [801, 139] width 261 height 223
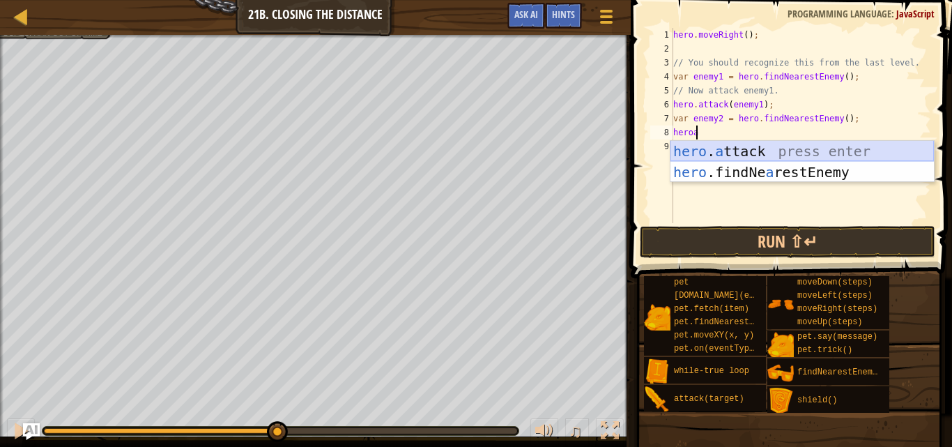
click at [722, 143] on div "hero . a ttack press enter hero .findNe a restEnemy press enter" at bounding box center [803, 183] width 264 height 84
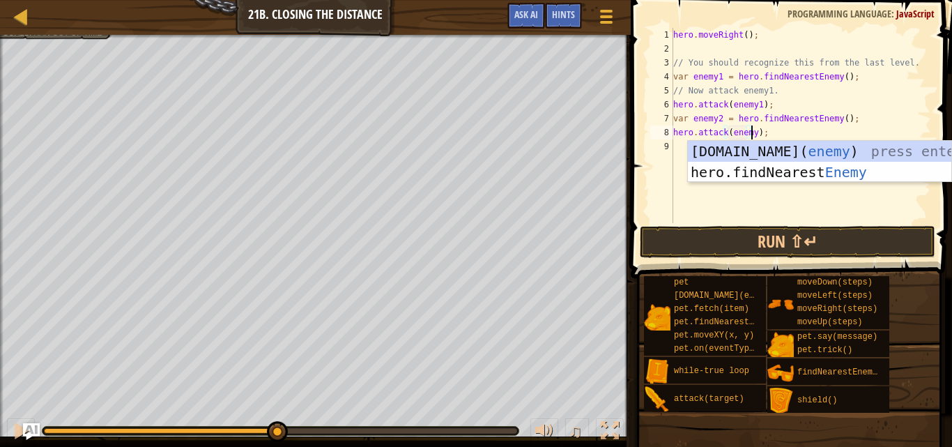
scroll to position [6, 6]
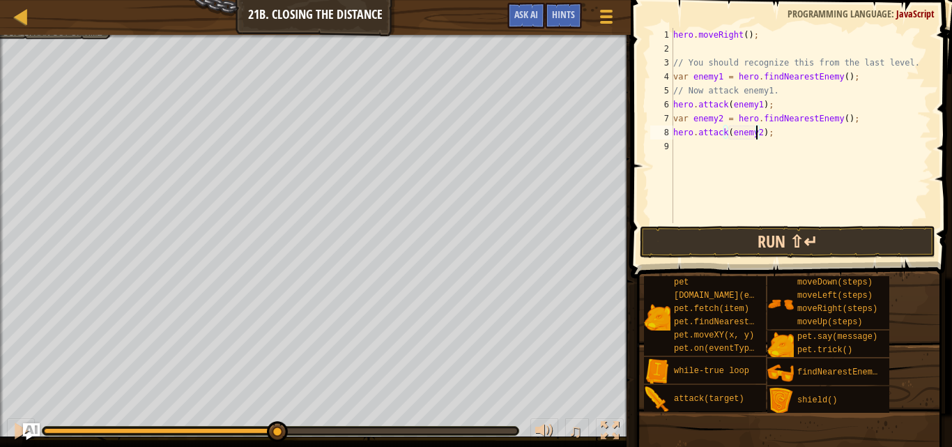
type textarea "hero.attack(enemy2);"
click at [809, 232] on button "Run ⇧↵" at bounding box center [788, 242] width 296 height 32
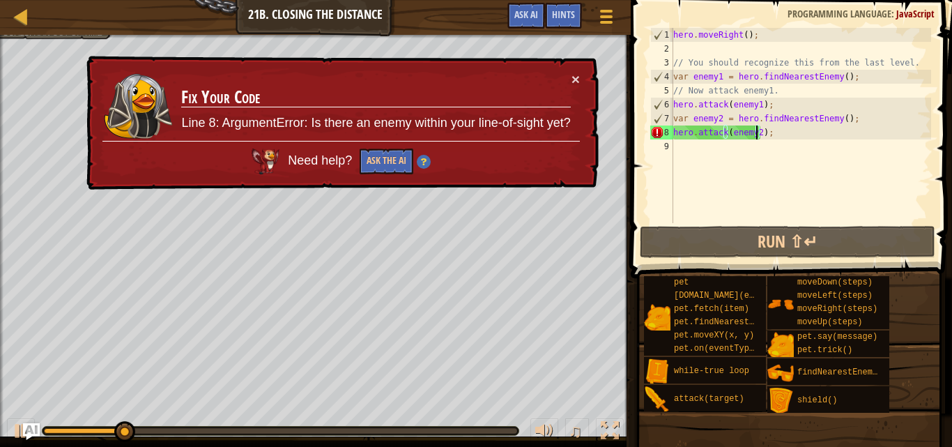
click at [780, 140] on div "hero . moveRight ( ) ; // You should recognize this from the last level. var en…" at bounding box center [801, 139] width 261 height 223
click at [781, 135] on div "hero . moveRight ( ) ; // You should recognize this from the last level. var en…" at bounding box center [801, 139] width 261 height 223
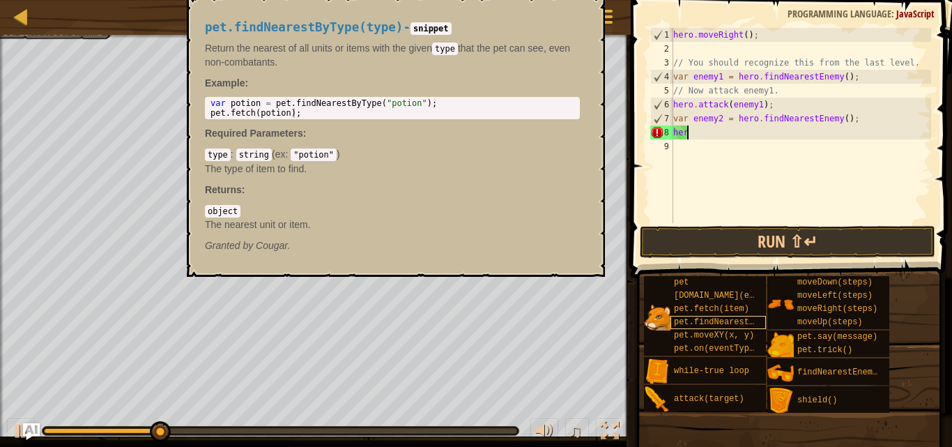
type textarea "h"
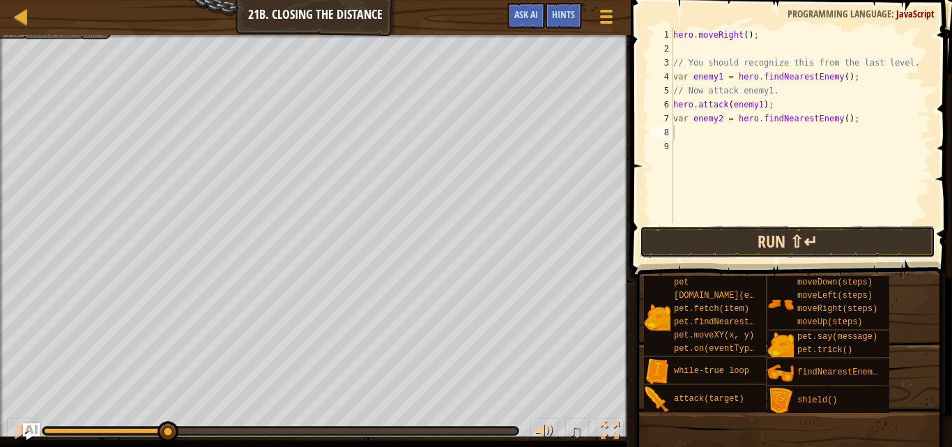
click at [800, 242] on button "Run ⇧↵" at bounding box center [788, 242] width 296 height 32
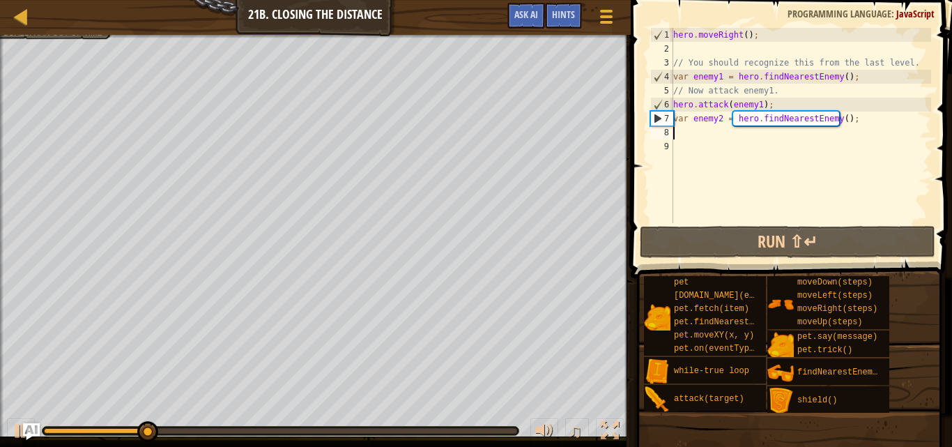
click at [865, 116] on div "hero . moveRight ( ) ; // You should recognize this from the last level. var en…" at bounding box center [801, 139] width 261 height 223
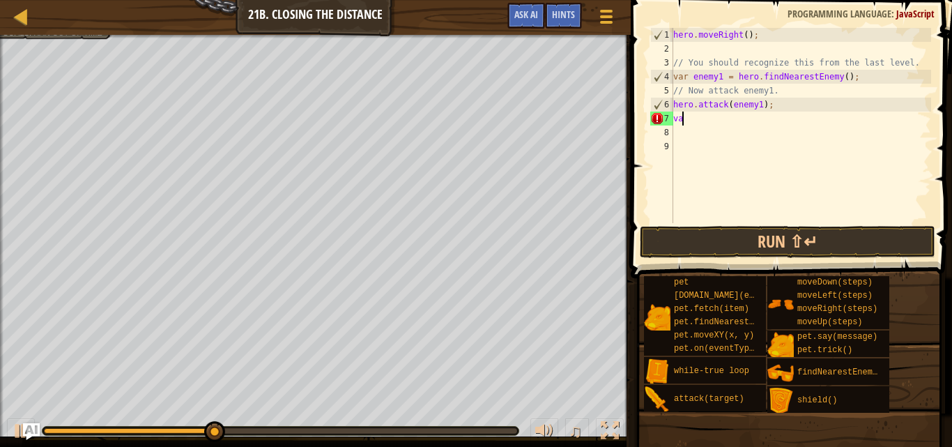
type textarea "v"
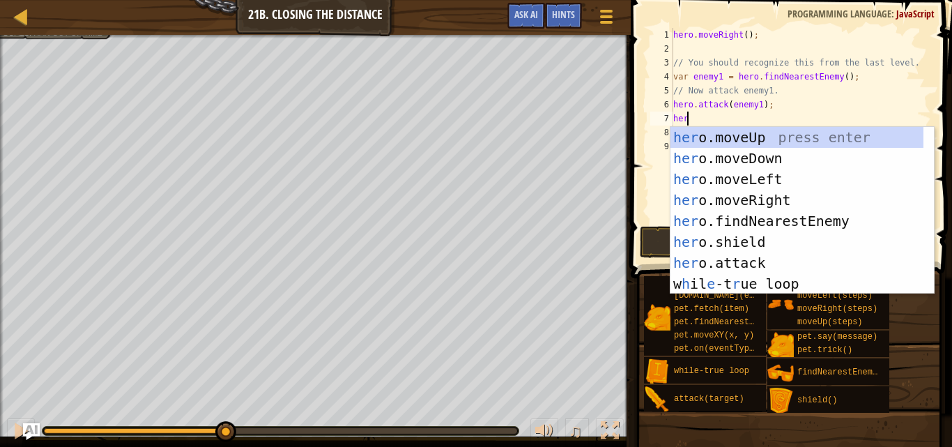
type textarea "hero"
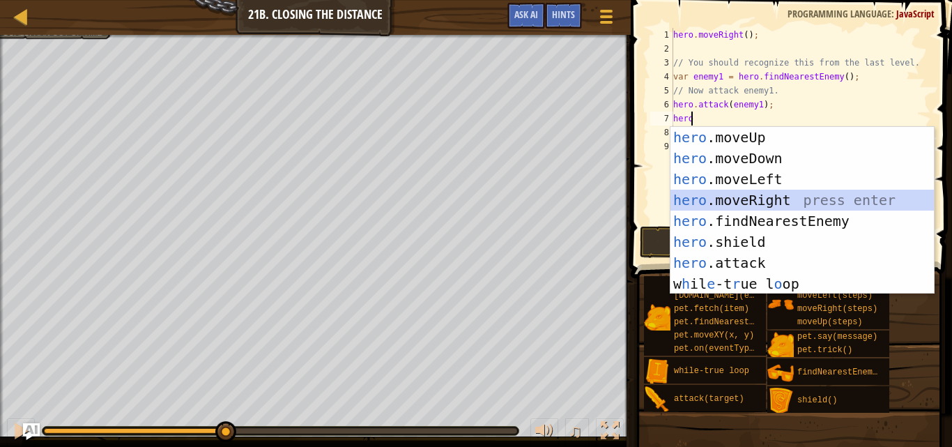
click at [752, 201] on div "hero .moveUp press enter hero .moveDown press enter hero .moveLeft press enter …" at bounding box center [803, 231] width 264 height 209
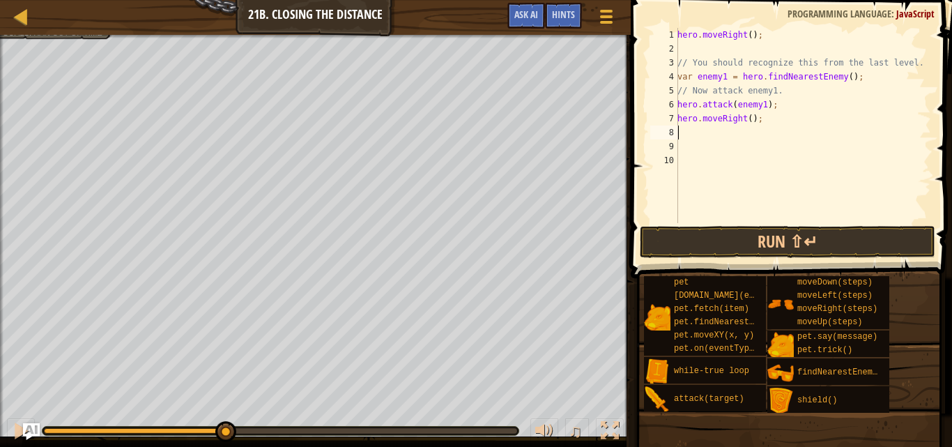
click at [745, 116] on div "hero . moveRight ( ) ; // You should recognize this from the last level. var en…" at bounding box center [803, 139] width 257 height 223
click at [797, 229] on button "Run ⇧↵" at bounding box center [788, 242] width 296 height 32
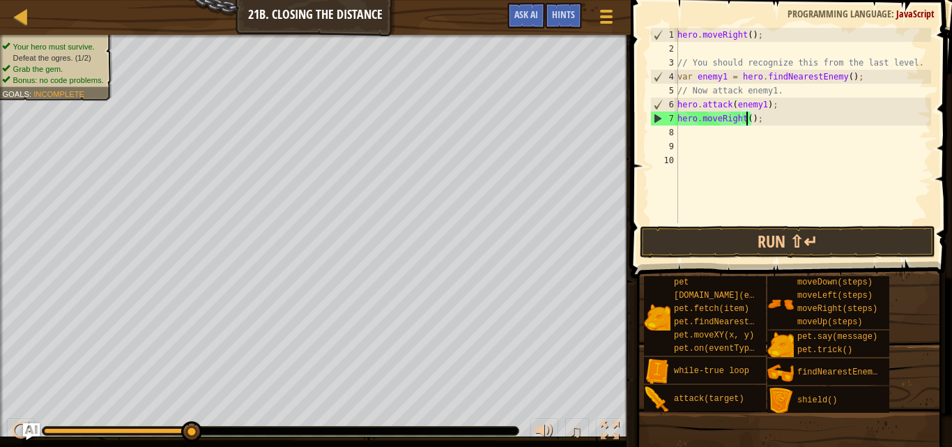
type textarea "hero.moveRight(3);"
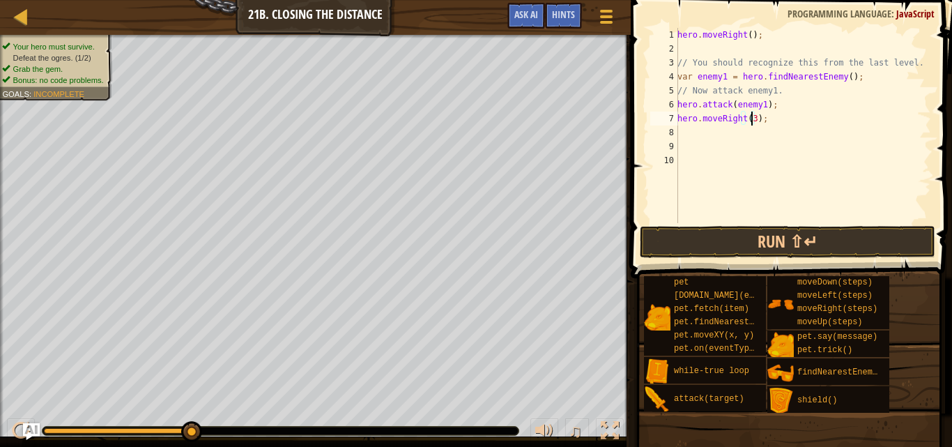
click at [715, 129] on div "hero . moveRight ( ) ; // You should recognize this from the last level. var en…" at bounding box center [803, 139] width 257 height 223
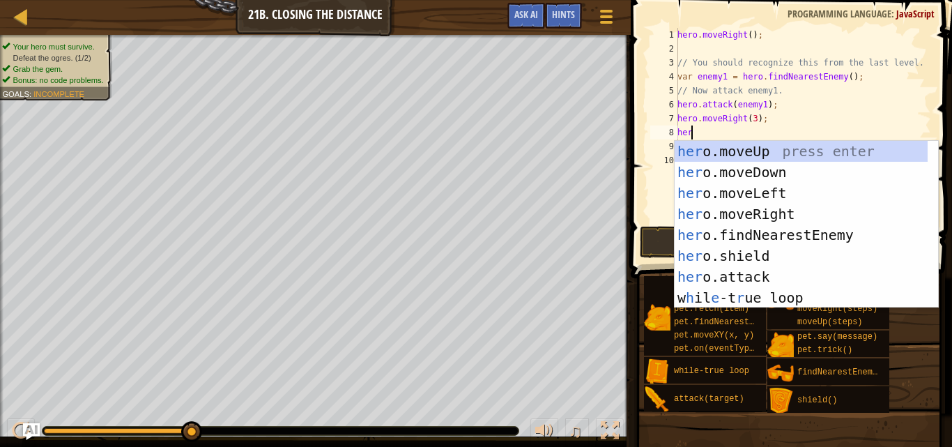
type textarea "hero"
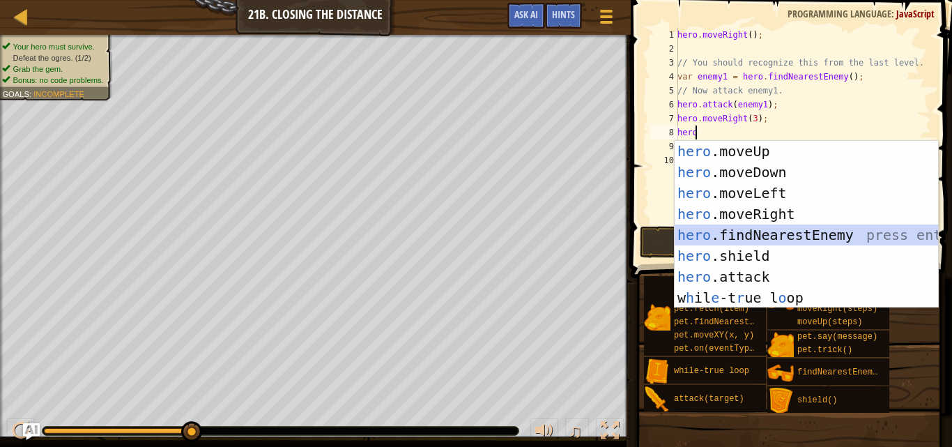
click at [734, 238] on div "hero .moveUp press enter hero .moveDown press enter hero .moveLeft press enter …" at bounding box center [807, 245] width 264 height 209
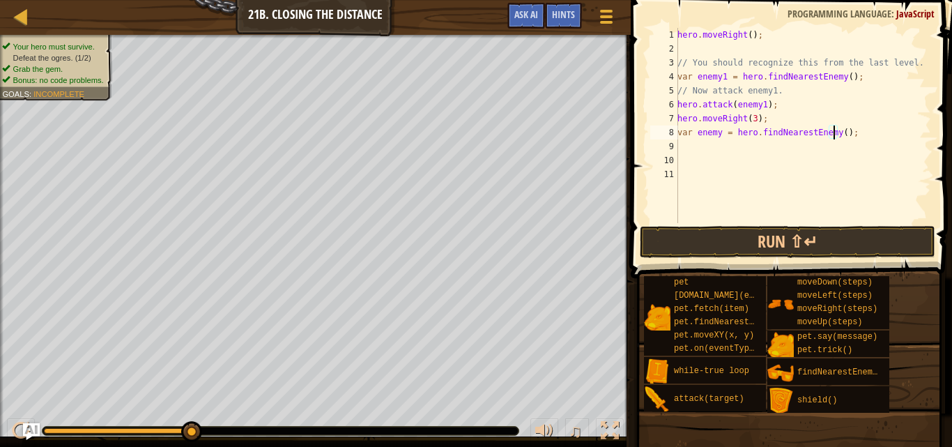
click at [834, 132] on div "hero . moveRight ( ) ; // You should recognize this from the last level. var en…" at bounding box center [803, 139] width 257 height 223
type textarea "var enemy = hero.findNearestEnemy(2);"
click at [765, 153] on div "hero . moveRight ( ) ; // You should recognize this from the last level. var en…" at bounding box center [803, 139] width 257 height 223
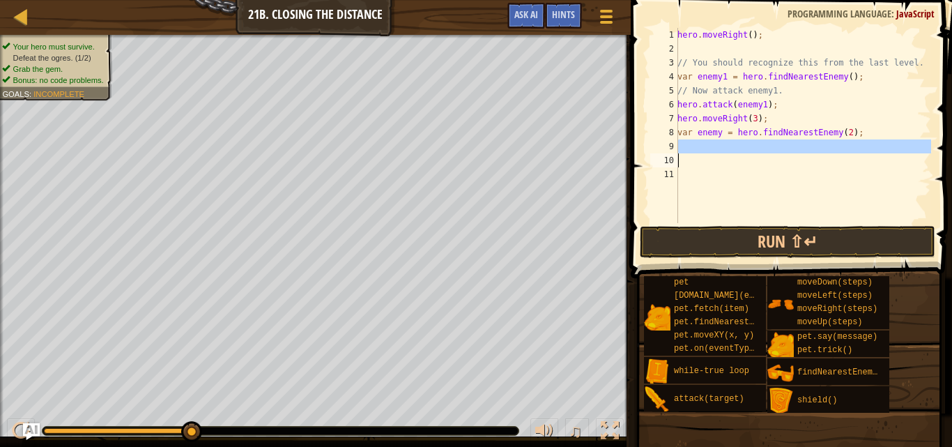
click at [763, 153] on div "hero . moveRight ( ) ; // You should recognize this from the last level. var en…" at bounding box center [803, 125] width 257 height 195
click at [763, 153] on div "hero . moveRight ( ) ; // You should recognize this from the last level. var en…" at bounding box center [803, 139] width 257 height 223
click at [764, 135] on div "hero . moveRight ( ) ; // You should recognize this from the last level. var en…" at bounding box center [803, 139] width 257 height 223
type textarea "var enemy = hero.findNearestEnemy(2);"
click at [764, 149] on div "hero . moveRight ( ) ; // You should recognize this from the last level. var en…" at bounding box center [803, 139] width 257 height 223
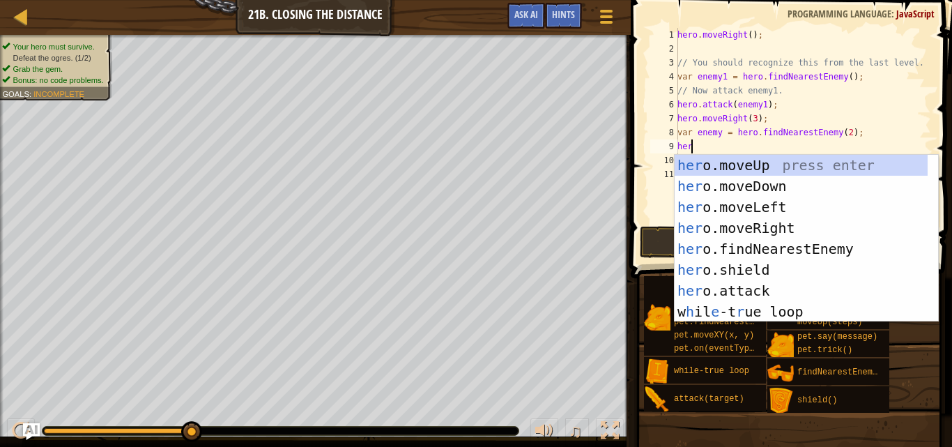
scroll to position [6, 1]
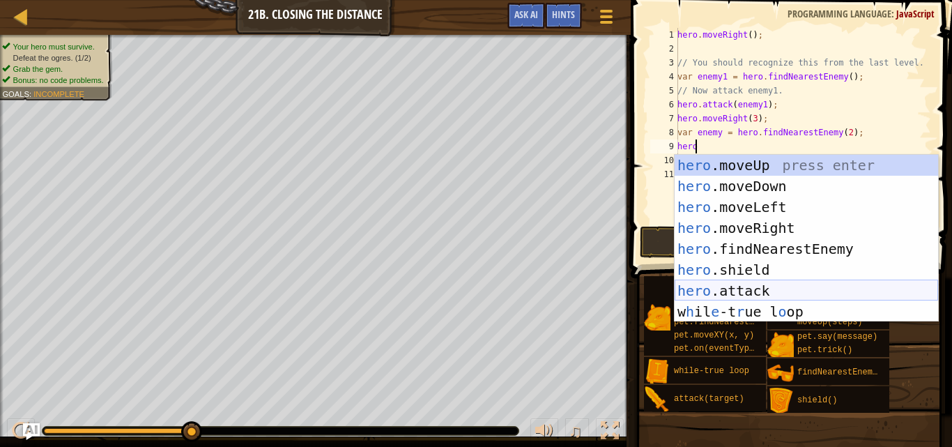
click at [701, 286] on div "hero .moveUp press enter hero .moveDown press enter hero .moveLeft press enter …" at bounding box center [807, 259] width 264 height 209
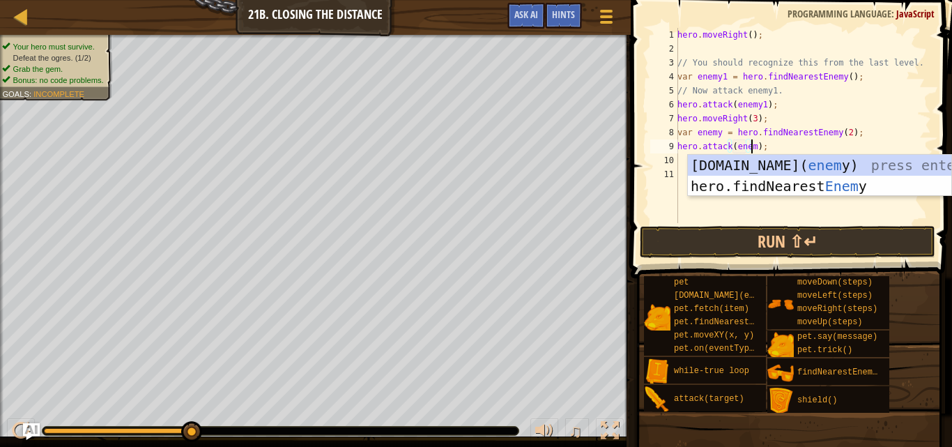
scroll to position [6, 6]
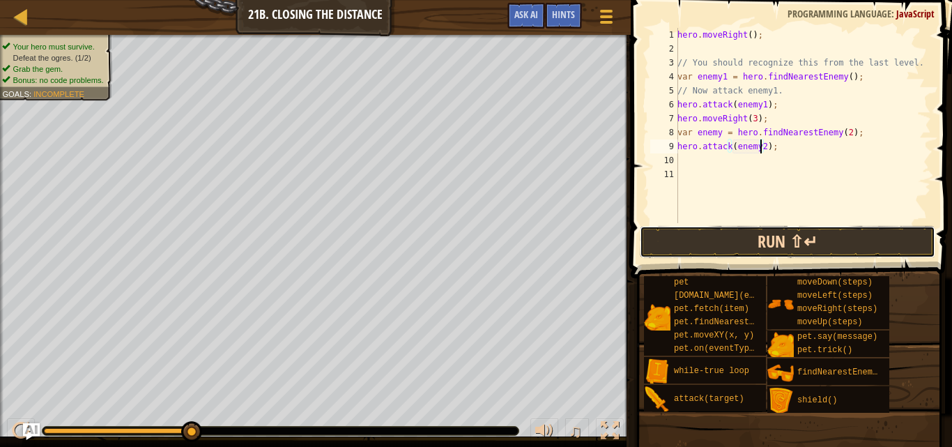
click at [720, 241] on button "Run ⇧↵" at bounding box center [788, 242] width 296 height 32
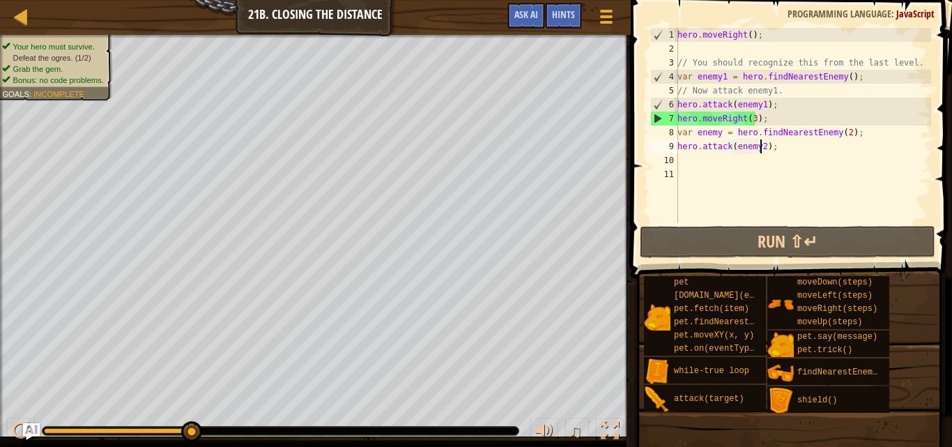
click at [776, 146] on div "hero . moveRight ( ) ; // You should recognize this from the last level. var en…" at bounding box center [803, 139] width 257 height 223
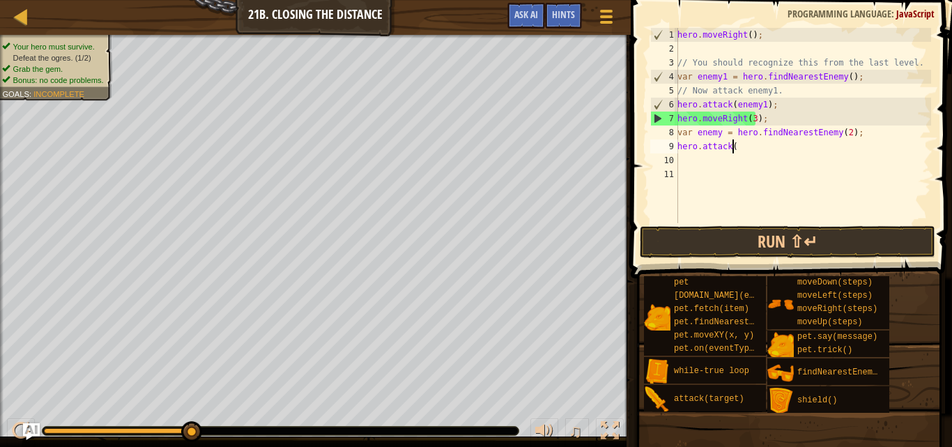
scroll to position [6, 1]
type textarea "h"
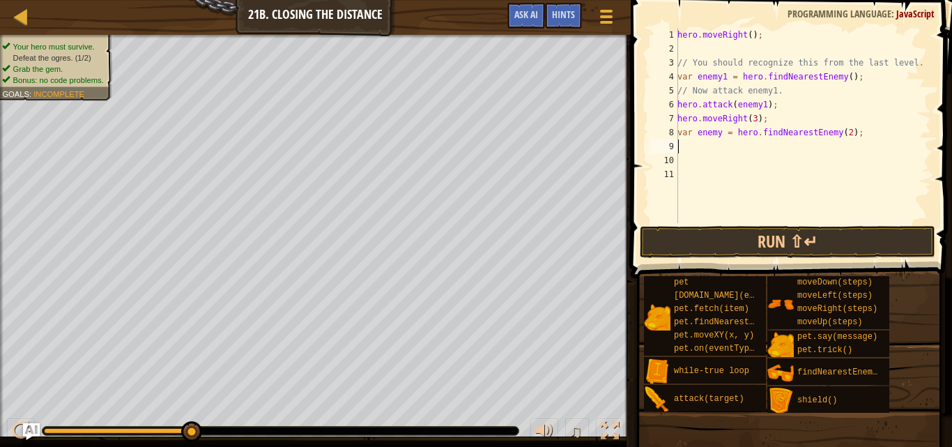
click at [775, 125] on div "hero . moveRight ( ) ; // You should recognize this from the last level. var en…" at bounding box center [803, 139] width 257 height 223
type textarea "hero.moveRight(3); var enemy = hero.findNearestEnemy(2);"
click at [761, 222] on div "hero . moveRight ( ) ; // You should recognize this from the last level. var en…" at bounding box center [803, 139] width 257 height 223
click at [756, 235] on button "Run ⇧↵" at bounding box center [788, 242] width 296 height 32
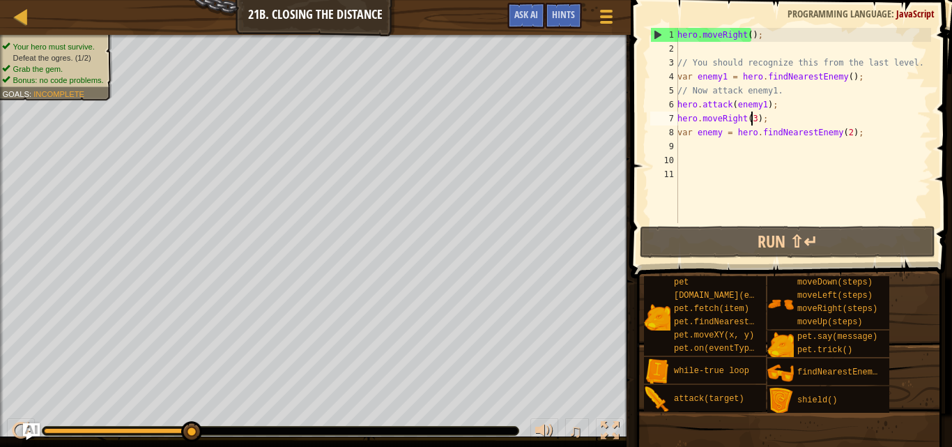
click at [751, 121] on div "hero . moveRight ( ) ; // You should recognize this from the last level. var en…" at bounding box center [803, 139] width 257 height 223
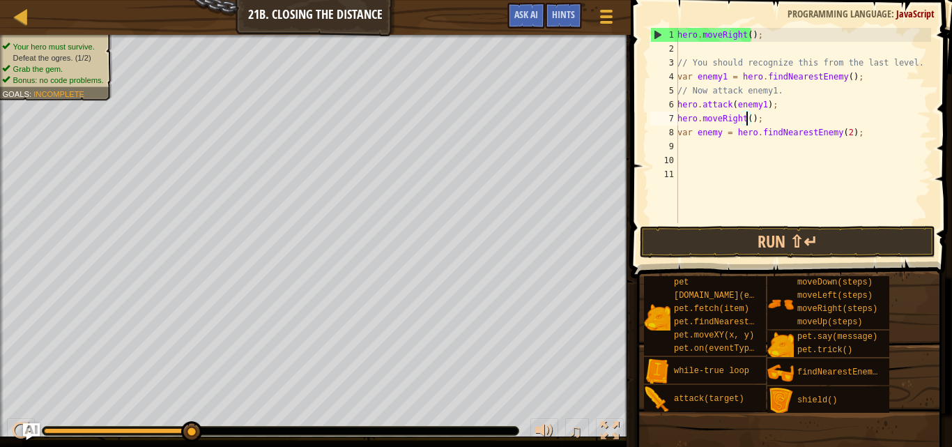
type textarea "hero.moveRight(2);"
click at [738, 148] on div "hero . moveRight ( ) ; // You should recognize this from the last level. var en…" at bounding box center [803, 139] width 257 height 223
type textarea "h"
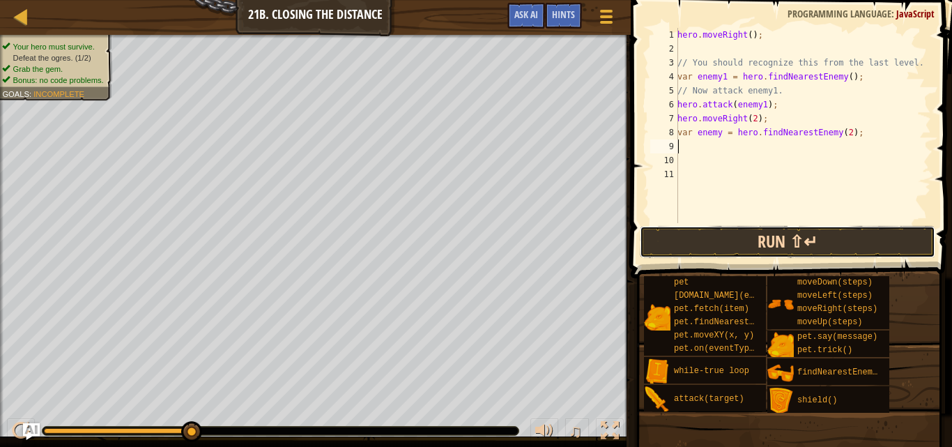
click at [820, 255] on button "Run ⇧↵" at bounding box center [788, 242] width 296 height 32
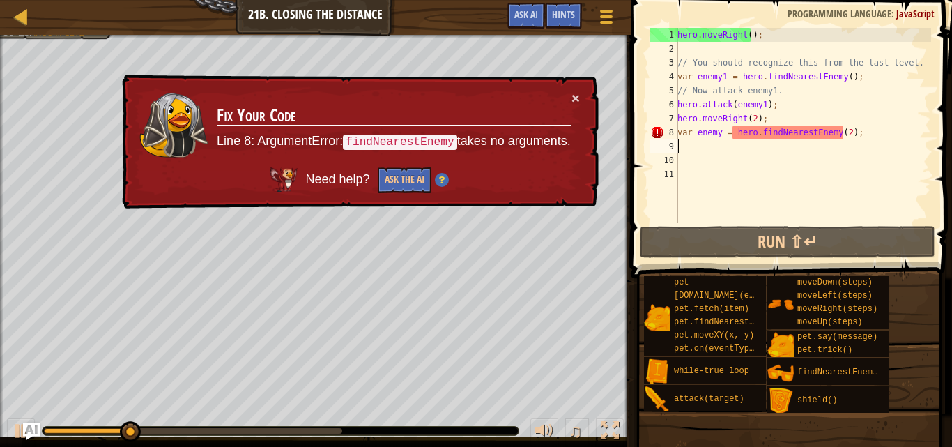
click at [865, 127] on div "hero . moveRight ( ) ; // You should recognize this from the last level. var en…" at bounding box center [803, 139] width 257 height 223
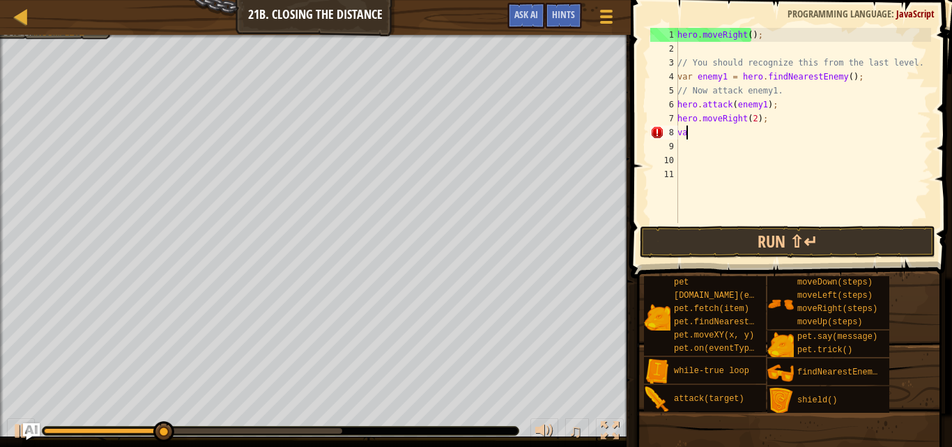
type textarea "v"
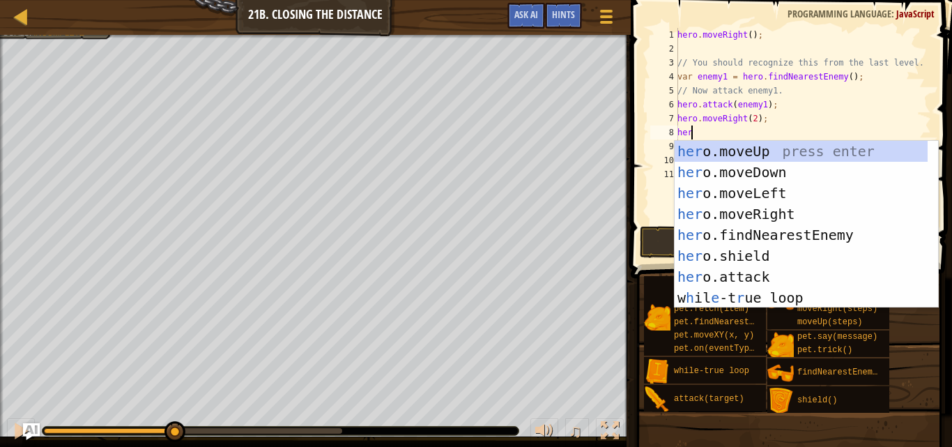
type textarea "hero"
click at [748, 154] on div "hero .moveUp press enter hero .moveDown press enter hero .moveLeft press enter …" at bounding box center [807, 245] width 264 height 209
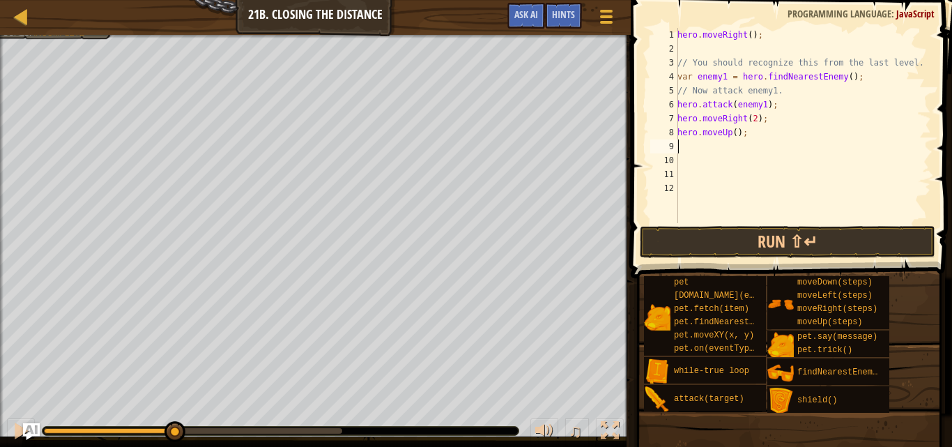
click at [756, 211] on div "hero . moveRight ( ) ; // You should recognize this from the last level. var en…" at bounding box center [803, 139] width 257 height 223
click at [777, 277] on div "moveDown(steps) moveLeft(steps) moveRight(steps) moveUp(steps)" at bounding box center [829, 302] width 122 height 53
click at [784, 230] on button "Run ⇧↵" at bounding box center [788, 242] width 296 height 32
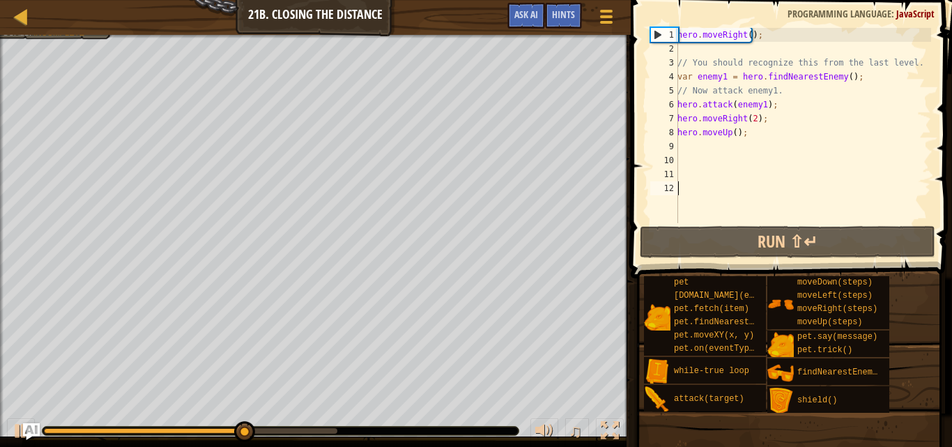
click at [748, 137] on div "hero . moveRight ( ) ; // You should recognize this from the last level. var en…" at bounding box center [803, 139] width 257 height 223
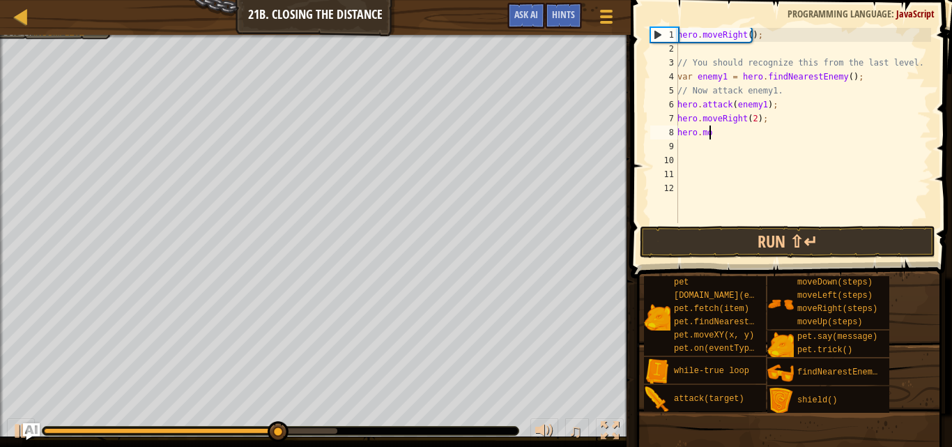
type textarea "h"
click at [752, 116] on div "hero . moveRight ( ) ; // You should recognize this from the last level. var en…" at bounding box center [803, 139] width 257 height 223
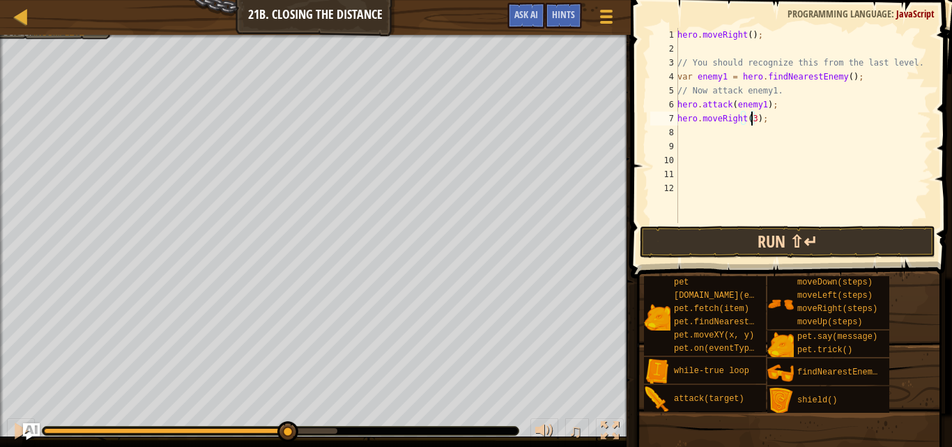
type textarea "hero.moveRight(3);"
click at [752, 234] on button "Run ⇧↵" at bounding box center [788, 242] width 296 height 32
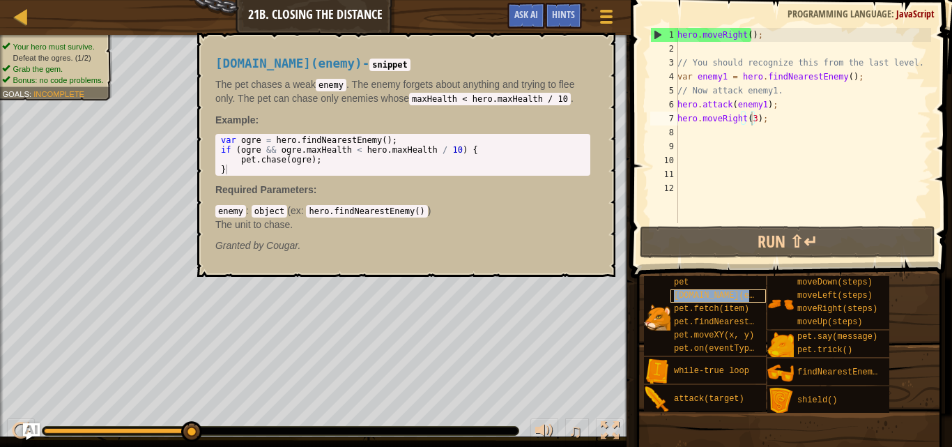
click at [692, 298] on span "[DOMAIN_NAME](enemy)" at bounding box center [724, 296] width 100 height 10
click at [692, 297] on span "[DOMAIN_NAME](enemy)" at bounding box center [724, 296] width 100 height 10
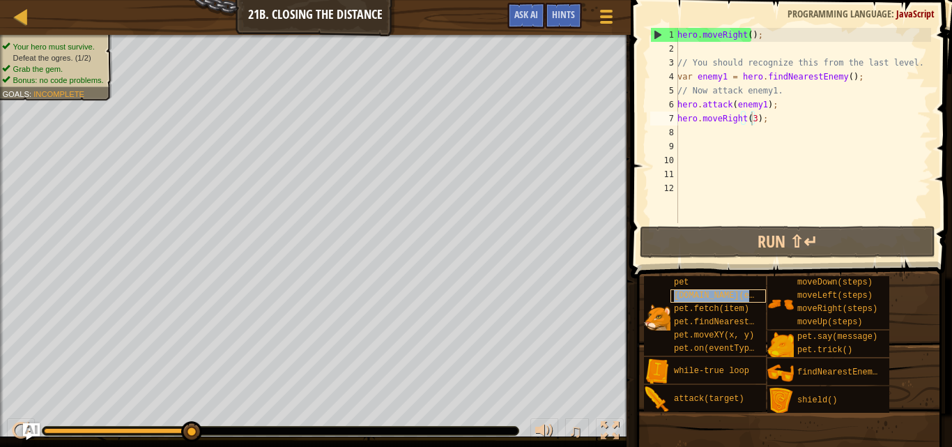
click at [691, 296] on span "[DOMAIN_NAME](enemy)" at bounding box center [724, 296] width 100 height 10
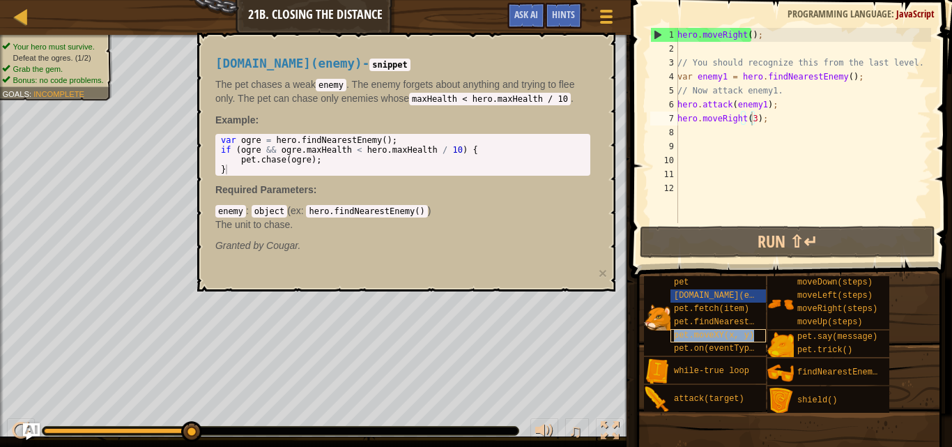
drag, startPoint x: 690, startPoint y: 296, endPoint x: 678, endPoint y: 333, distance: 38.4
click at [678, 333] on span "pet.moveXY(x, y)" at bounding box center [714, 335] width 80 height 10
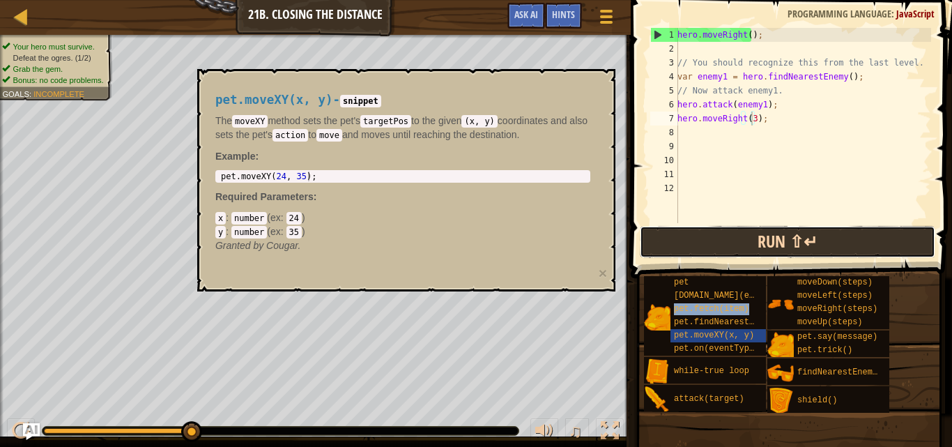
click at [717, 238] on button "Run ⇧↵" at bounding box center [788, 242] width 296 height 32
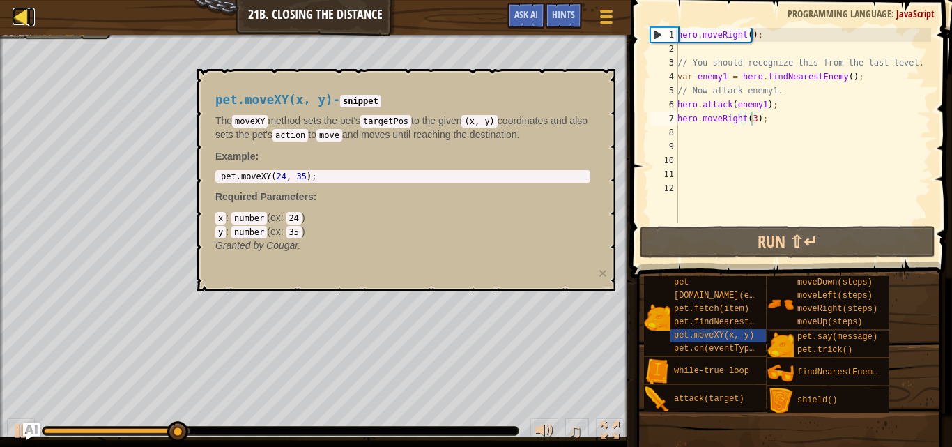
click at [26, 20] on div at bounding box center [21, 16] width 17 height 17
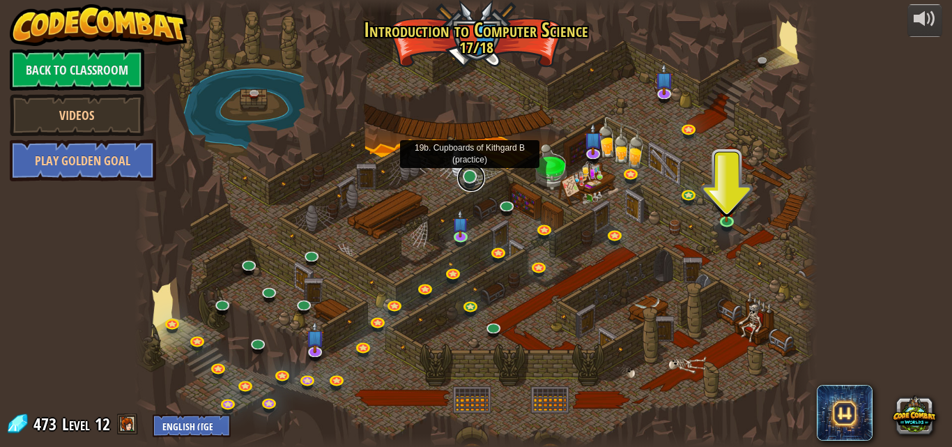
click at [467, 170] on link at bounding box center [471, 178] width 28 height 28
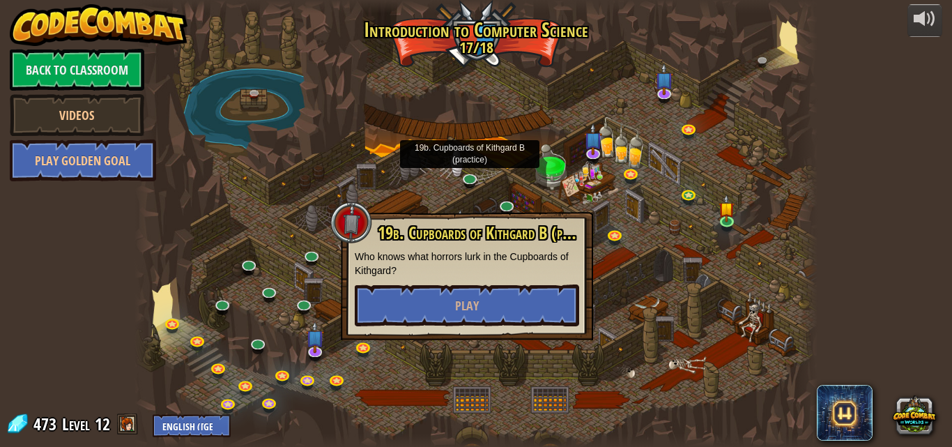
click at [289, 139] on div at bounding box center [477, 223] width 684 height 447
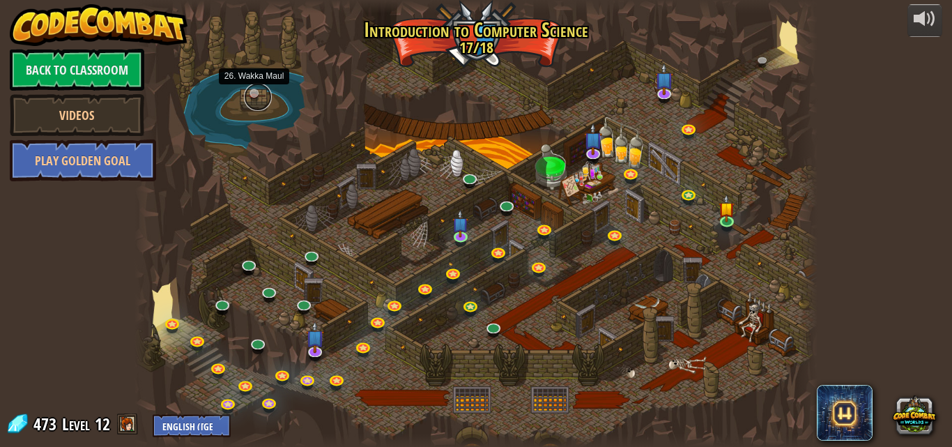
click at [249, 90] on link at bounding box center [258, 97] width 28 height 28
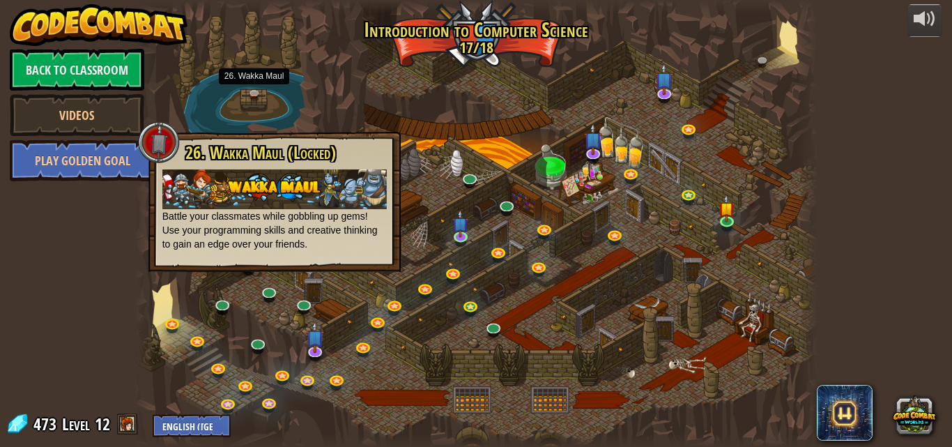
click at [597, 241] on div at bounding box center [477, 223] width 684 height 447
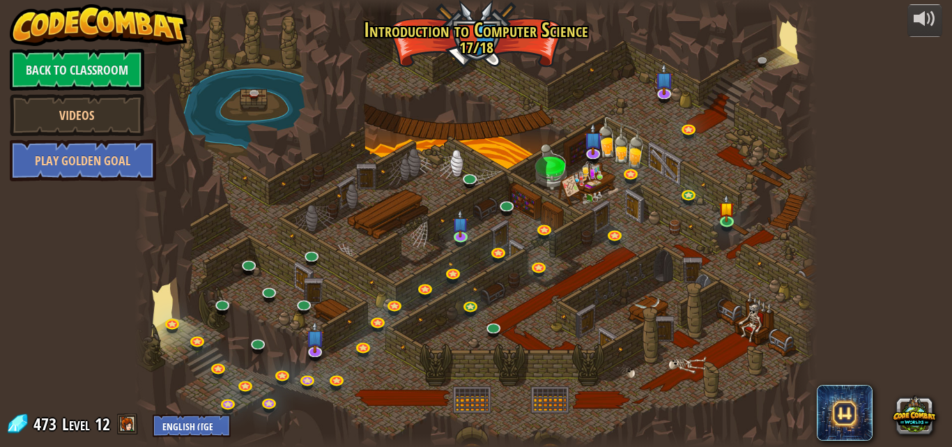
click at [467, 54] on div at bounding box center [477, 223] width 684 height 447
click at [736, 225] on link at bounding box center [729, 222] width 28 height 28
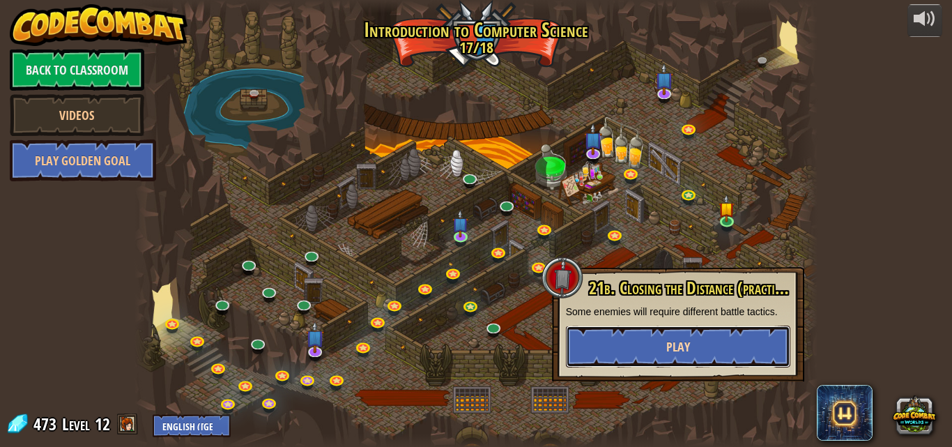
click at [694, 356] on button "Play" at bounding box center [678, 347] width 224 height 42
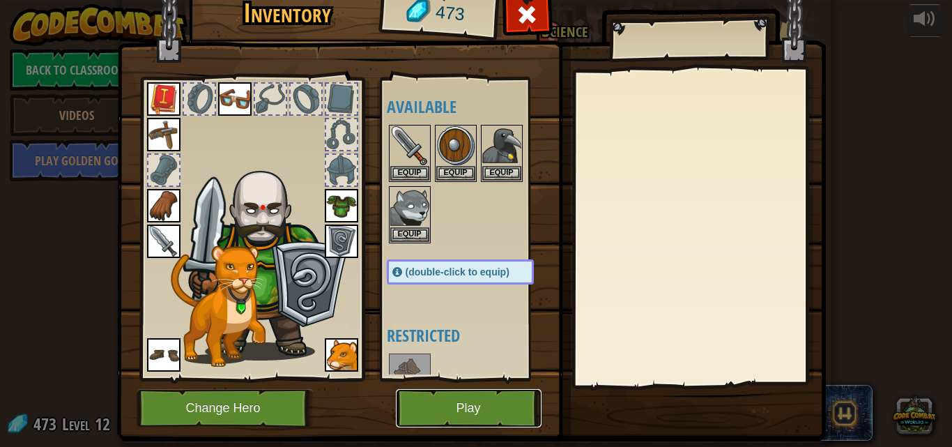
click at [452, 410] on button "Play" at bounding box center [469, 408] width 146 height 38
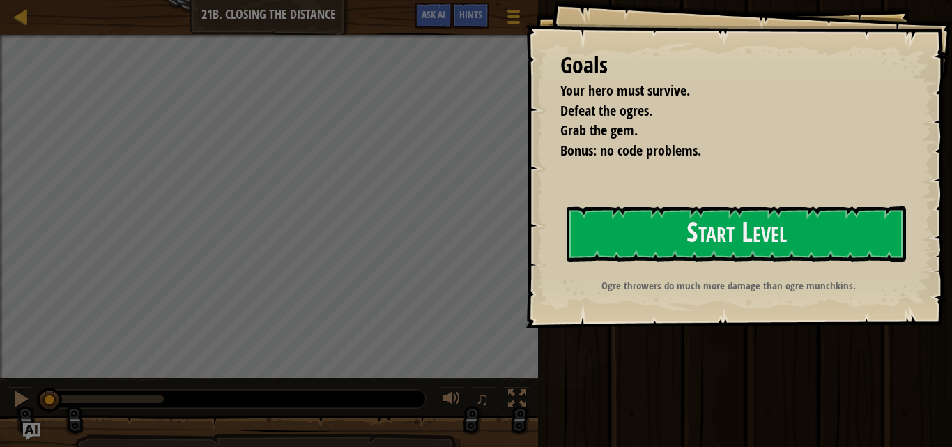
click at [587, 406] on div "Run ⇧↵ Submit Done" at bounding box center [743, 220] width 418 height 440
click at [588, 406] on div "Run ⇧↵ Submit Done" at bounding box center [743, 220] width 418 height 440
